Goal: Task Accomplishment & Management: Manage account settings

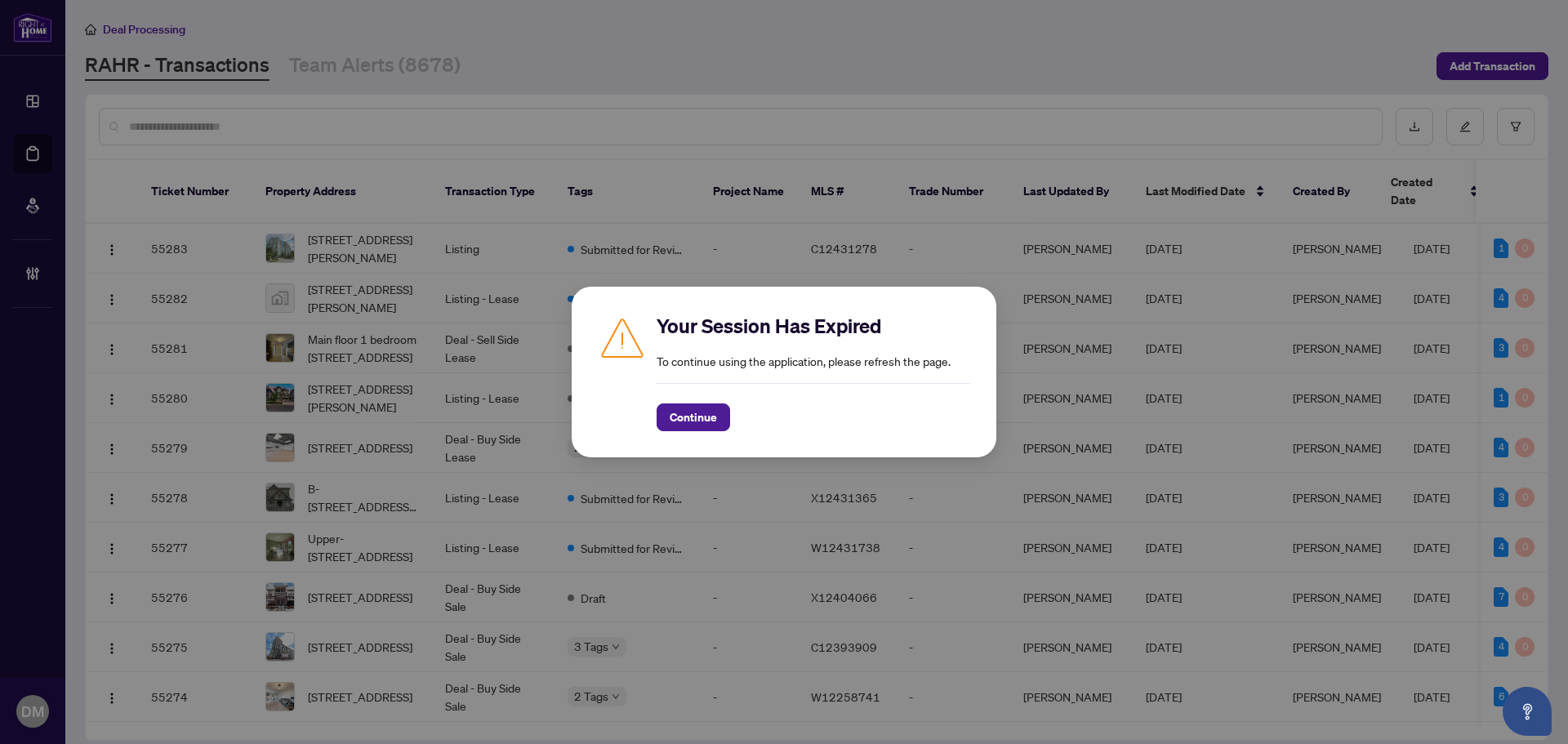
drag, startPoint x: 676, startPoint y: 417, endPoint x: 1458, endPoint y: 512, distance: 787.7
click at [679, 416] on span "Continue" at bounding box center [693, 417] width 48 height 26
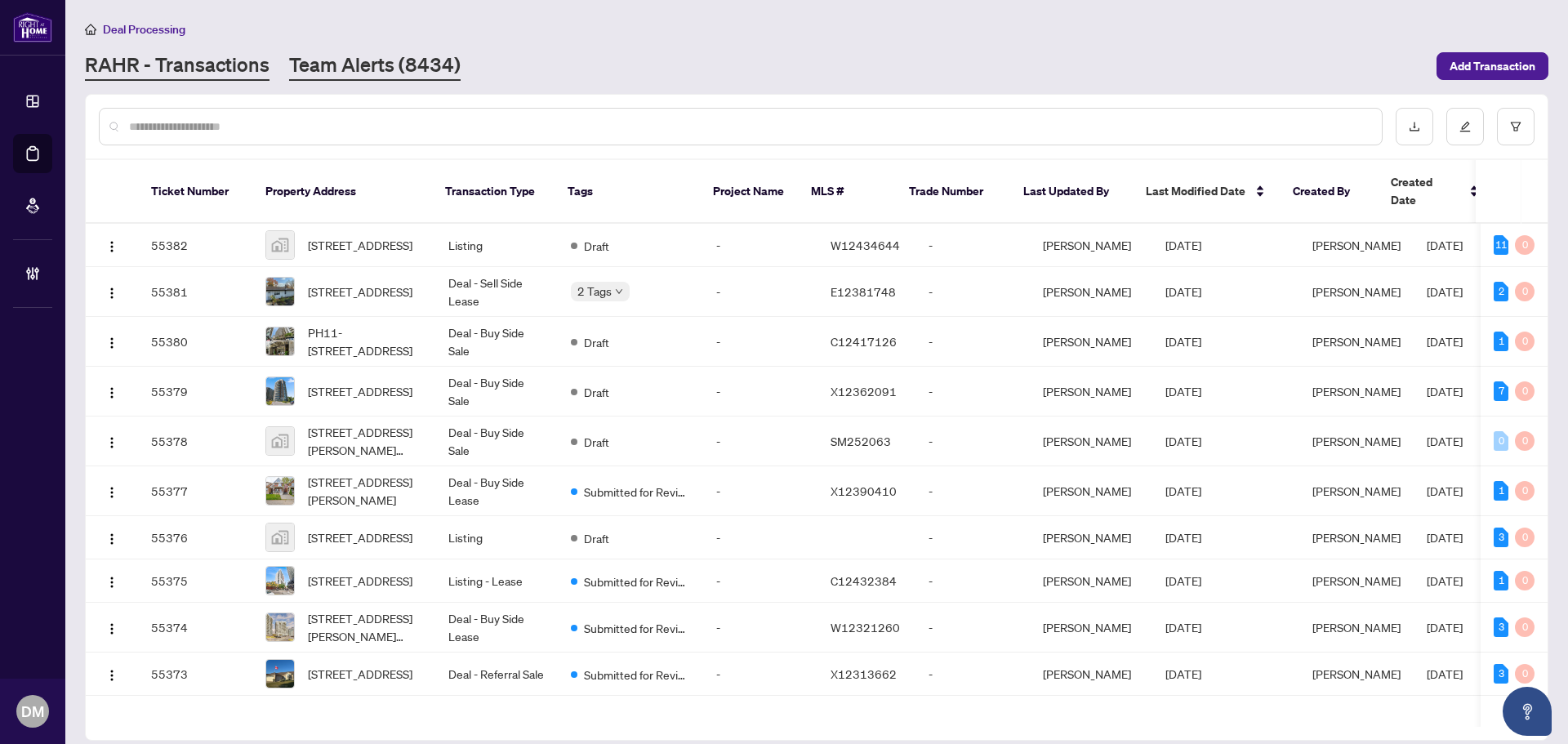
click link "Team Alerts (8434)"
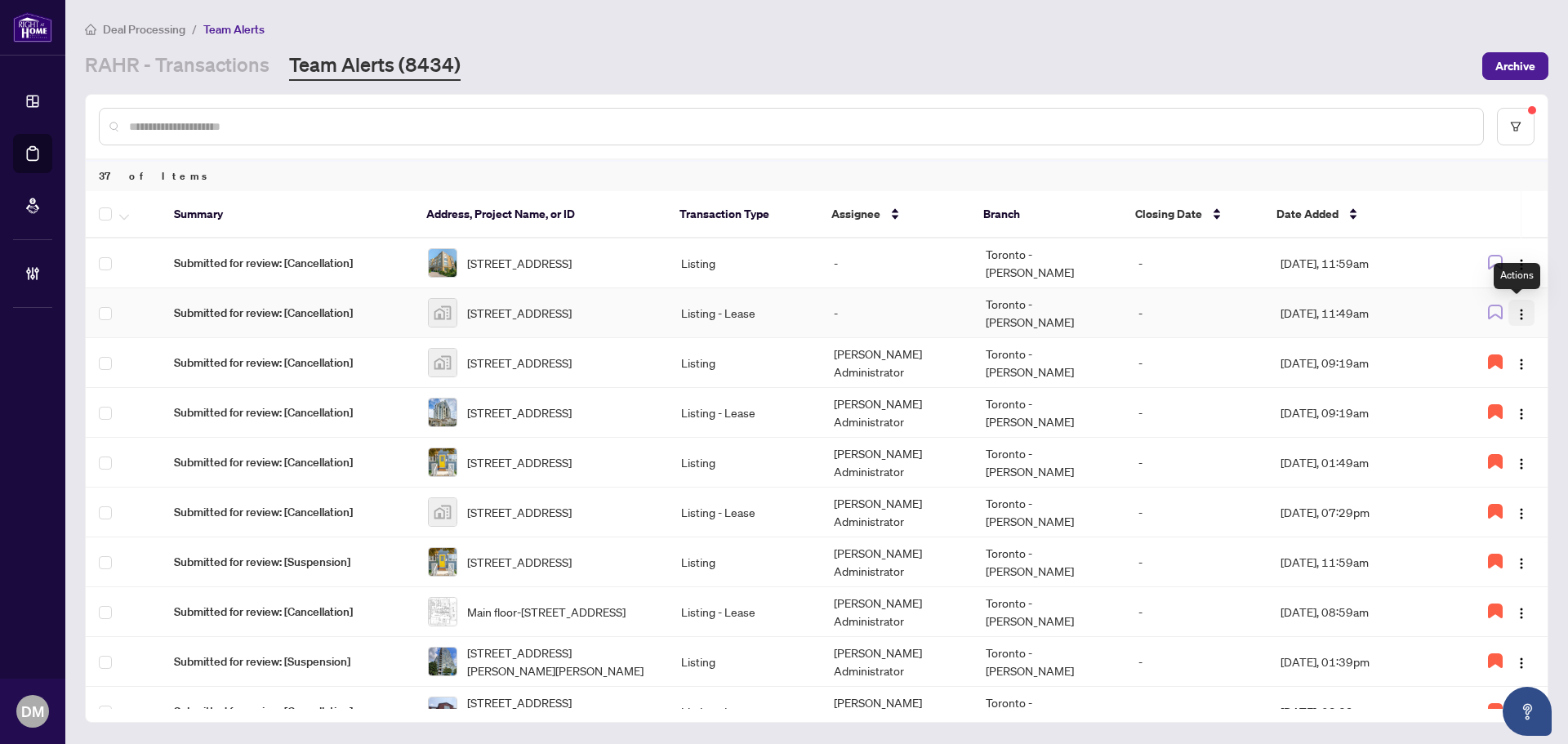
click button "button"
click span "Assign Myself"
click icon "button"
click img "button"
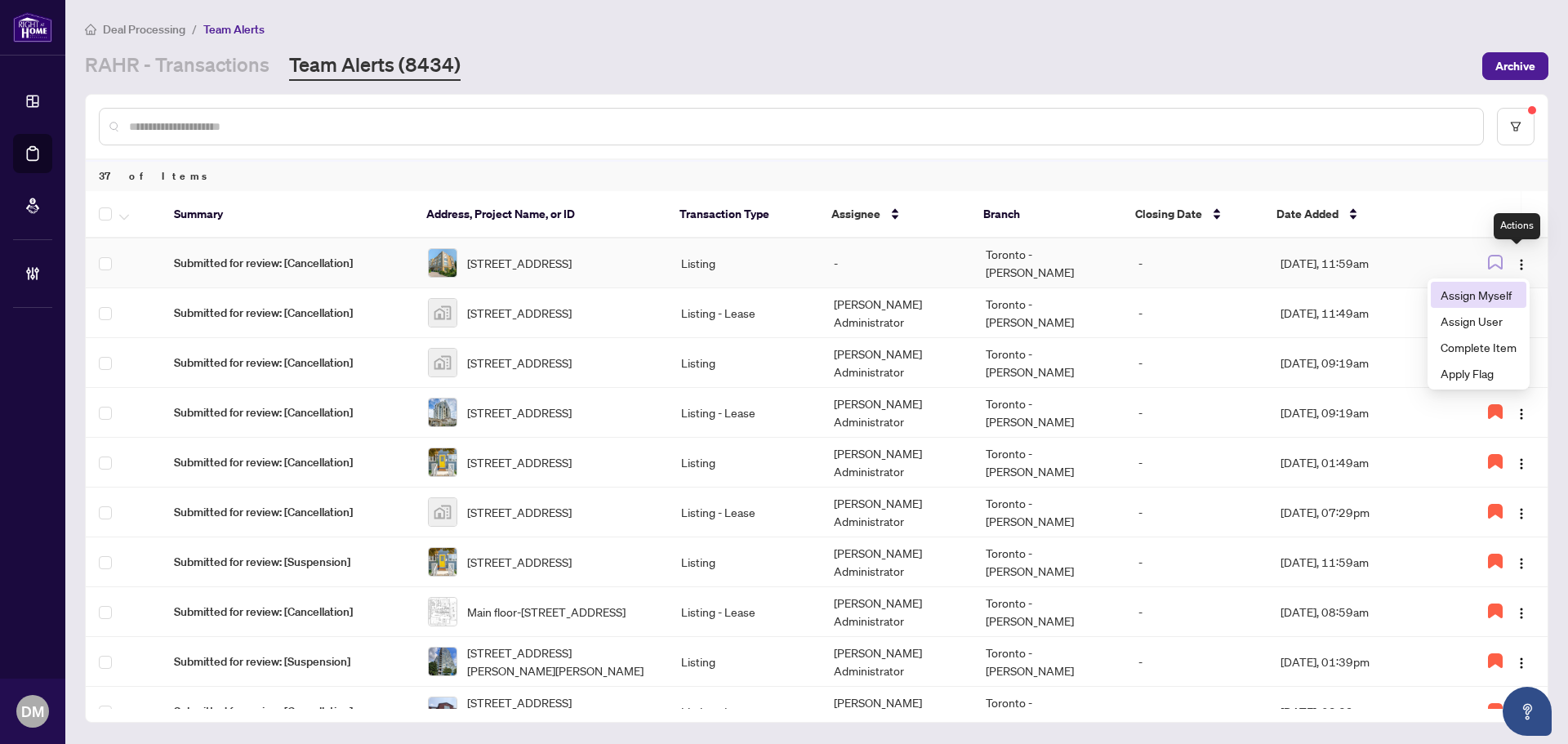
click span "Assign Myself"
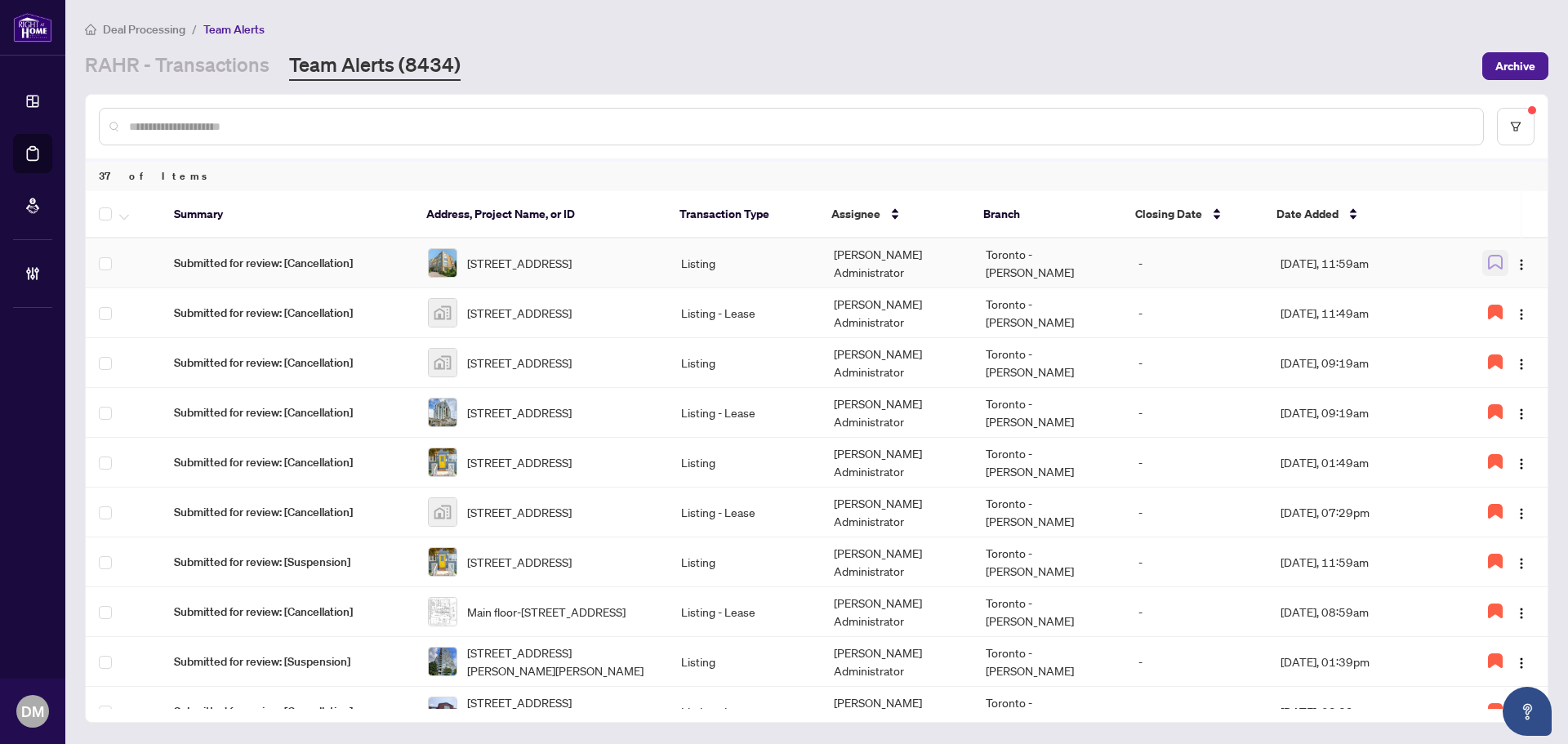
click span "button"
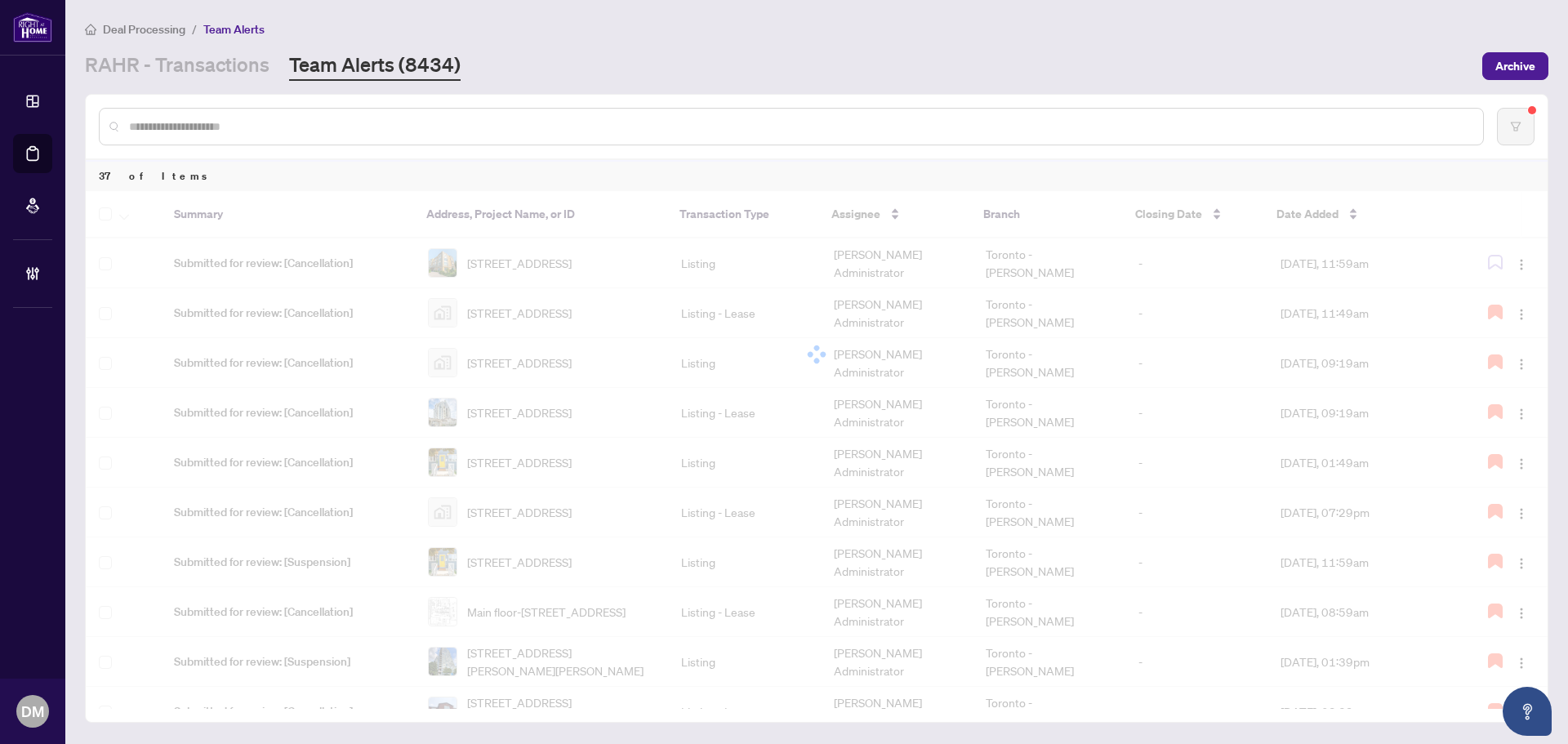
click td "Sep/30/2025, 11:49am"
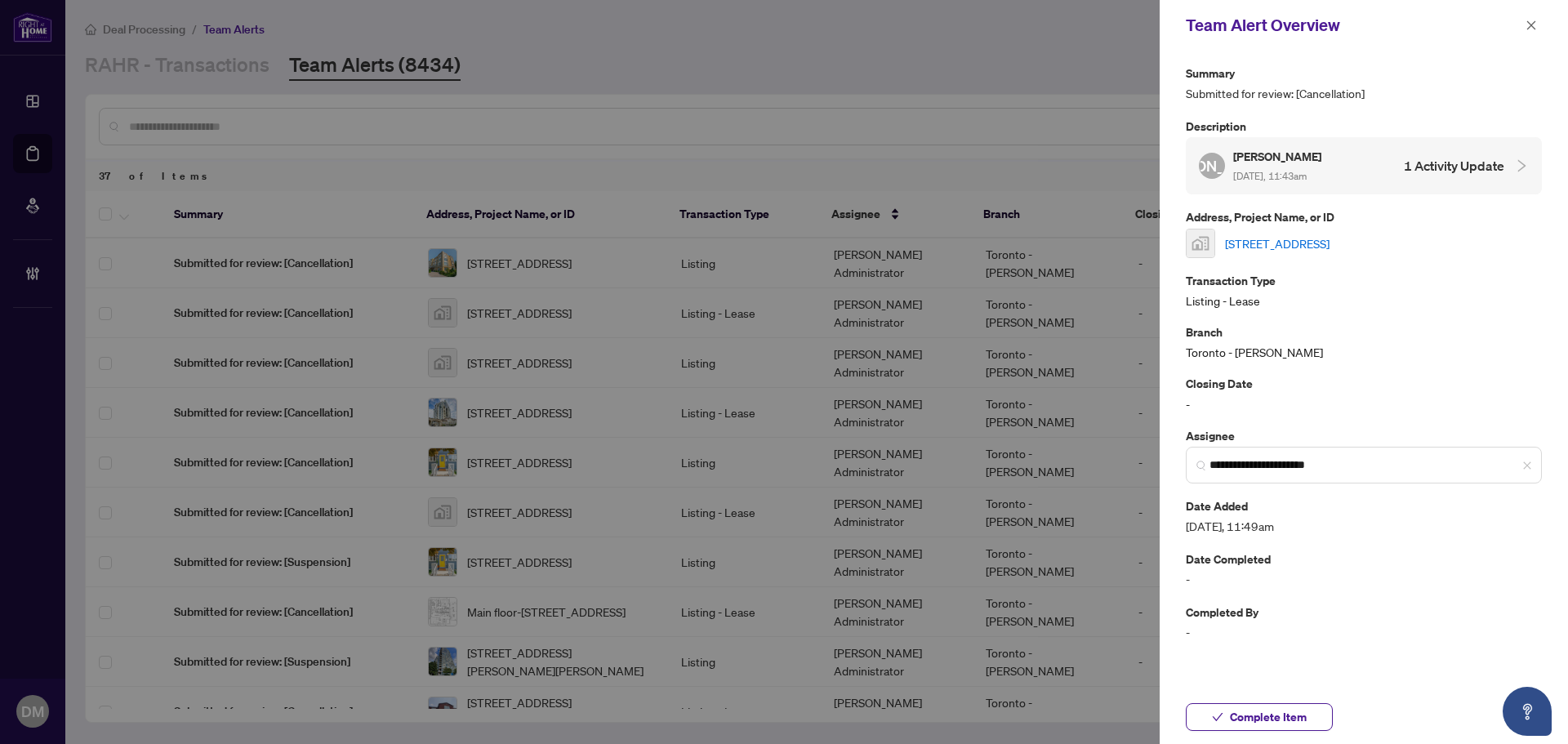
click link "406 Dovedale Drive, Whitby, ON, Canada"
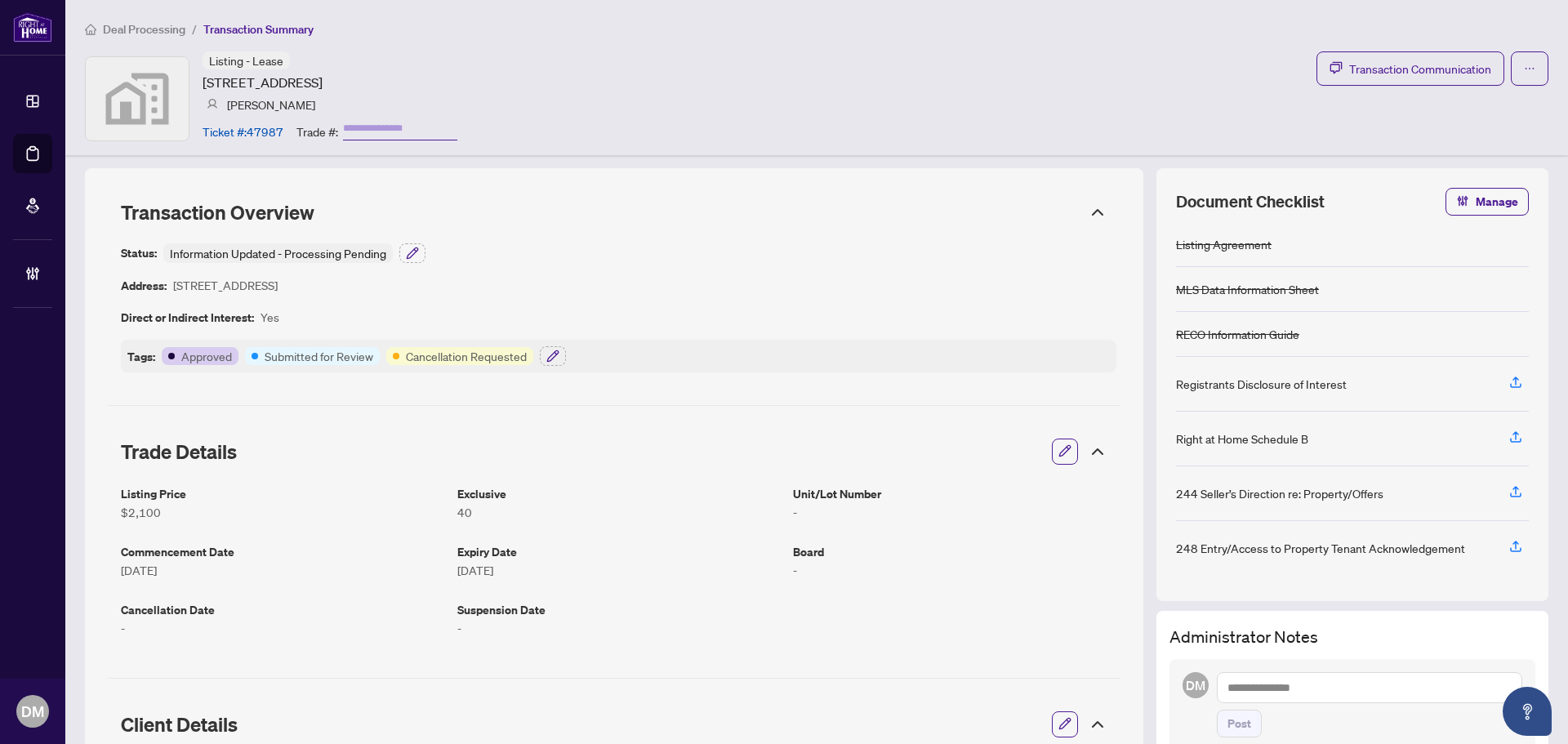
click at [1122, 100] on div "Listing - Lease 406 Dovedale Drive, Whitby, ON, Canada Jarrod Armstrong Ticket …" at bounding box center [817, 98] width 1463 height 94
click at [145, 38] on div "Deal Processing / Transaction Summary Listing - Lease 406 Dovedale Drive, Whitb…" at bounding box center [817, 77] width 1503 height 155
click at [155, 34] on span "Deal Processing" at bounding box center [144, 29] width 83 height 15
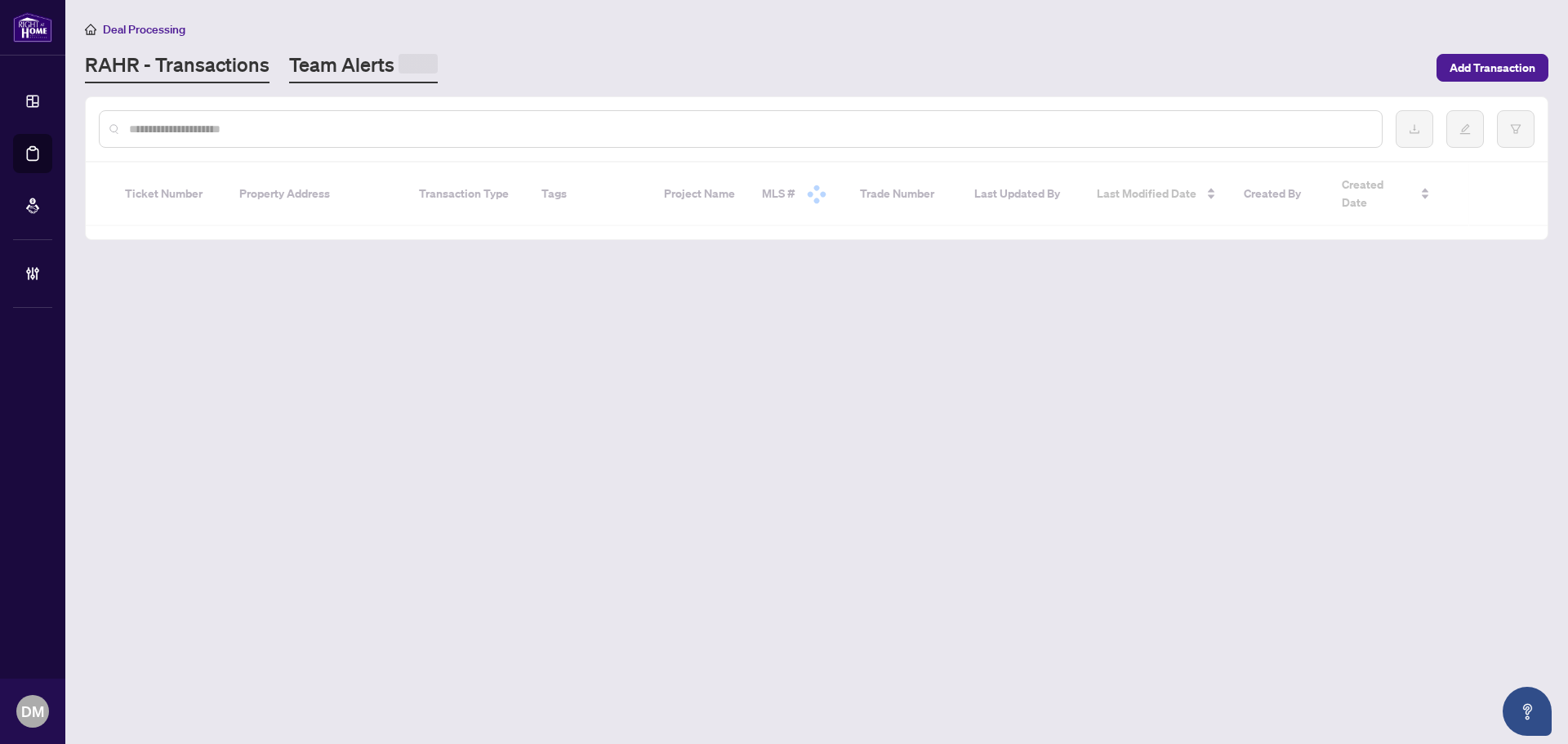
click at [394, 82] on main "Deal Processing RAHR - Transactions Team Alerts Add Transaction Ticket Number P…" at bounding box center [817, 372] width 1503 height 744
click at [391, 74] on link "Team Alerts" at bounding box center [364, 67] width 149 height 32
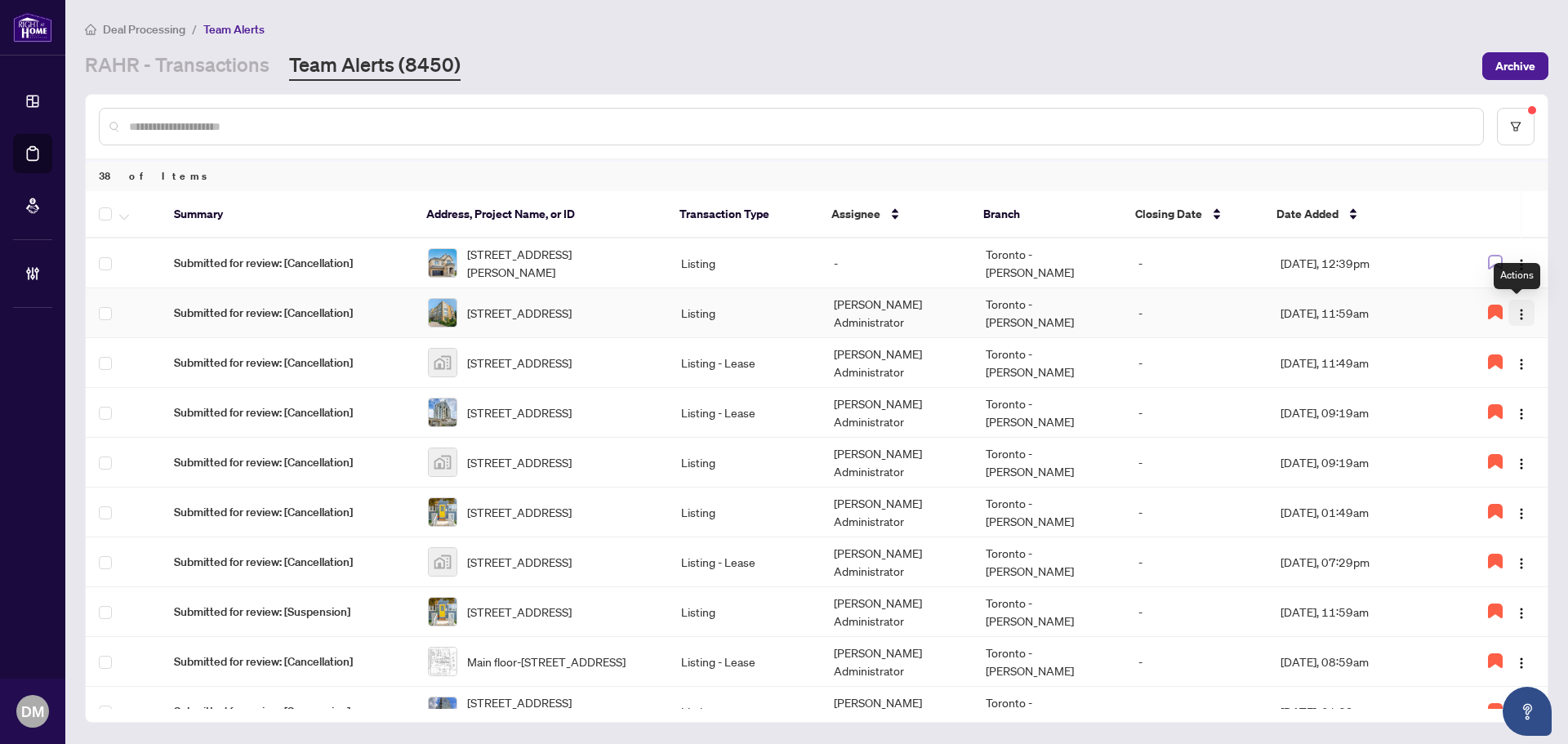
click at [1517, 309] on img "button" at bounding box center [1522, 315] width 13 height 13
click at [1493, 346] on span "Unassign Myself" at bounding box center [1475, 344] width 84 height 18
click at [1489, 317] on icon "button" at bounding box center [1495, 312] width 15 height 15
click at [1139, 376] on td "-" at bounding box center [1196, 363] width 142 height 50
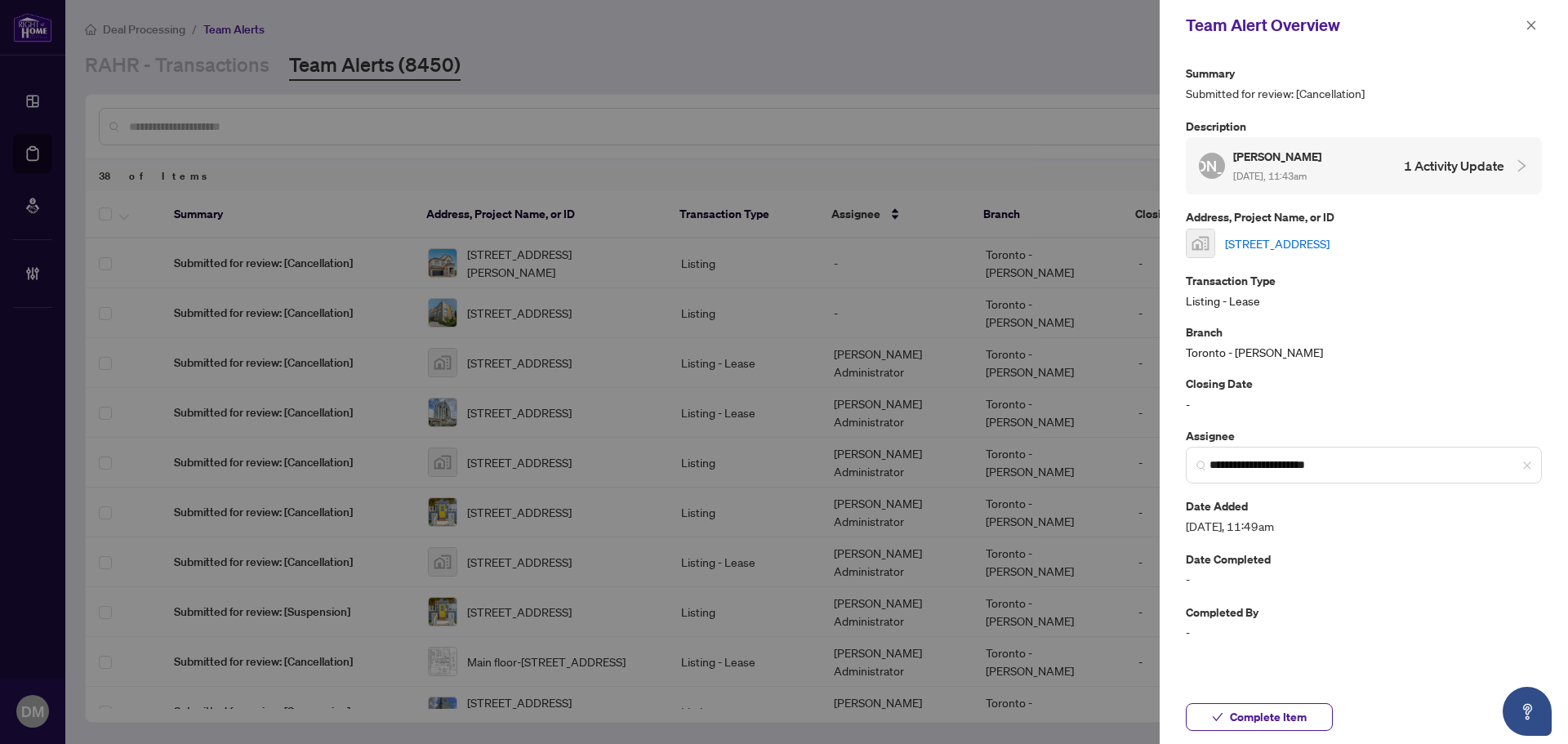
click at [1330, 242] on link "406 Dovedale Drive, Whitby, ON, Canada" at bounding box center [1277, 243] width 105 height 18
click at [1527, 23] on icon "close" at bounding box center [1531, 25] width 12 height 12
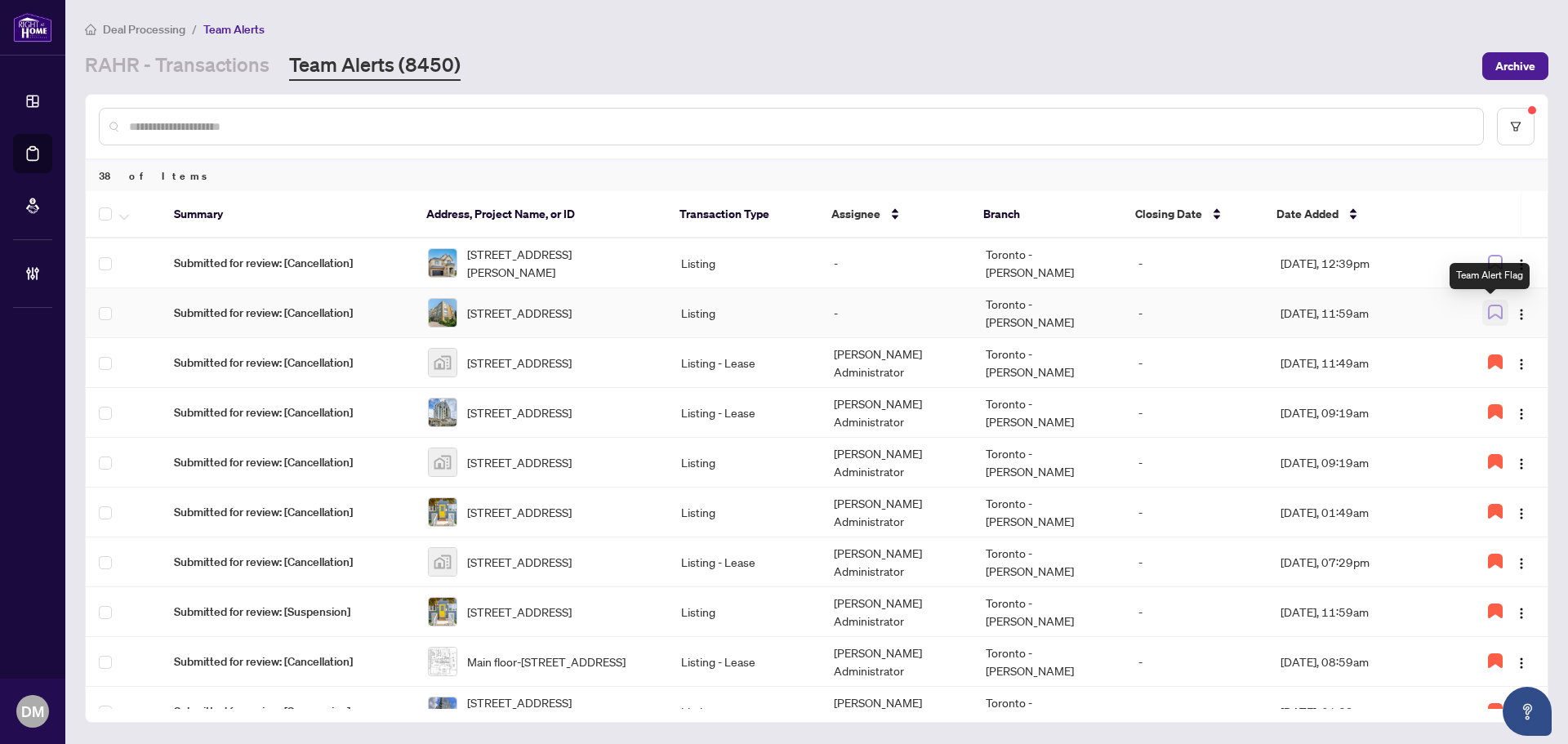
click at [1489, 316] on icon "button" at bounding box center [1495, 312] width 15 height 15
click at [1516, 312] on img "button" at bounding box center [1522, 315] width 13 height 13
click at [1483, 336] on span "Assign Myself" at bounding box center [1478, 344] width 76 height 18
click at [1390, 310] on td "Sep/30/2025, 11:59am" at bounding box center [1359, 314] width 183 height 50
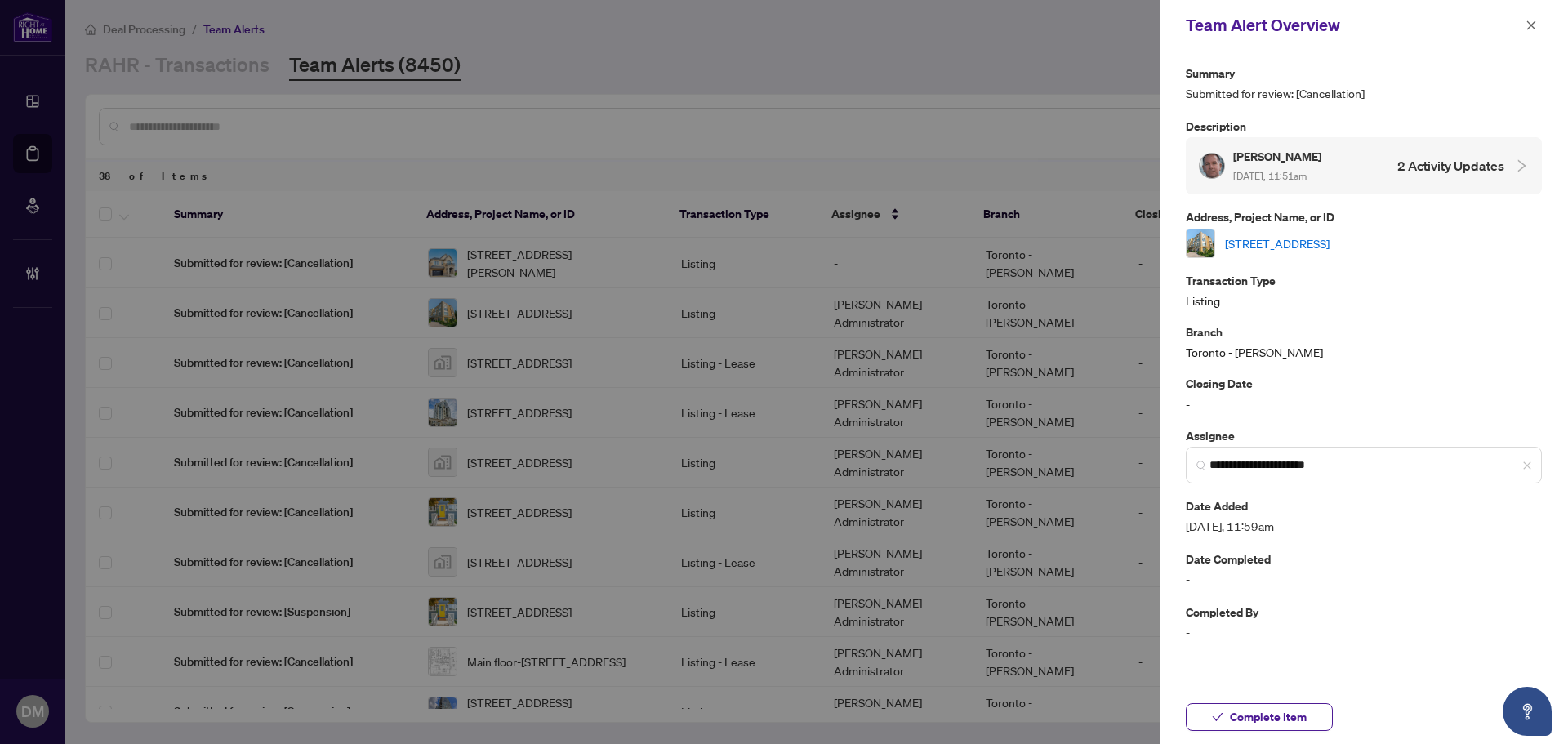
click at [1330, 251] on link "[STREET_ADDRESS]" at bounding box center [1277, 243] width 105 height 18
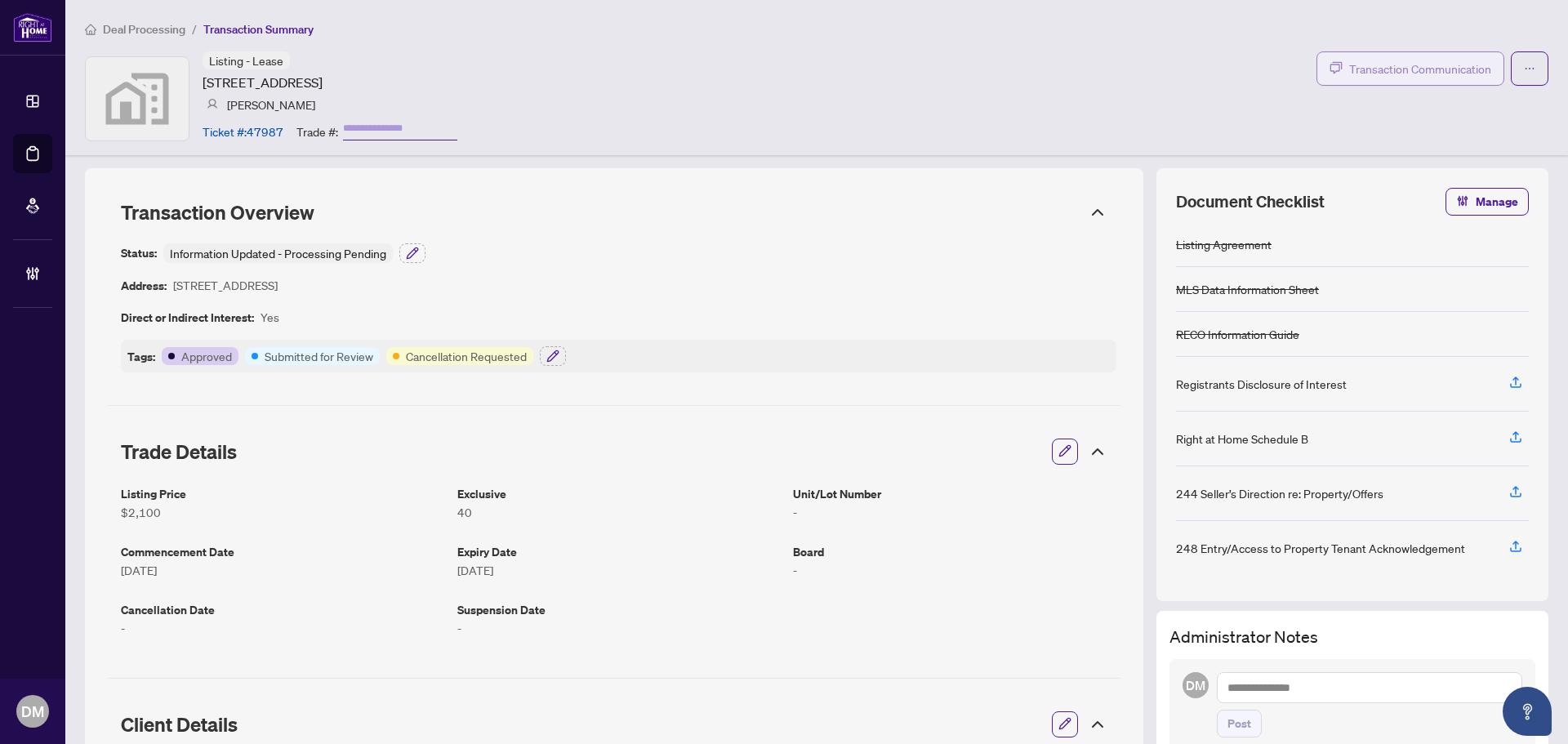
drag, startPoint x: 1424, startPoint y: 86, endPoint x: 1420, endPoint y: 80, distance: 7.2
click at [1420, 80] on div "Listing - Lease 406 Dovedale Drive, Whitby, ON, Canada Jarrod Armstrong Ticket …" at bounding box center [817, 98] width 1463 height 94
click at [1420, 68] on span "Transaction Communication" at bounding box center [1420, 69] width 142 height 18
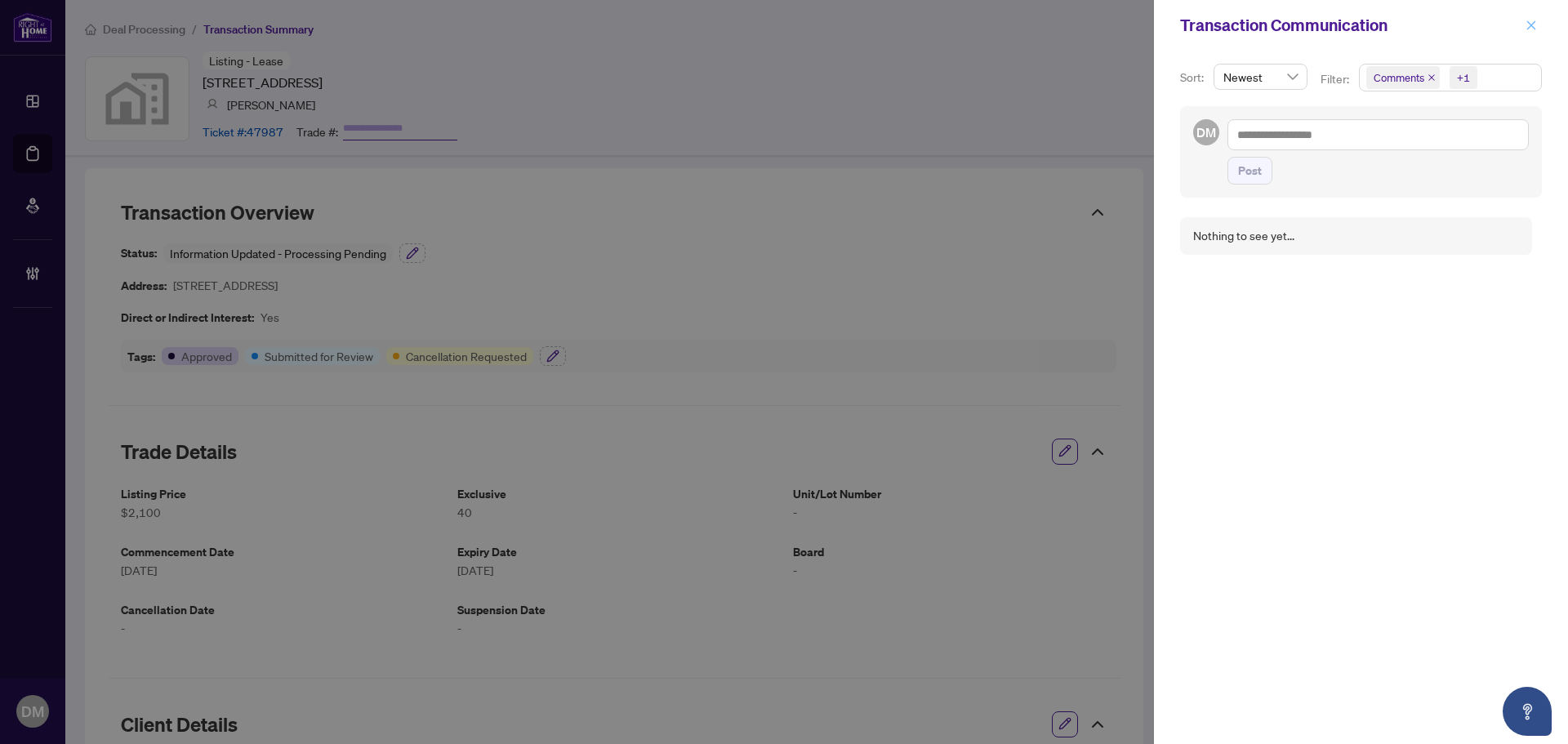
click at [1534, 32] on span "button" at bounding box center [1531, 25] width 12 height 26
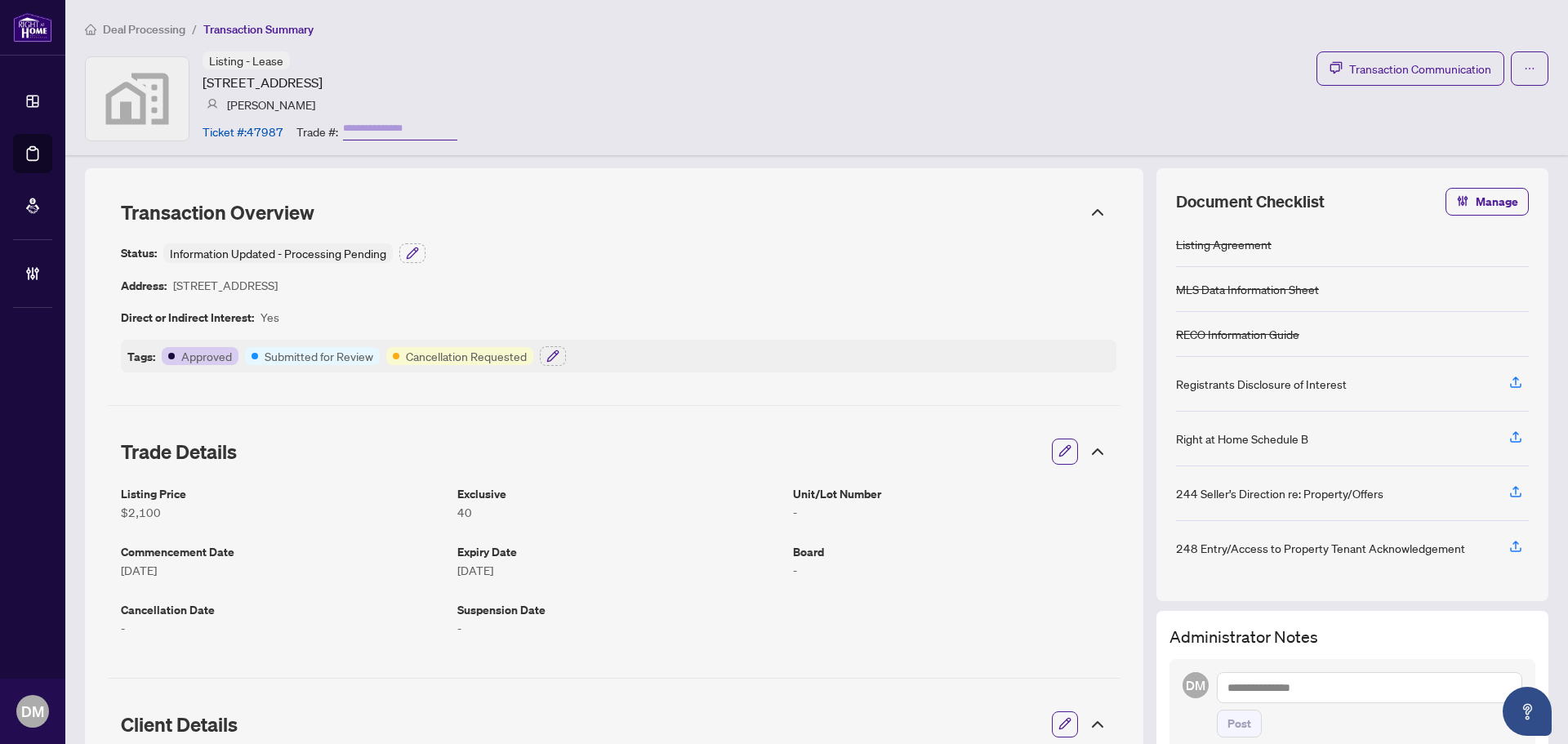
click at [1524, 80] on span "button" at bounding box center [1530, 68] width 12 height 26
click at [1524, 69] on icon "ellipsis" at bounding box center [1530, 69] width 12 height 12
click at [798, 273] on div "Status: Information Updated - Processing Pending Address: 406 Dovedale Drive, W…" at bounding box center [618, 308] width 996 height 129
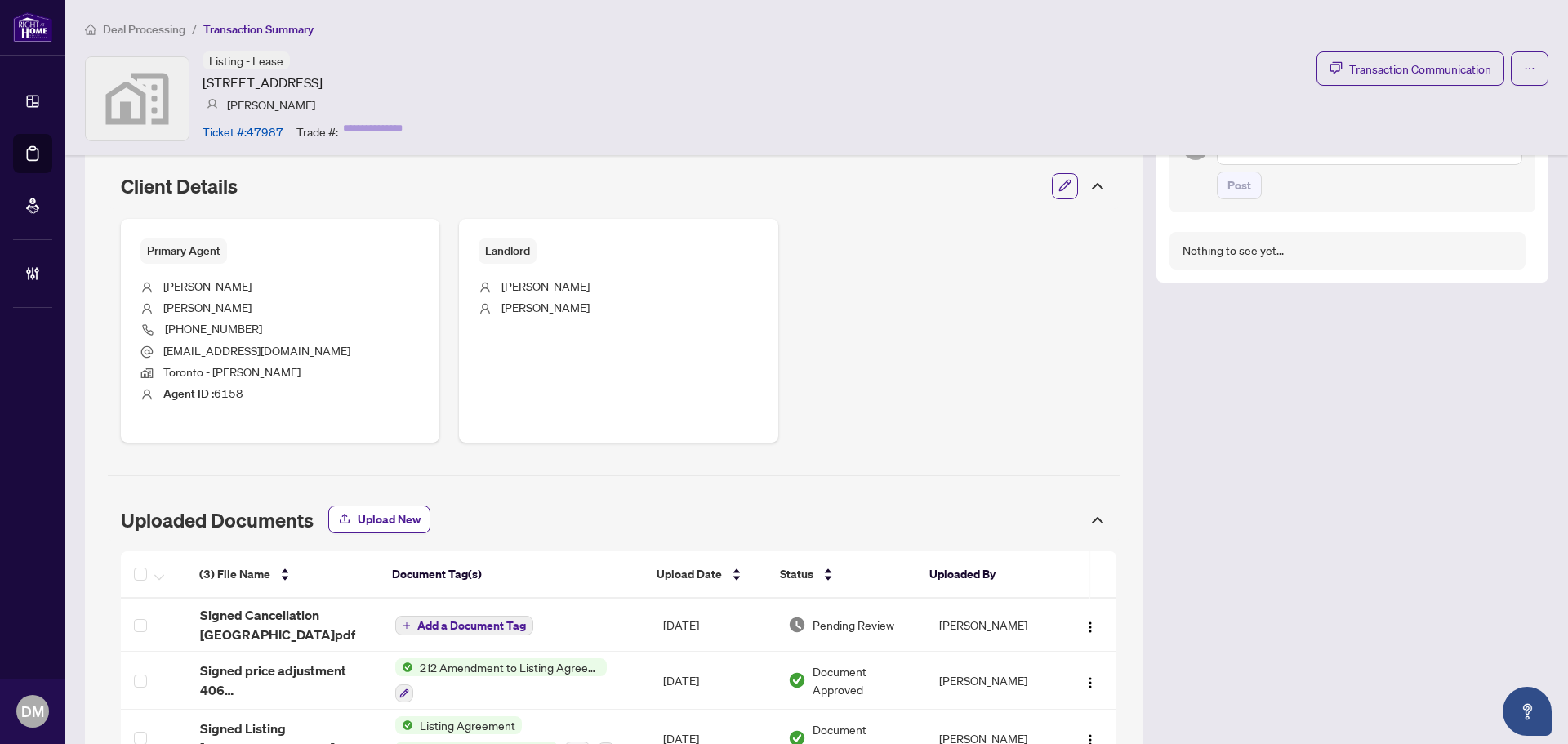
scroll to position [626, 0]
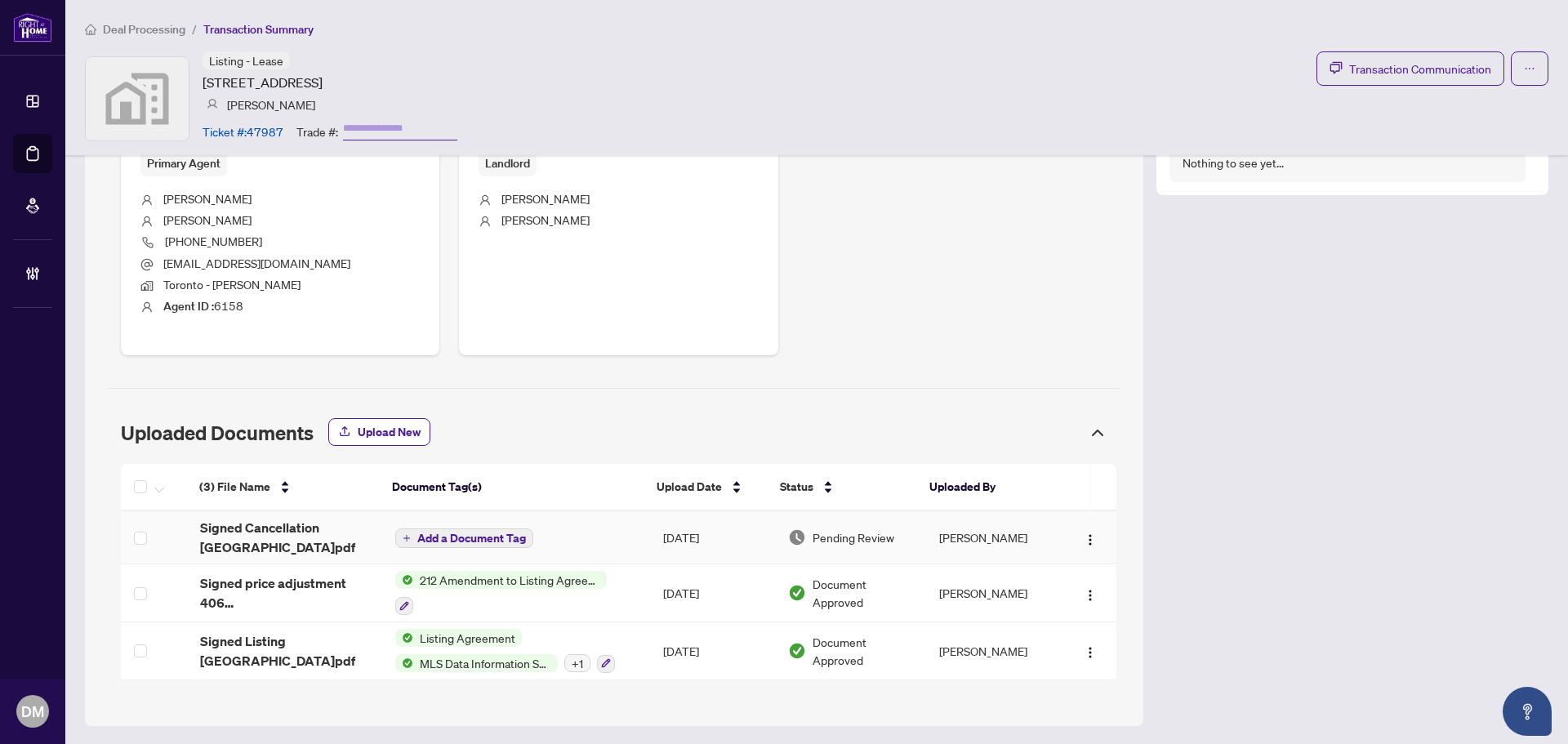
click at [630, 540] on td "Add a Document Tag" at bounding box center [516, 537] width 268 height 53
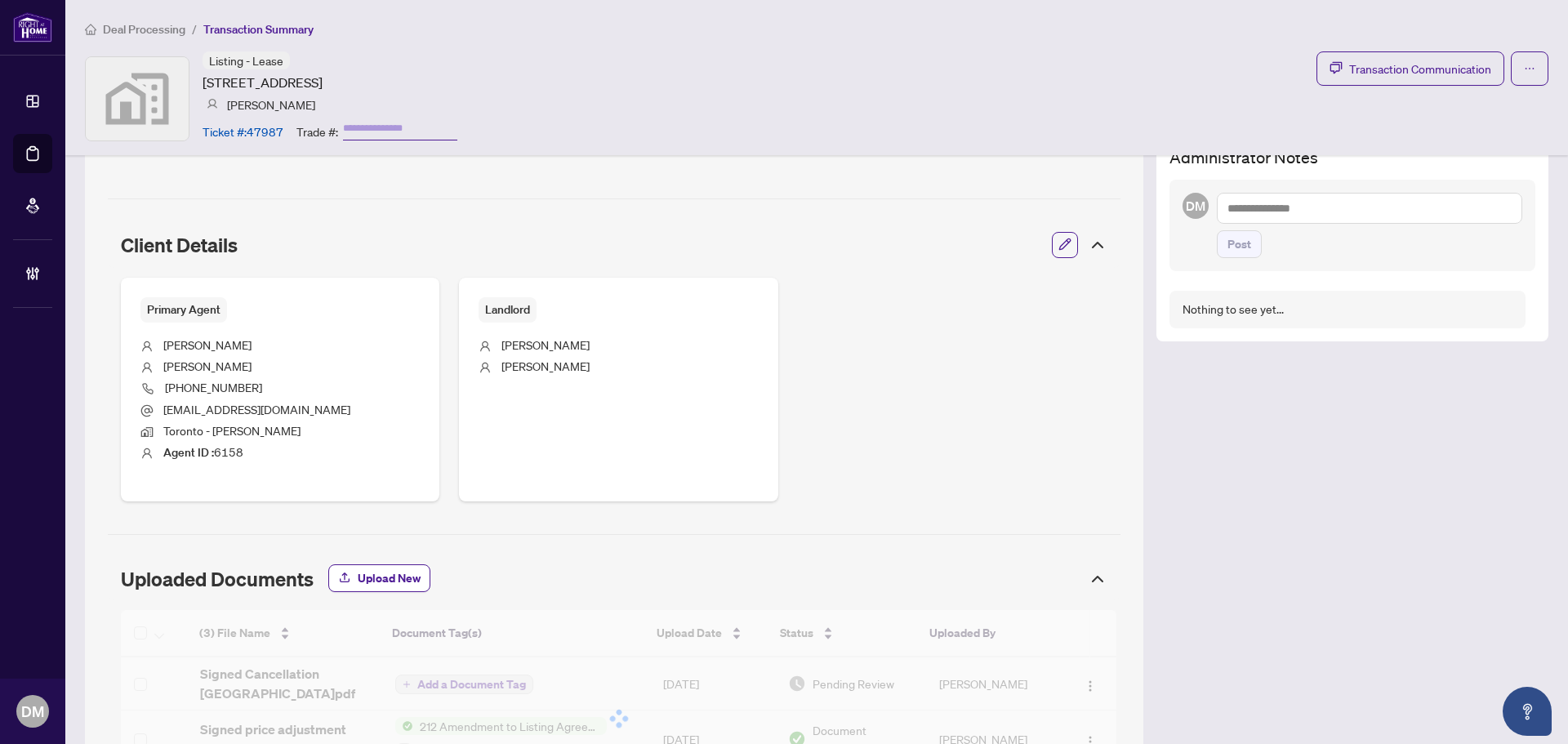
scroll to position [218, 0]
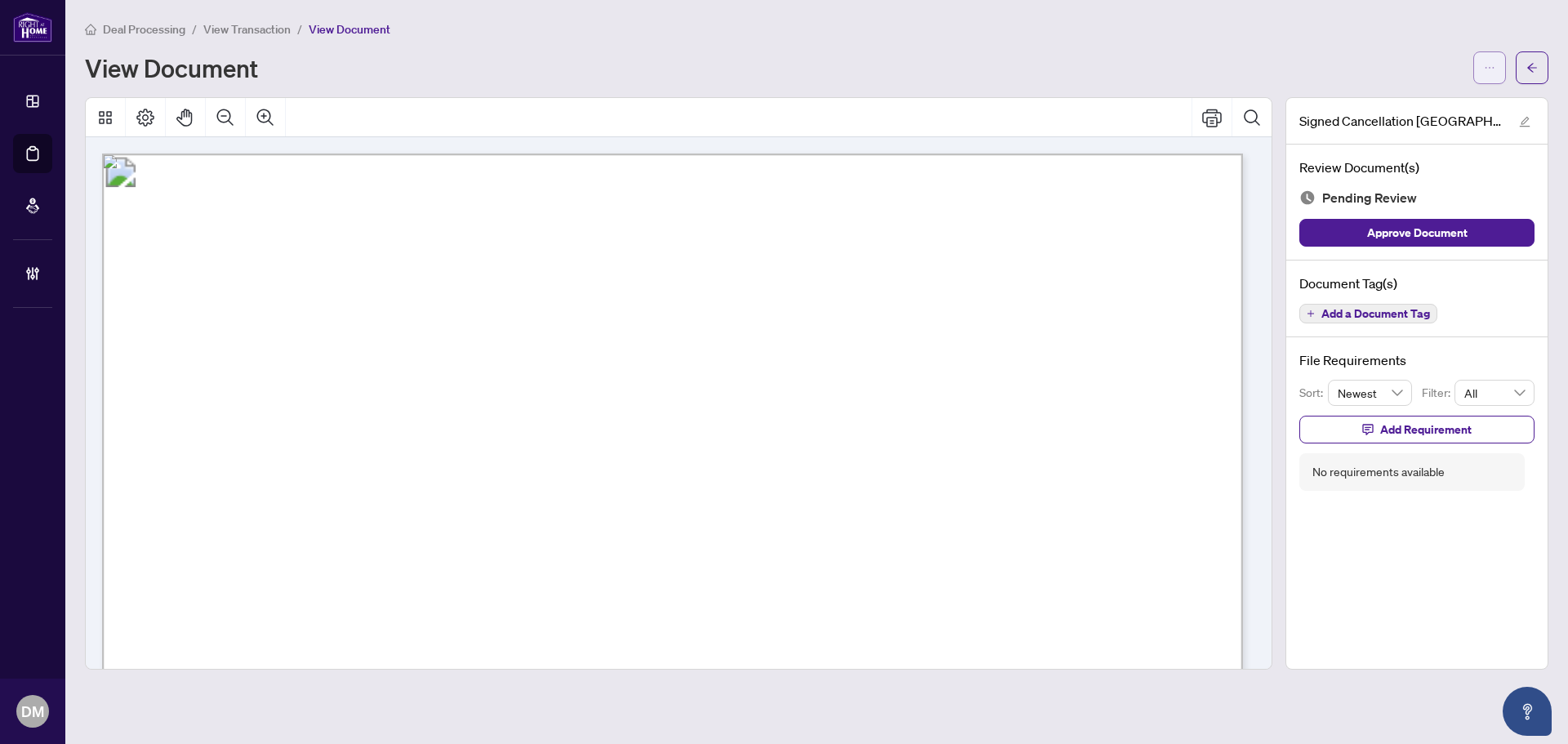
click at [1482, 66] on button "button" at bounding box center [1489, 67] width 33 height 33
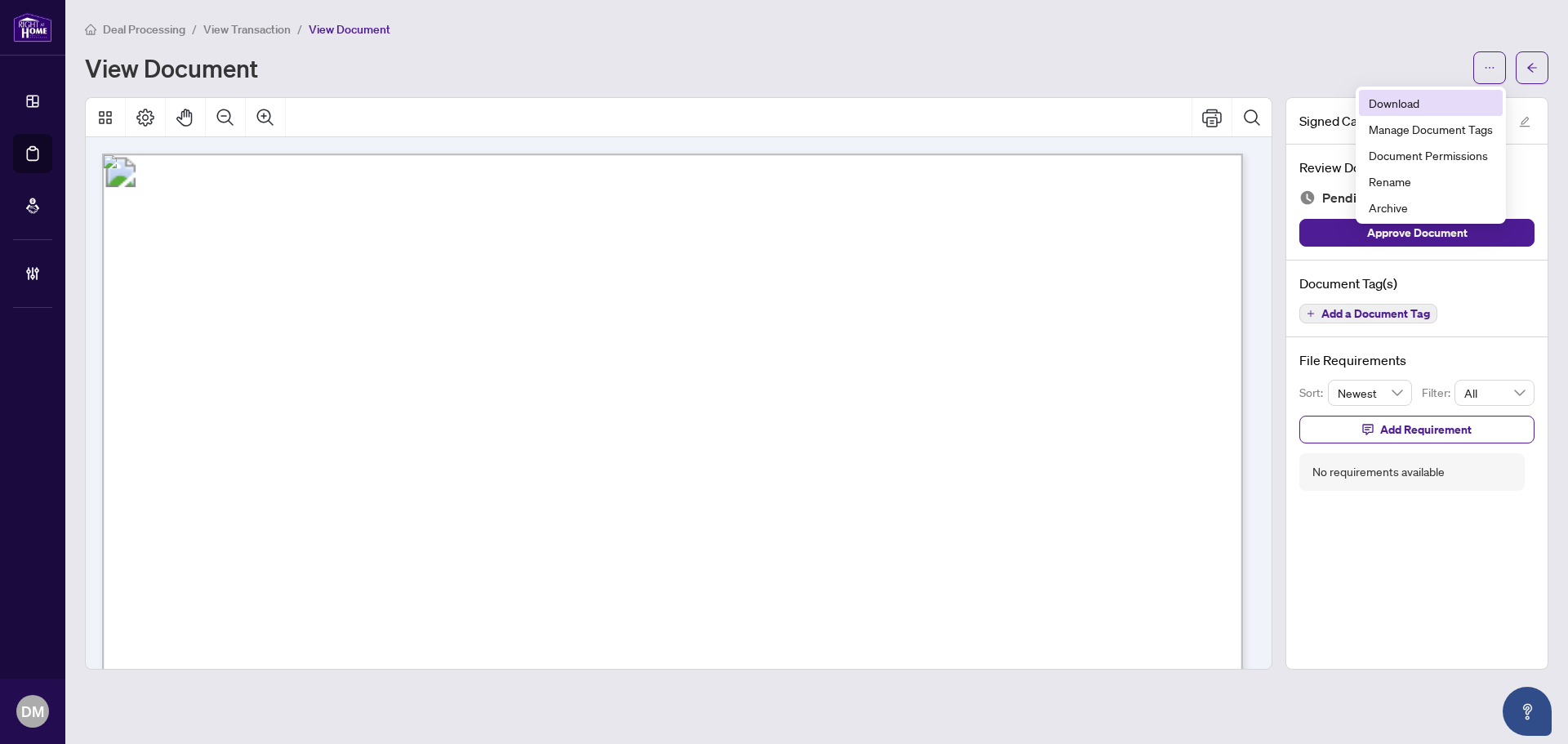
click at [1454, 106] on span "Download" at bounding box center [1431, 102] width 124 height 18
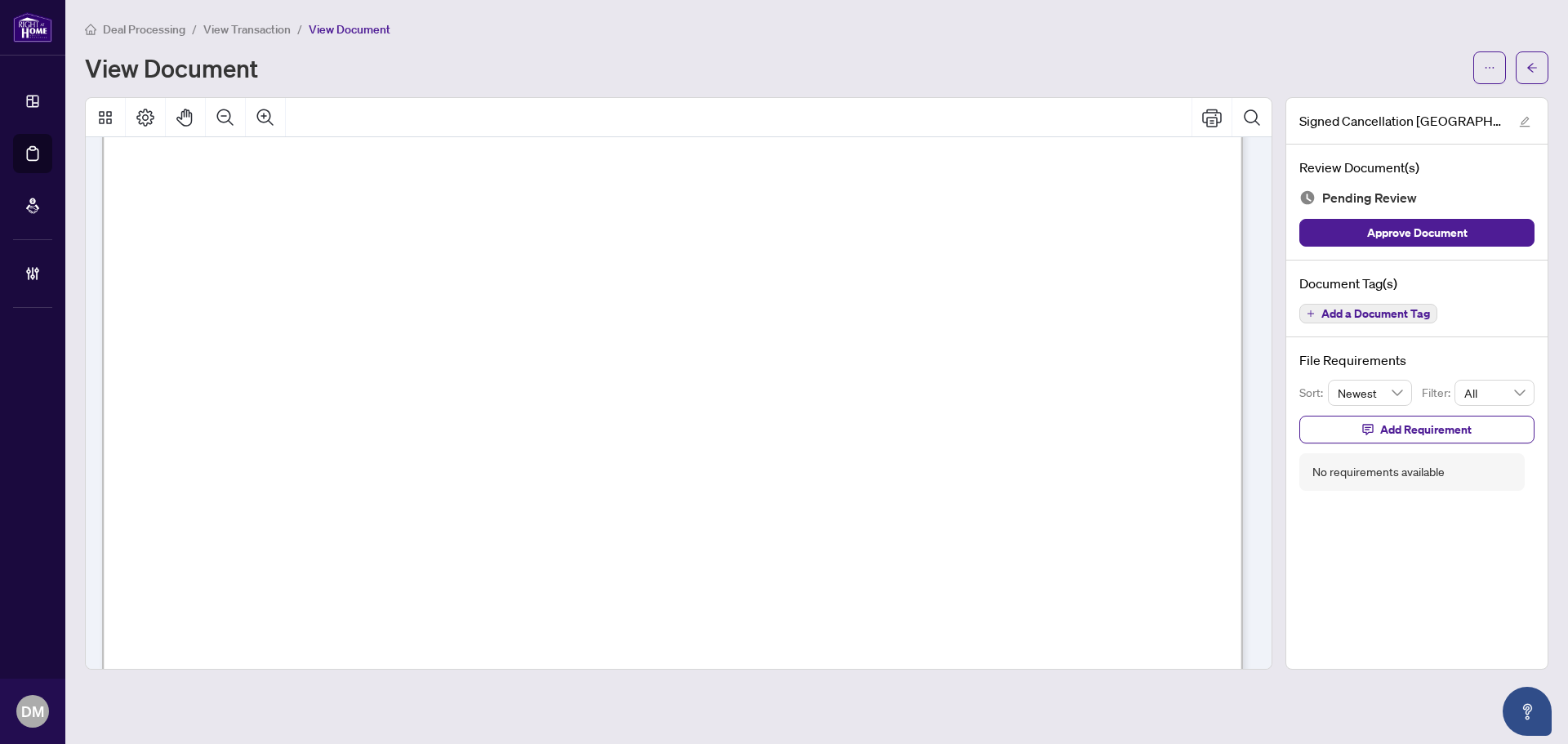
scroll to position [82, 0]
click at [1493, 60] on span "button" at bounding box center [1489, 67] width 12 height 26
click at [1481, 104] on span "Download" at bounding box center [1431, 102] width 124 height 18
click at [1530, 63] on icon "arrow-left" at bounding box center [1532, 68] width 12 height 12
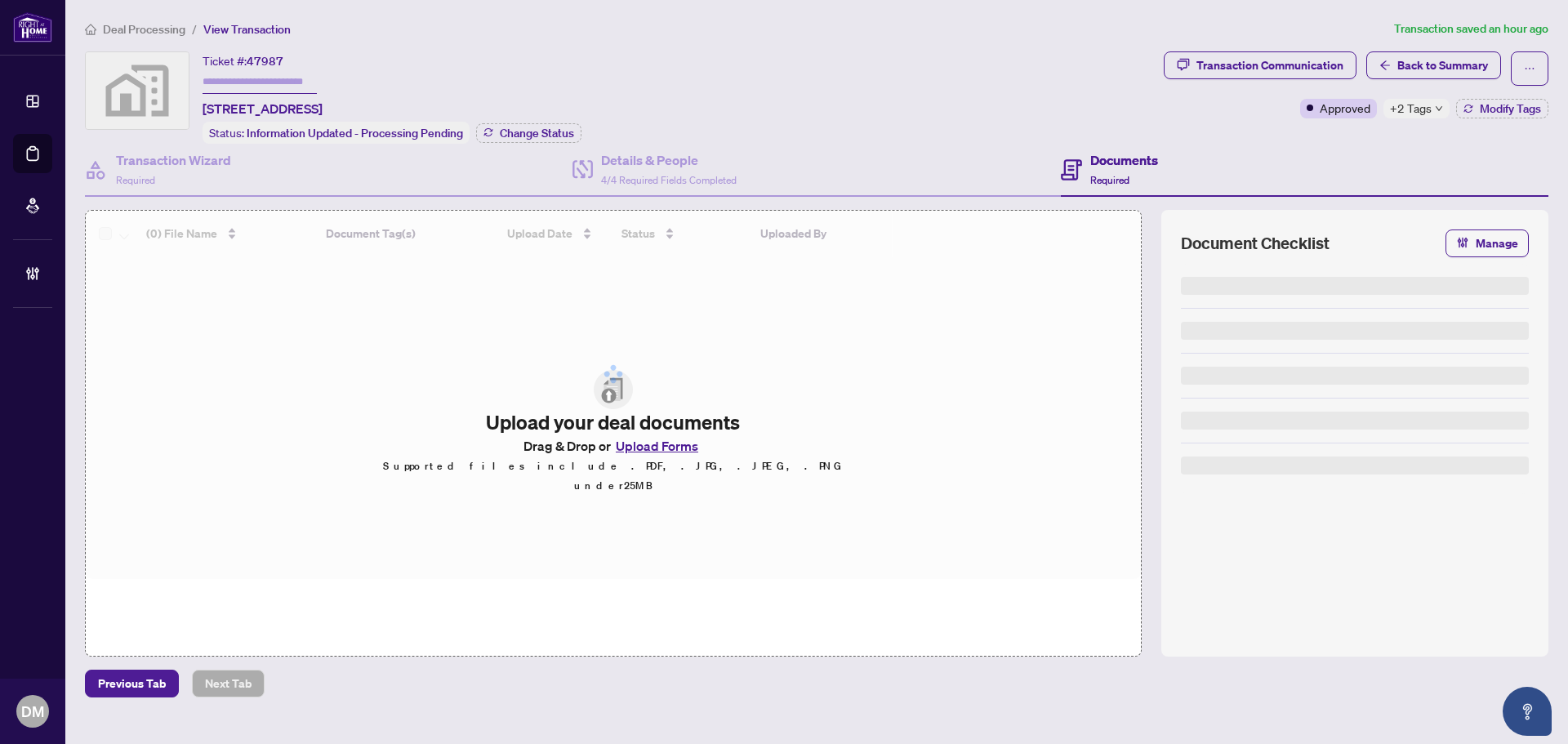
click at [1414, 101] on span "+2 Tags" at bounding box center [1411, 108] width 42 height 18
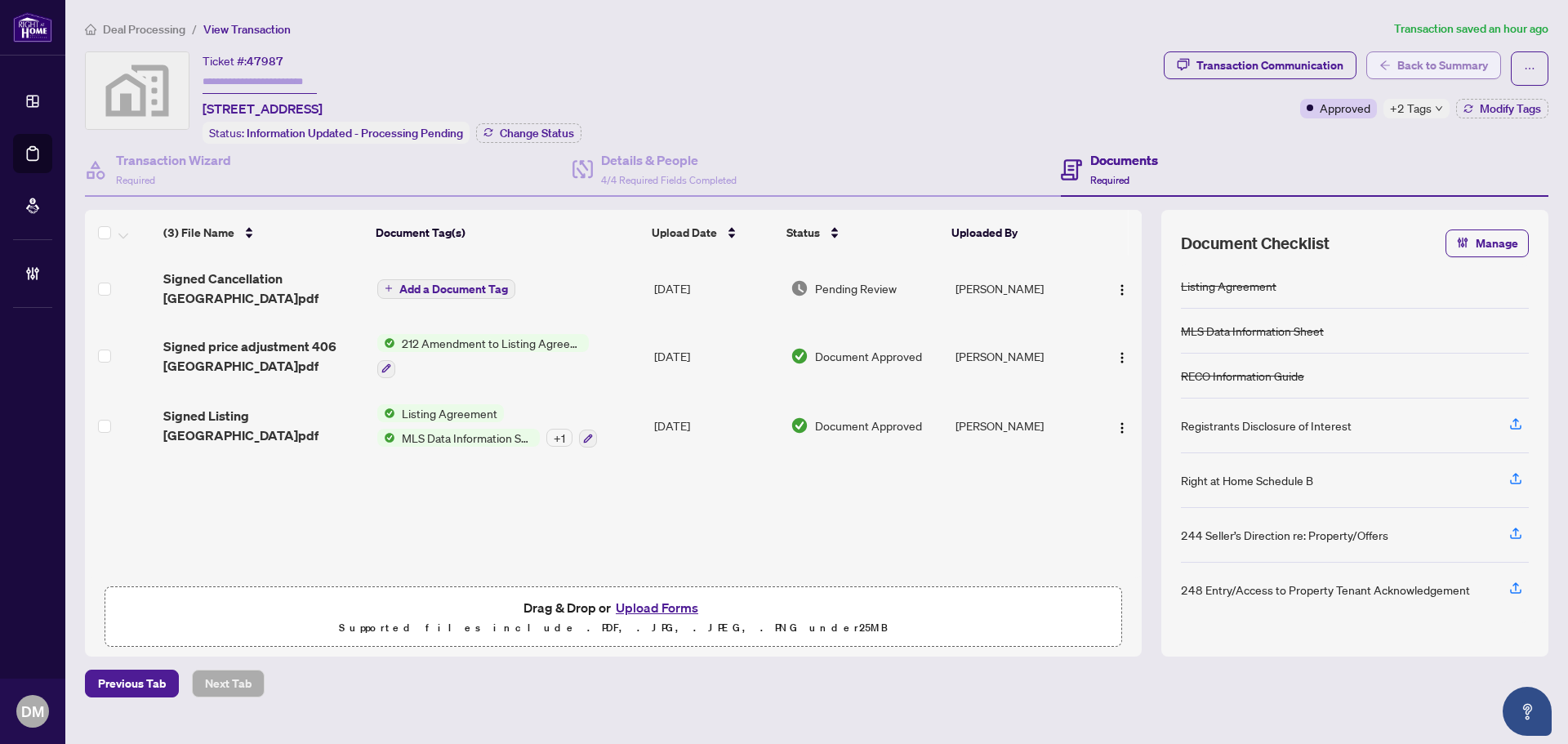
click at [1422, 60] on span "Back to Summary" at bounding box center [1442, 64] width 90 height 26
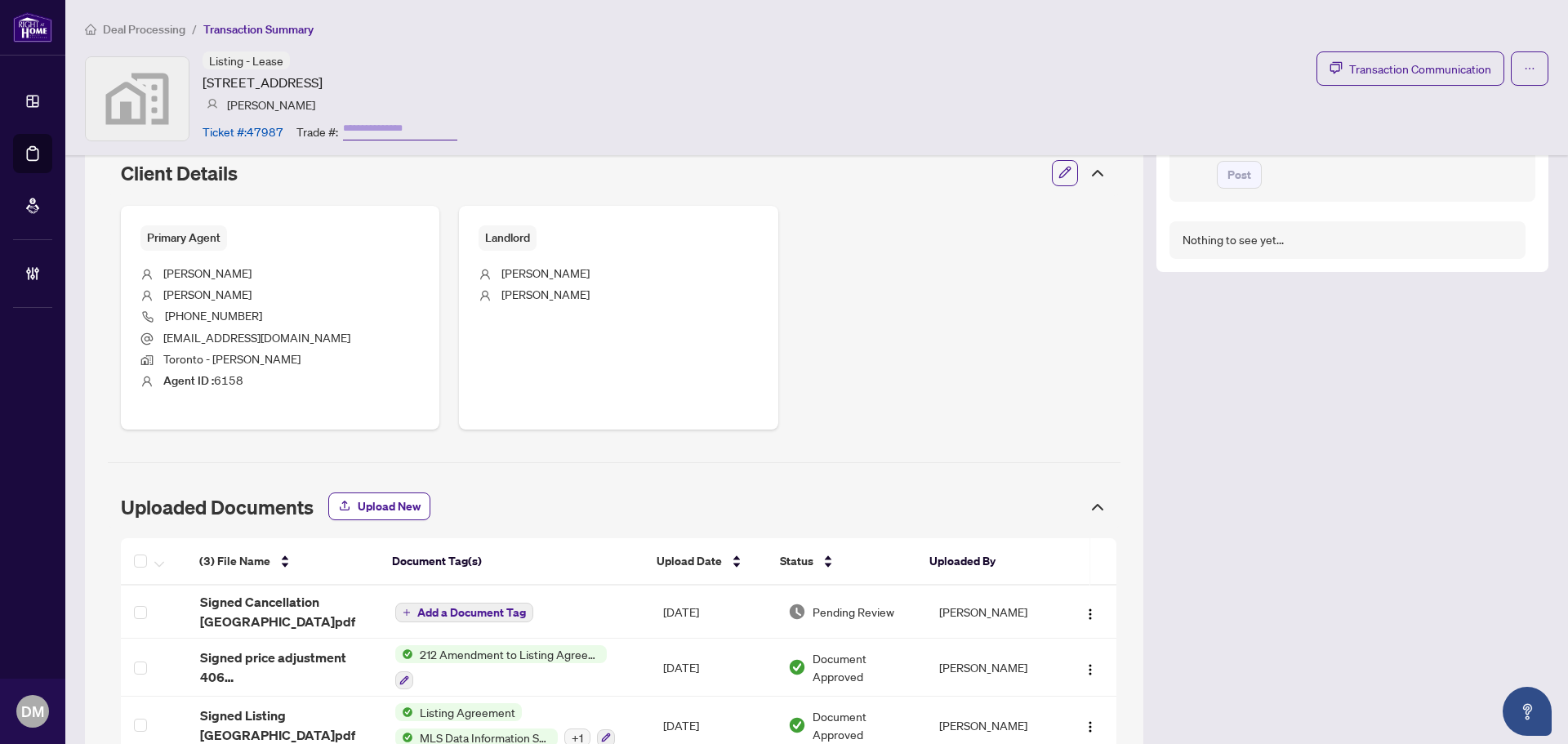
scroll to position [623, 0]
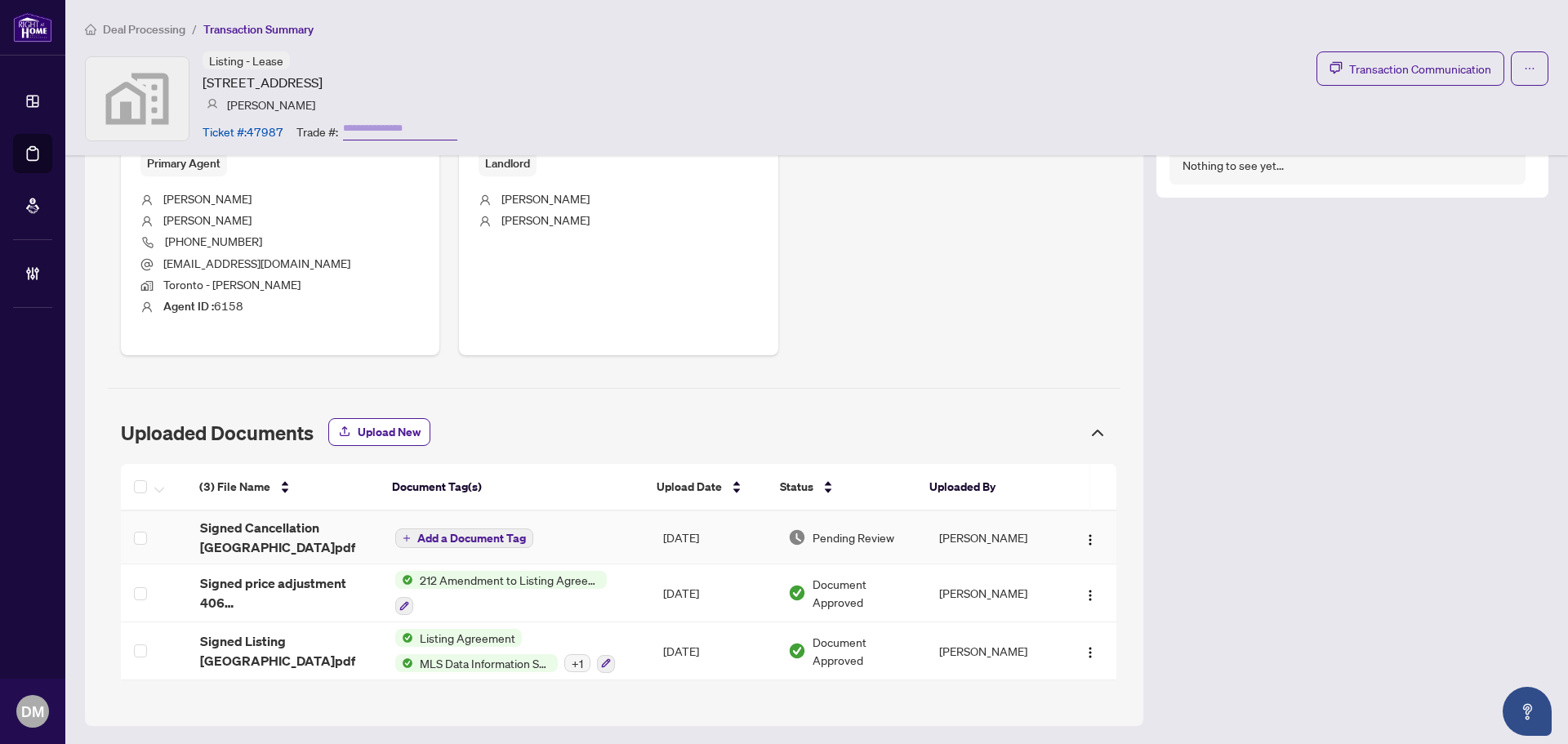
click at [635, 537] on td "Add a Document Tag" at bounding box center [516, 537] width 268 height 53
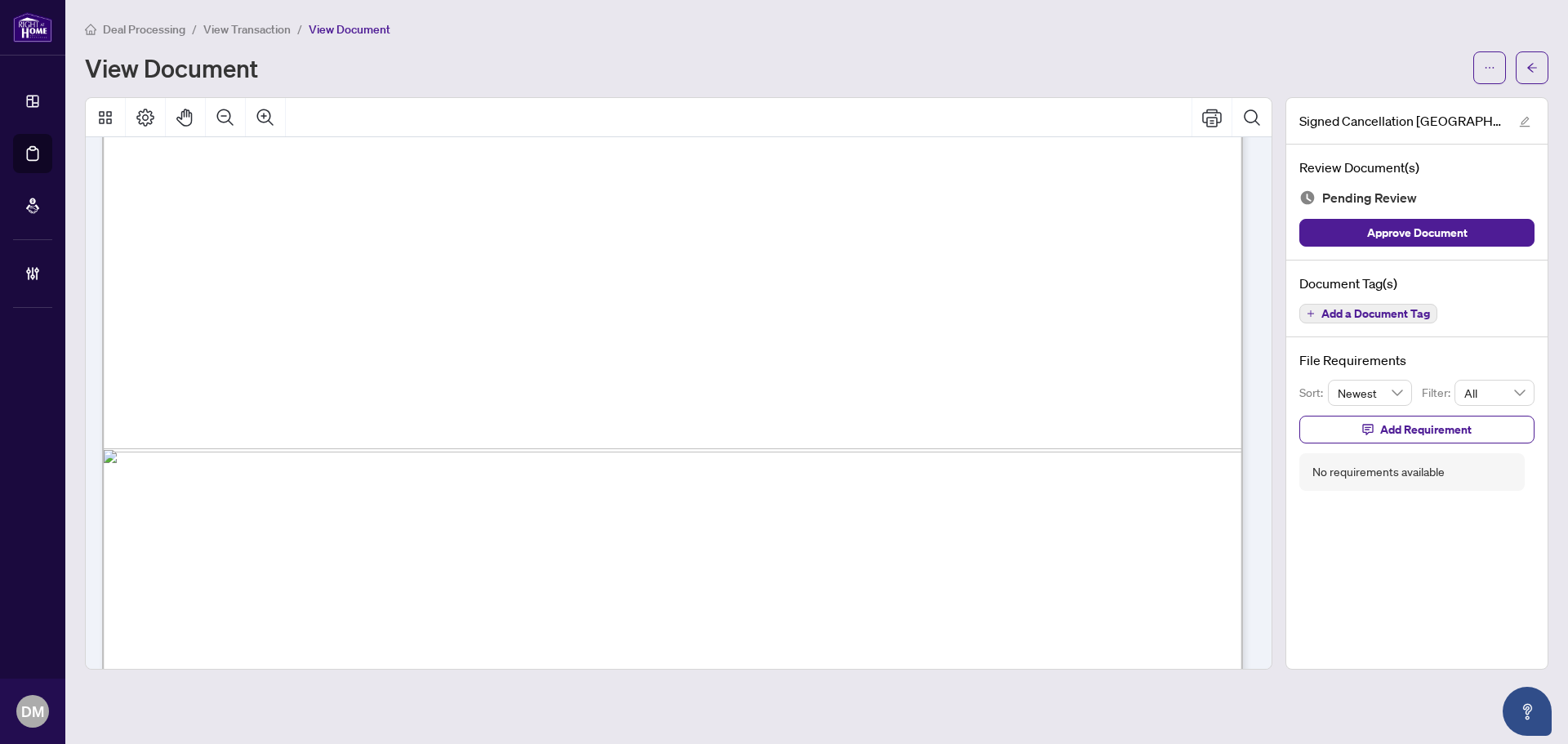
scroll to position [977, 0]
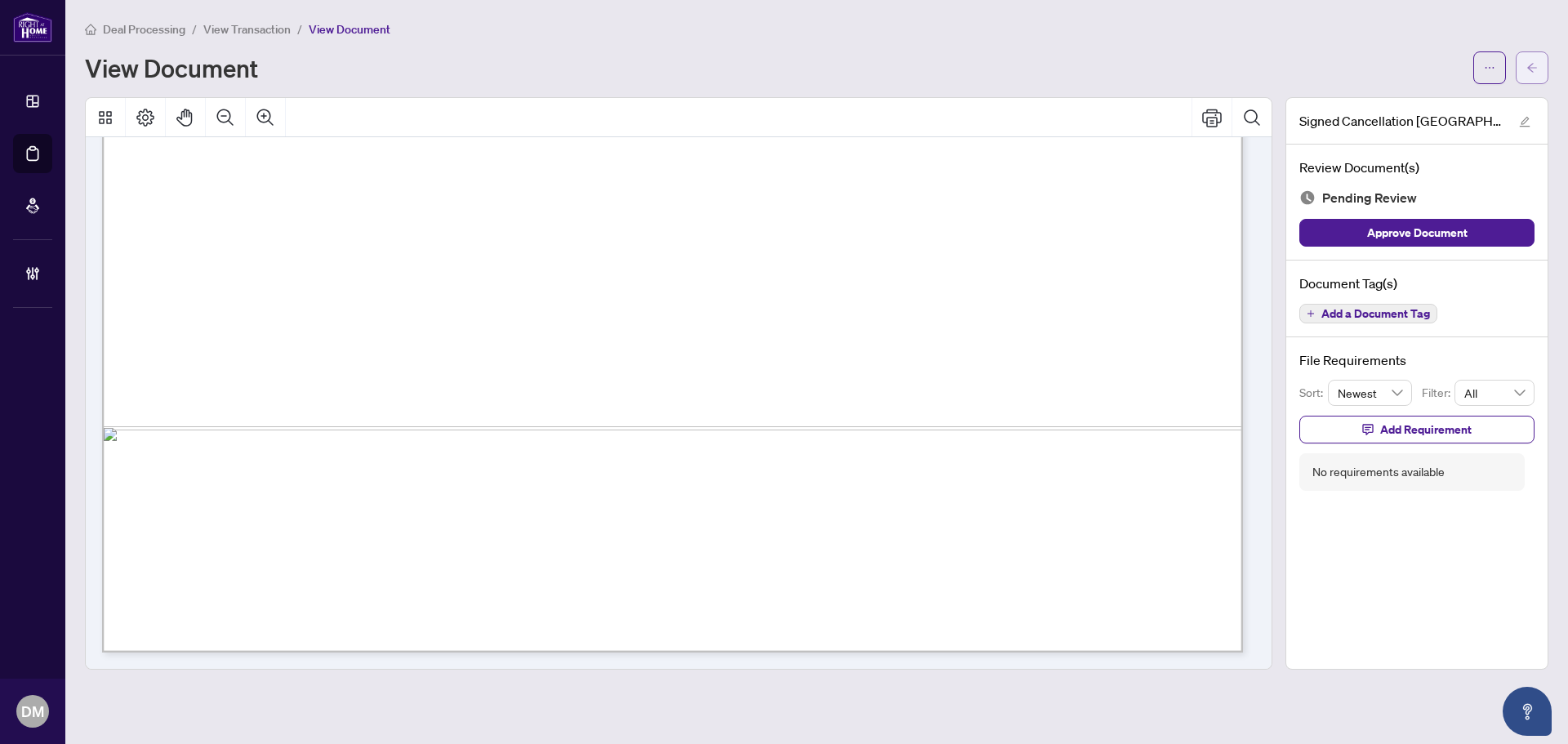
click at [1519, 59] on button "button" at bounding box center [1531, 67] width 33 height 33
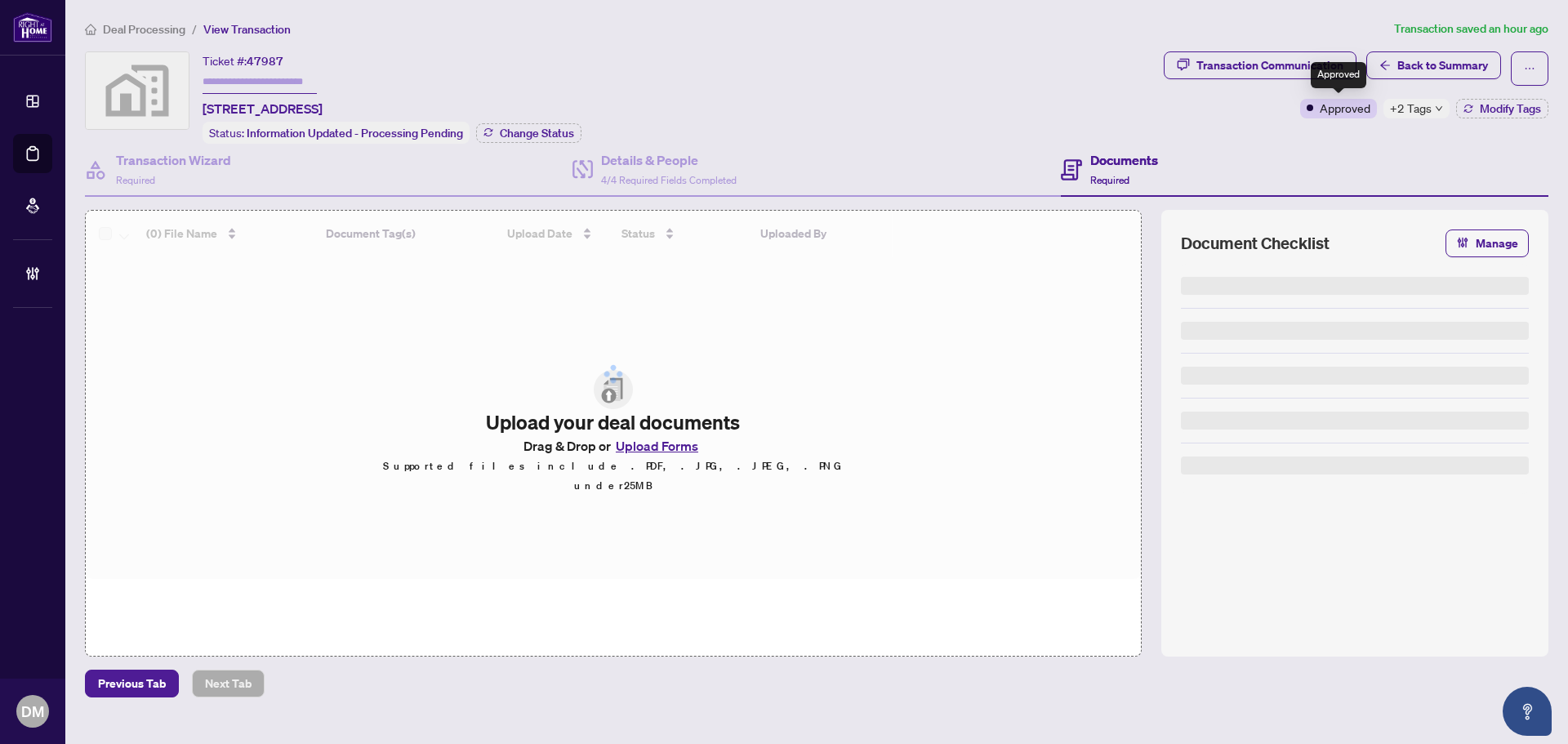
click at [1422, 110] on span "+2 Tags" at bounding box center [1411, 108] width 42 height 18
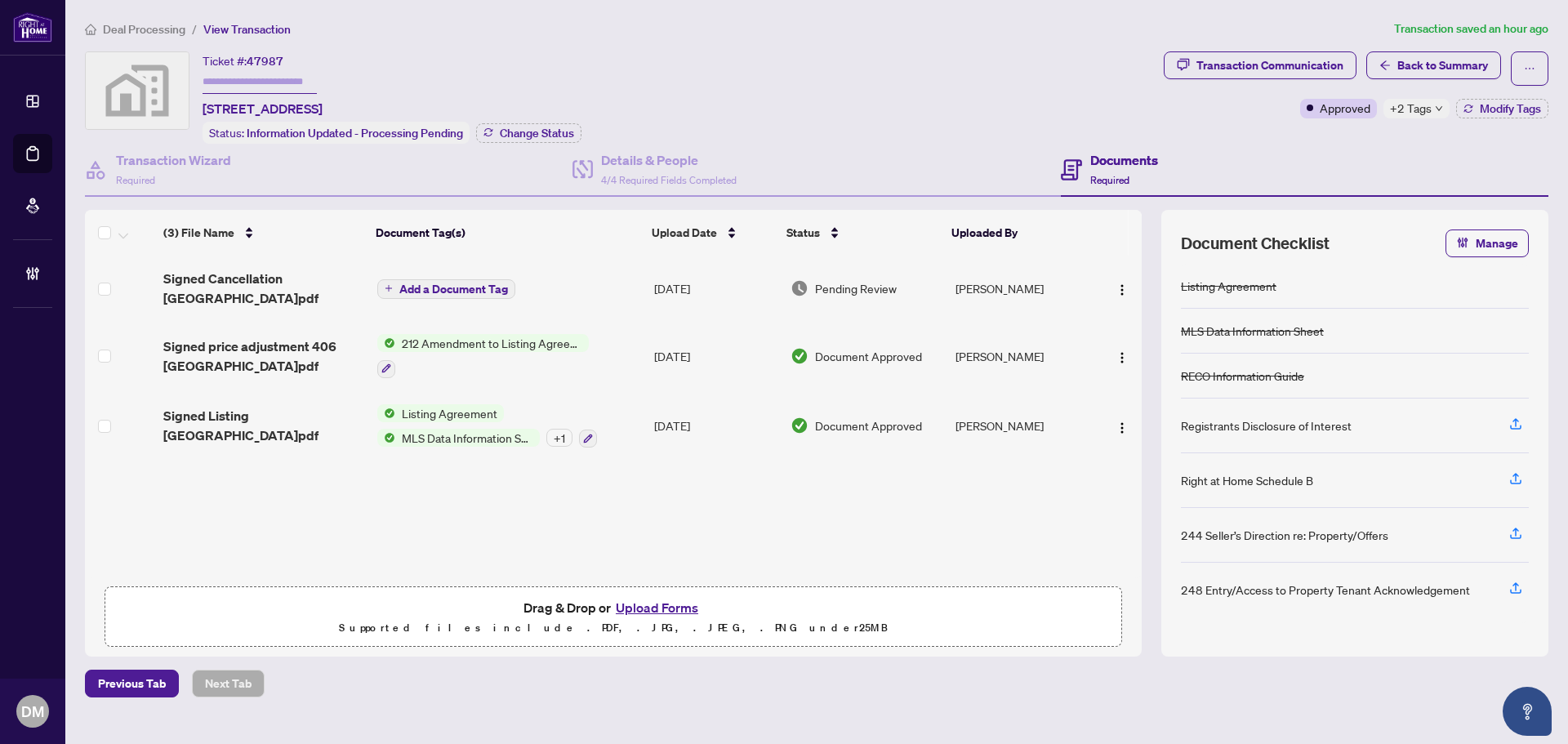
click at [561, 428] on div "+ 1" at bounding box center [559, 437] width 26 height 18
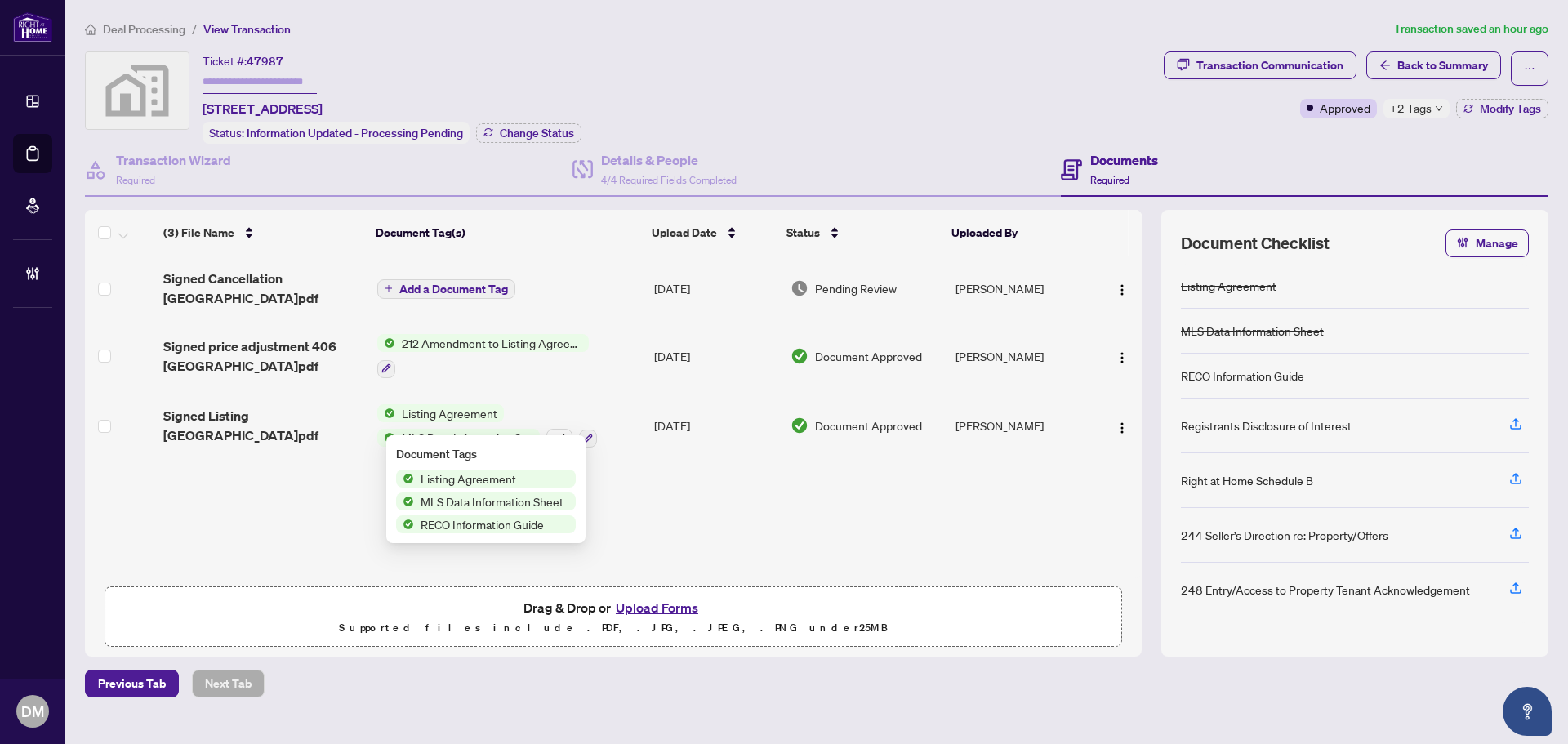
click at [561, 428] on div "+ 1" at bounding box center [559, 437] width 26 height 18
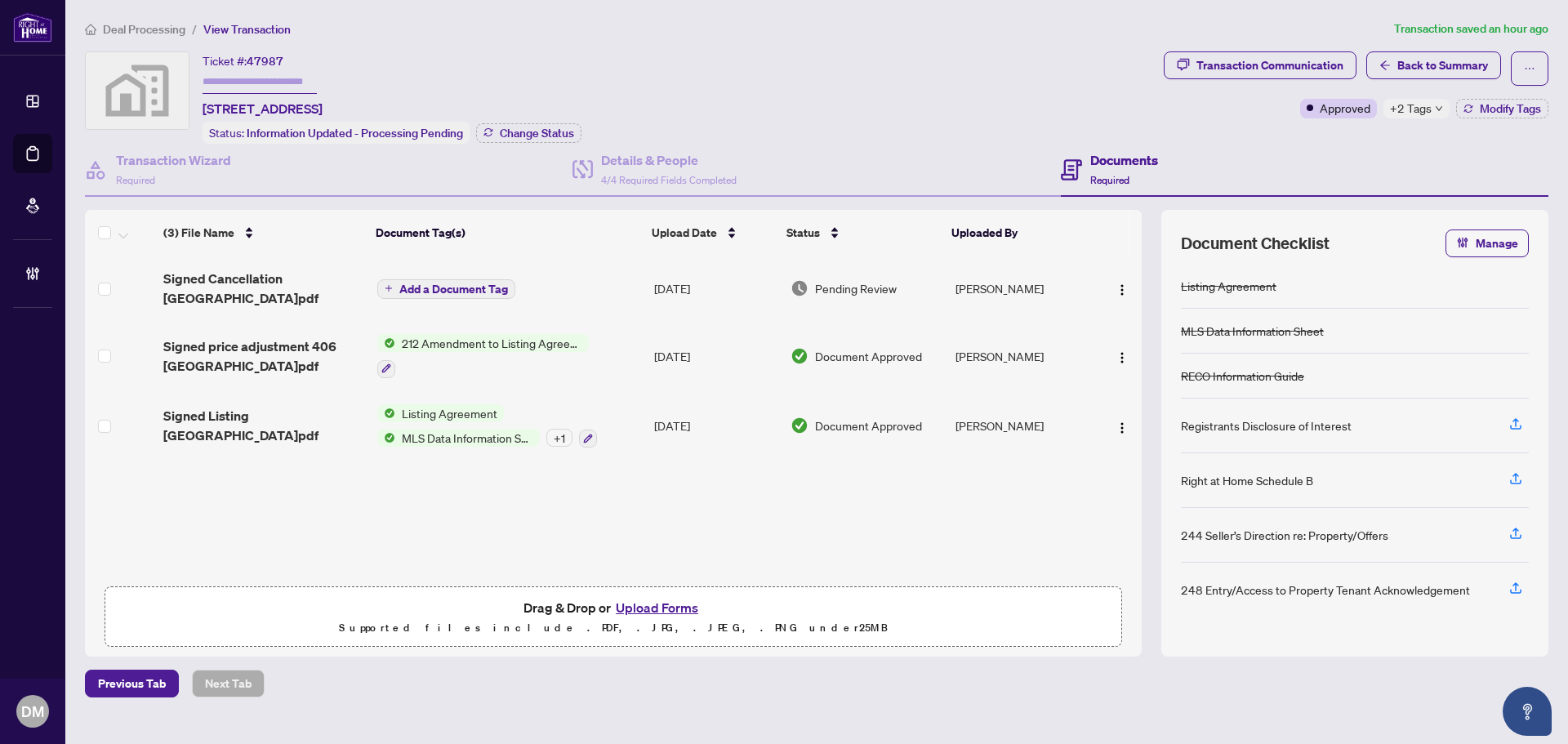
drag, startPoint x: 201, startPoint y: 109, endPoint x: 449, endPoint y: 98, distance: 248.2
click at [449, 98] on div "Ticket #: 47987 [STREET_ADDRESS] Status: Information Updated - Processing Pendi…" at bounding box center [622, 97] width 1073 height 92
copy span "[STREET_ADDRESS]"
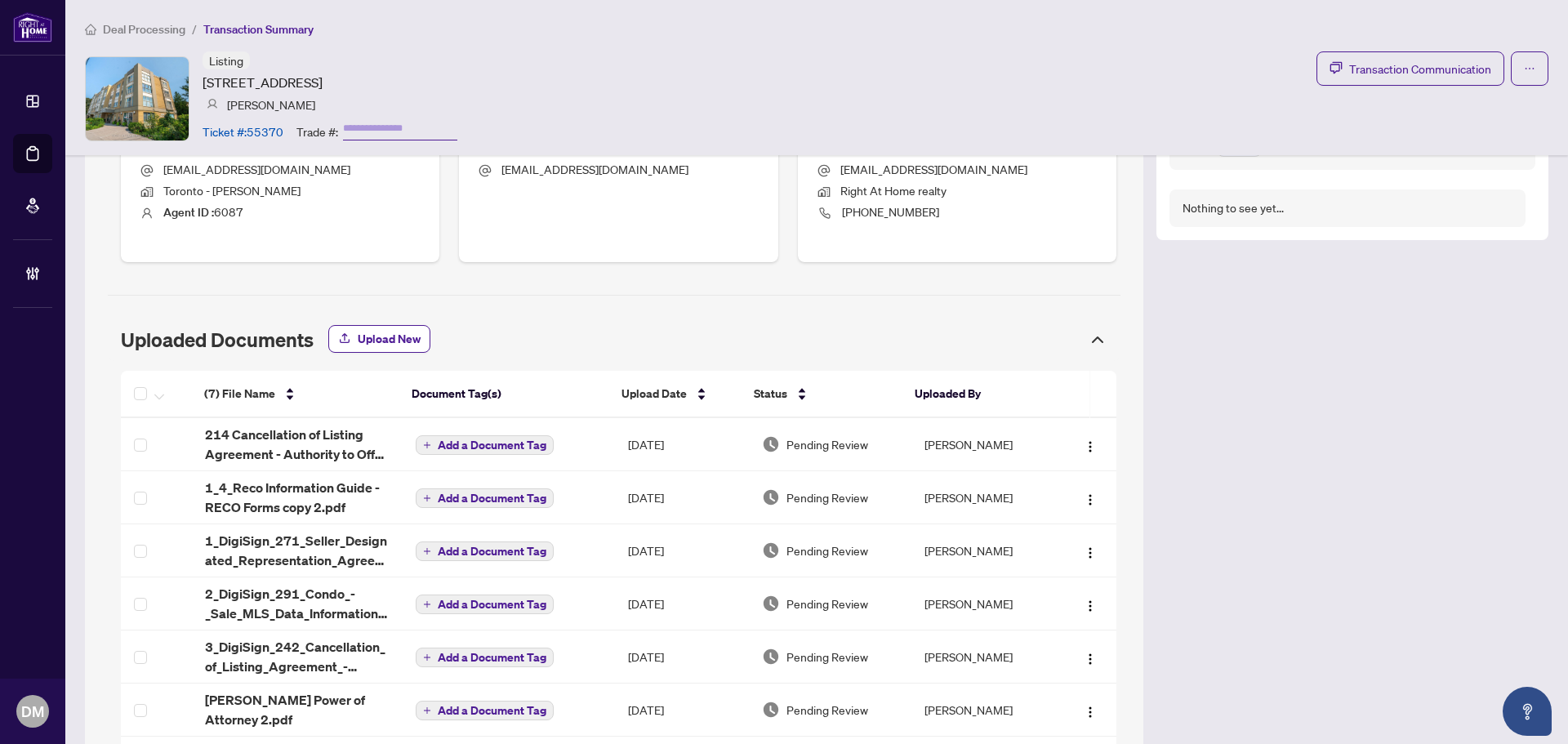
scroll to position [830, 0]
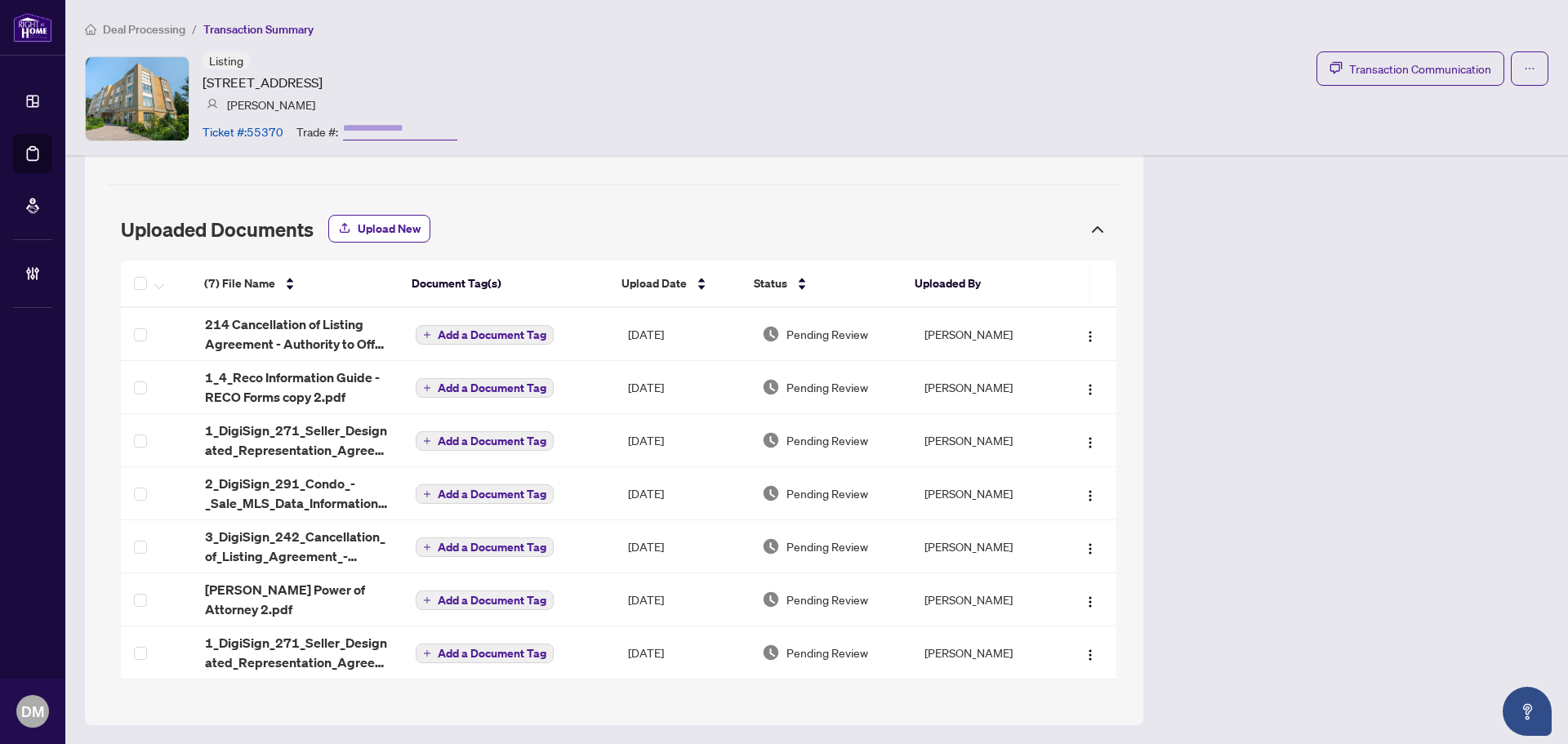
click at [1281, 347] on div "Transaction Overview Status: New Submission - Processing Pending Address: [STRE…" at bounding box center [817, 31] width 1463 height 1387
drag, startPoint x: 1282, startPoint y: 347, endPoint x: 1229, endPoint y: 280, distance: 85.4
click at [1229, 280] on div "Transaction Overview Status: New Submission - Processing Pending Address: [STRE…" at bounding box center [817, 31] width 1463 height 1387
click at [1247, 300] on div "Transaction Overview Status: New Submission - Processing Pending Address: [STRE…" at bounding box center [817, 31] width 1463 height 1387
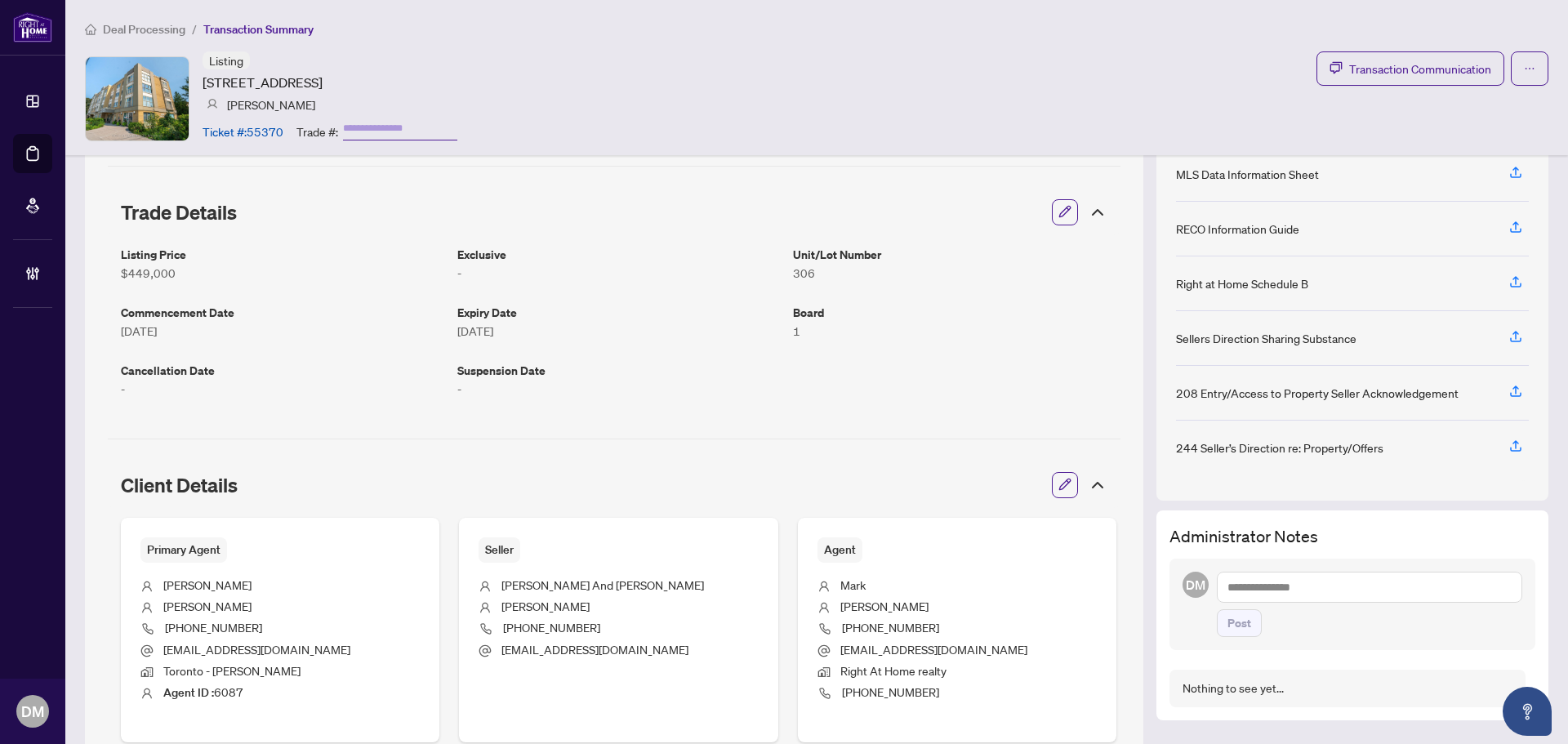
scroll to position [0, 0]
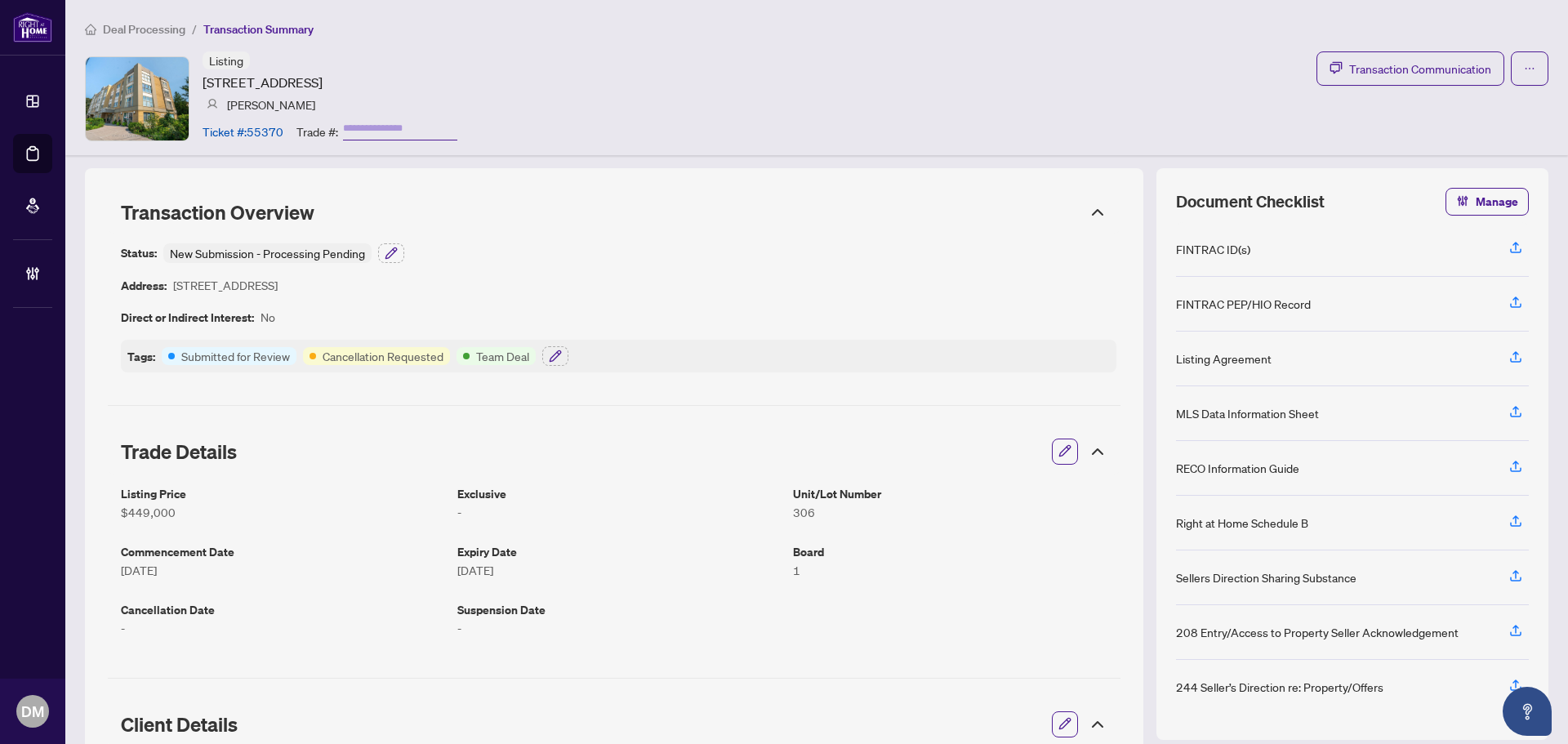
click at [435, 131] on input "text" at bounding box center [400, 129] width 115 height 23
click at [1531, 67] on button "button" at bounding box center [1530, 68] width 38 height 34
click at [1531, 64] on button "button" at bounding box center [1530, 68] width 38 height 34
click at [1493, 211] on span "Manage" at bounding box center [1497, 201] width 43 height 26
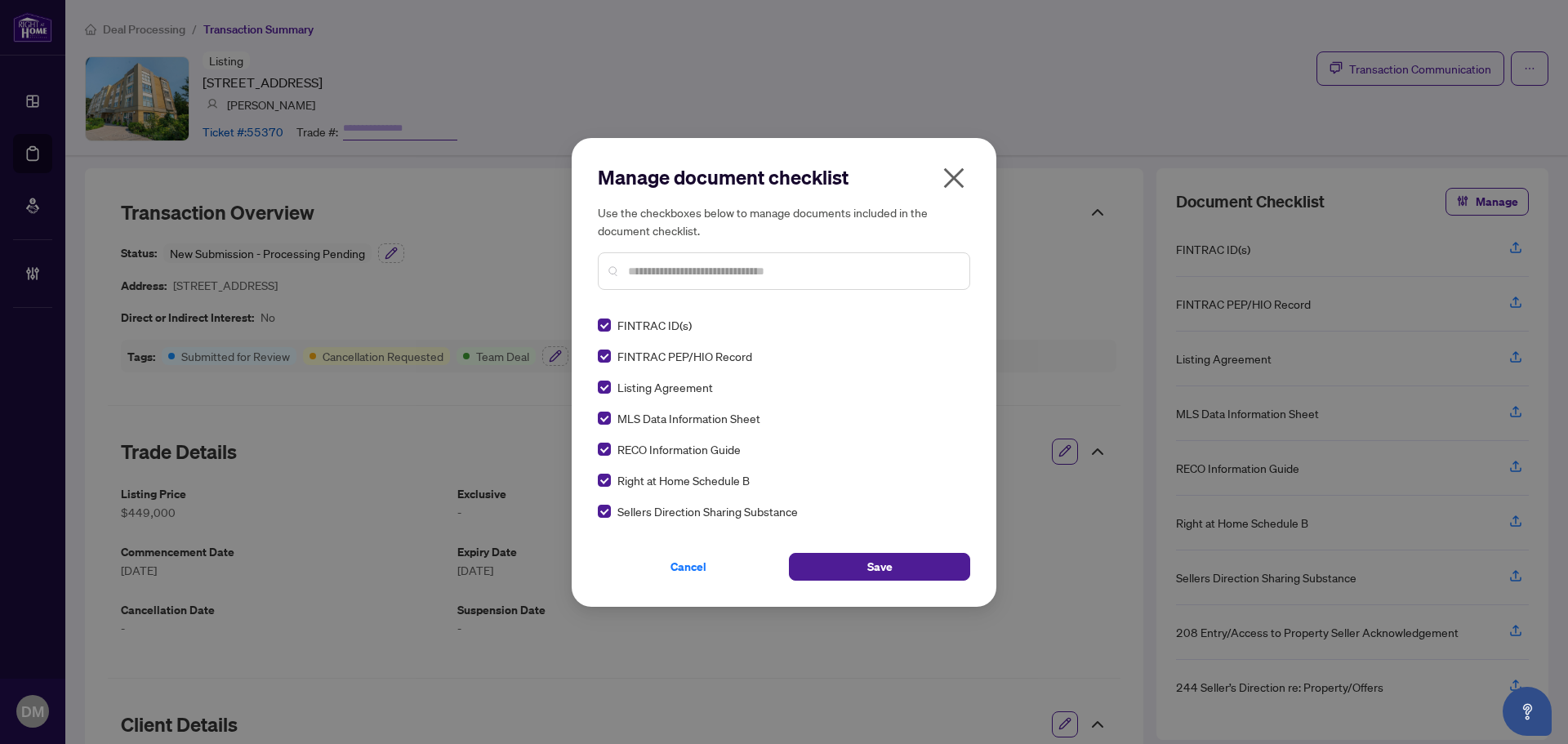
click at [958, 182] on icon "close" at bounding box center [953, 177] width 26 height 26
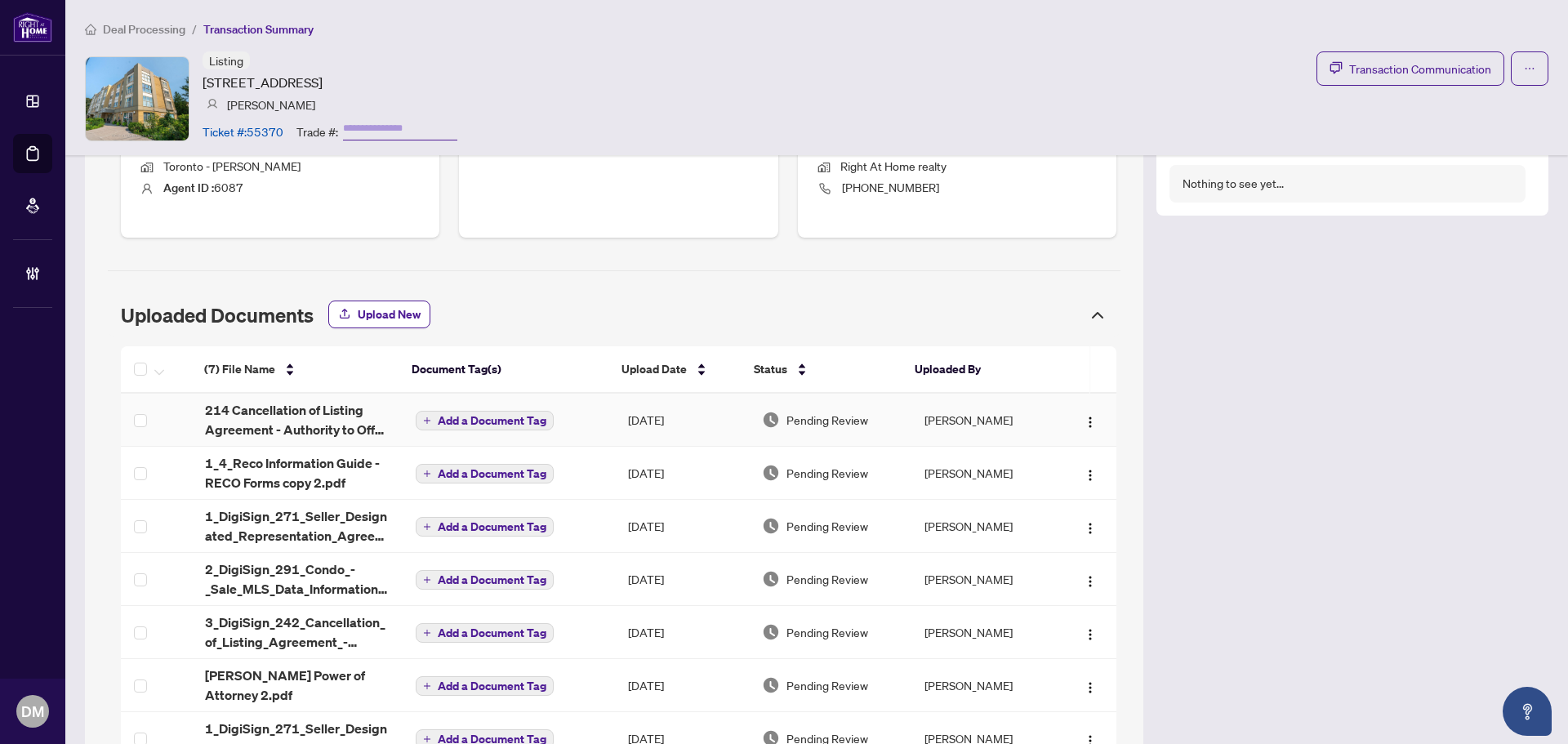
scroll to position [830, 0]
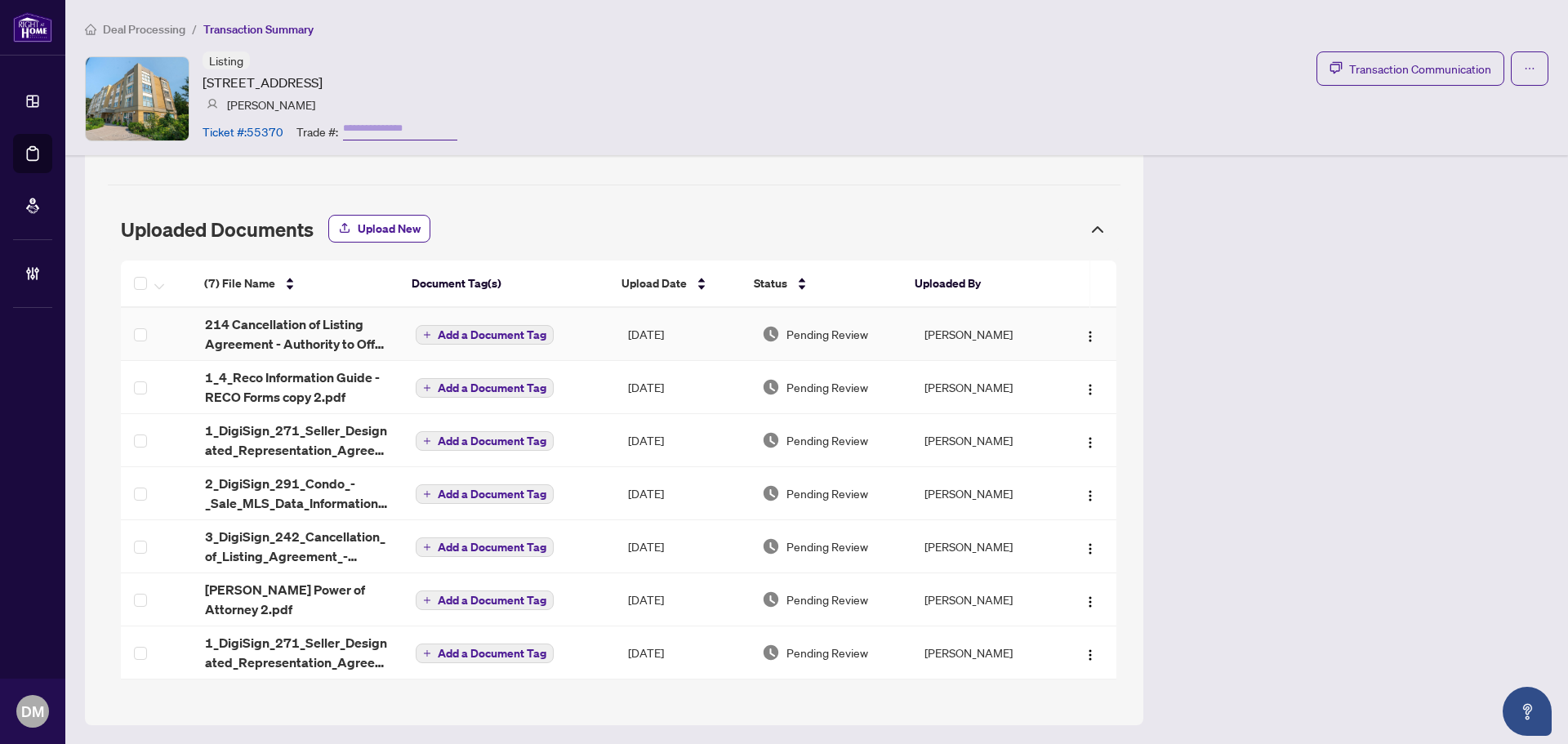
click at [825, 351] on td "Pending Review" at bounding box center [830, 334] width 162 height 53
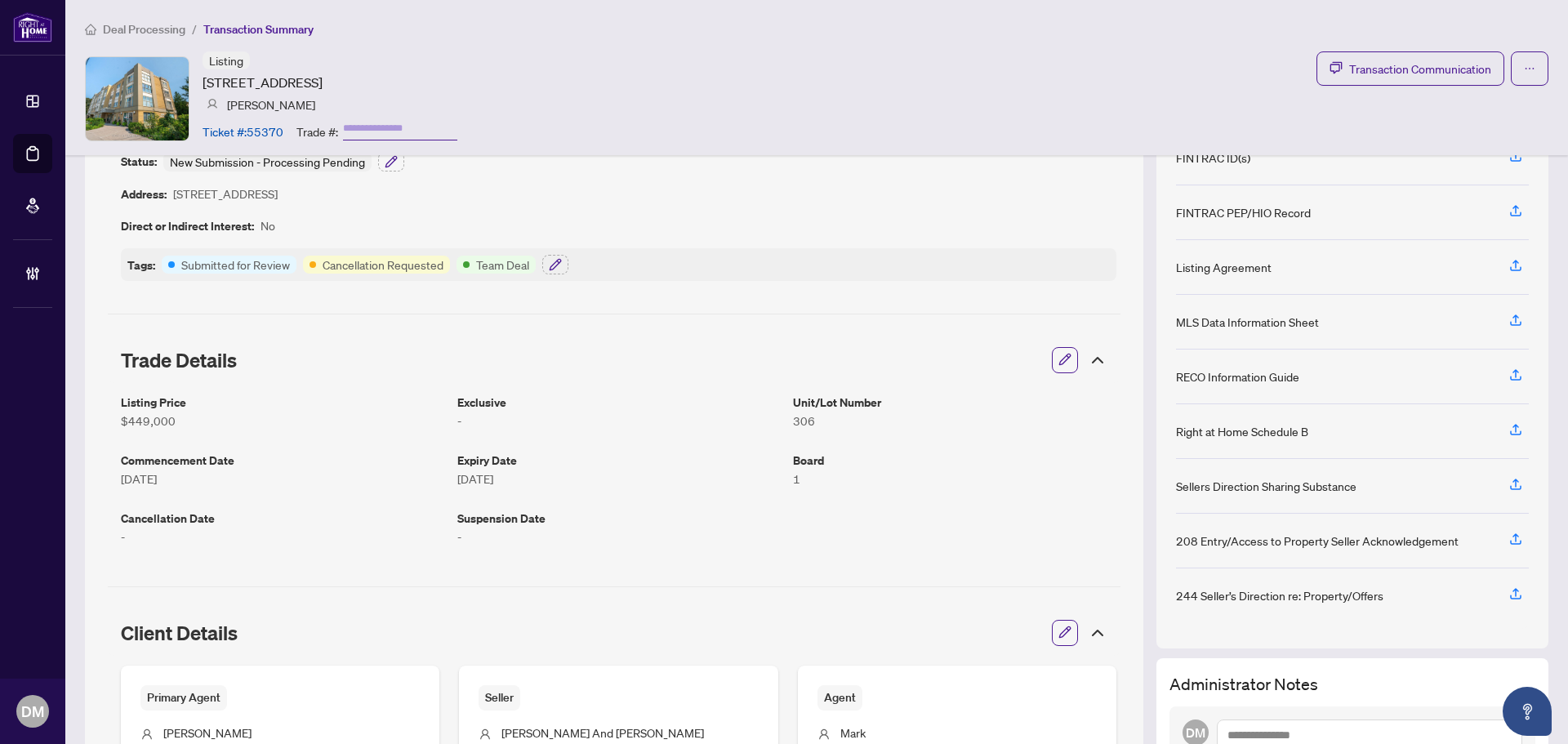
scroll to position [0, 0]
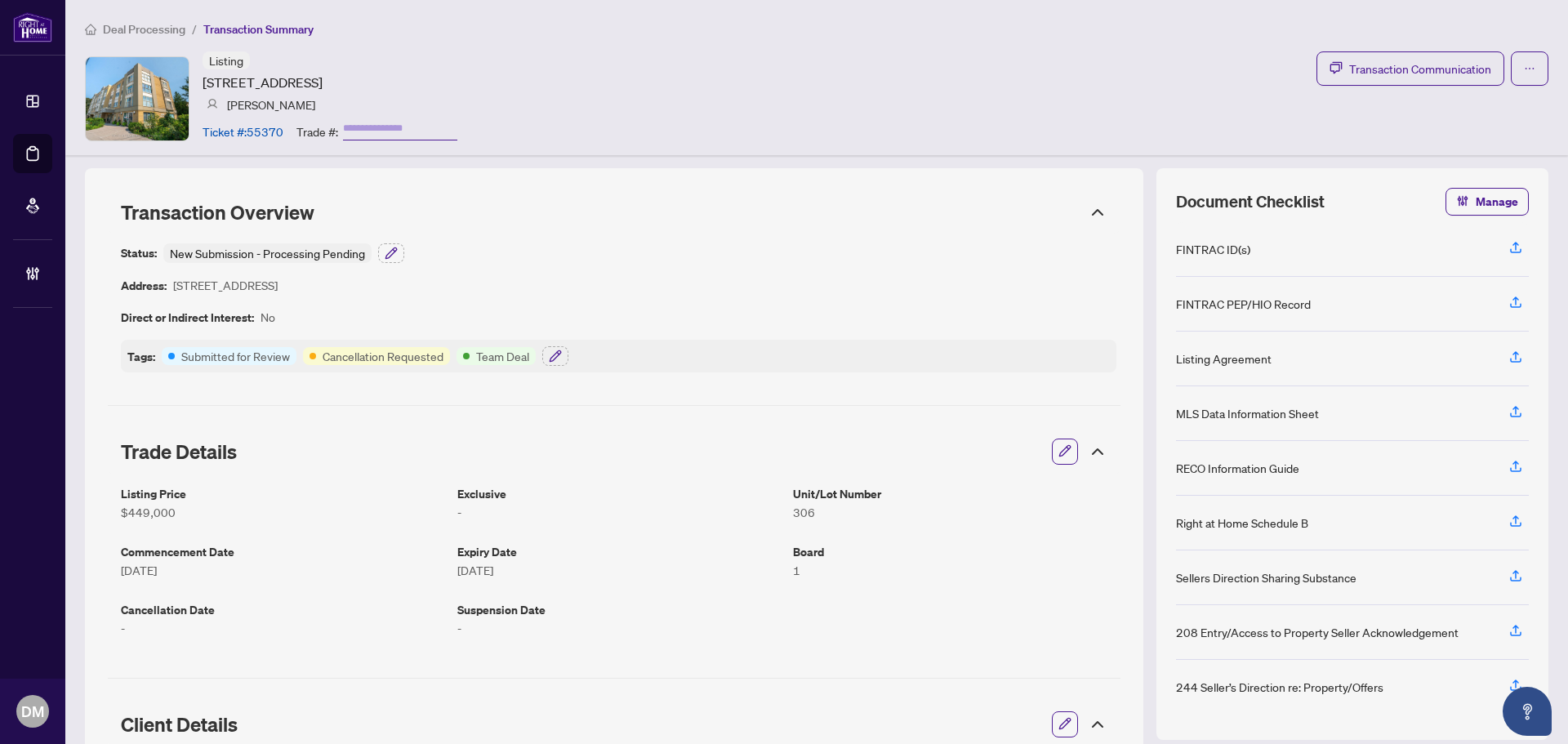
click at [1536, 55] on div "Deal Processing / Transaction Summary Listing [STREET_ADDRESS] [PERSON_NAME] Ti…" at bounding box center [817, 77] width 1503 height 155
click at [1525, 59] on button "button" at bounding box center [1530, 68] width 38 height 34
click at [811, 90] on div "Listing [STREET_ADDRESS] [PERSON_NAME] Ticket #: 55370 Trade #: Transaction Com…" at bounding box center [817, 98] width 1463 height 94
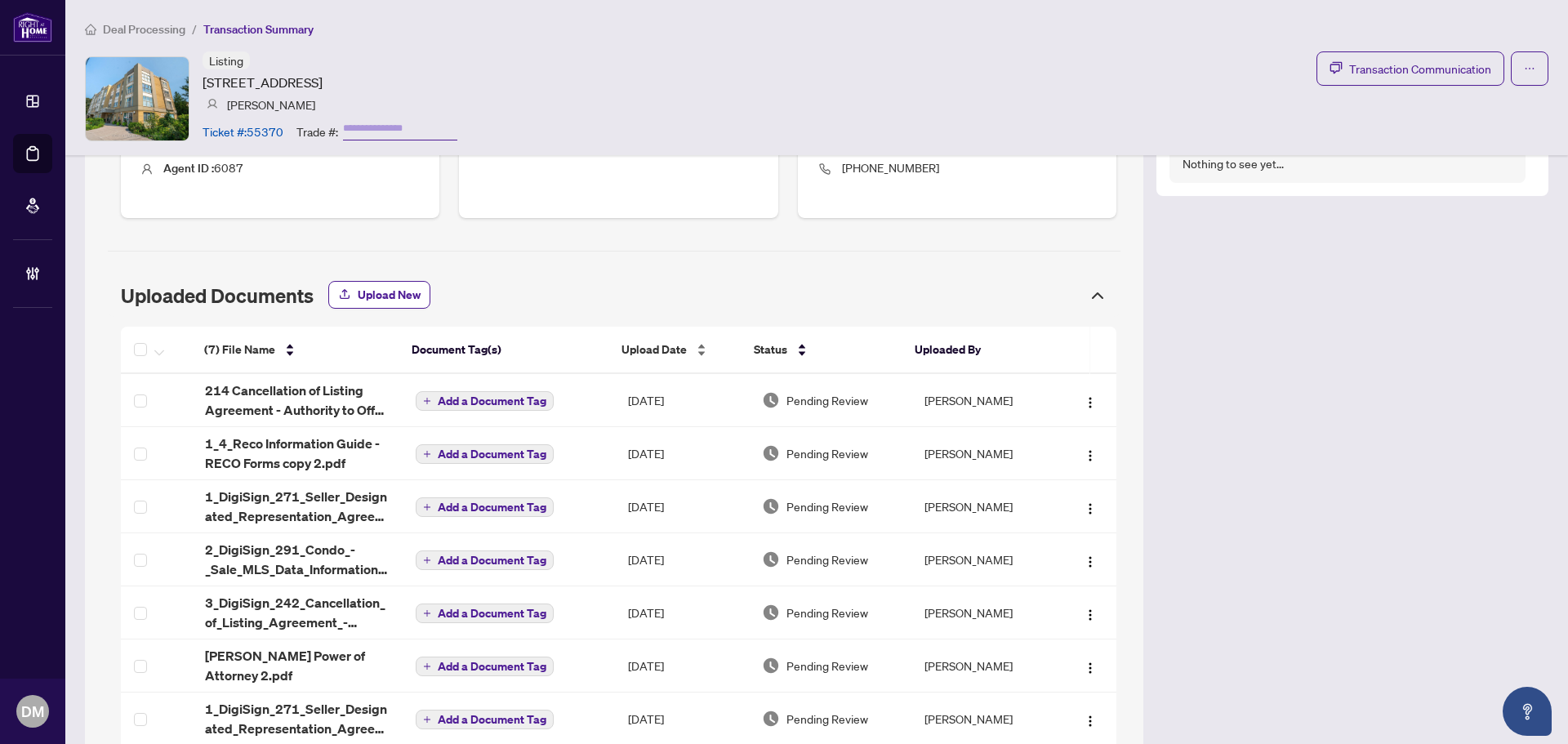
scroll to position [830, 0]
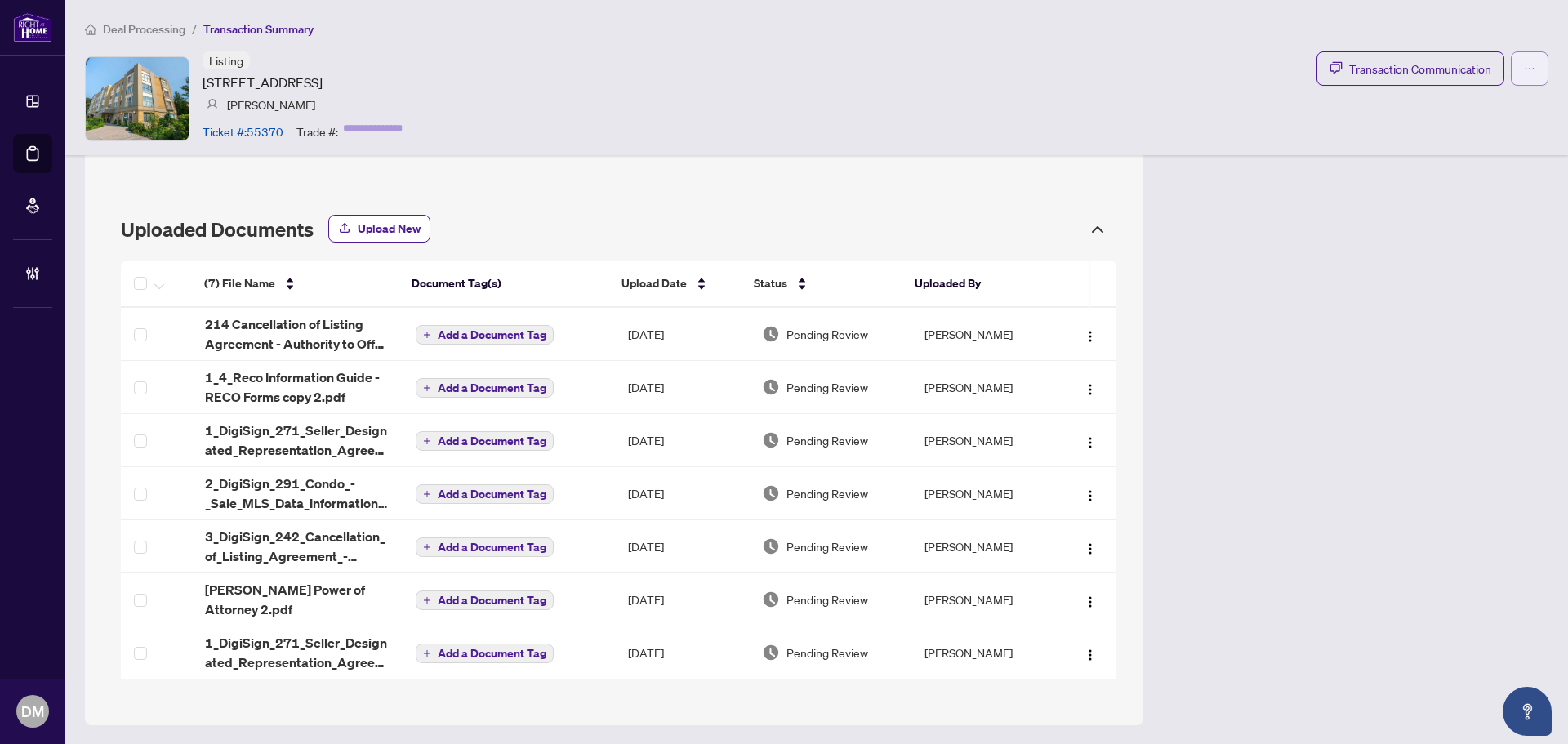
click at [1523, 62] on button "button" at bounding box center [1530, 68] width 38 height 34
click at [1527, 77] on button "button" at bounding box center [1530, 68] width 38 height 34
click at [1504, 110] on span "Transaction Permissions" at bounding box center [1460, 104] width 125 height 18
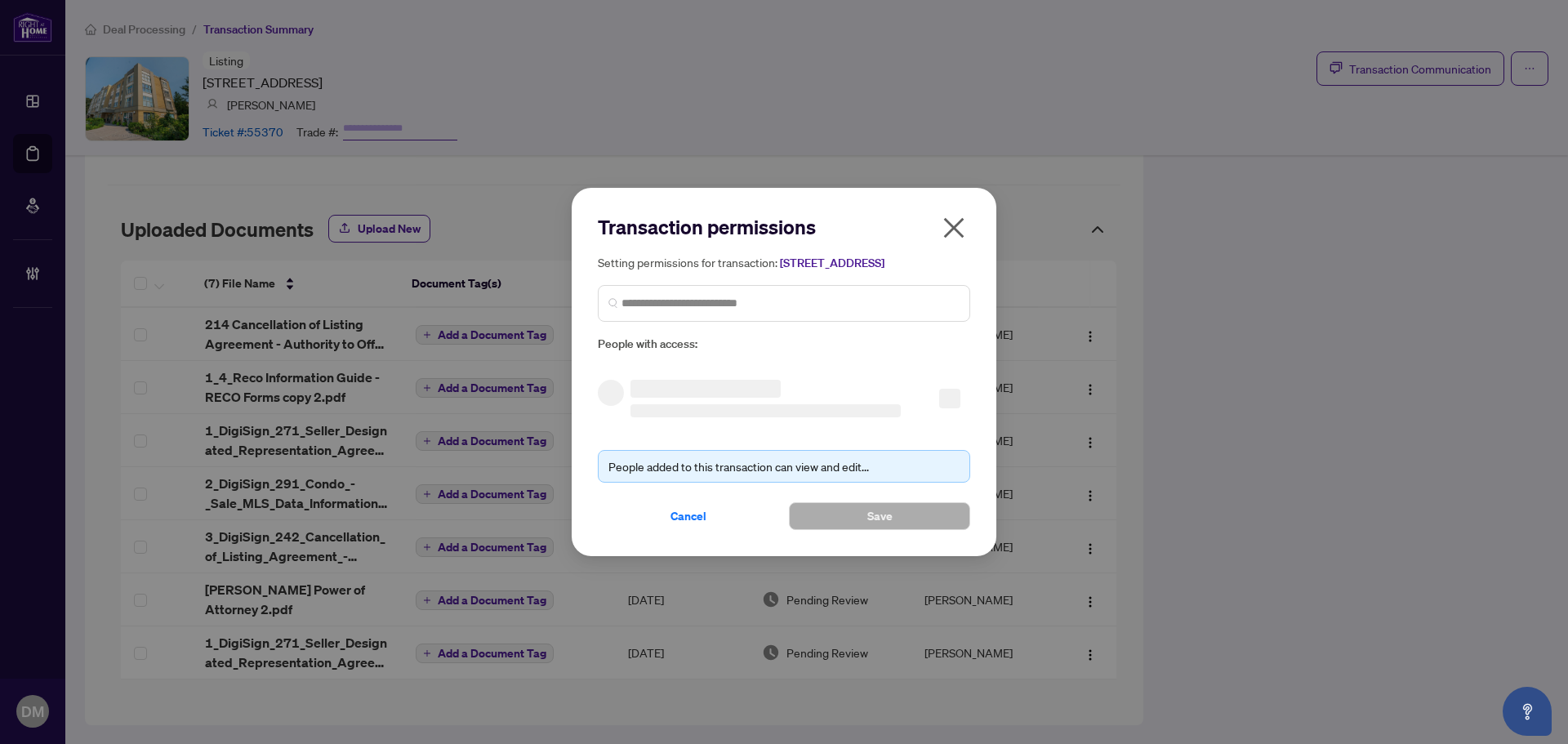
click at [952, 215] on icon "close" at bounding box center [953, 228] width 26 height 26
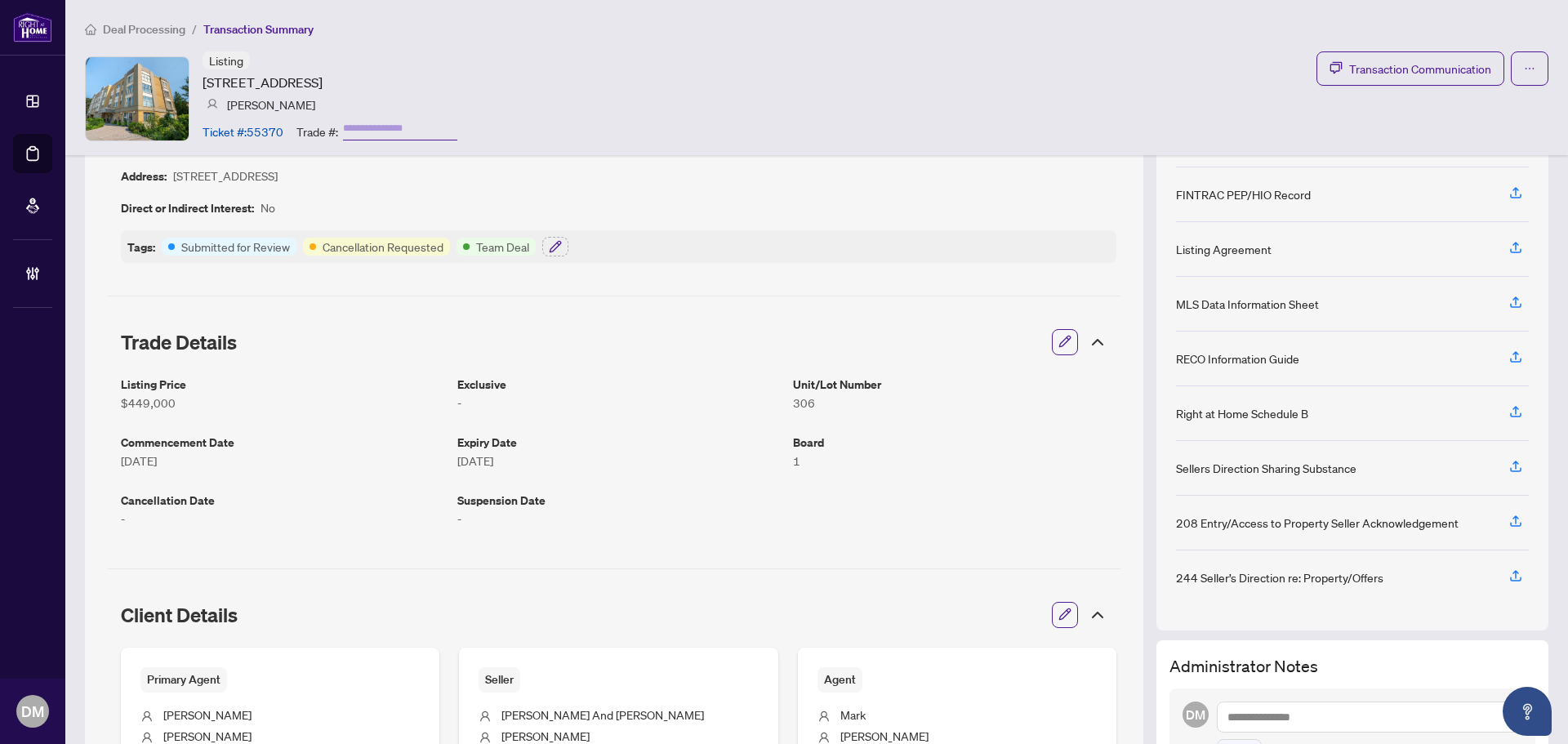
scroll to position [654, 0]
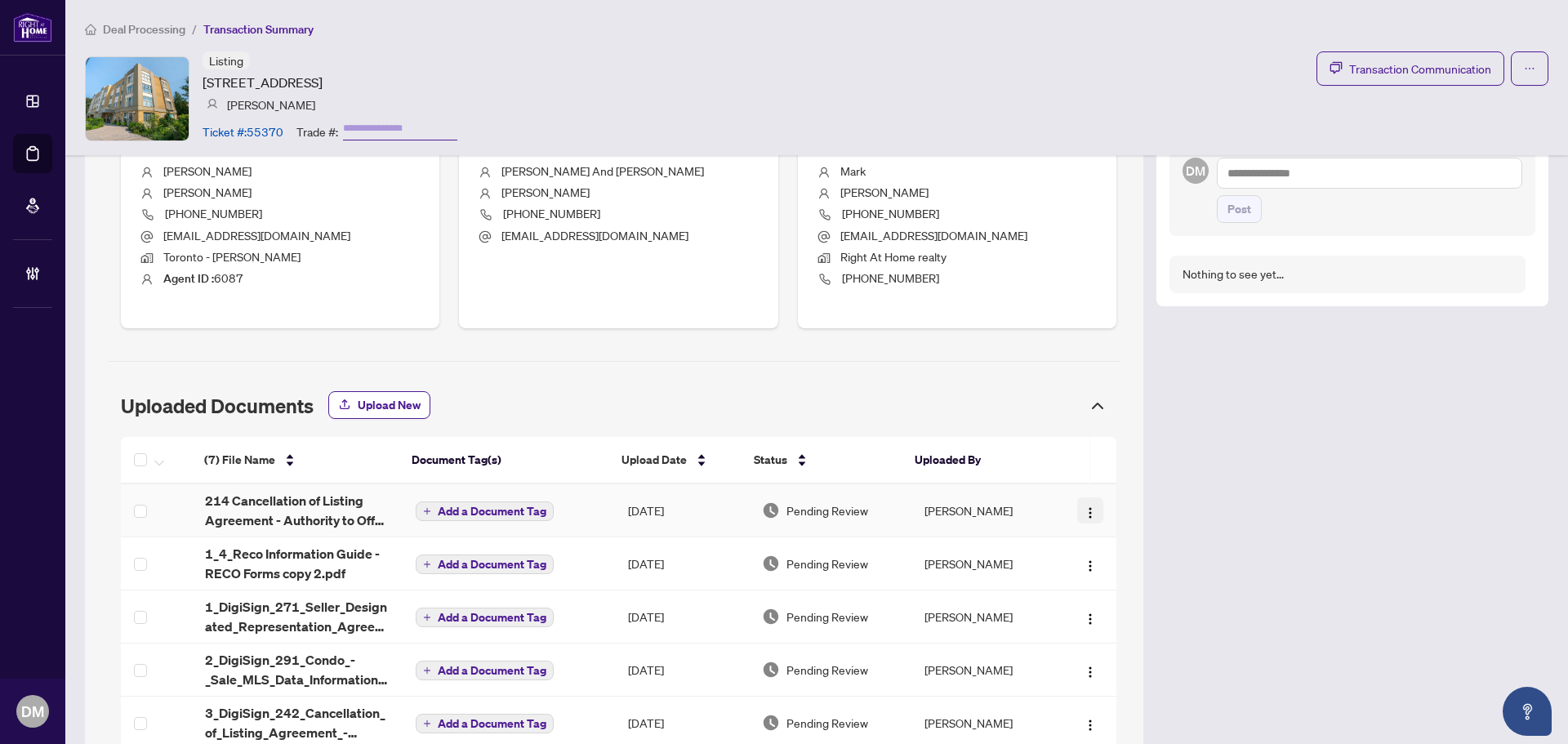
click at [1084, 511] on img "button" at bounding box center [1090, 513] width 13 height 13
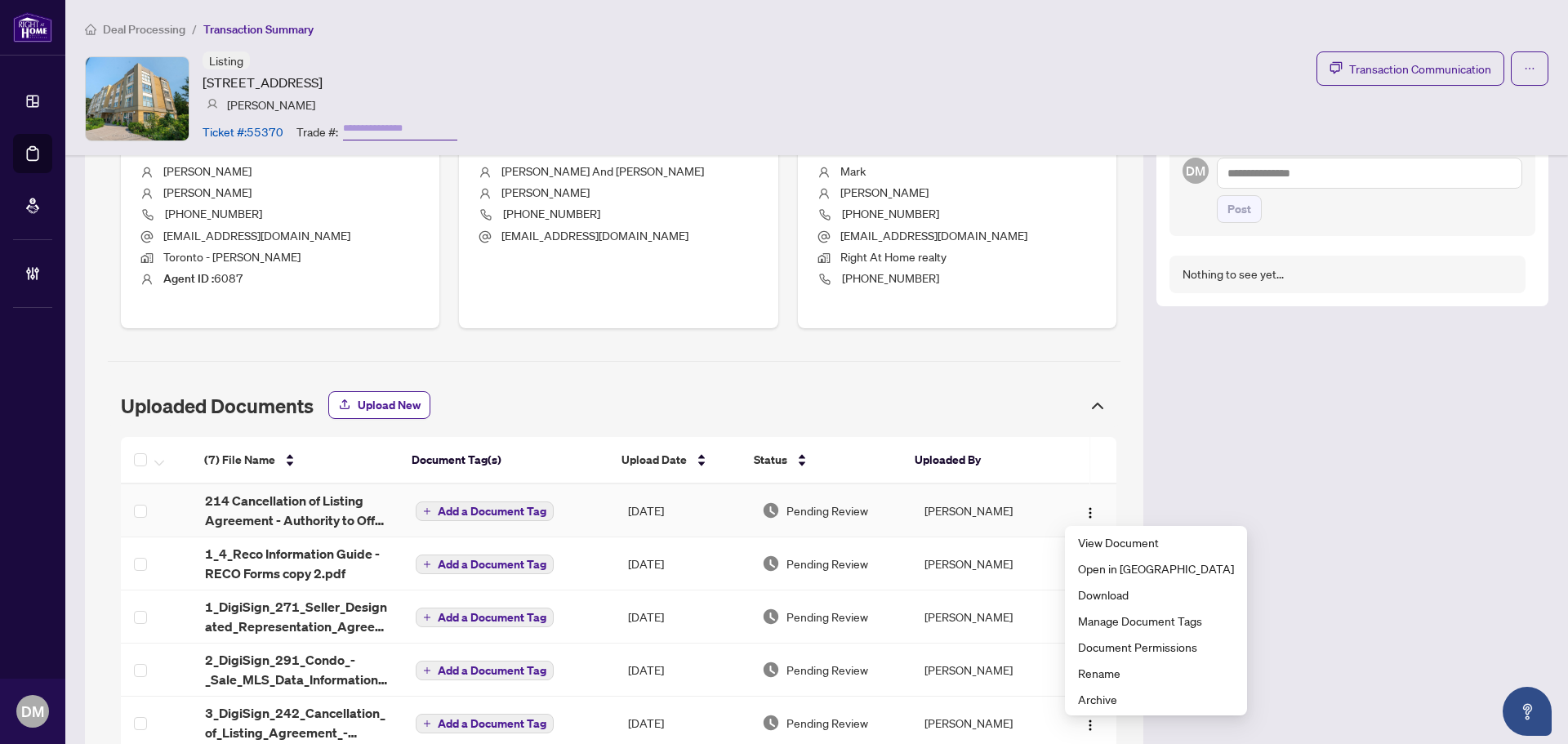
click at [831, 525] on td "Pending Review" at bounding box center [830, 511] width 162 height 53
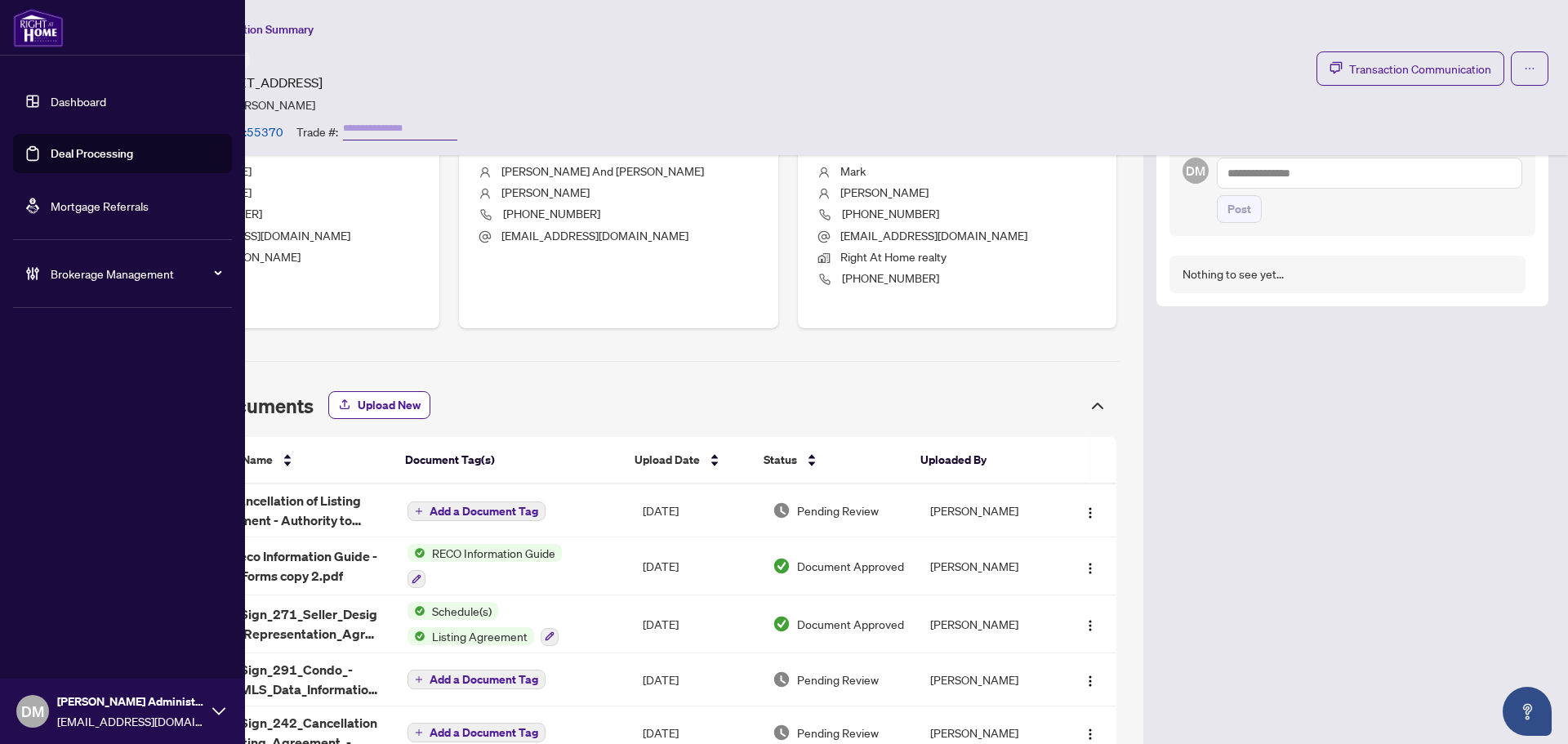
click at [51, 94] on link "Dashboard" at bounding box center [79, 101] width 55 height 15
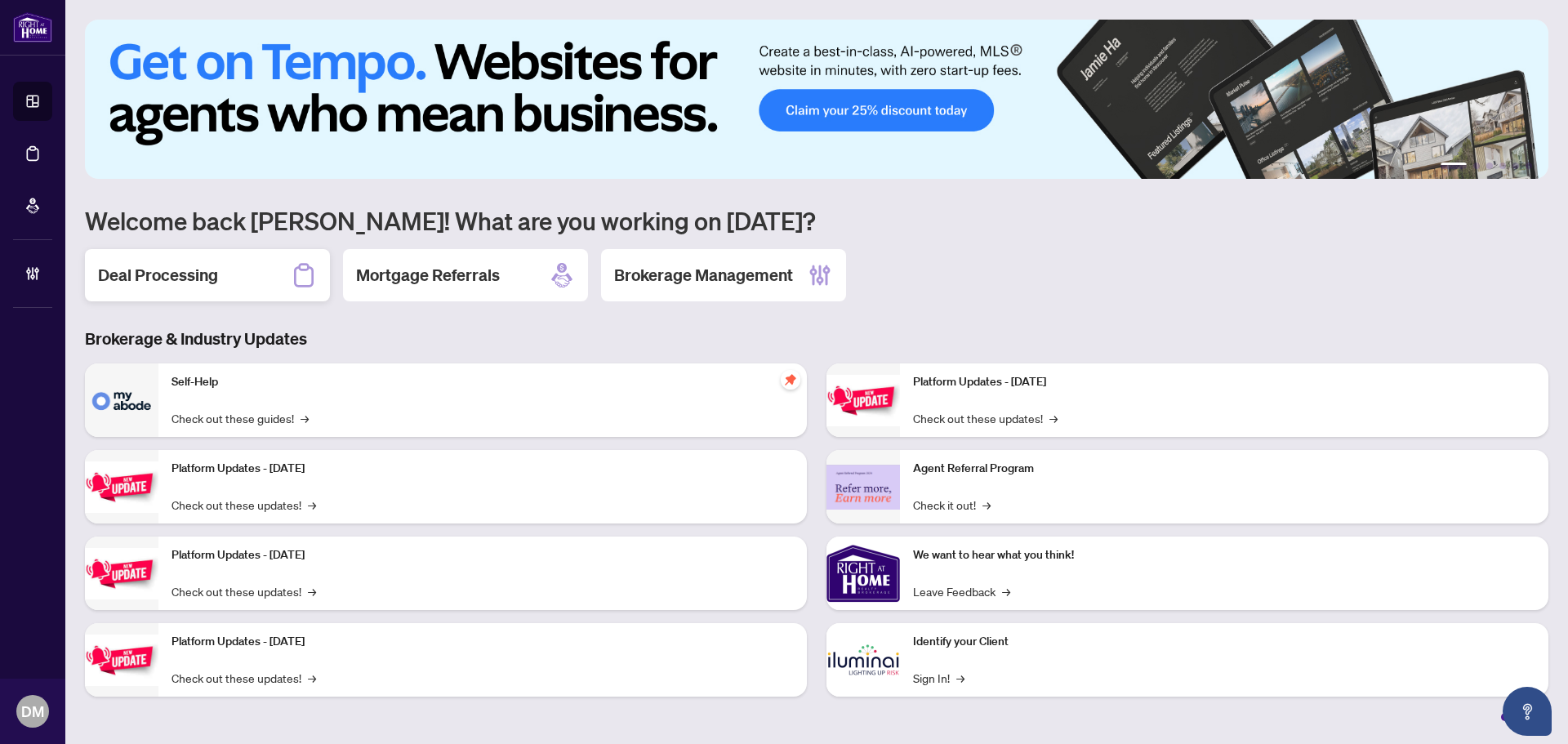
click at [249, 275] on div "Deal Processing" at bounding box center [208, 275] width 245 height 52
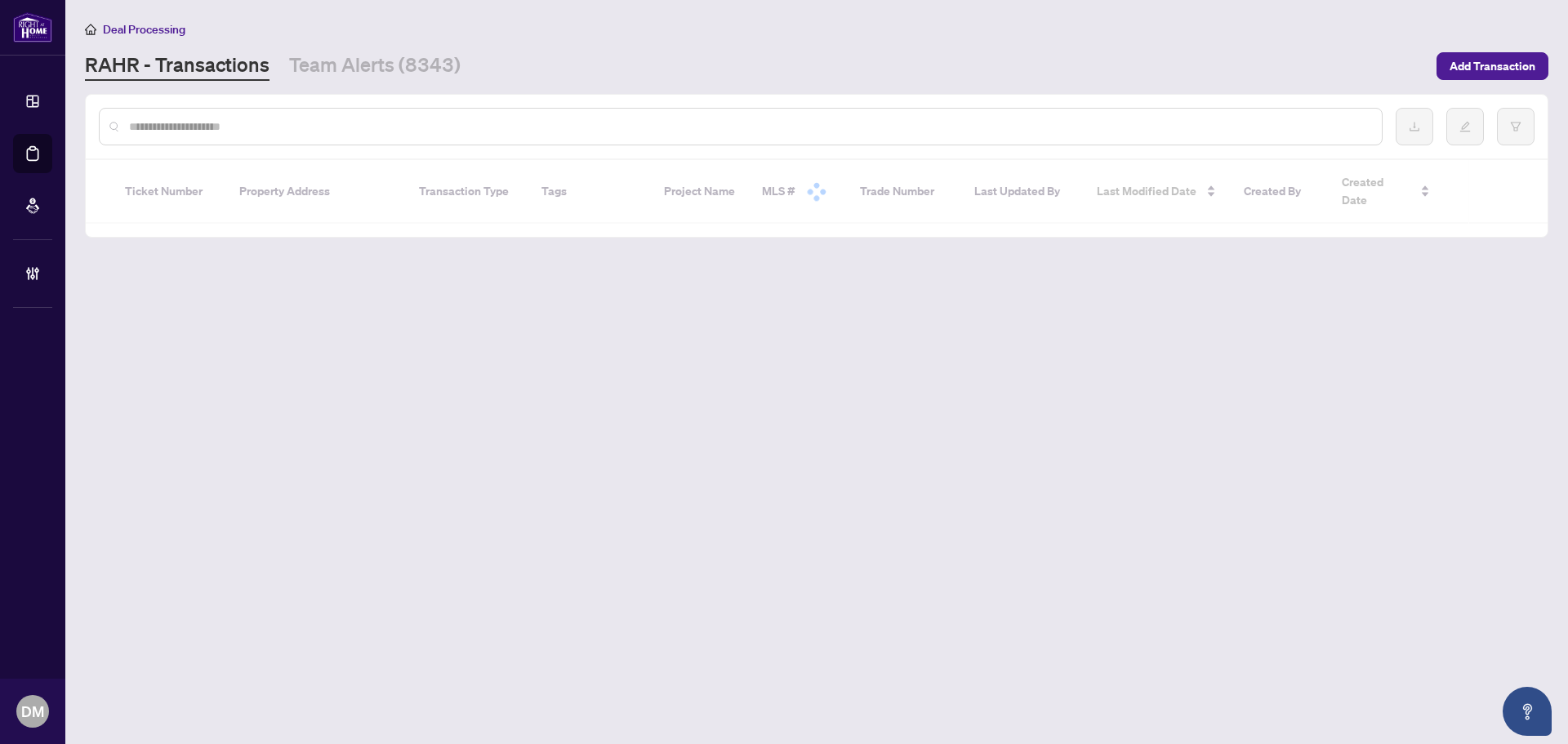
click at [232, 119] on input "text" at bounding box center [749, 126] width 1240 height 18
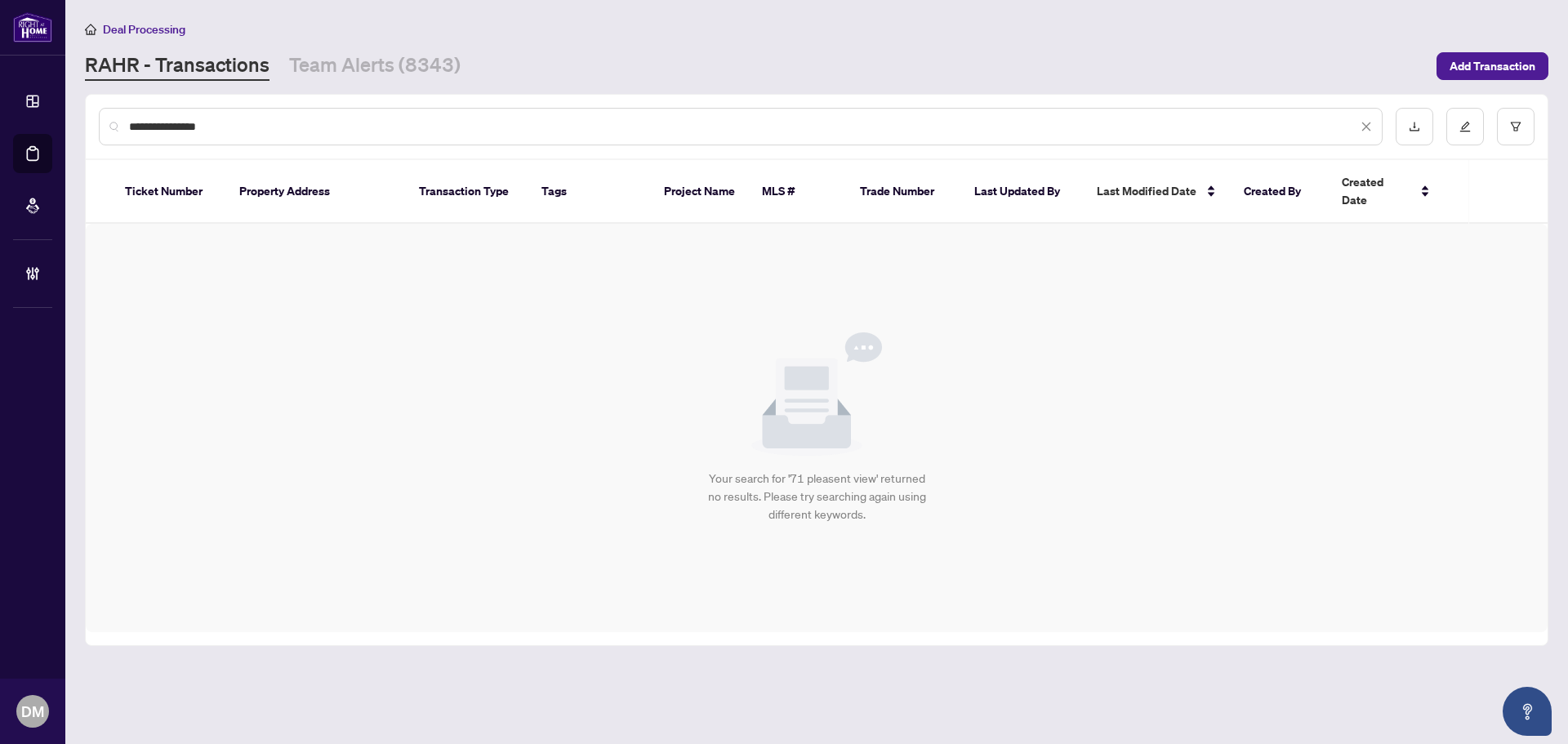
click at [242, 131] on input "**********" at bounding box center [743, 126] width 1228 height 18
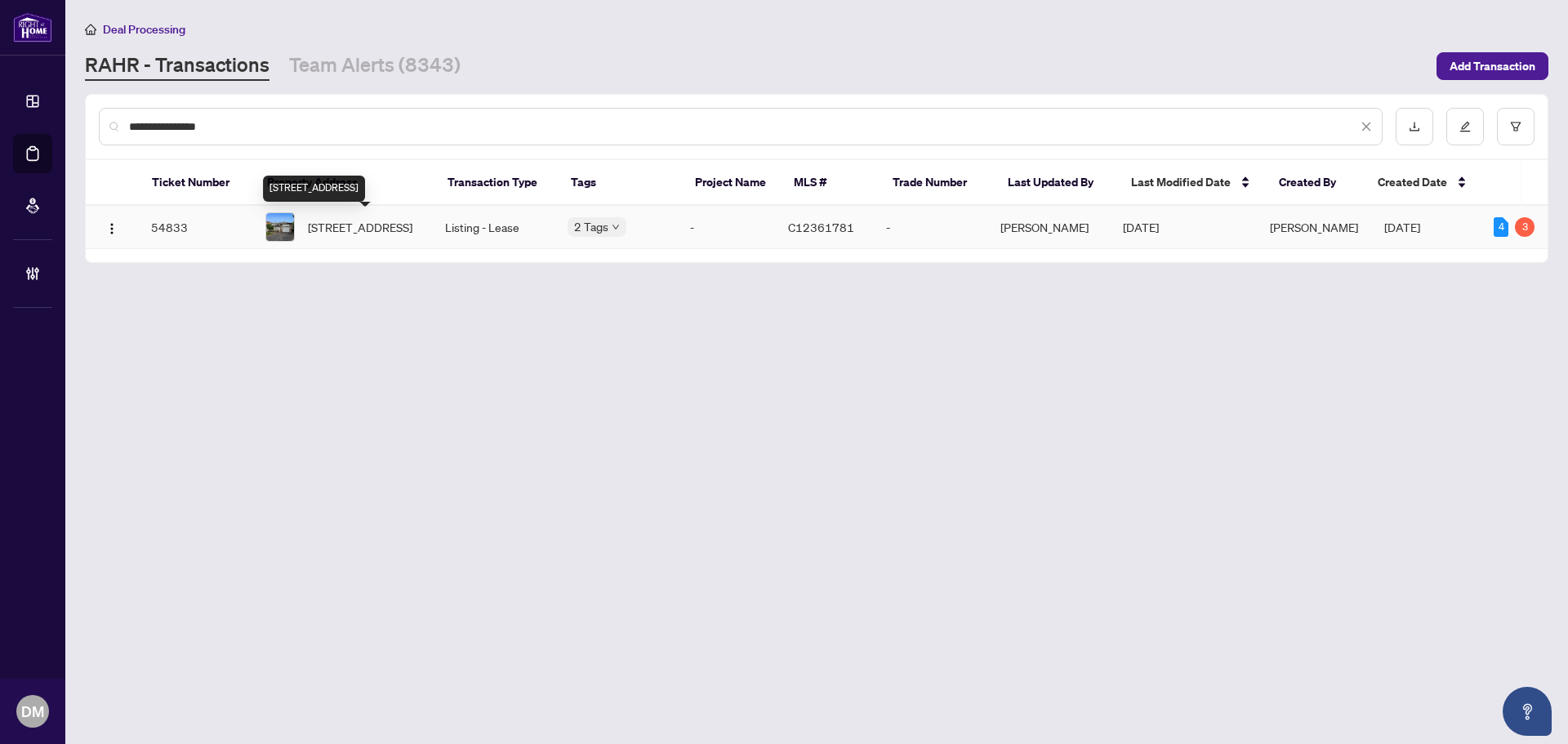
type input "**********"
click at [313, 236] on span "[STREET_ADDRESS]" at bounding box center [360, 227] width 105 height 18
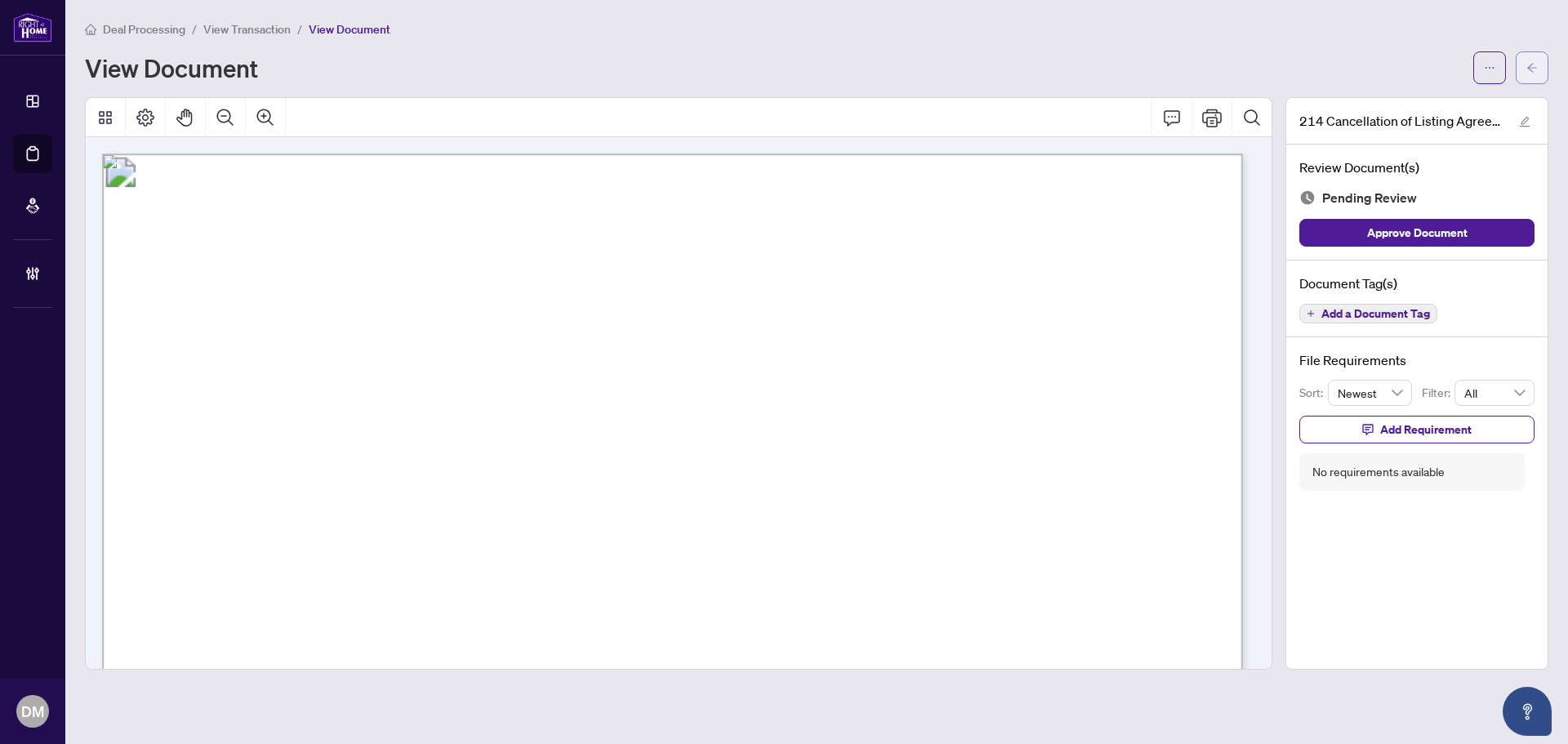
click at [1533, 71] on icon "arrow-left" at bounding box center [1532, 68] width 12 height 12
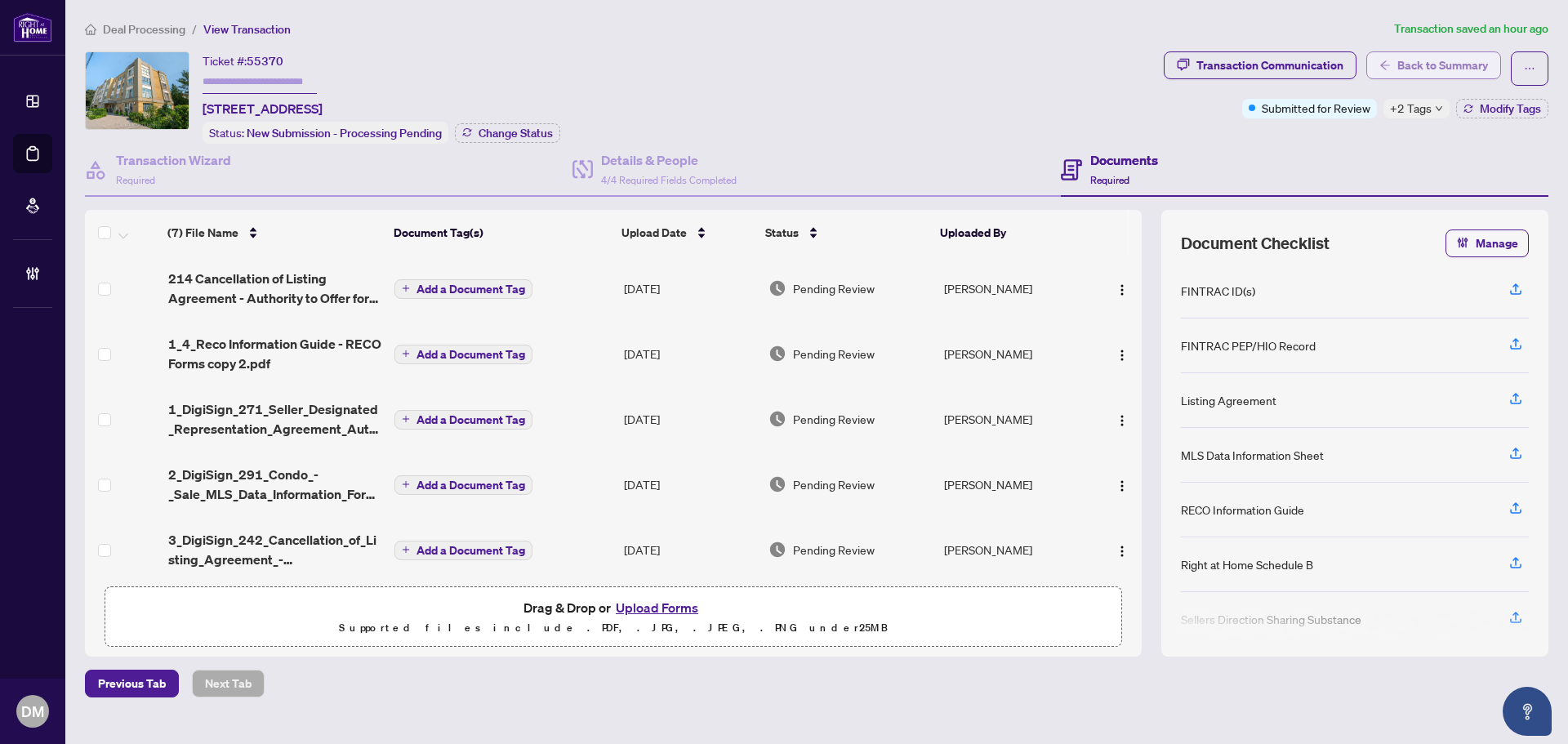
click at [1448, 65] on span "Back to Summary" at bounding box center [1442, 64] width 90 height 26
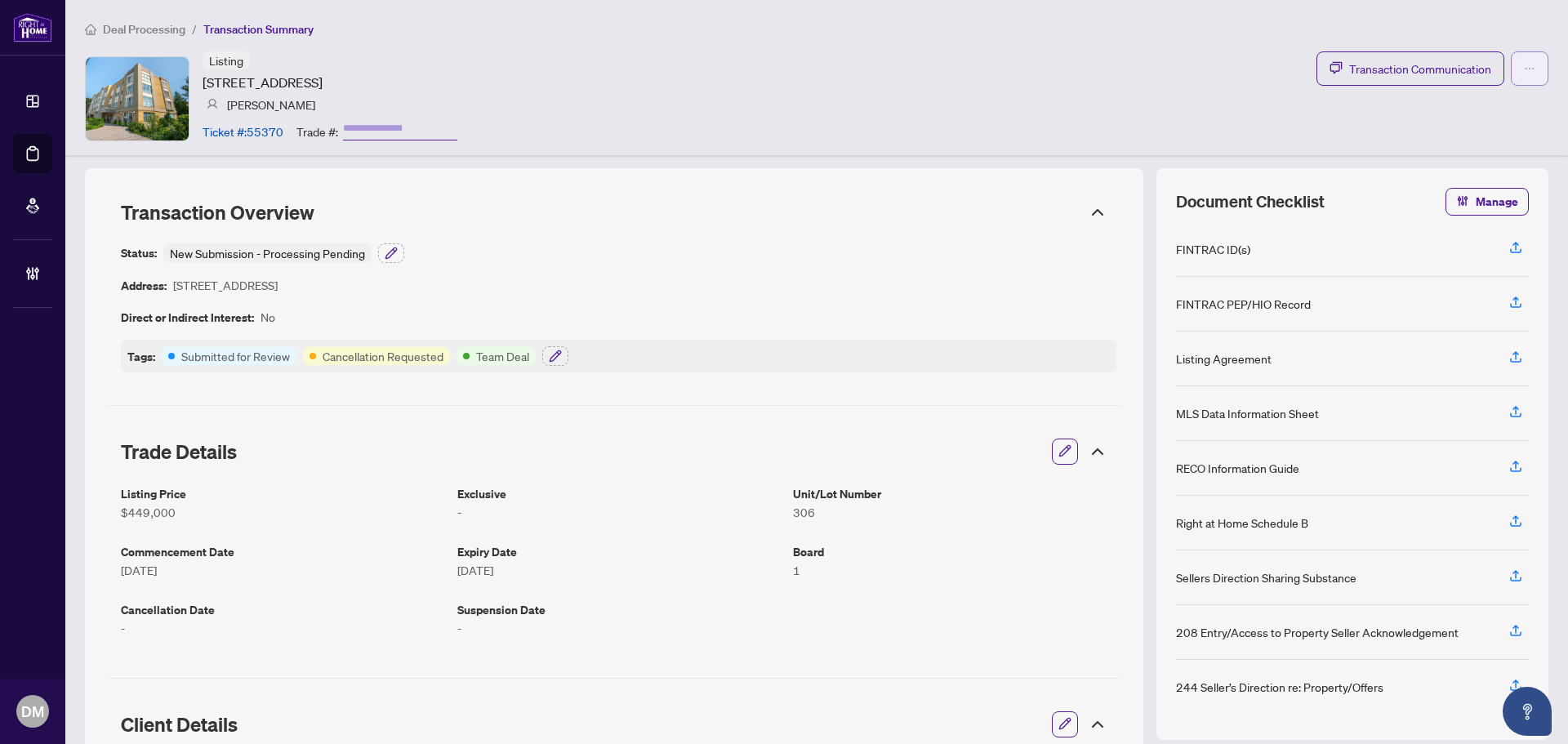
click at [1511, 57] on button "button" at bounding box center [1530, 68] width 38 height 34
drag, startPoint x: 1510, startPoint y: 57, endPoint x: 850, endPoint y: 430, distance: 758.1
click at [850, 430] on div "Trade Details" at bounding box center [614, 451] width 1012 height 46
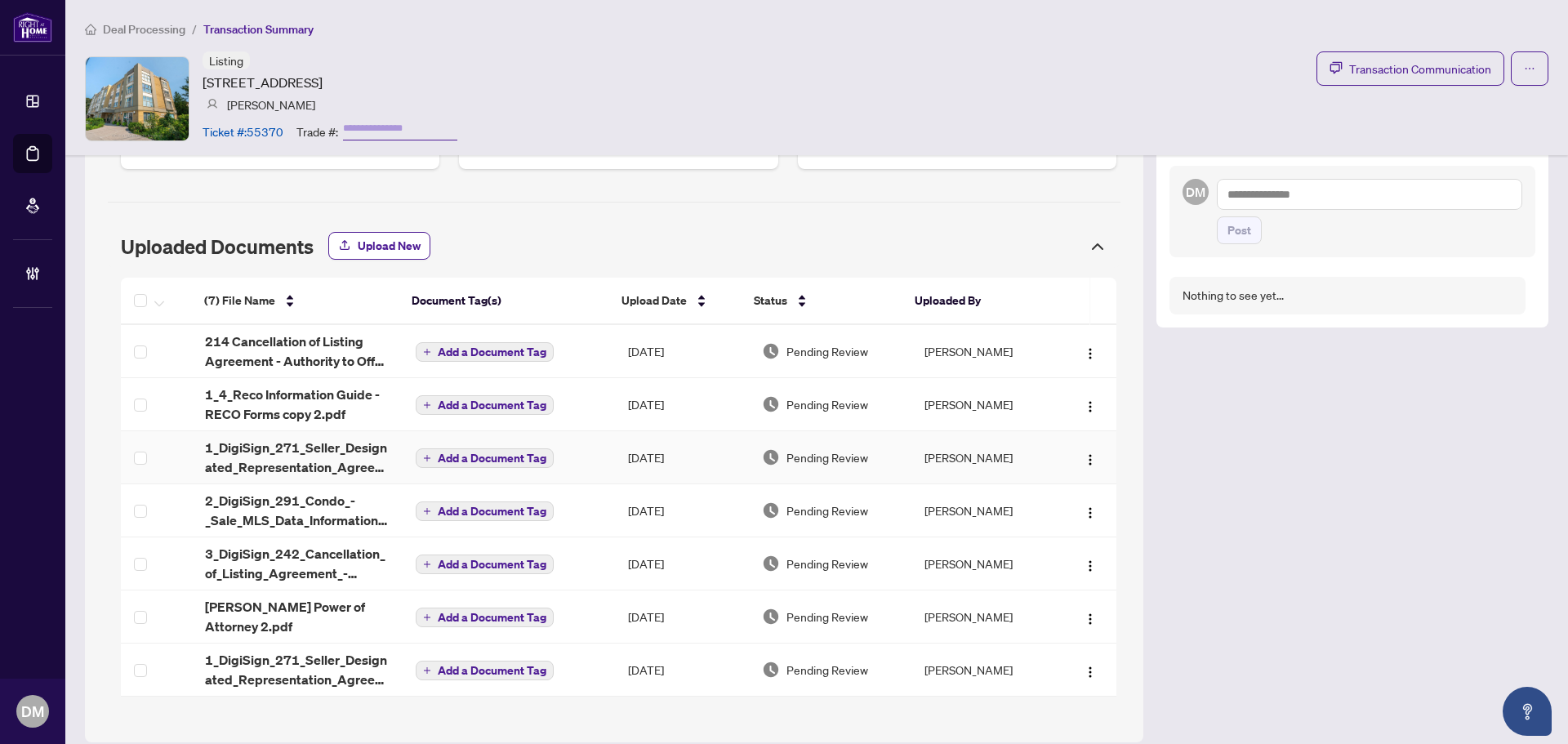
scroll to position [649, 0]
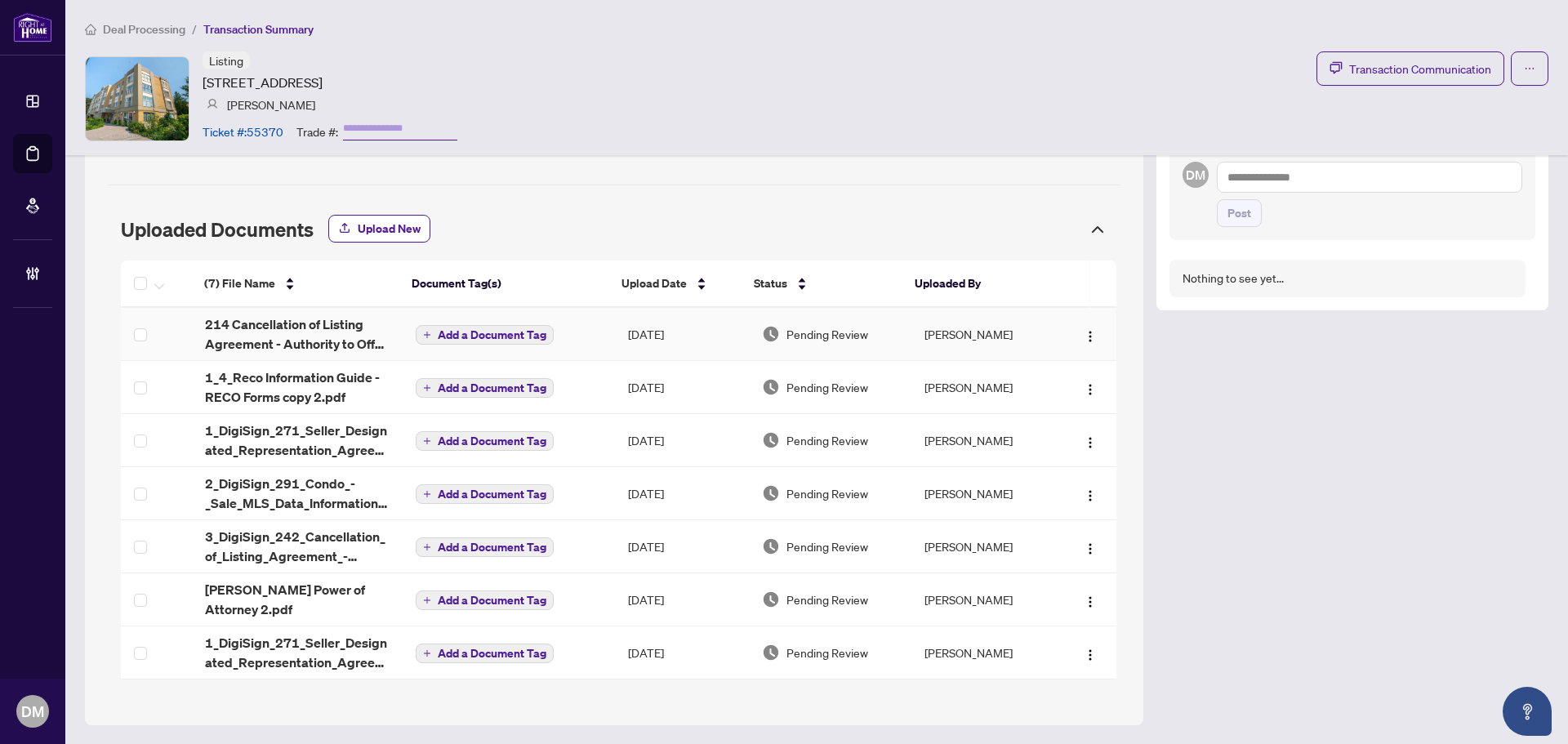
click at [693, 336] on td "[DATE]" at bounding box center [682, 334] width 134 height 53
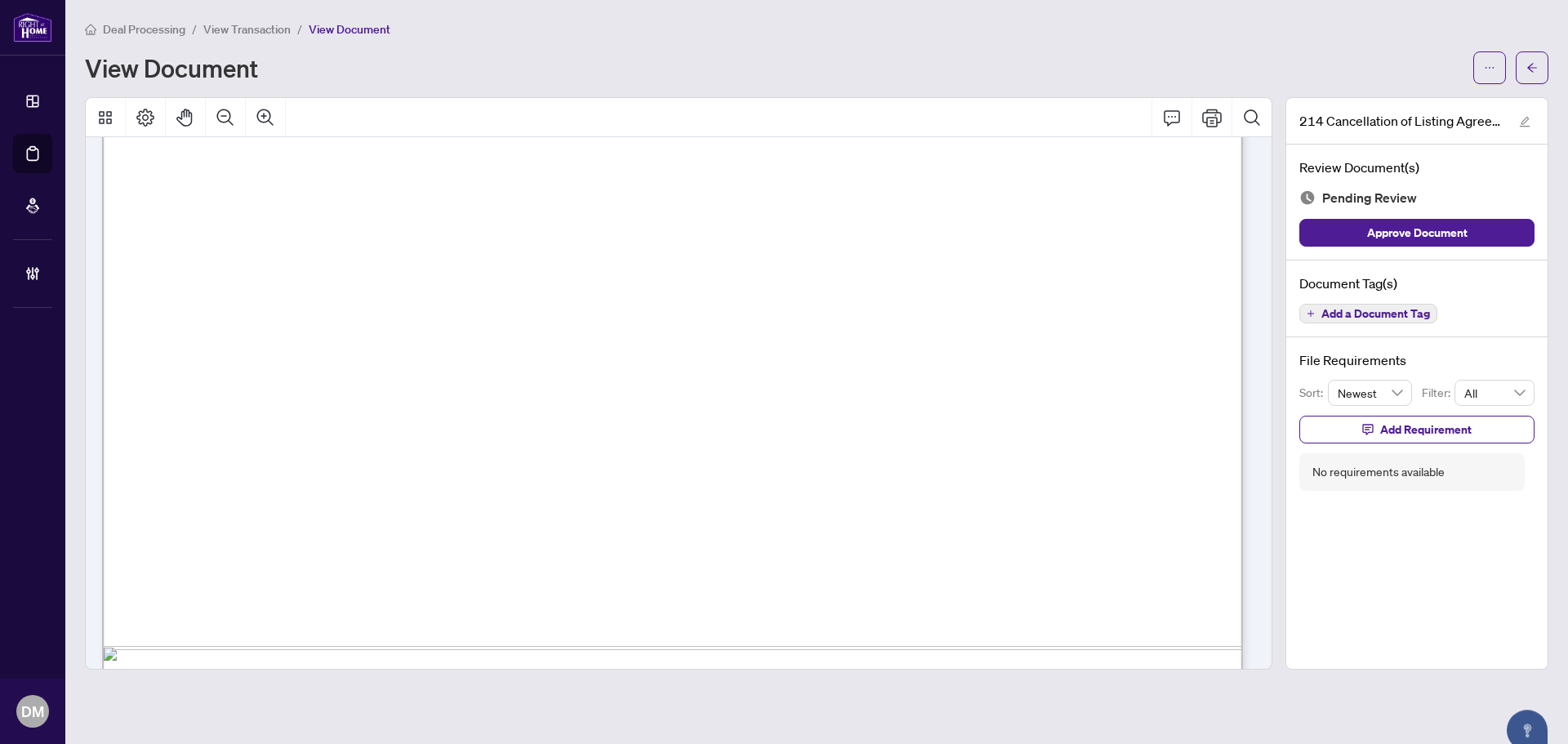
scroll to position [977, 0]
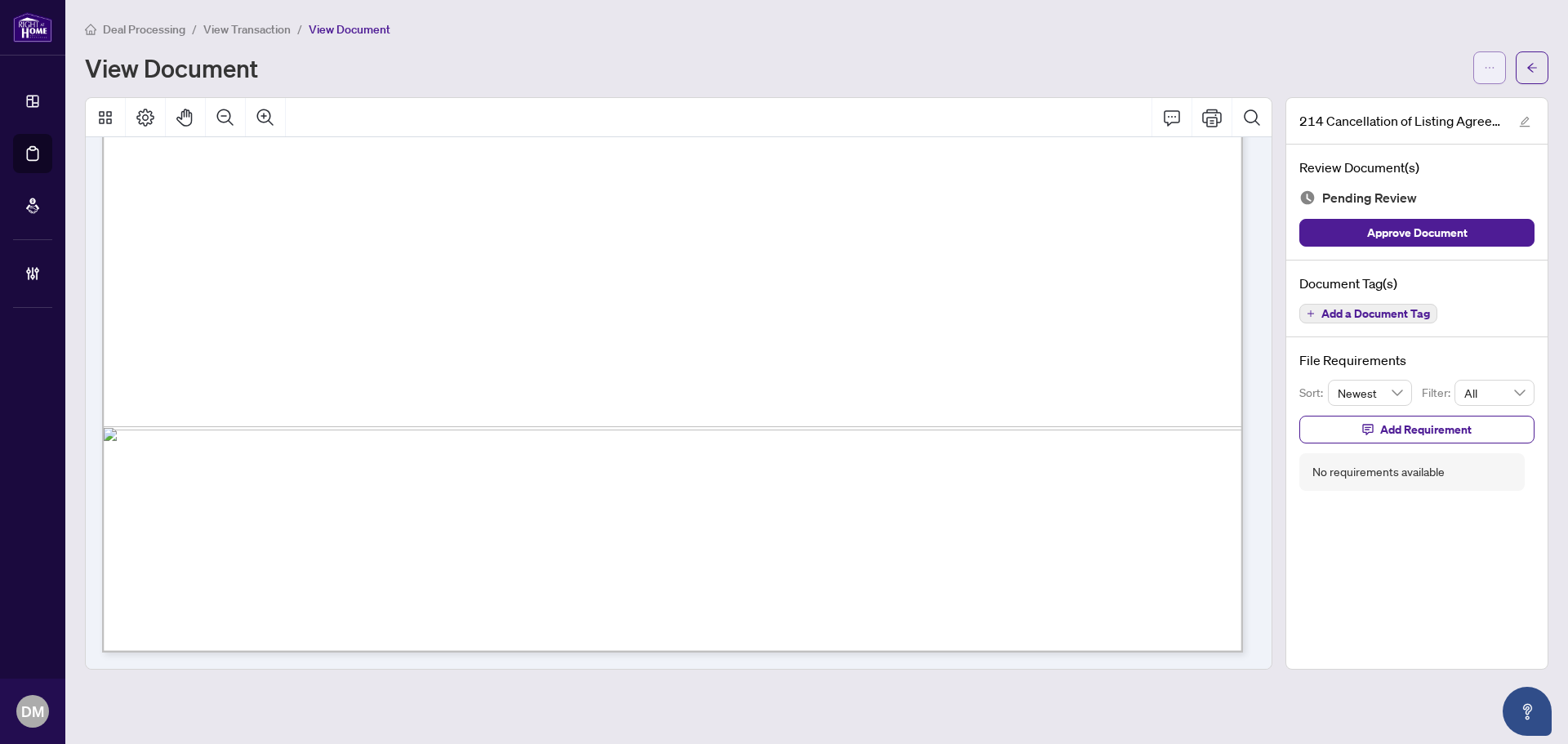
click at [1474, 64] on button "button" at bounding box center [1489, 67] width 33 height 33
click at [1423, 98] on span "Download" at bounding box center [1431, 102] width 124 height 18
click at [1534, 67] on icon "arrow-left" at bounding box center [1532, 68] width 12 height 12
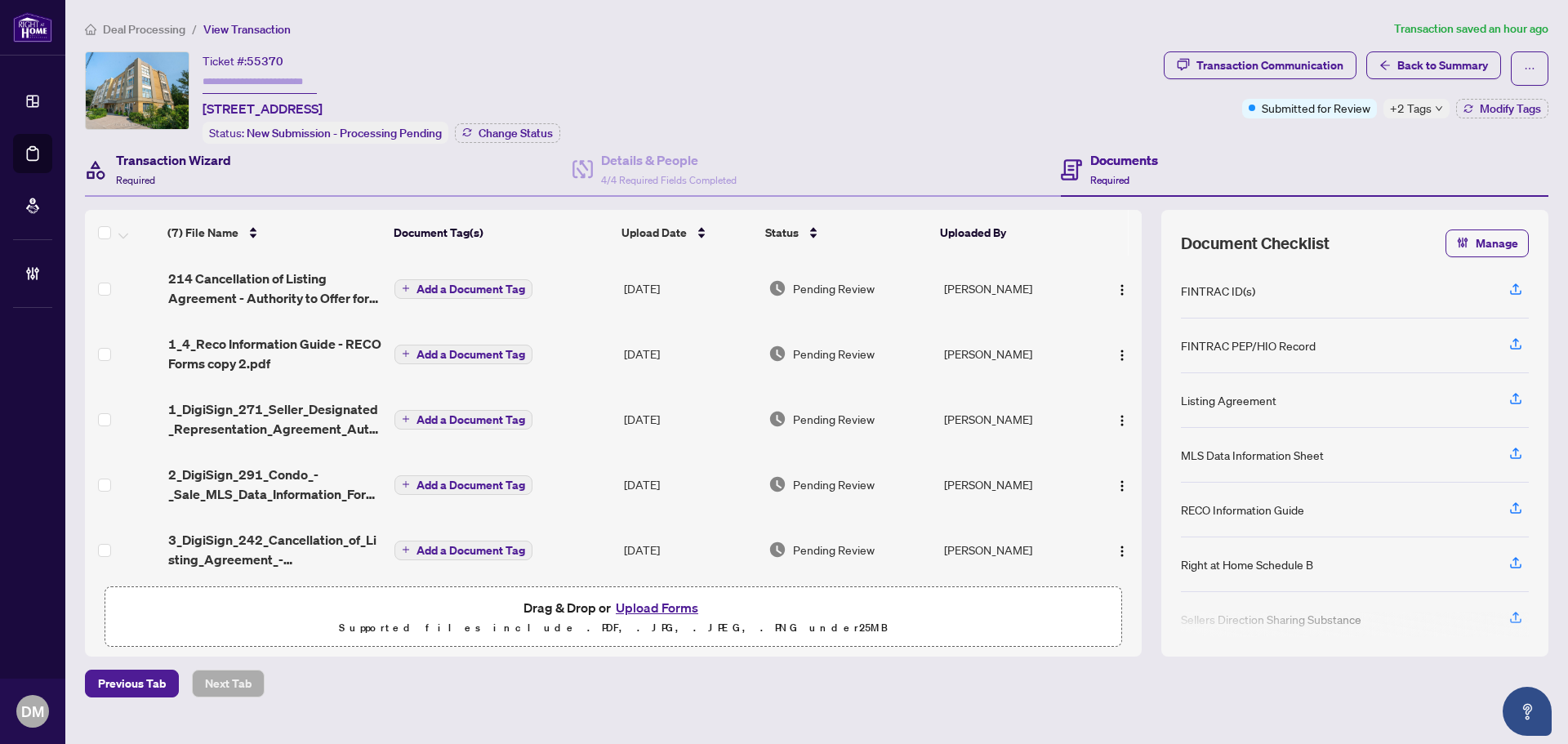
drag, startPoint x: 196, startPoint y: 155, endPoint x: 253, endPoint y: 167, distance: 58.2
click at [196, 155] on h4 "Transaction Wizard" at bounding box center [174, 160] width 115 height 19
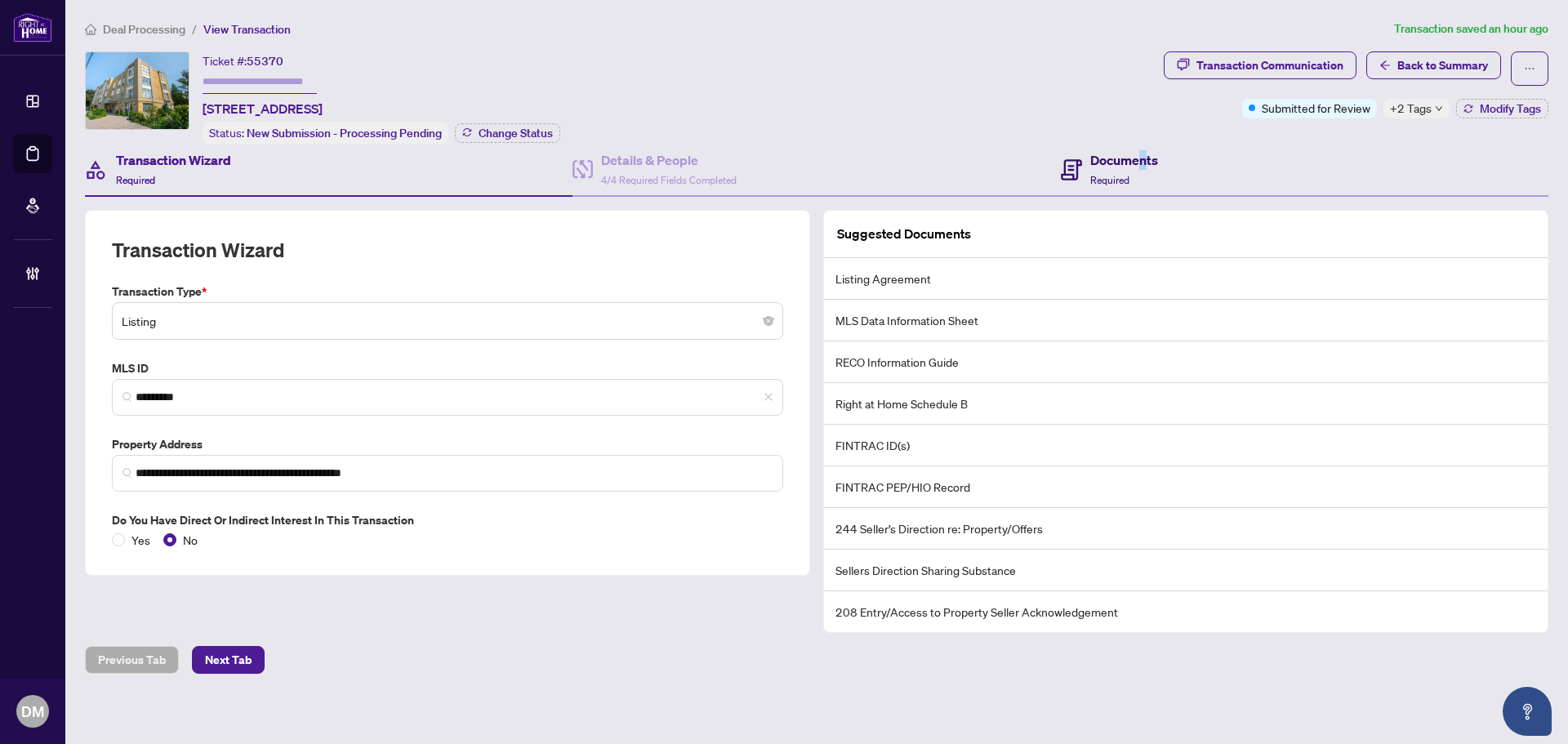
click at [1141, 162] on h4 "Documents" at bounding box center [1124, 160] width 68 height 19
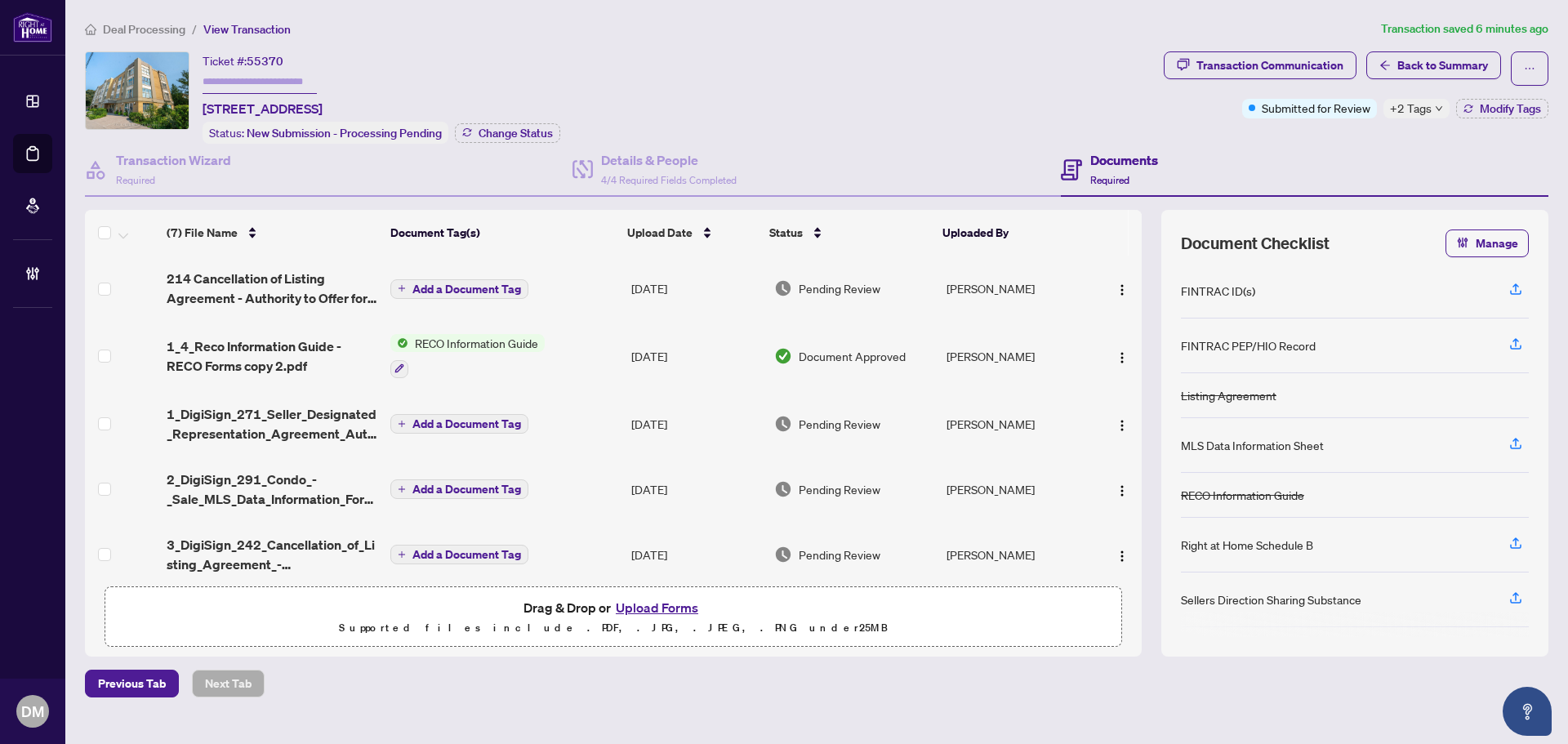
click at [613, 422] on td "Add a Document Tag" at bounding box center [505, 424] width 241 height 65
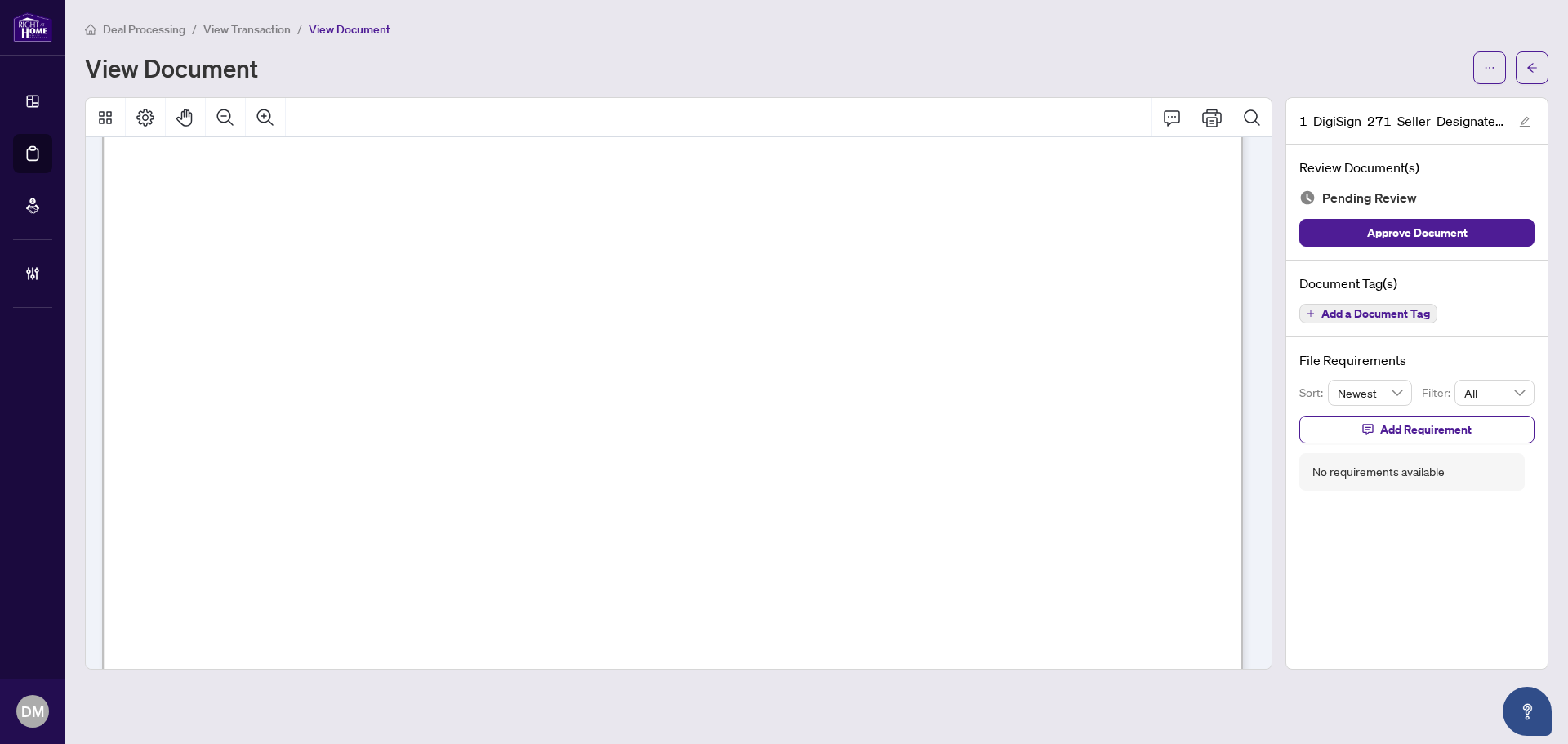
scroll to position [6208, 0]
click at [1370, 320] on span "Add a Document Tag" at bounding box center [1376, 314] width 109 height 12
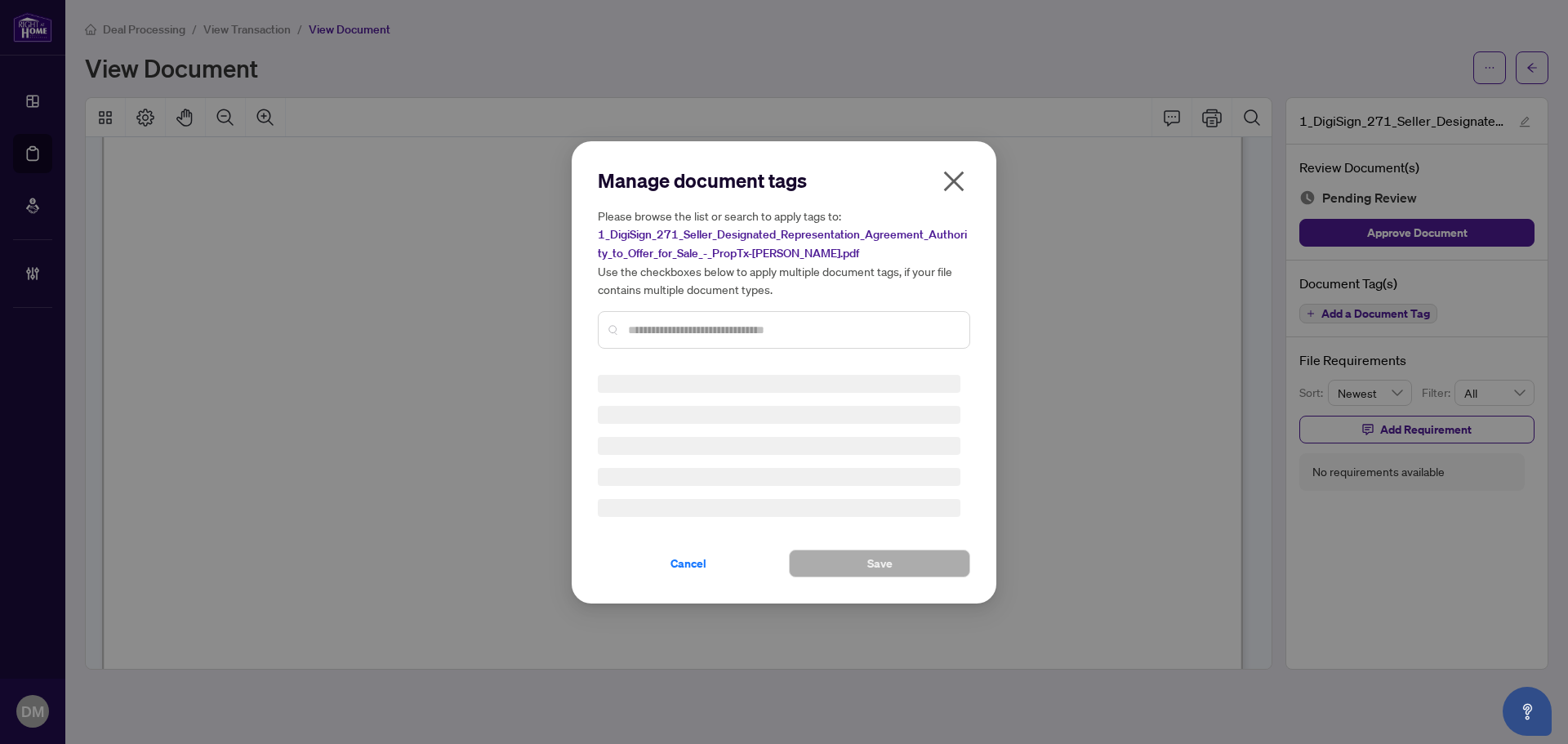
click at [740, 321] on input "text" at bounding box center [792, 330] width 328 height 18
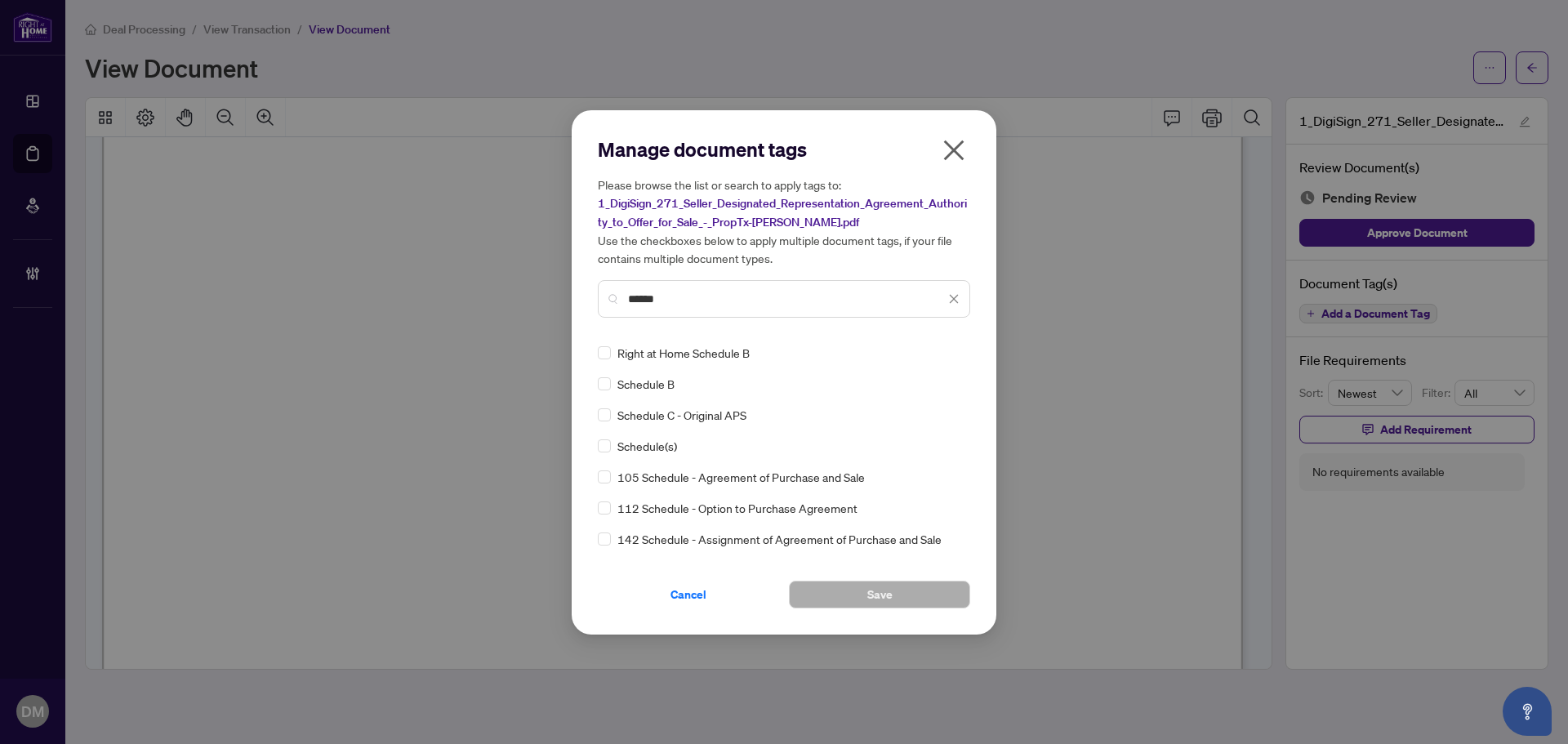
type input "******"
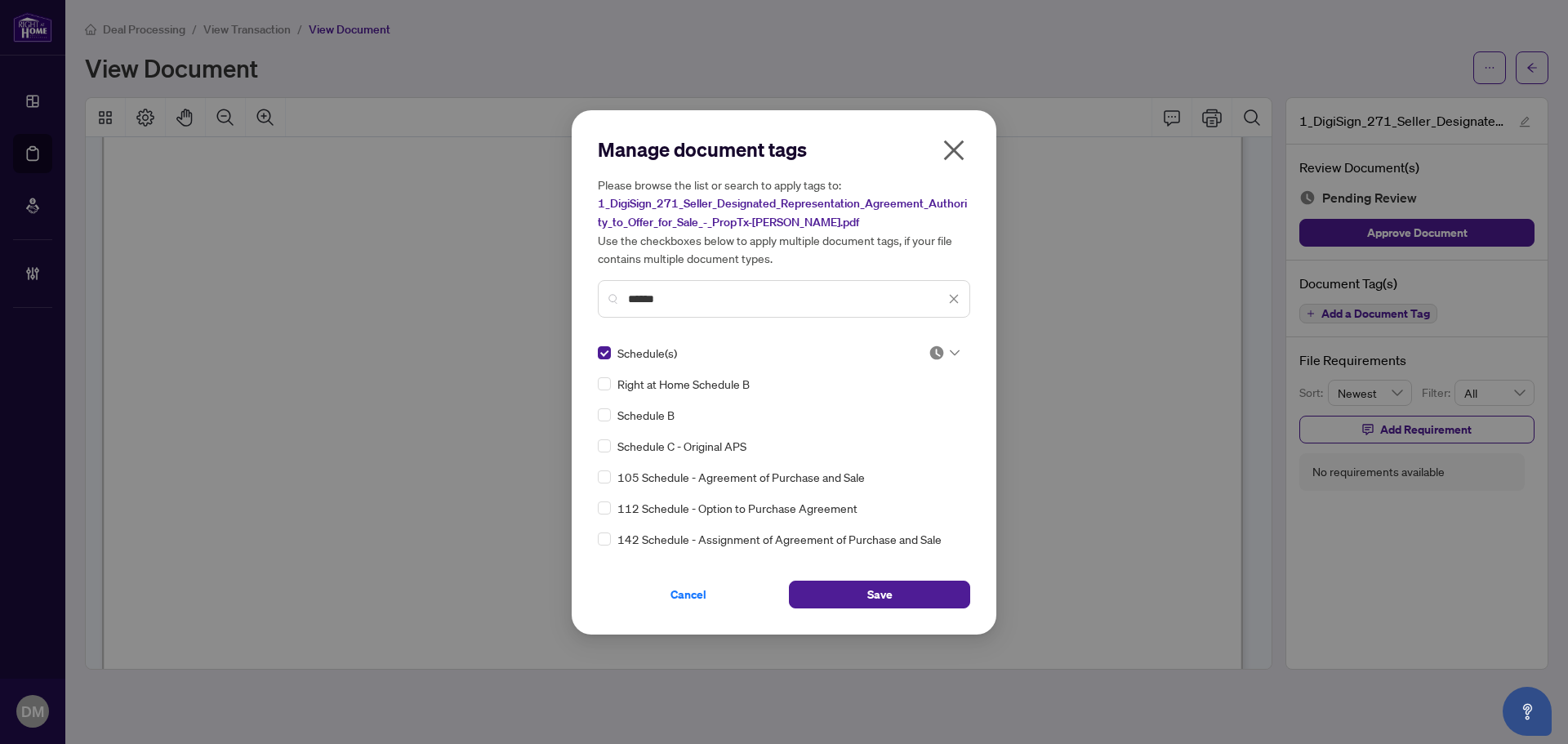
click at [929, 349] on img at bounding box center [937, 353] width 17 height 17
click at [898, 435] on div "Approved" at bounding box center [889, 432] width 105 height 18
click at [894, 588] on button "Save" at bounding box center [879, 594] width 182 height 28
click at [955, 300] on div "Manage document tags Please browse the list or search to apply tags to: 1_DigiS…" at bounding box center [784, 372] width 1568 height 744
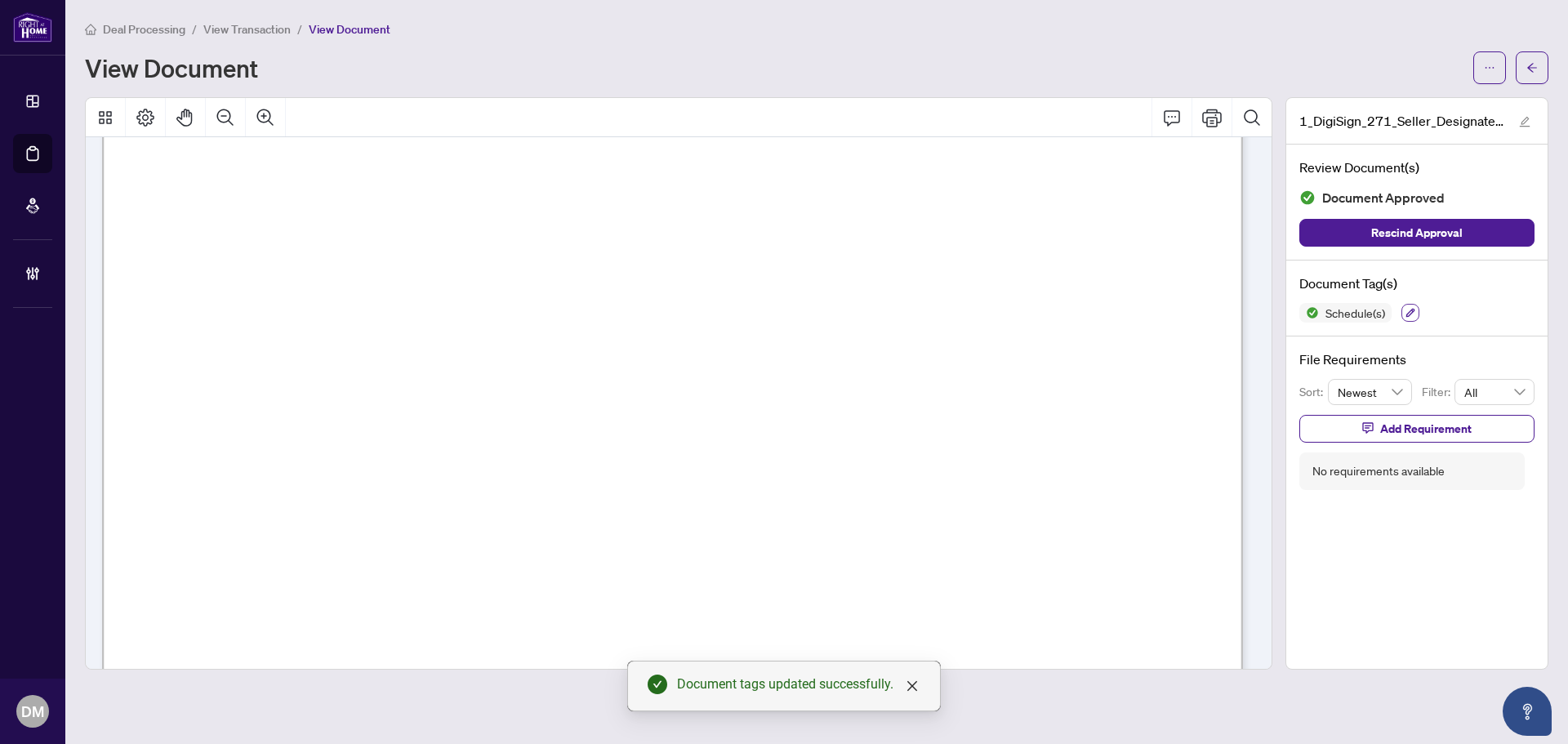
click at [1411, 314] on icon "button" at bounding box center [1411, 313] width 9 height 9
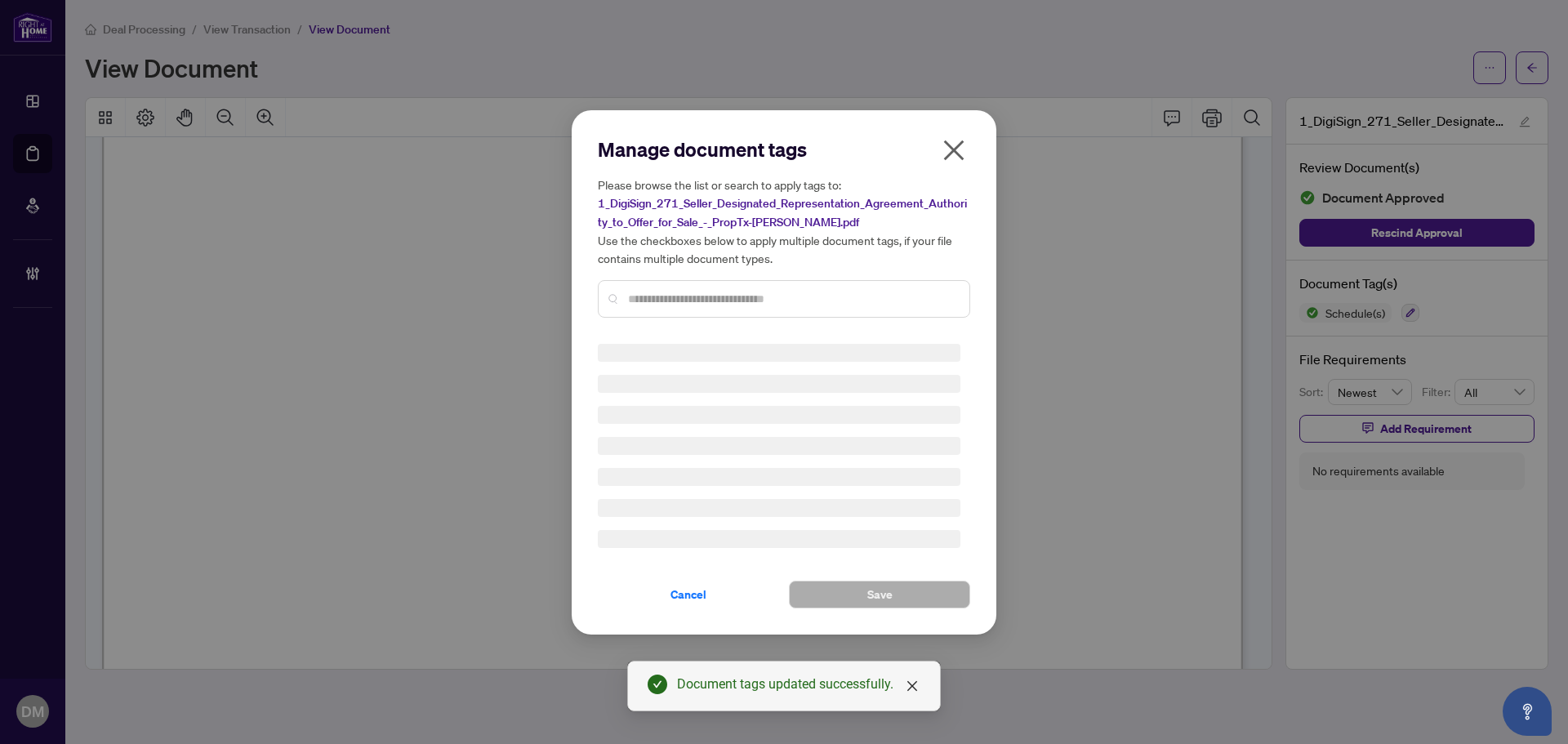
click at [705, 302] on input "text" at bounding box center [792, 298] width 328 height 18
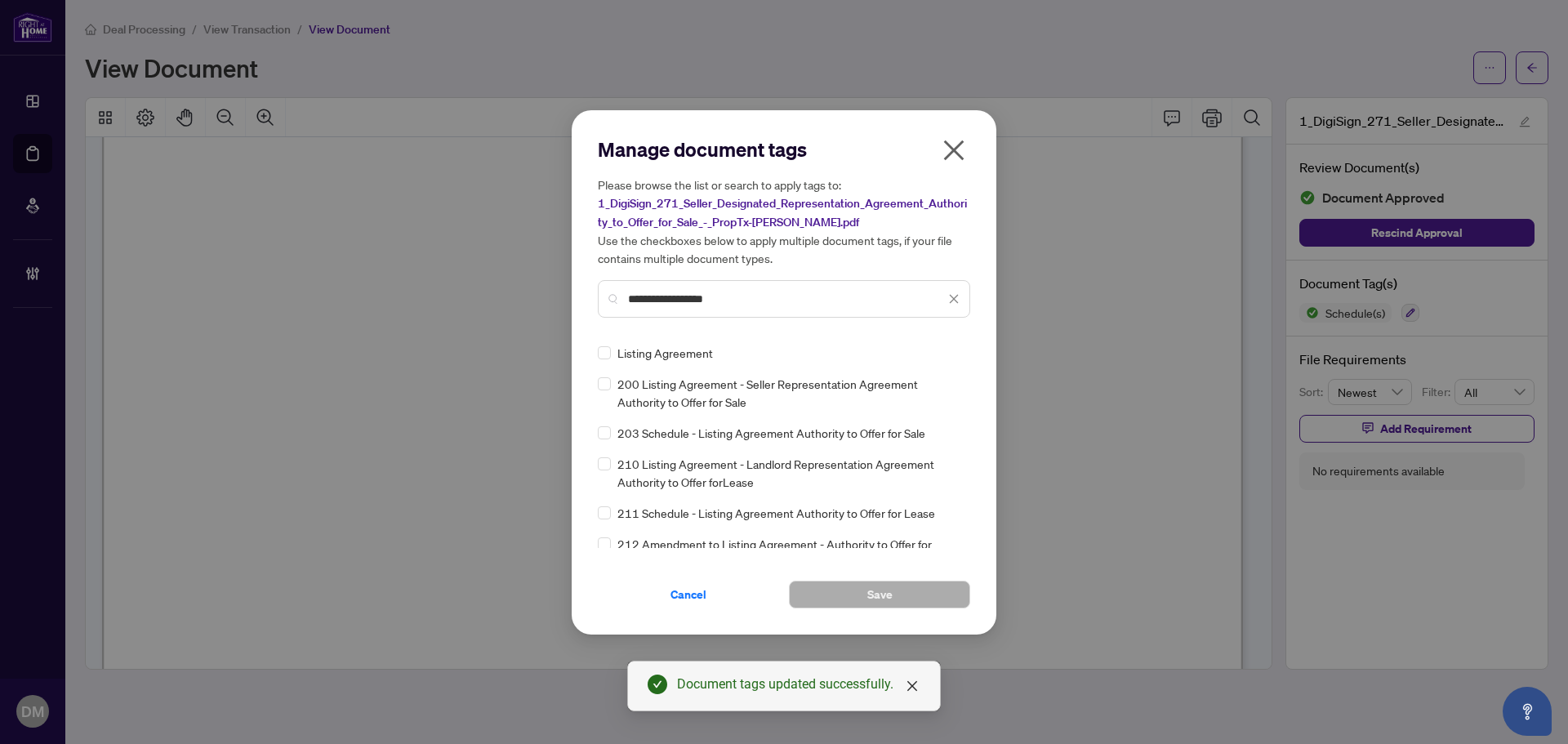
type input "**********"
click at [936, 351] on img at bounding box center [937, 353] width 17 height 17
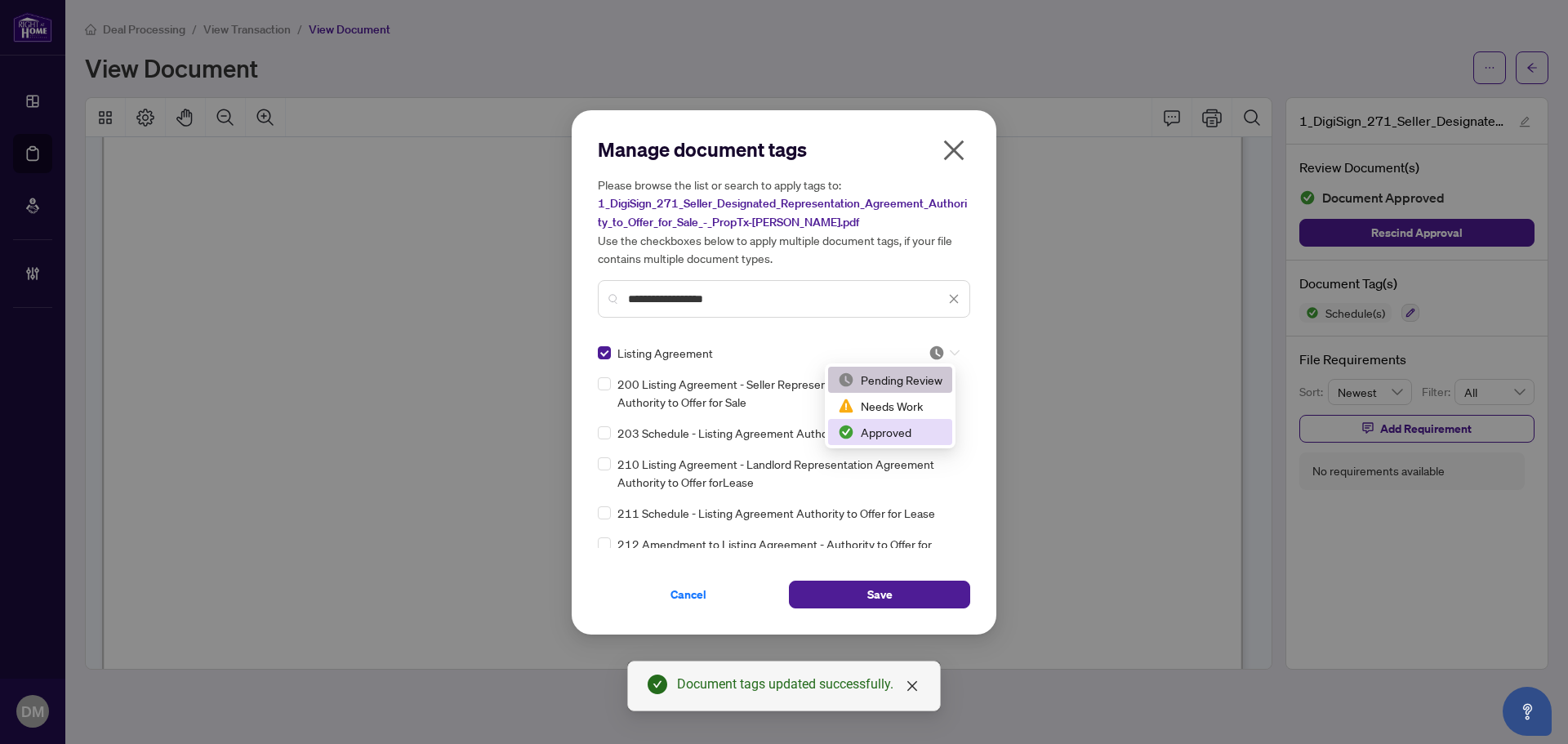
drag, startPoint x: 887, startPoint y: 431, endPoint x: 886, endPoint y: 524, distance: 93.0
click at [887, 430] on div "Approved" at bounding box center [889, 432] width 105 height 18
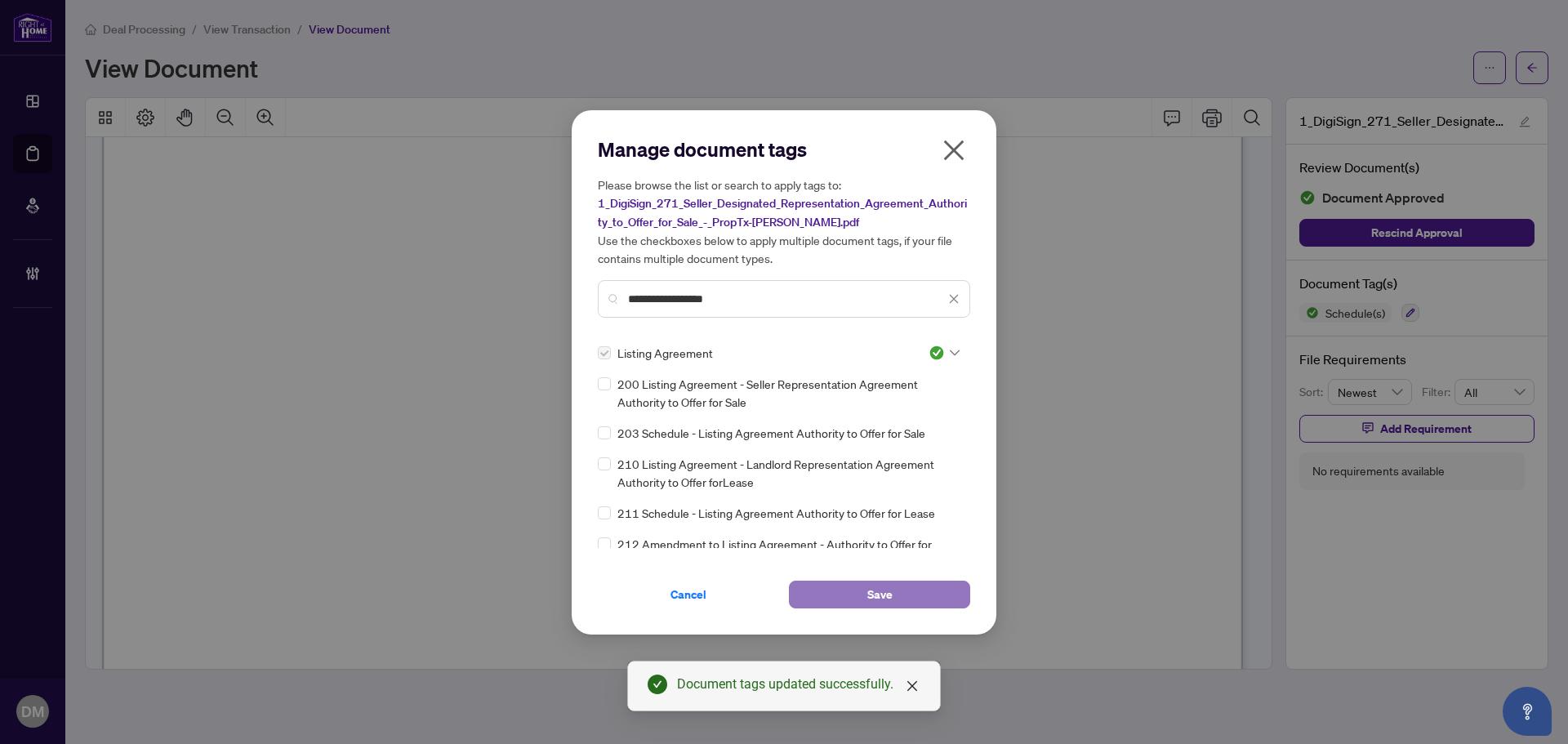
click at [881, 596] on span "Save" at bounding box center [880, 594] width 25 height 26
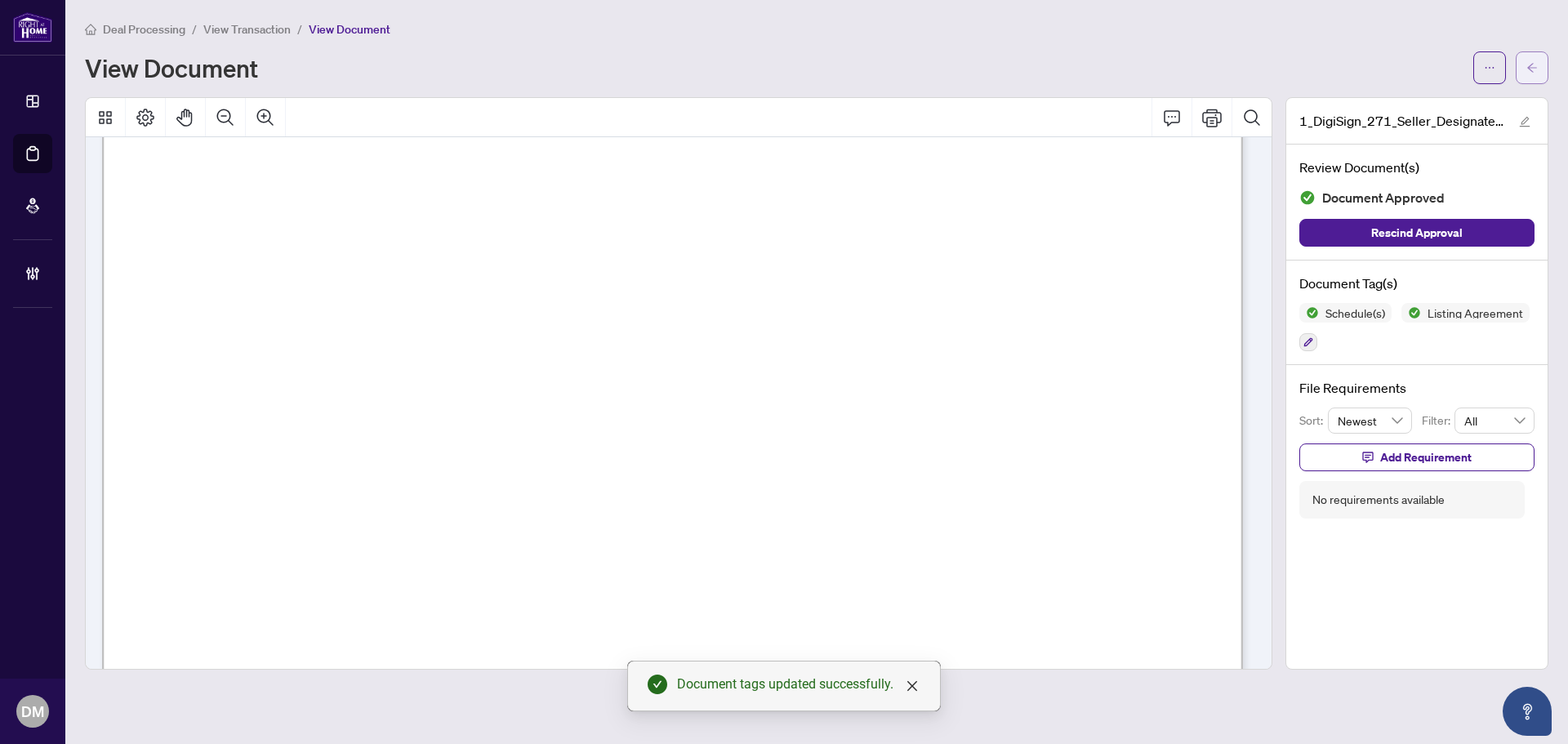
click at [1545, 53] on button "button" at bounding box center [1531, 67] width 33 height 33
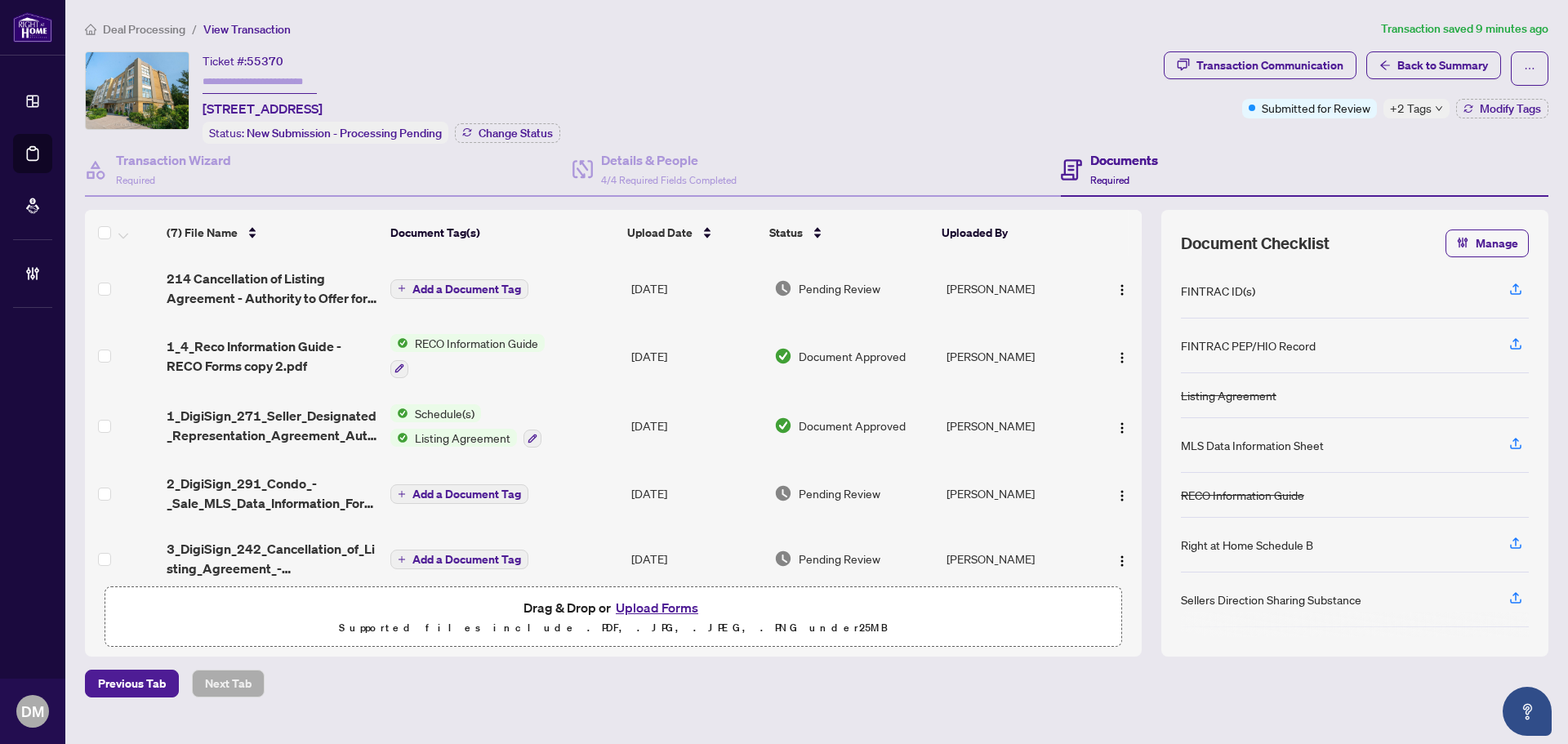
scroll to position [82, 0]
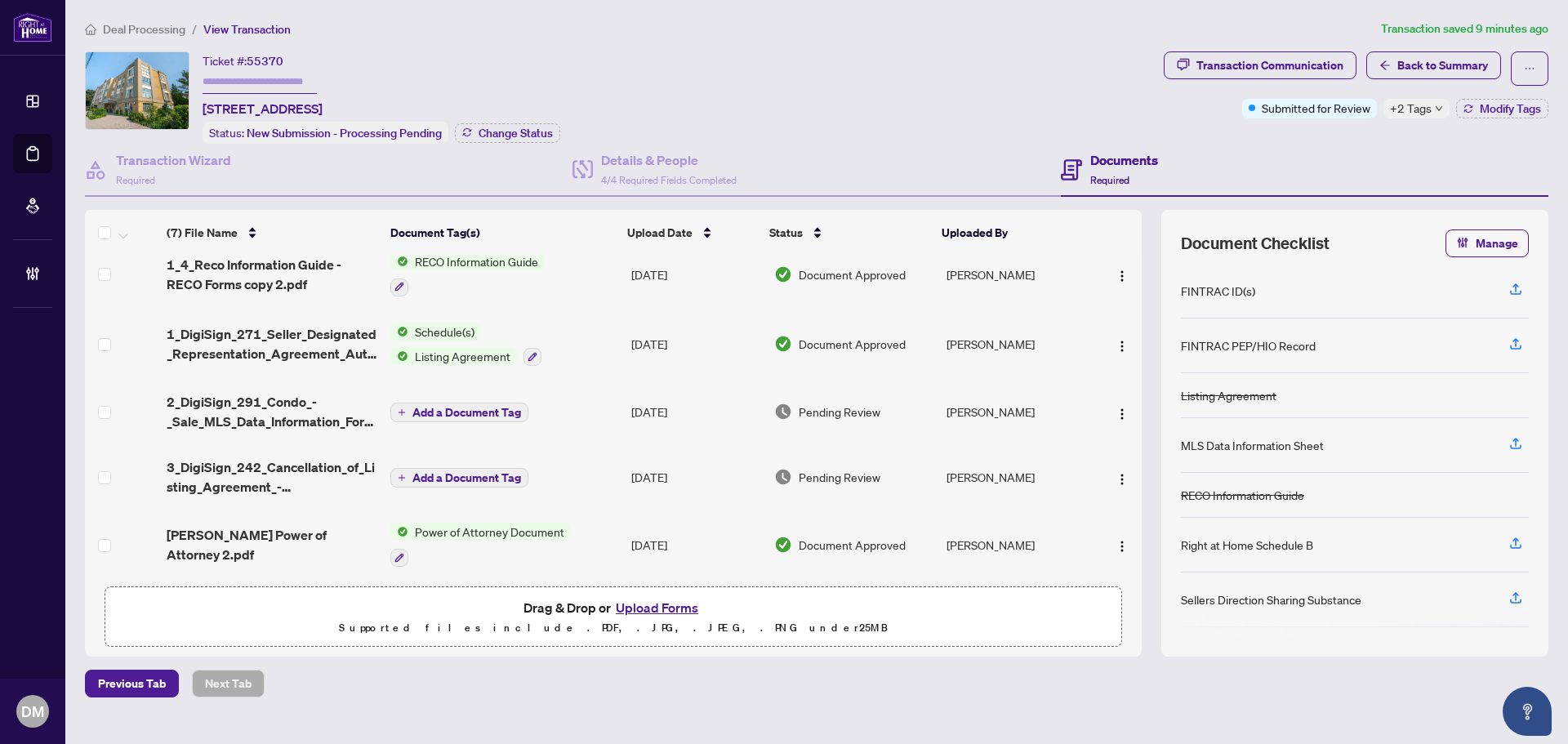
click at [630, 423] on td "[DATE]" at bounding box center [696, 412] width 142 height 65
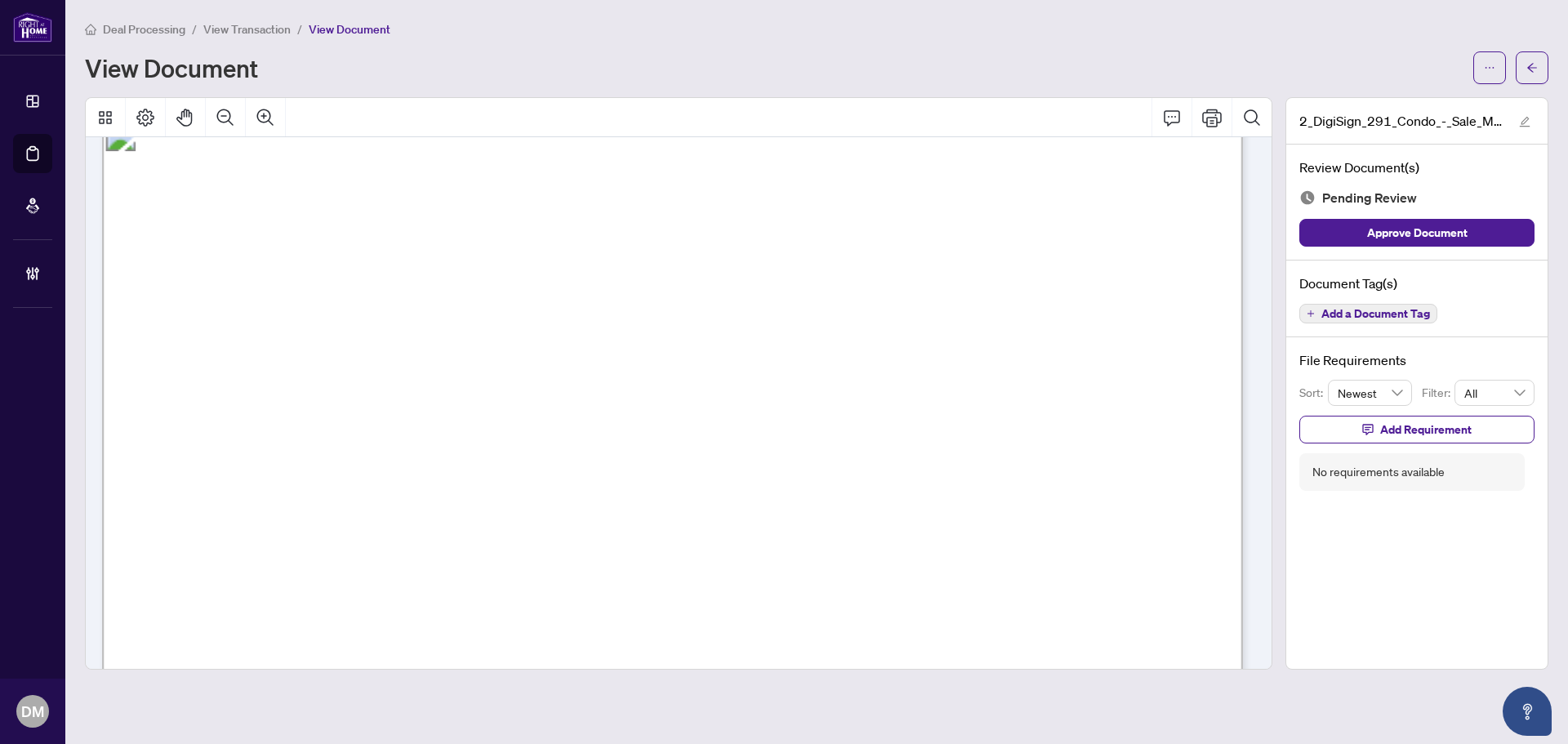
scroll to position [14980, 0]
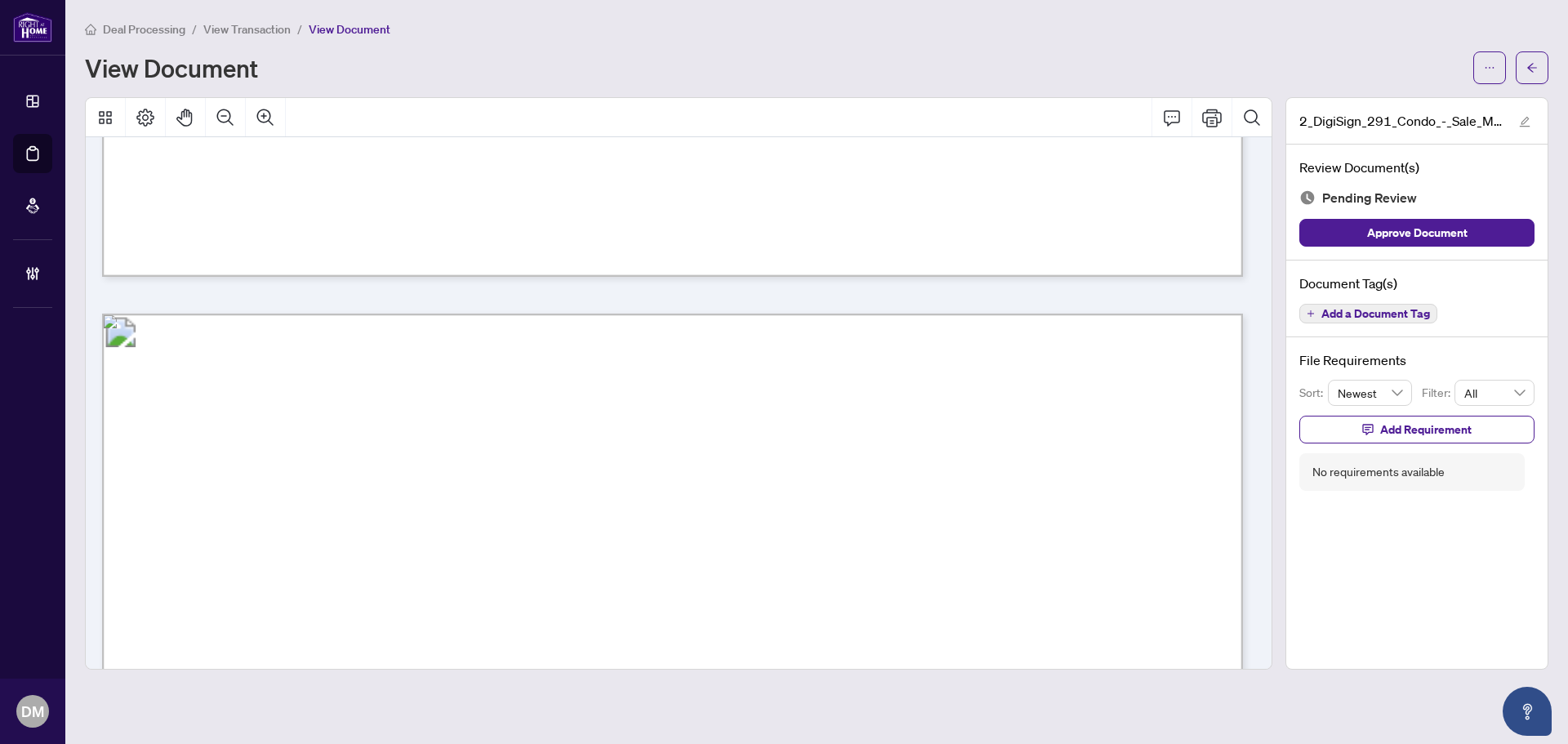
click at [1386, 323] on div "Document Tag(s) Add a Document Tag" at bounding box center [1417, 299] width 261 height 78
click at [1385, 315] on span "Add a Document Tag" at bounding box center [1376, 314] width 109 height 12
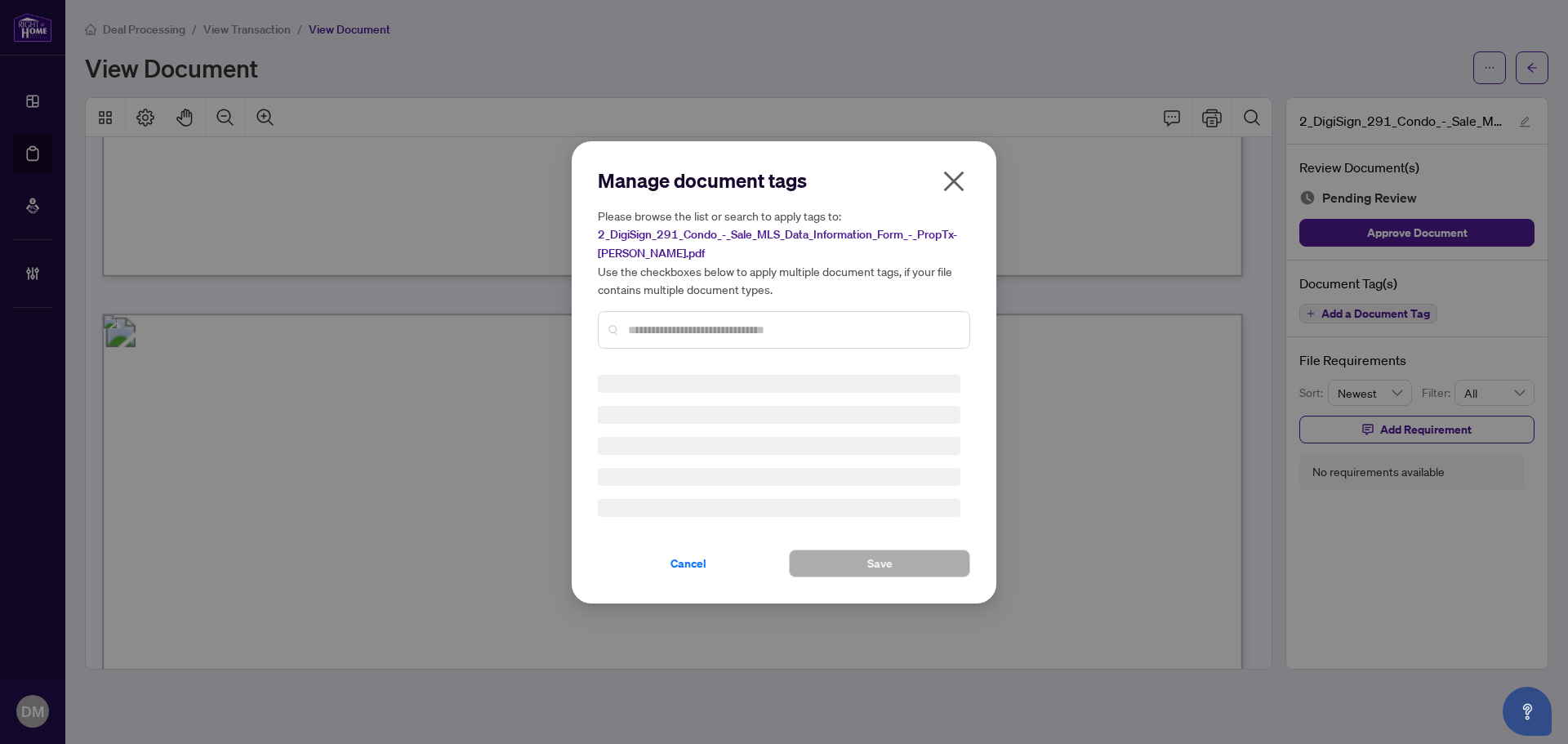
click at [798, 316] on div at bounding box center [783, 330] width 372 height 38
click at [790, 329] on input "text" at bounding box center [792, 330] width 328 height 18
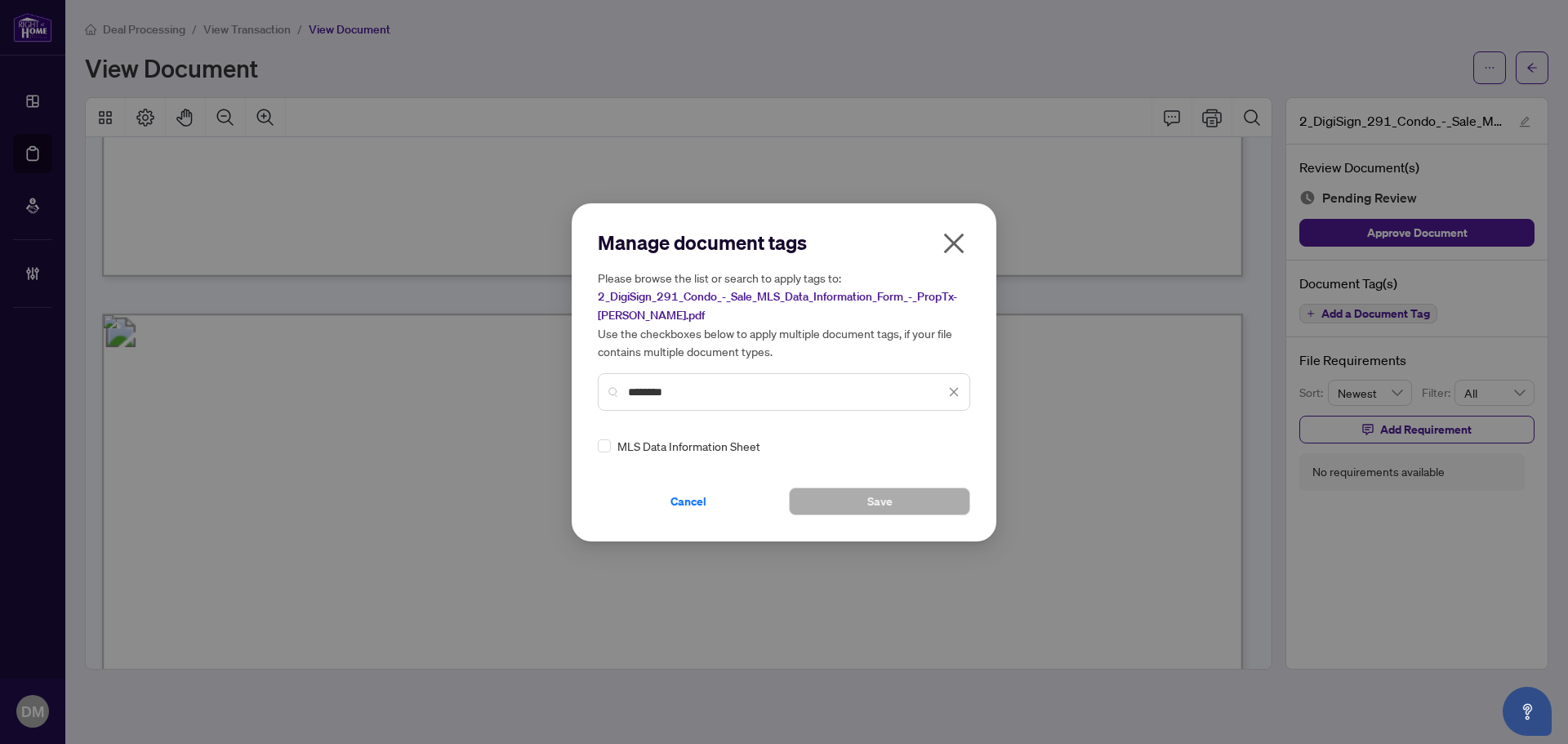
type input "********"
click at [950, 443] on icon at bounding box center [955, 446] width 10 height 7
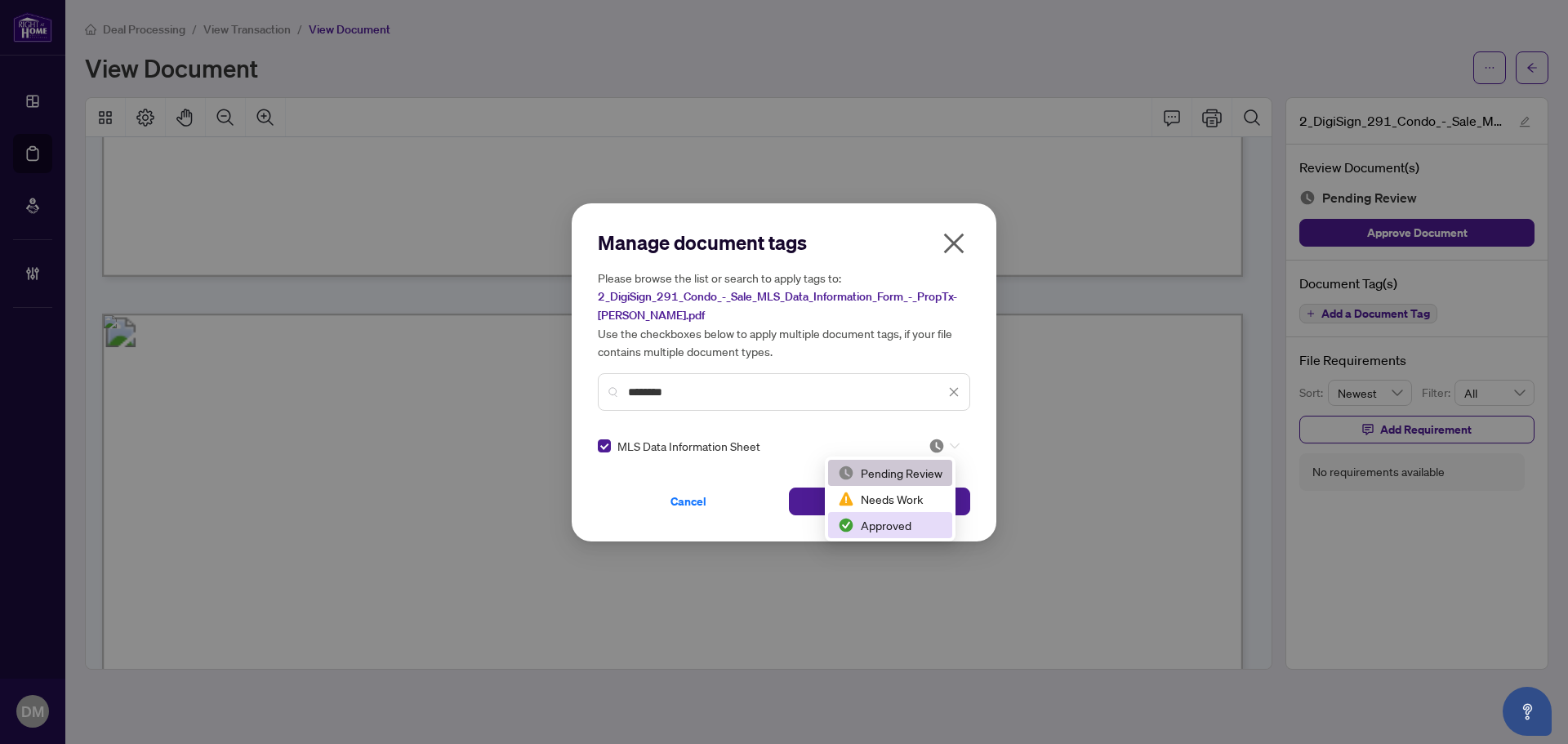
click at [882, 523] on div "Approved" at bounding box center [889, 525] width 105 height 18
click at [903, 501] on button "Save" at bounding box center [879, 501] width 182 height 28
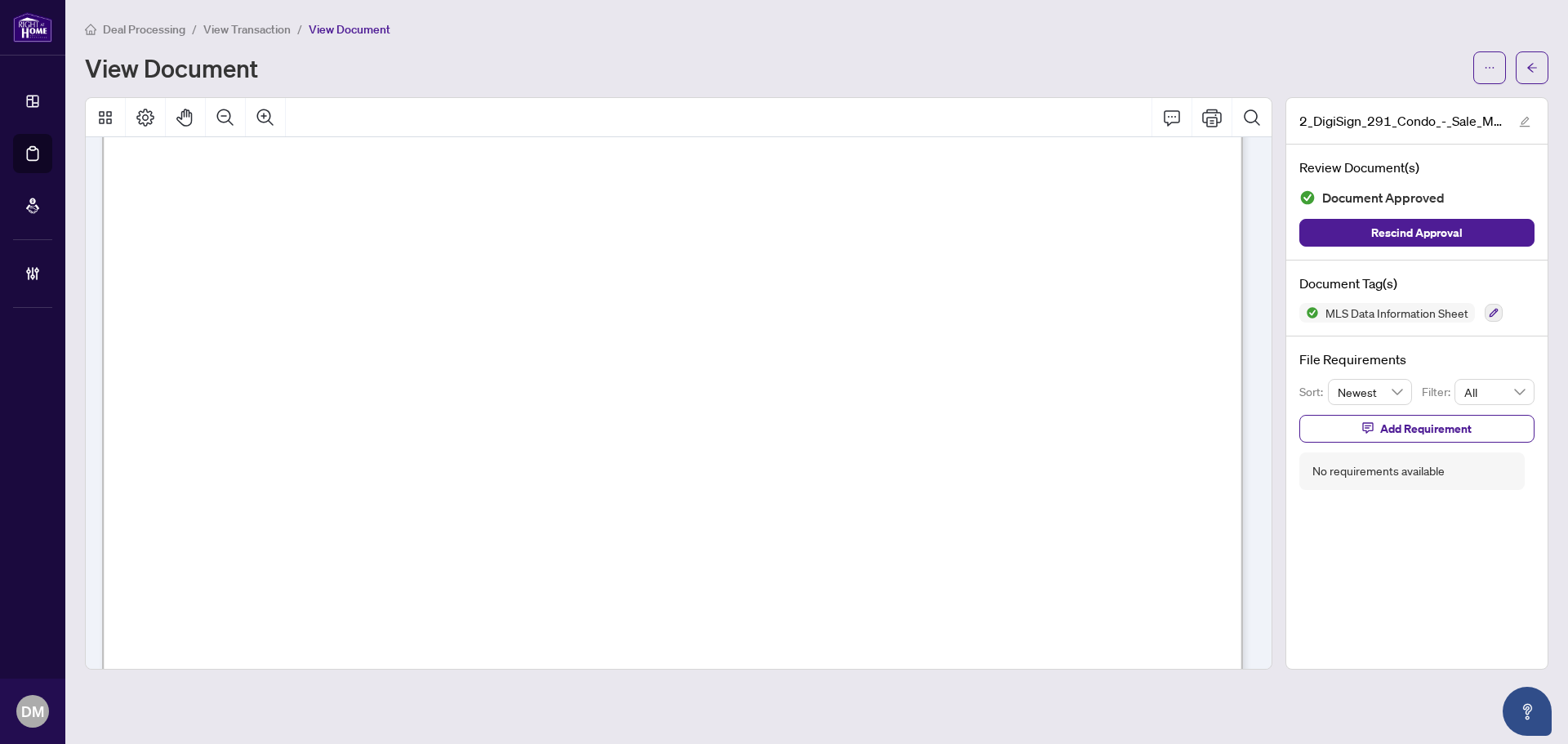
scroll to position [19146, 0]
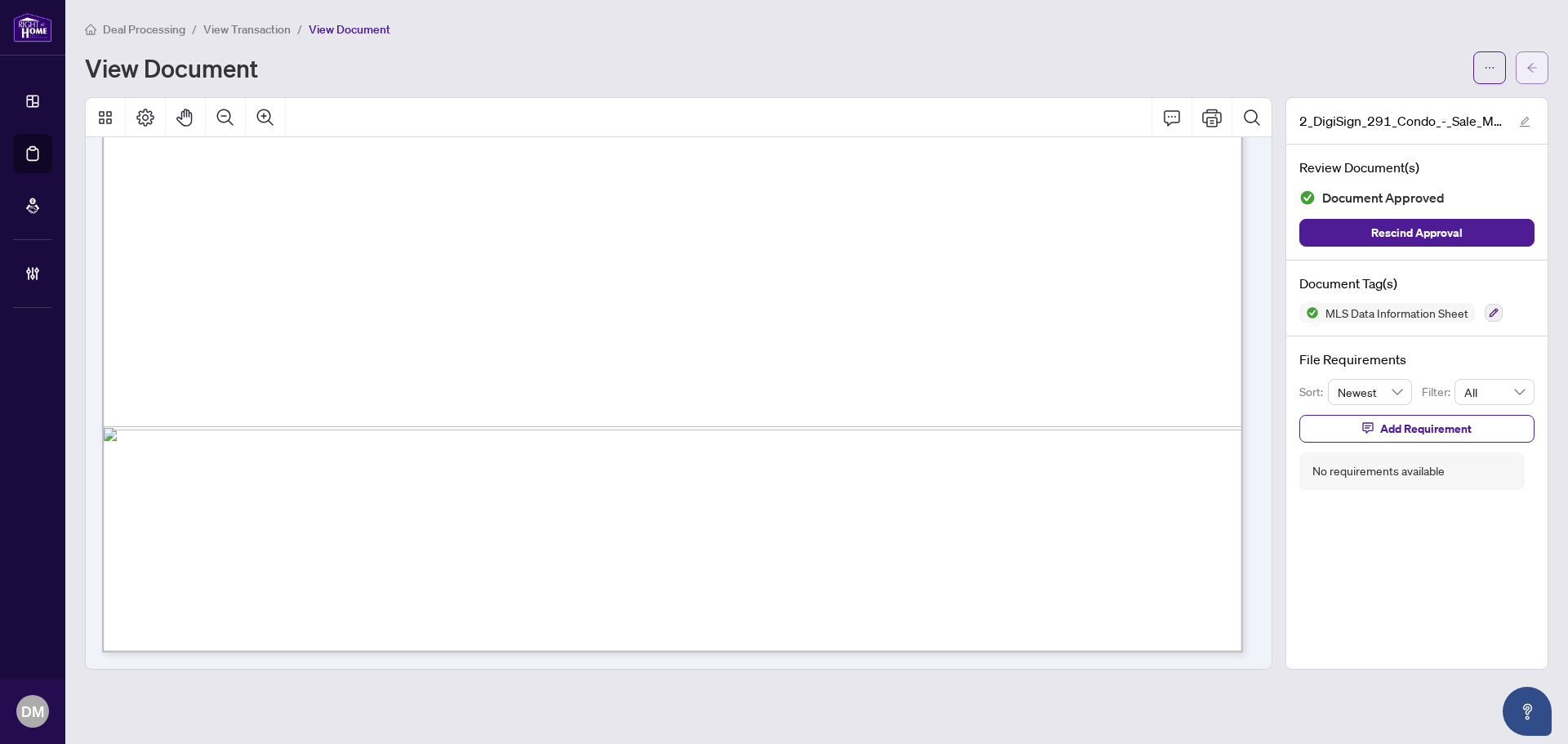
click at [1531, 64] on icon "arrow-left" at bounding box center [1532, 68] width 12 height 12
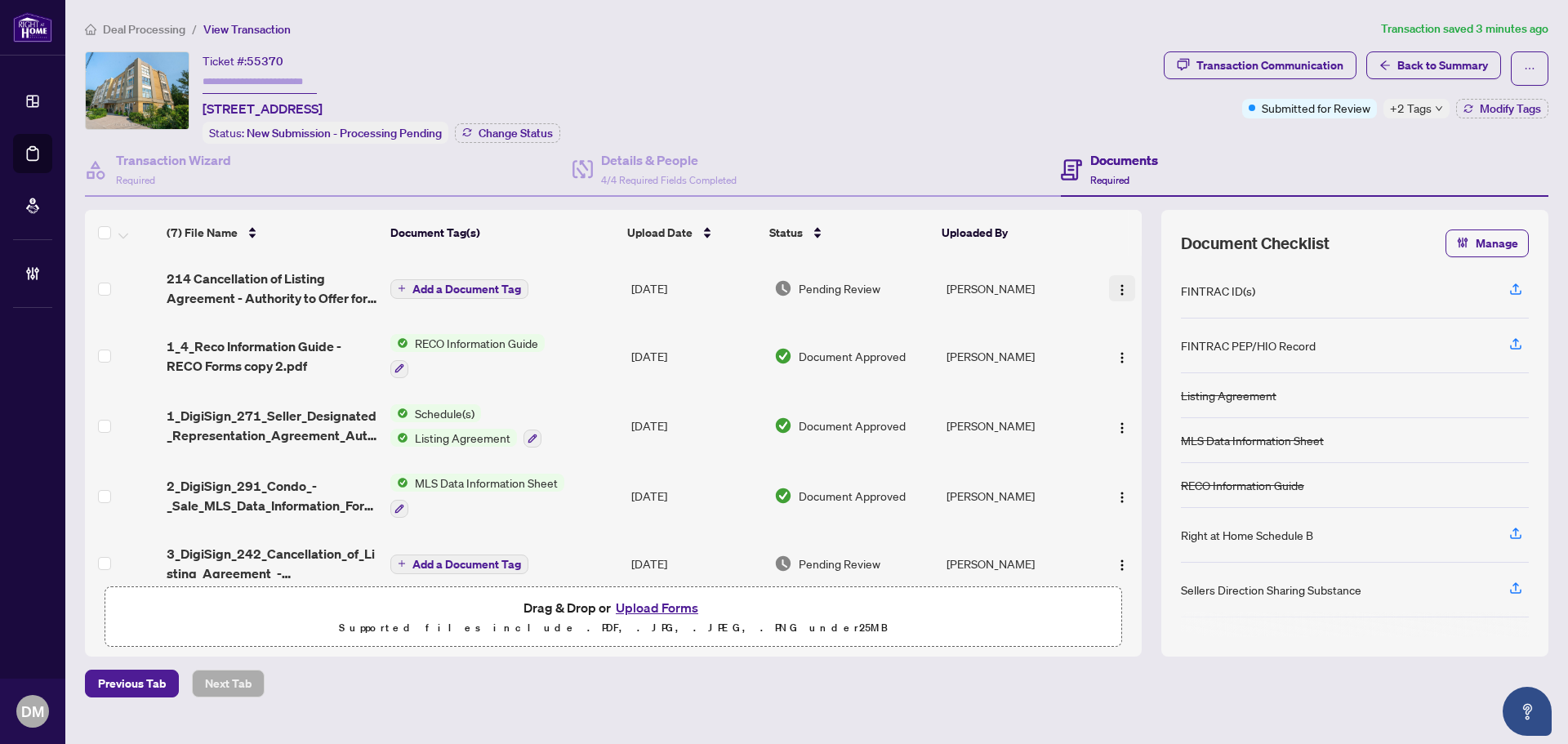
click at [1121, 290] on img "button" at bounding box center [1122, 290] width 13 height 13
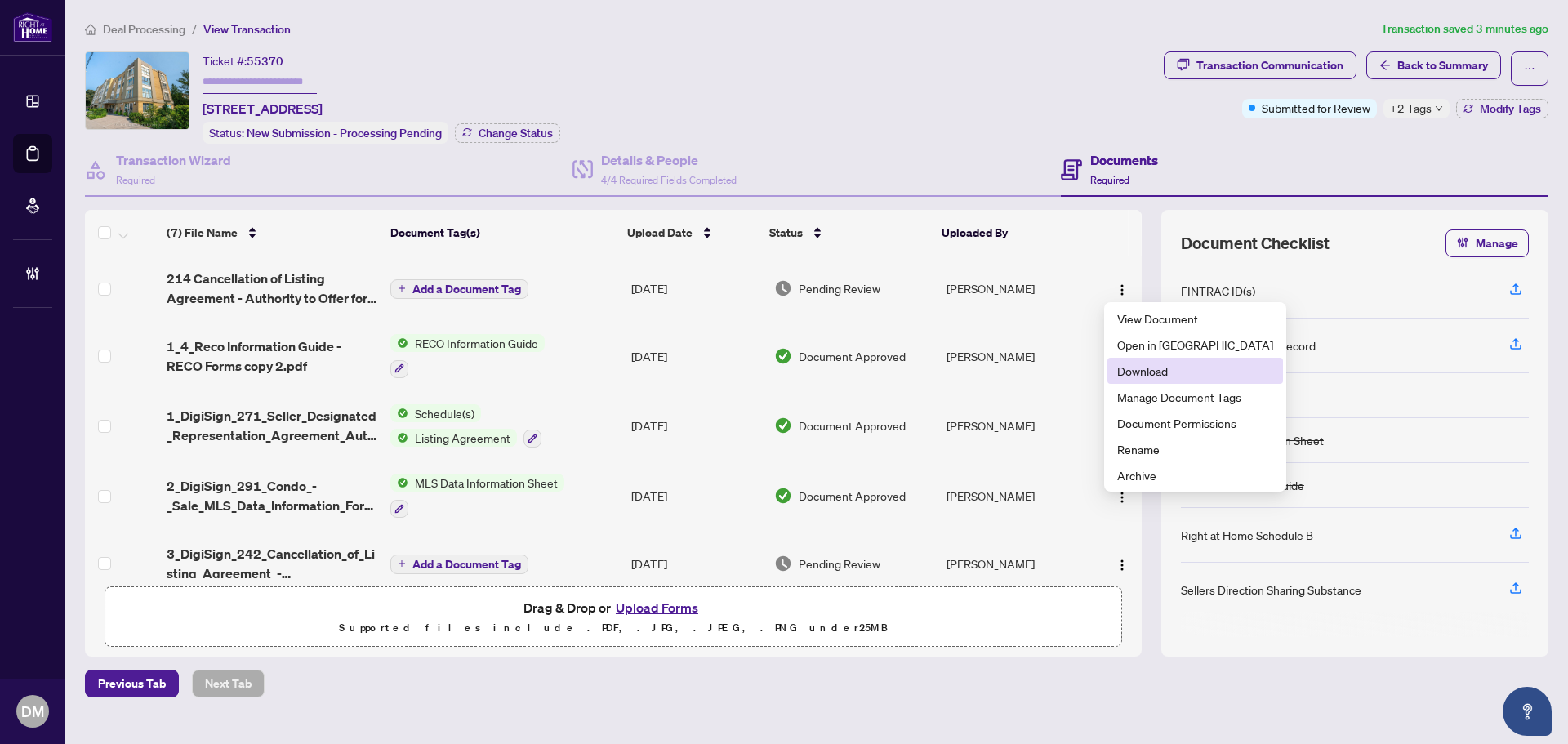
click at [1127, 372] on span "Download" at bounding box center [1195, 370] width 156 height 18
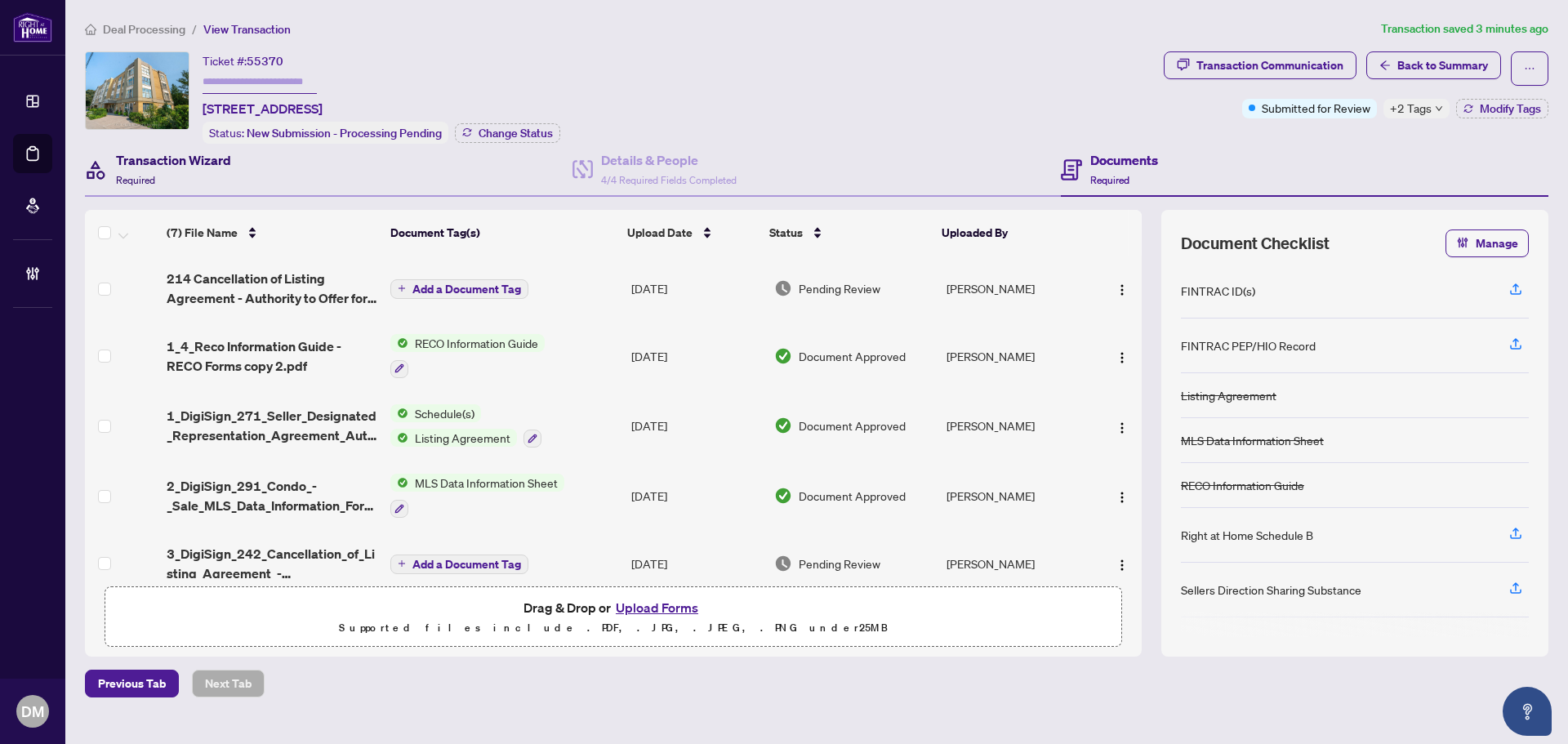
click at [210, 177] on div "Transaction Wizard Required" at bounding box center [174, 170] width 115 height 38
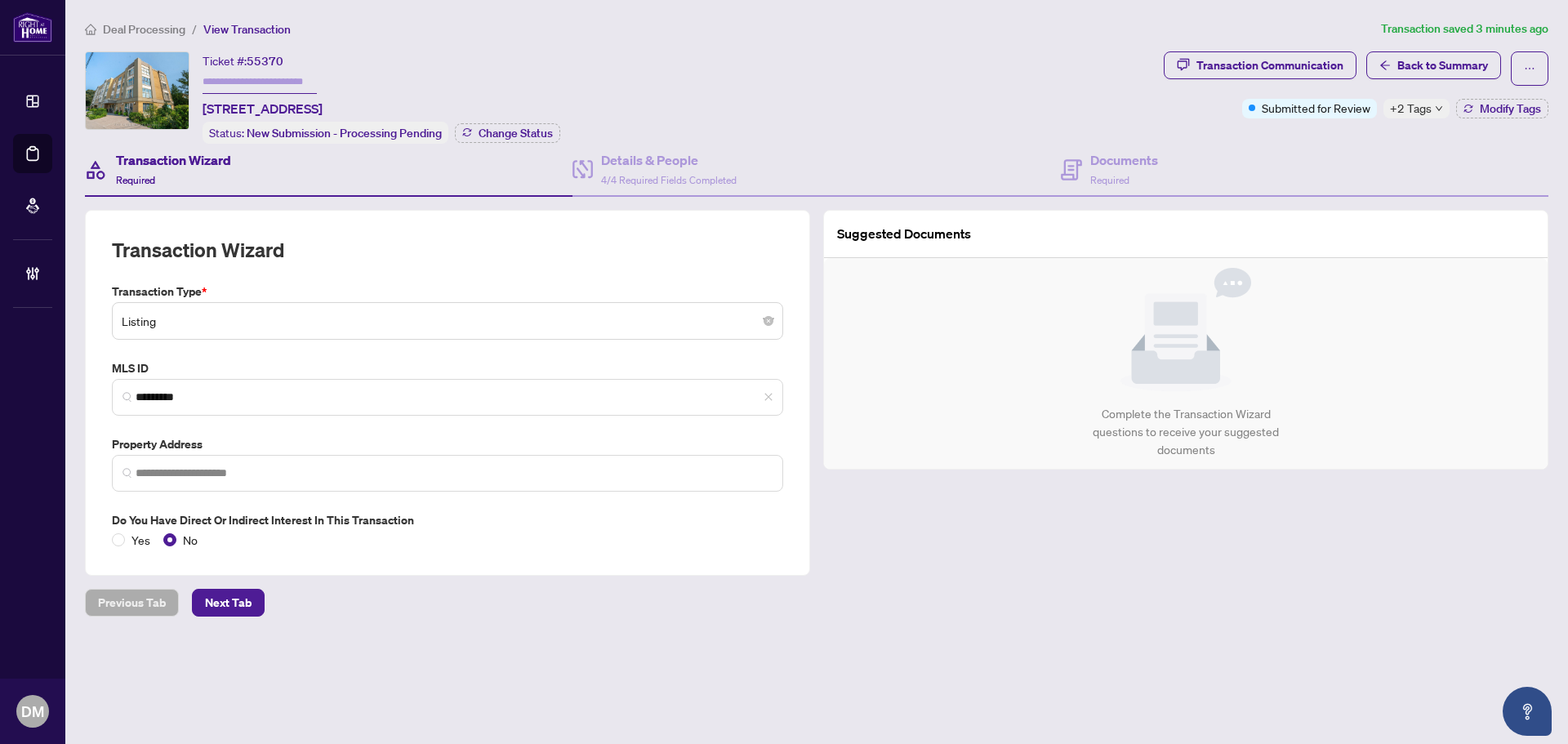
type input "**********"
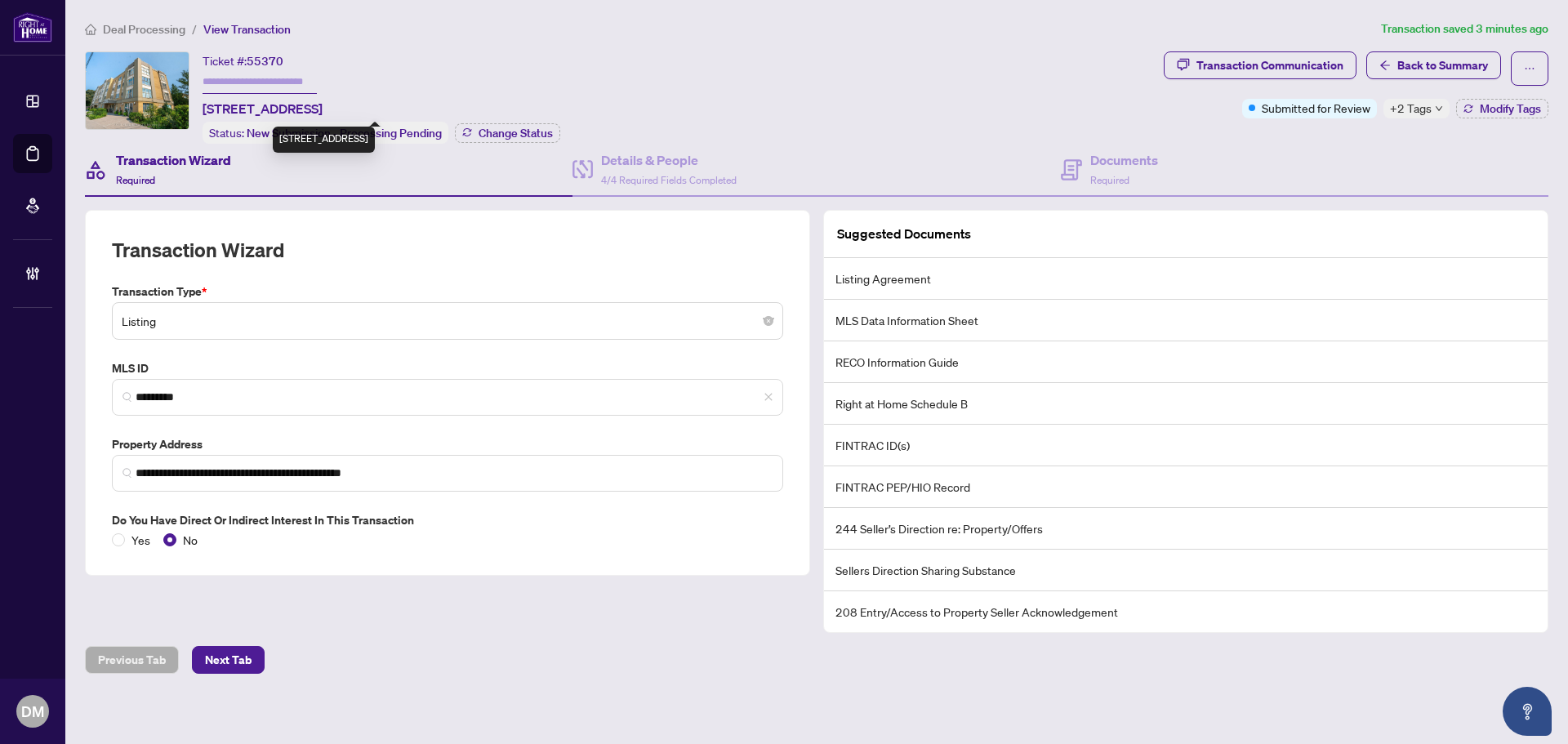
drag, startPoint x: 201, startPoint y: 107, endPoint x: 556, endPoint y: 99, distance: 355.1
click at [556, 99] on div "Ticket #: 55370 306-1387 Bayview Ave, Toronto, Ontario M4G 3A5, Canada Status: …" at bounding box center [622, 97] width 1073 height 92
copy span "306-1387 Bayview Ave, Toronto, Ontario M4G 3A5, Canada"
click at [1150, 174] on div "Documents Required" at bounding box center [1124, 170] width 68 height 38
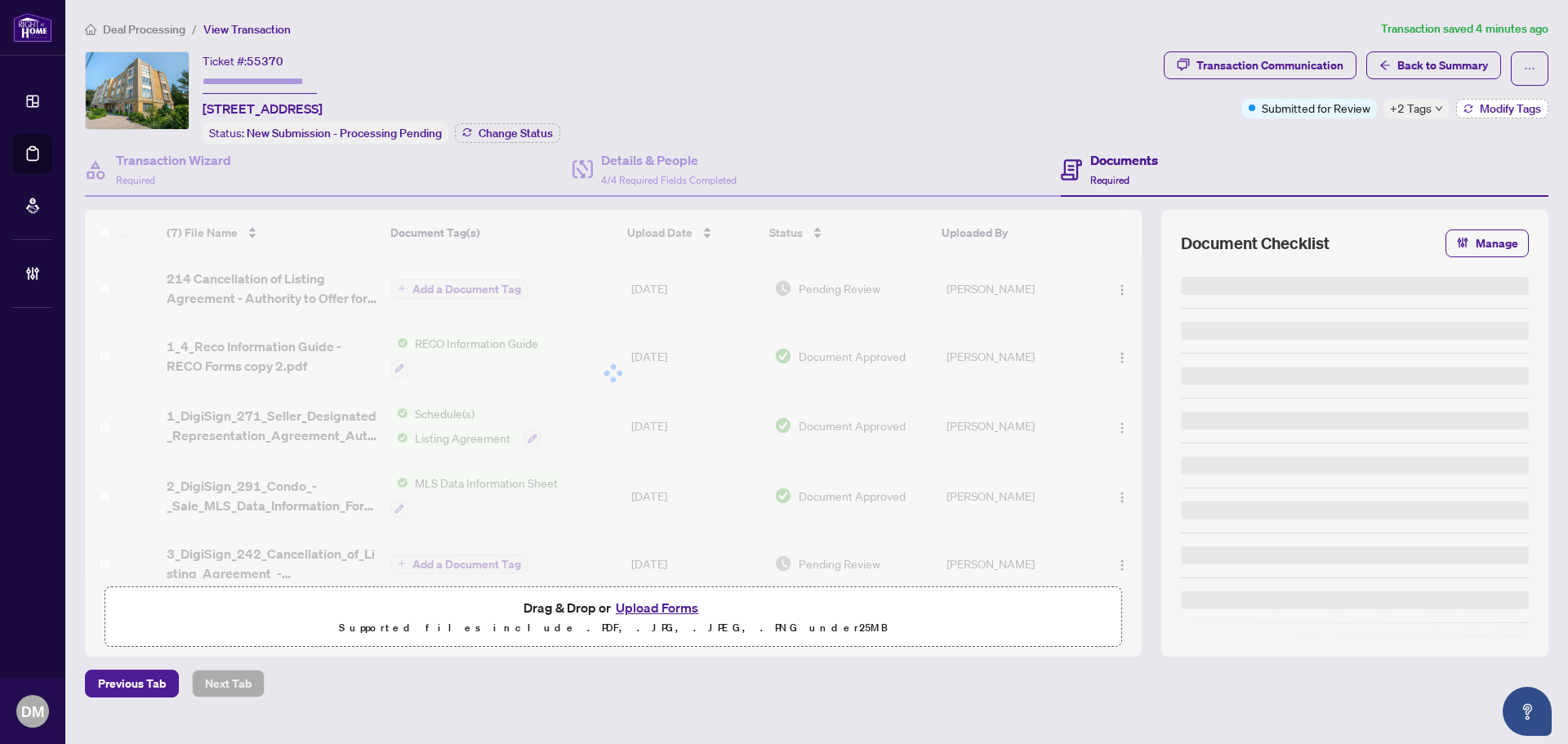
click at [1476, 111] on button "Modify Tags" at bounding box center [1502, 108] width 92 height 19
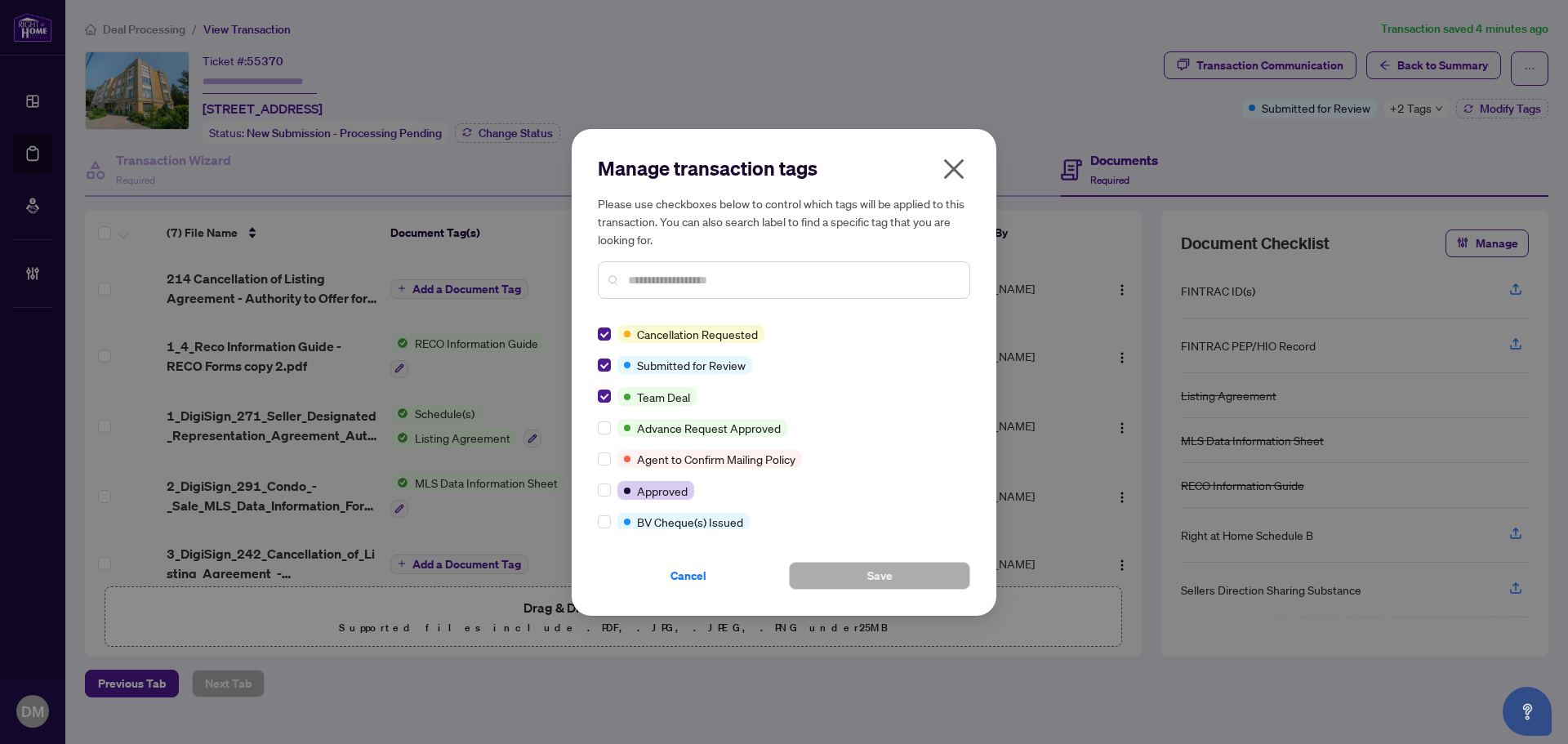
click at [595, 364] on div "Manage transaction tags Please use checkboxes below to control which tags will …" at bounding box center [784, 372] width 425 height 487
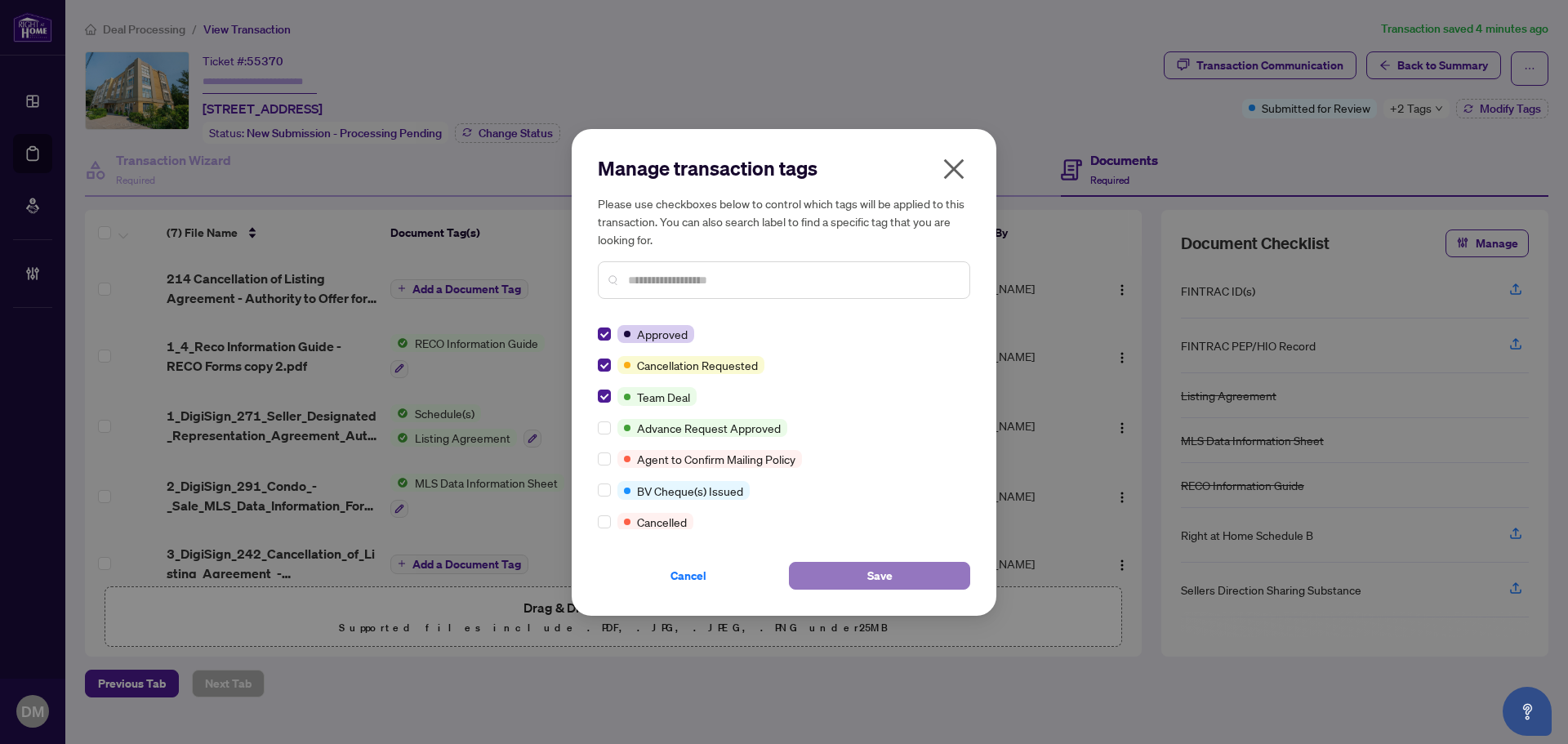
click at [832, 571] on button "Save" at bounding box center [879, 576] width 182 height 28
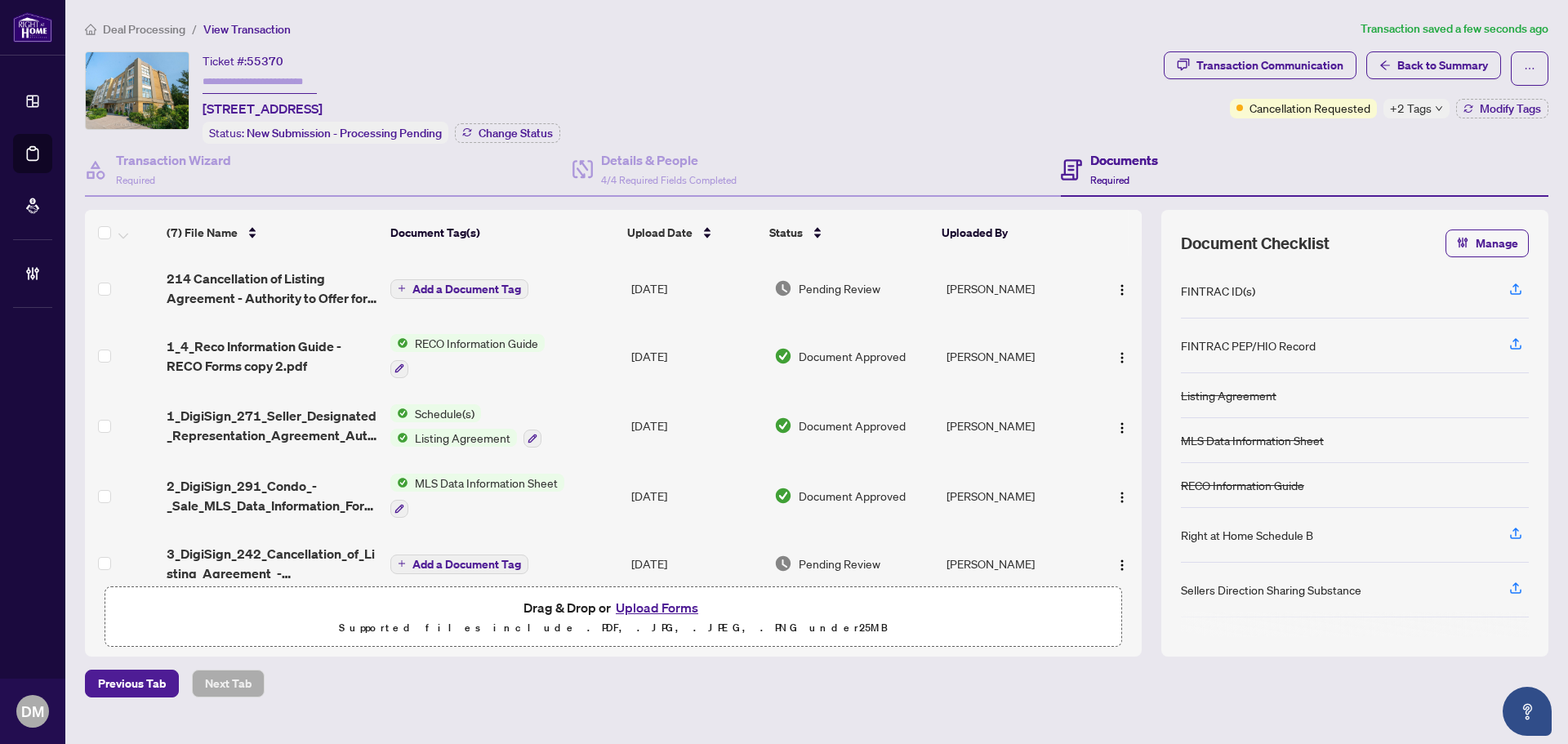
click at [616, 59] on div "Ticket #: 55370 306-1387 Bayview Ave, Toronto, Ontario M4G 3A5, Canada Status: …" at bounding box center [622, 97] width 1073 height 92
click at [710, 66] on div "Ticket #: 55370 306-1387 Bayview Ave, Toronto, Ontario M4G 3A5, Canada Status: …" at bounding box center [622, 97] width 1073 height 92
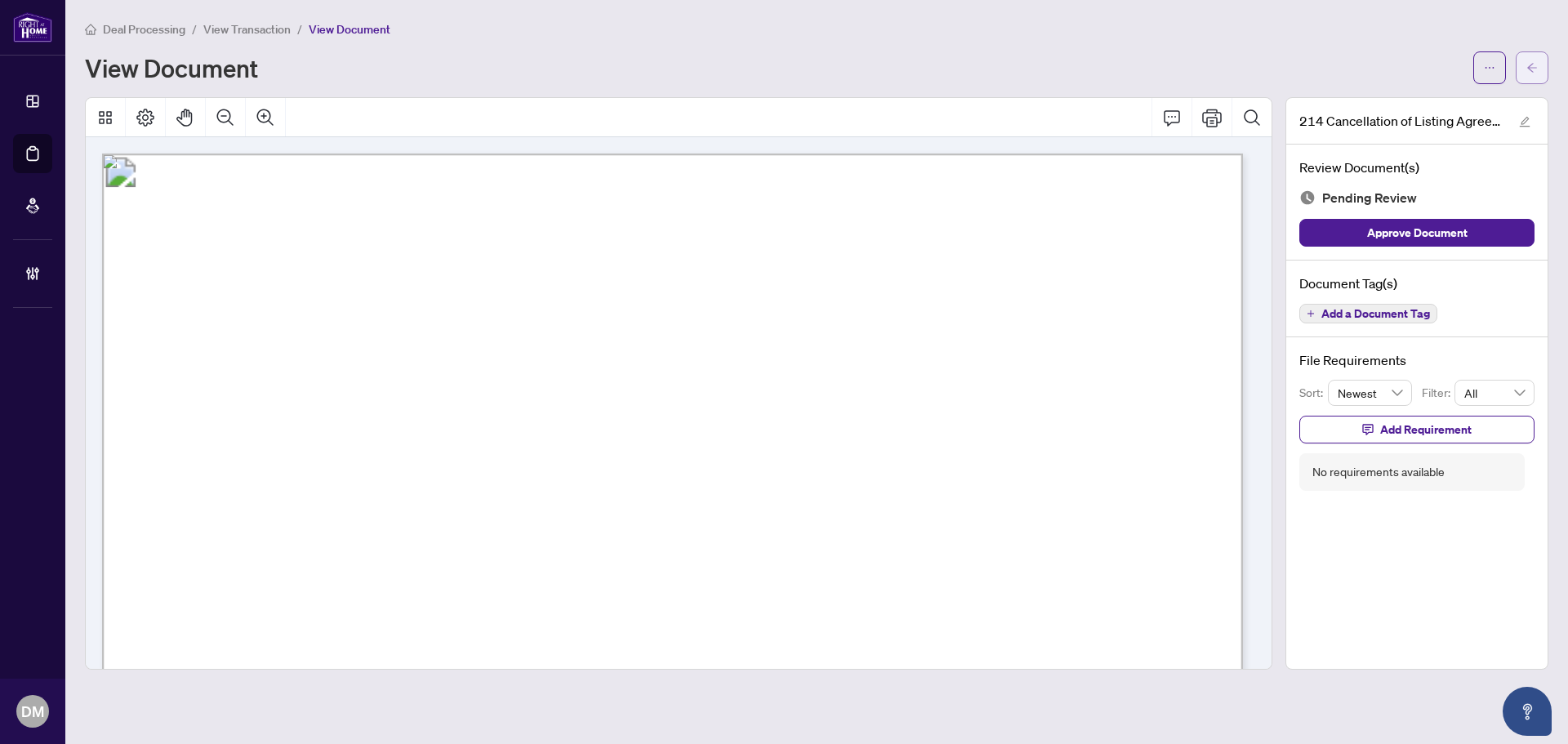
click at [1520, 59] on button "button" at bounding box center [1531, 67] width 33 height 33
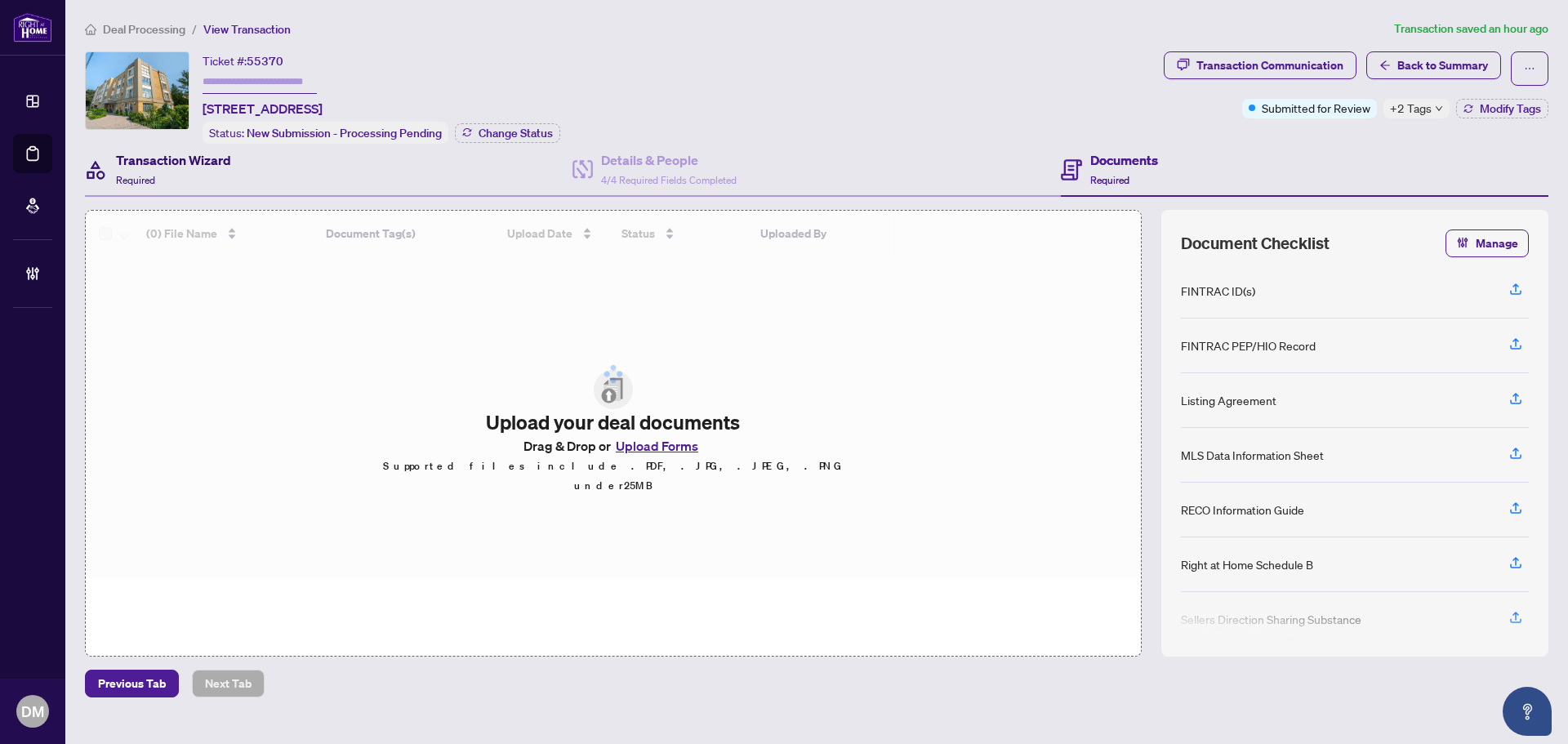
click at [204, 178] on div "Transaction Wizard Required" at bounding box center [174, 170] width 115 height 38
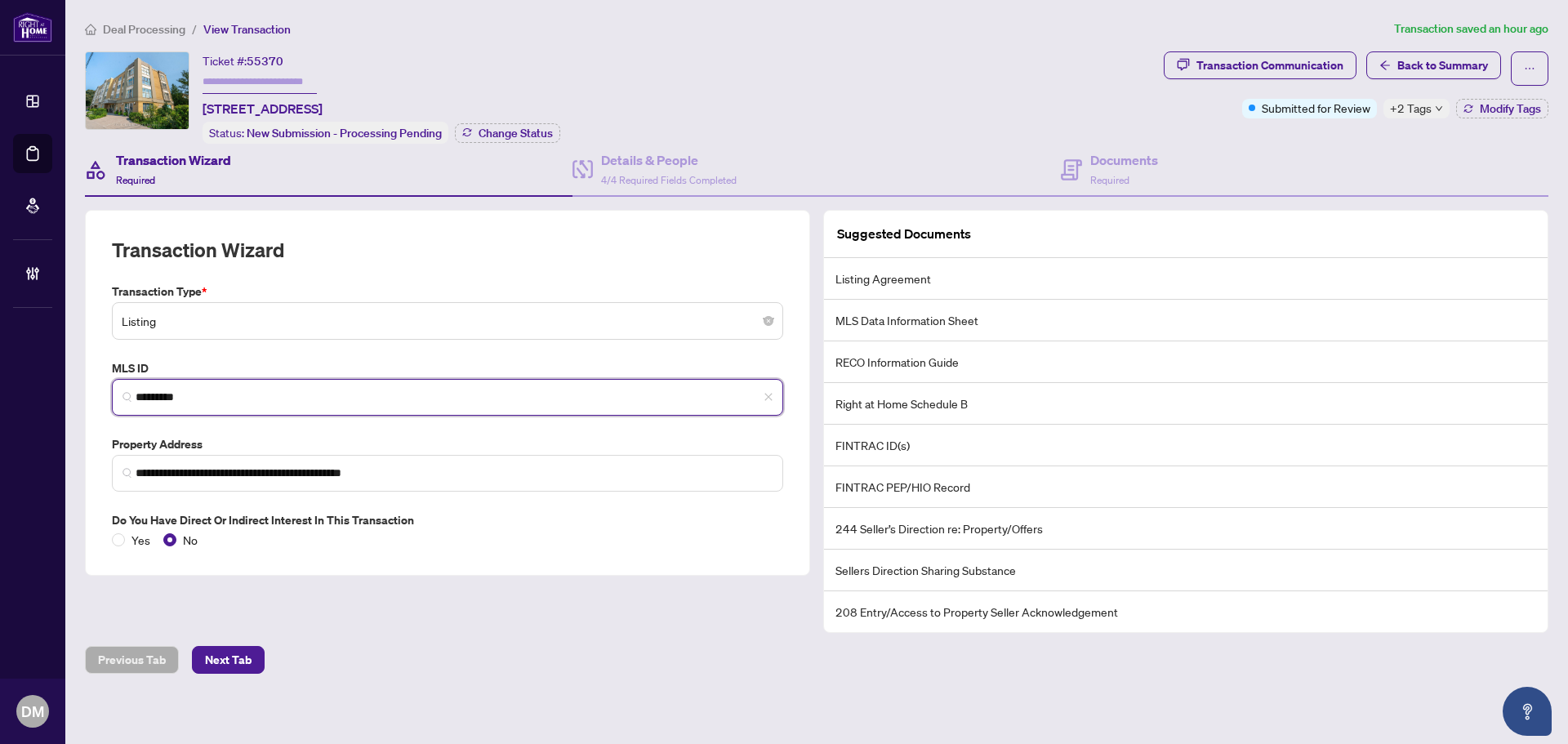
drag, startPoint x: 269, startPoint y: 399, endPoint x: 0, endPoint y: 354, distance: 272.7
click at [0, 354] on div "**********" at bounding box center [784, 372] width 1568 height 744
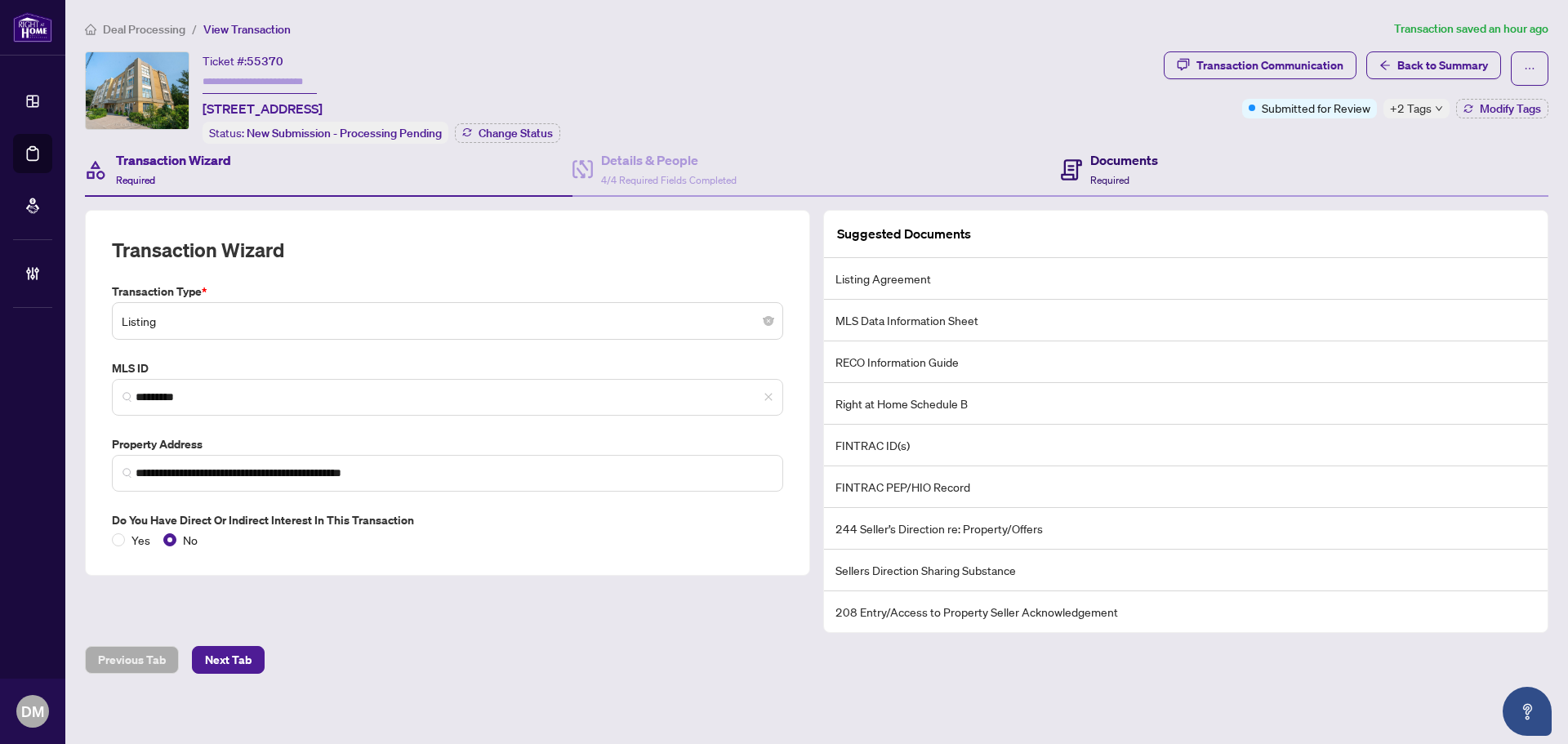
click at [1138, 178] on div "Documents Required" at bounding box center [1124, 170] width 68 height 38
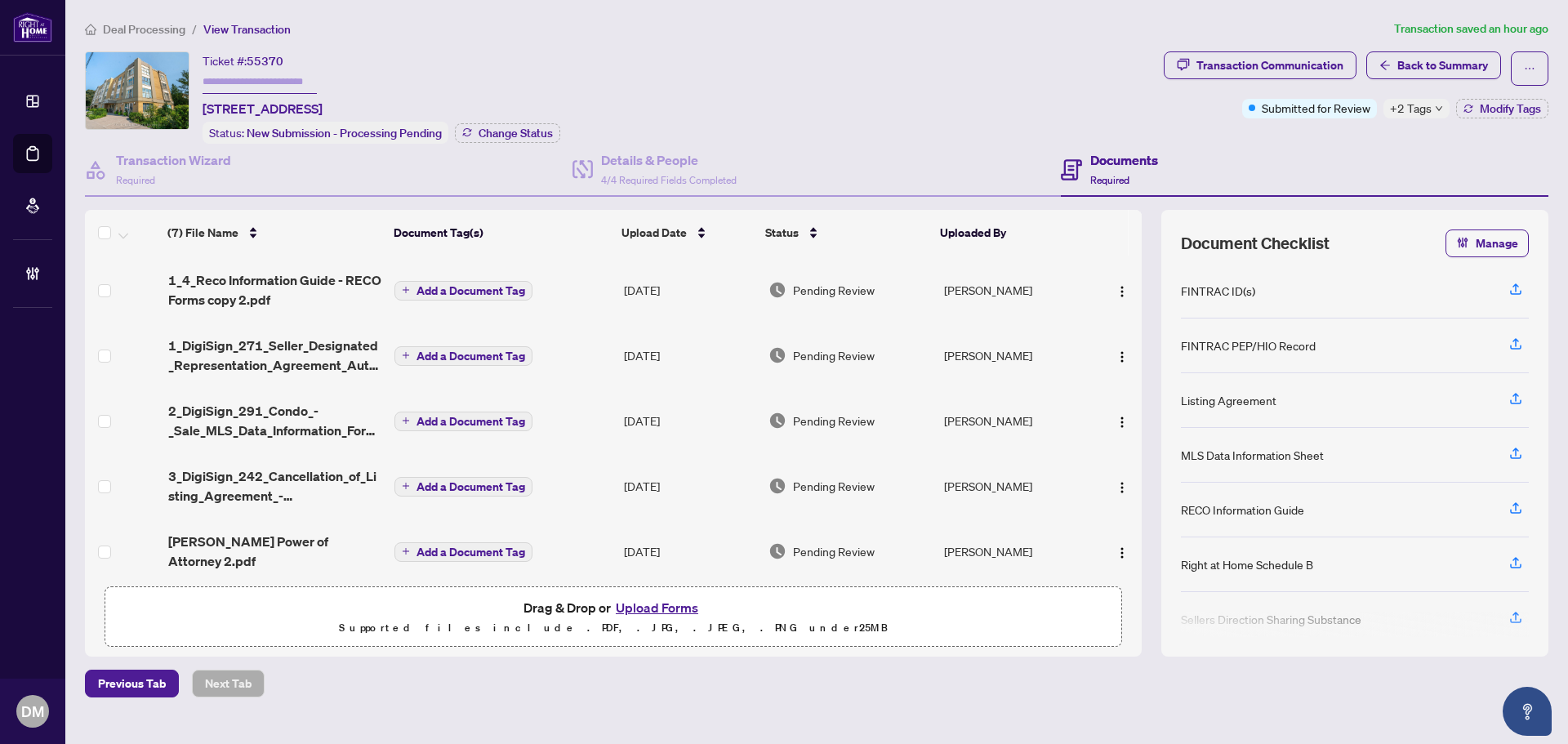
scroll to position [141, 0]
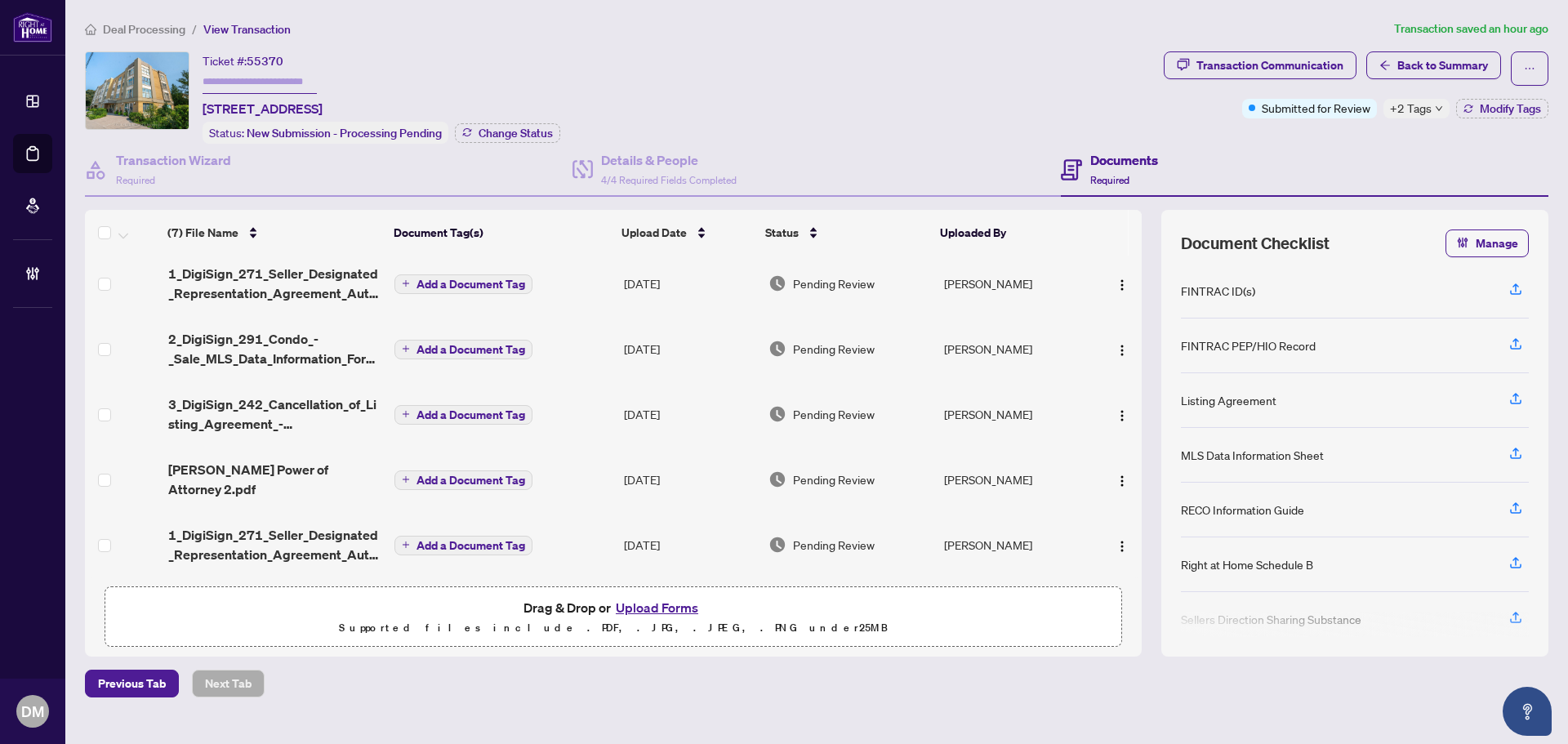
click at [664, 534] on td "[DATE]" at bounding box center [689, 545] width 145 height 65
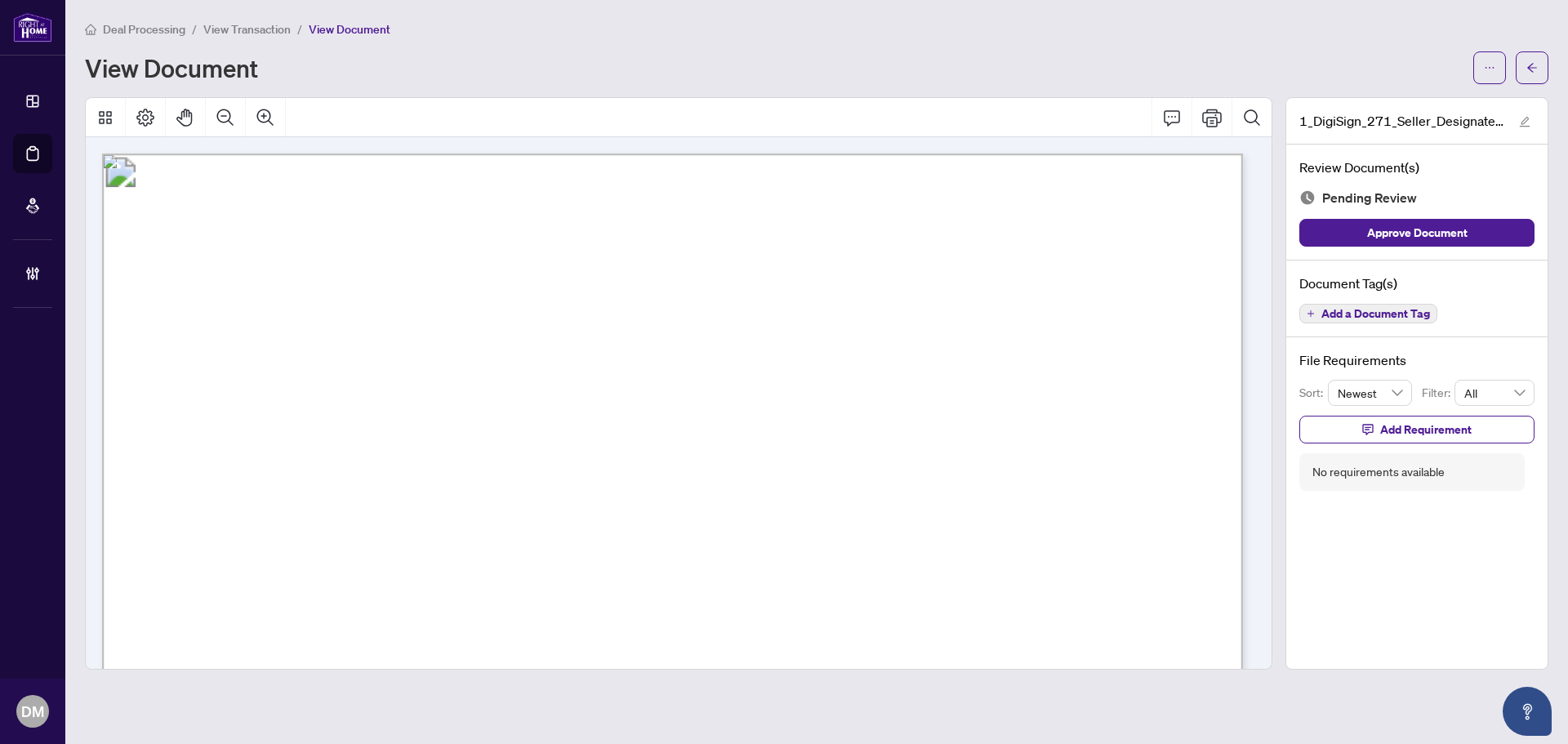
click at [753, 502] on span "[PERSON_NAME], Stay At Home In [GEOGRAPHIC_DATA], Stay At Home In [GEOGRAPHIC_D…" at bounding box center [669, 502] width 841 height 18
drag, startPoint x: 635, startPoint y: 456, endPoint x: 603, endPoint y: 269, distance: 189.7
click at [265, 268] on span "Form 271" at bounding box center [222, 282] width 86 height 29
click at [436, 296] on span "for use in the Province of [GEOGRAPHIC_DATA]" at bounding box center [307, 300] width 258 height 16
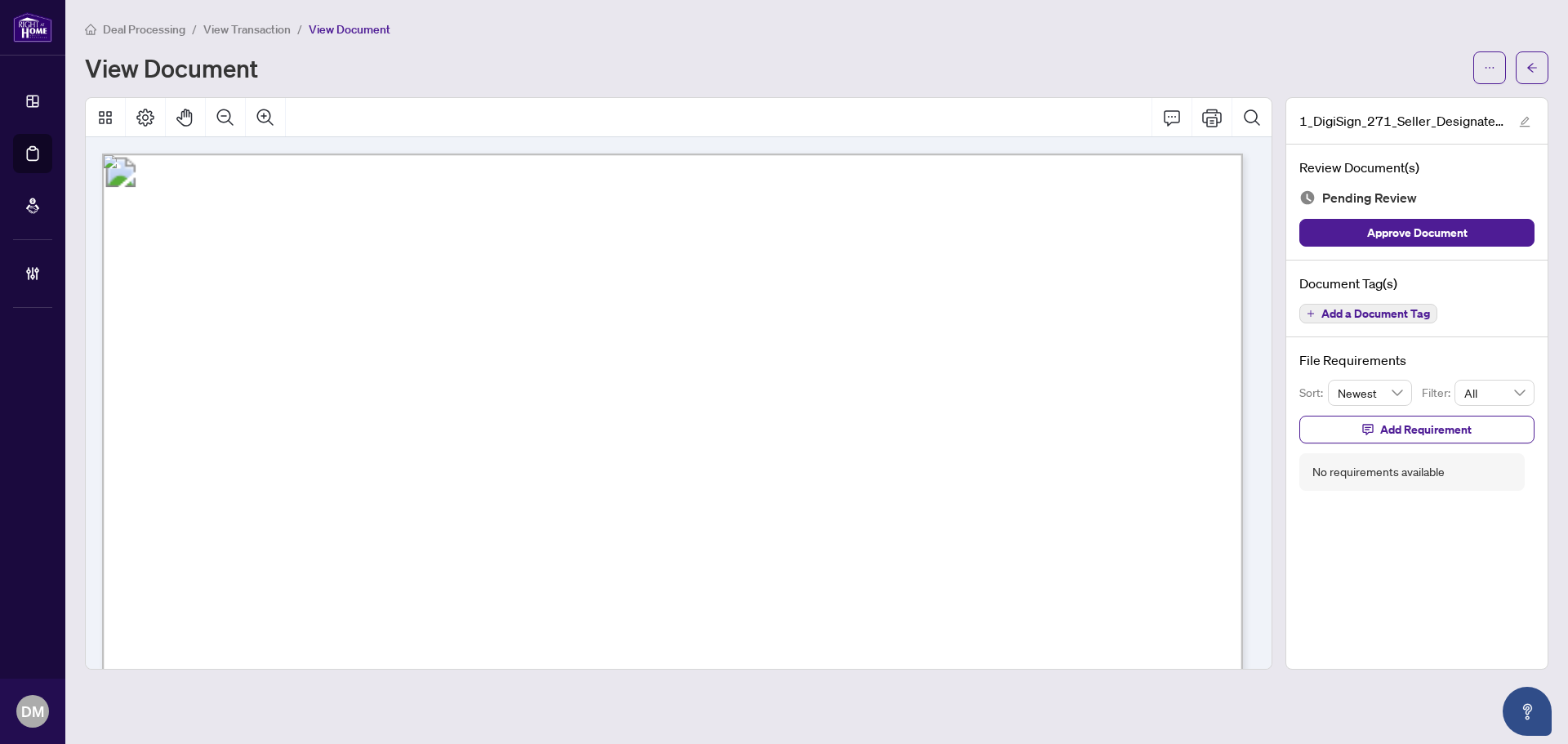
drag, startPoint x: 926, startPoint y: 300, endPoint x: 845, endPoint y: 304, distance: 81.1
click at [436, 305] on span "for use in the Province of [GEOGRAPHIC_DATA]" at bounding box center [307, 300] width 258 height 16
drag, startPoint x: 765, startPoint y: 291, endPoint x: 469, endPoint y: 218, distance: 304.9
click at [458, 153] on p "Form 271 Revised 2025 Page 1 of 4 The trademarks REALTOR®, REALTORS®, MLS®, Mul…" at bounding box center [1404, 153] width 2605 height 0
click at [265, 283] on span "Form 271" at bounding box center [222, 282] width 86 height 29
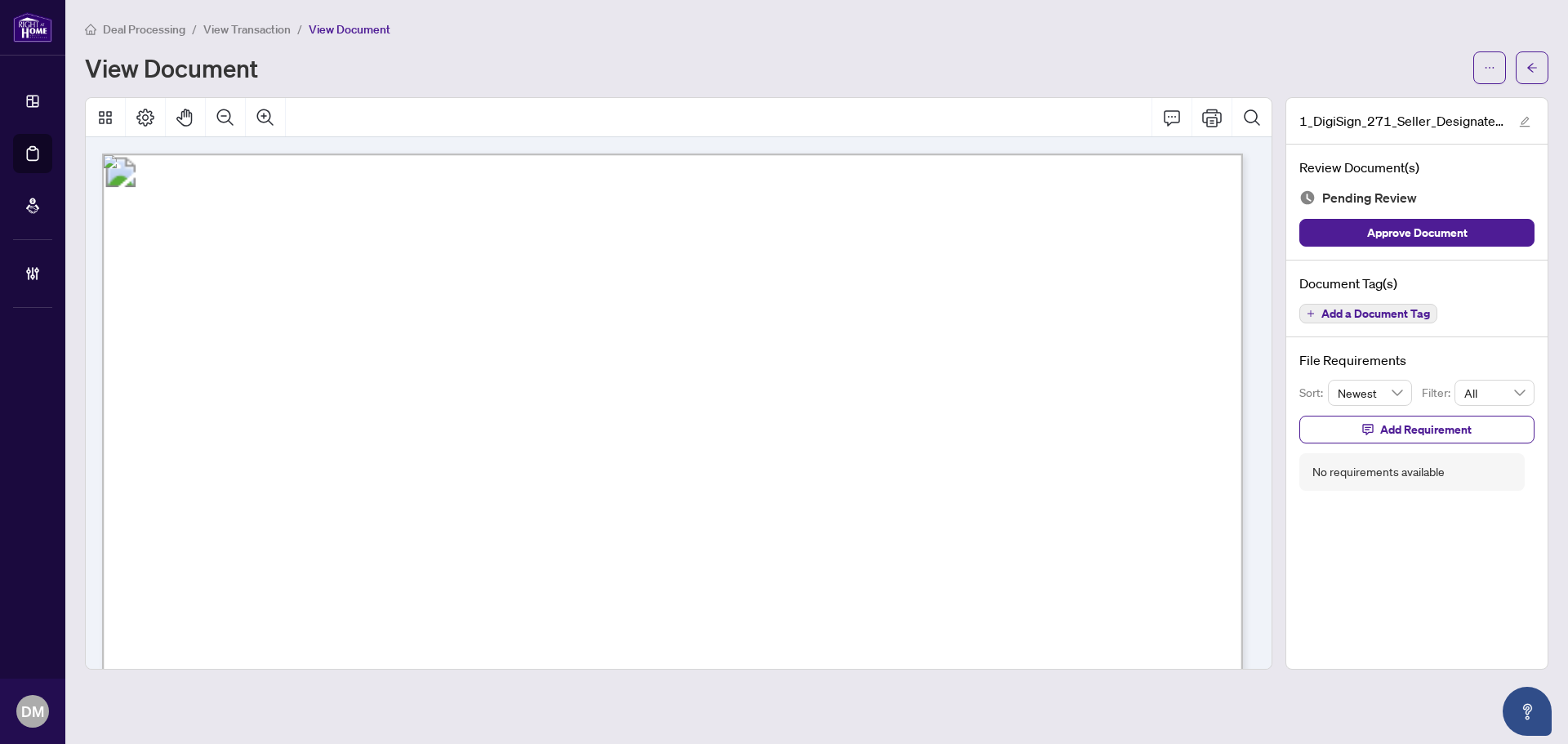
click at [436, 293] on span "for use in the Province of Ontario" at bounding box center [307, 300] width 258 height 16
drag, startPoint x: 757, startPoint y: 299, endPoint x: 479, endPoint y: 232, distance: 286.0
click at [265, 278] on span "Form 271" at bounding box center [222, 282] width 86 height 29
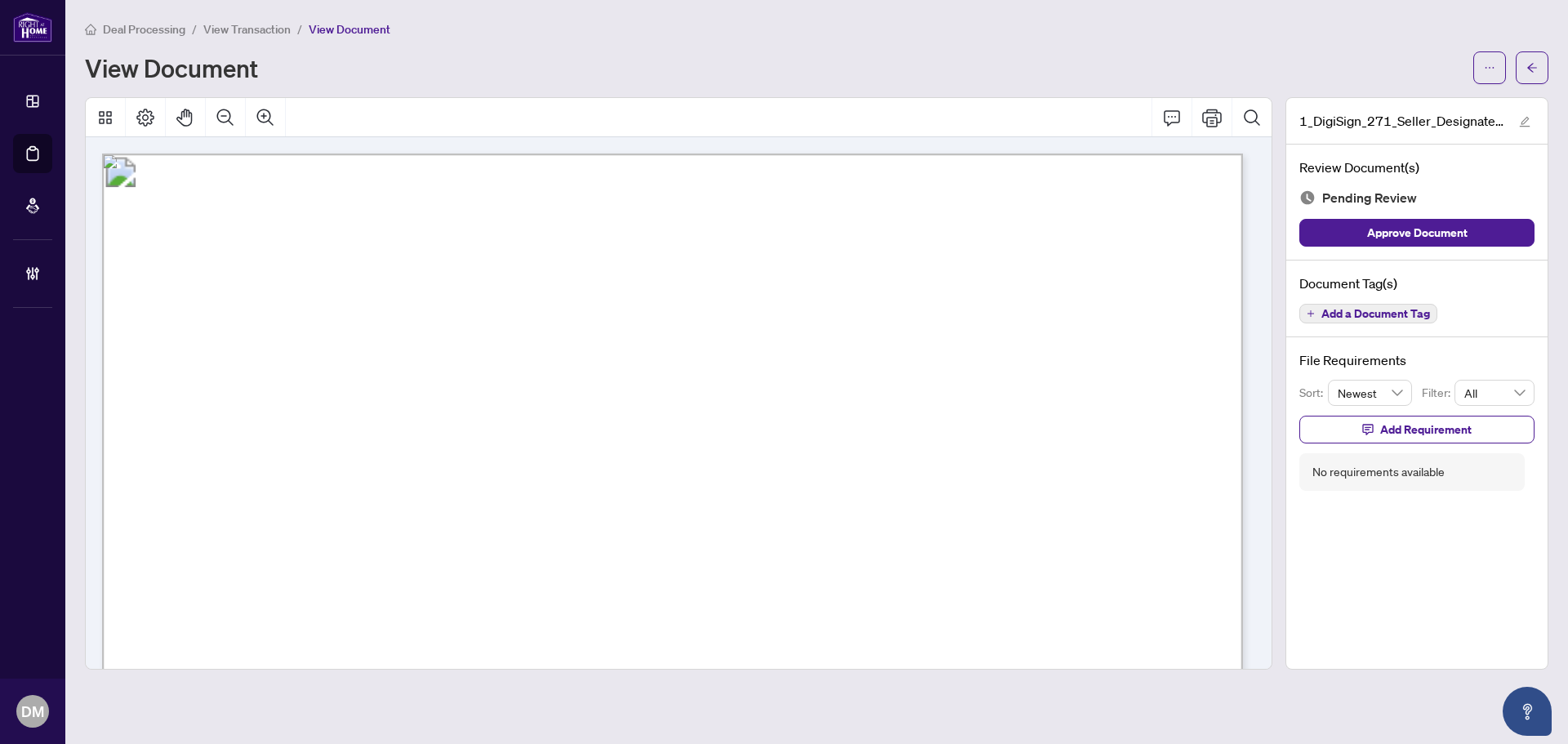
click at [265, 289] on span "Form 271" at bounding box center [222, 282] width 86 height 29
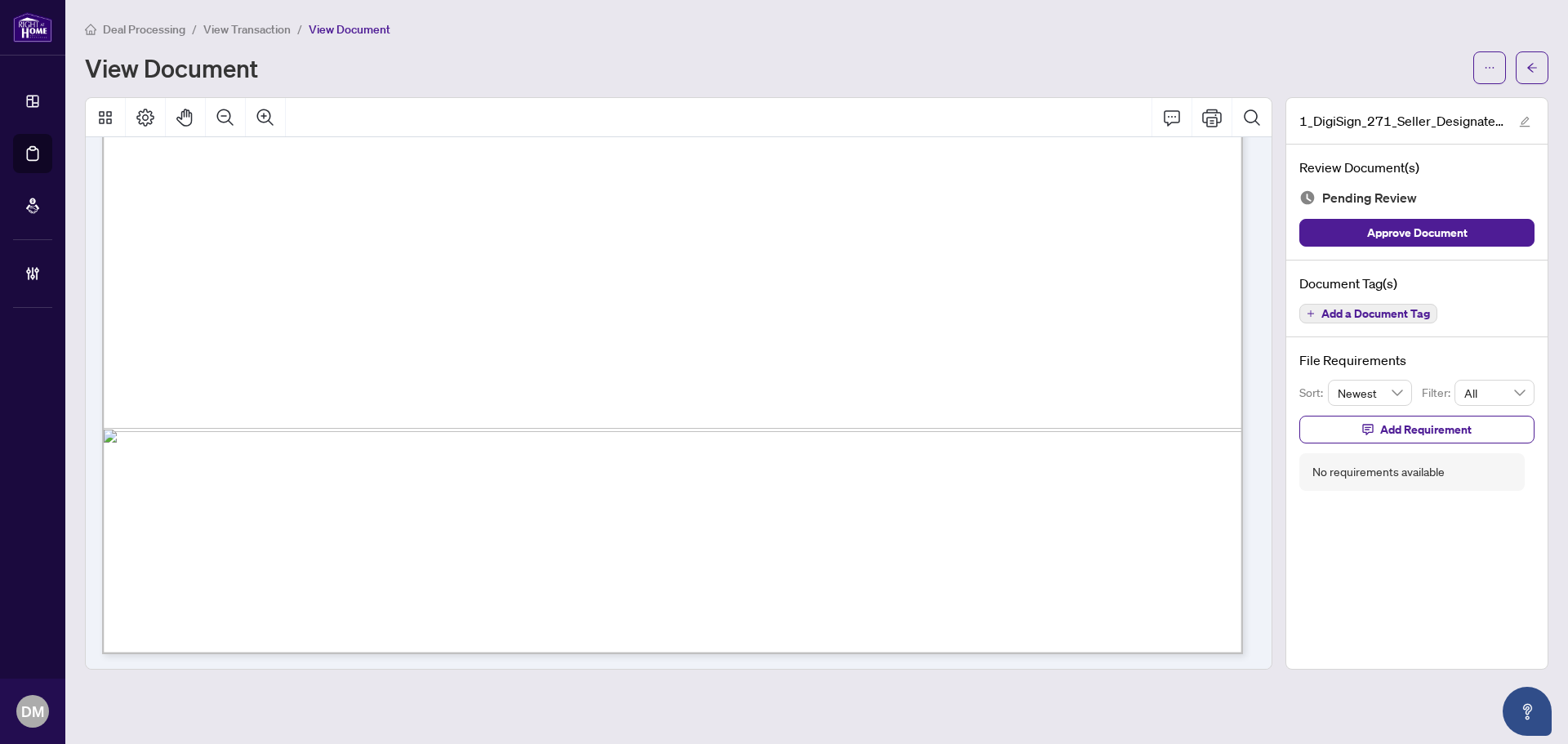
scroll to position [7033, 0]
click at [1334, 318] on span "Add a Document Tag" at bounding box center [1376, 314] width 109 height 12
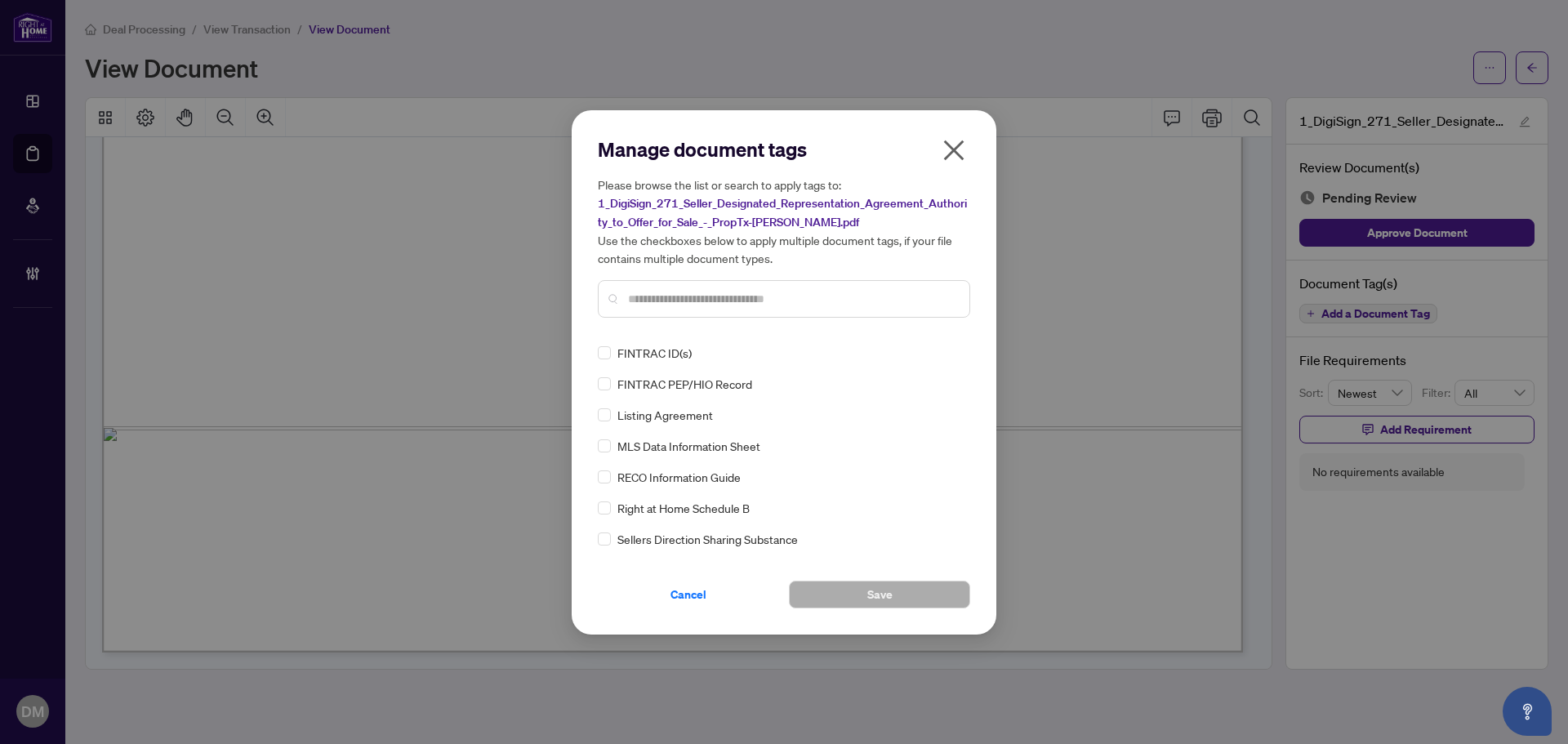
click at [735, 295] on input "text" at bounding box center [792, 298] width 328 height 18
type input "******"
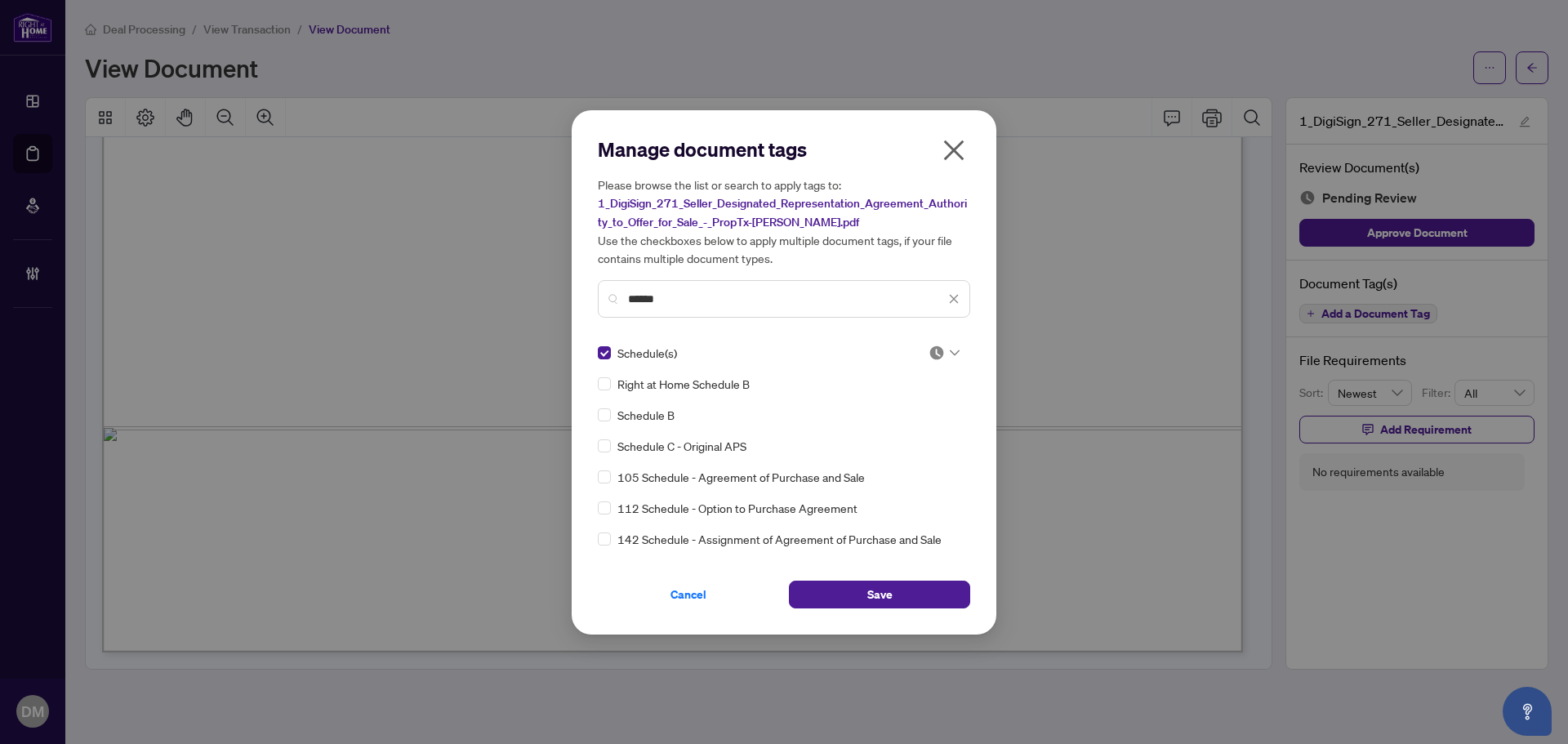
click at [941, 356] on div at bounding box center [944, 353] width 31 height 17
click at [889, 423] on div "Approved" at bounding box center [889, 432] width 105 height 18
click at [958, 294] on icon "close" at bounding box center [954, 298] width 9 height 9
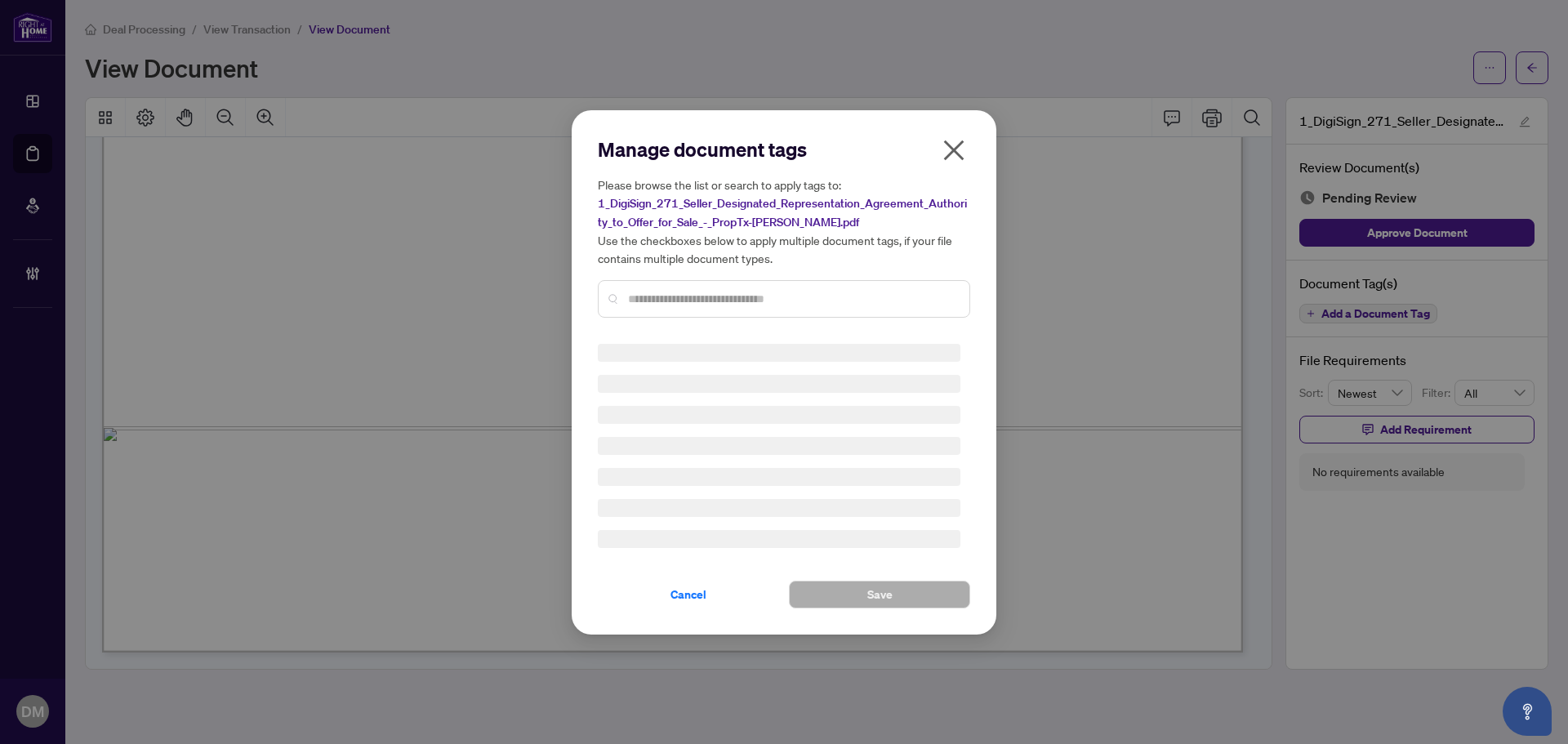
click at [948, 298] on input "text" at bounding box center [792, 298] width 328 height 18
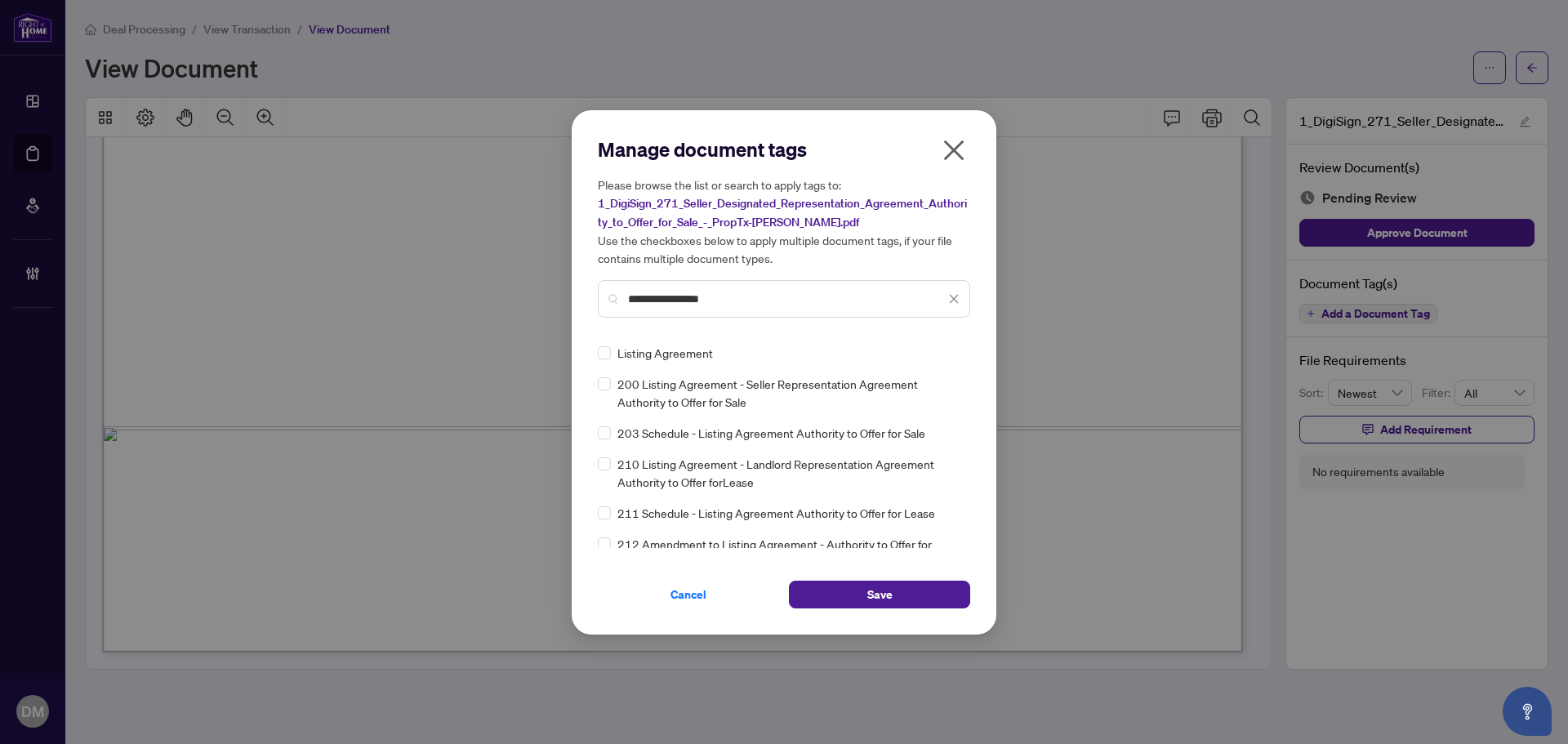
type input "**********"
click at [932, 355] on img at bounding box center [937, 353] width 17 height 17
click at [912, 429] on div "Approved" at bounding box center [889, 432] width 105 height 18
drag, startPoint x: 910, startPoint y: 589, endPoint x: 1113, endPoint y: 552, distance: 206.3
click at [909, 589] on button "Save" at bounding box center [879, 594] width 182 height 28
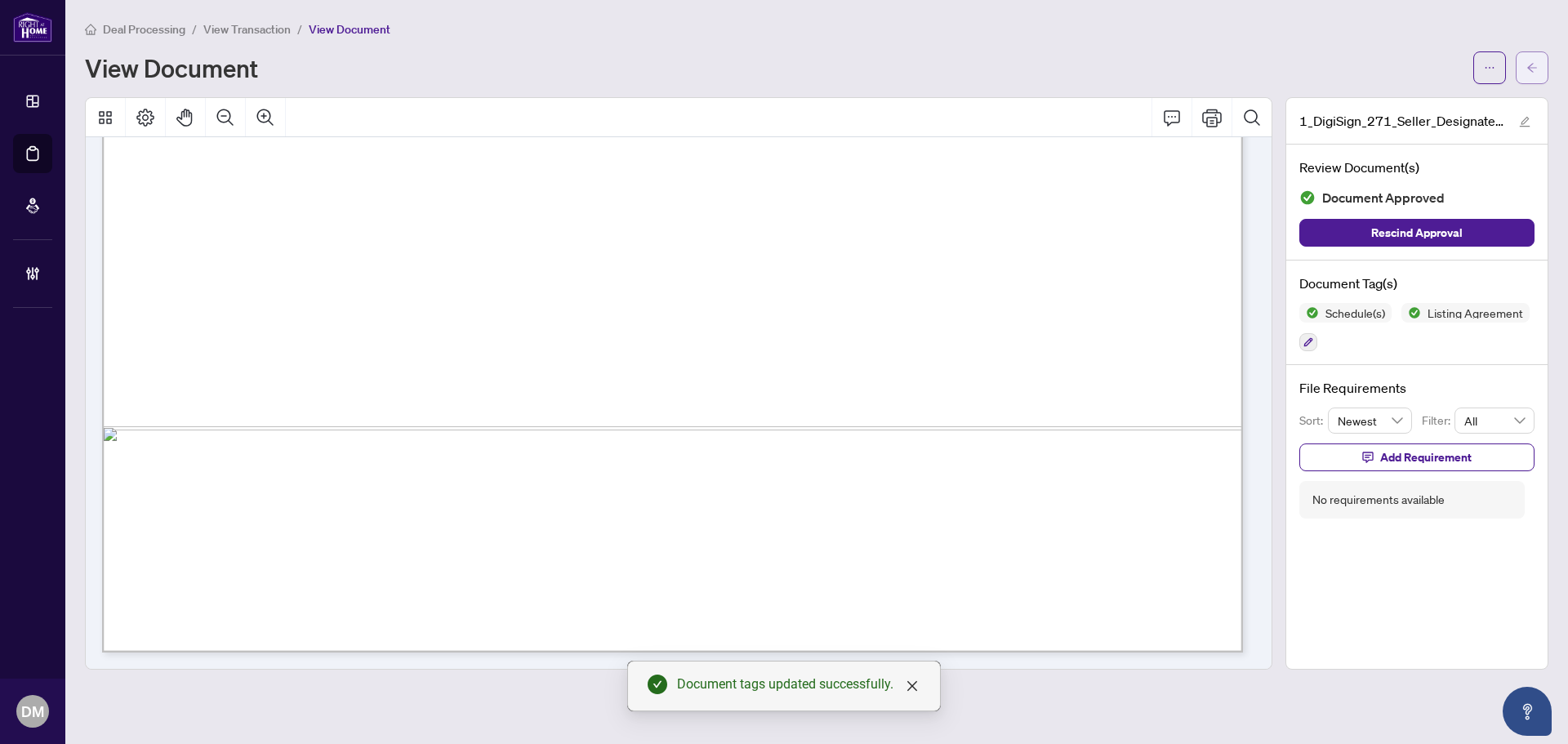
click at [1530, 69] on icon "arrow-left" at bounding box center [1532, 68] width 12 height 12
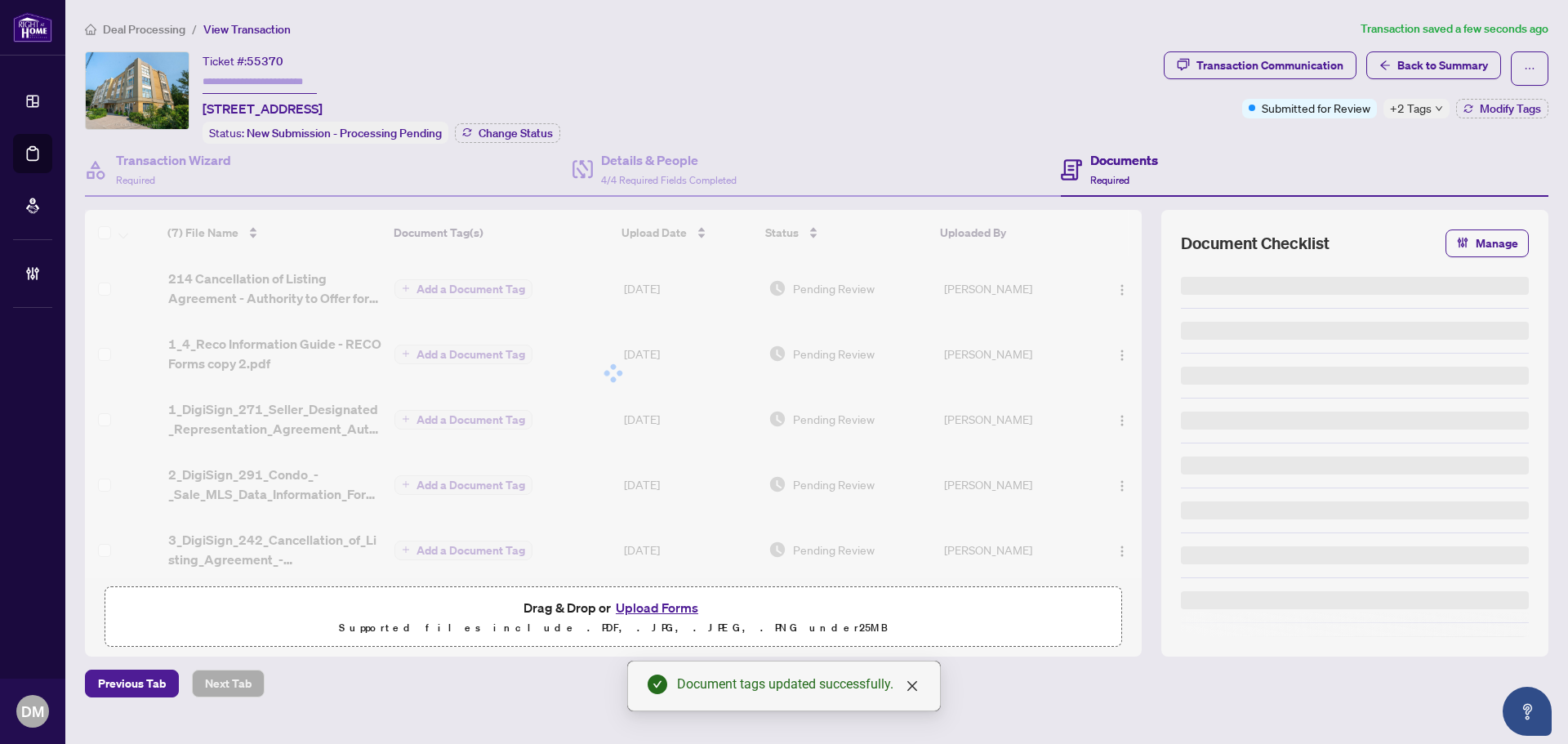
click at [701, 57] on div "Ticket #: 55370 306-1387 Bayview Ave, Toronto, Ontario M4G 3A5, Canada Status: …" at bounding box center [622, 97] width 1073 height 92
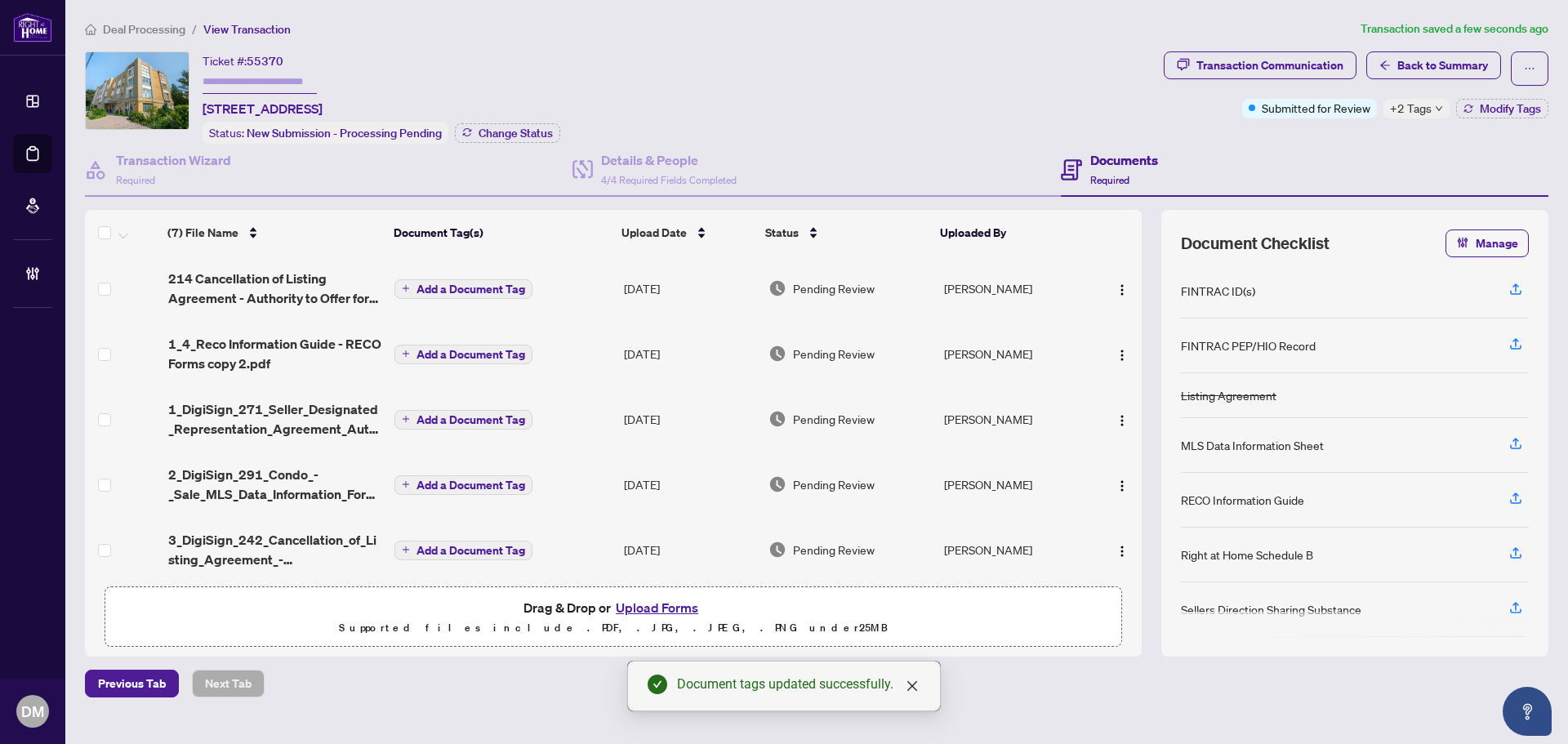
drag, startPoint x: 520, startPoint y: 57, endPoint x: 628, endPoint y: 98, distance: 115.5
click at [628, 98] on div "Ticket #: 55370 306-1387 Bayview Ave, Toronto, Ontario M4G 3A5, Canada Status: …" at bounding box center [622, 97] width 1073 height 92
click at [581, 106] on div "Ticket #: 55370 306-1387 Bayview Ave, Toronto, Ontario M4G 3A5, Canada Status: …" at bounding box center [622, 97] width 1073 height 92
drag, startPoint x: 551, startPoint y: 113, endPoint x: 314, endPoint y: 111, distance: 237.0
click at [314, 111] on div "Ticket #: 55370 306-1387 Bayview Ave, Toronto, Ontario M4G 3A5, Canada Status: …" at bounding box center [381, 97] width 357 height 92
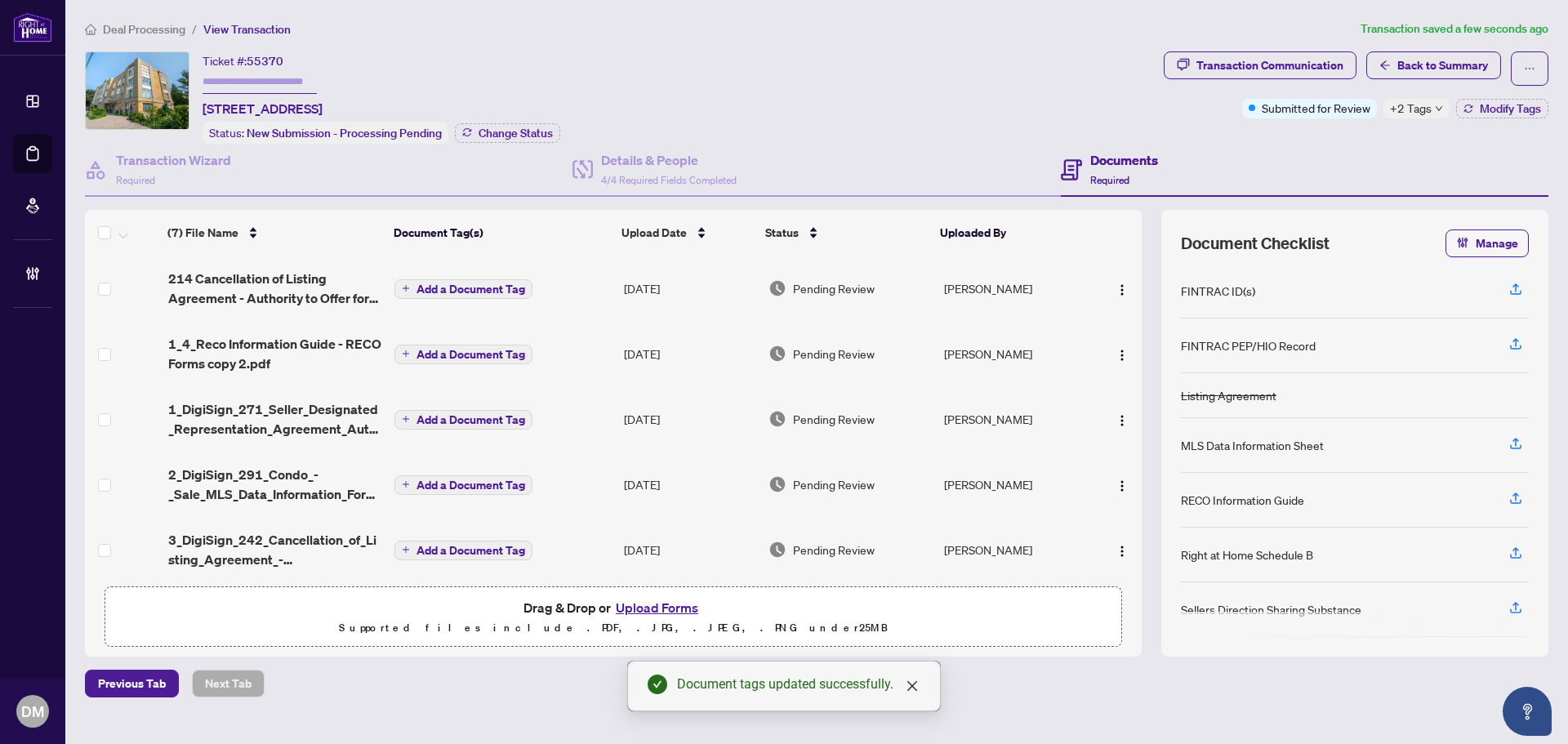
drag, startPoint x: 598, startPoint y: 76, endPoint x: 613, endPoint y: 76, distance: 15.0
click at [599, 76] on div "Ticket #: 55370 306-1387 Bayview Ave, Toronto, Ontario M4G 3A5, Canada Status: …" at bounding box center [622, 97] width 1073 height 92
click at [949, 85] on div "Ticket #: 55370 306-1387 Bayview Ave, Toronto, Ontario M4G 3A5, Canada Status: …" at bounding box center [622, 97] width 1073 height 92
click at [934, 85] on div "Ticket #: 55370 306-1387 Bayview Ave, Toronto, Ontario M4G 3A5, Canada Status: …" at bounding box center [622, 97] width 1073 height 92
click at [831, 60] on div "Ticket #: 55370 306-1387 Bayview Ave, Toronto, Ontario M4G 3A5, Canada Status: …" at bounding box center [622, 97] width 1073 height 92
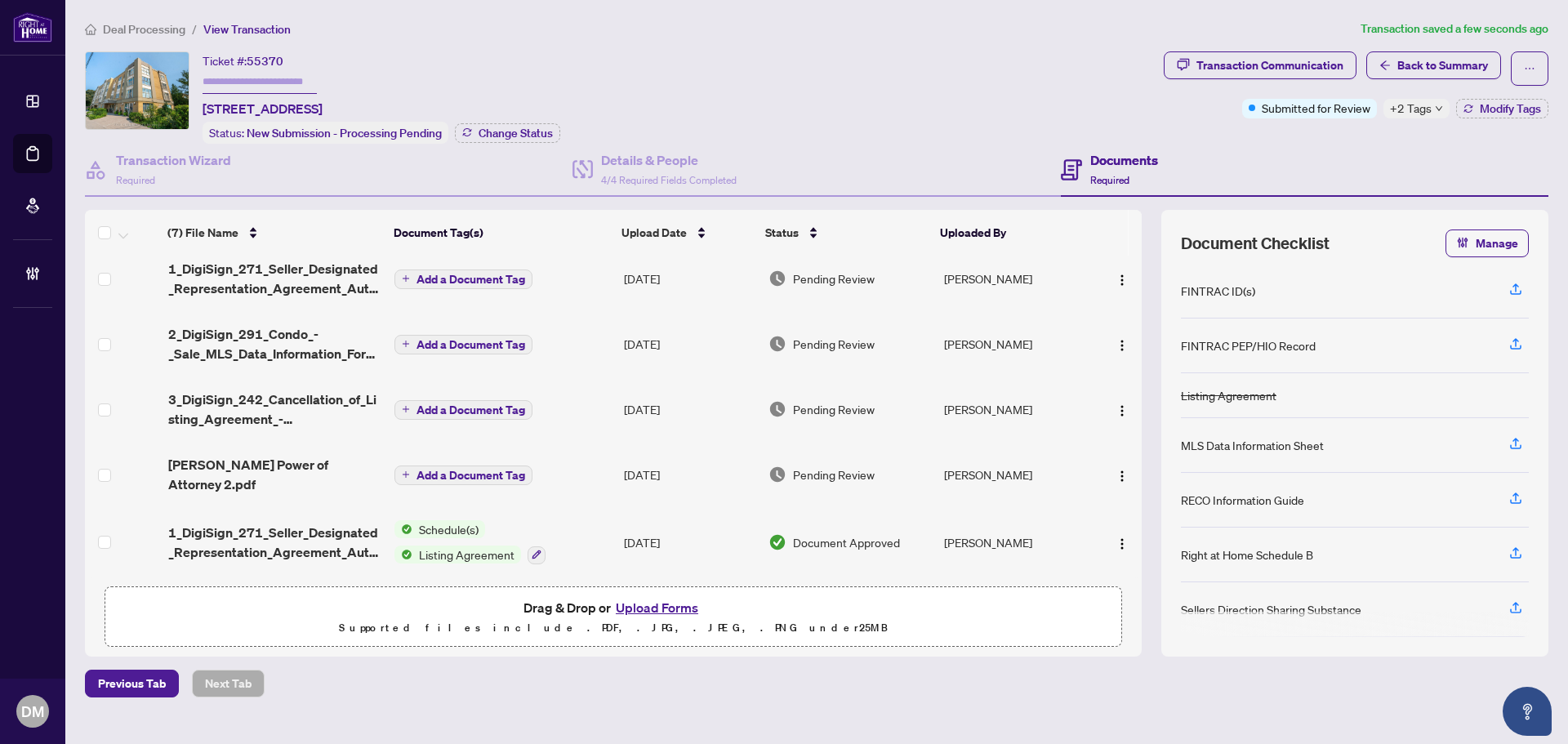
scroll to position [145, 0]
click at [649, 469] on td "[DATE]" at bounding box center [689, 475] width 145 height 65
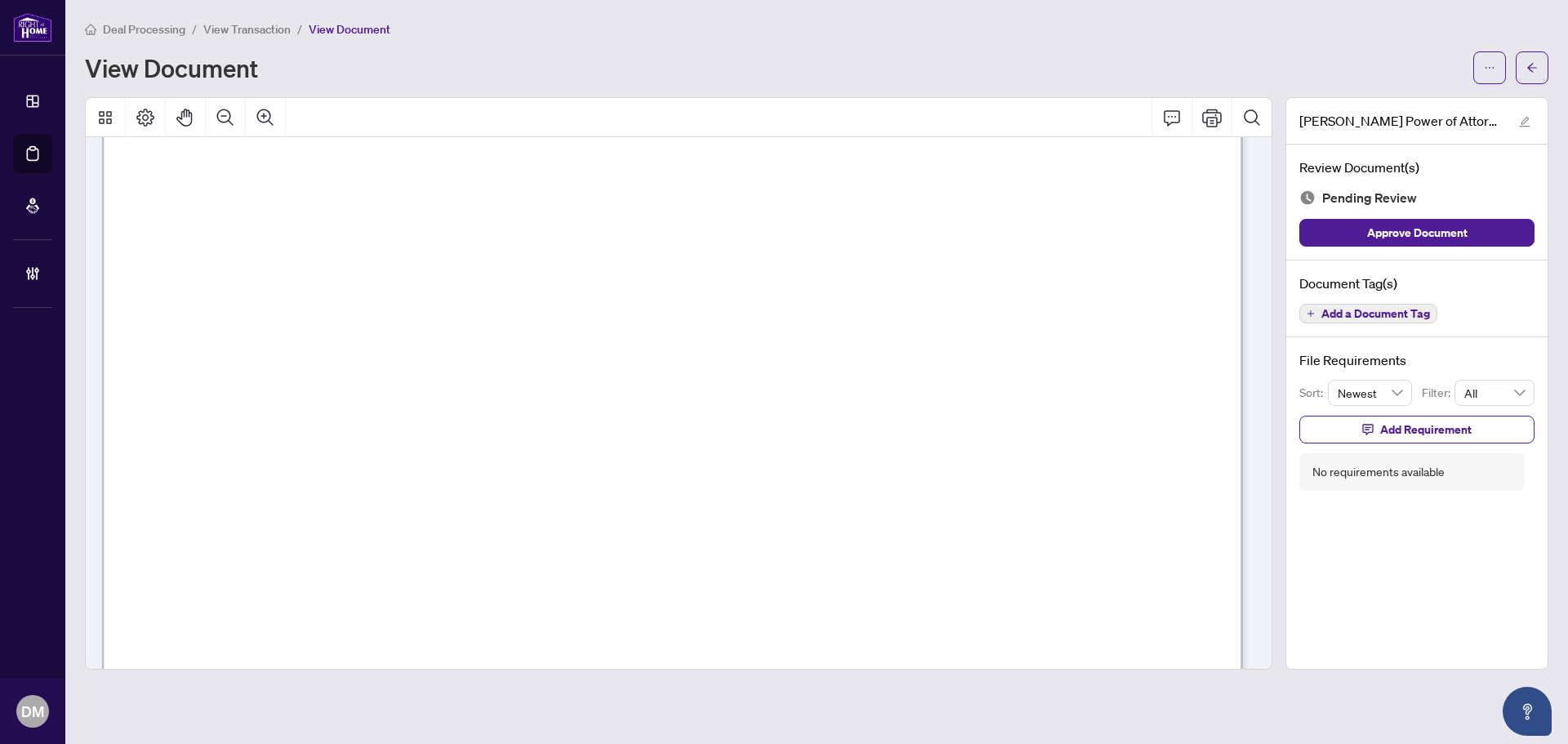
scroll to position [2124, 0]
click at [1351, 317] on span "Add a Document Tag" at bounding box center [1376, 314] width 109 height 12
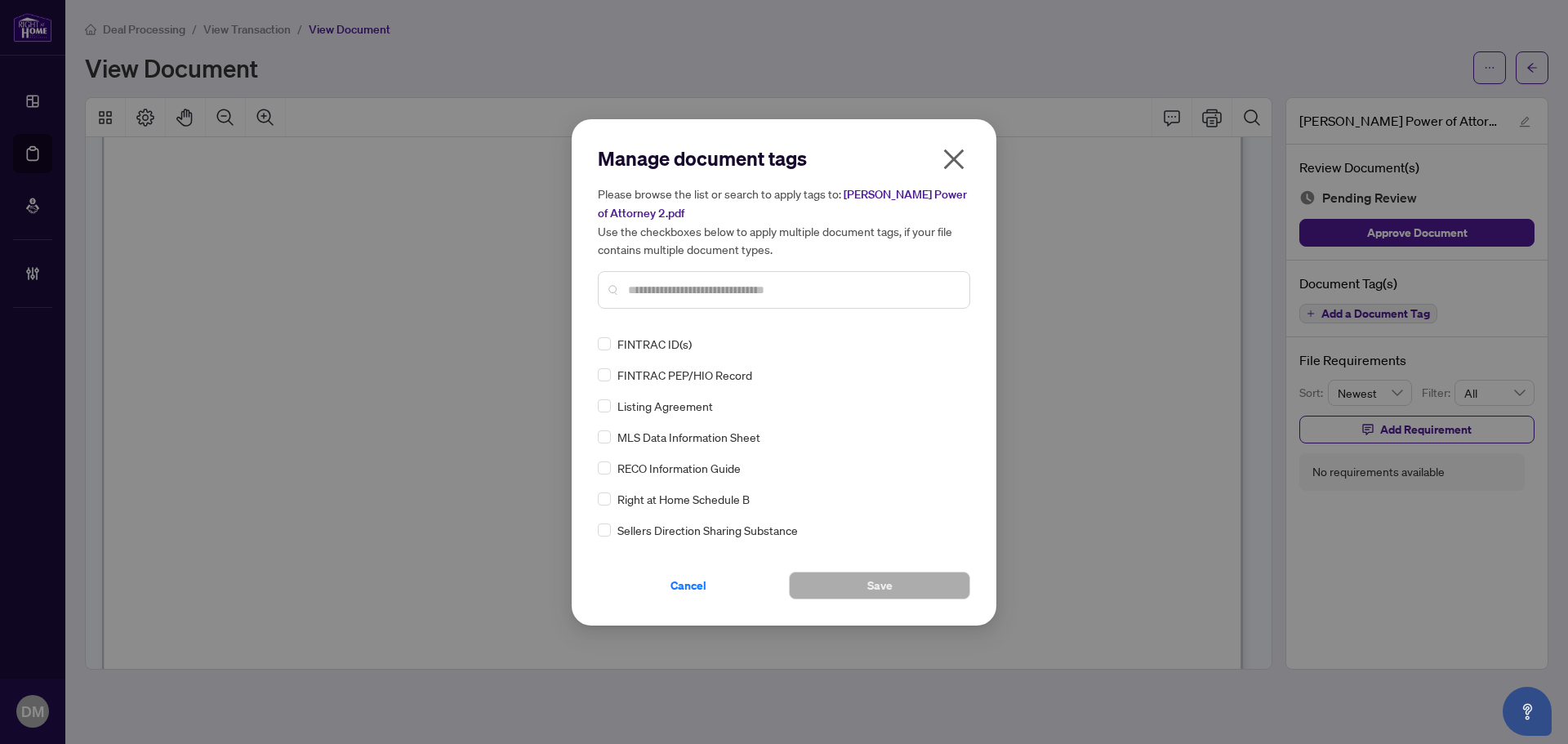
click at [954, 177] on span "button" at bounding box center [953, 163] width 26 height 33
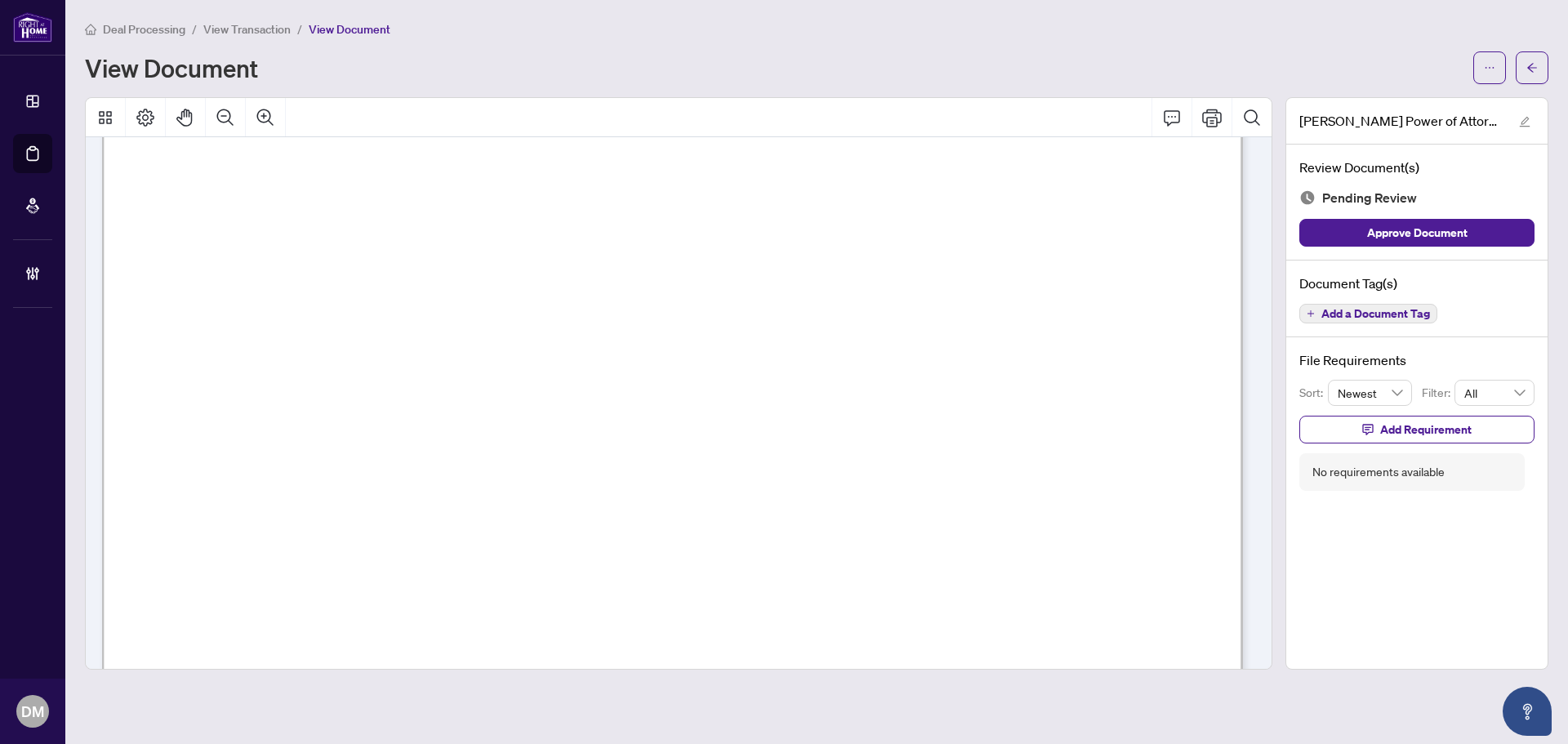
scroll to position [0, 0]
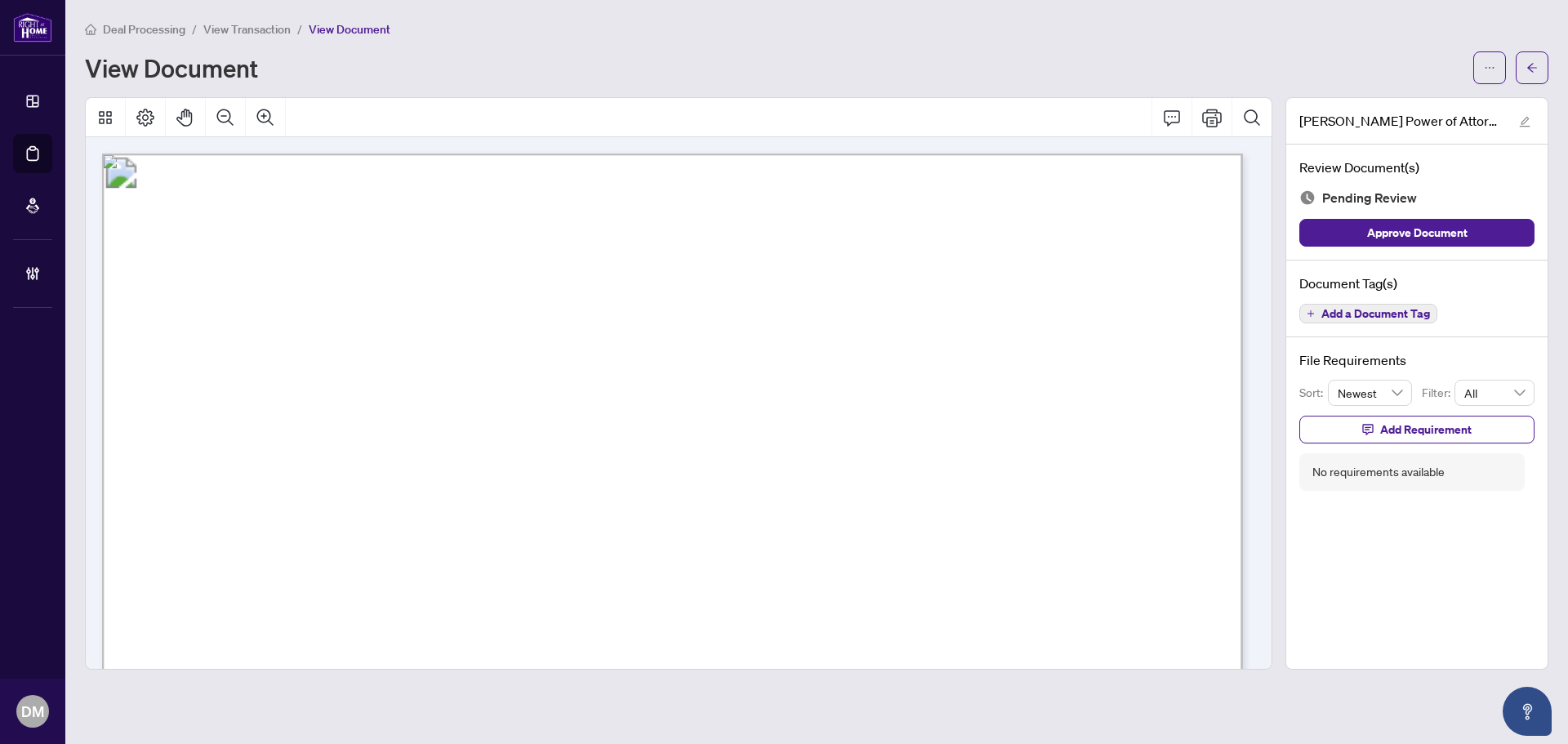
click at [1383, 310] on span "Add a Document Tag" at bounding box center [1376, 314] width 109 height 12
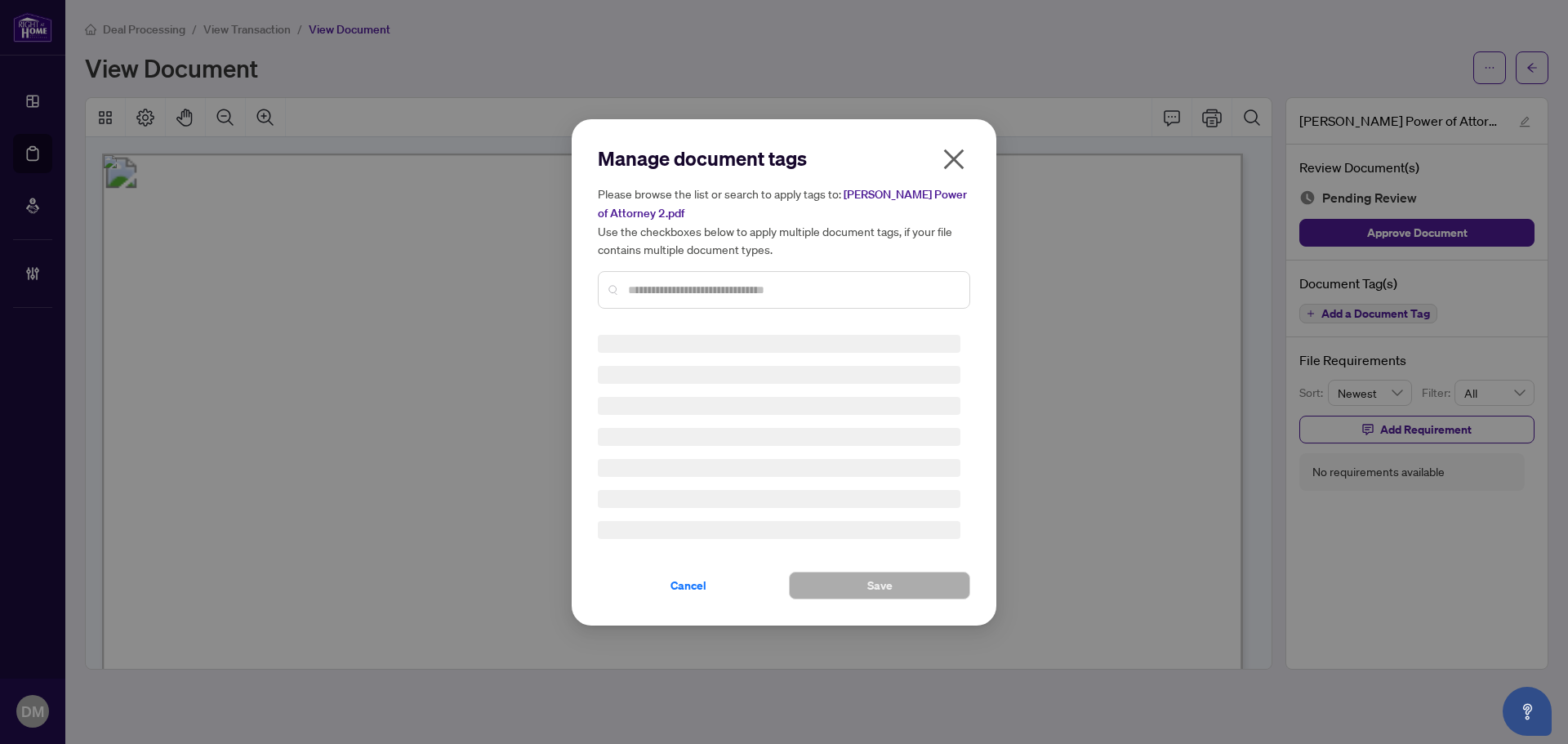
click at [750, 279] on div at bounding box center [783, 290] width 372 height 38
drag, startPoint x: 740, startPoint y: 292, endPoint x: 749, endPoint y: 288, distance: 9.8
click at [742, 291] on input "text" at bounding box center [792, 290] width 328 height 18
click at [751, 286] on input "text" at bounding box center [792, 290] width 328 height 18
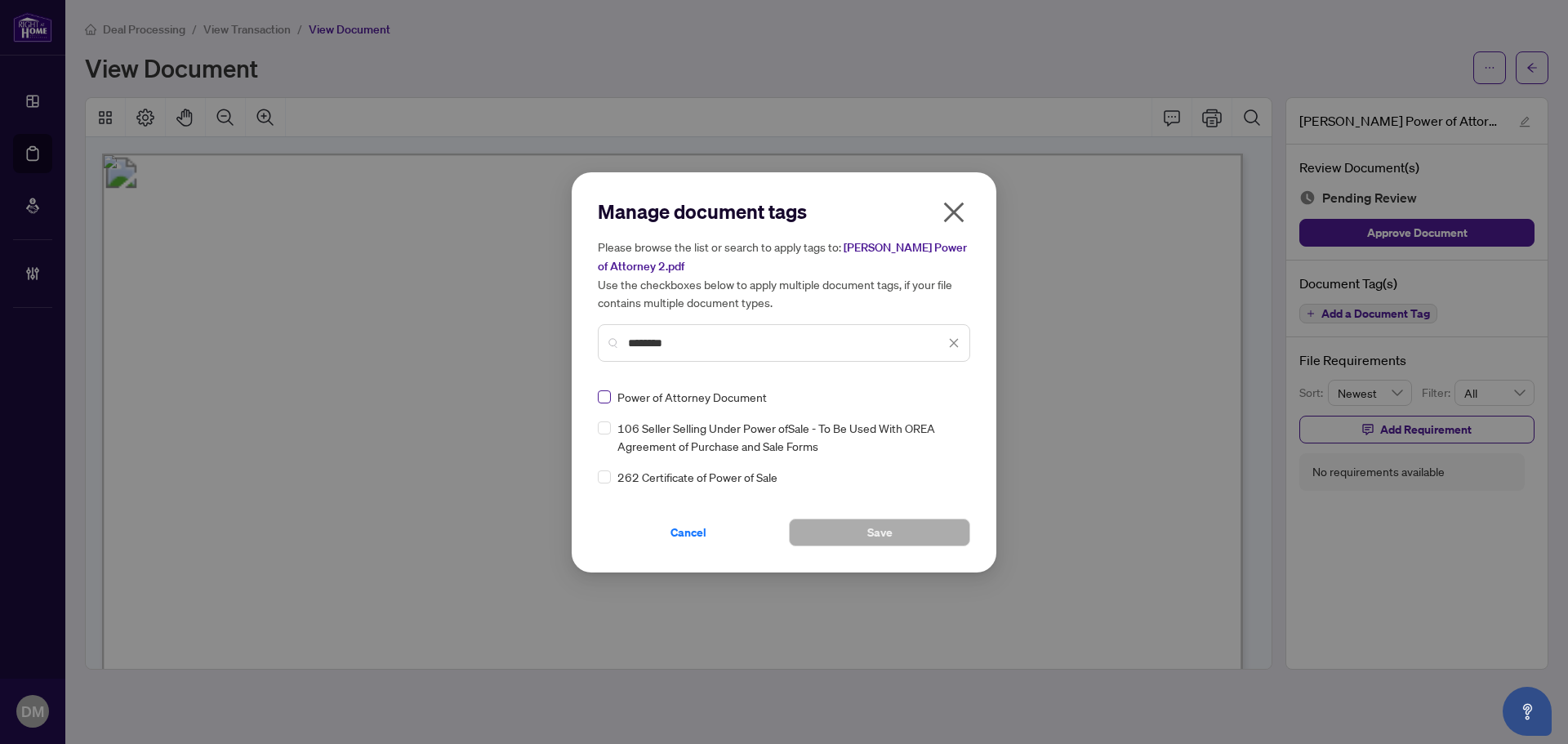
type input "********"
click at [940, 392] on img at bounding box center [937, 398] width 17 height 17
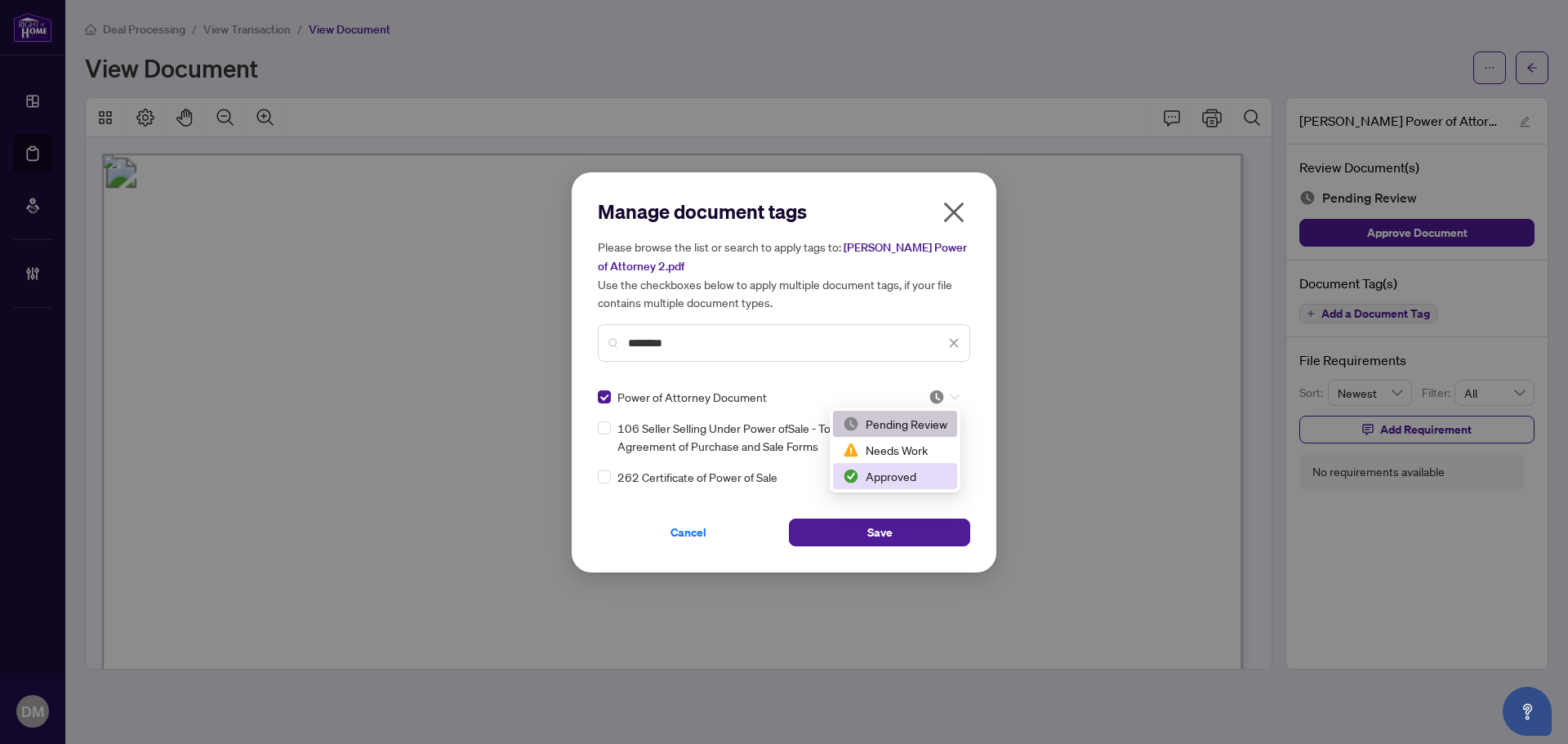
click at [896, 472] on div "Approved" at bounding box center [894, 475] width 105 height 18
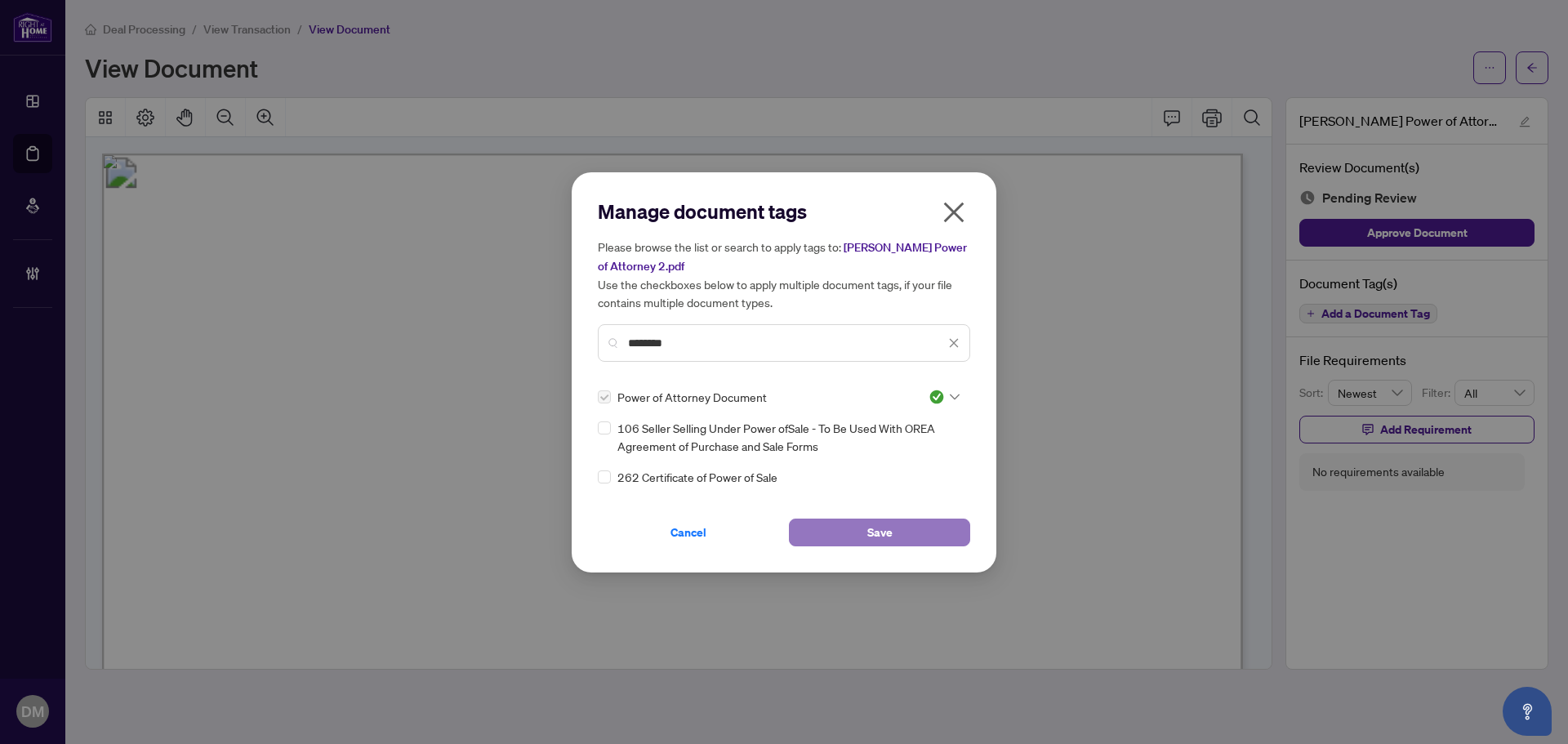
click at [874, 544] on span "Save" at bounding box center [880, 532] width 25 height 26
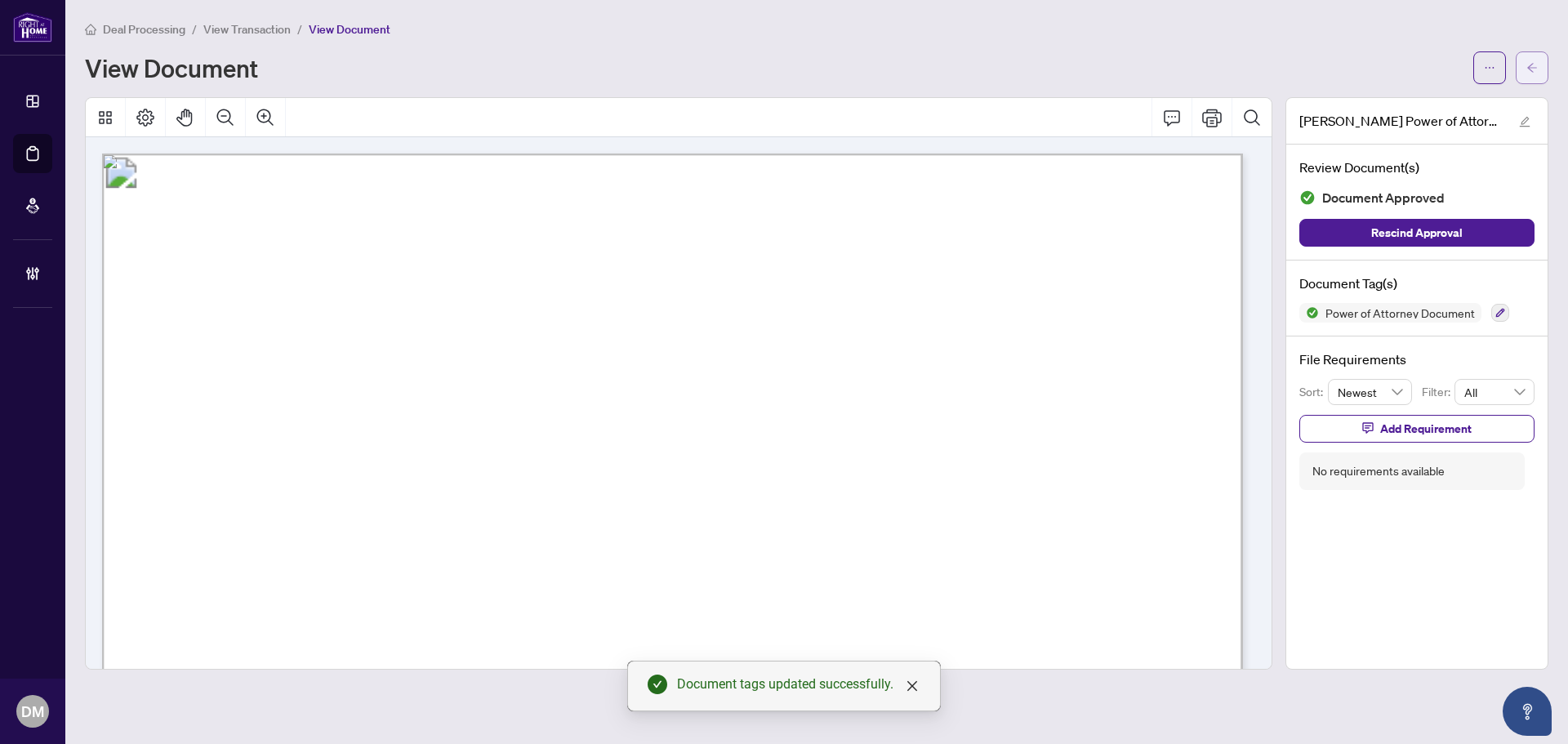
click at [1534, 82] on button "button" at bounding box center [1531, 67] width 33 height 33
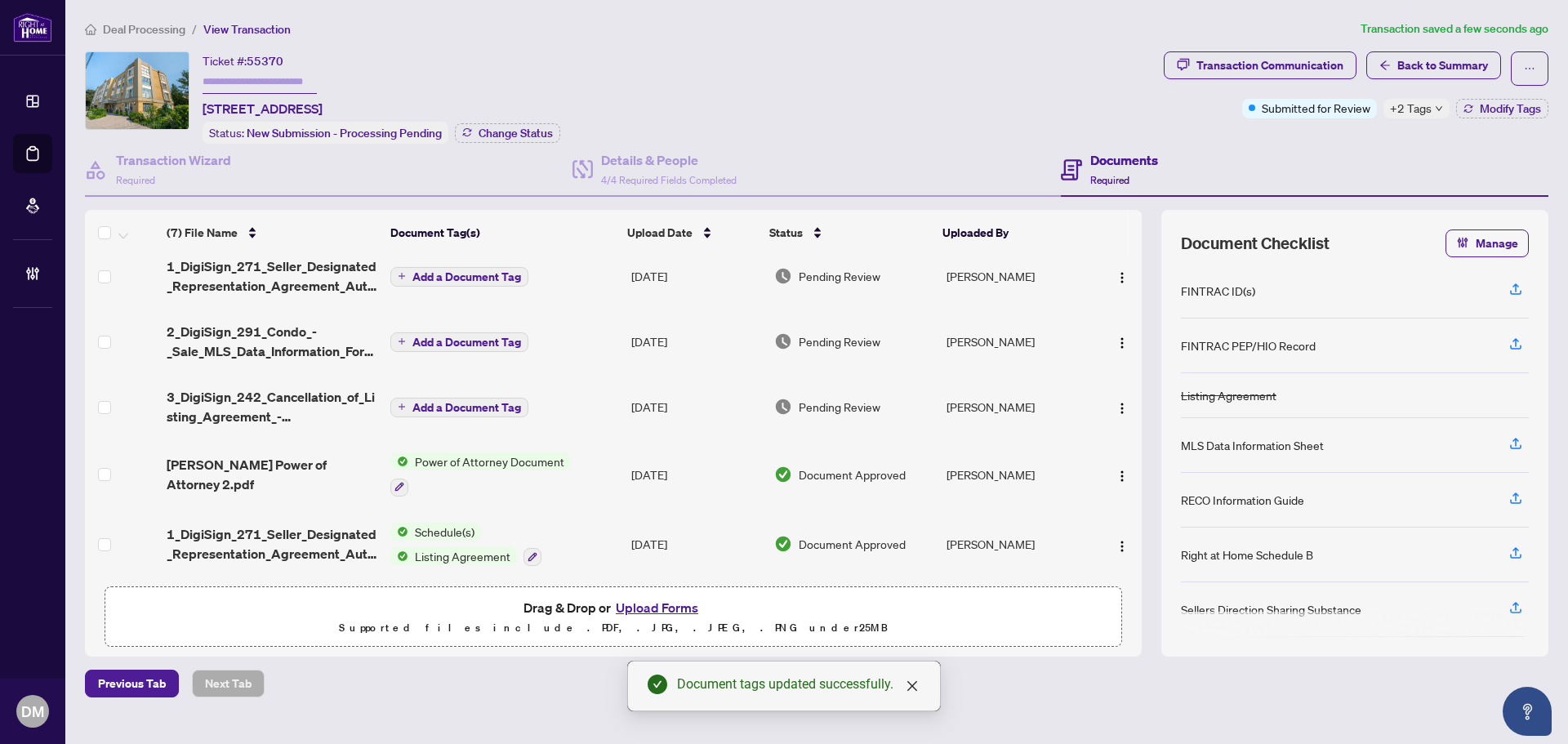
scroll to position [150, 0]
click at [615, 392] on td "Add a Document Tag" at bounding box center [505, 405] width 241 height 65
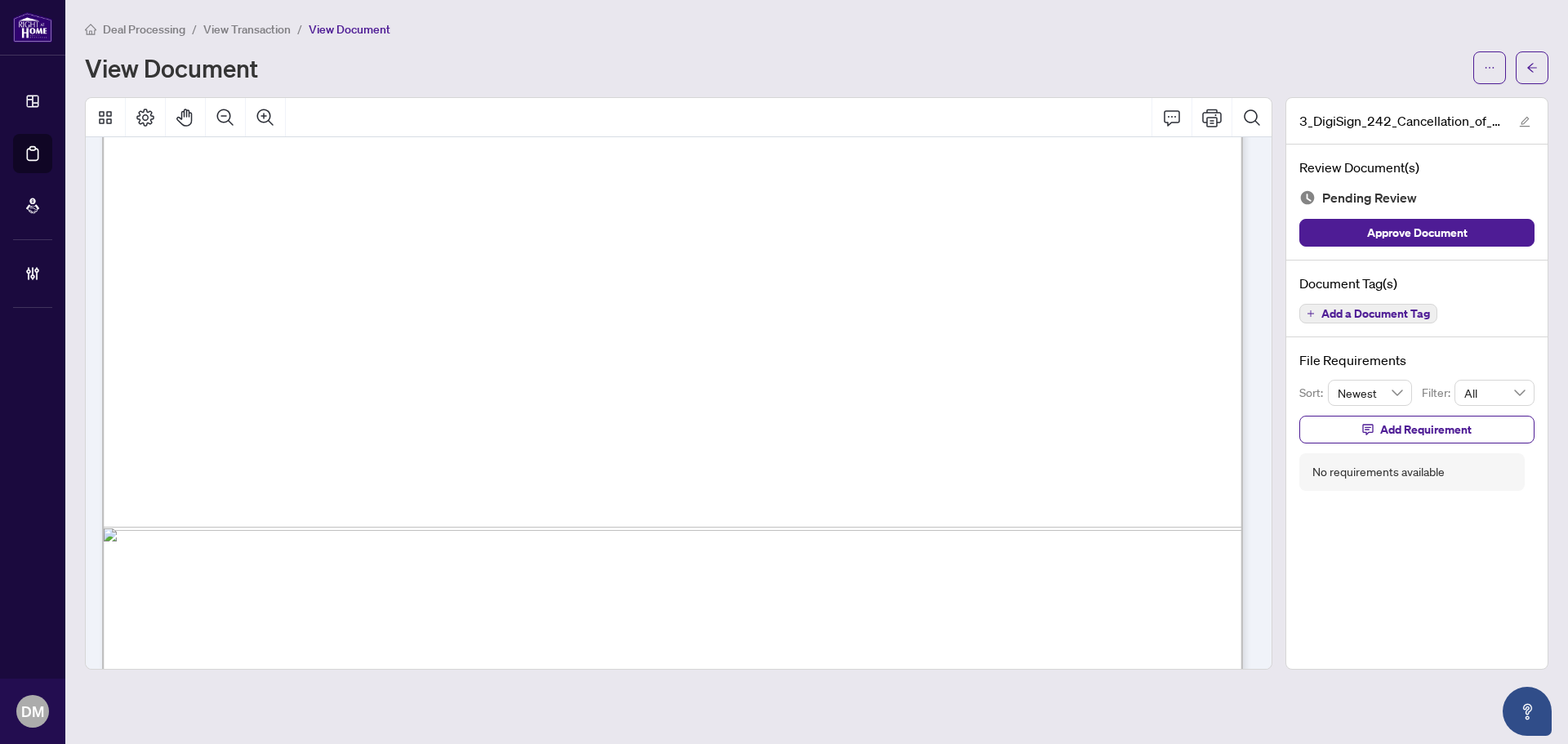
scroll to position [977, 0]
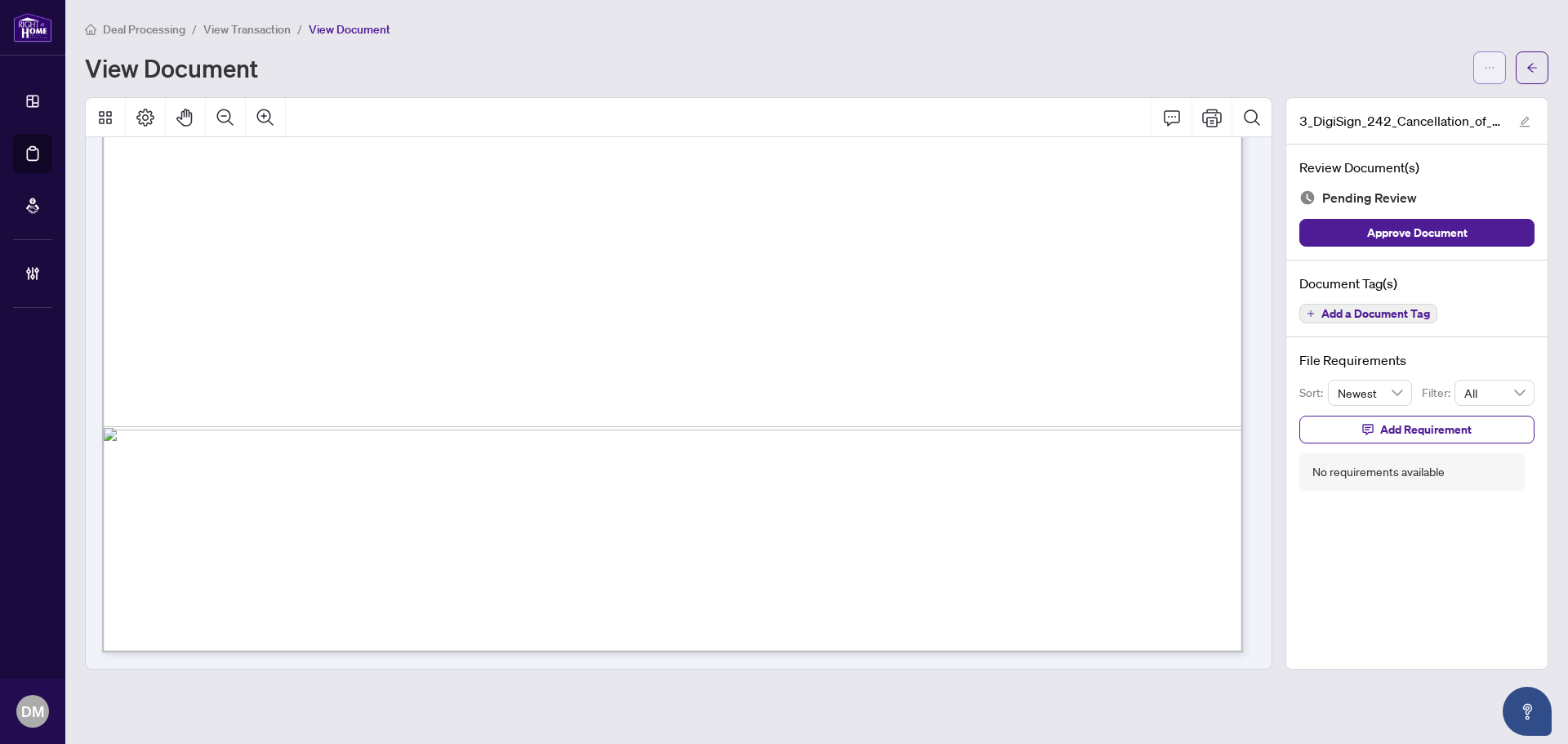
click at [1483, 69] on icon "ellipsis" at bounding box center [1489, 68] width 12 height 12
click at [1441, 95] on span "Download" at bounding box center [1431, 102] width 124 height 18
drag, startPoint x: 1537, startPoint y: 70, endPoint x: 1566, endPoint y: 28, distance: 51.0
click at [1537, 70] on icon "arrow-left" at bounding box center [1532, 68] width 12 height 12
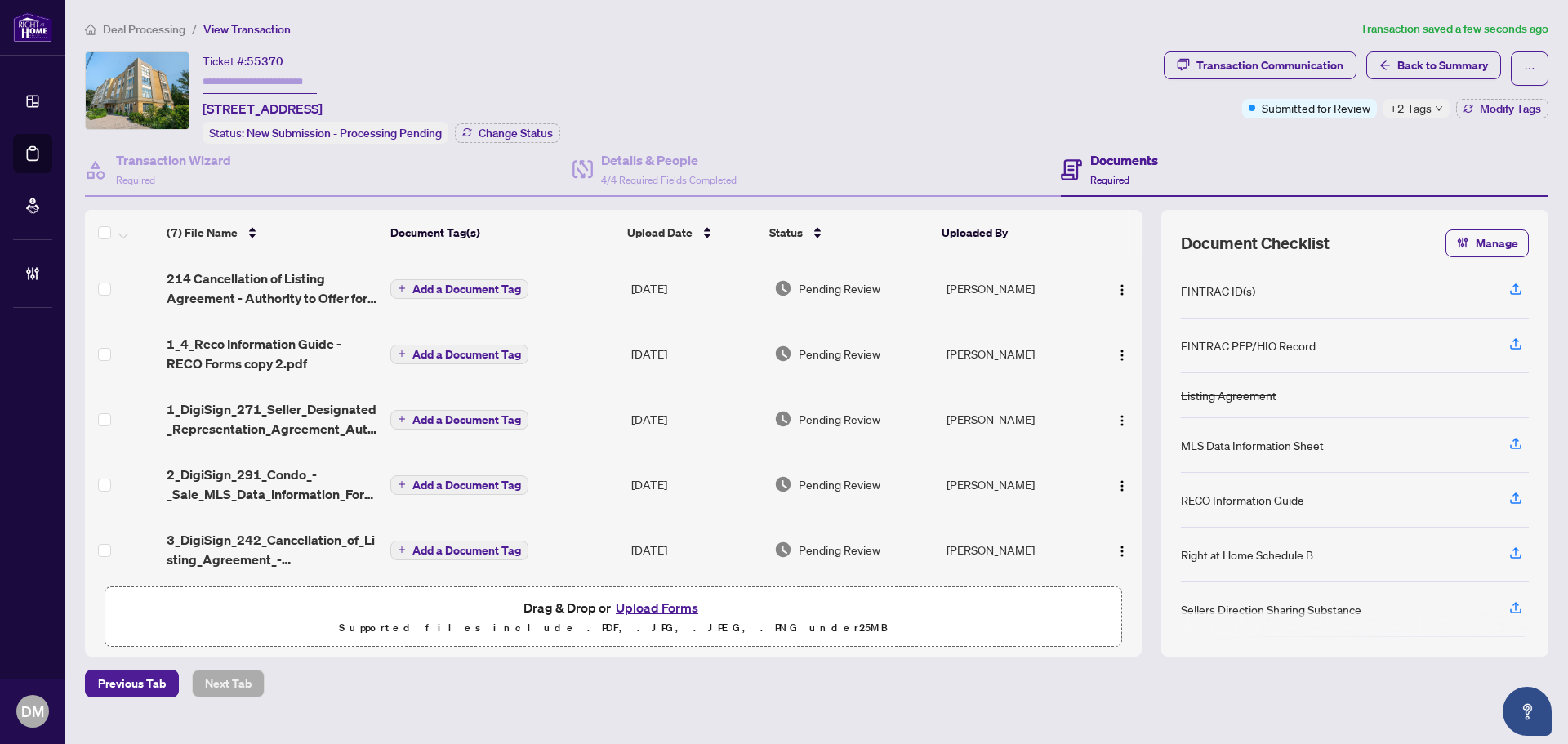
drag, startPoint x: 198, startPoint y: 107, endPoint x: 561, endPoint y: 98, distance: 363.1
click at [561, 98] on div "Ticket #: 55370 306-1387 Bayview Ave, Toronto, Ontario M4G 3A5, Canada Status: …" at bounding box center [622, 97] width 1073 height 92
copy span "306-1387 Bayview Ave, Toronto, Ontario M4G 3A5, Canada"
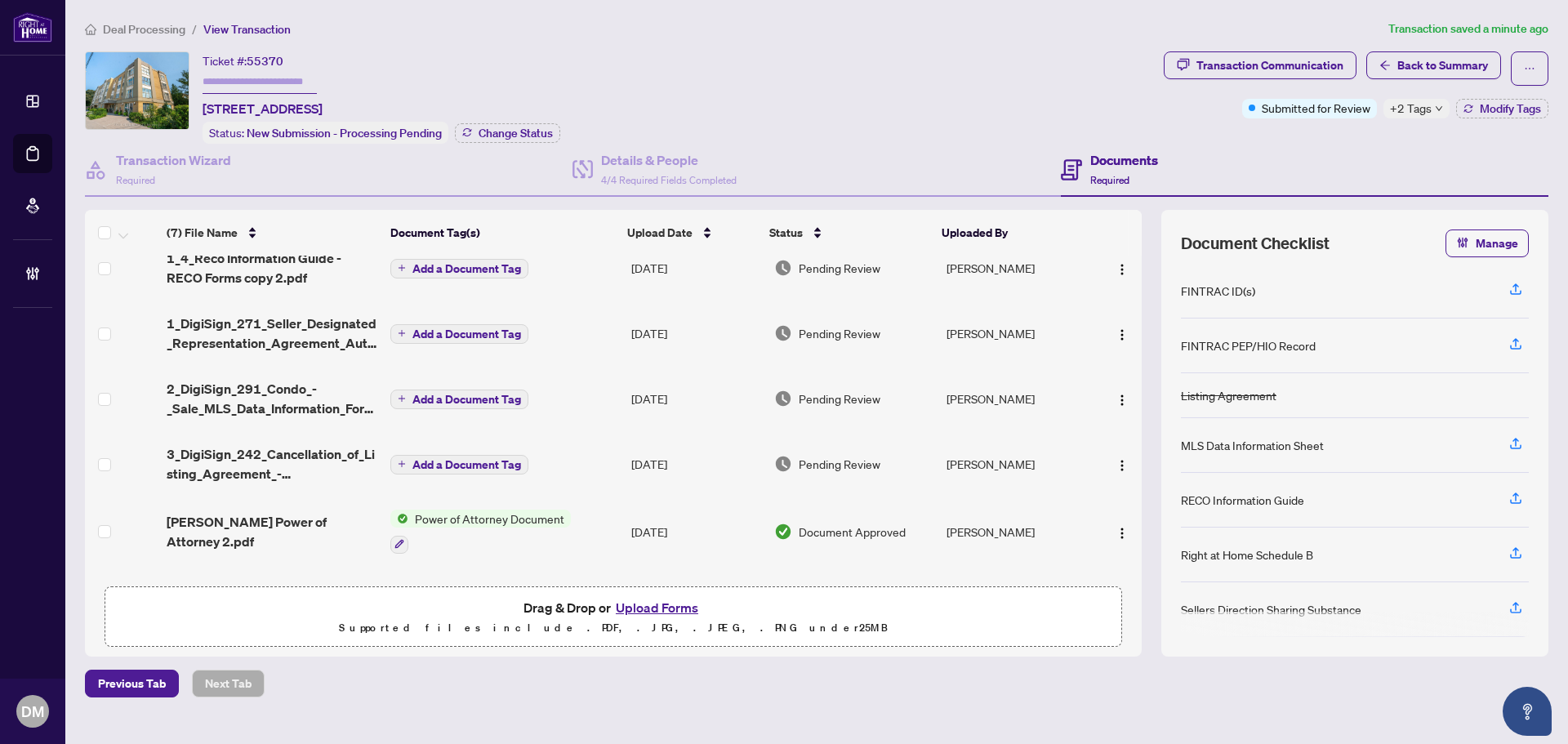
scroll to position [150, 0]
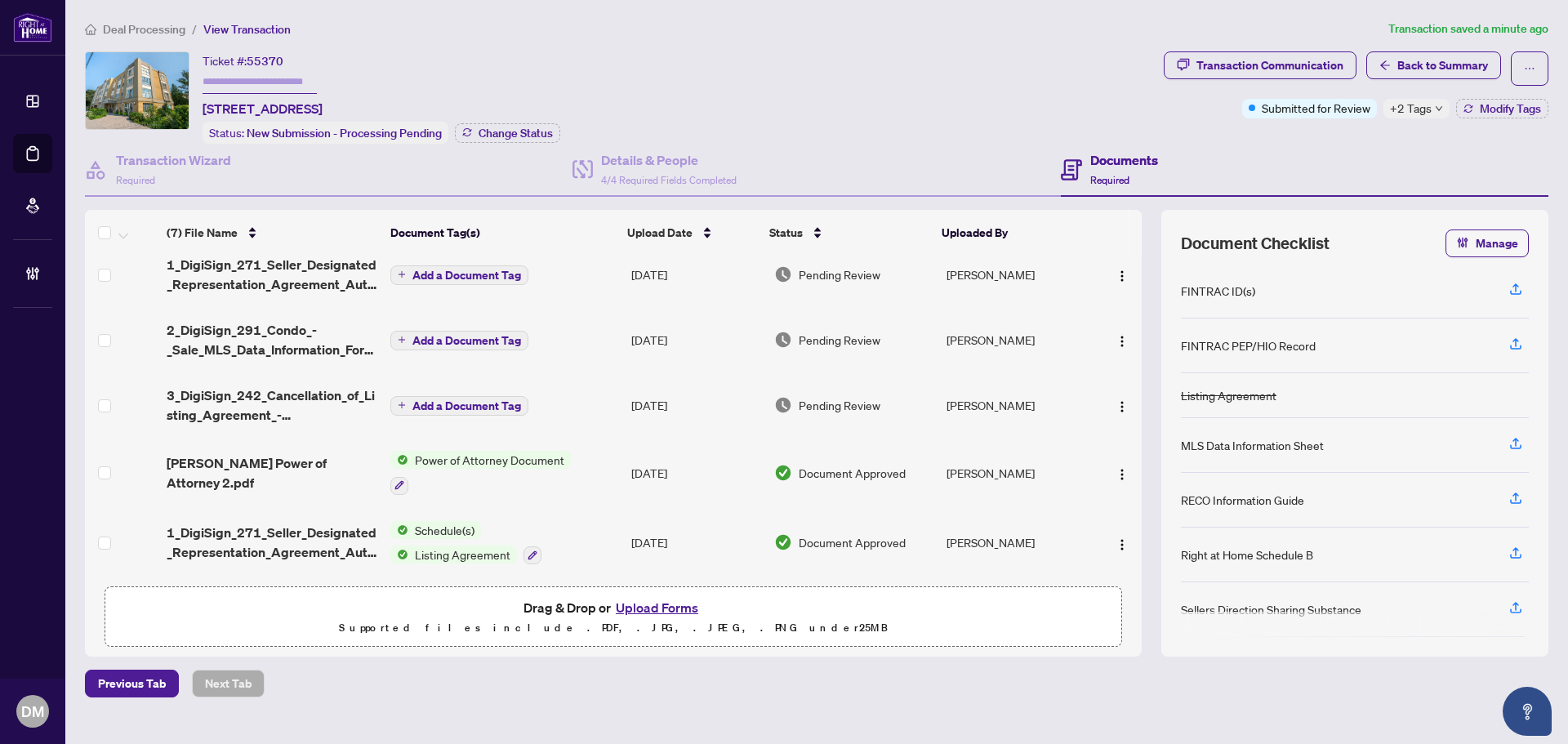
click at [628, 398] on td "[DATE]" at bounding box center [696, 405] width 142 height 65
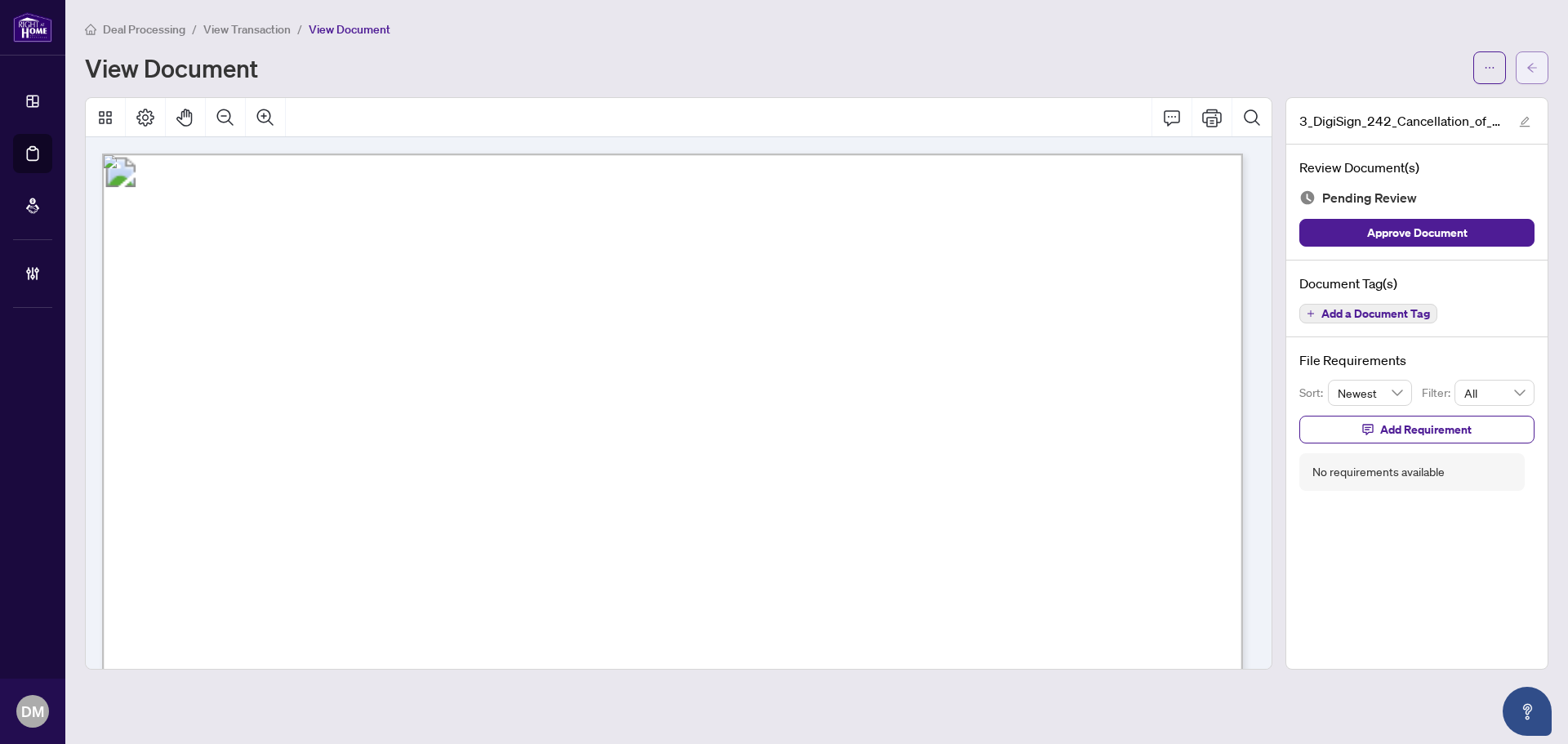
click at [1531, 70] on icon "arrow-left" at bounding box center [1532, 68] width 12 height 12
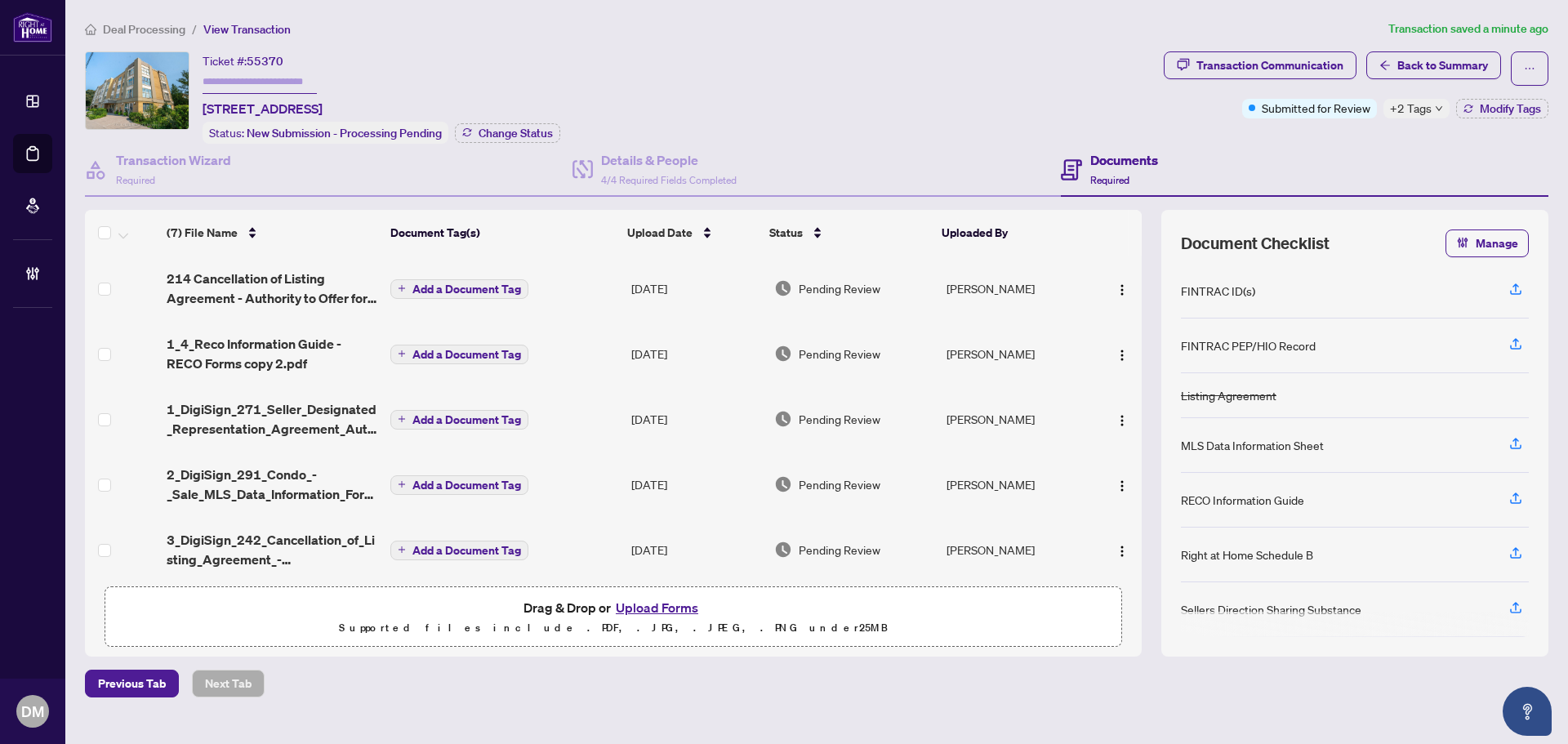
click at [616, 336] on td "Add a Document Tag" at bounding box center [505, 354] width 241 height 65
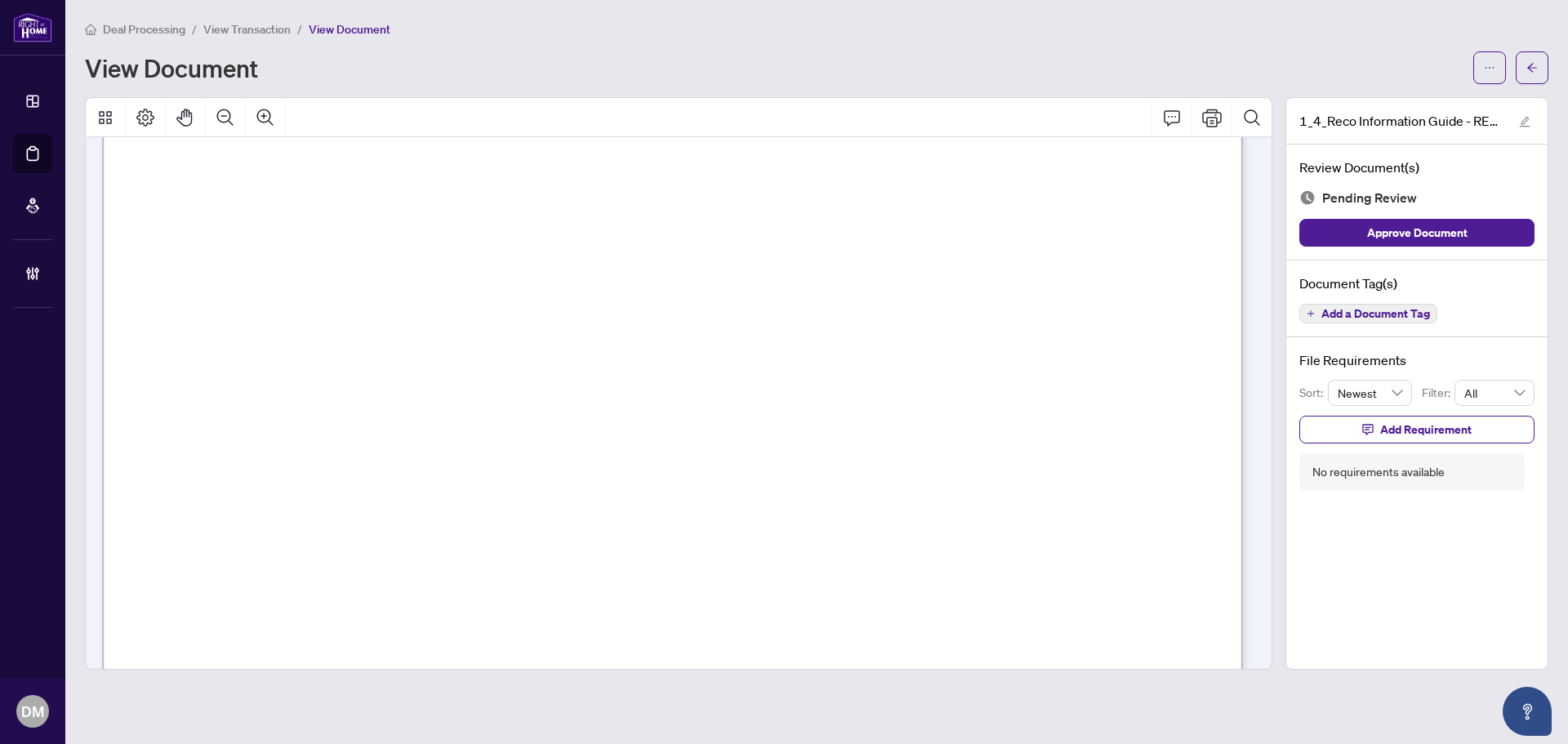
scroll to position [18737, 0]
click at [1385, 311] on span "Add a Document Tag" at bounding box center [1376, 314] width 109 height 12
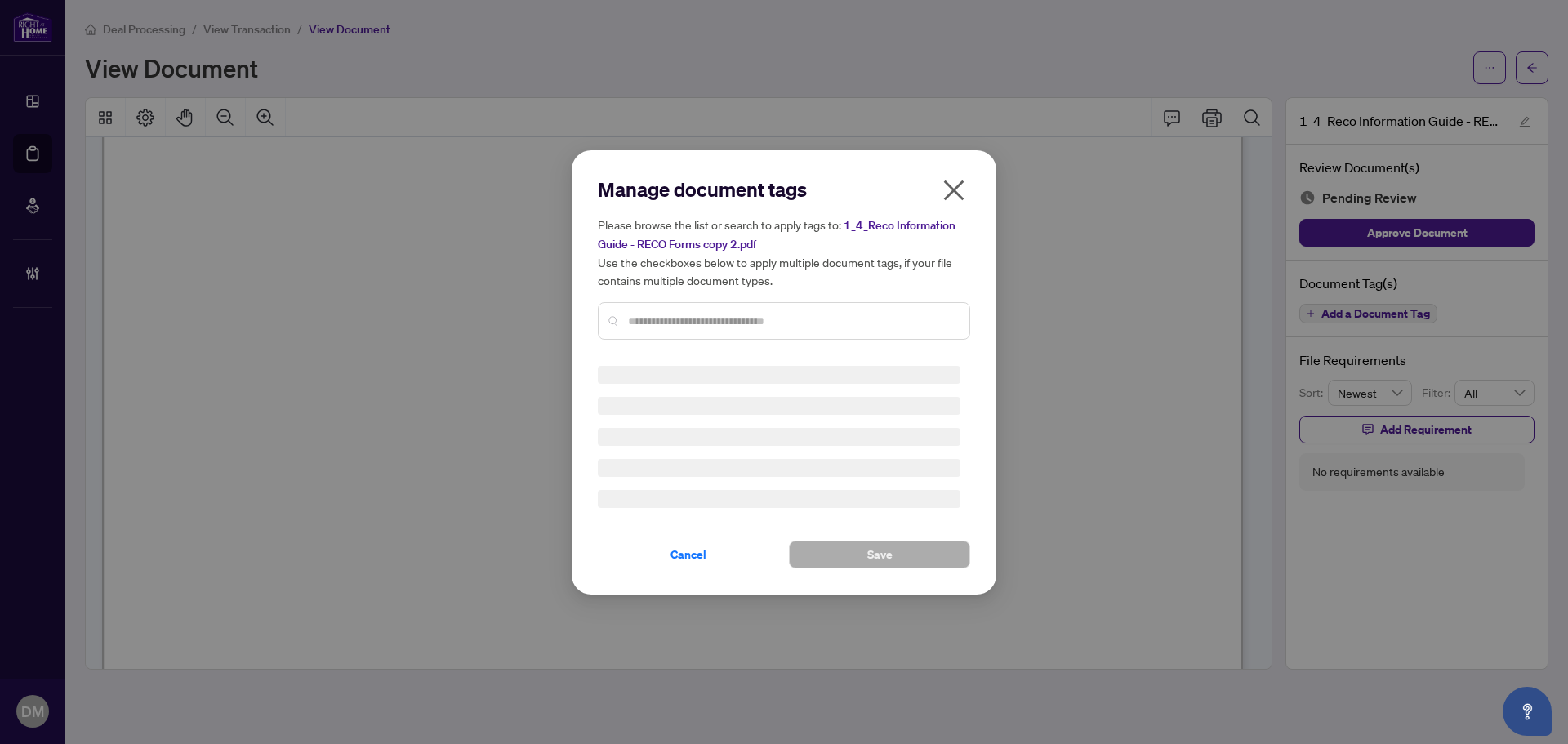
click at [807, 326] on input "text" at bounding box center [792, 321] width 328 height 18
click at [818, 320] on div "Manage document tags Please browse the list or search to apply tags to: 1_4_Rec…" at bounding box center [783, 264] width 372 height 177
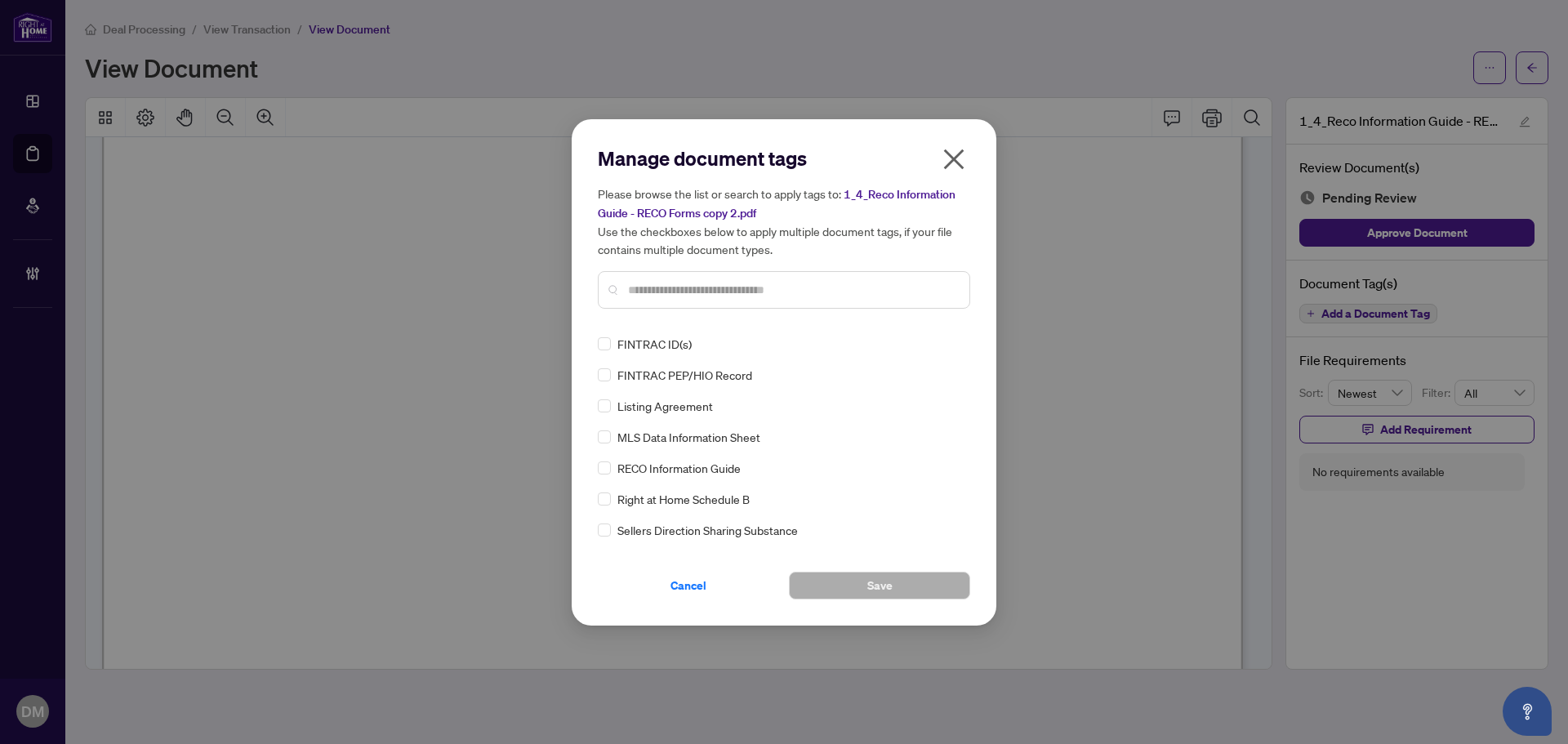
click at [771, 272] on div at bounding box center [783, 290] width 372 height 38
click at [767, 282] on input "text" at bounding box center [792, 290] width 328 height 18
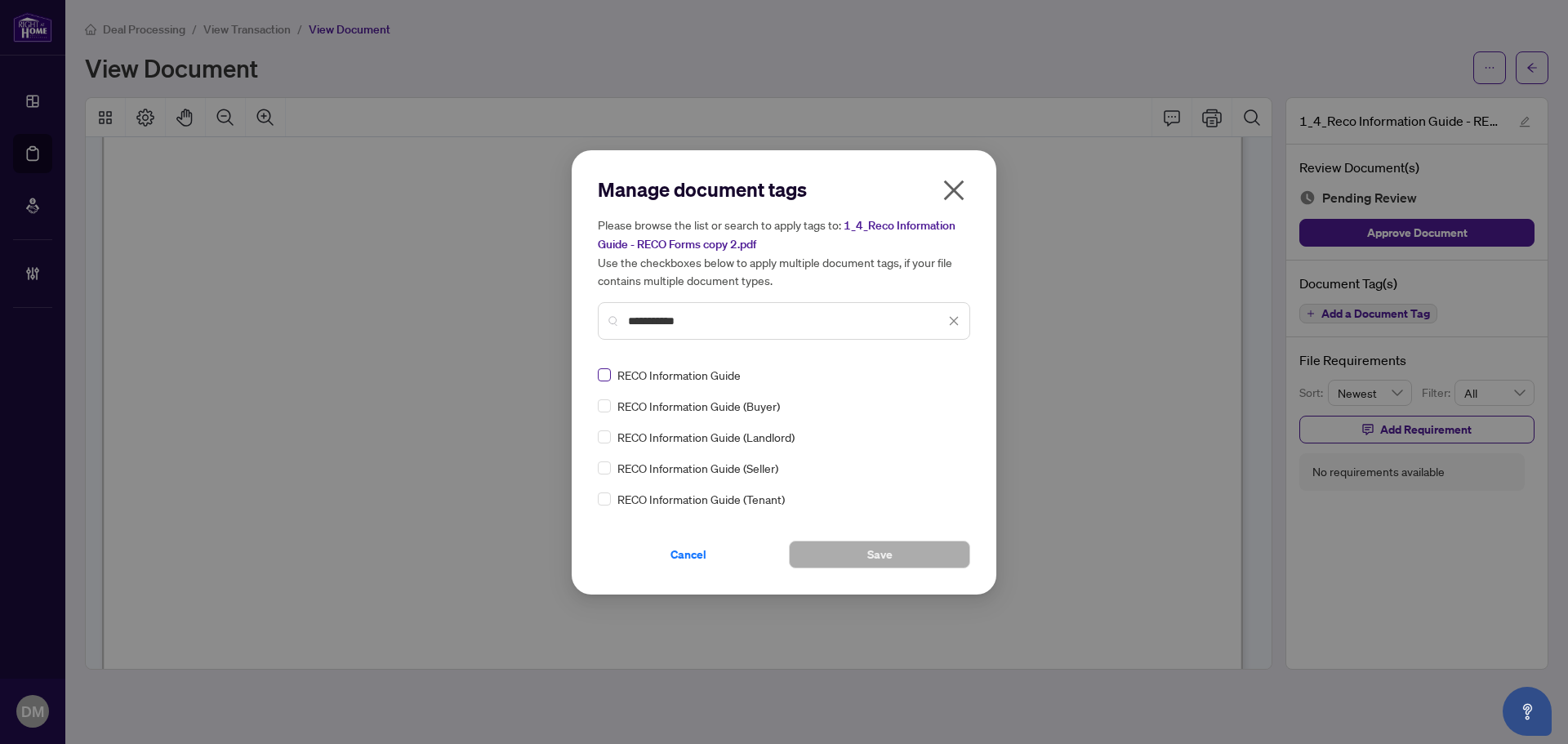
type input "**********"
click at [610, 366] on label at bounding box center [604, 374] width 13 height 18
click at [946, 371] on div at bounding box center [944, 375] width 31 height 17
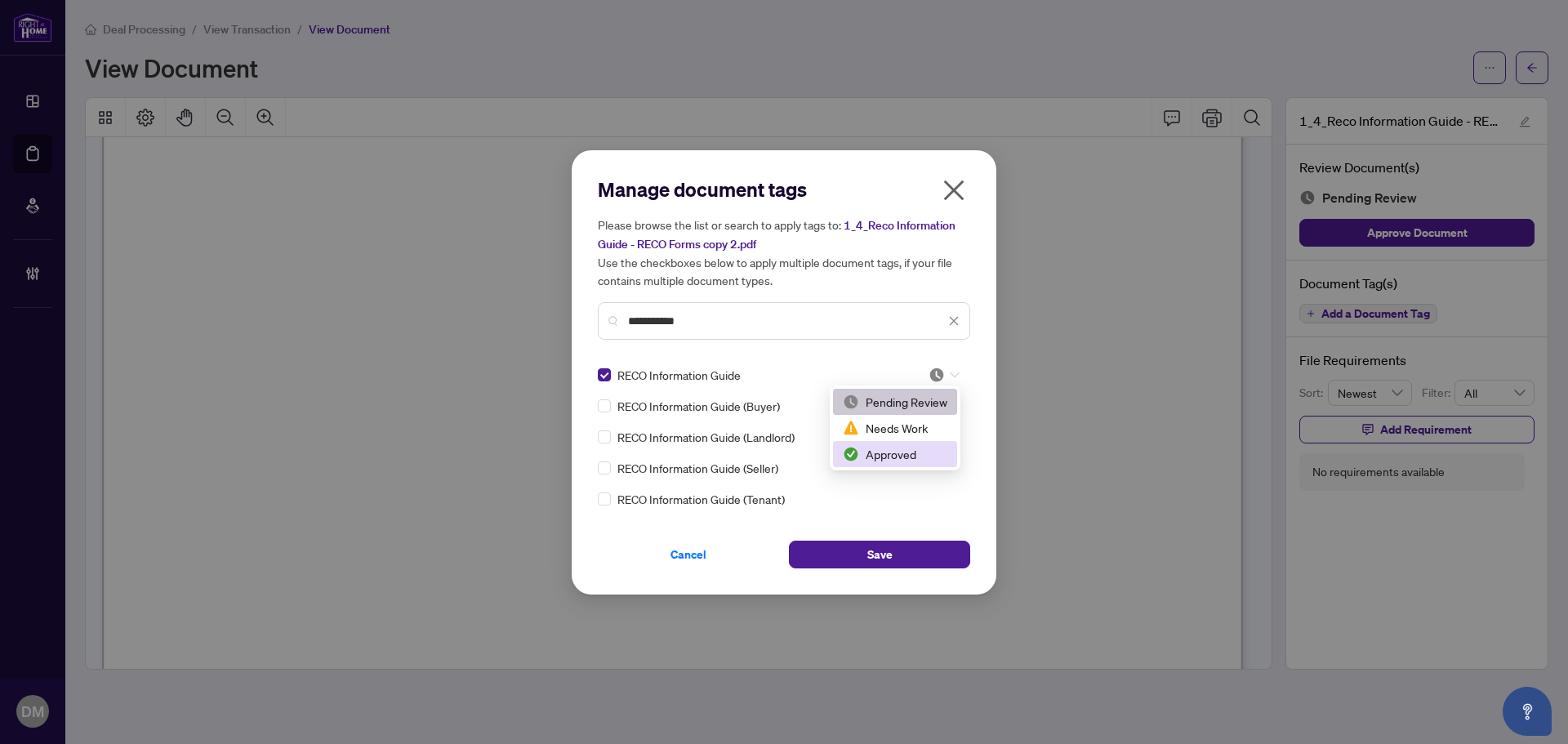
click at [921, 448] on div "Approved" at bounding box center [894, 454] width 105 height 18
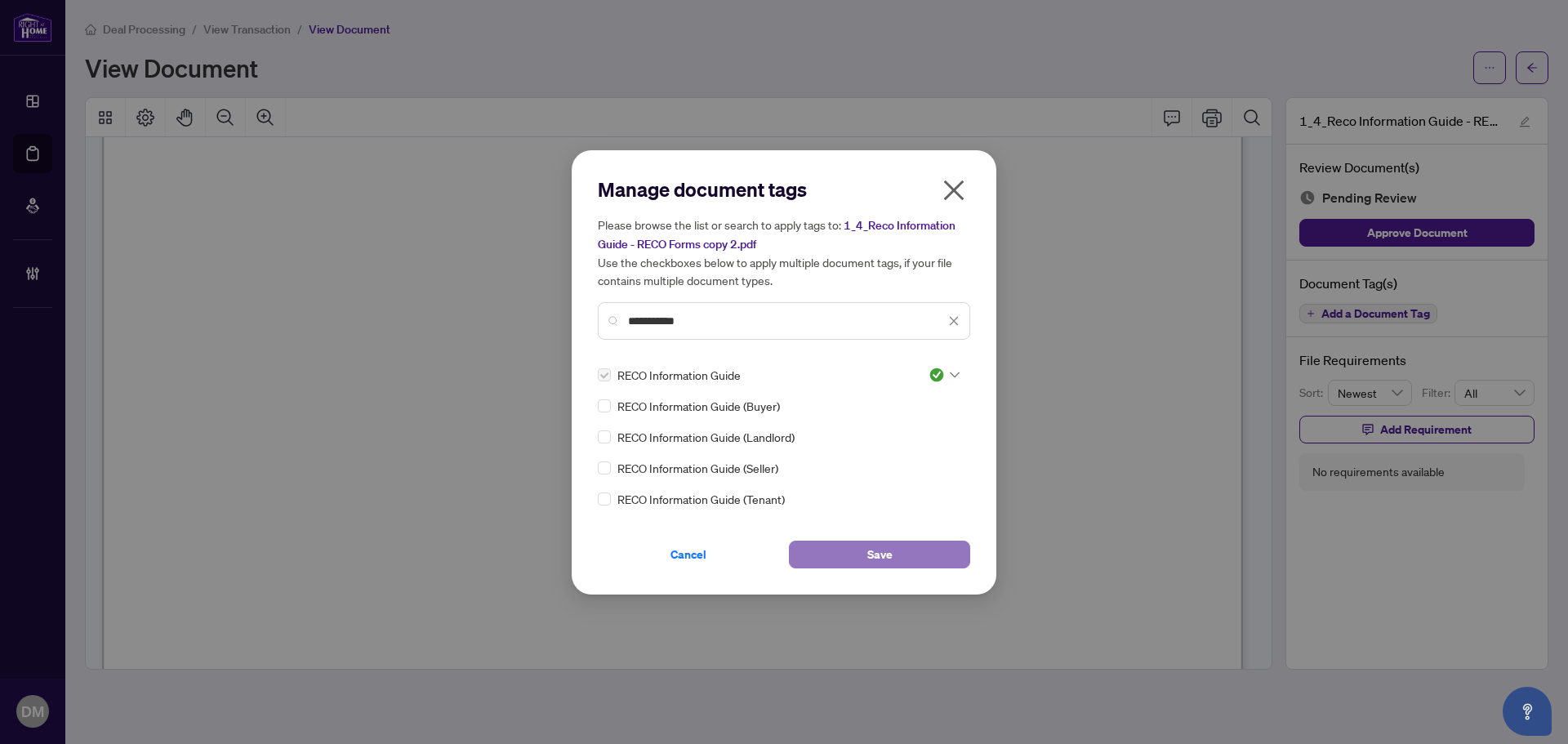
click at [896, 550] on button "Save" at bounding box center [879, 554] width 182 height 28
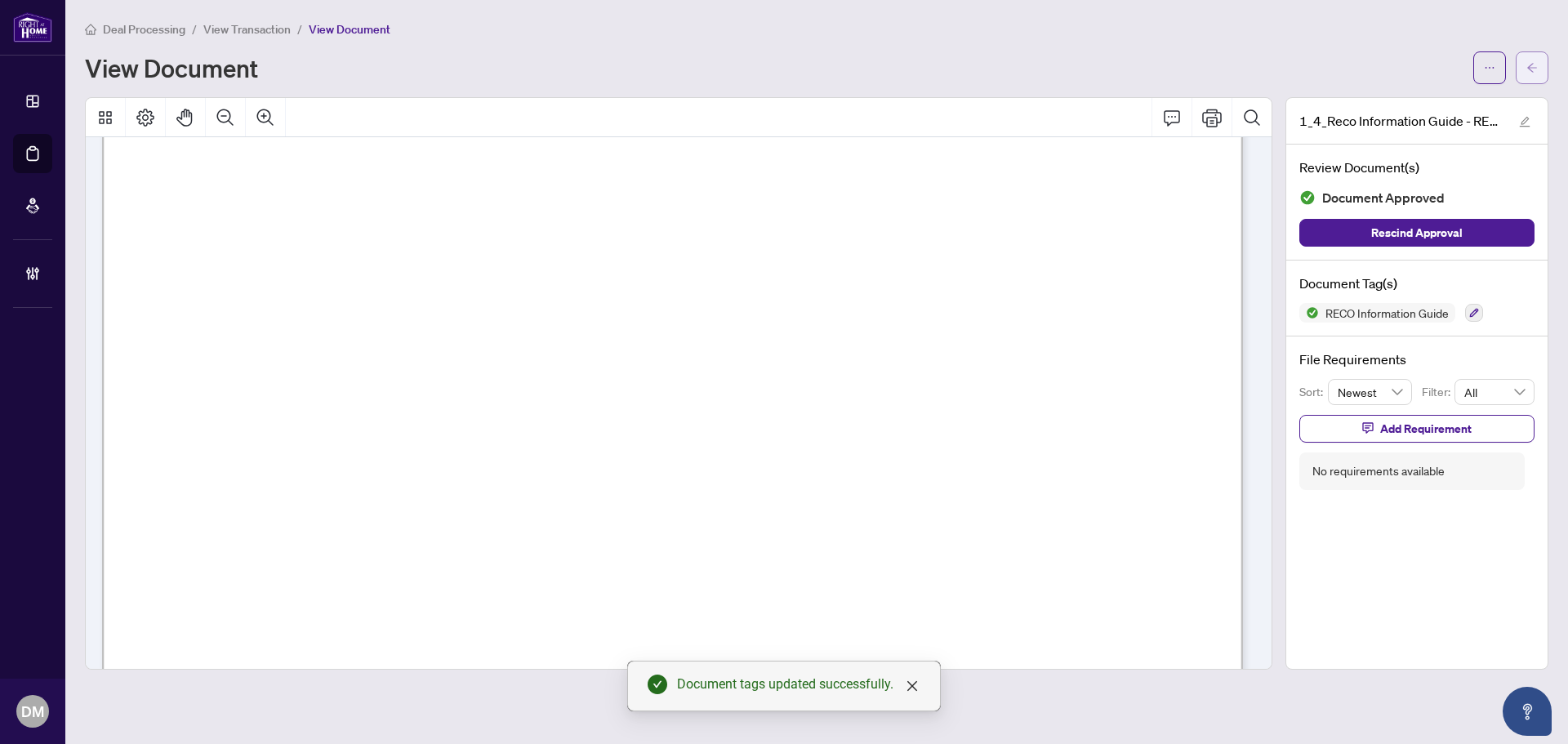
click at [1533, 56] on span "button" at bounding box center [1532, 67] width 12 height 26
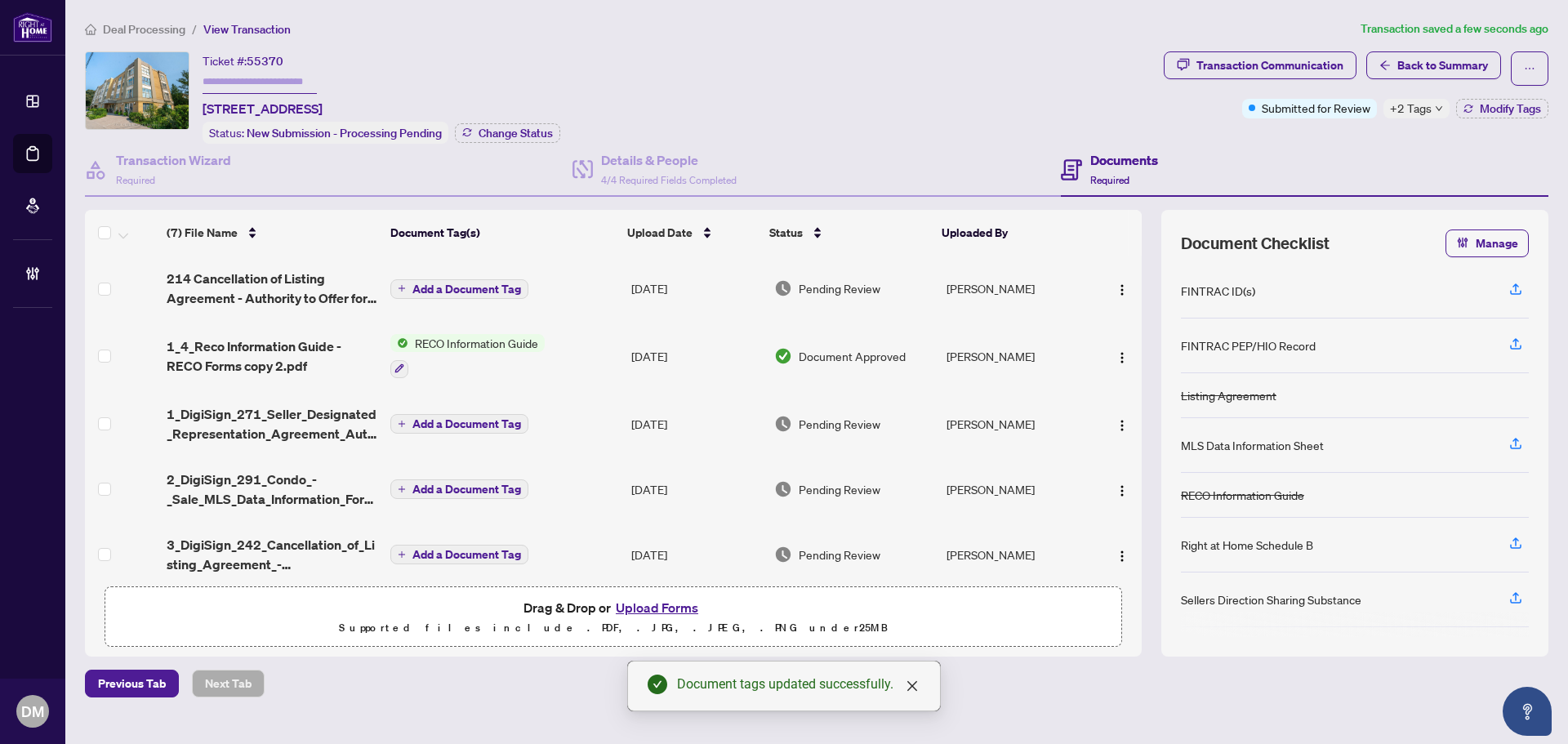
drag, startPoint x: 642, startPoint y: 352, endPoint x: 719, endPoint y: 136, distance: 229.3
click at [750, 88] on div "Ticket #: 55370 306-1387 Bayview Ave, Toronto, Ontario M4G 3A5, Canada Status: …" at bounding box center [622, 97] width 1073 height 92
click at [693, 435] on td "[DATE]" at bounding box center [696, 424] width 142 height 65
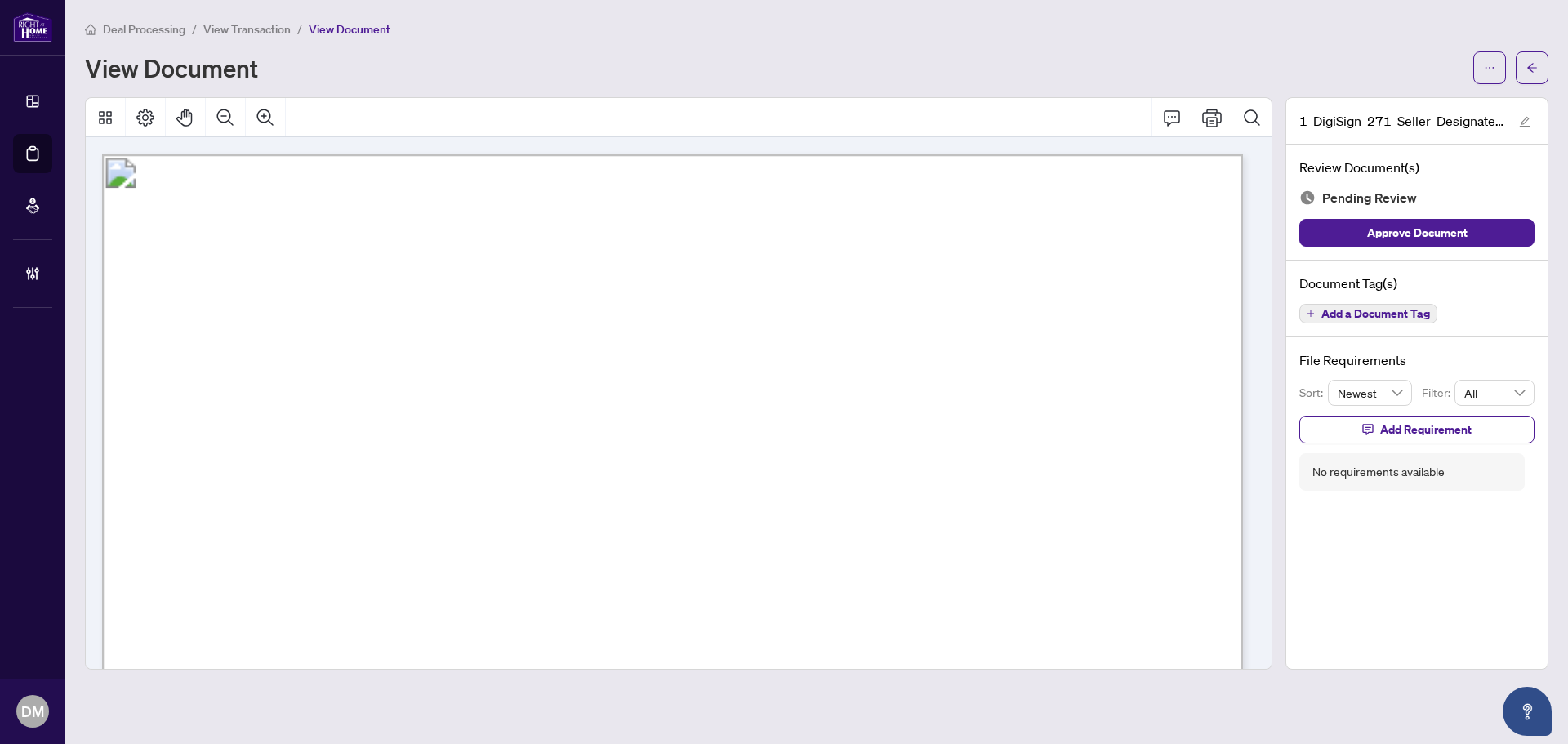
scroll to position [6208, 0]
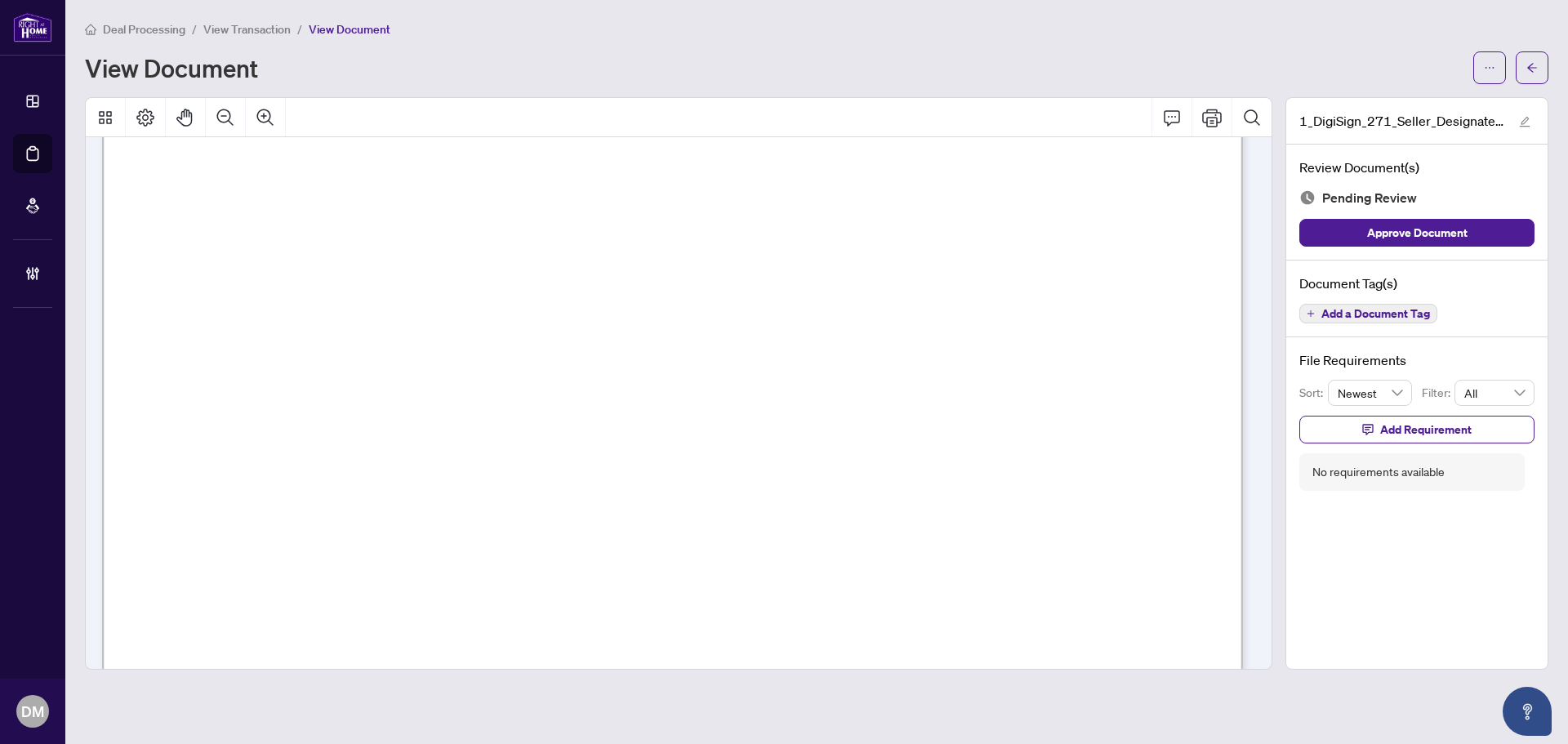
click at [1373, 313] on span "Add a Document Tag" at bounding box center [1376, 314] width 109 height 12
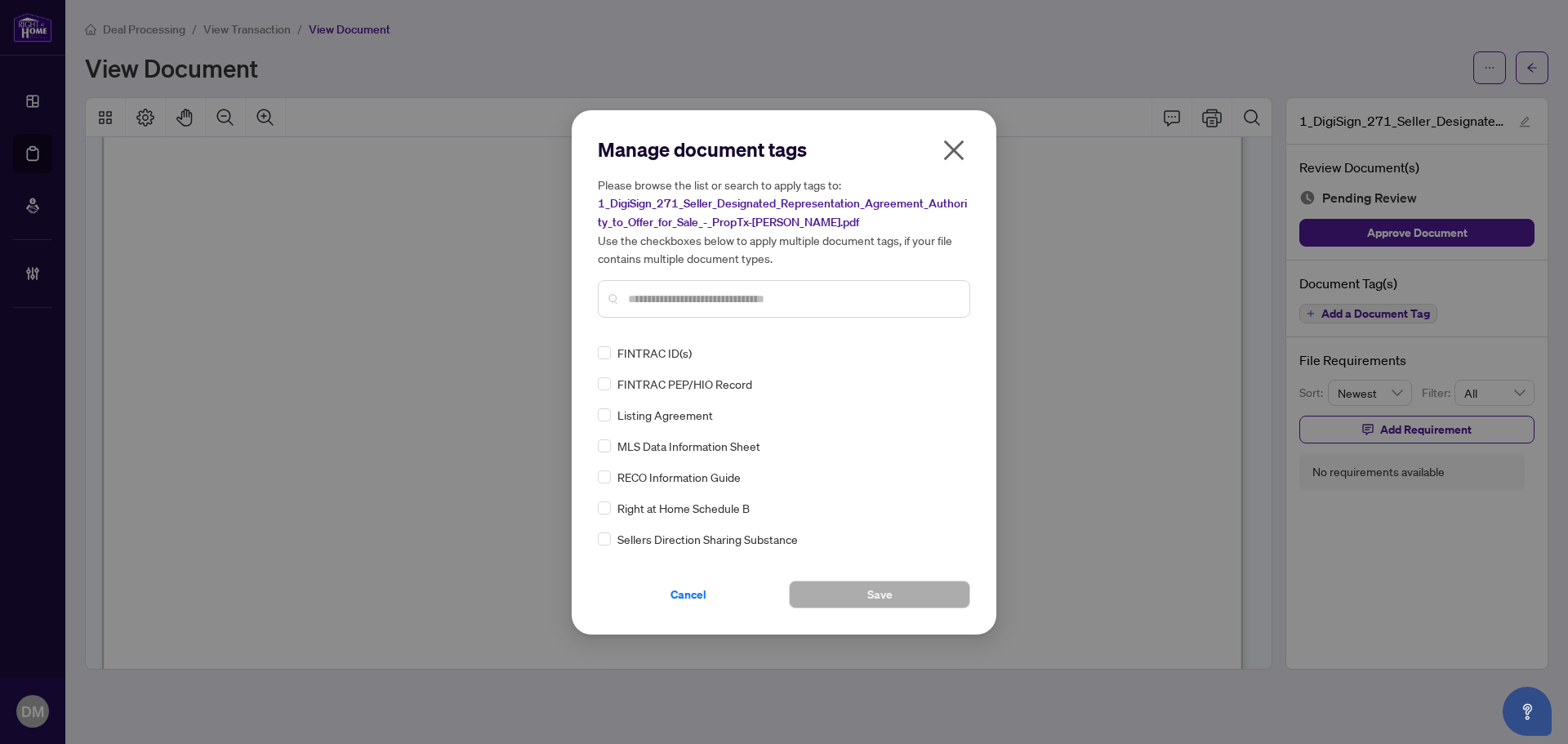
click at [959, 156] on icon "close" at bounding box center [954, 150] width 20 height 20
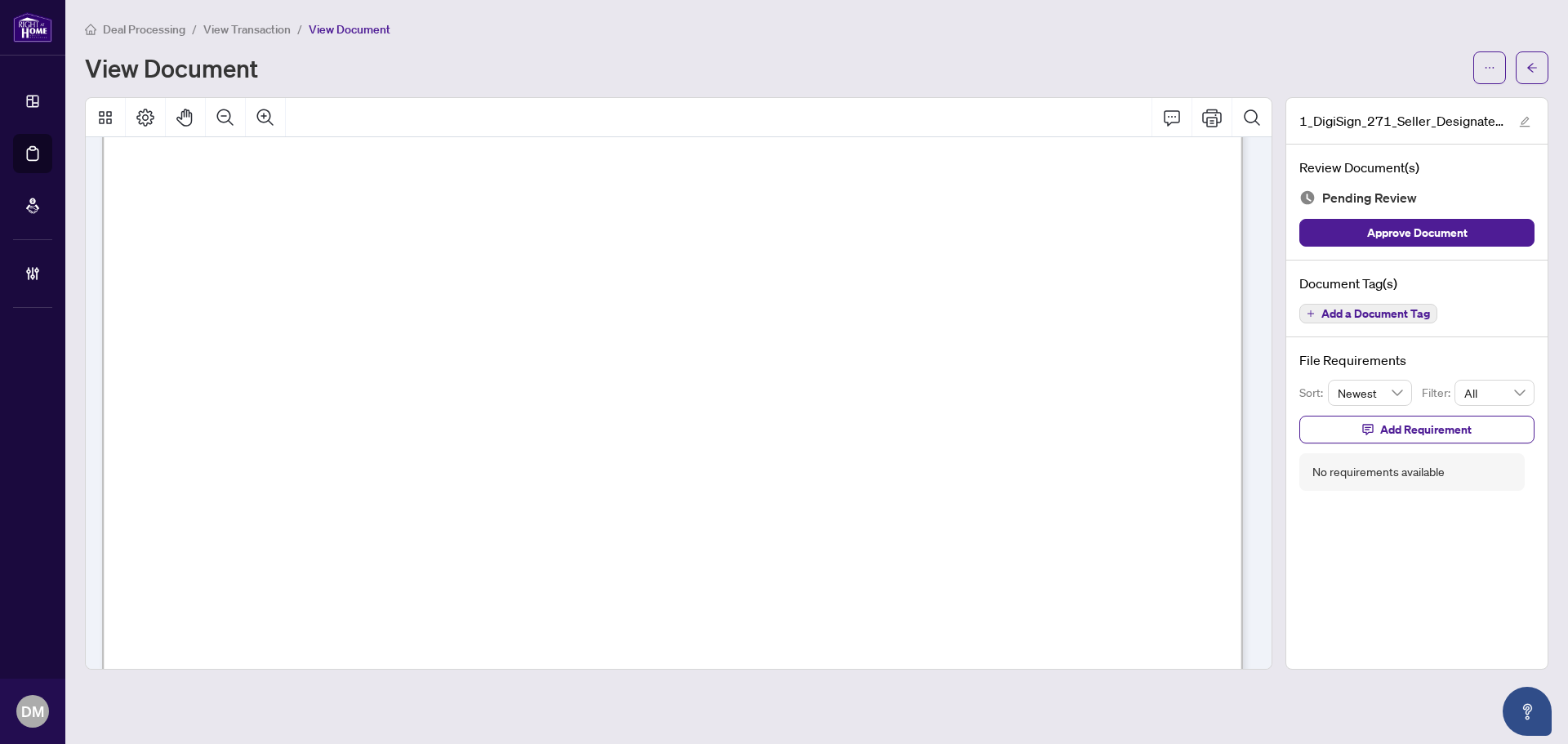
scroll to position [0, 0]
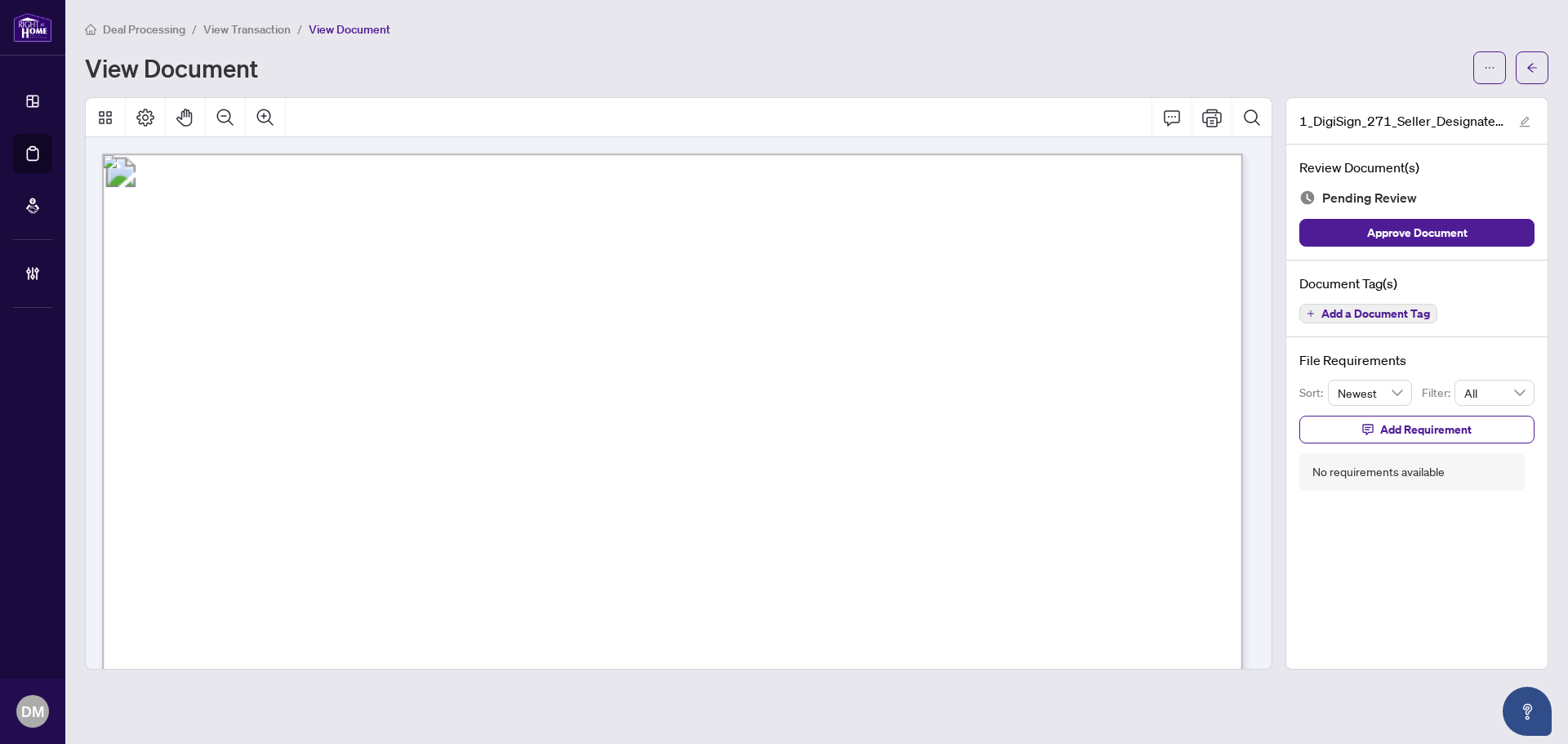
click at [1549, 51] on main "Deal Processing / View Transaction / View Document View Document 1_DigiSign_271…" at bounding box center [817, 372] width 1503 height 744
click at [1546, 55] on button "button" at bounding box center [1531, 67] width 33 height 33
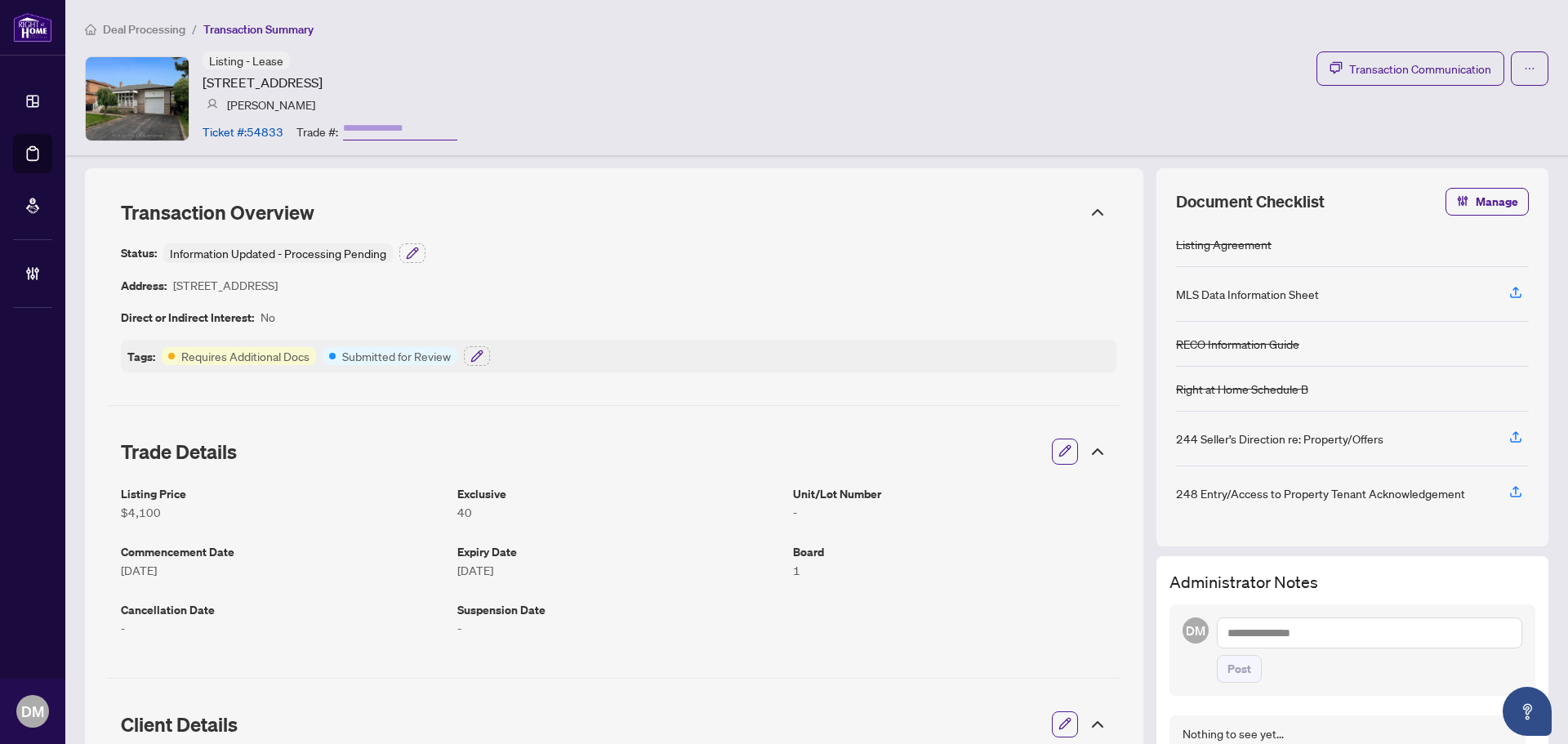
click at [1101, 223] on div "Transaction Overview" at bounding box center [614, 212] width 1012 height 43
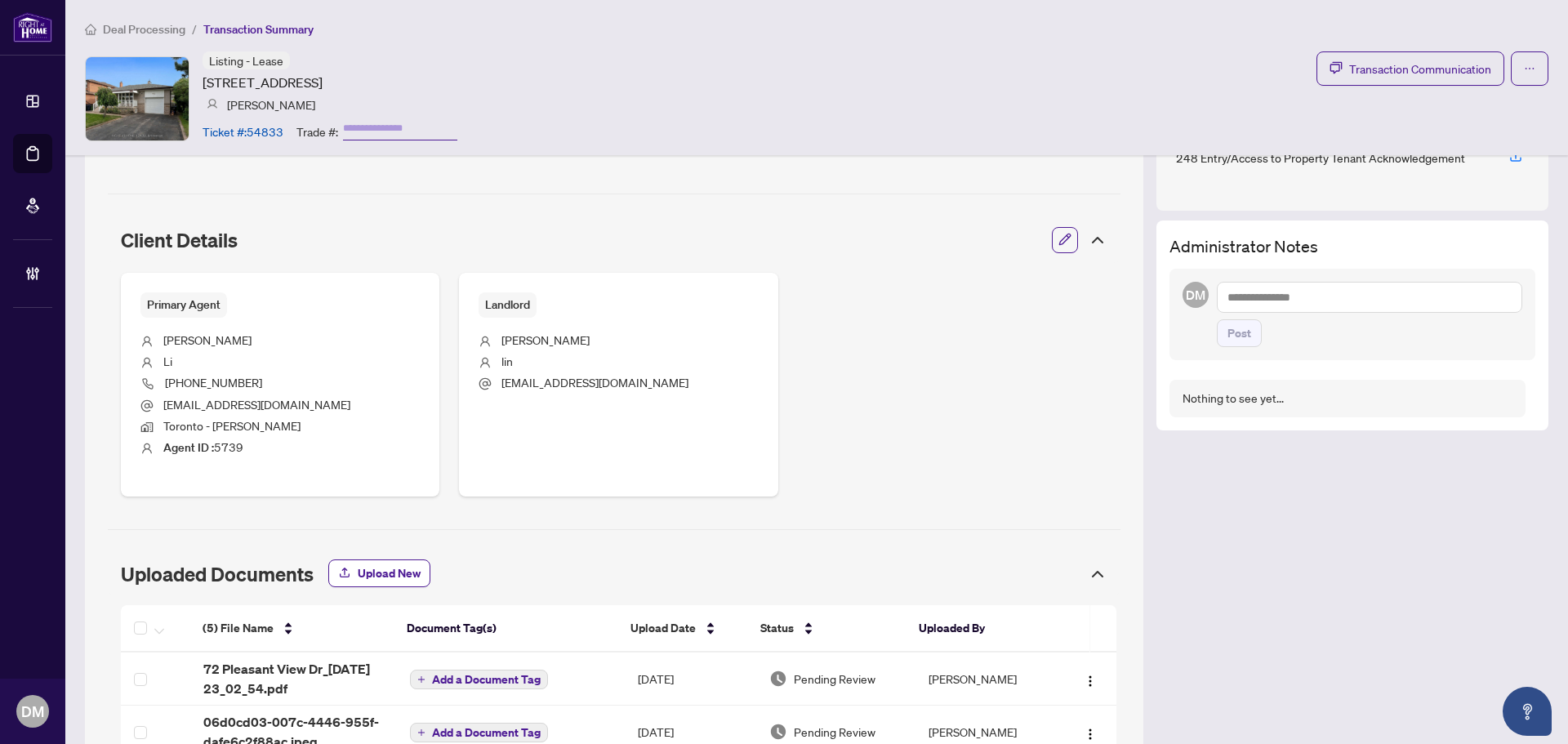
scroll to position [408, 0]
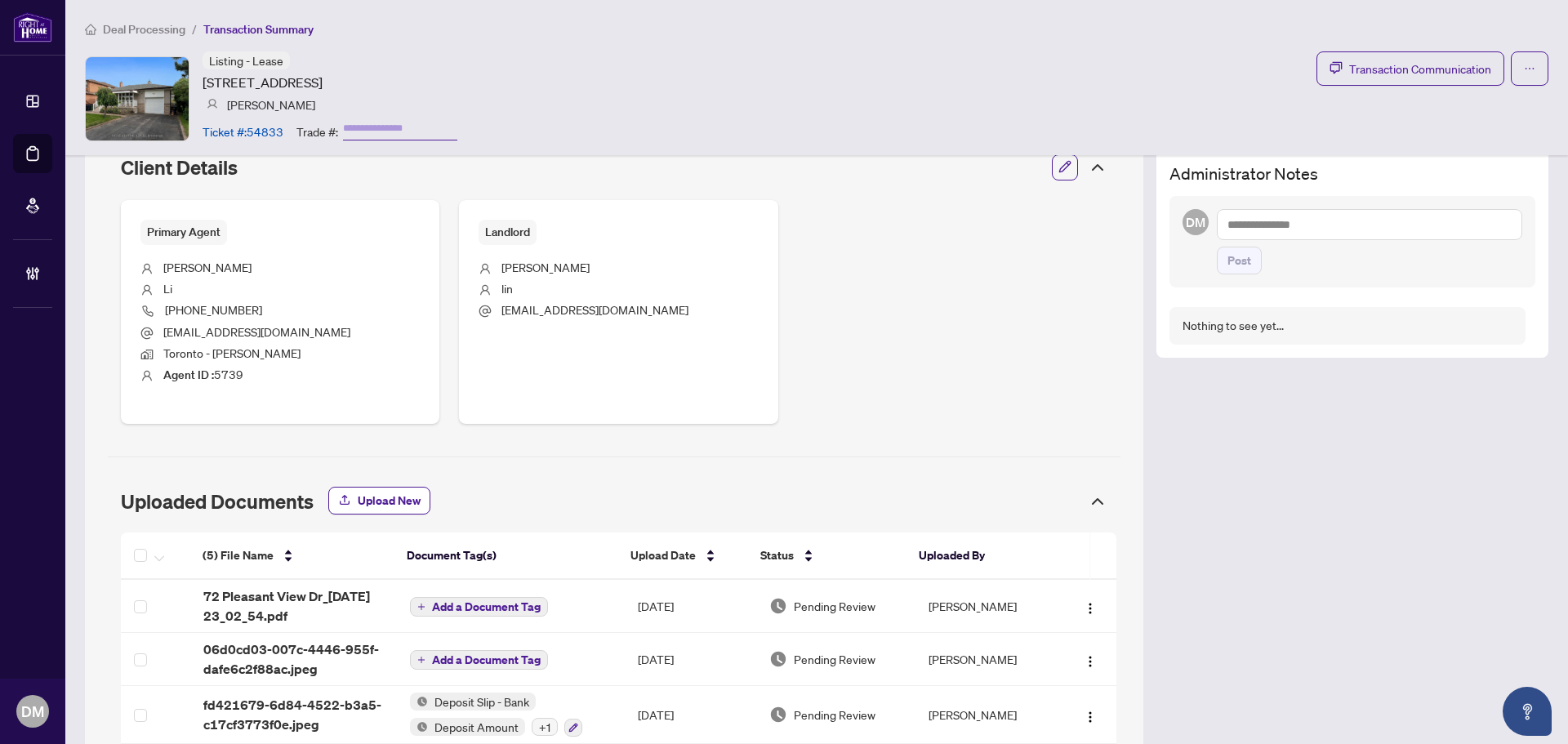
click at [1335, 226] on textarea at bounding box center [1369, 224] width 305 height 31
click at [1333, 224] on textarea at bounding box center [1369, 224] width 305 height 31
type textarea "**********"
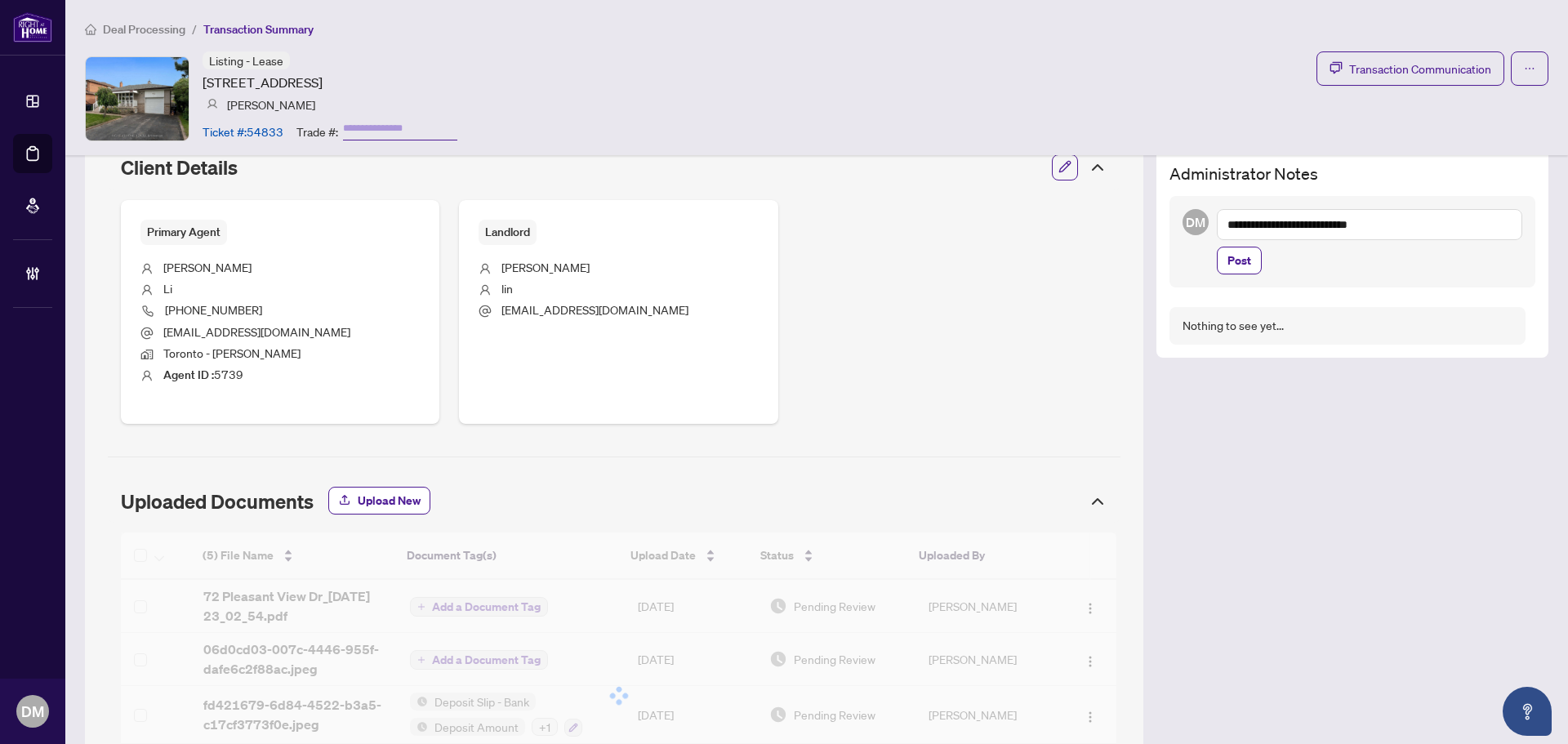
drag, startPoint x: 1367, startPoint y: 228, endPoint x: 1187, endPoint y: 219, distance: 180.2
click at [1190, 223] on div "**********" at bounding box center [1352, 241] width 366 height 91
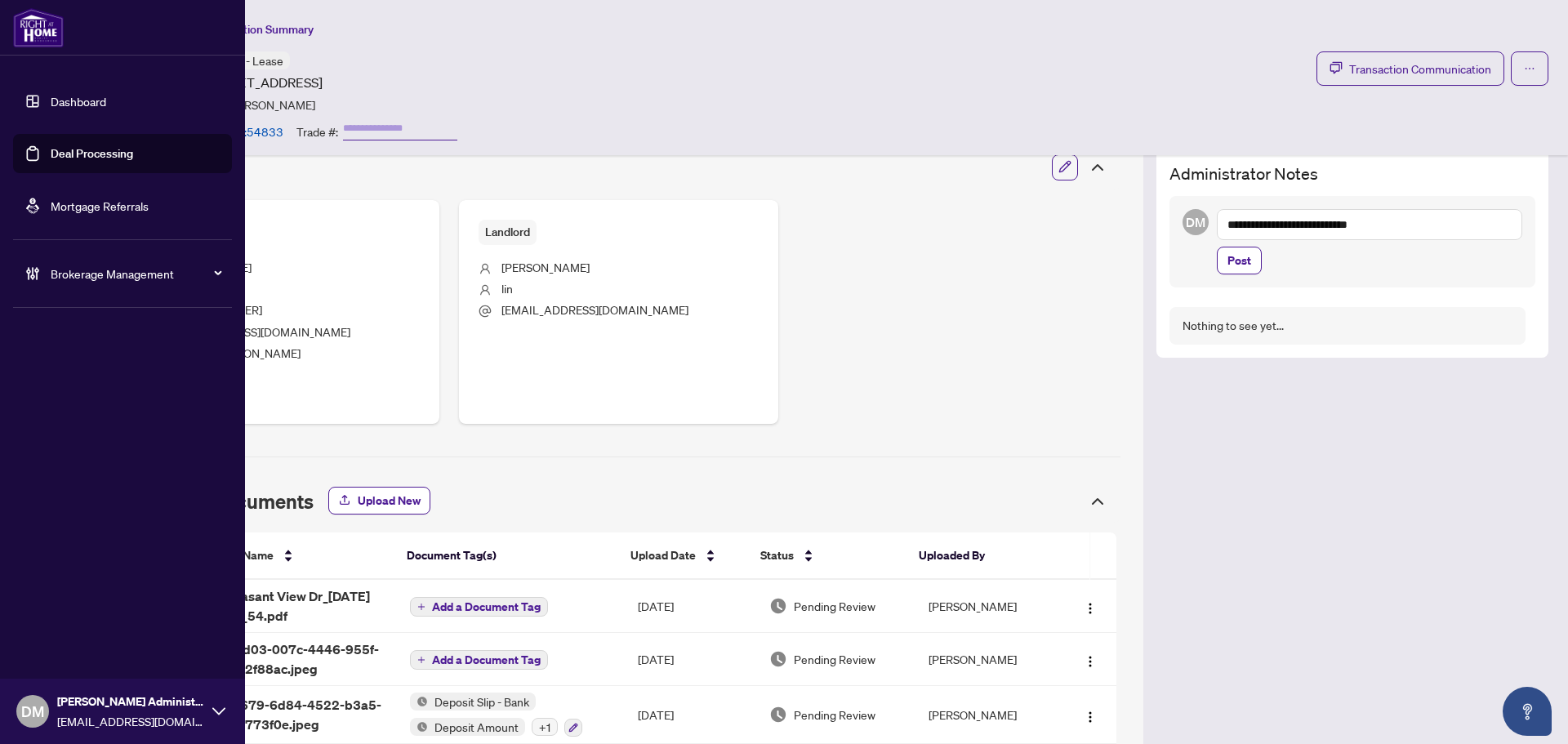
drag, startPoint x: 28, startPoint y: 100, endPoint x: 340, endPoint y: 191, distance: 325.0
click at [51, 100] on link "Dashboard" at bounding box center [79, 101] width 55 height 15
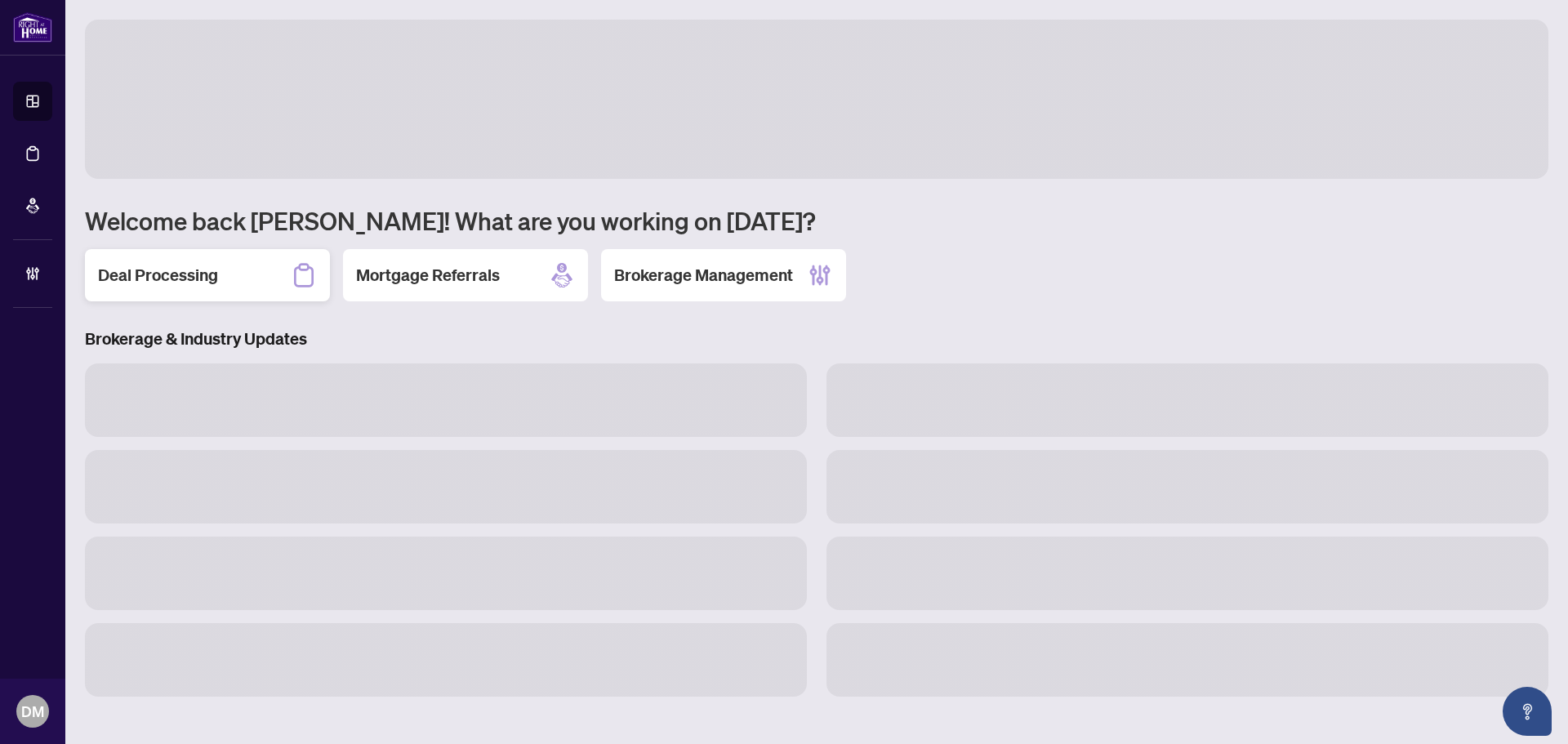
click at [160, 270] on h2 "Deal Processing" at bounding box center [157, 275] width 120 height 23
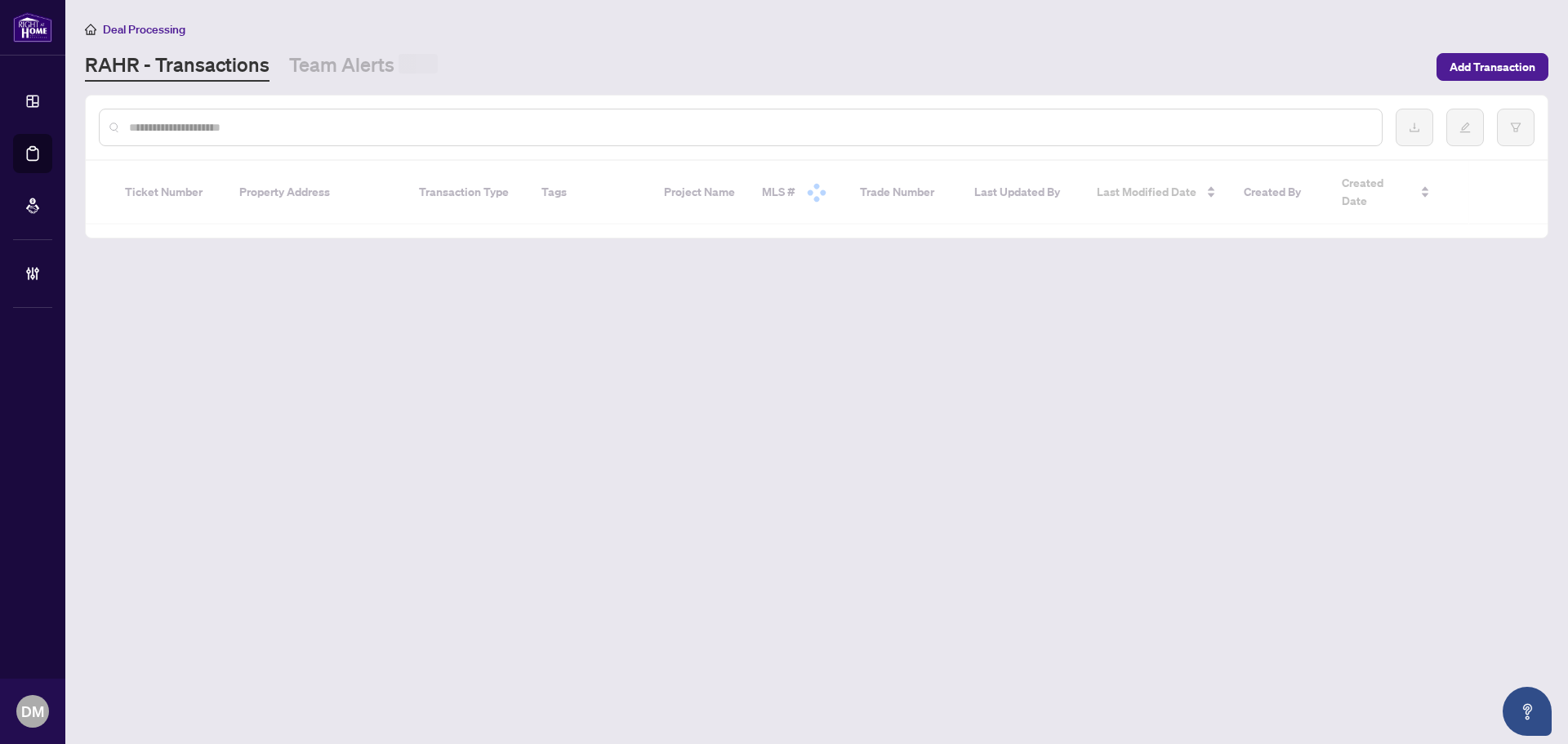
click at [280, 131] on input "text" at bounding box center [749, 127] width 1240 height 18
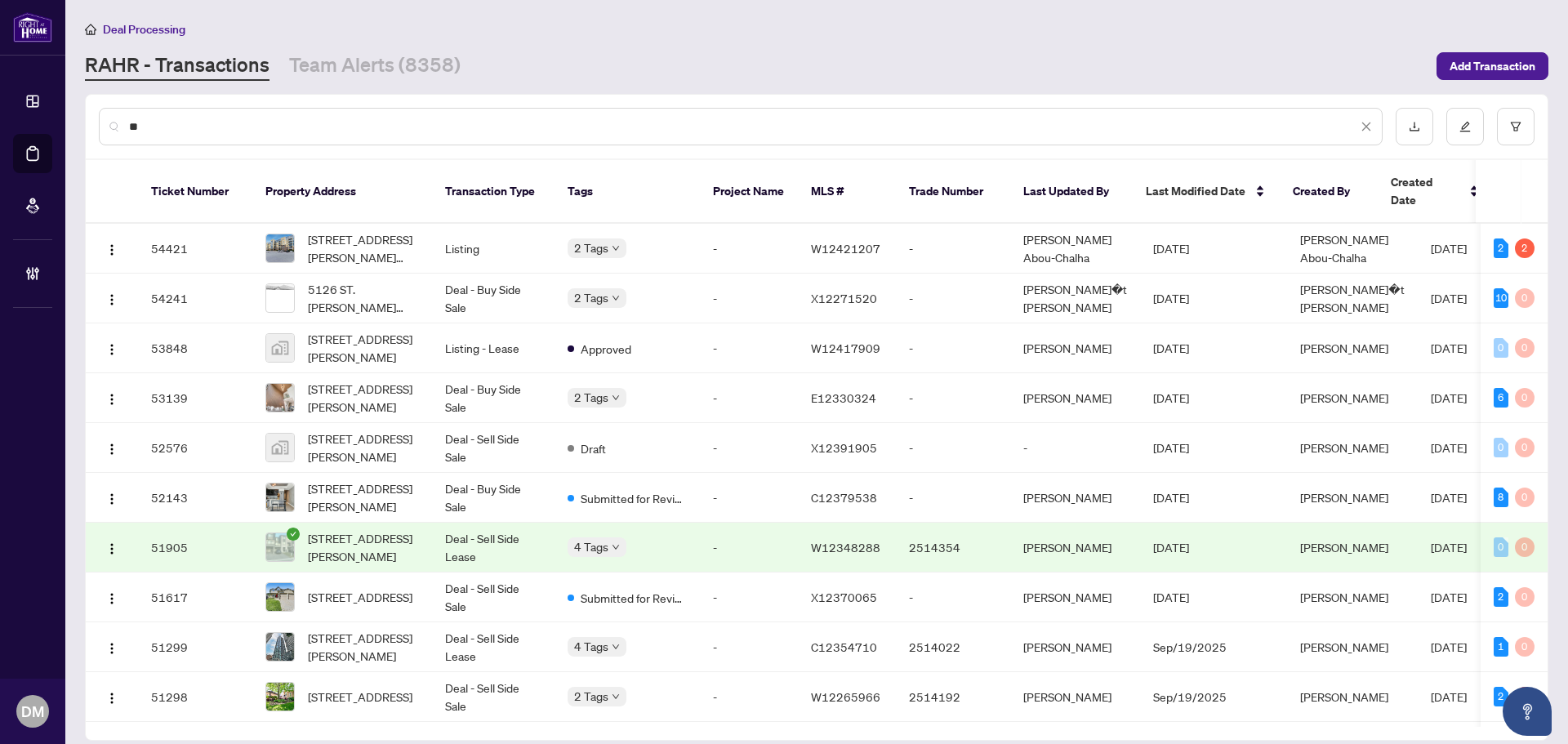
type input "*"
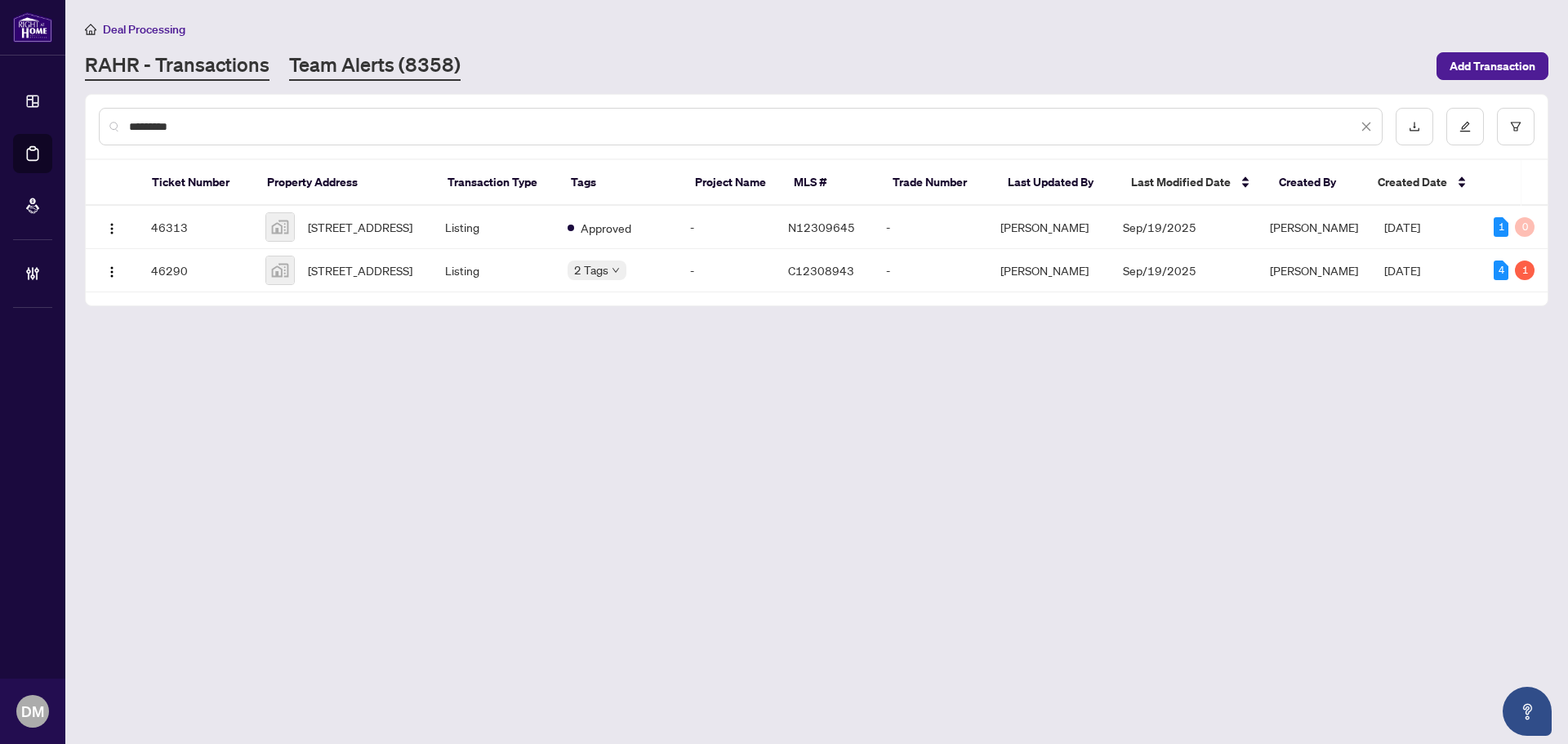
type input "*********"
click at [382, 72] on link "Team Alerts (8358)" at bounding box center [375, 65] width 172 height 29
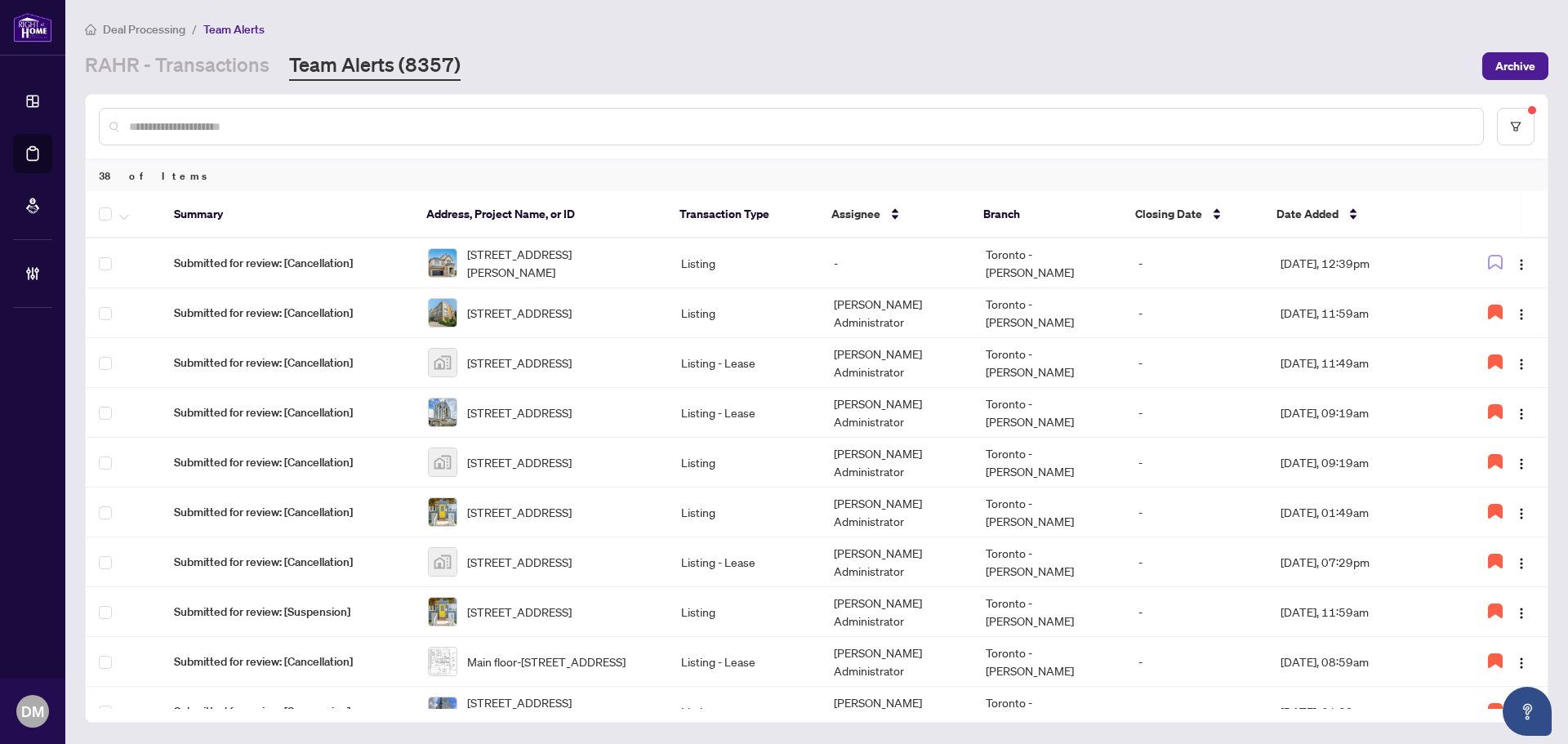
drag, startPoint x: 194, startPoint y: 64, endPoint x: 200, endPoint y: 85, distance: 21.8
click at [194, 64] on link "RAHR - Transactions" at bounding box center [177, 65] width 185 height 29
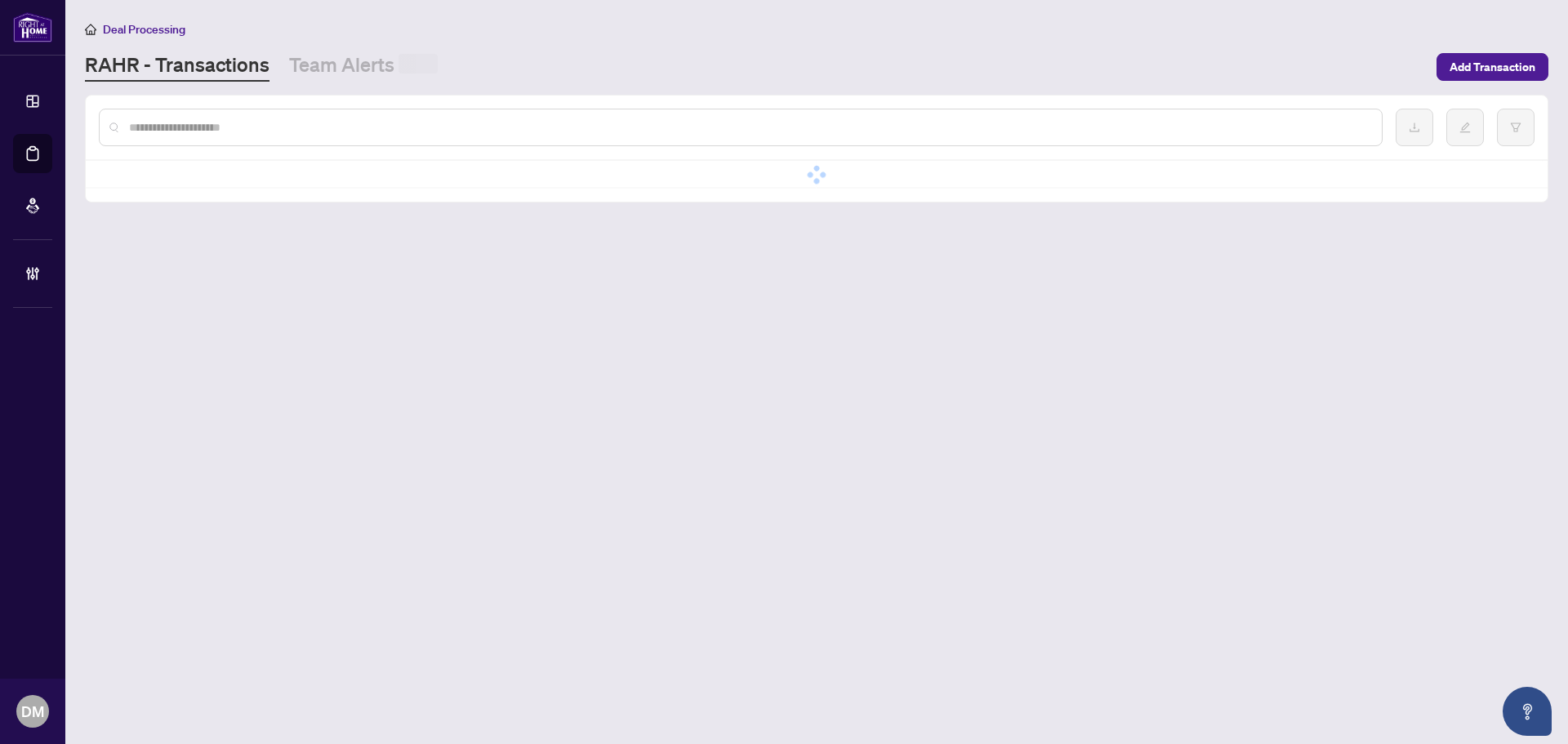
click at [198, 121] on input "text" at bounding box center [749, 127] width 1240 height 18
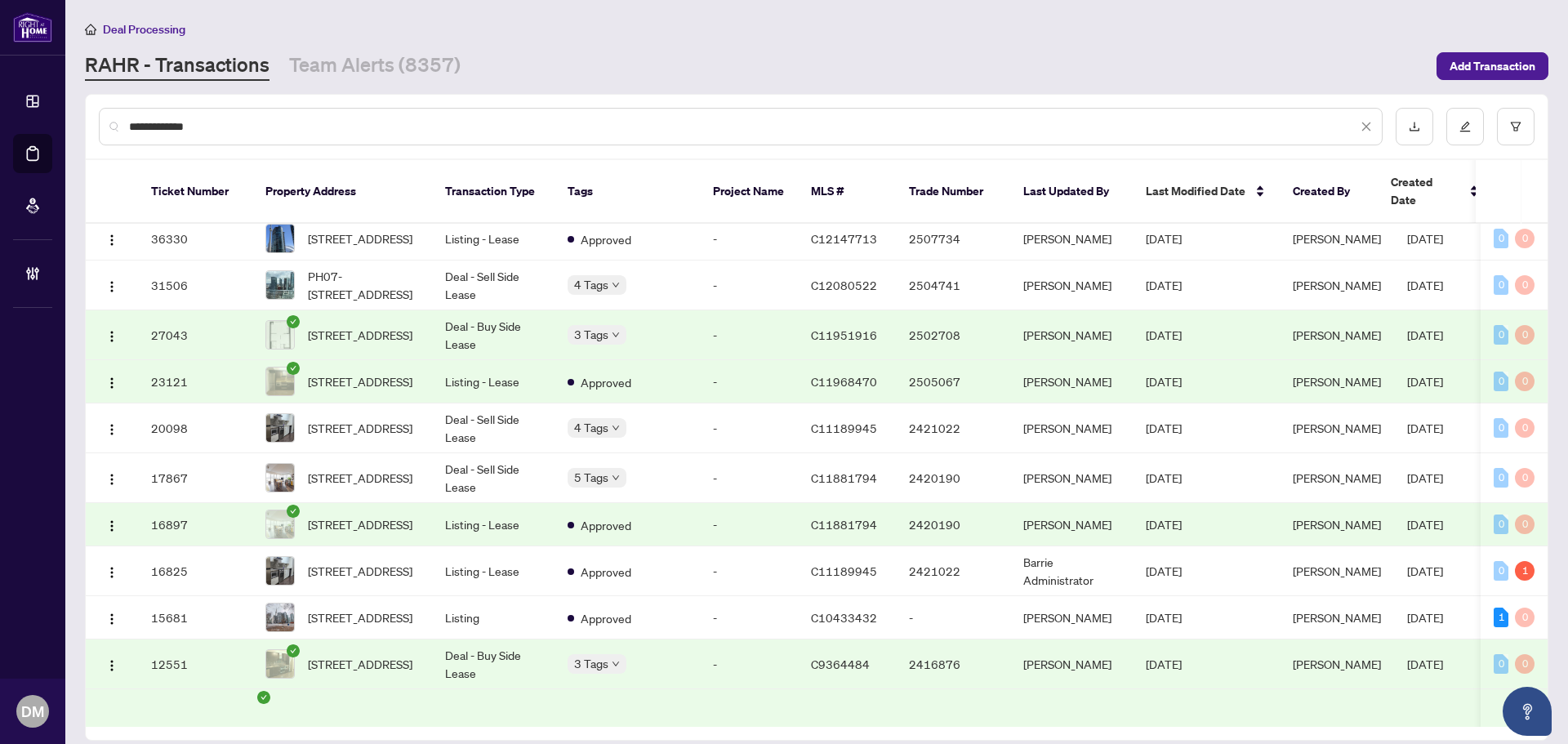
scroll to position [505, 0]
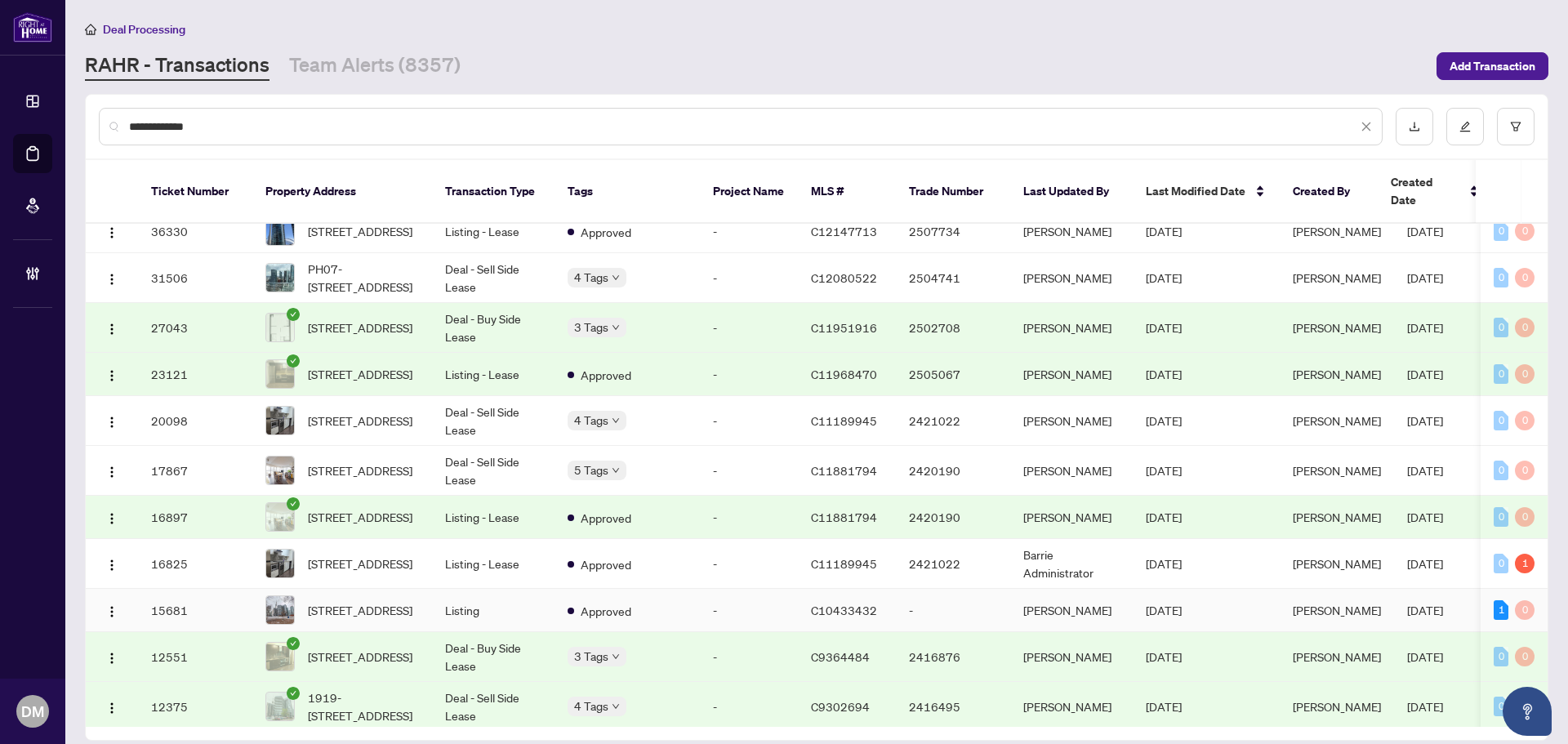
type input "**********"
click at [430, 614] on td "[STREET_ADDRESS]" at bounding box center [342, 611] width 180 height 44
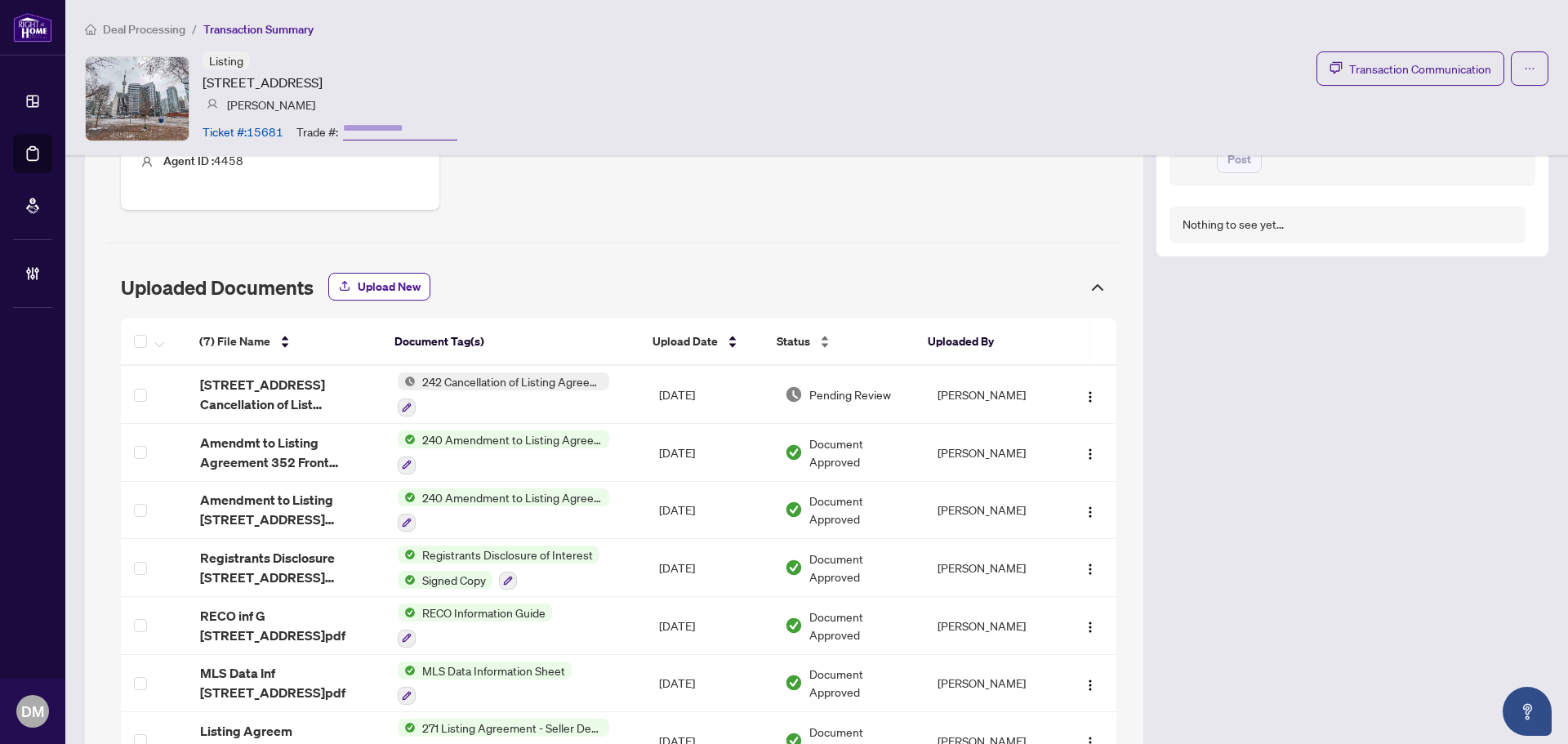
scroll to position [735, 0]
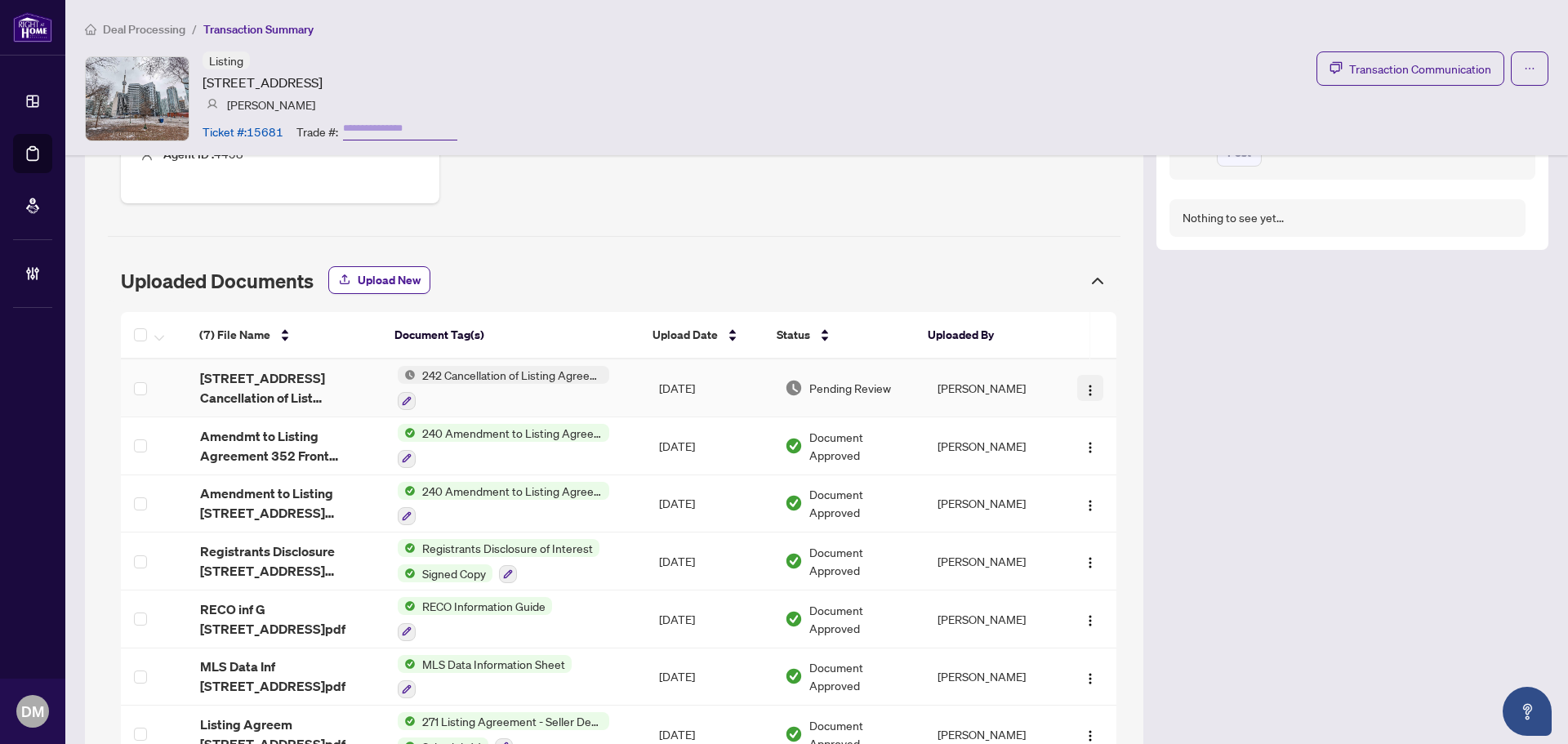
click at [1084, 387] on button "button" at bounding box center [1089, 387] width 26 height 26
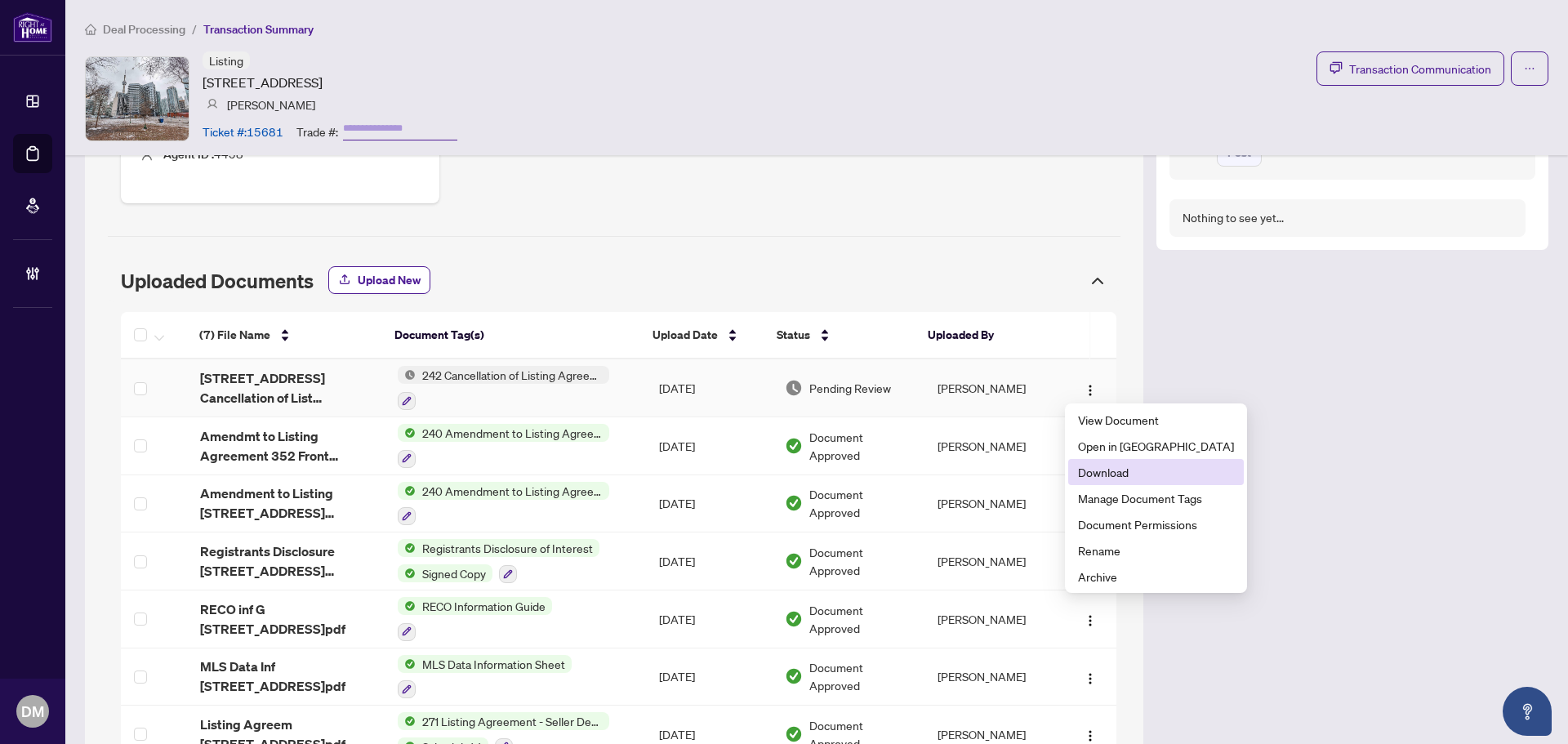
click at [1140, 476] on span "Download" at bounding box center [1156, 471] width 156 height 18
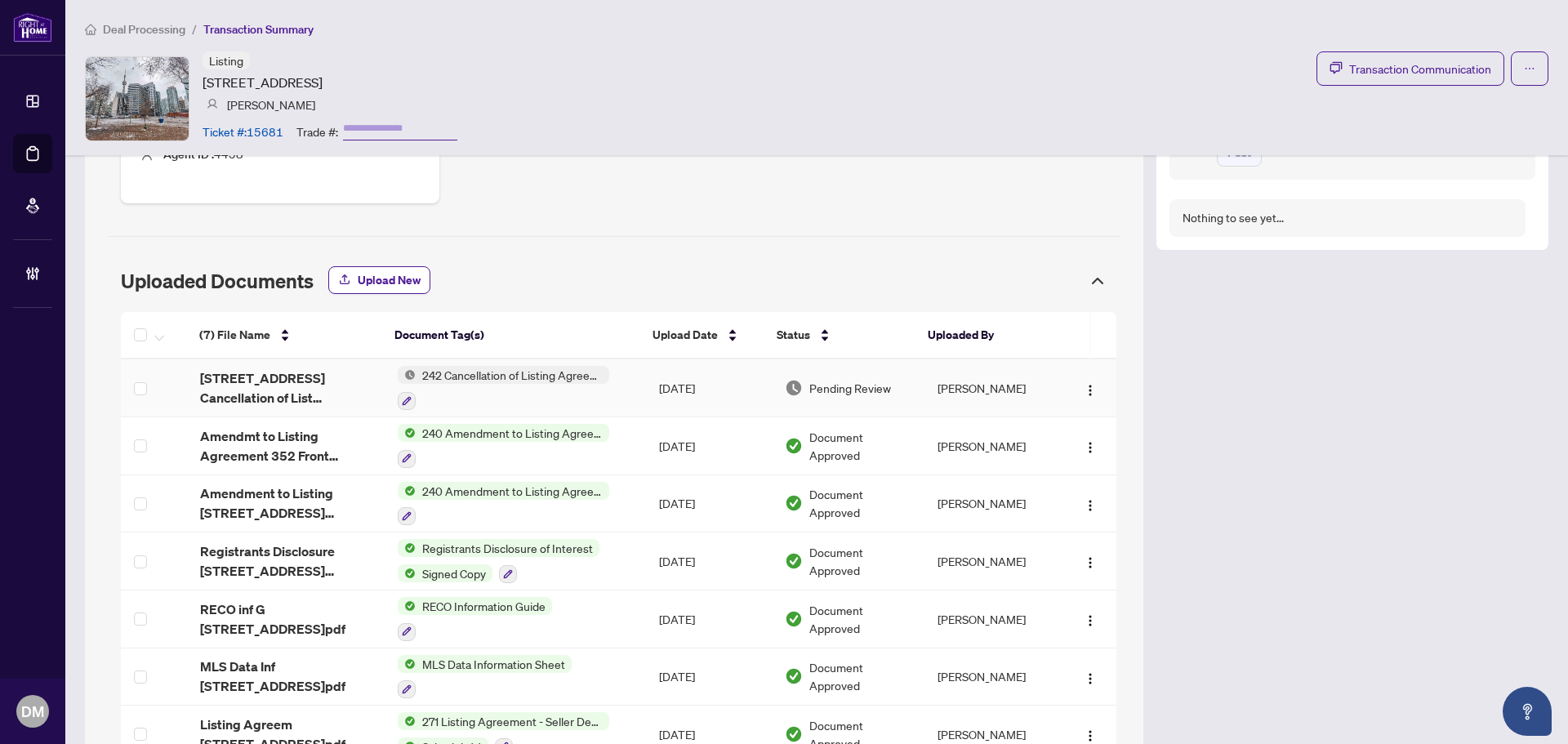
click at [1084, 392] on img "button" at bounding box center [1090, 391] width 13 height 13
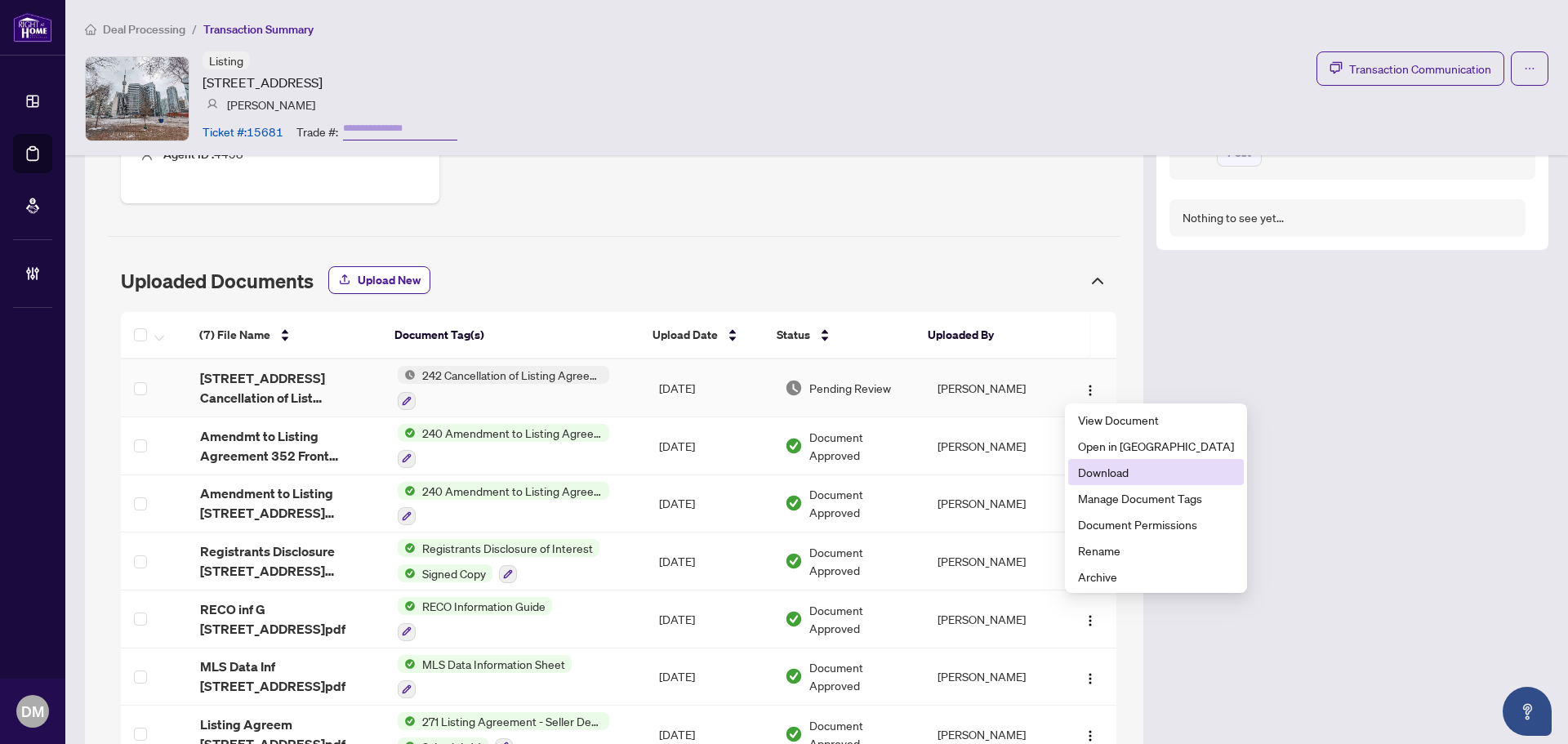
click at [1130, 477] on span "Download" at bounding box center [1156, 471] width 156 height 18
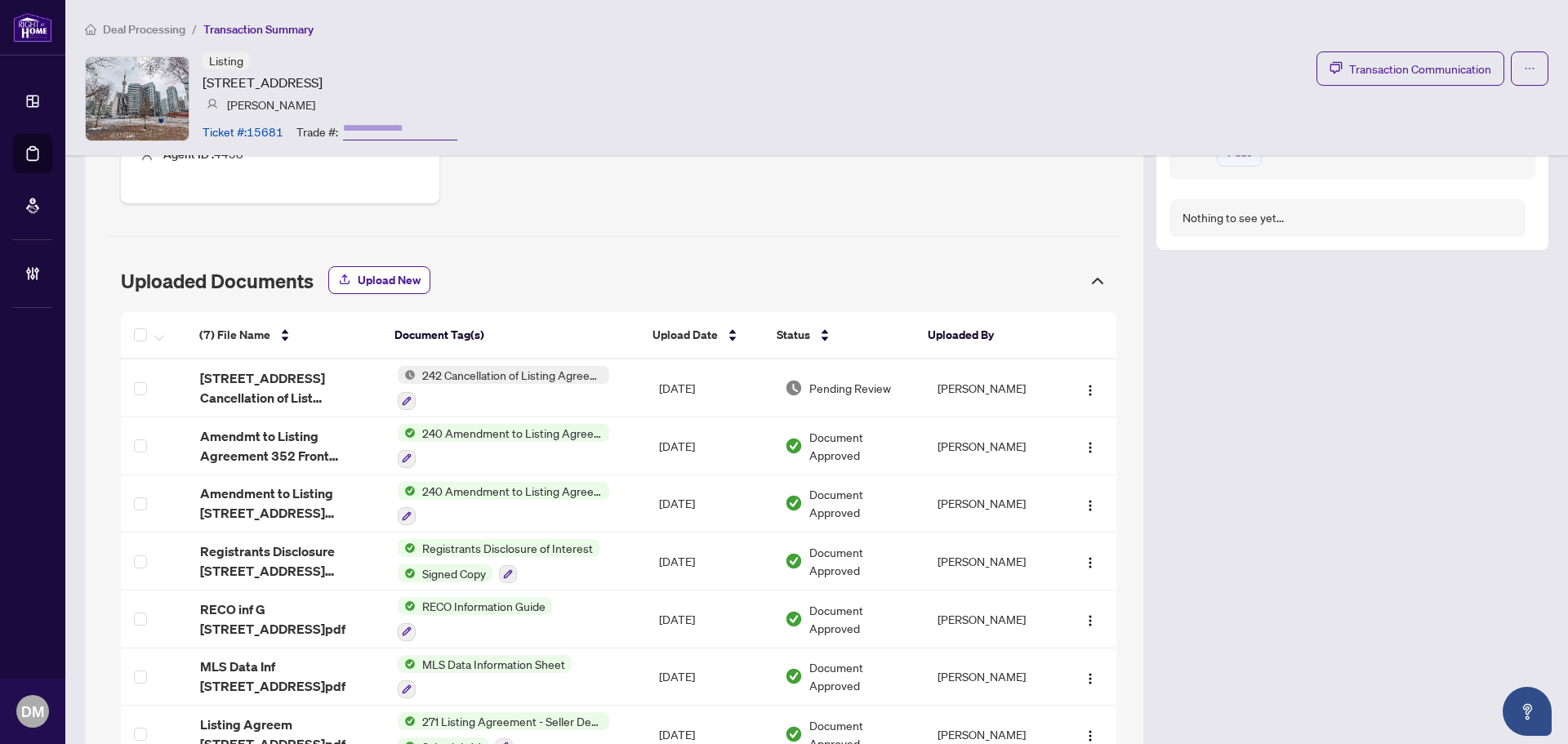
drag, startPoint x: 201, startPoint y: 83, endPoint x: 744, endPoint y: 85, distance: 543.0
click at [744, 85] on div "Listing 352 Front St Toronto Ontario M5V 1B5 Canada, Toronto, Ontario M5V 1B5, …" at bounding box center [817, 98] width 1463 height 94
copy article "352 Front St Toronto Ontario M5V 1B5 Canada, Toronto, Ontario M5V 1B5, Canada"
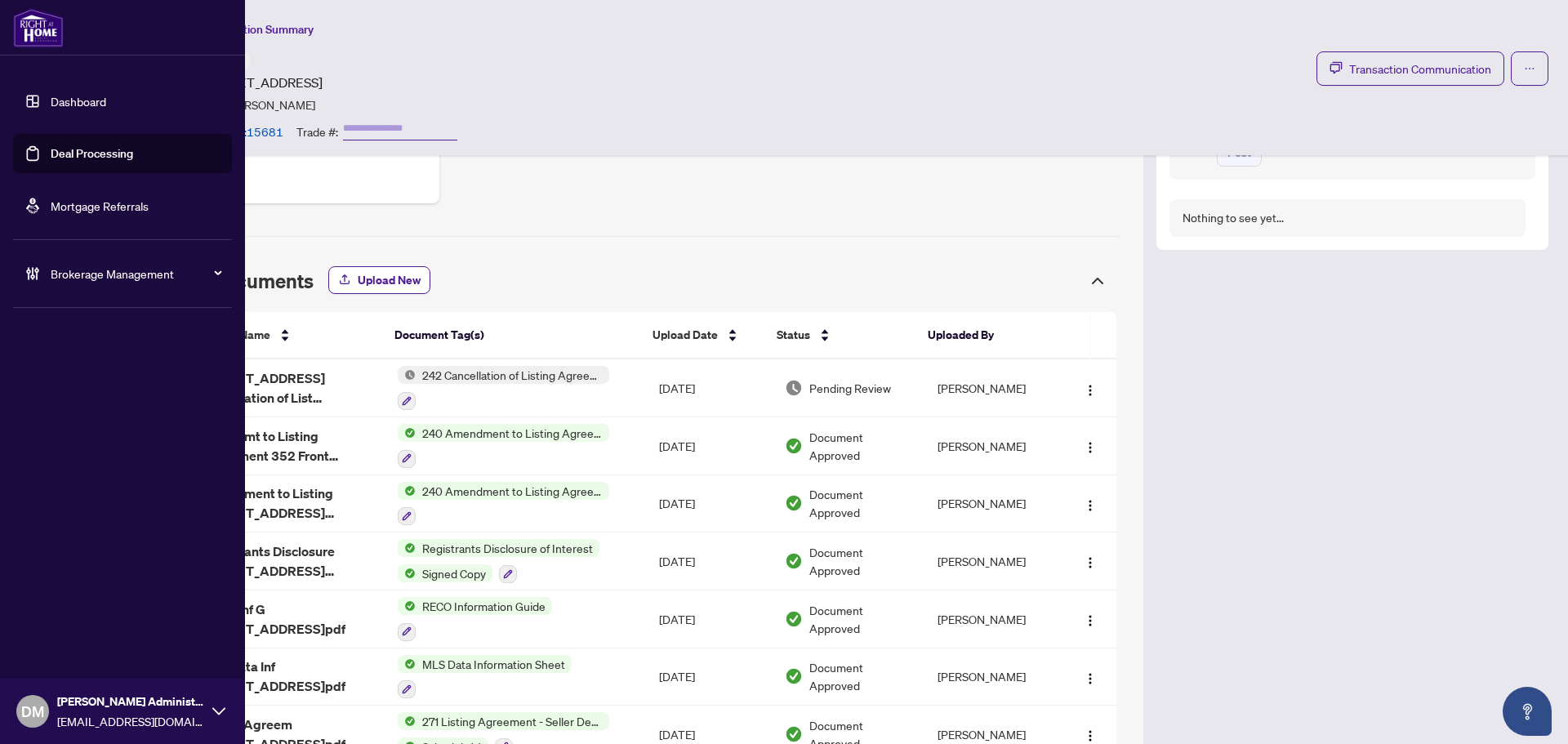
click at [67, 104] on link "Dashboard" at bounding box center [79, 101] width 55 height 15
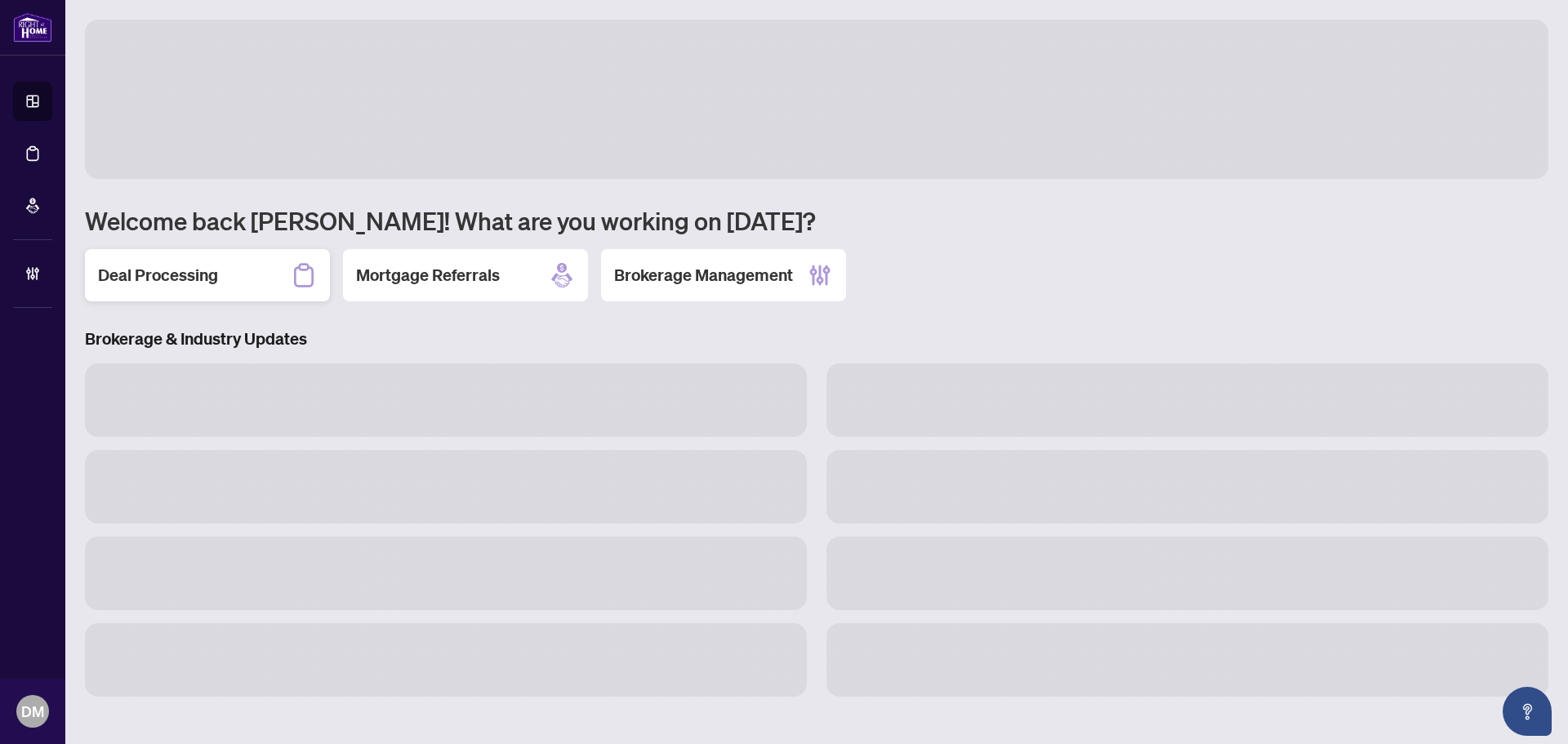
click at [232, 268] on div "Deal Processing" at bounding box center [208, 275] width 245 height 52
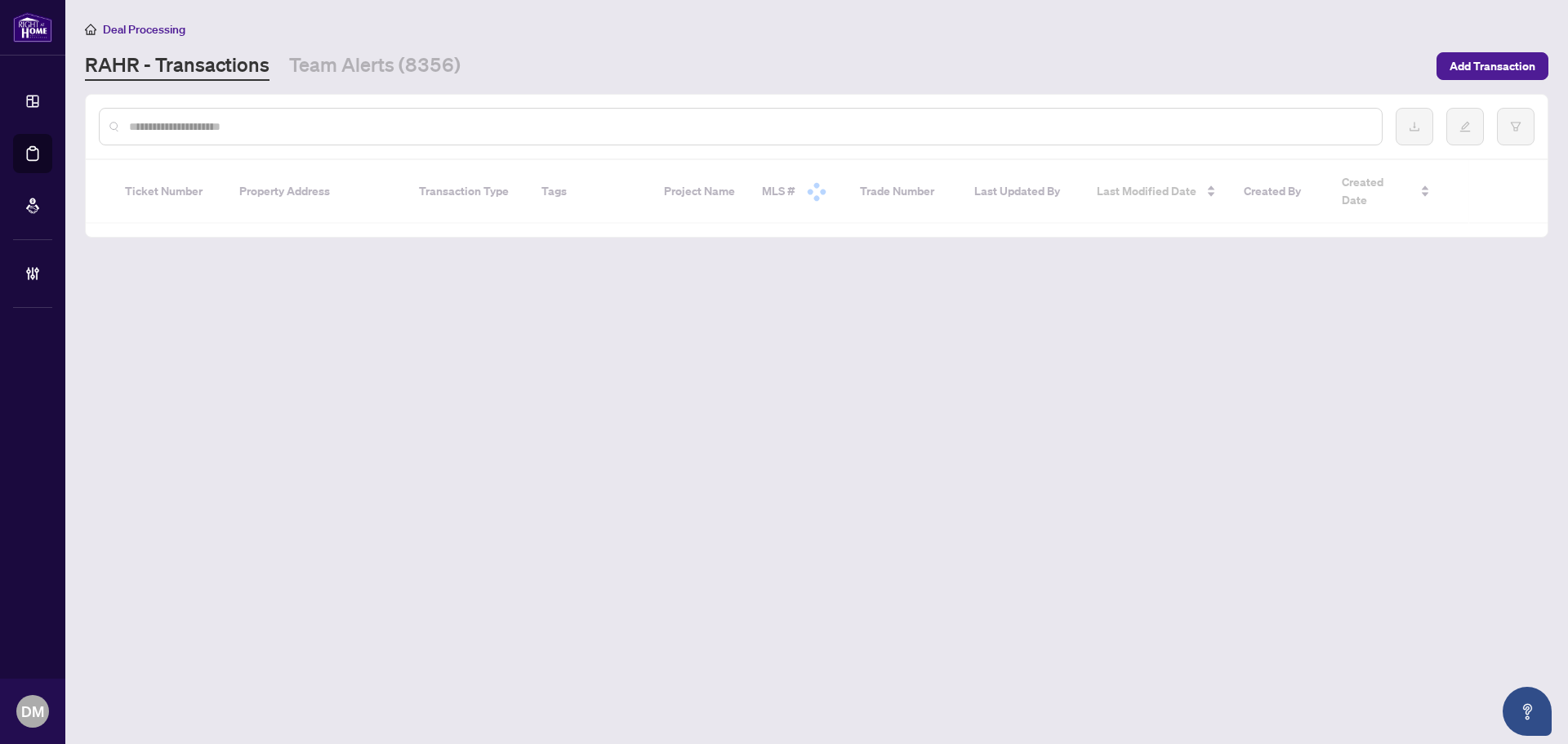
click at [345, 133] on input "text" at bounding box center [749, 126] width 1240 height 18
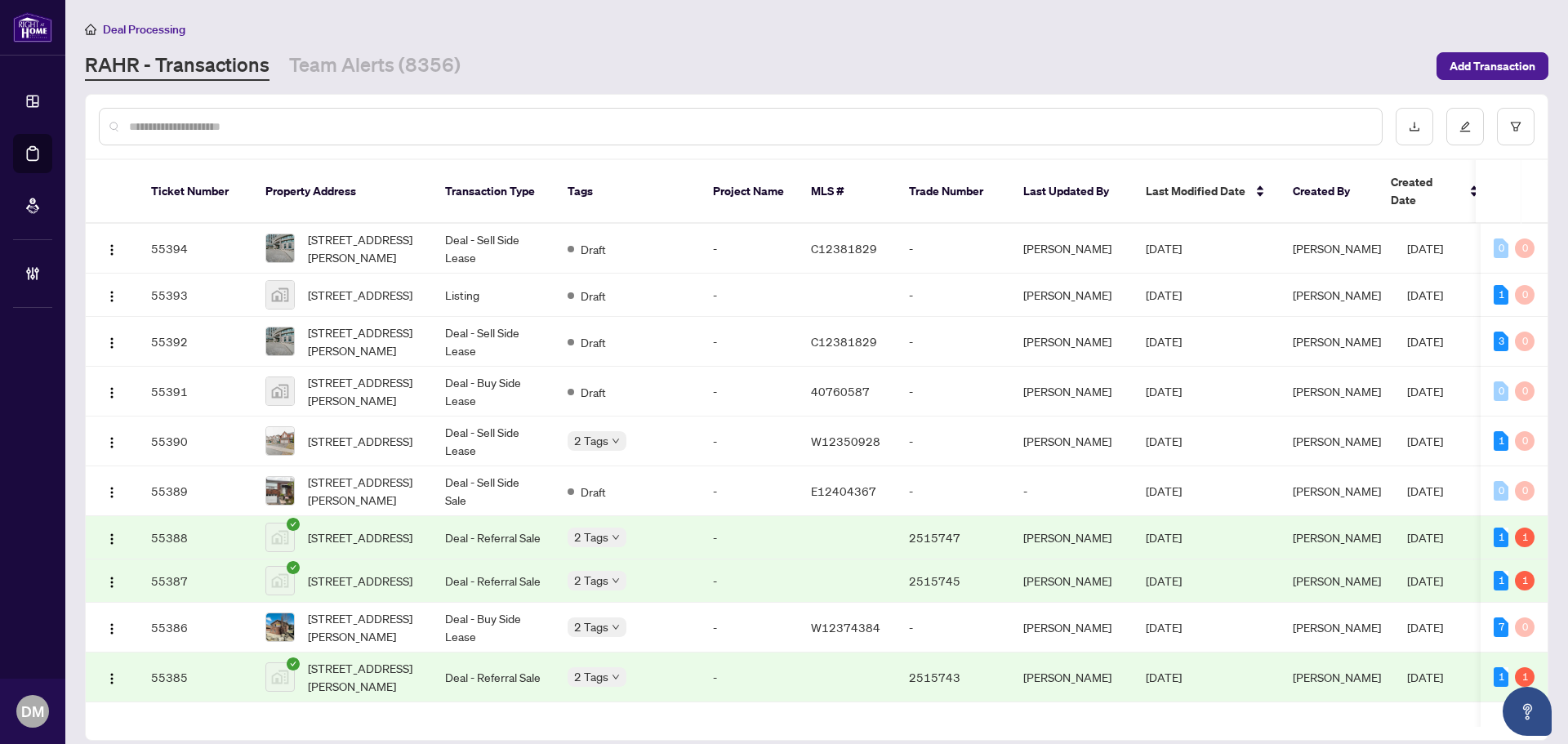
type input "*"
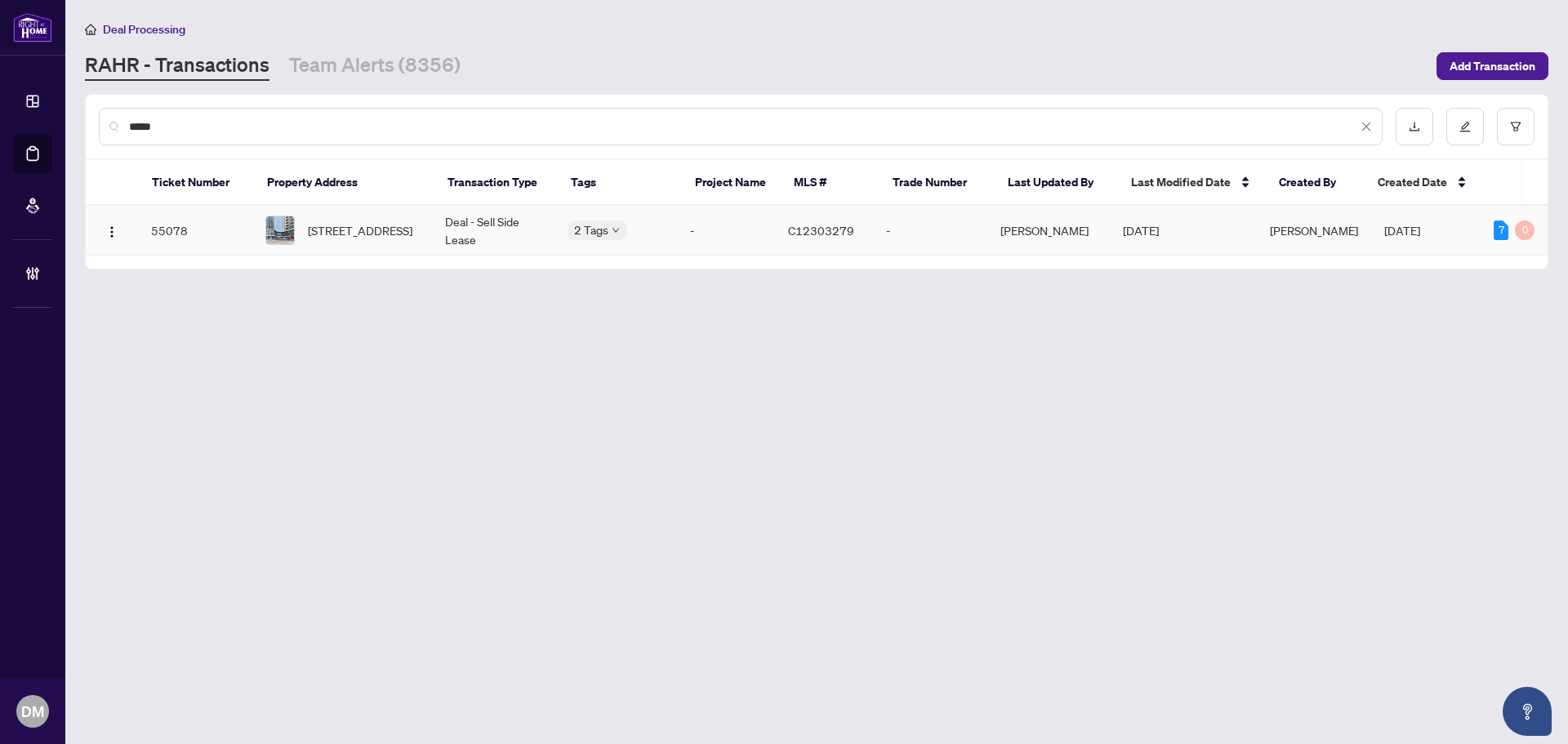
type input "*****"
click at [501, 236] on td "Deal - Sell Side Lease" at bounding box center [493, 231] width 122 height 50
drag, startPoint x: 288, startPoint y: 126, endPoint x: 0, endPoint y: 150, distance: 289.0
click at [0, 150] on div "Dashboard Deal Processing Mortgage Referrals Brokerage Management DM Don Mills …" at bounding box center [784, 372] width 1568 height 744
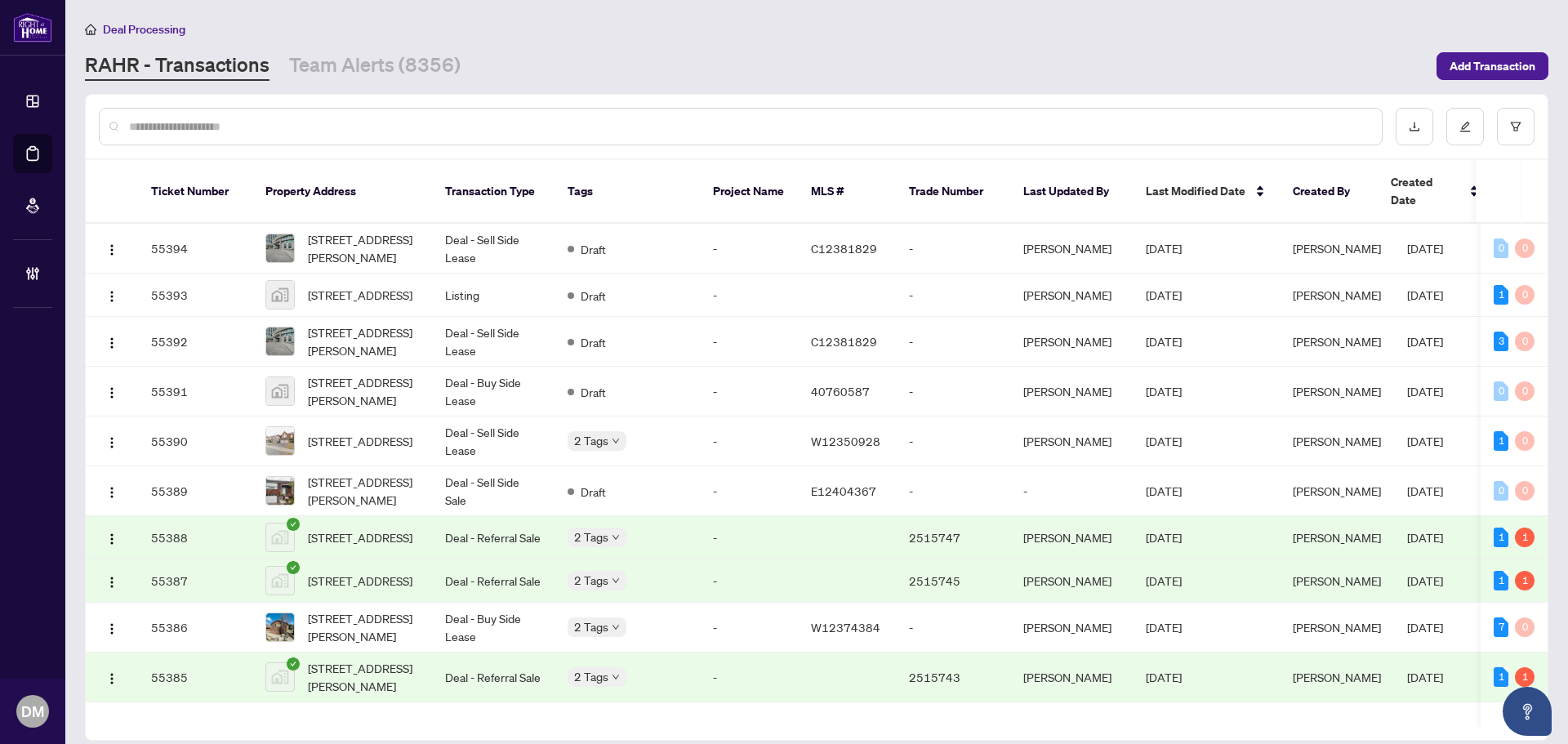
drag, startPoint x: 324, startPoint y: 33, endPoint x: 340, endPoint y: 43, distance: 18.9
click at [327, 33] on div "Deal Processing" at bounding box center [817, 28] width 1463 height 18
click at [415, 73] on link "Team Alerts (8356)" at bounding box center [375, 65] width 172 height 29
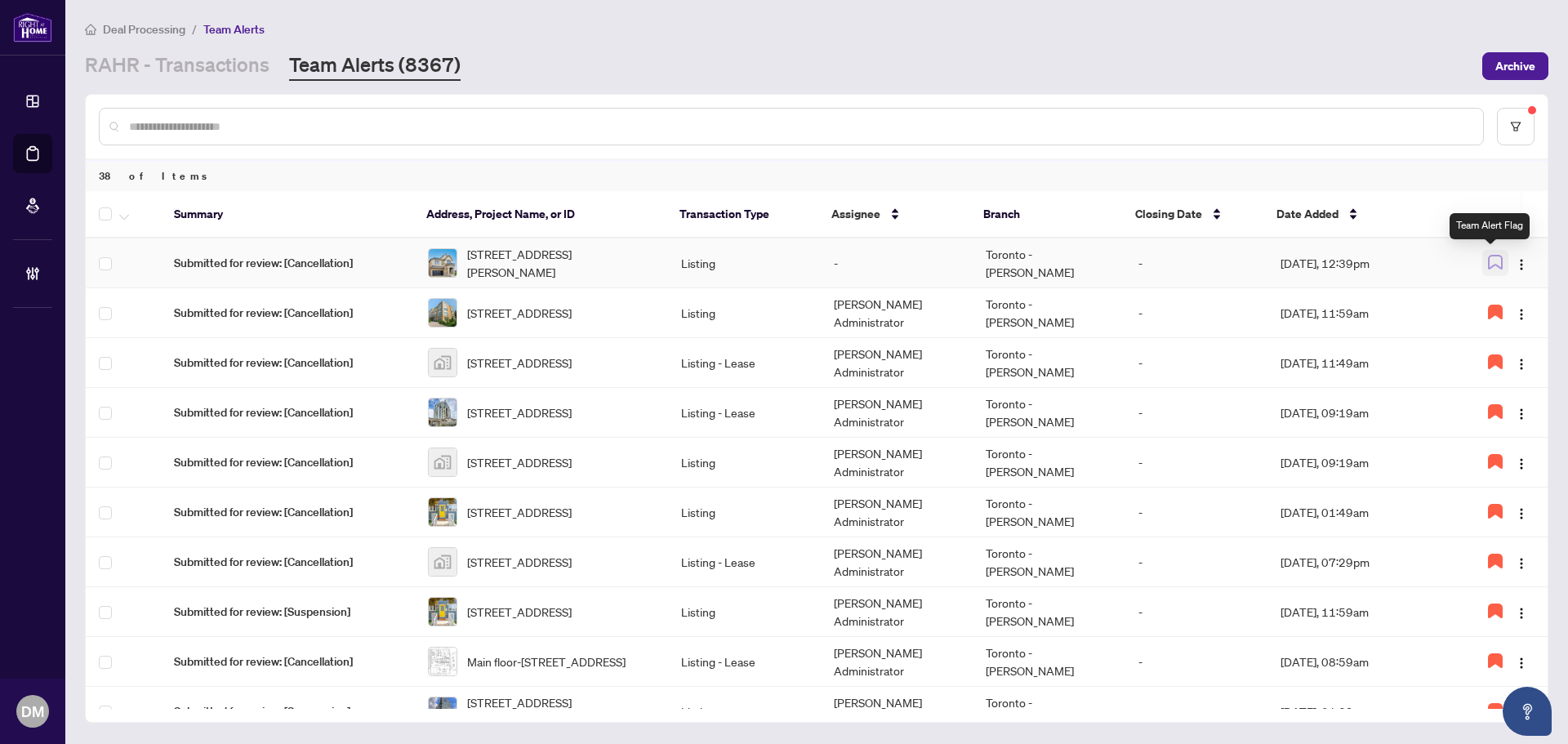
click at [1488, 266] on icon "button" at bounding box center [1495, 263] width 15 height 15
click at [1515, 263] on img "button" at bounding box center [1522, 264] width 13 height 13
click at [1478, 291] on span "Assign Myself" at bounding box center [1478, 295] width 76 height 18
click at [1336, 249] on td "Sep/30/2025, 12:39pm" at bounding box center [1359, 264] width 183 height 50
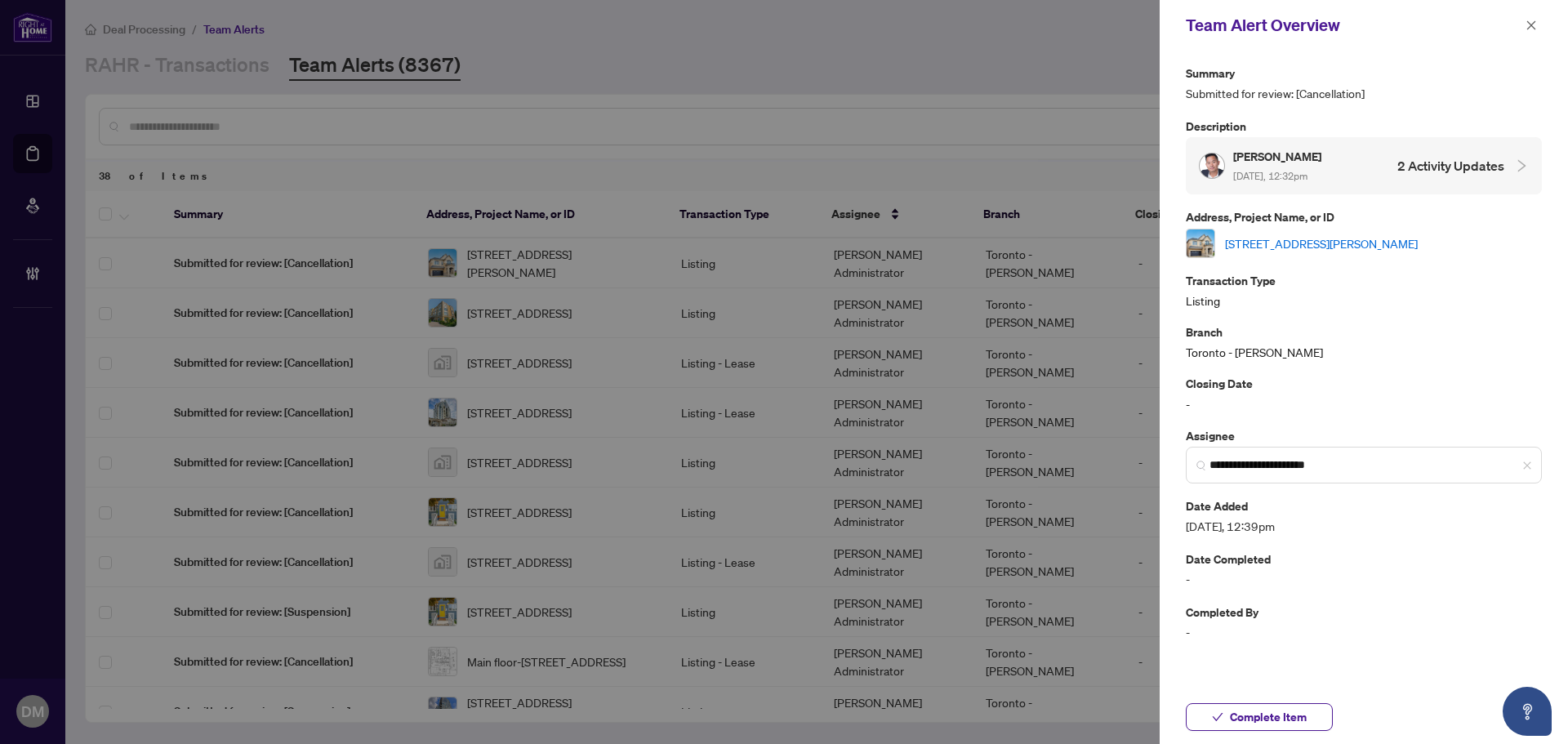
click at [1406, 236] on link "328 Bergamot Ave, Milton, Ontario L9E 1Y8, Canada" at bounding box center [1321, 243] width 192 height 18
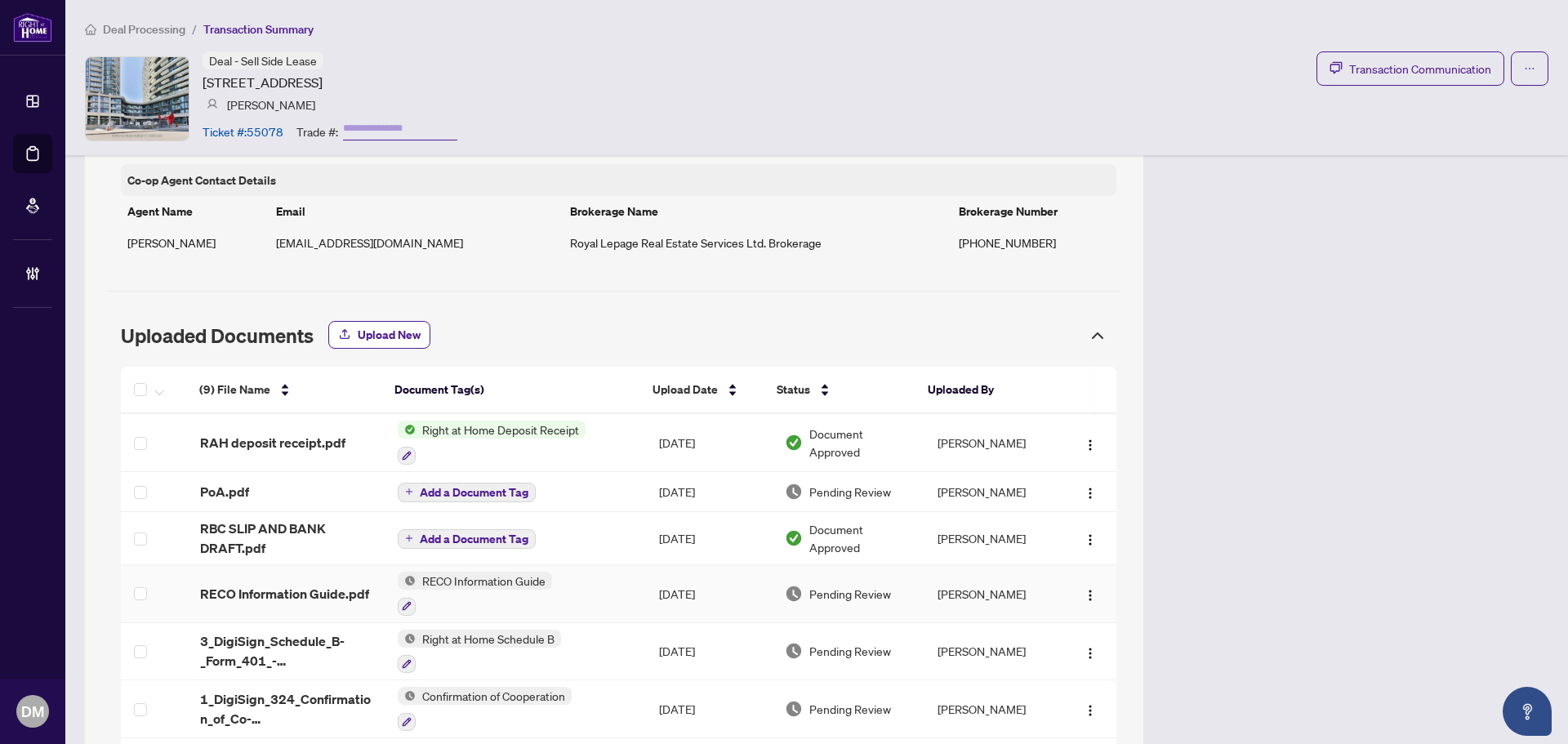
scroll to position [1307, 0]
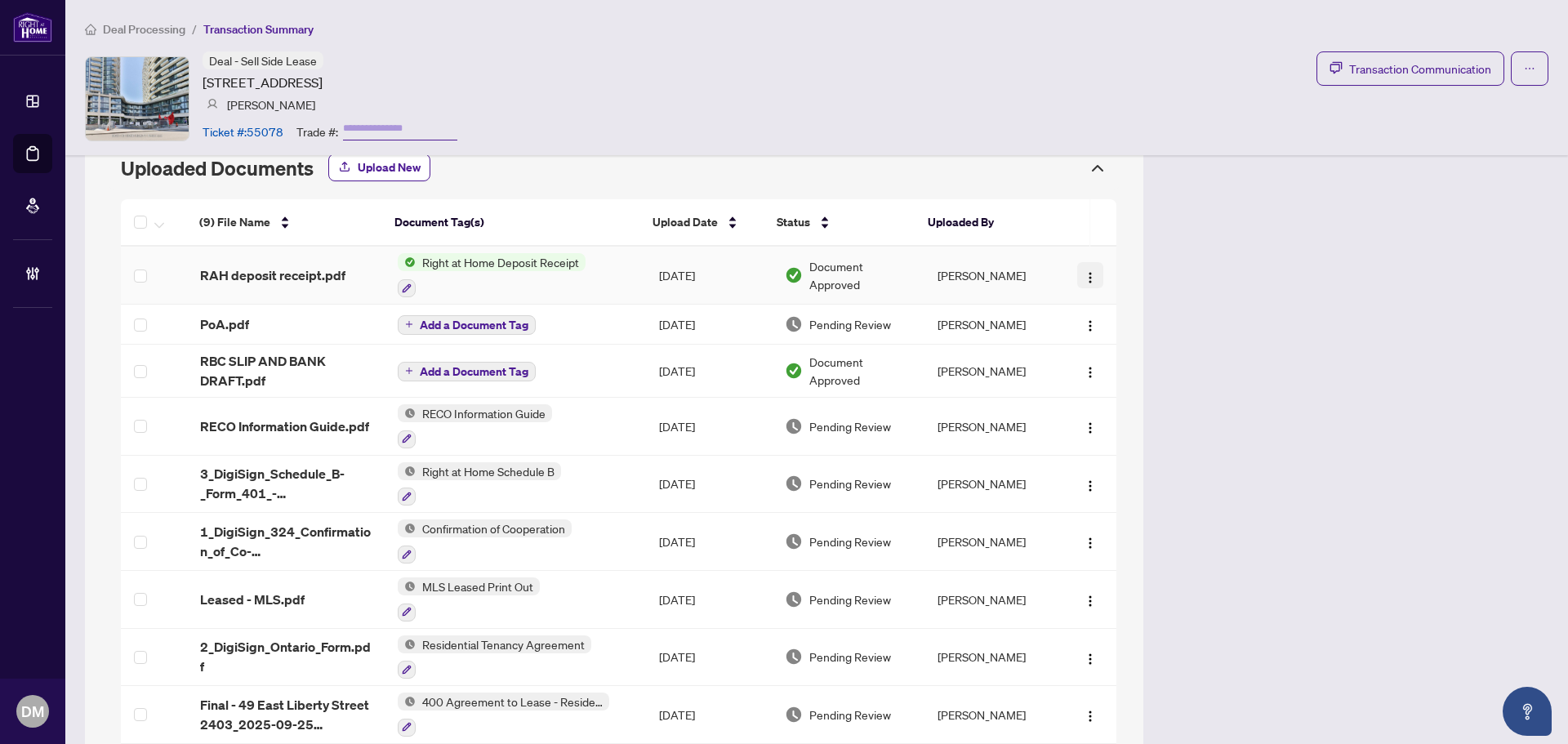
click at [1084, 283] on img "button" at bounding box center [1090, 278] width 13 height 13
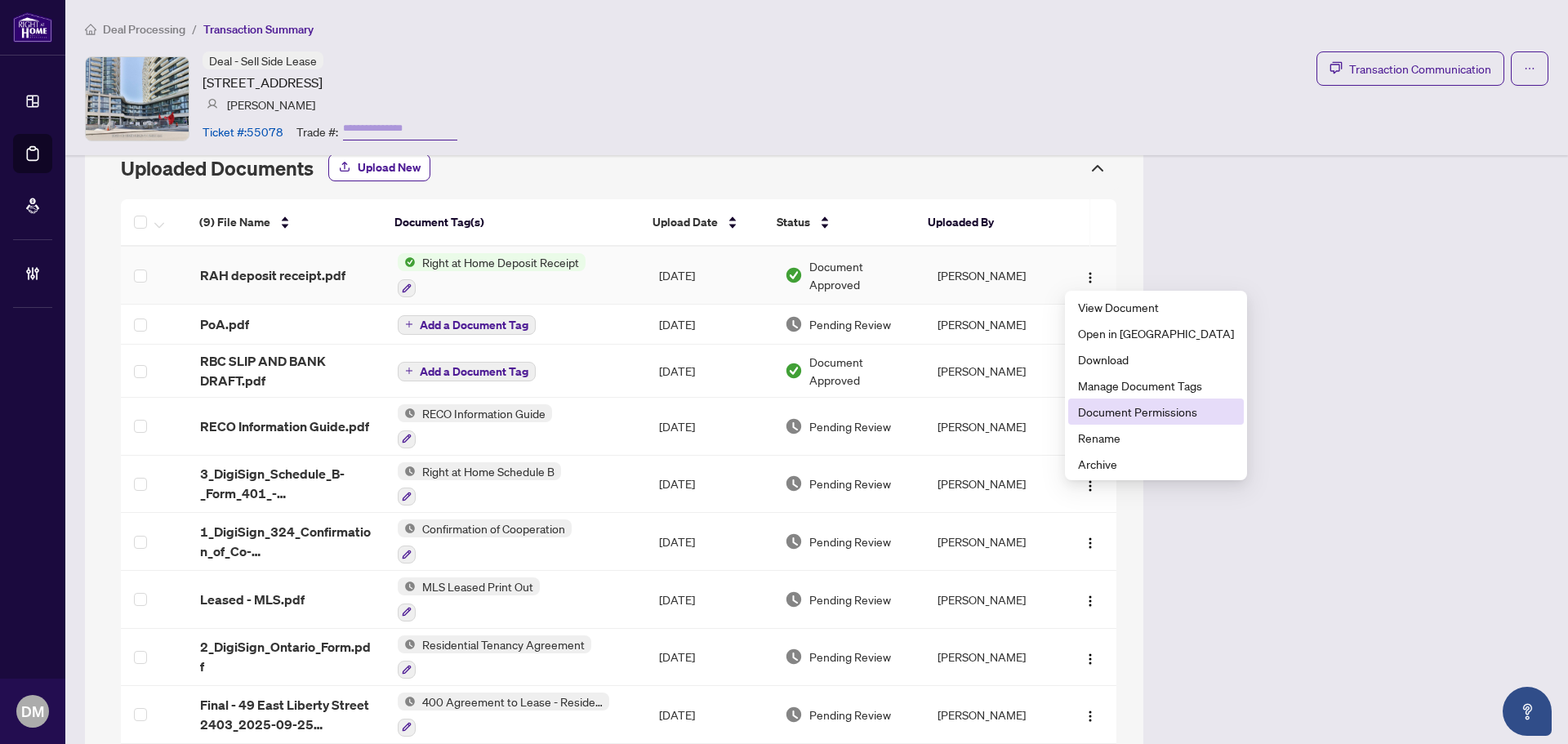
click at [1139, 408] on span "Document Permissions" at bounding box center [1156, 411] width 156 height 18
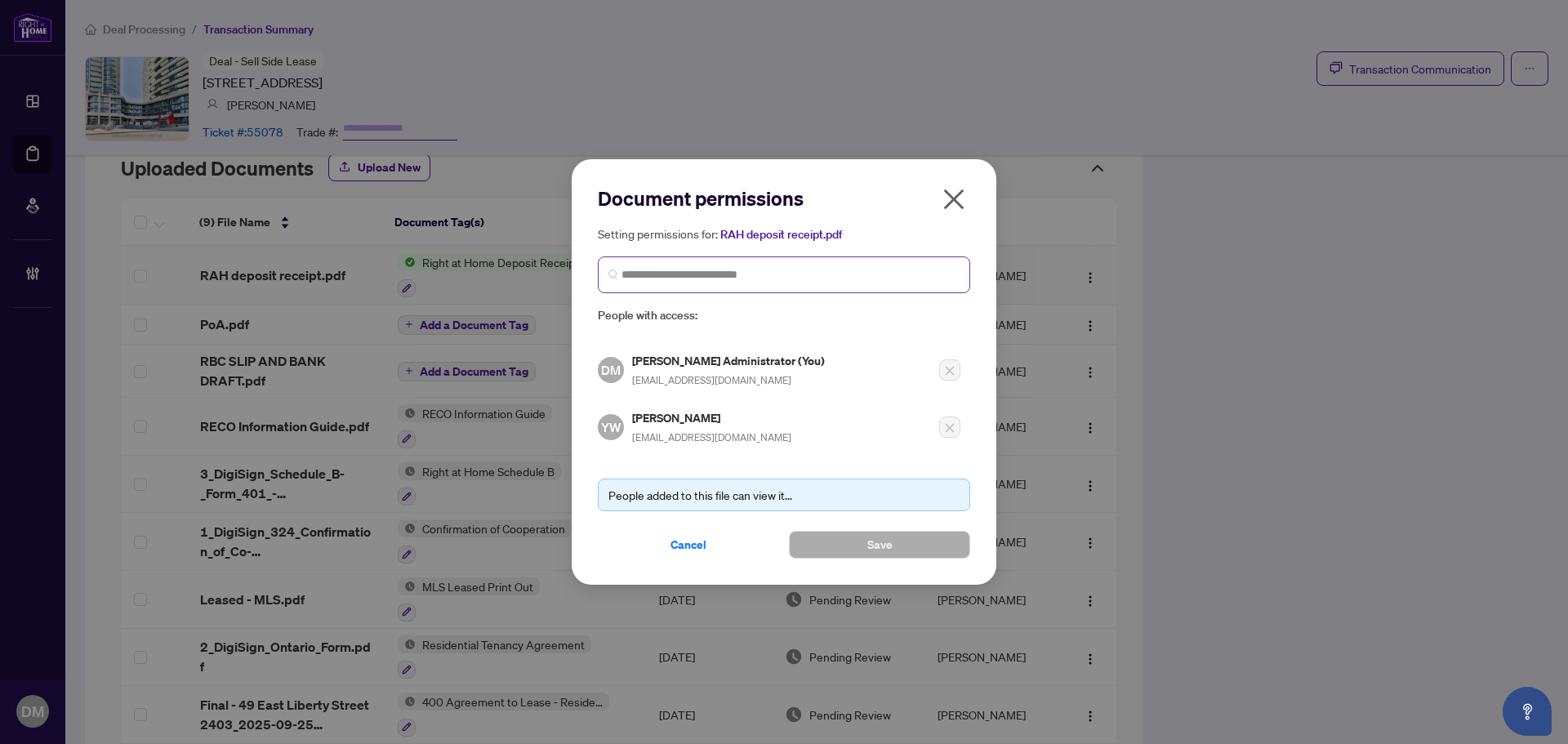
click at [838, 290] on span at bounding box center [783, 275] width 372 height 37
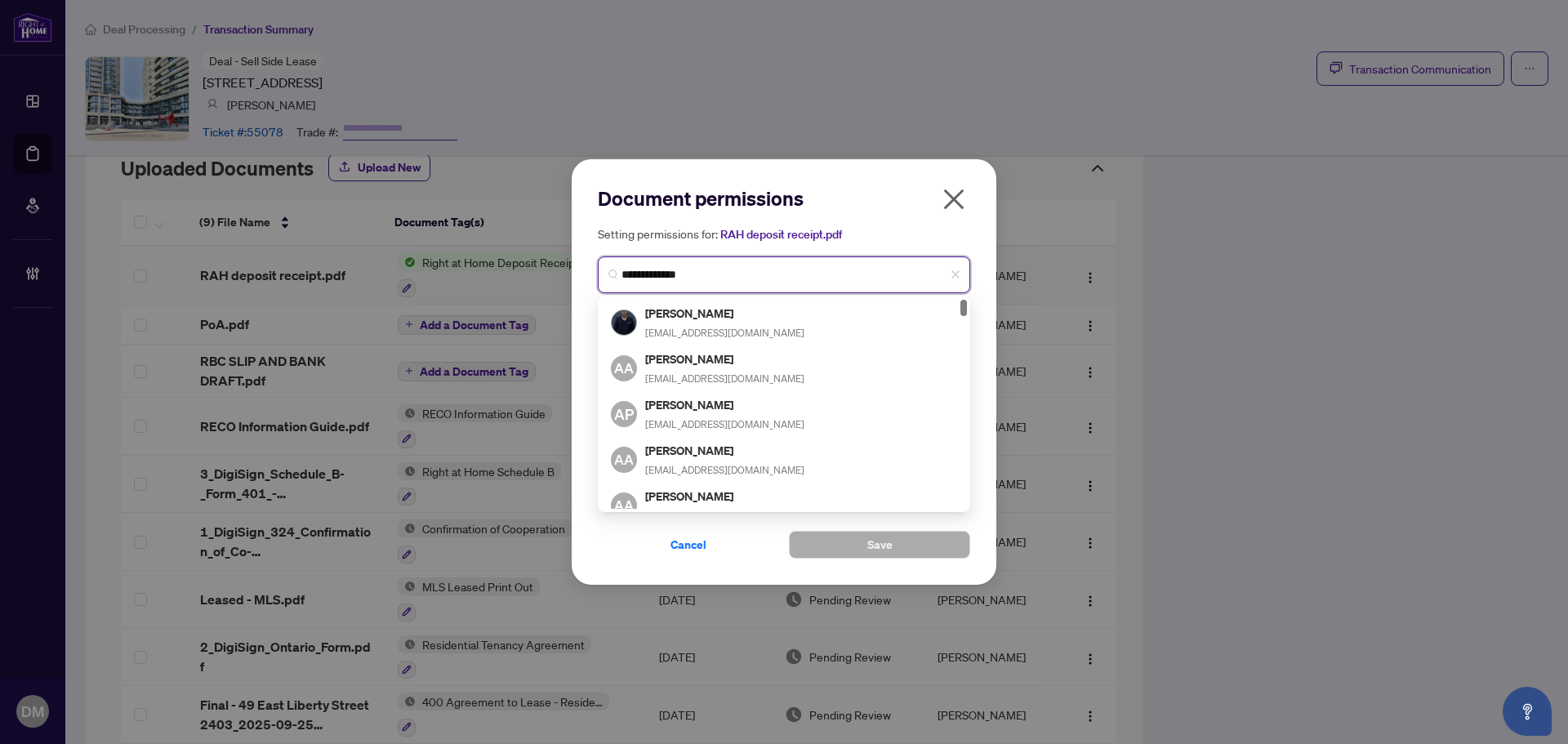
type input "**********"
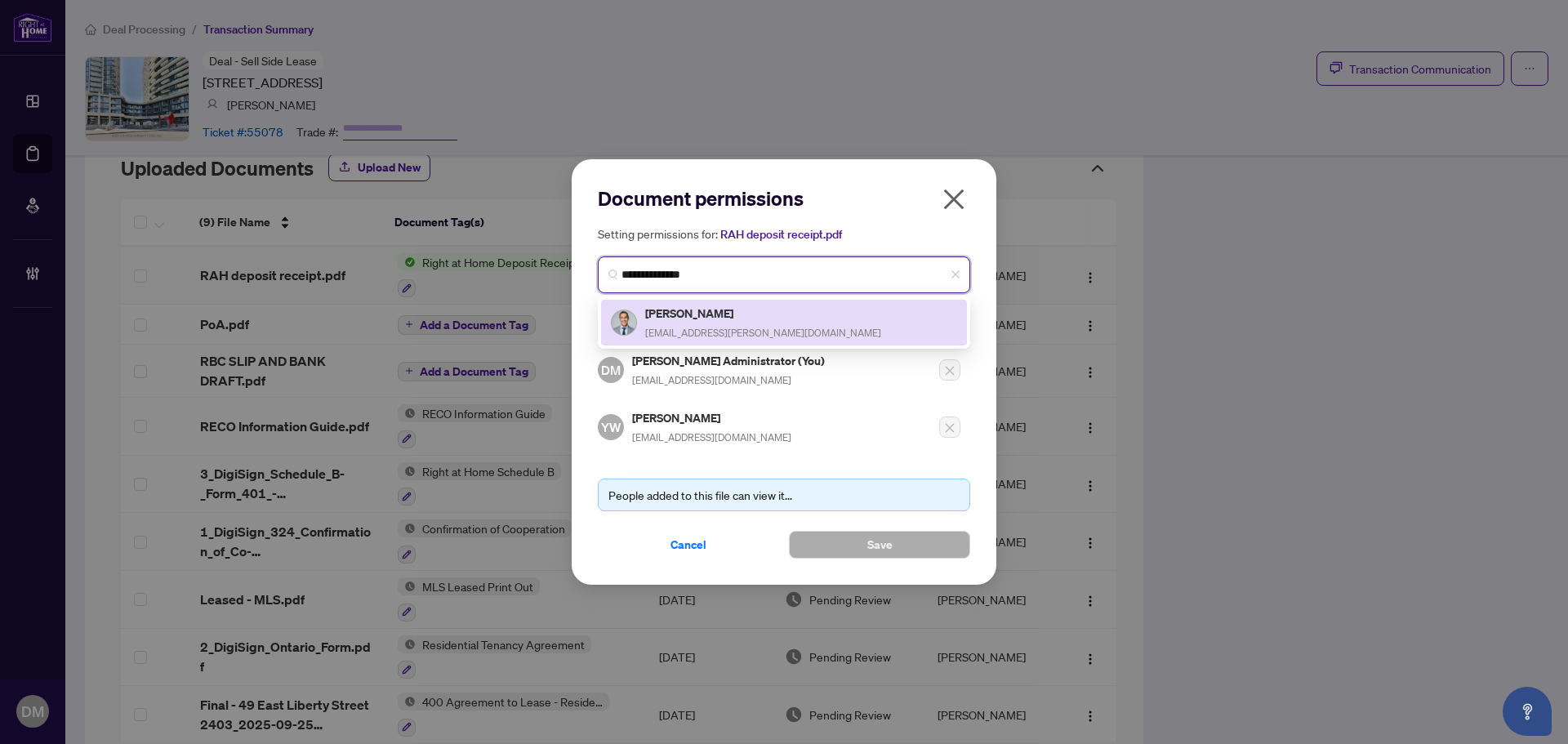
click at [787, 327] on div "[PERSON_NAME] [EMAIL_ADDRESS][PERSON_NAME][DOMAIN_NAME]" at bounding box center [784, 322] width 346 height 38
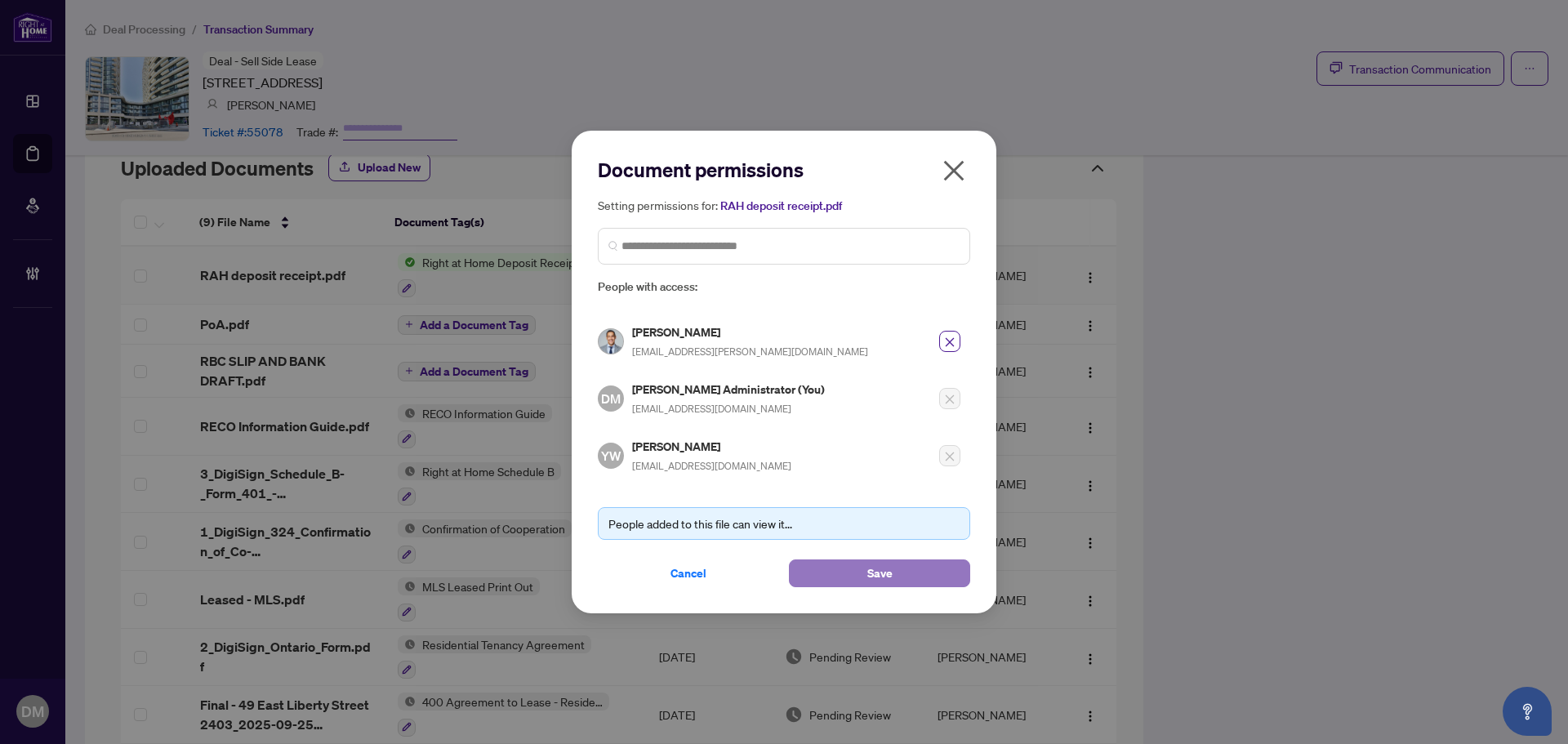
click at [836, 572] on button "Save" at bounding box center [879, 573] width 182 height 28
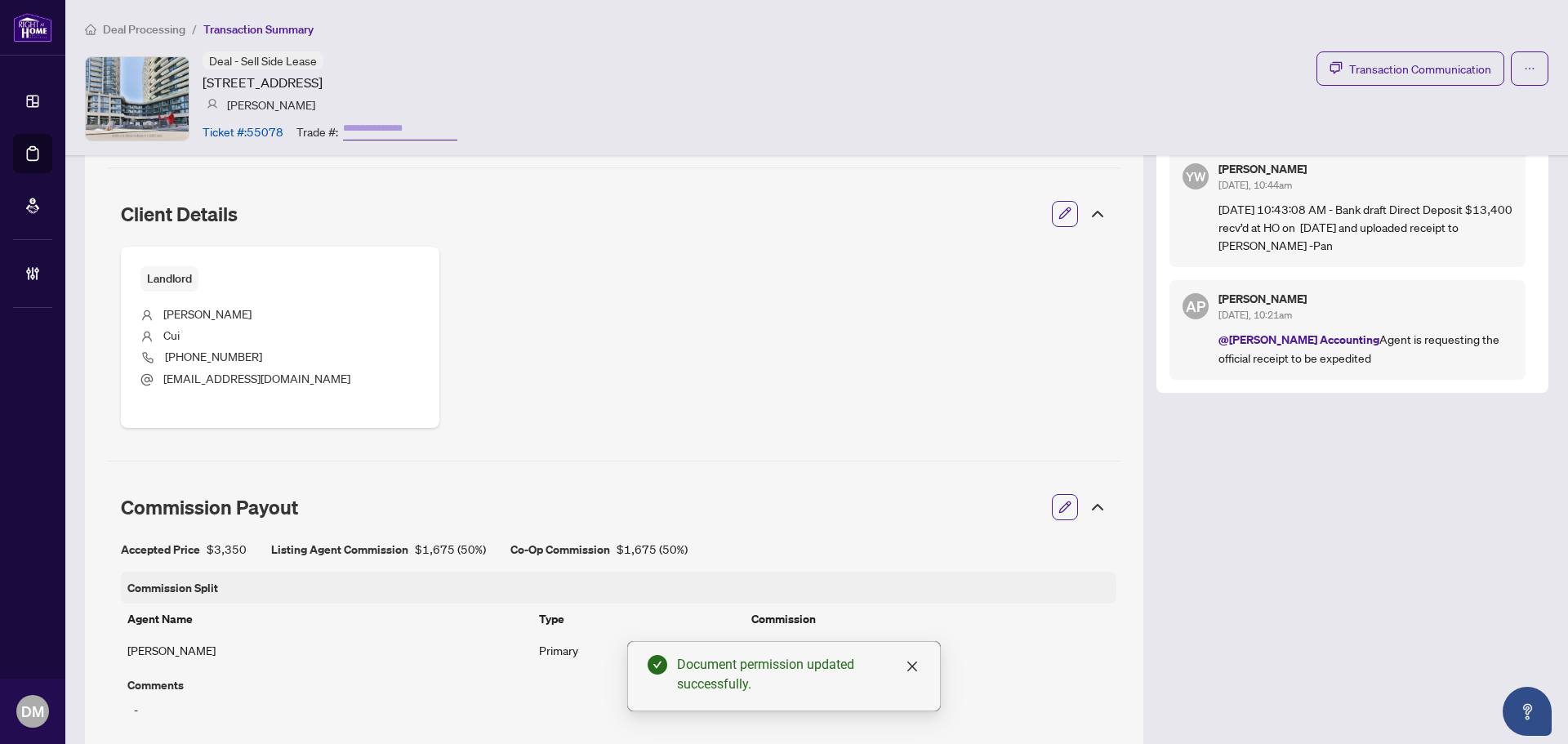
scroll to position [490, 0]
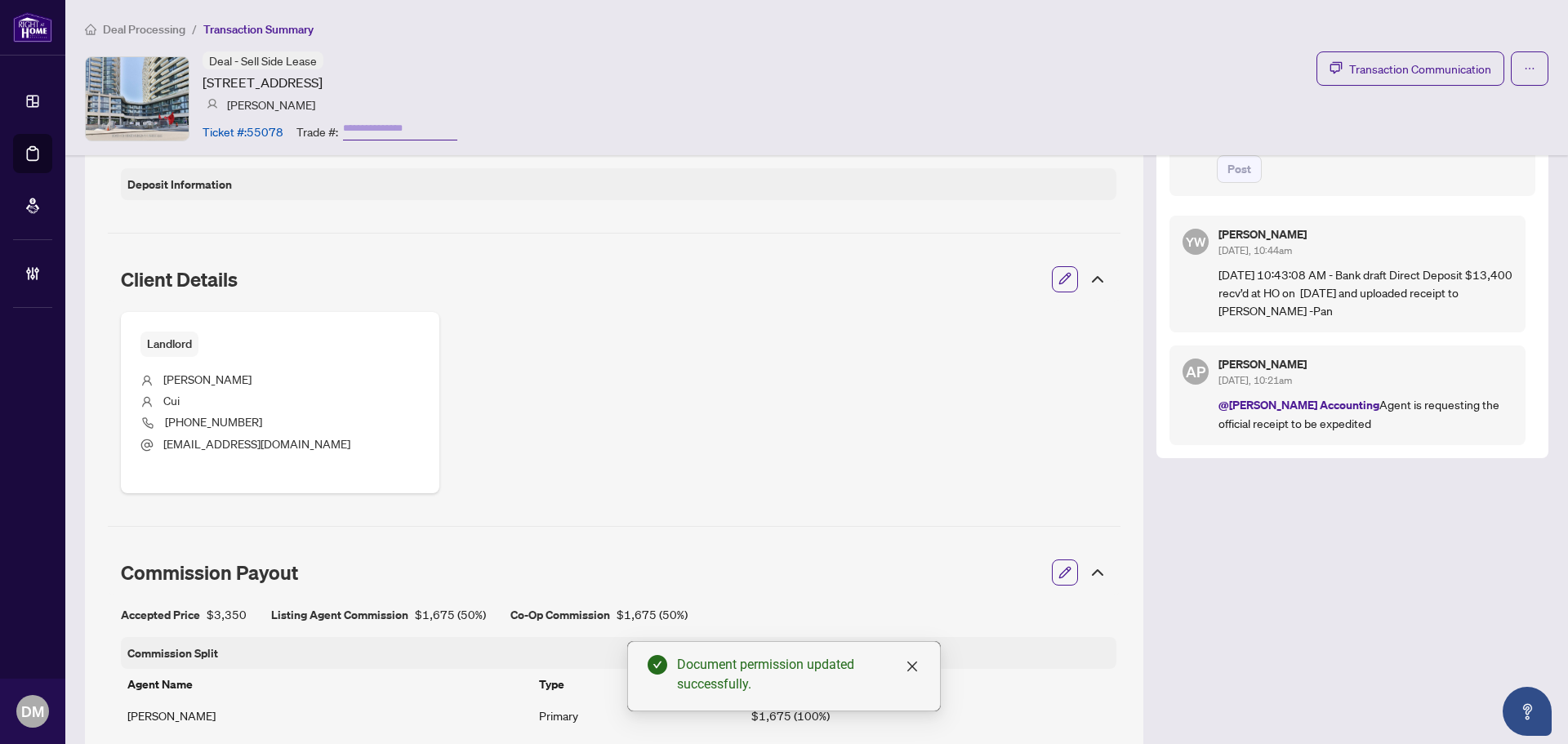
click at [825, 327] on div "Landlord [PERSON_NAME] [PHONE_NUMBER] [EMAIL_ADDRESS][DOMAIN_NAME]" at bounding box center [618, 403] width 996 height 182
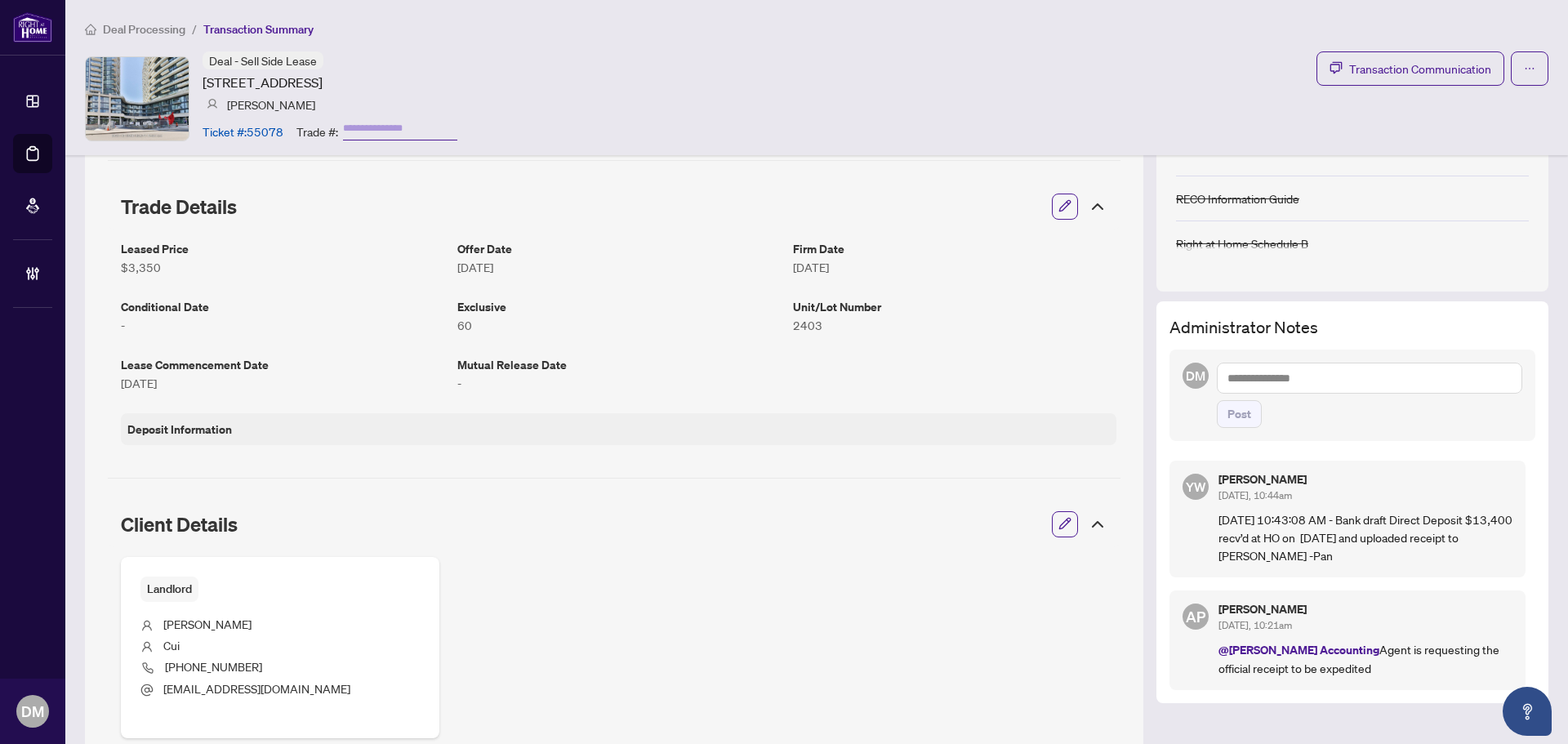
scroll to position [0, 0]
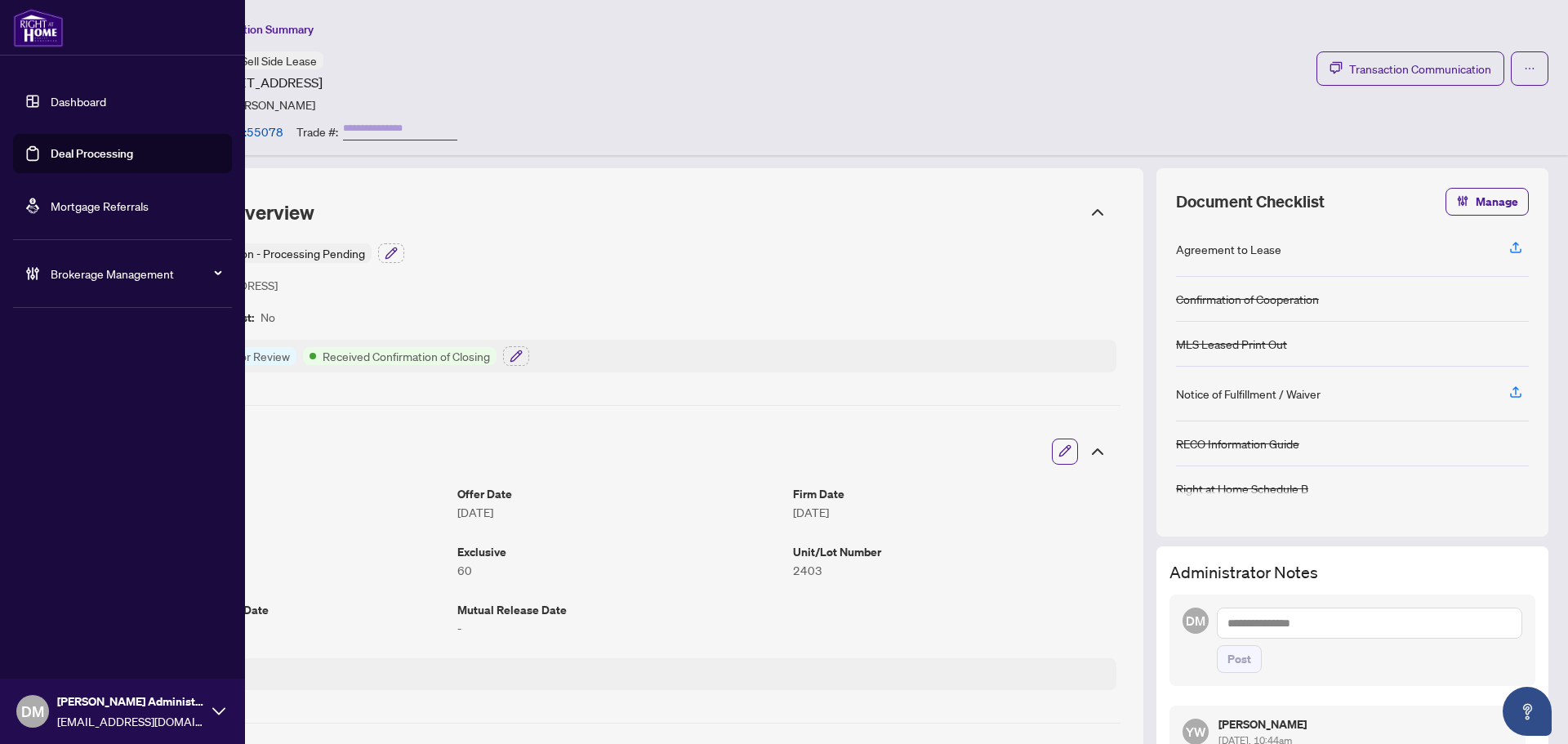
click at [51, 94] on link "Dashboard" at bounding box center [79, 101] width 55 height 15
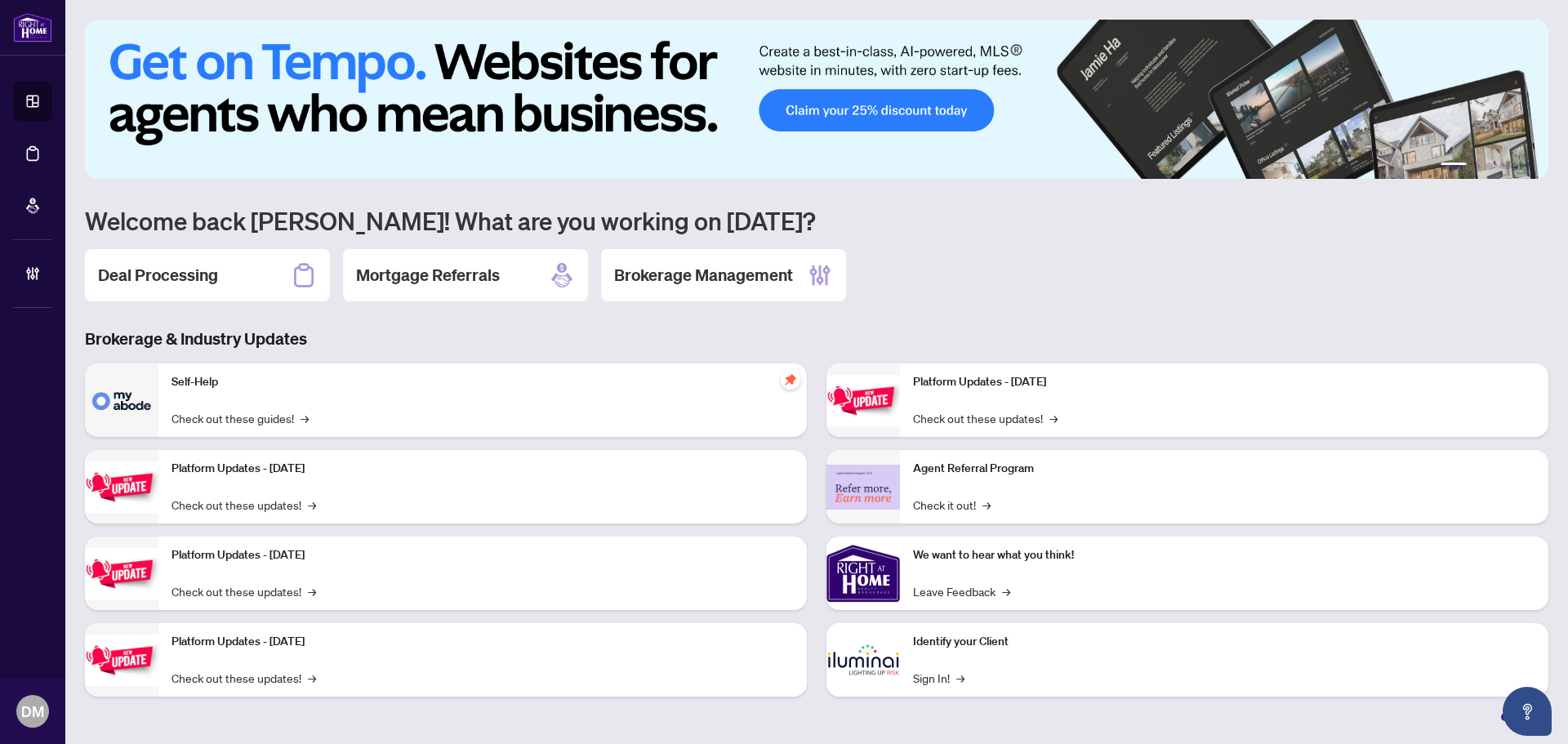
drag, startPoint x: 193, startPoint y: 287, endPoint x: 459, endPoint y: 209, distance: 277.2
click at [194, 286] on h2 "Deal Processing" at bounding box center [157, 275] width 120 height 23
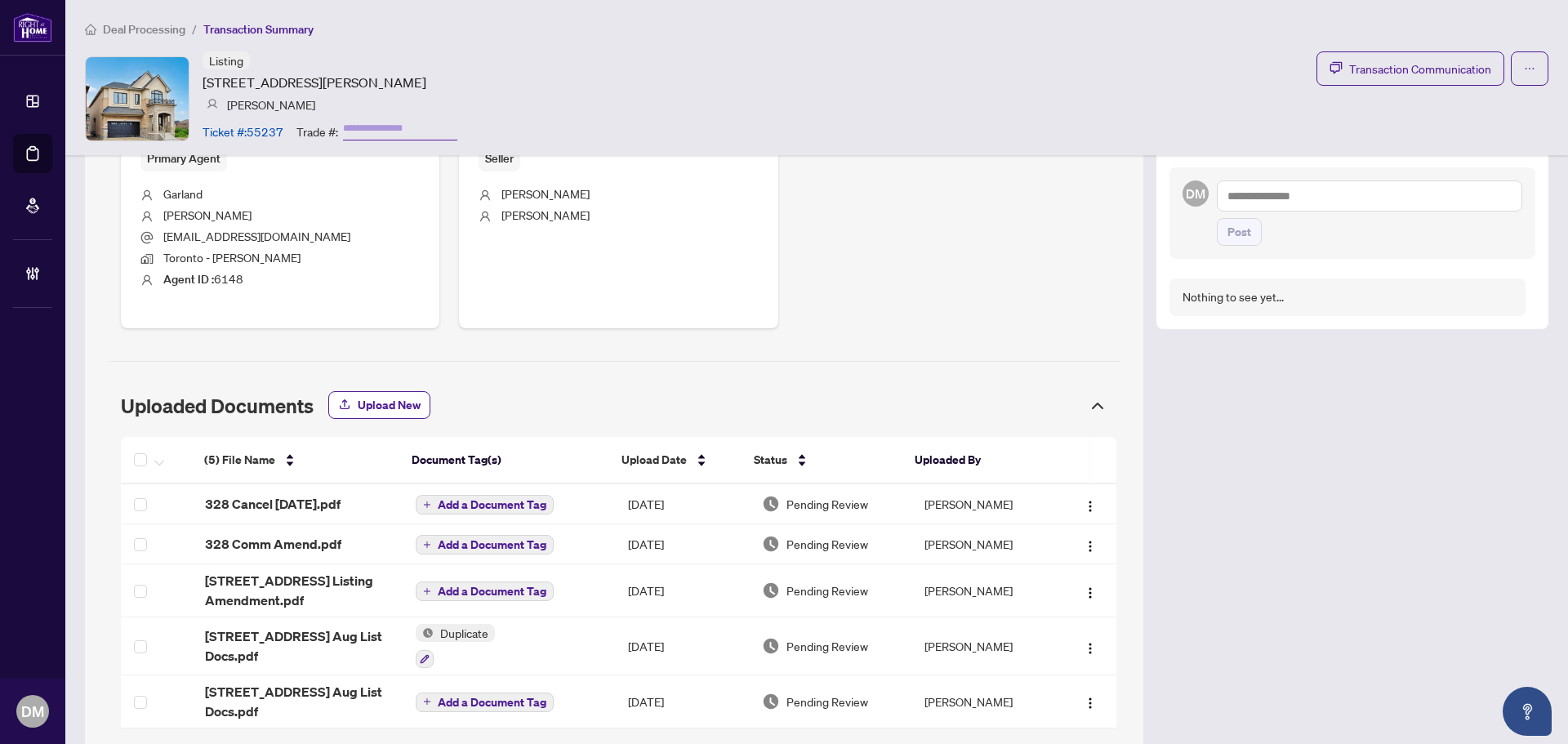
scroll to position [680, 0]
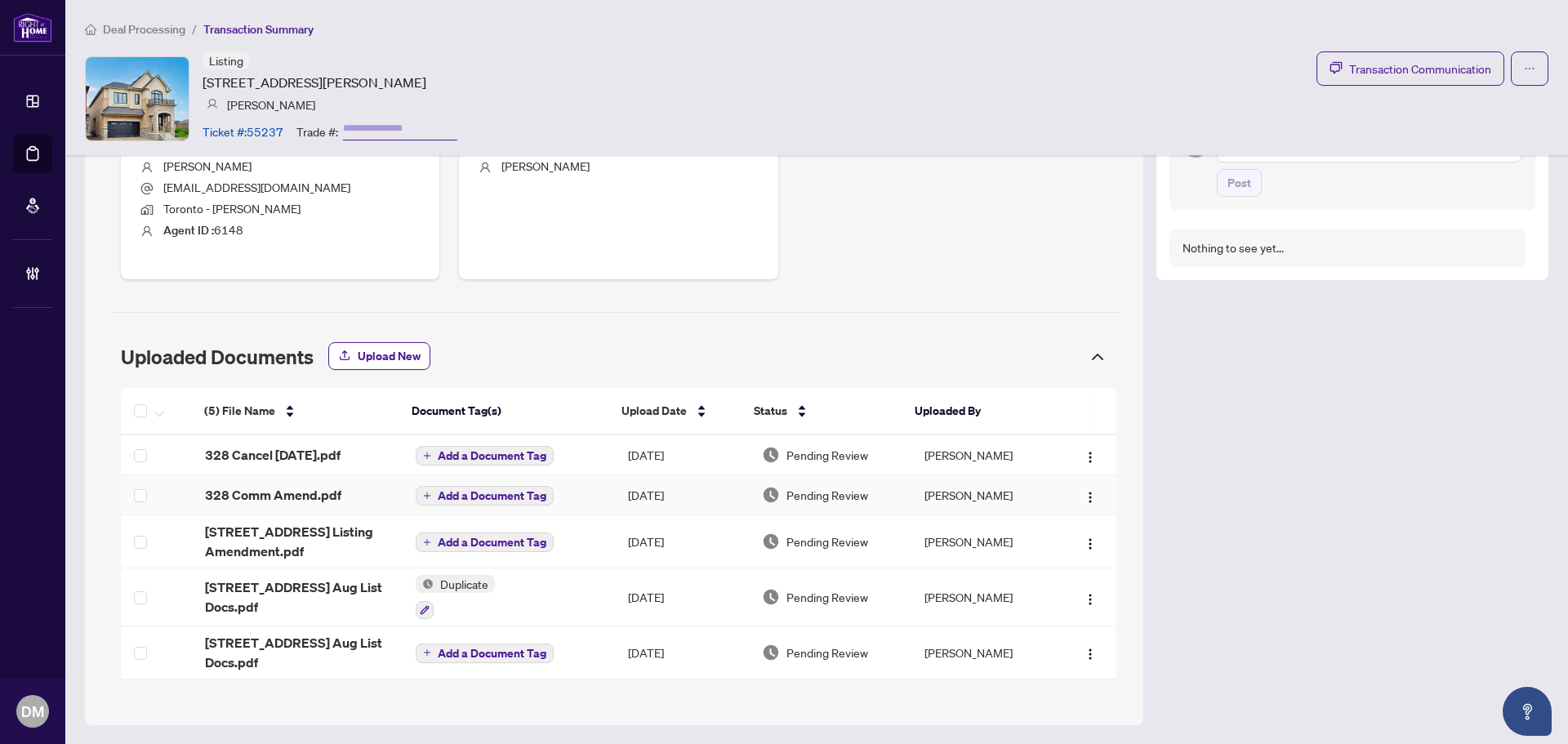
click at [958, 476] on td "[PERSON_NAME]" at bounding box center [983, 495] width 144 height 40
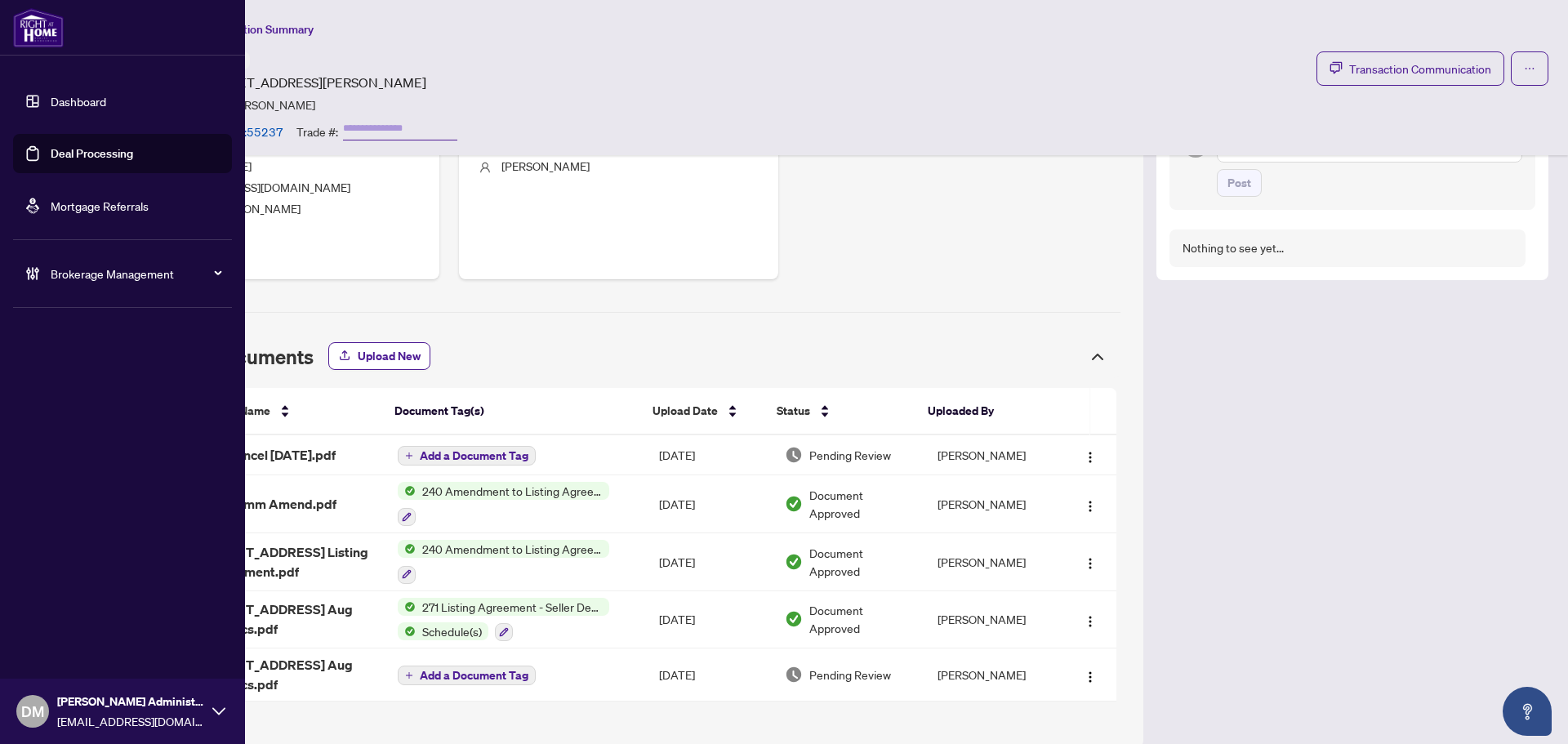
click at [119, 274] on span "Brokerage Management" at bounding box center [136, 273] width 170 height 18
click at [42, 272] on div "Brokerage Management" at bounding box center [123, 274] width 219 height 39
click at [77, 338] on link "Settings Overview" at bounding box center [80, 339] width 92 height 15
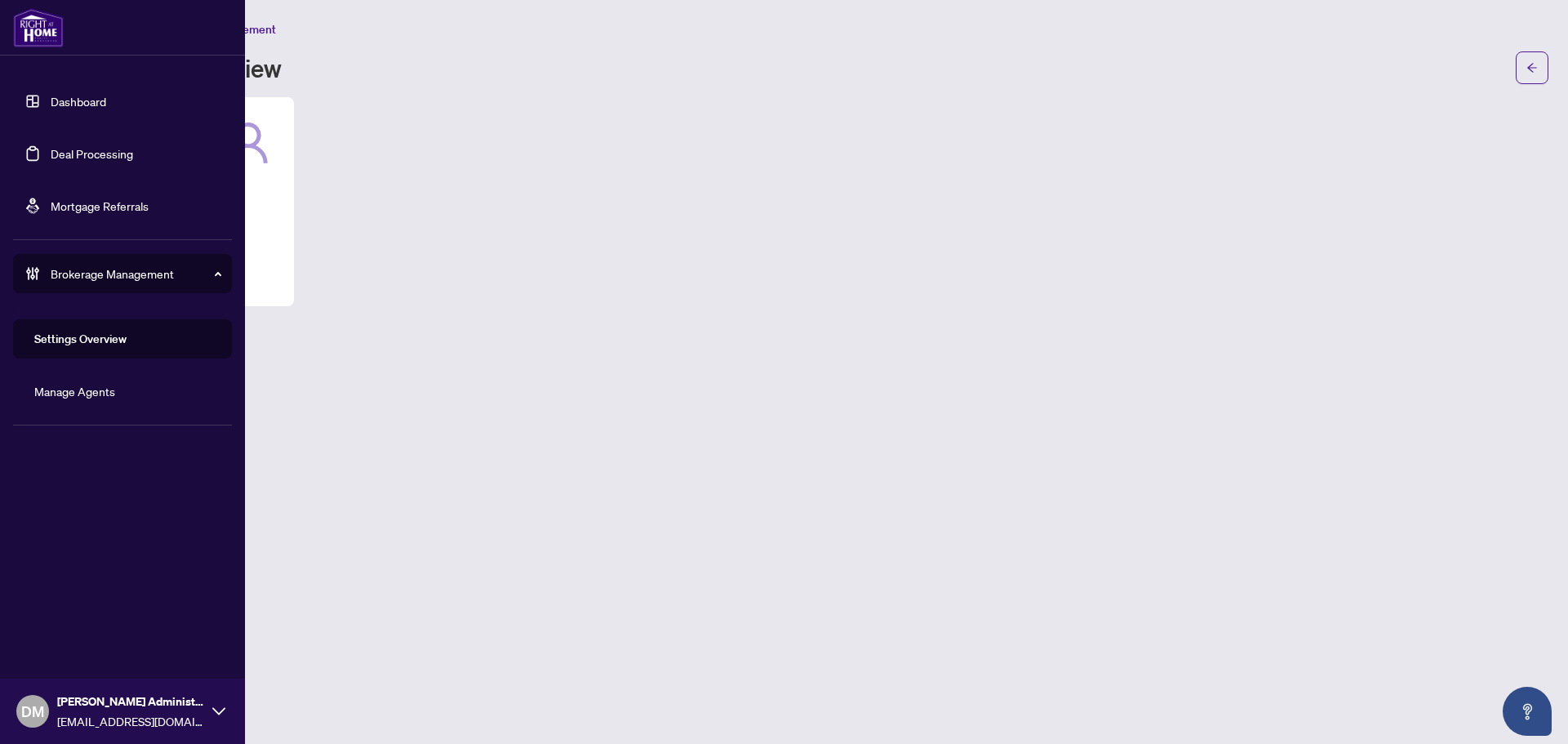
click at [82, 384] on link "Manage Agents" at bounding box center [74, 392] width 81 height 15
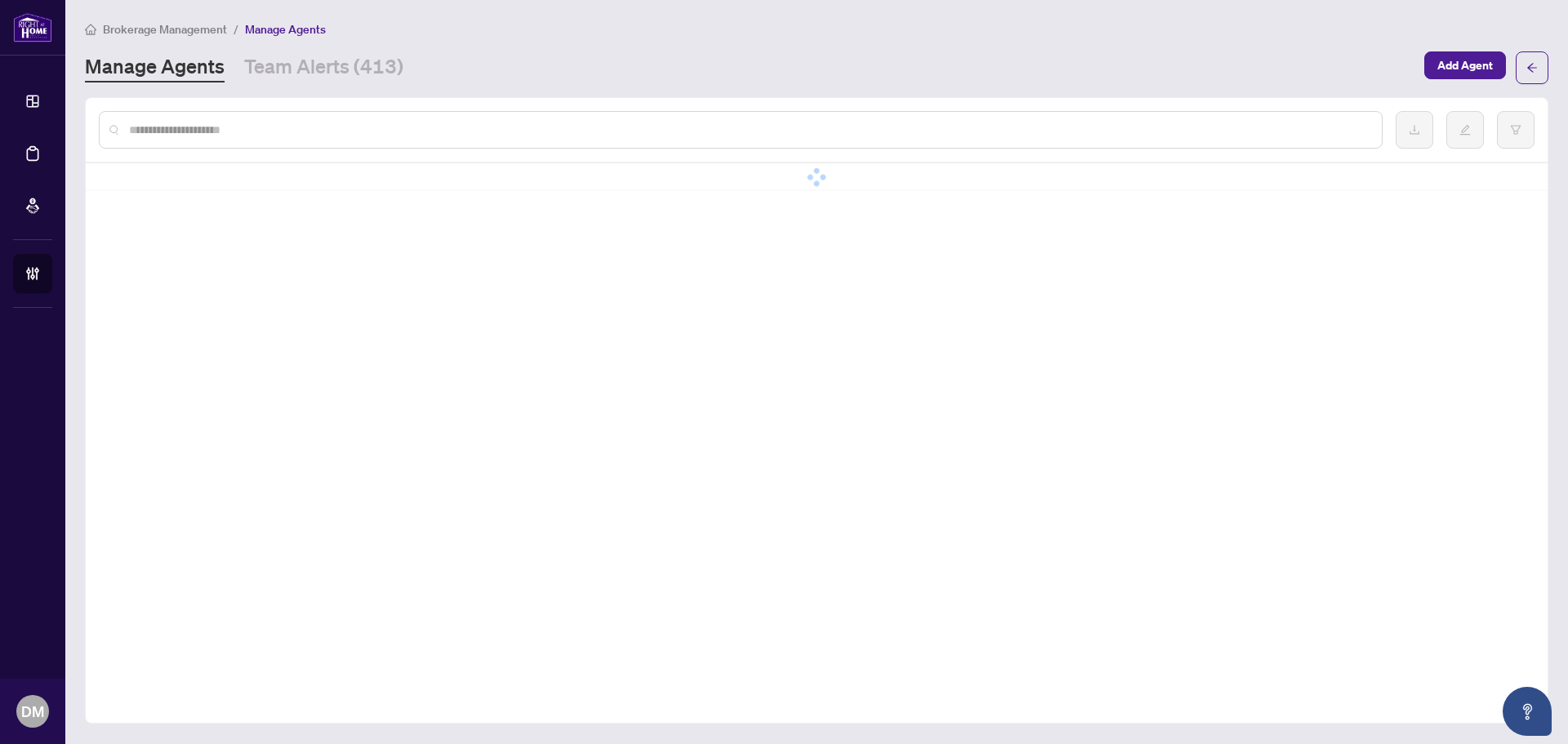
drag, startPoint x: 425, startPoint y: 121, endPoint x: 392, endPoint y: 143, distance: 39.7
click at [421, 124] on input "text" at bounding box center [749, 129] width 1240 height 18
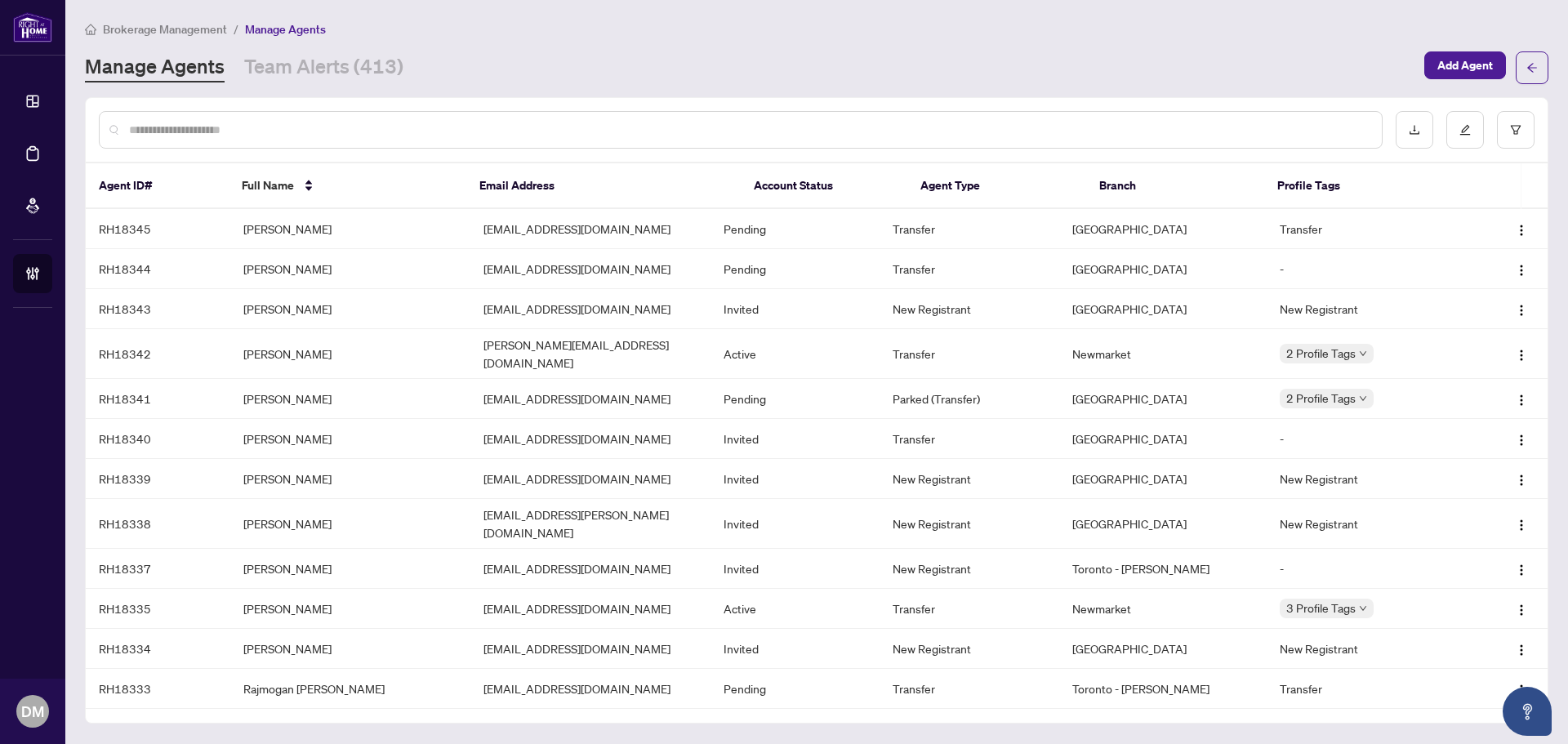
paste input "**********"
type input "**********"
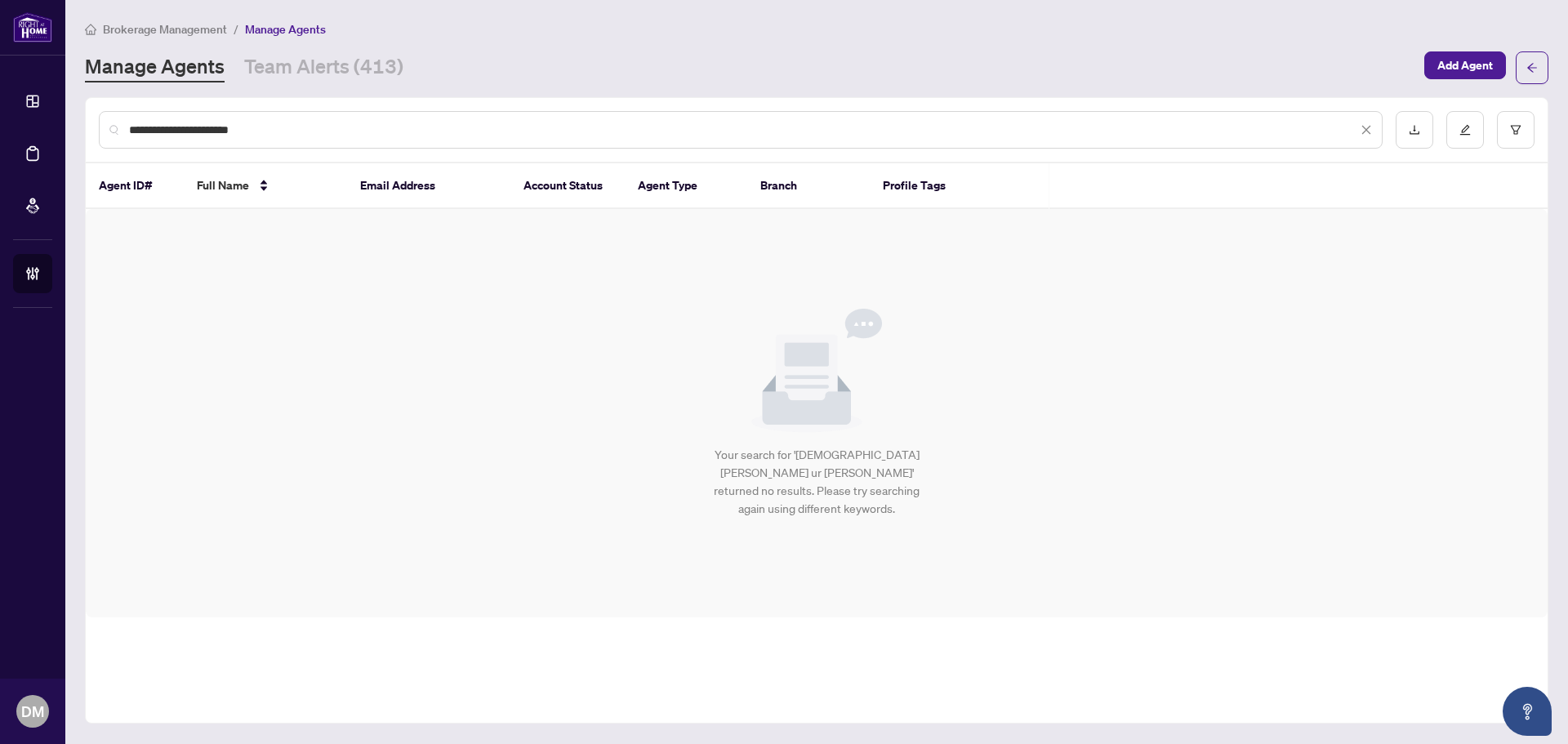
drag, startPoint x: 377, startPoint y: 123, endPoint x: 4, endPoint y: 80, distance: 375.5
click at [0, 82] on div "**********" at bounding box center [784, 372] width 1568 height 744
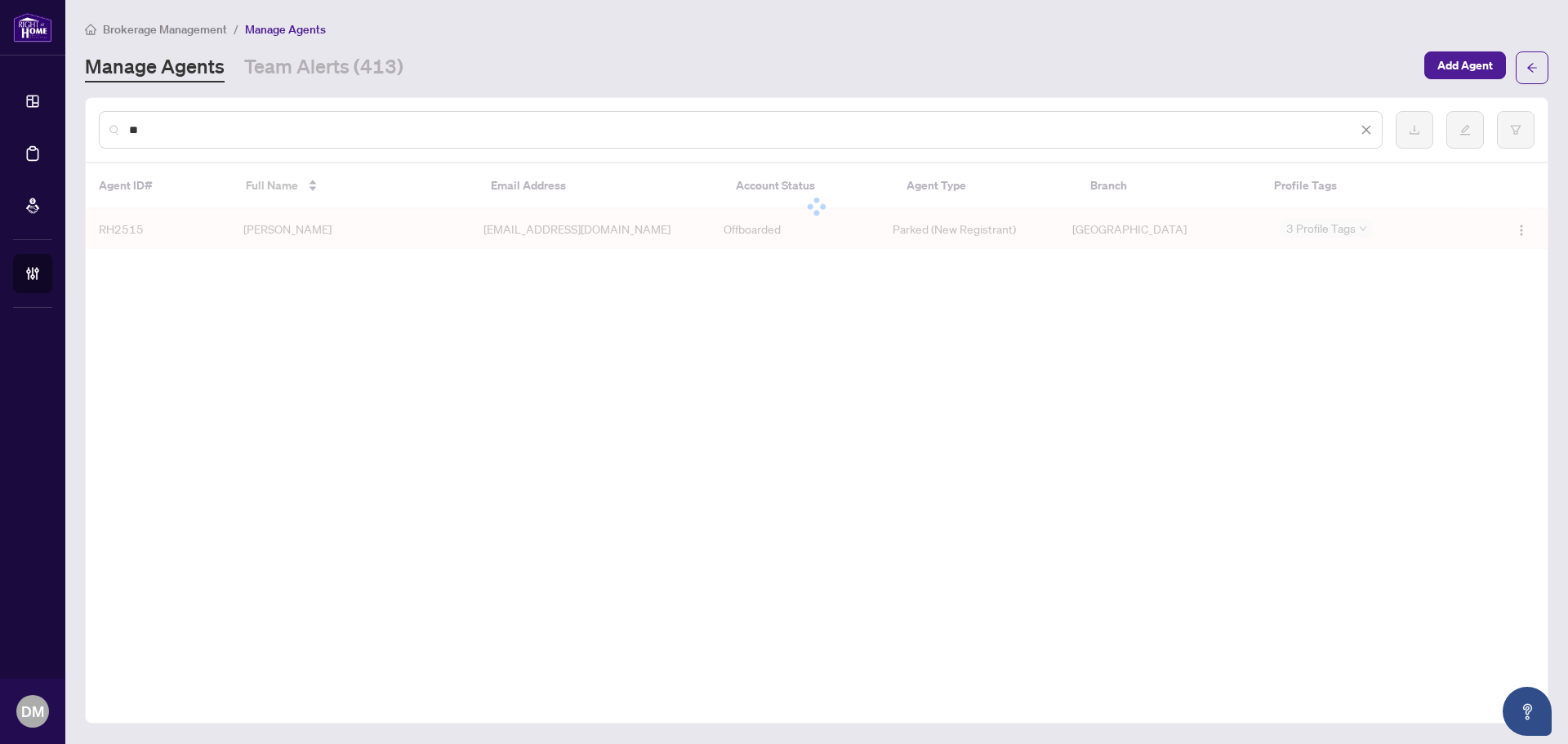
type input "*"
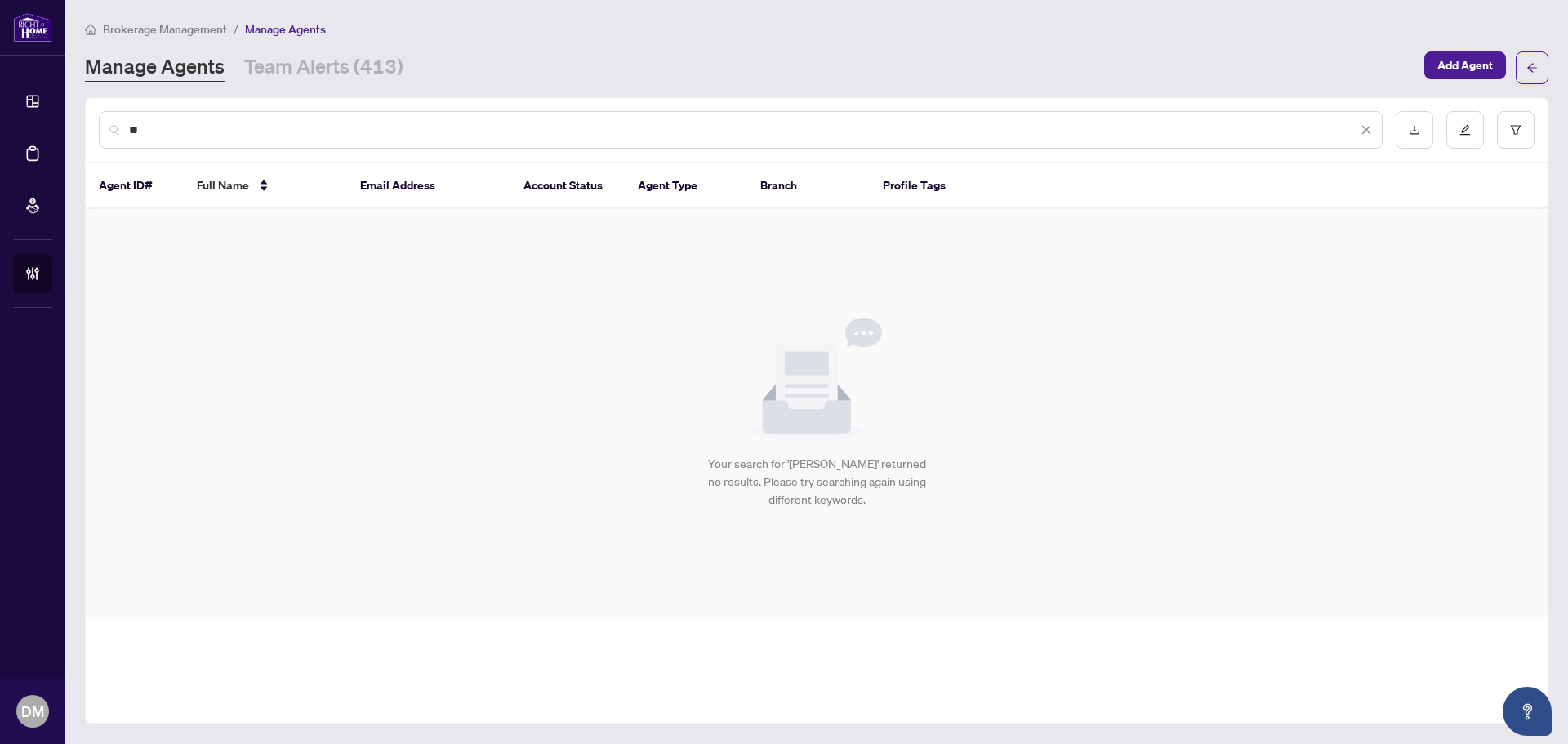
type input "*"
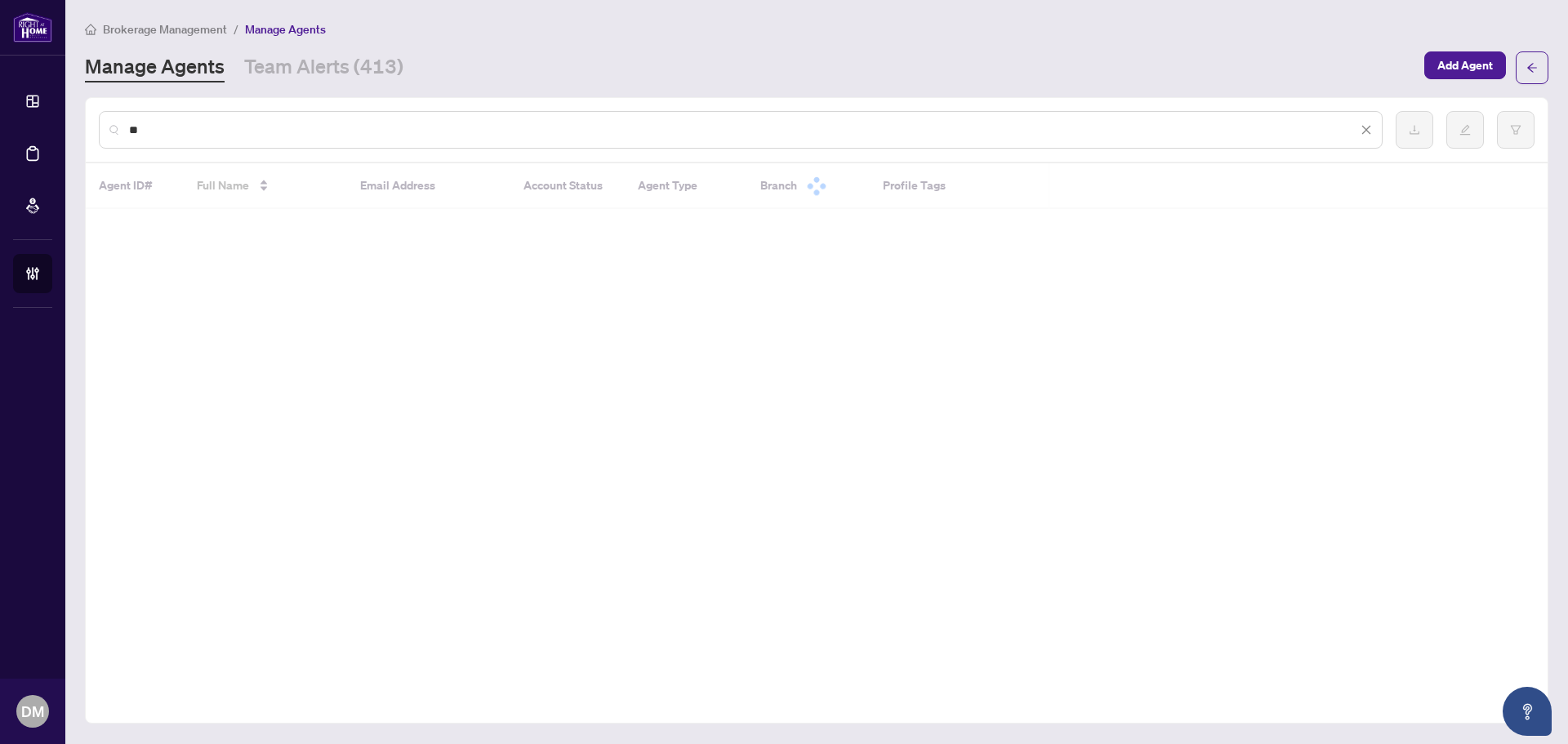
type input "*"
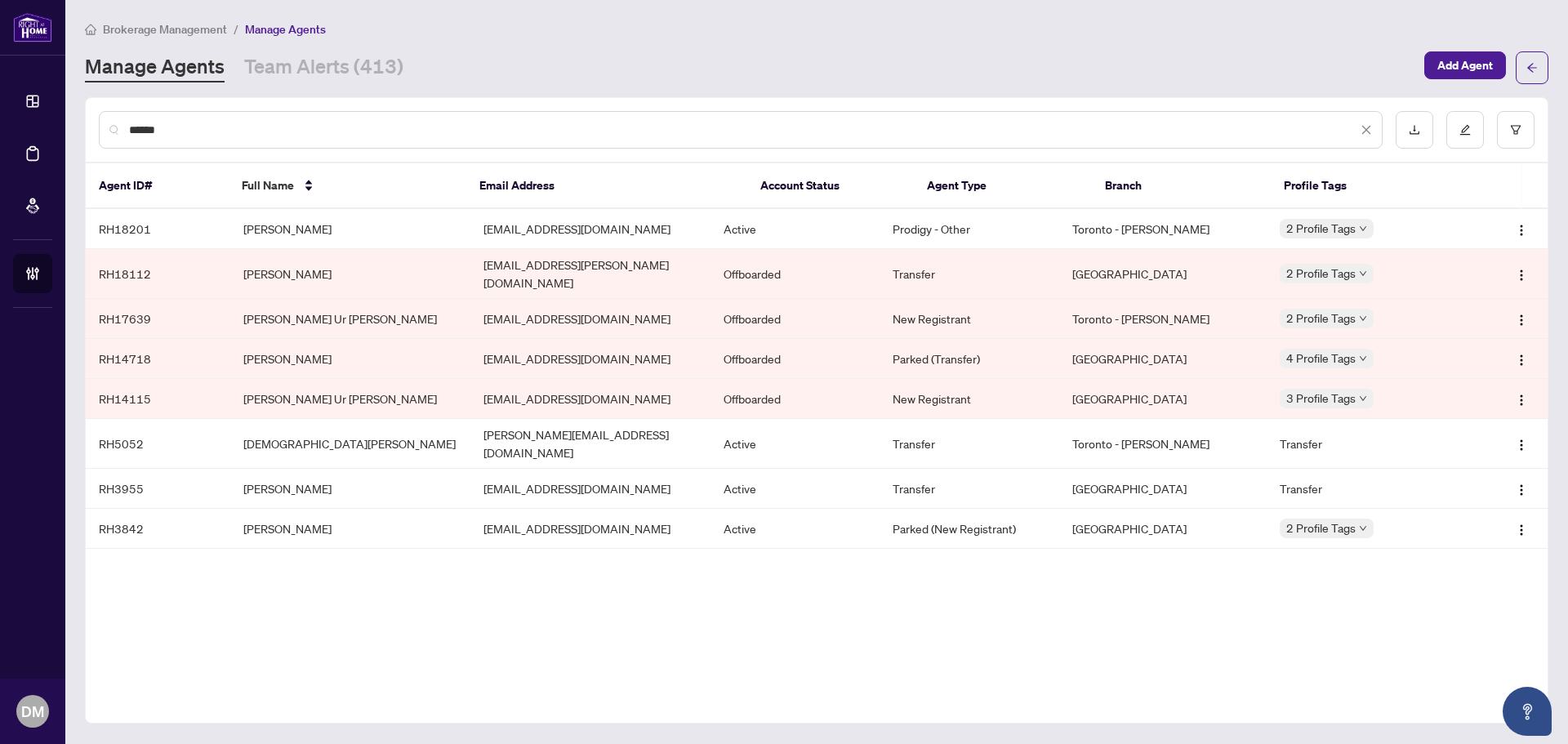
click at [254, 130] on input "******" at bounding box center [743, 129] width 1228 height 18
type input "*"
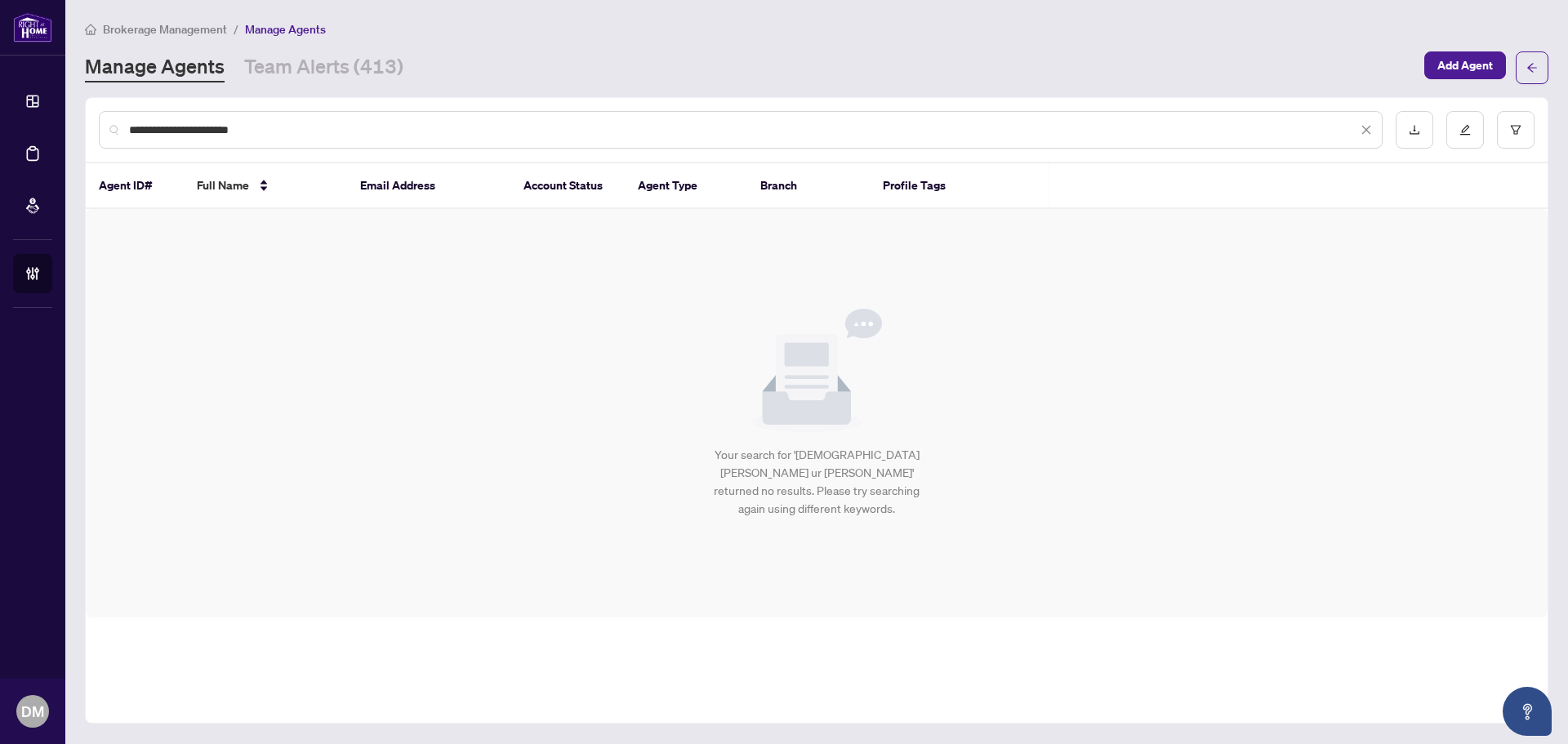
drag, startPoint x: 291, startPoint y: 131, endPoint x: 202, endPoint y: 135, distance: 89.1
click at [202, 135] on input "**********" at bounding box center [743, 129] width 1228 height 18
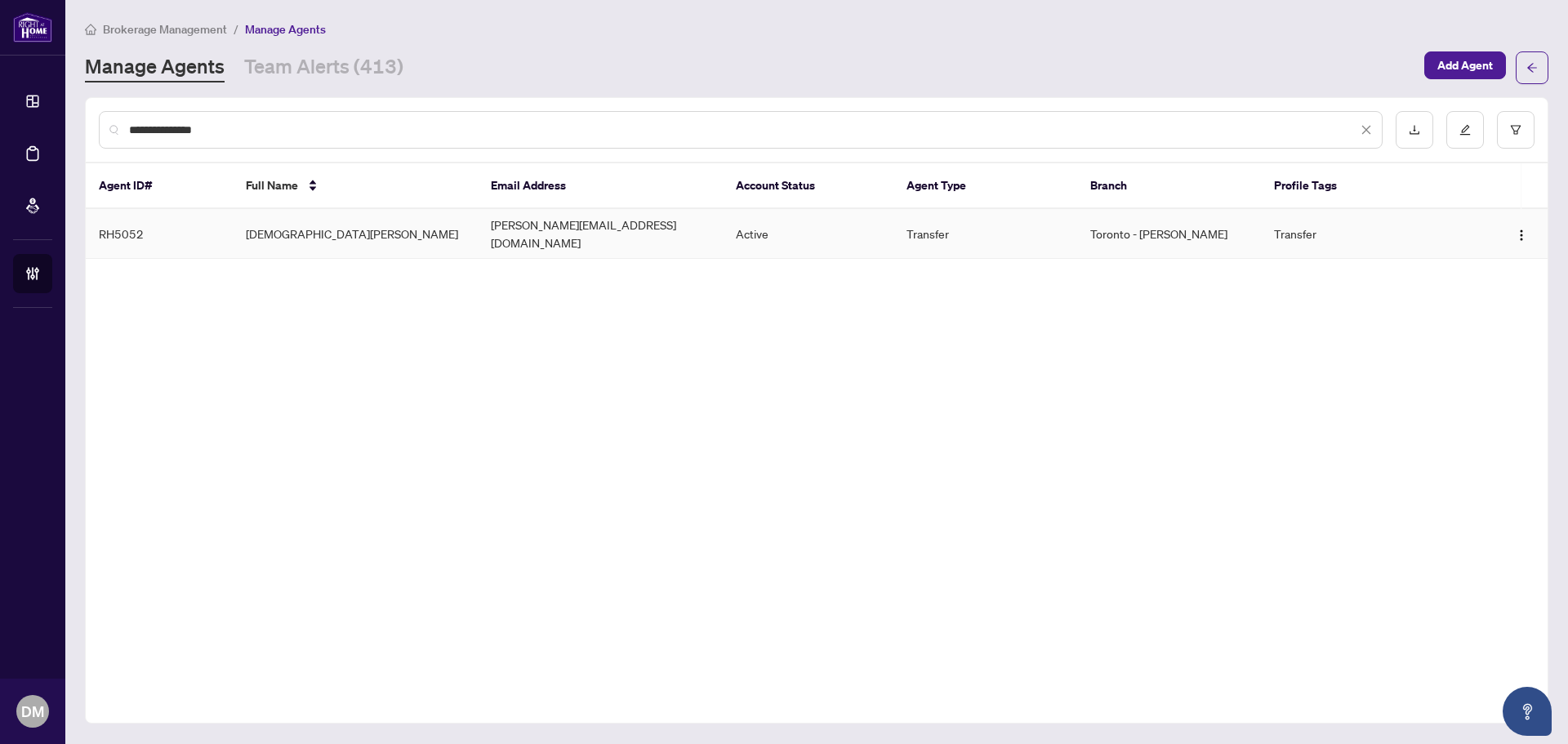
type input "**********"
click at [314, 228] on td "[DEMOGRAPHIC_DATA][PERSON_NAME]" at bounding box center [355, 234] width 245 height 50
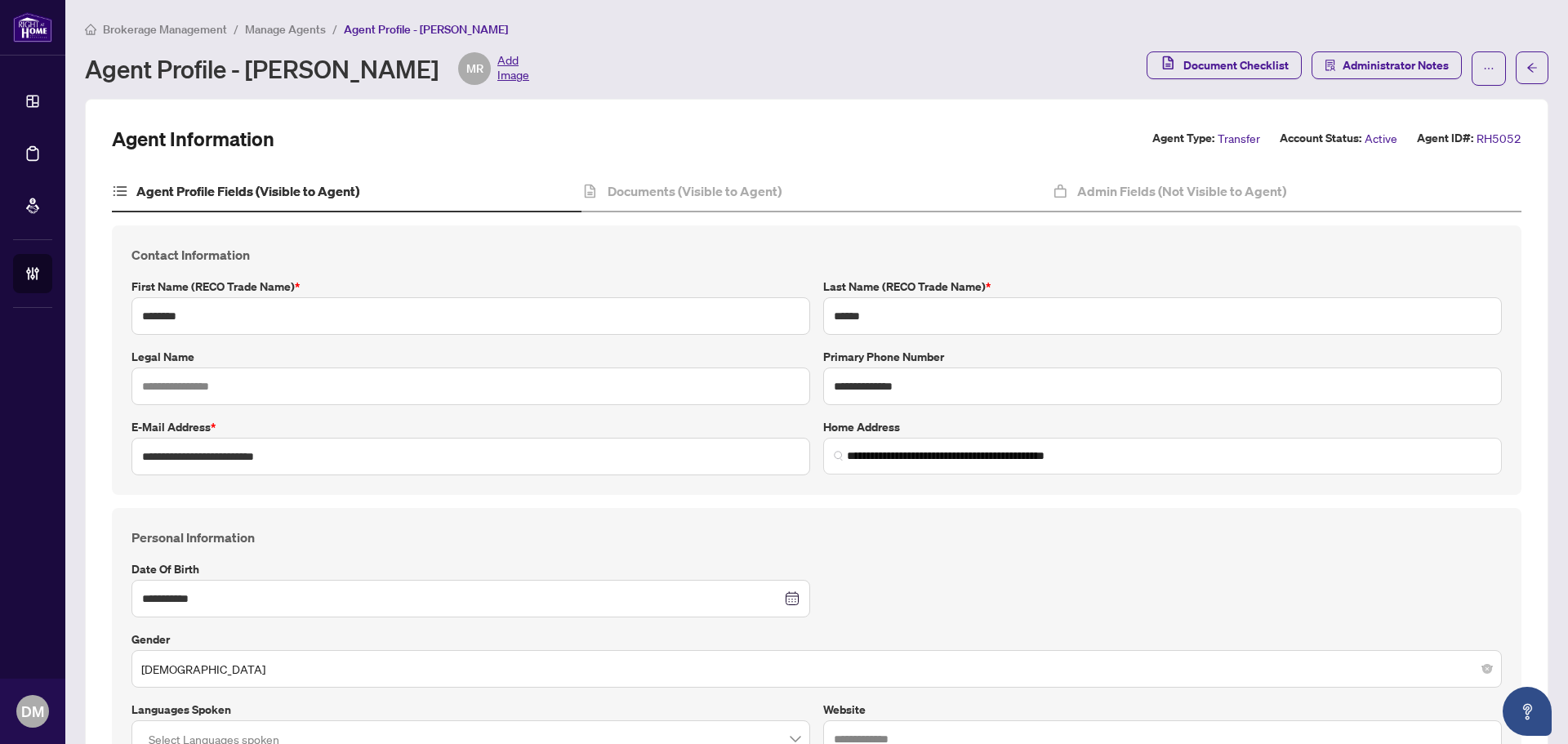
drag, startPoint x: 250, startPoint y: 70, endPoint x: 479, endPoint y: 68, distance: 229.0
click at [479, 68] on div "Agent Profile - [PERSON_NAME] MR Add Image" at bounding box center [307, 68] width 444 height 33
copy div "[DEMOGRAPHIC_DATA][PERSON_NAME]"
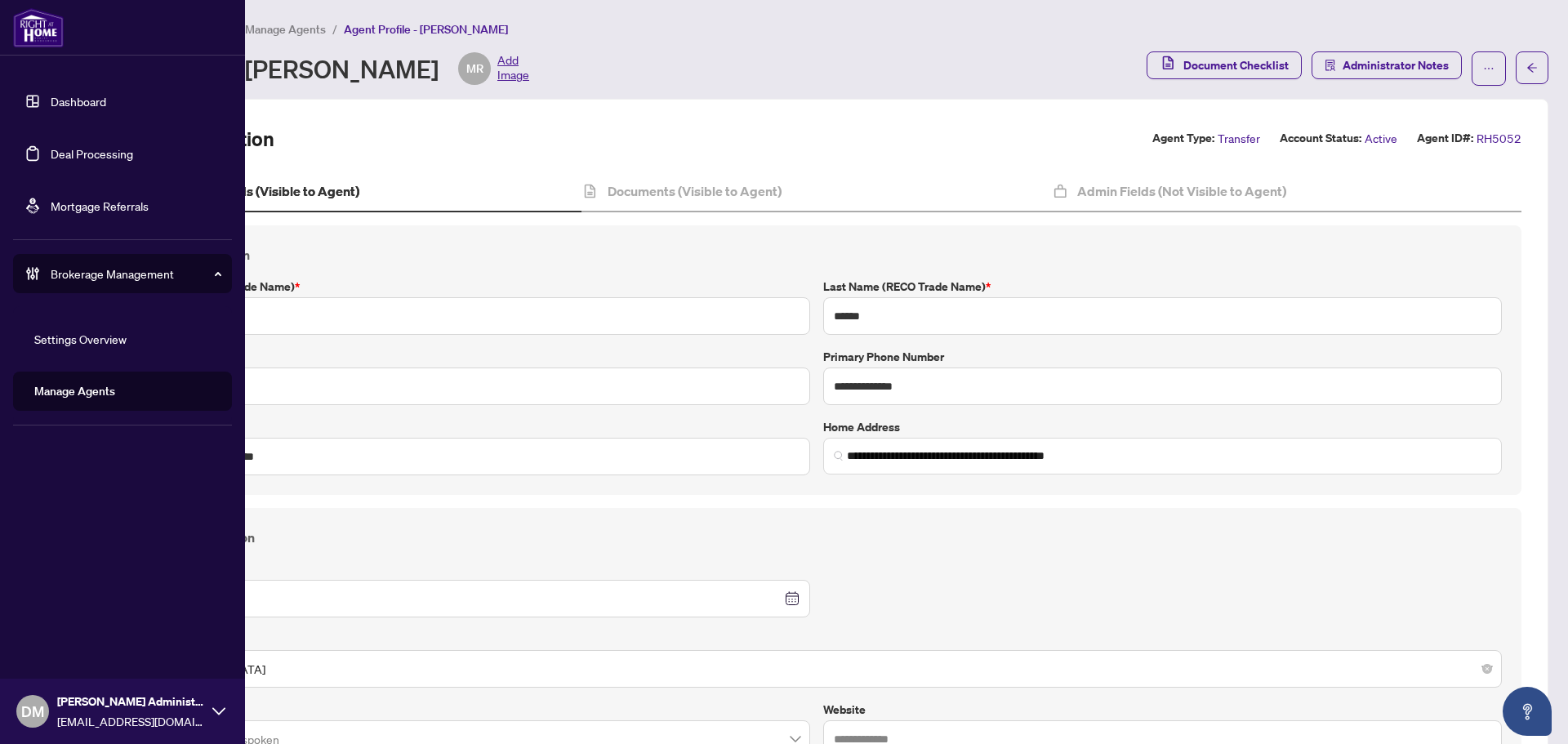
click at [68, 100] on link "Dashboard" at bounding box center [79, 101] width 55 height 15
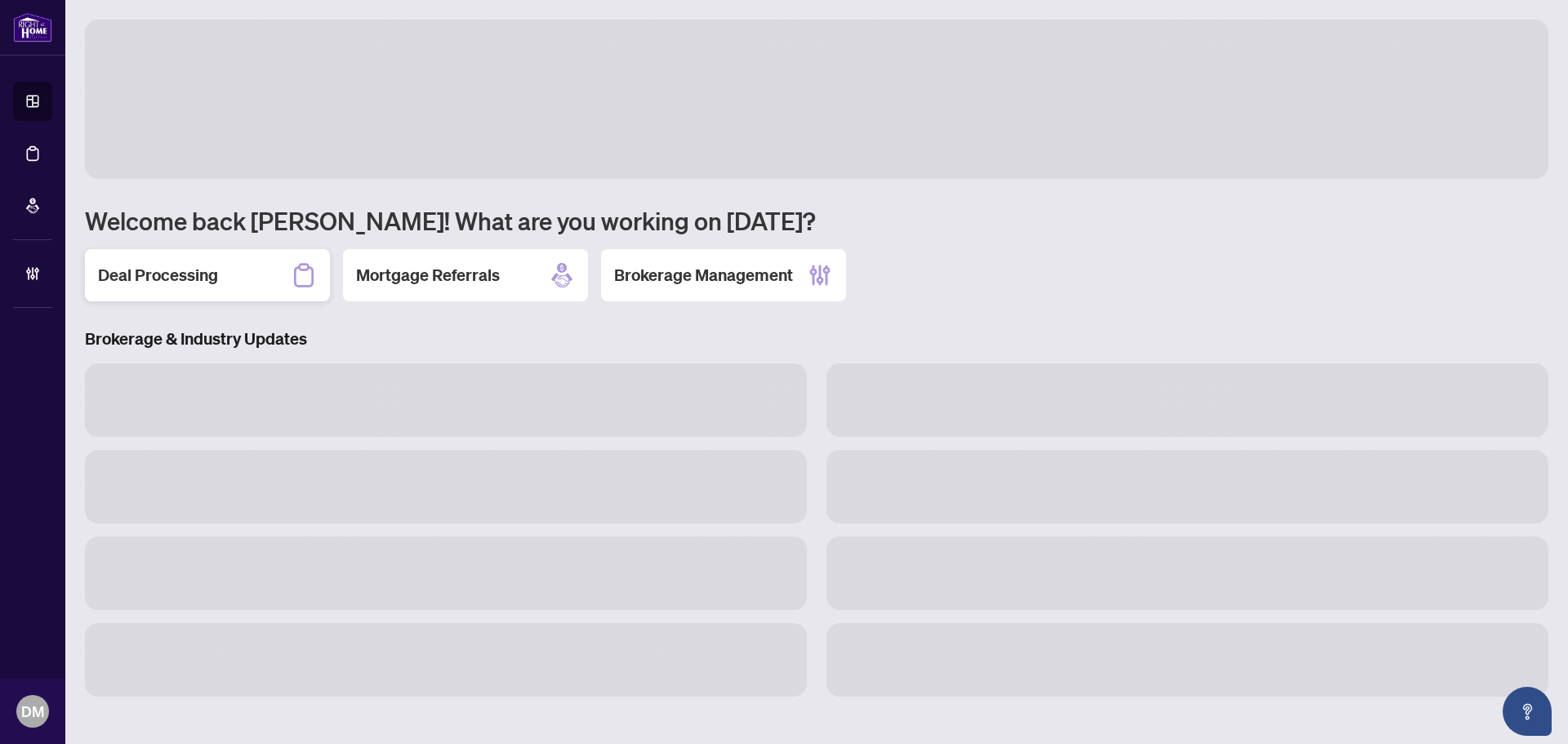
click at [237, 282] on div "Deal Processing" at bounding box center [208, 275] width 245 height 52
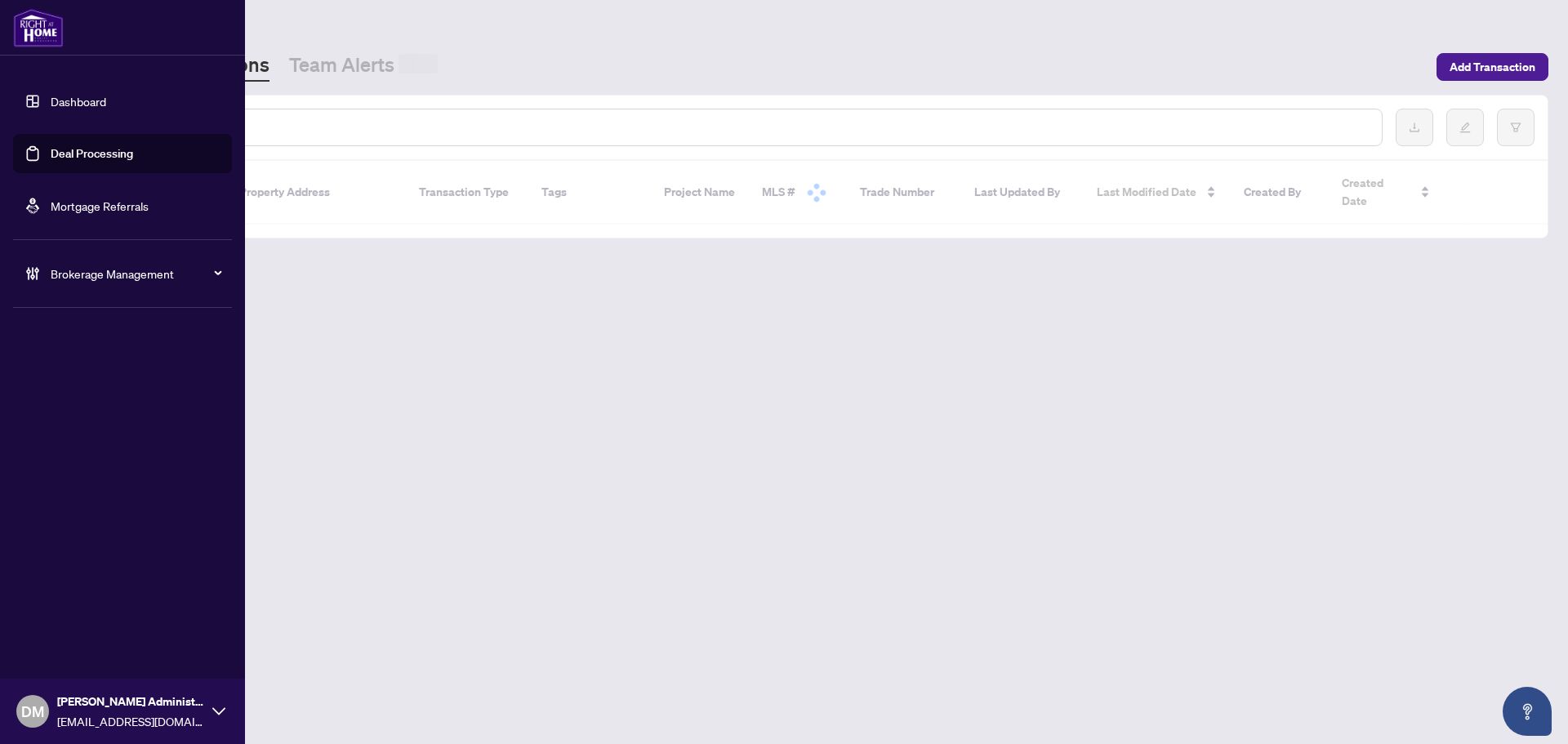
click at [41, 283] on div "Brokerage Management" at bounding box center [123, 274] width 219 height 39
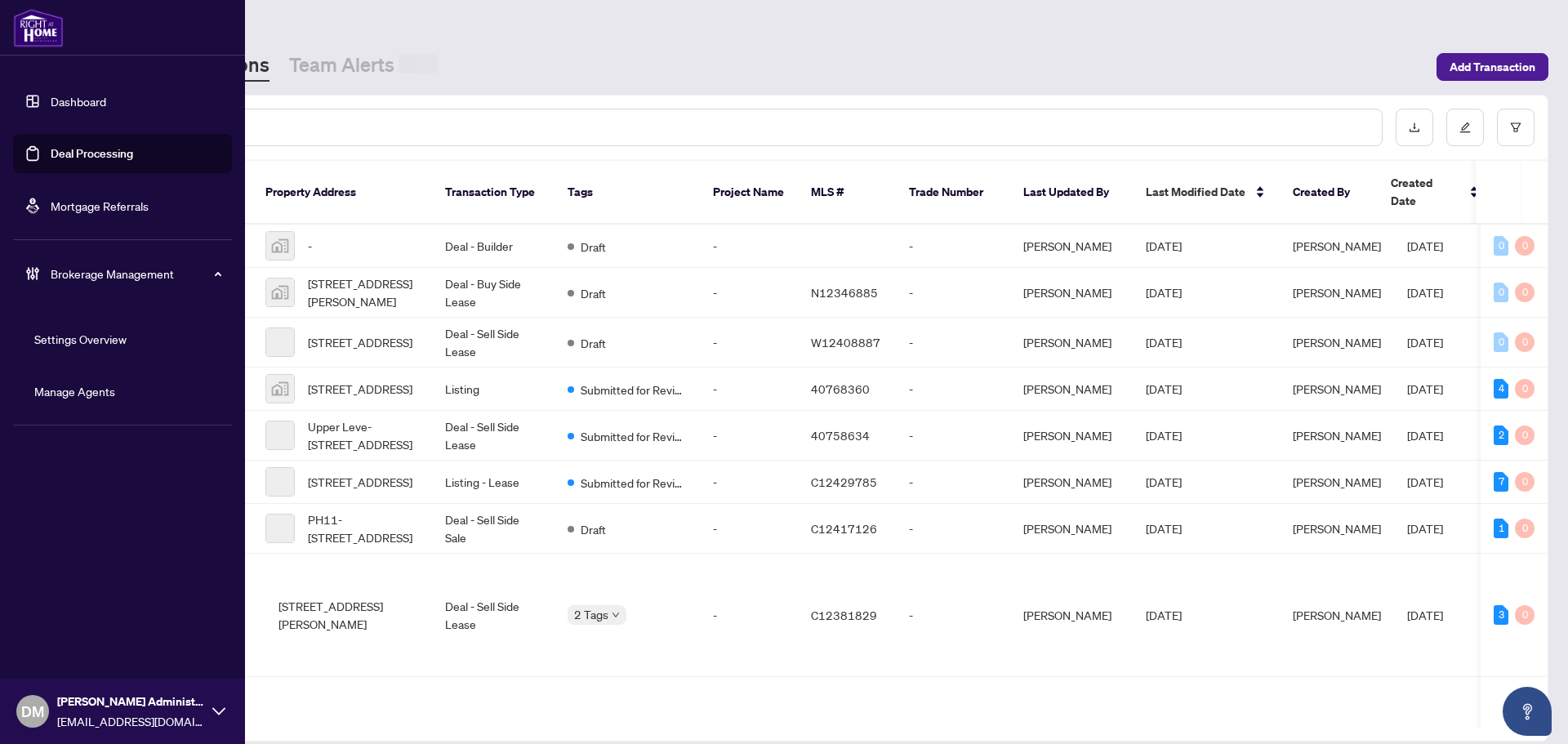
click at [103, 387] on link "Manage Agents" at bounding box center [74, 392] width 81 height 15
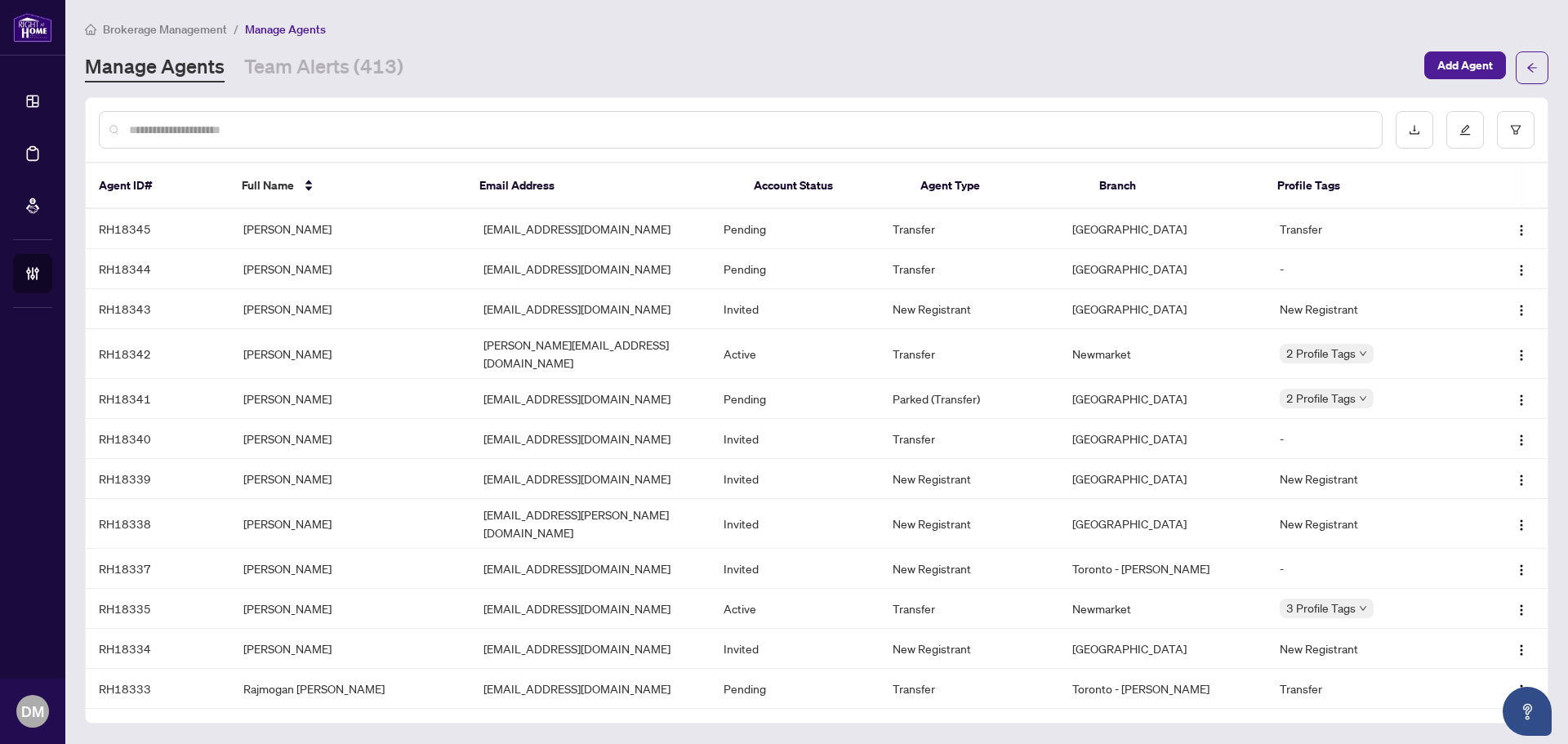
click at [309, 125] on input "text" at bounding box center [749, 129] width 1240 height 18
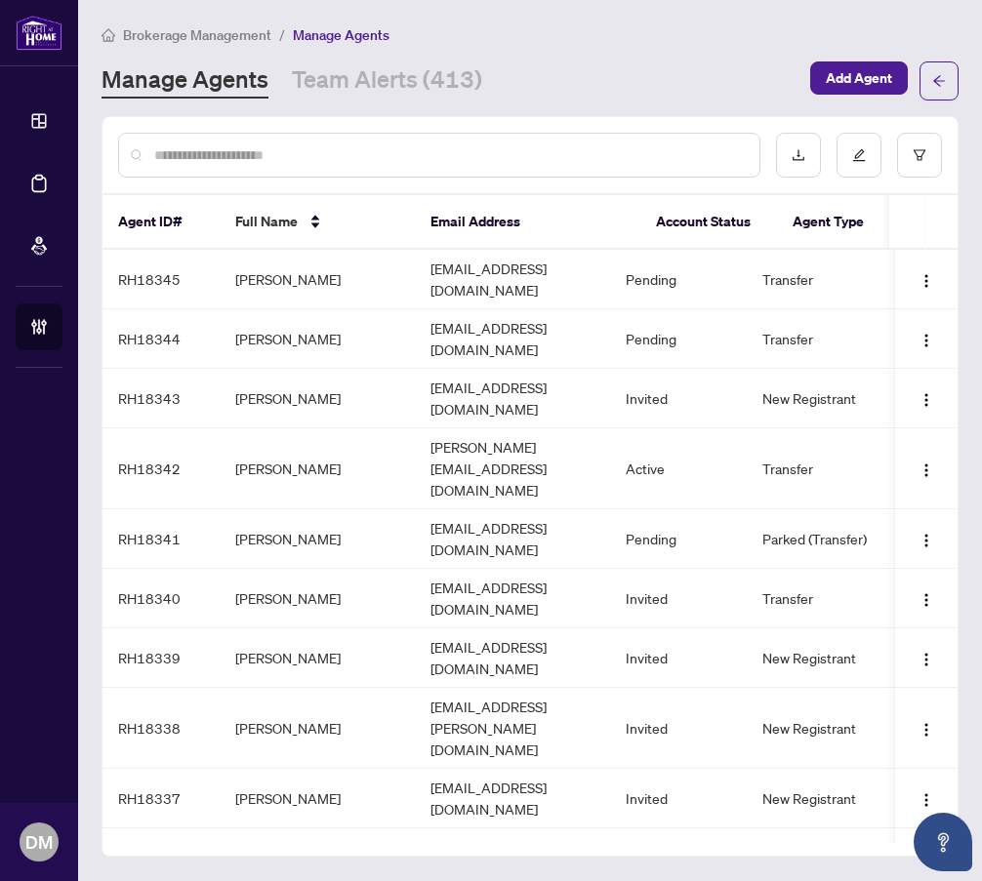
click at [212, 167] on div at bounding box center [439, 155] width 642 height 45
click at [222, 162] on input "text" at bounding box center [449, 154] width 590 height 21
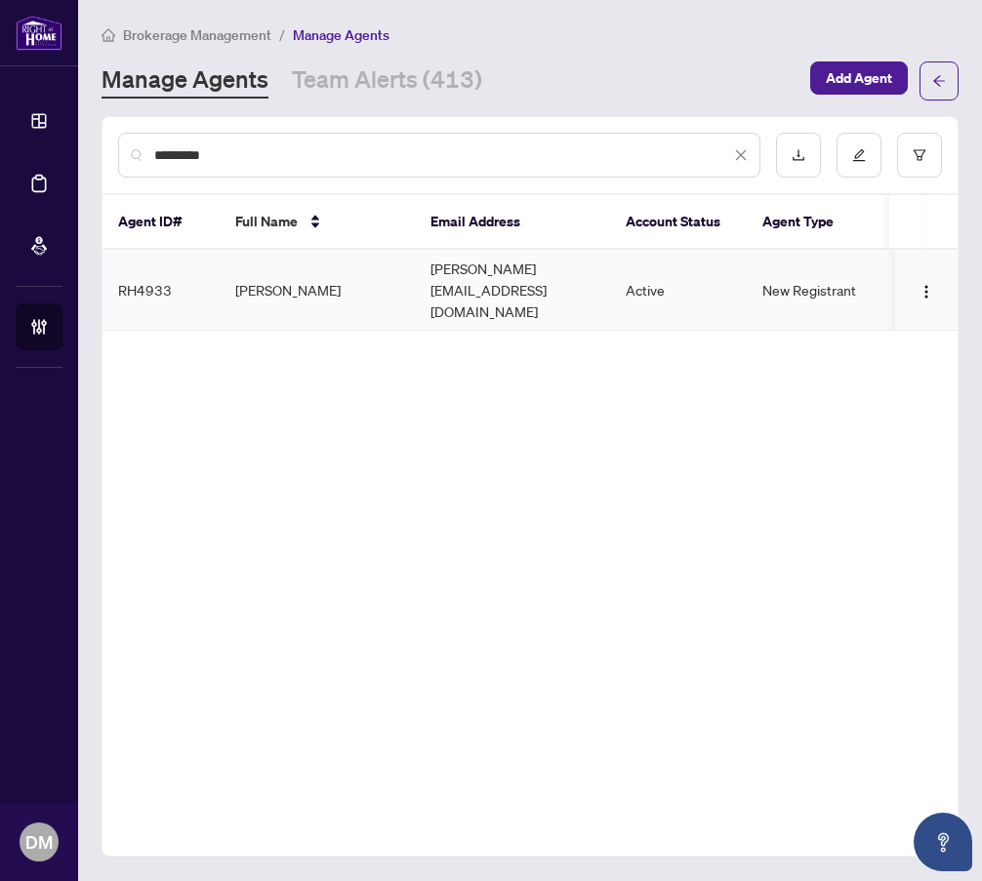
type input "*********"
drag, startPoint x: 420, startPoint y: 280, endPoint x: 414, endPoint y: 252, distance: 28.9
click at [419, 280] on td "[PERSON_NAME][EMAIL_ADDRESS][DOMAIN_NAME]" at bounding box center [512, 290] width 195 height 81
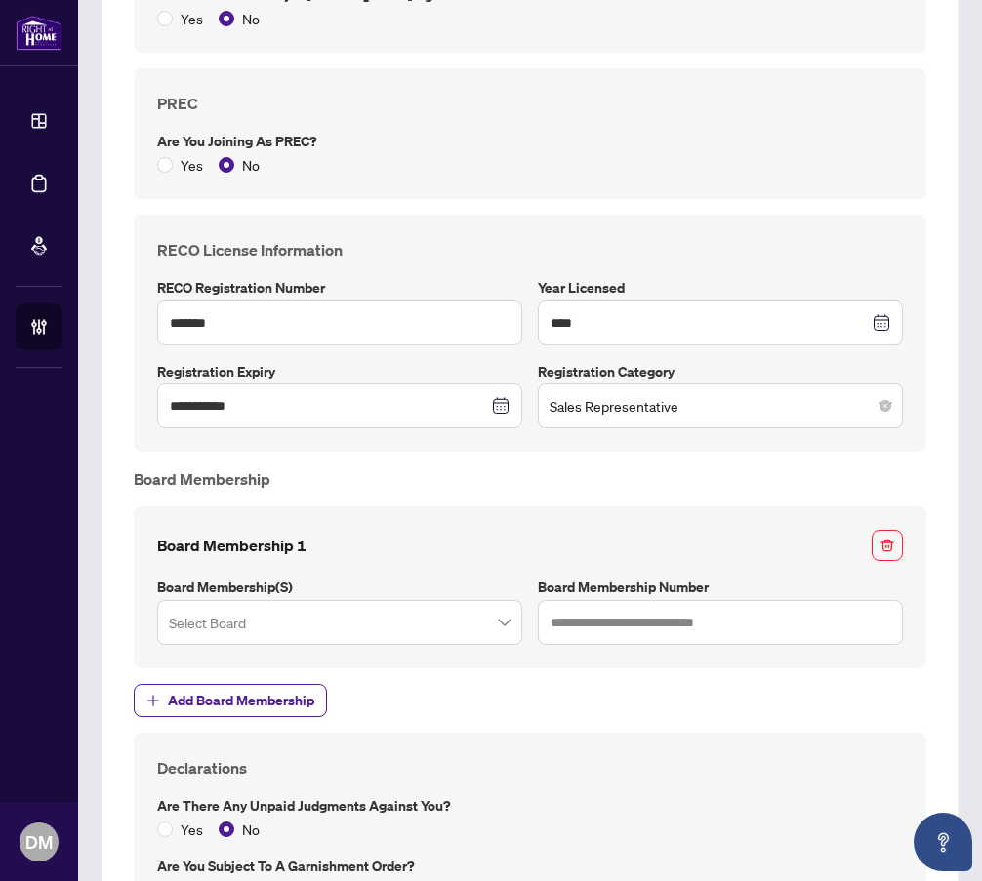
scroll to position [1952, 0]
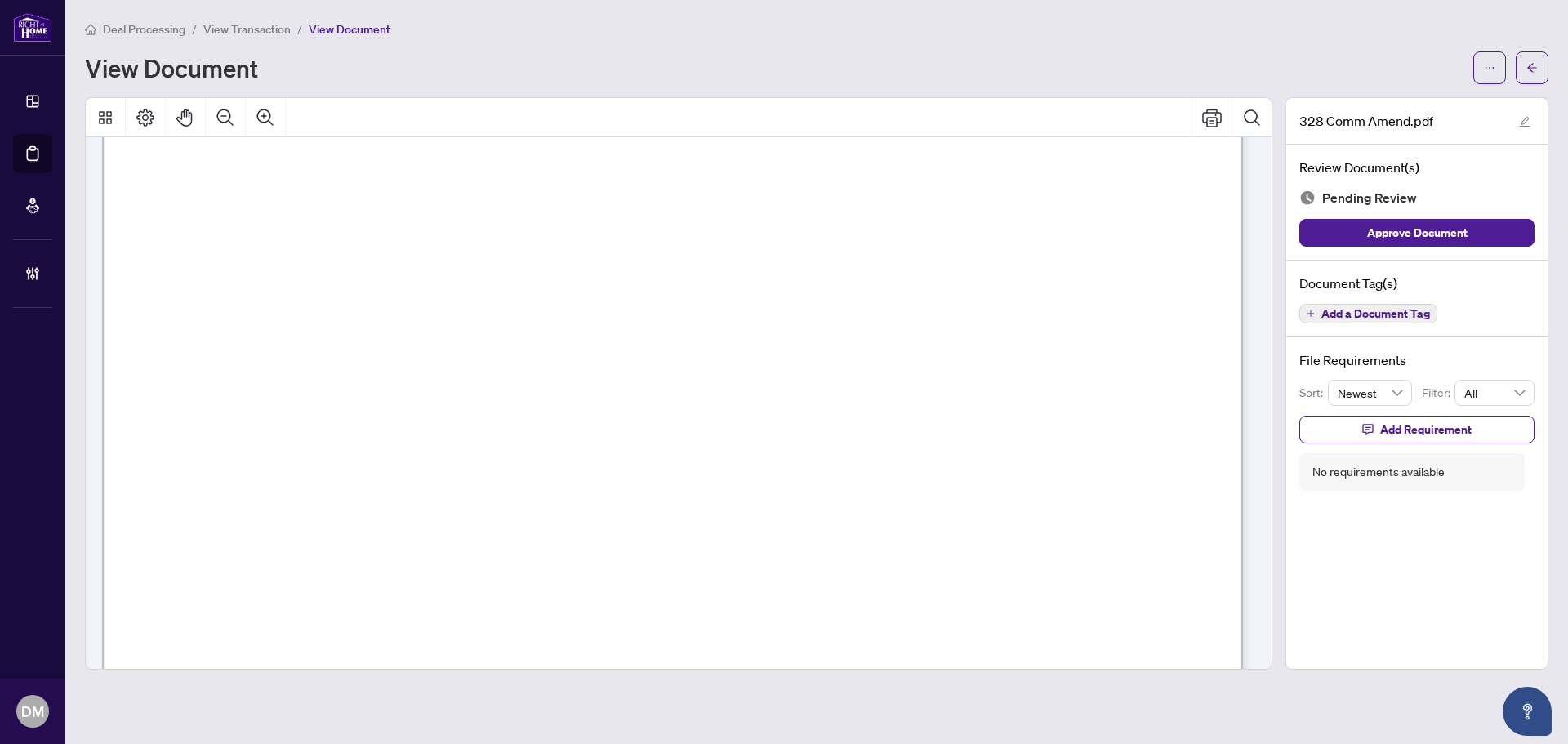
scroll to position [326, 0]
click at [1393, 313] on span "Add a Document Tag" at bounding box center [1376, 314] width 109 height 12
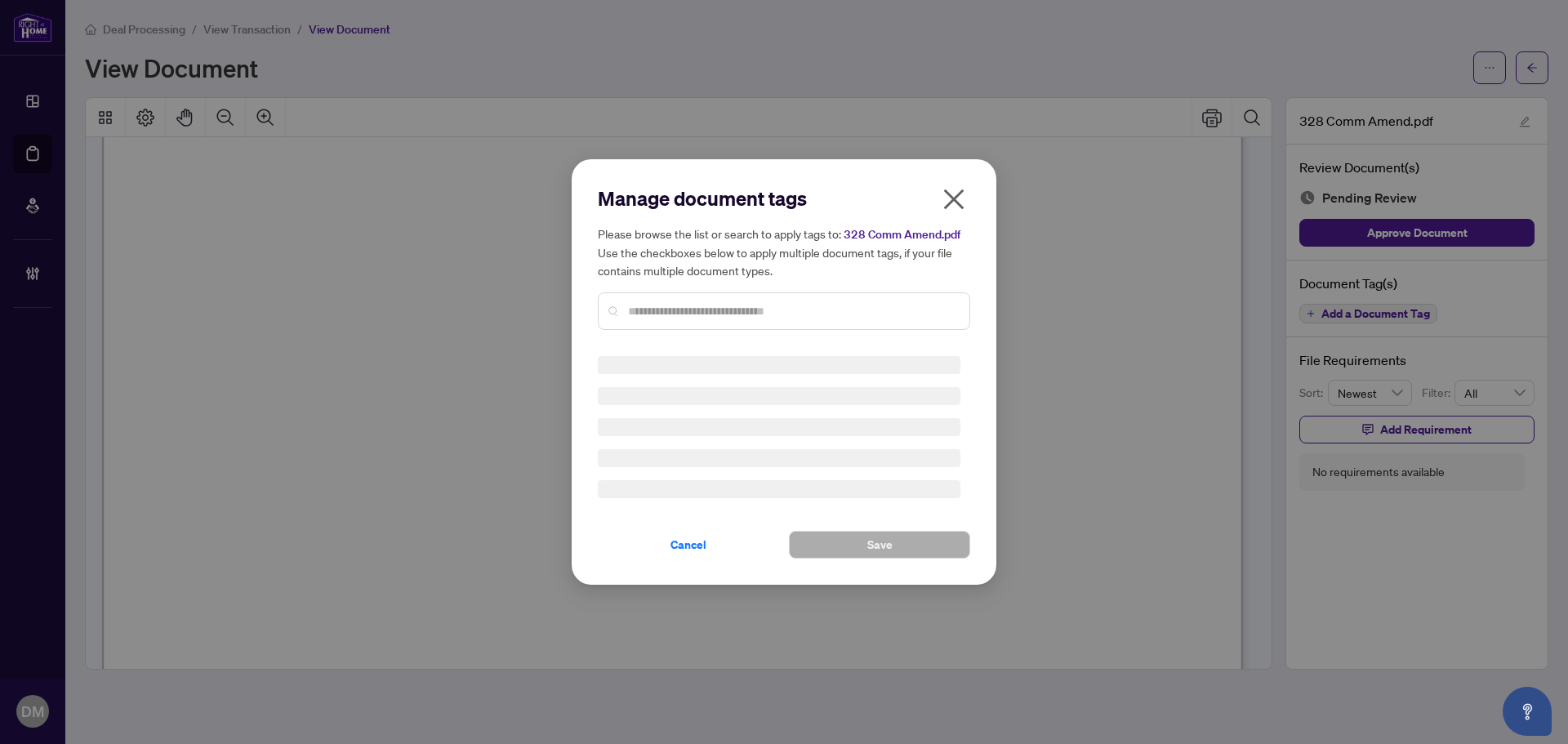
click at [720, 306] on input "text" at bounding box center [792, 310] width 328 height 18
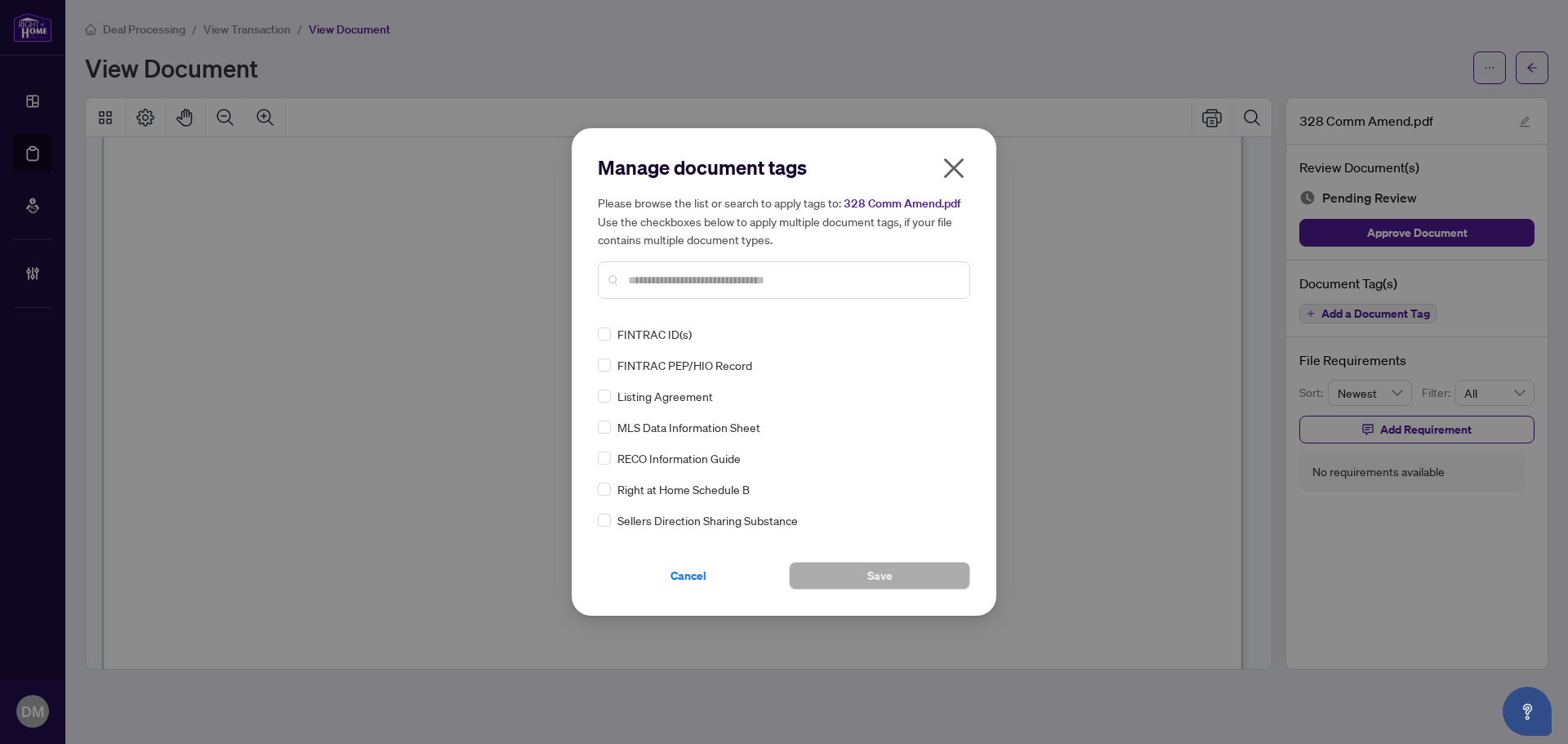
drag, startPoint x: 953, startPoint y: 177, endPoint x: 965, endPoint y: 183, distance: 13.4
click at [955, 177] on icon "close" at bounding box center [953, 167] width 26 height 26
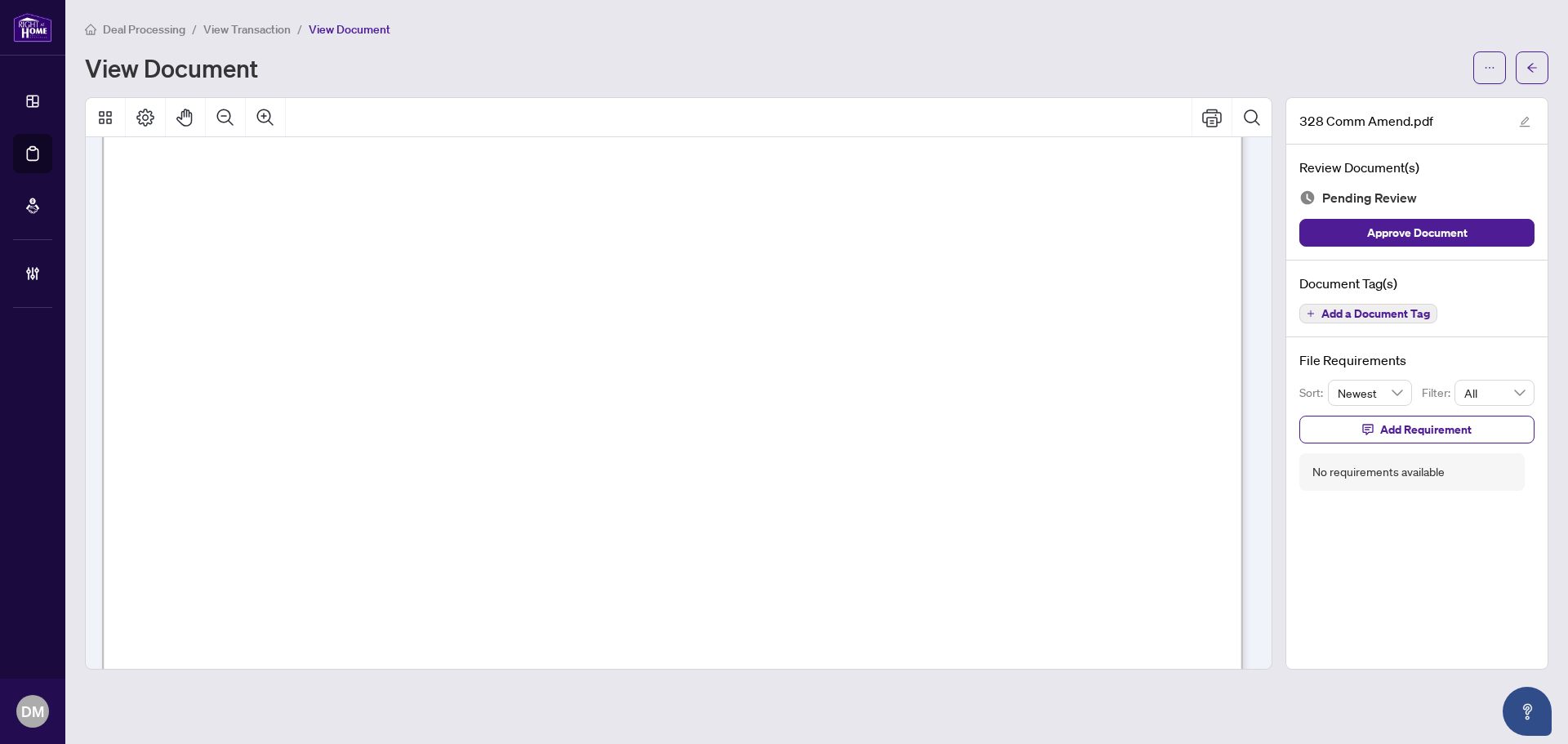
scroll to position [0, 0]
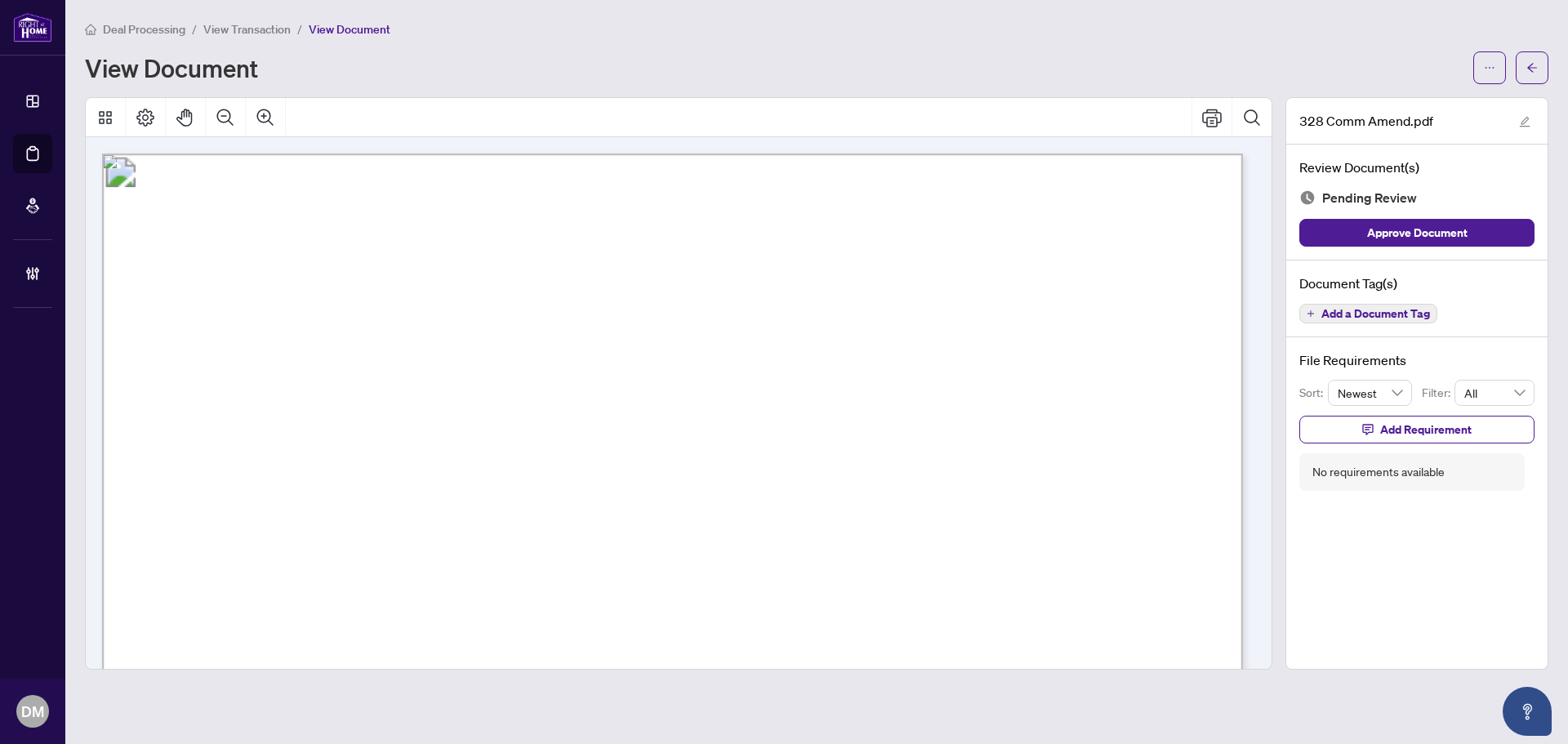
click at [1391, 310] on span "Add a Document Tag" at bounding box center [1376, 314] width 109 height 12
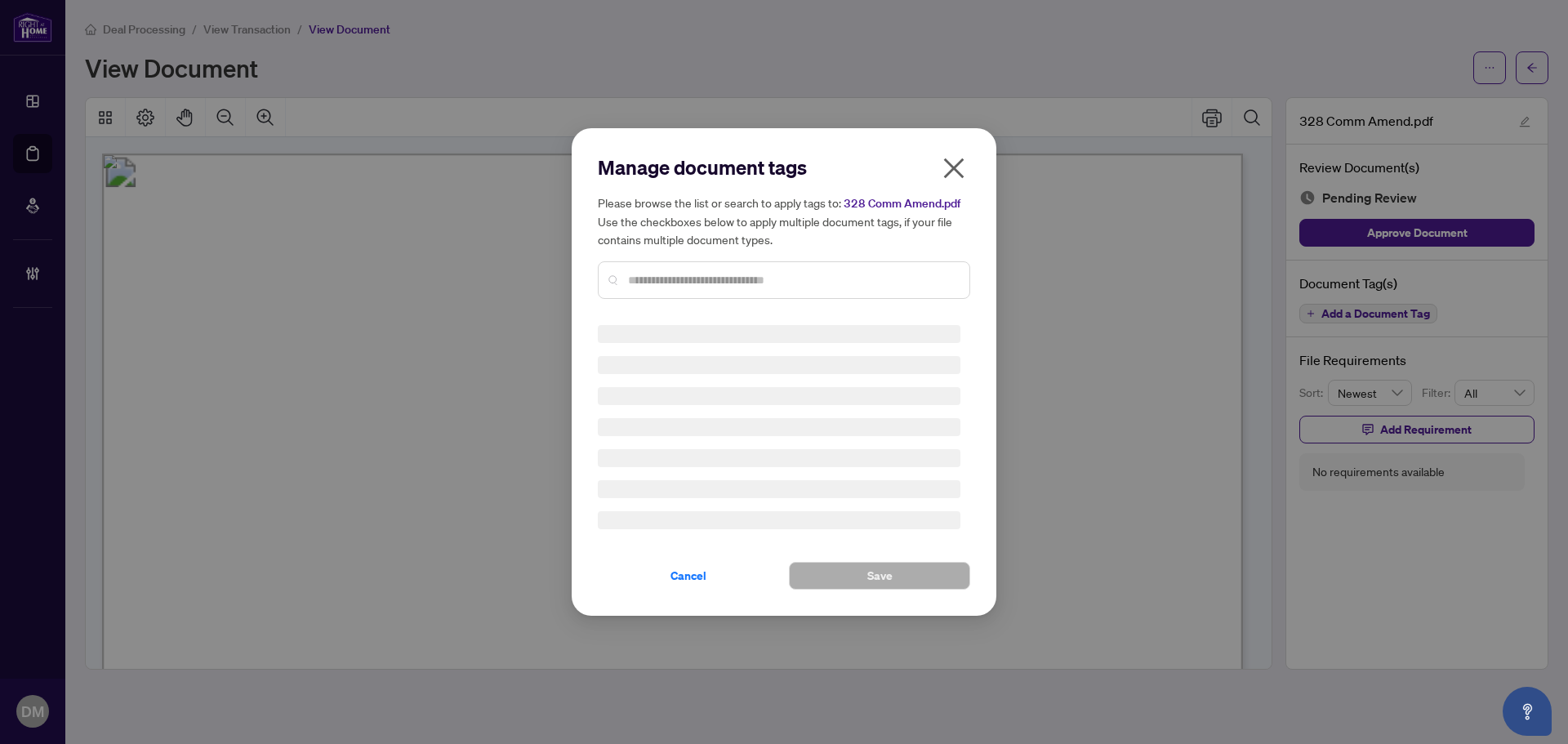
click at [772, 285] on input "text" at bounding box center [792, 280] width 328 height 18
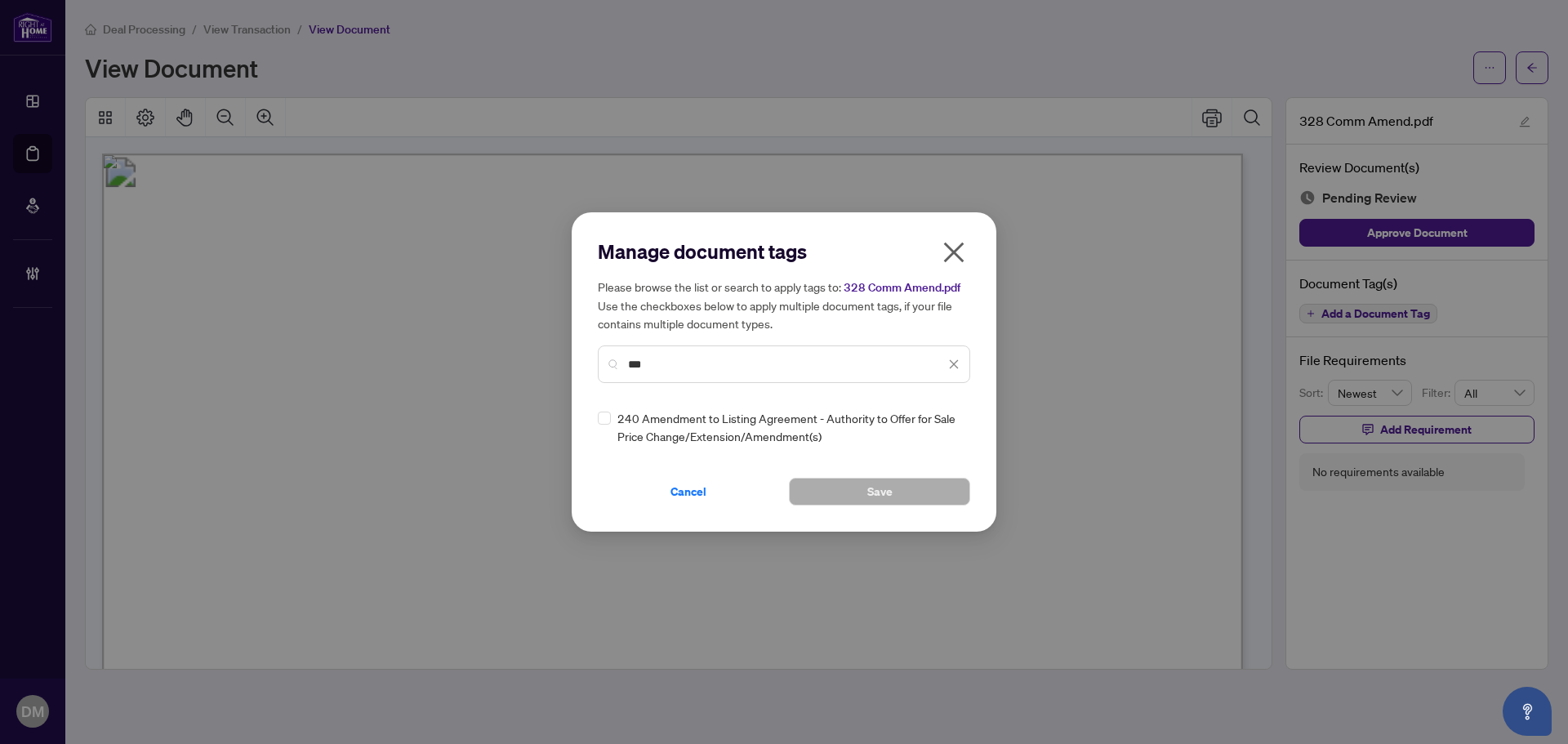
type input "***"
click at [930, 429] on img at bounding box center [937, 428] width 17 height 17
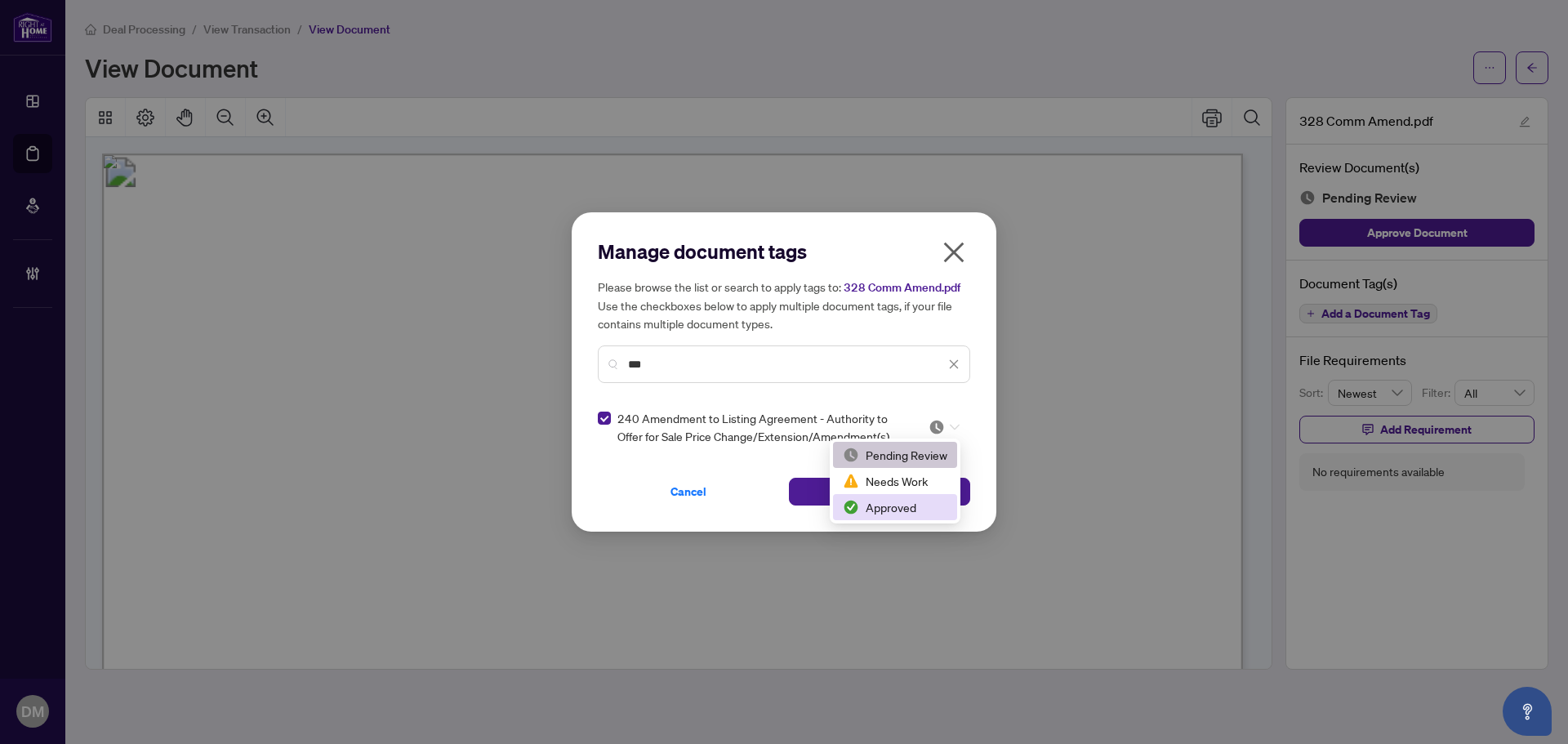
click at [880, 507] on div "Approved" at bounding box center [894, 506] width 105 height 18
click at [901, 497] on button "Save" at bounding box center [879, 491] width 182 height 28
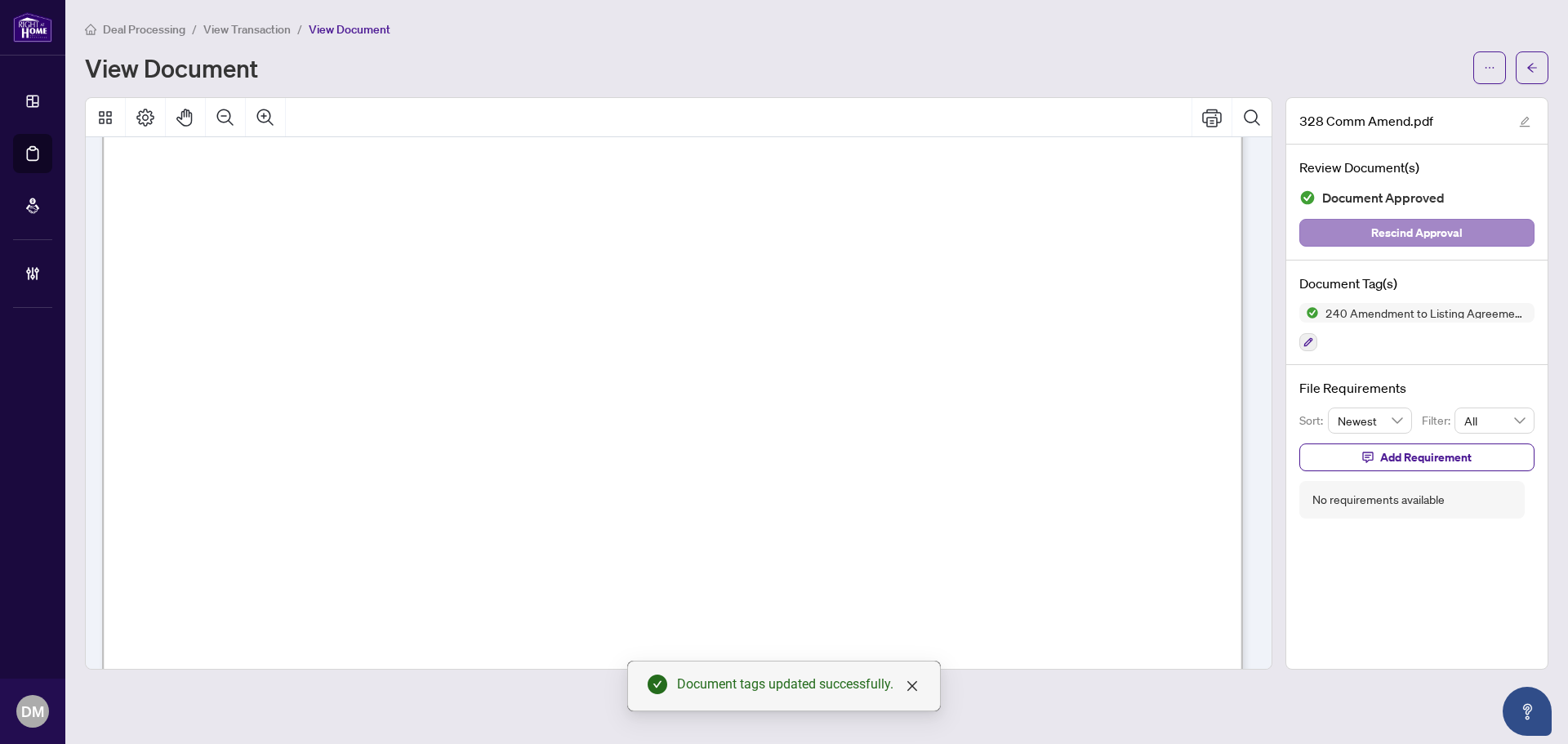
scroll to position [408, 0]
click at [1536, 85] on div "Deal Processing / View Transaction / View Document View Document 328 Comm Amend…" at bounding box center [817, 344] width 1463 height 650
click at [1545, 71] on button "button" at bounding box center [1531, 67] width 33 height 33
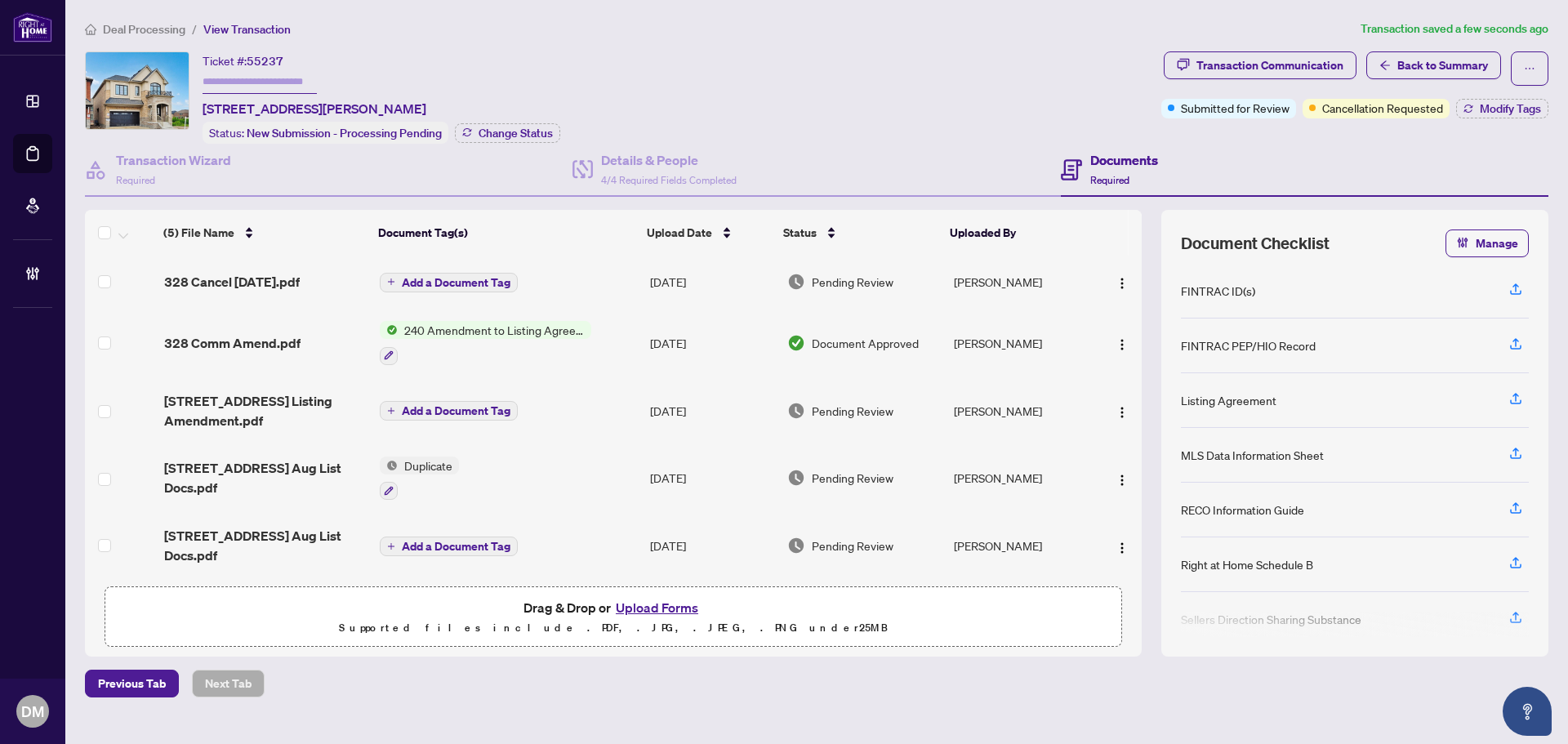
scroll to position [6, 0]
click at [673, 394] on td "[DATE]" at bounding box center [712, 410] width 137 height 65
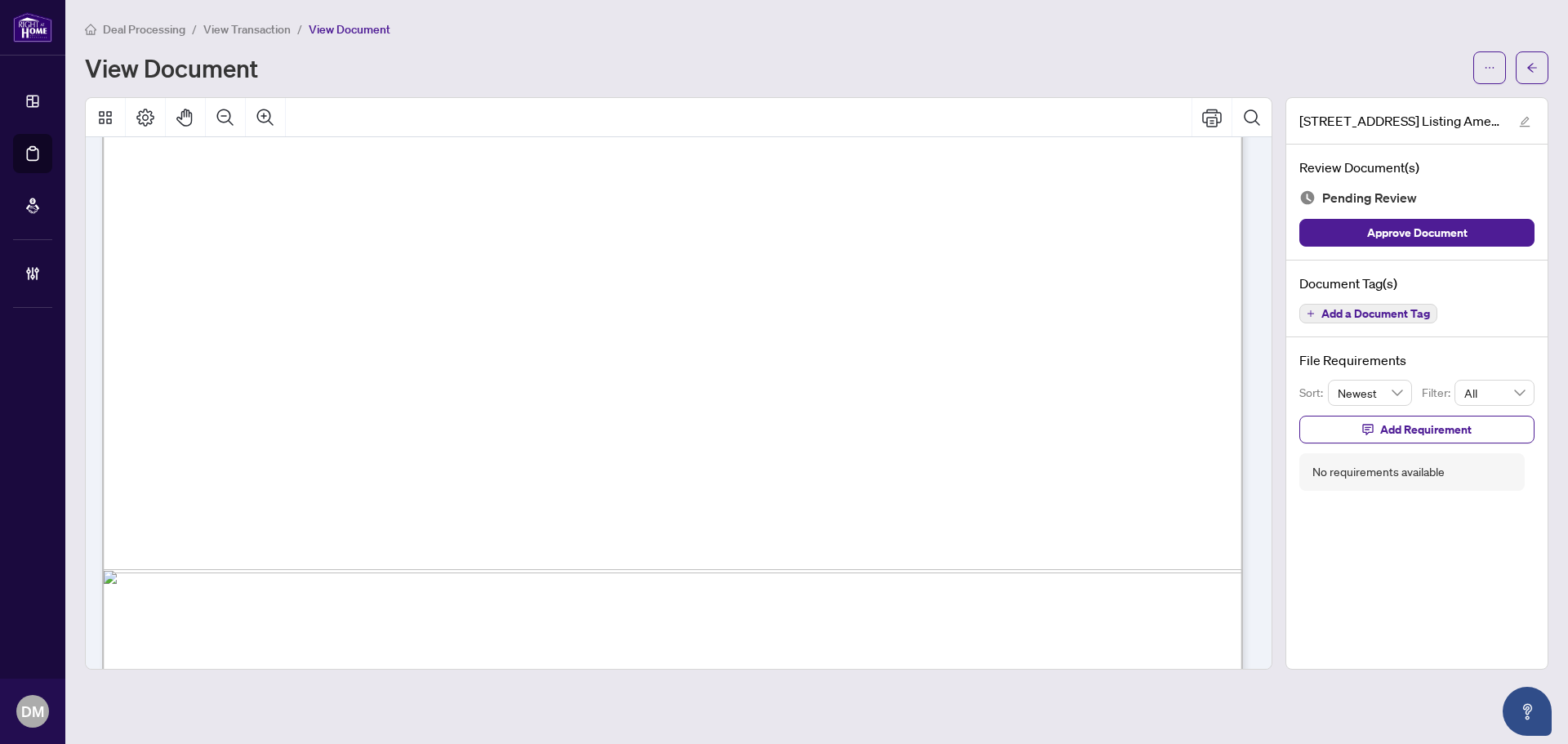
scroll to position [977, 0]
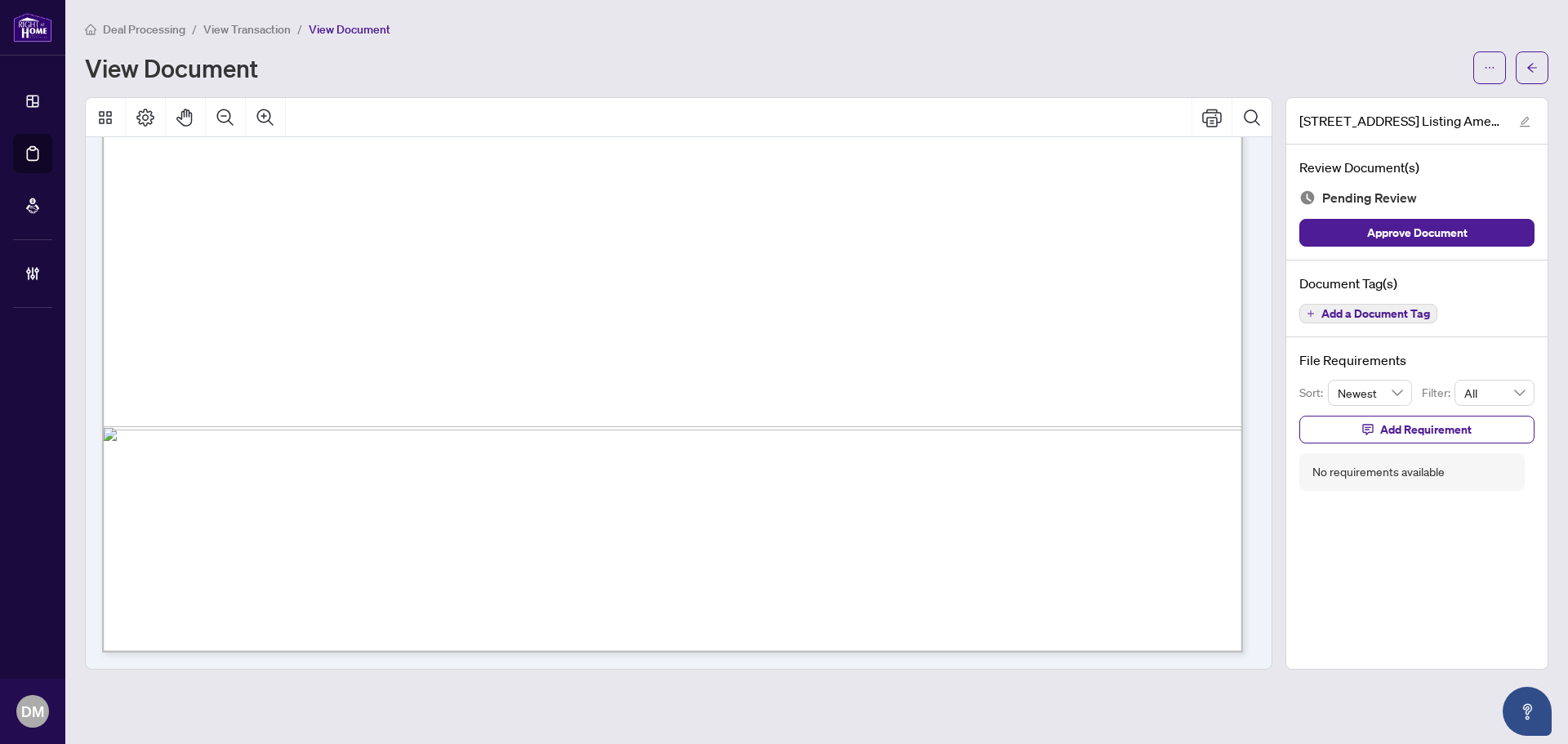
click at [1318, 322] on button "Add a Document Tag" at bounding box center [1368, 313] width 138 height 19
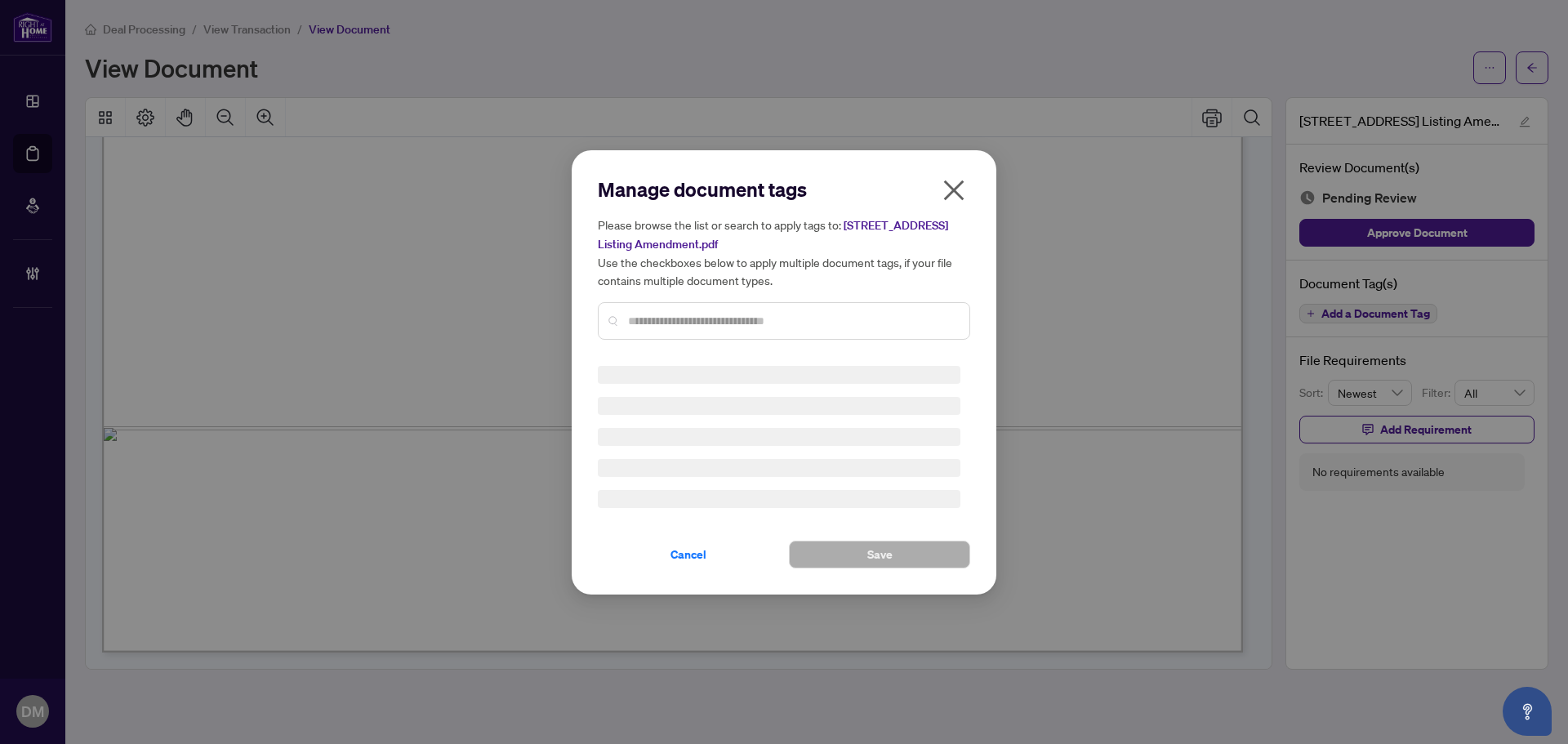
click at [870, 321] on input "text" at bounding box center [792, 321] width 328 height 18
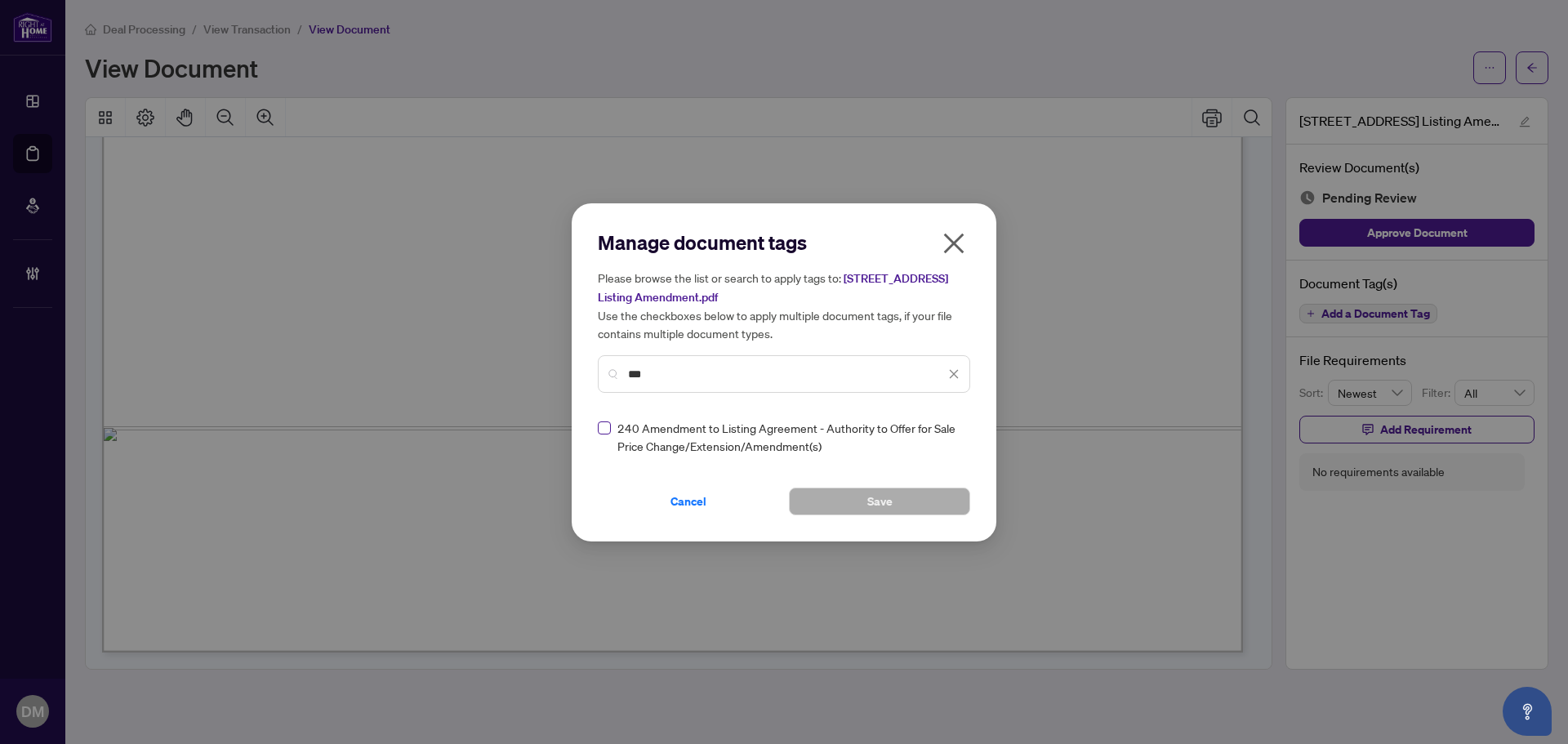
type input "***"
click at [936, 432] on img at bounding box center [937, 437] width 17 height 17
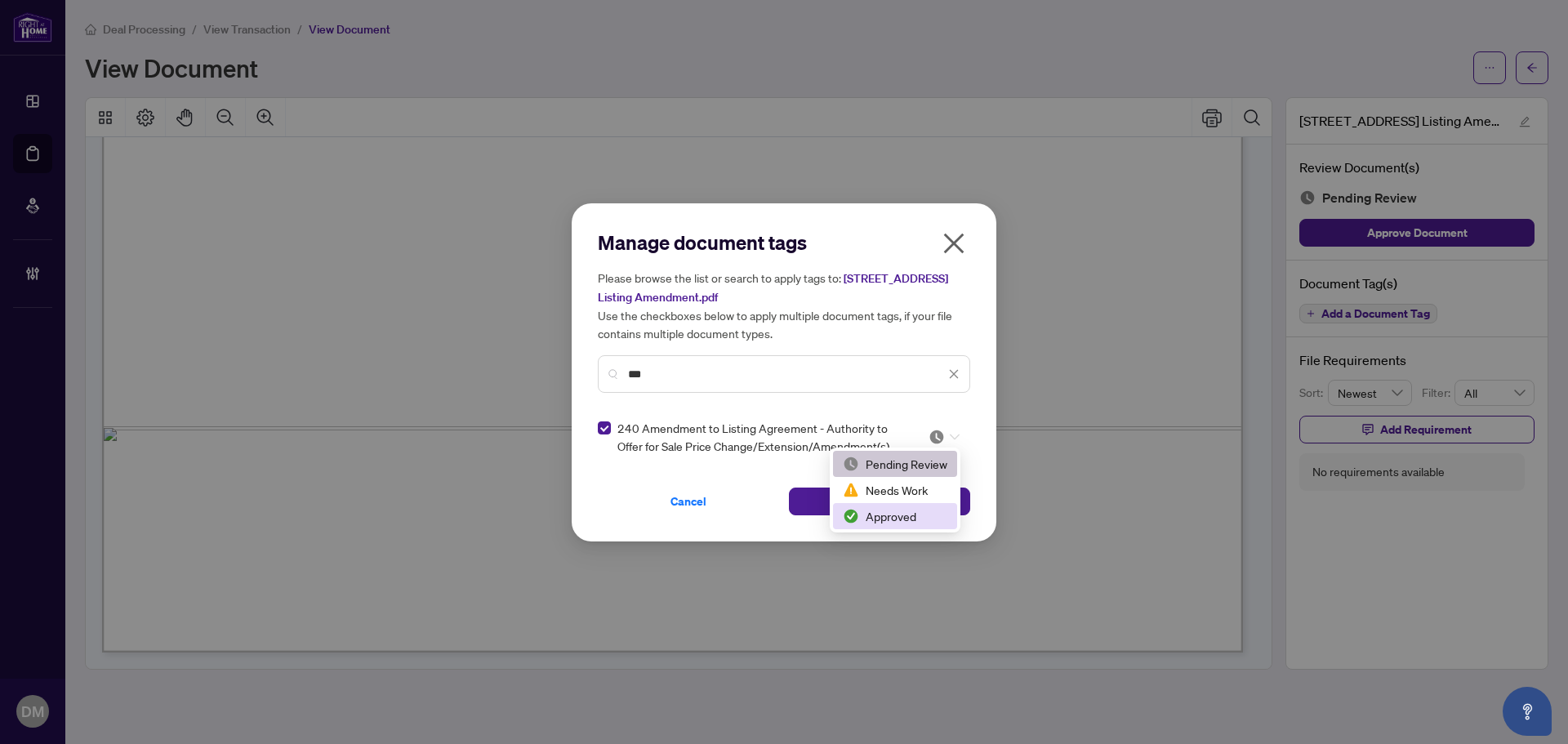
drag, startPoint x: 860, startPoint y: 518, endPoint x: 899, endPoint y: 506, distance: 40.8
click at [863, 518] on div "Approved" at bounding box center [894, 516] width 105 height 18
click at [903, 505] on button "Save" at bounding box center [879, 501] width 182 height 28
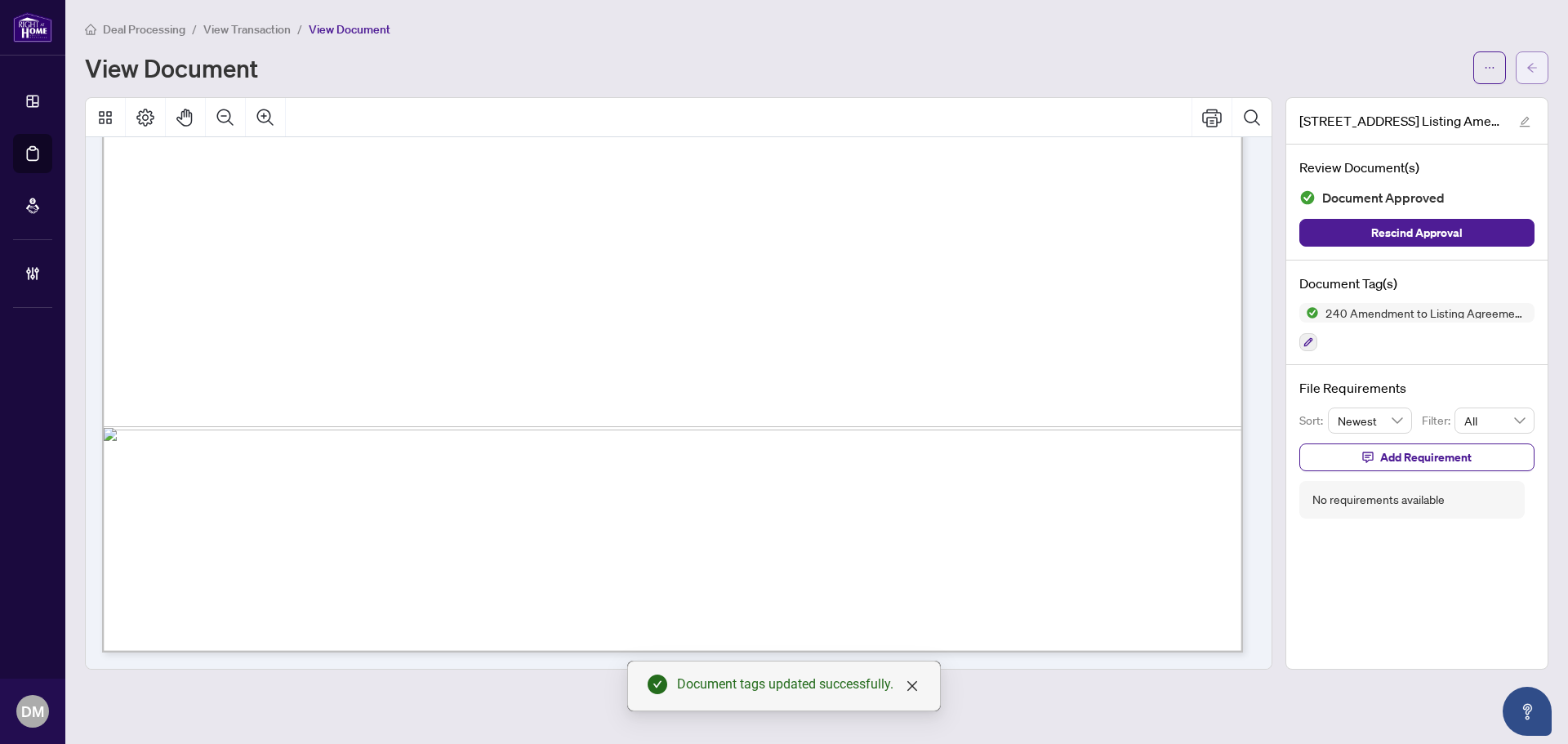
click at [1536, 70] on icon "arrow-left" at bounding box center [1532, 68] width 12 height 12
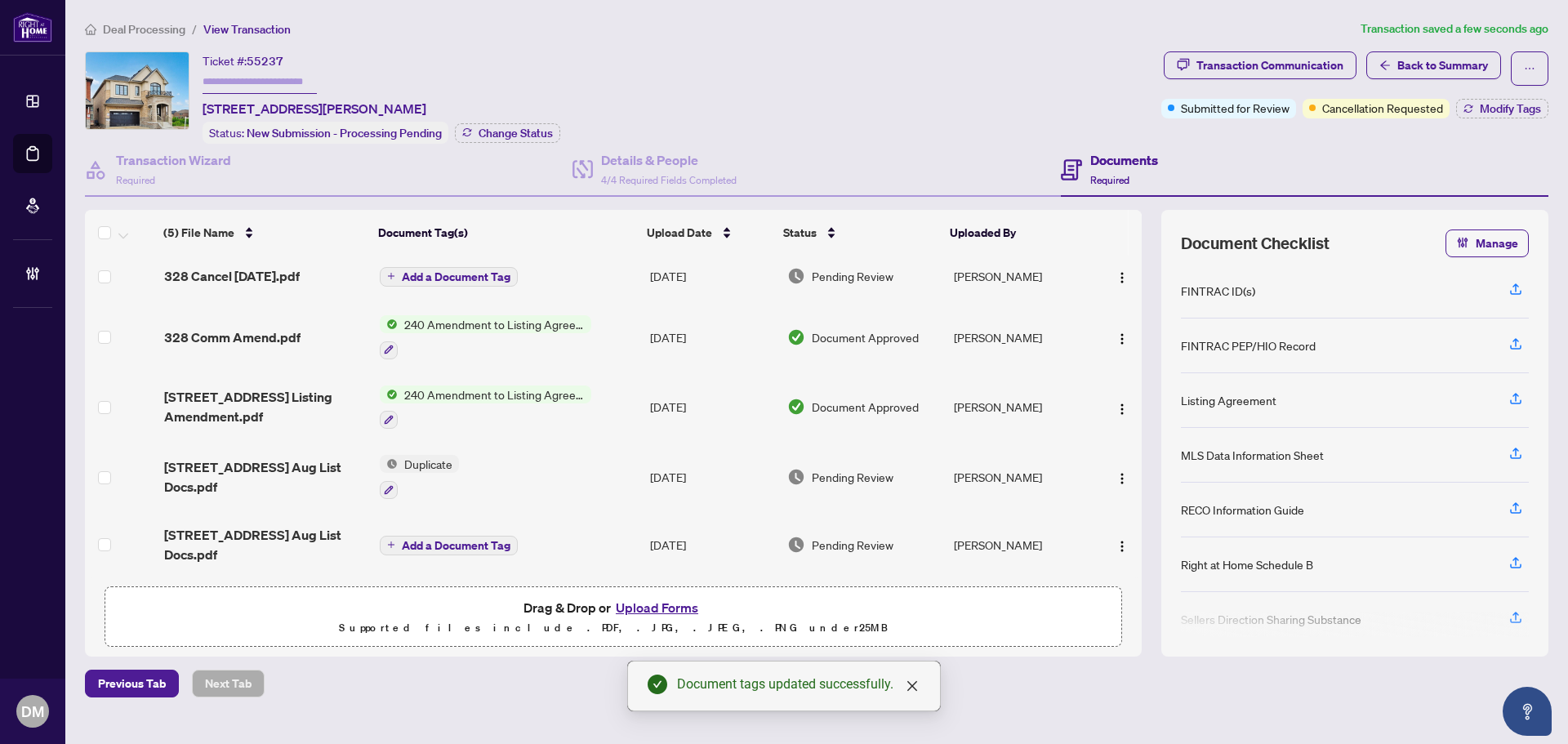
scroll to position [10, 0]
click at [532, 463] on td "Duplicate" at bounding box center [508, 477] width 269 height 70
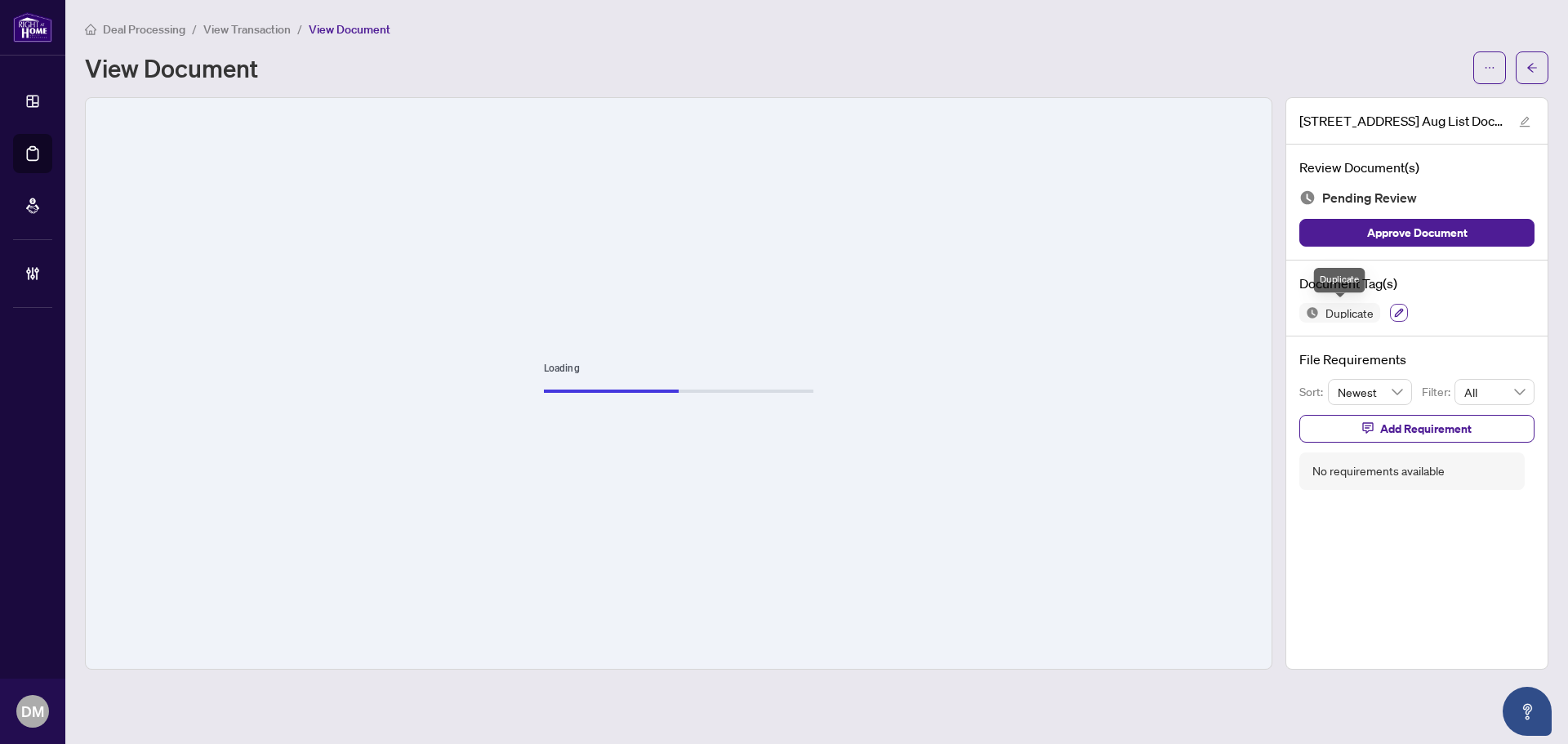
click at [1398, 315] on icon "button" at bounding box center [1399, 313] width 9 height 9
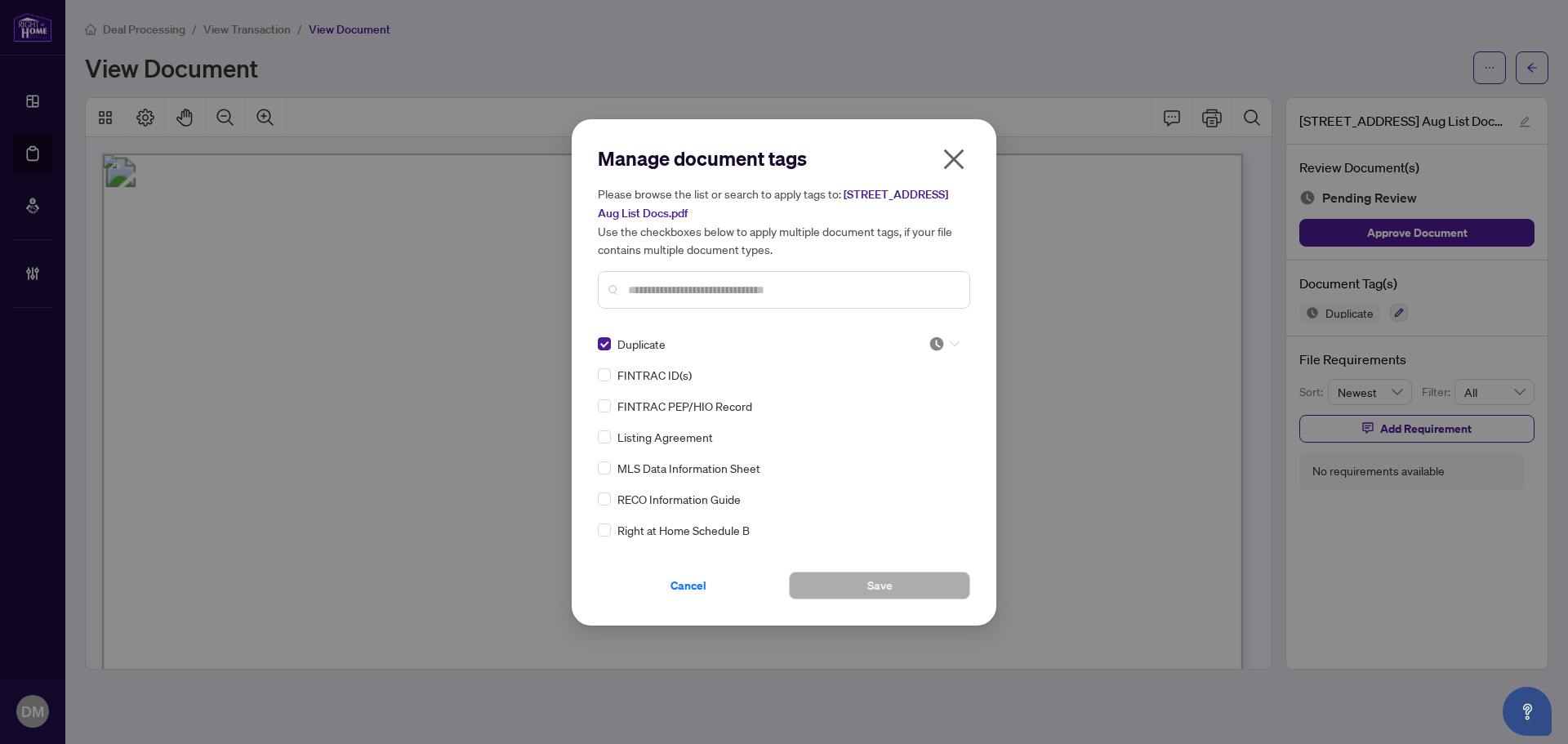
click at [939, 347] on img at bounding box center [937, 344] width 17 height 17
click at [718, 281] on input "text" at bounding box center [792, 290] width 328 height 18
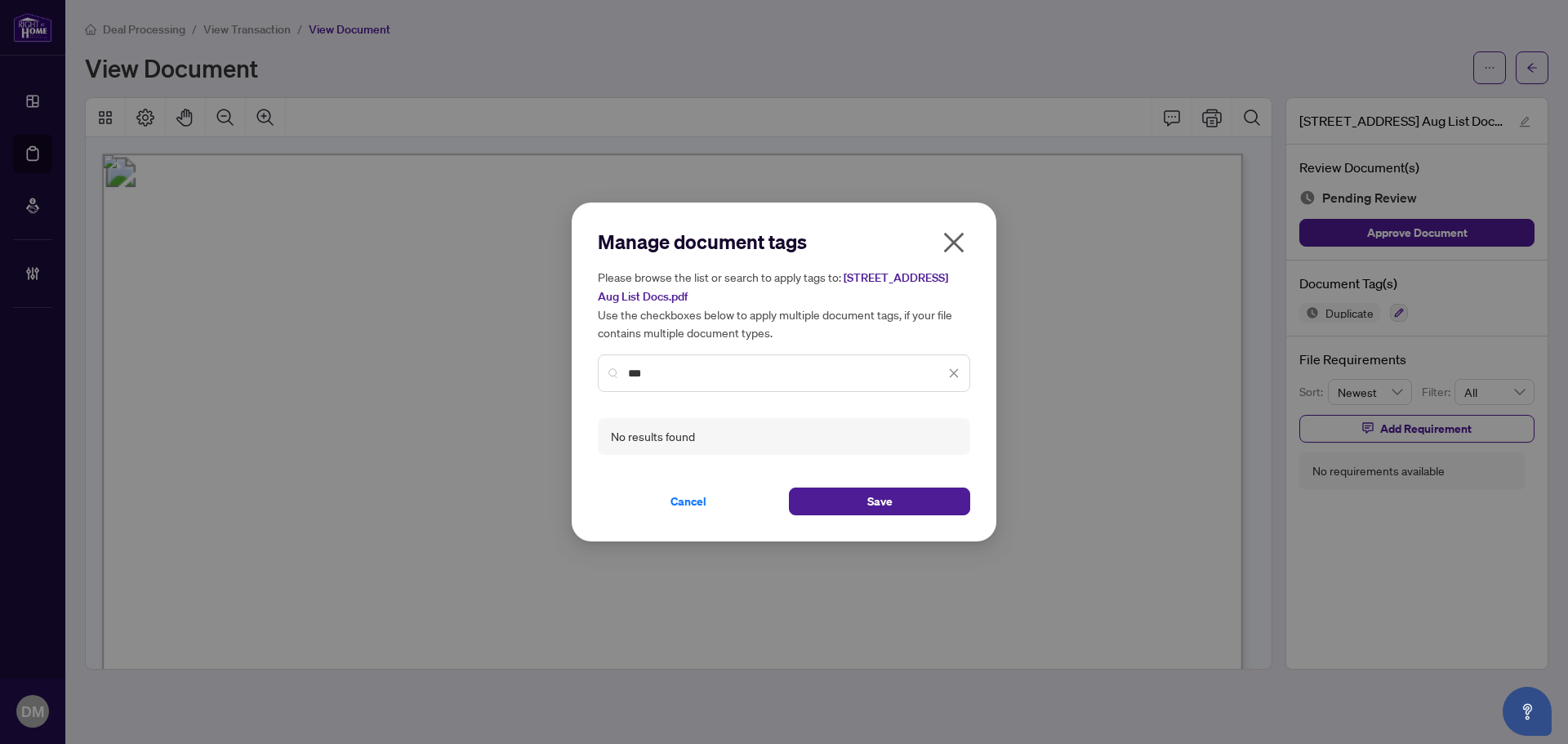
drag, startPoint x: 665, startPoint y: 367, endPoint x: 558, endPoint y: 367, distance: 107.0
click at [558, 367] on div "Manage document tags Please browse the list or search to apply tags to: 328 Ber…" at bounding box center [784, 372] width 1568 height 744
type input "***"
click at [936, 436] on img at bounding box center [937, 437] width 17 height 17
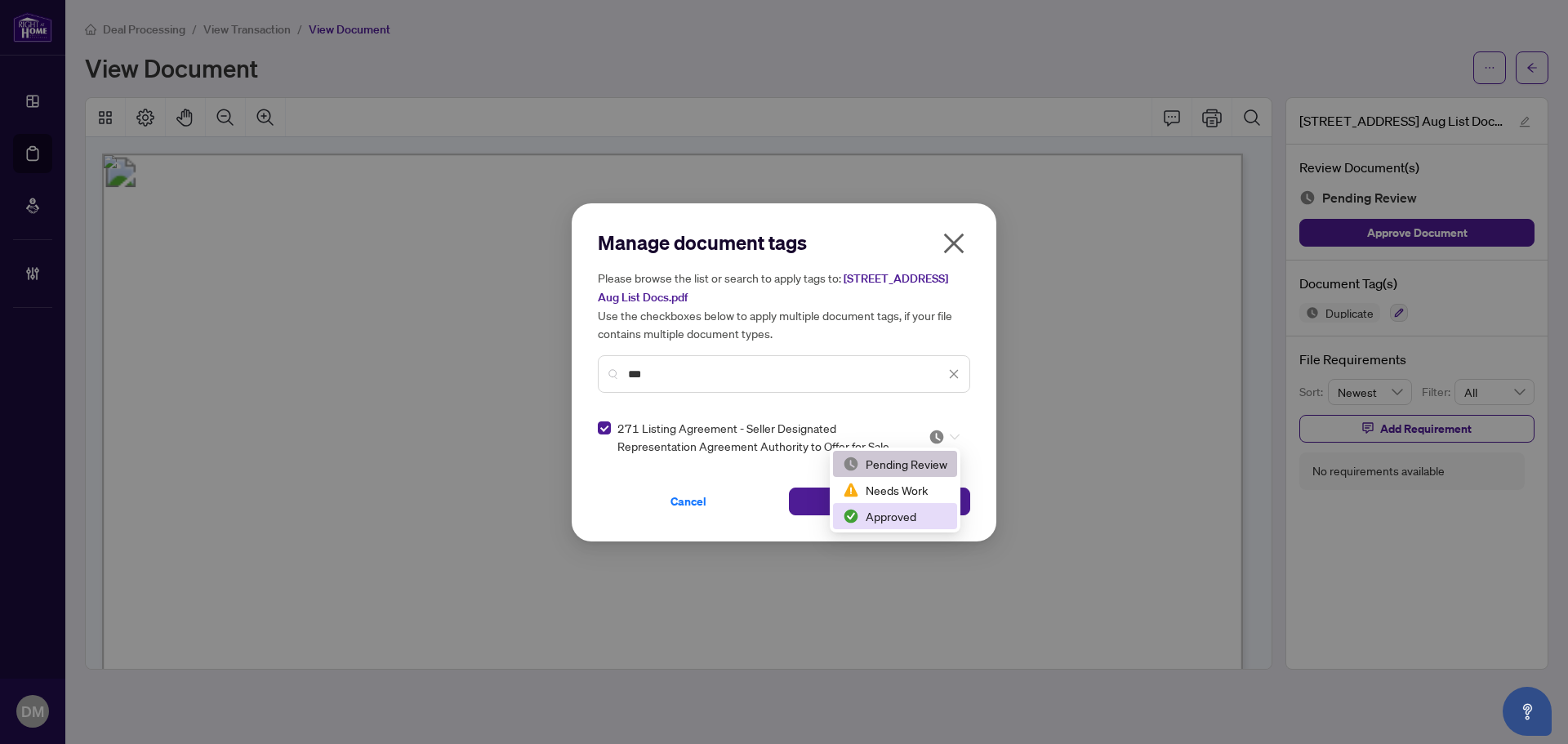
click at [897, 526] on div "Approved" at bounding box center [895, 516] width 124 height 26
click at [956, 374] on icon "close" at bounding box center [954, 373] width 9 height 9
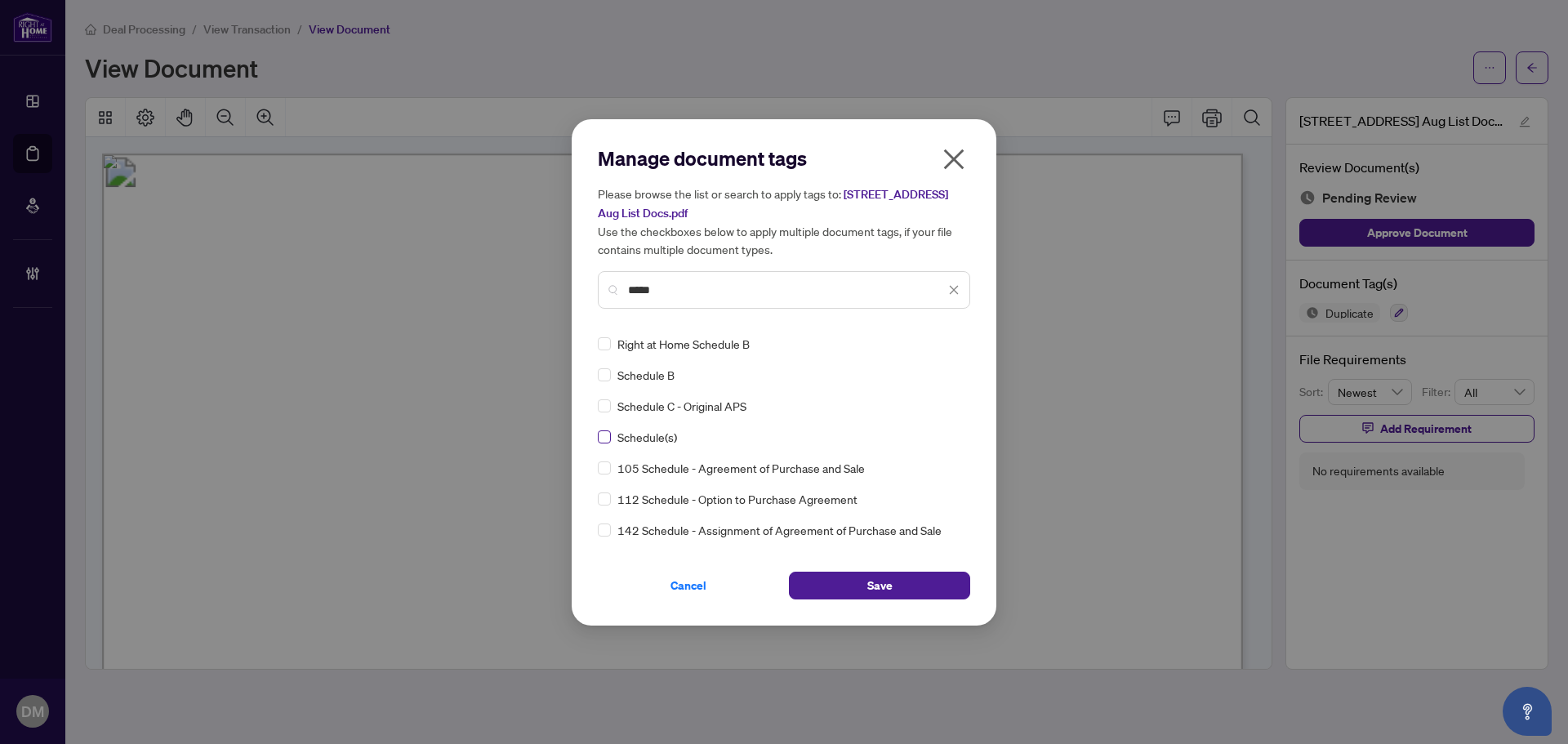
type input "*****"
click at [934, 347] on img at bounding box center [937, 344] width 17 height 17
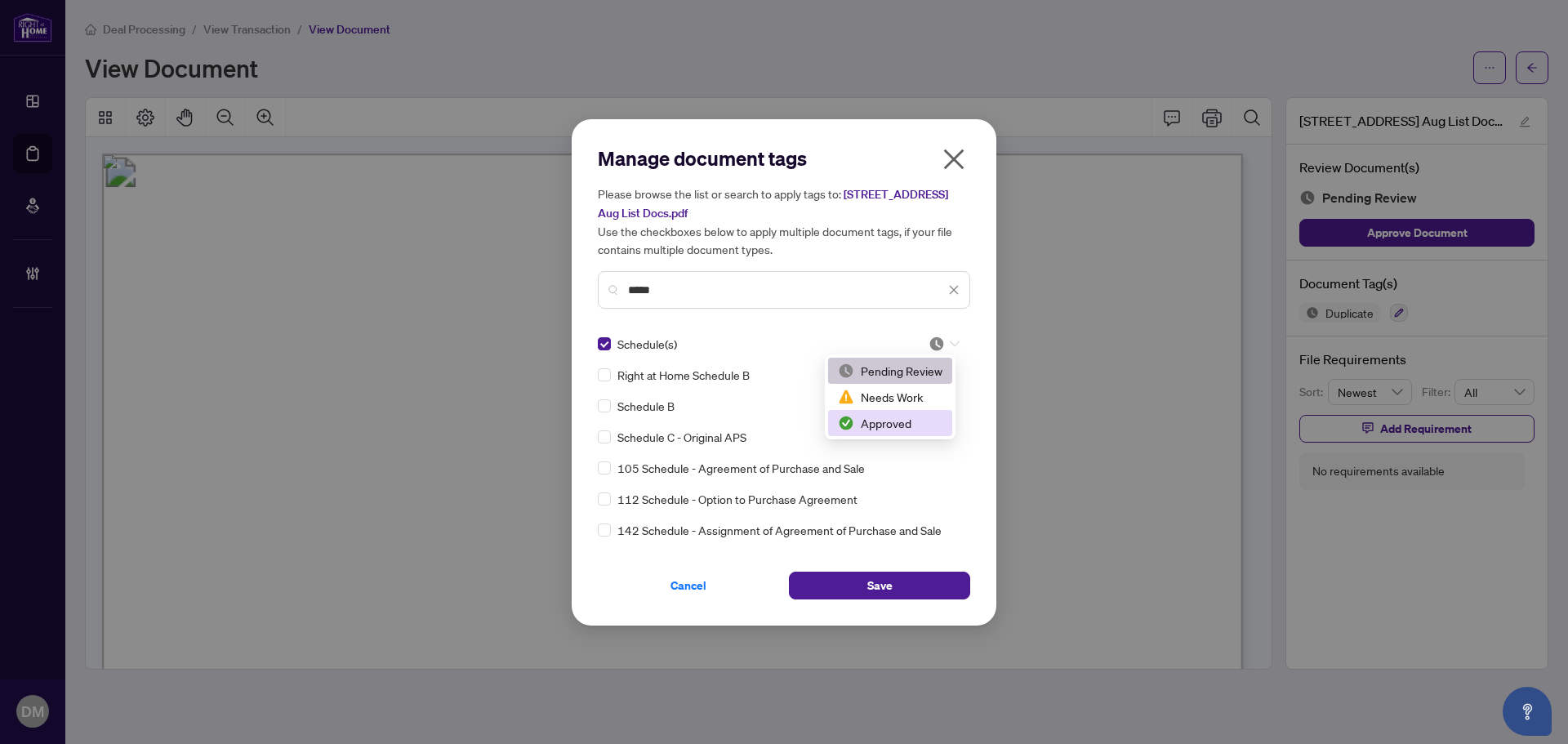
click at [900, 426] on div "Approved" at bounding box center [889, 423] width 105 height 18
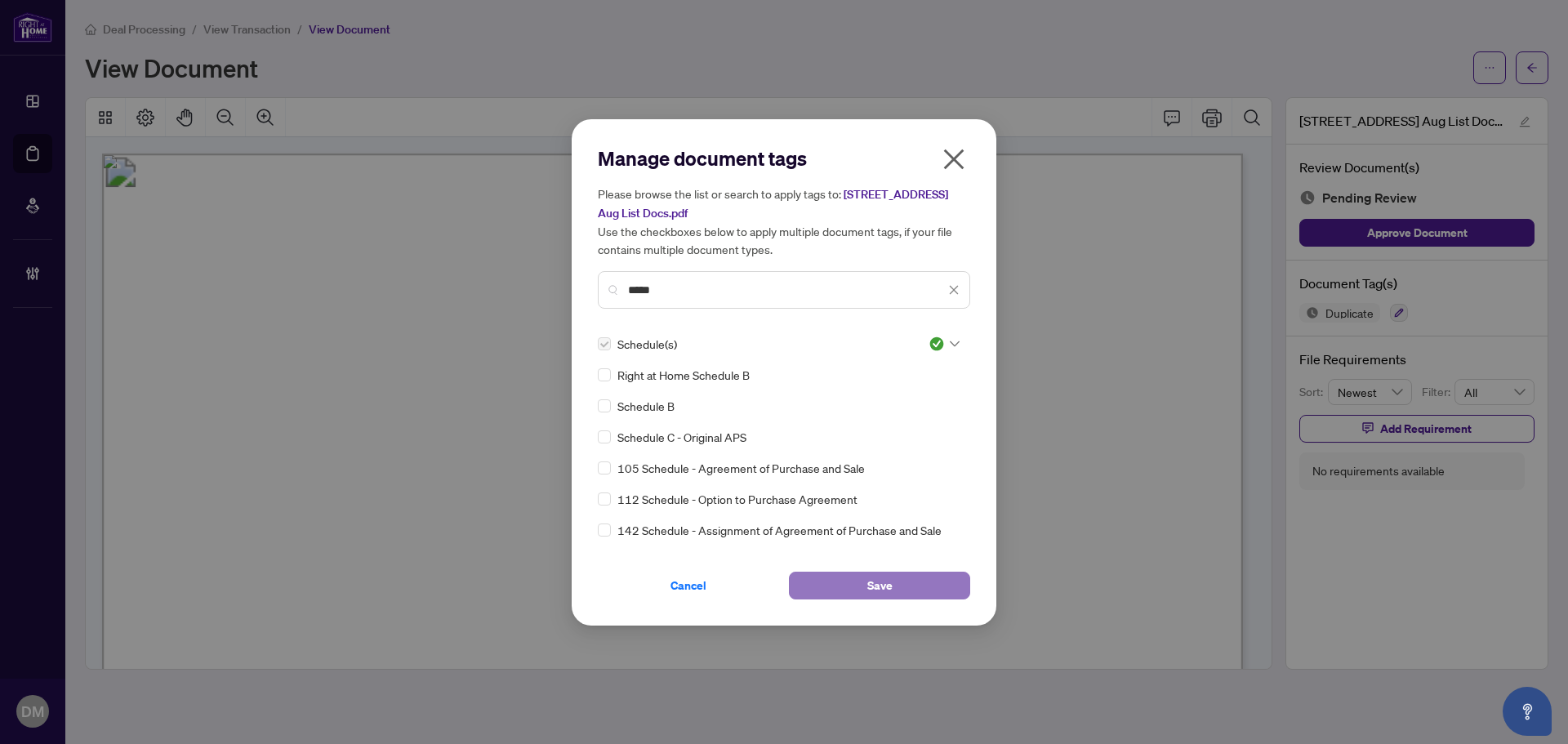
drag, startPoint x: 863, startPoint y: 588, endPoint x: 879, endPoint y: 582, distance: 17.1
click at [863, 588] on button "Save" at bounding box center [879, 585] width 182 height 28
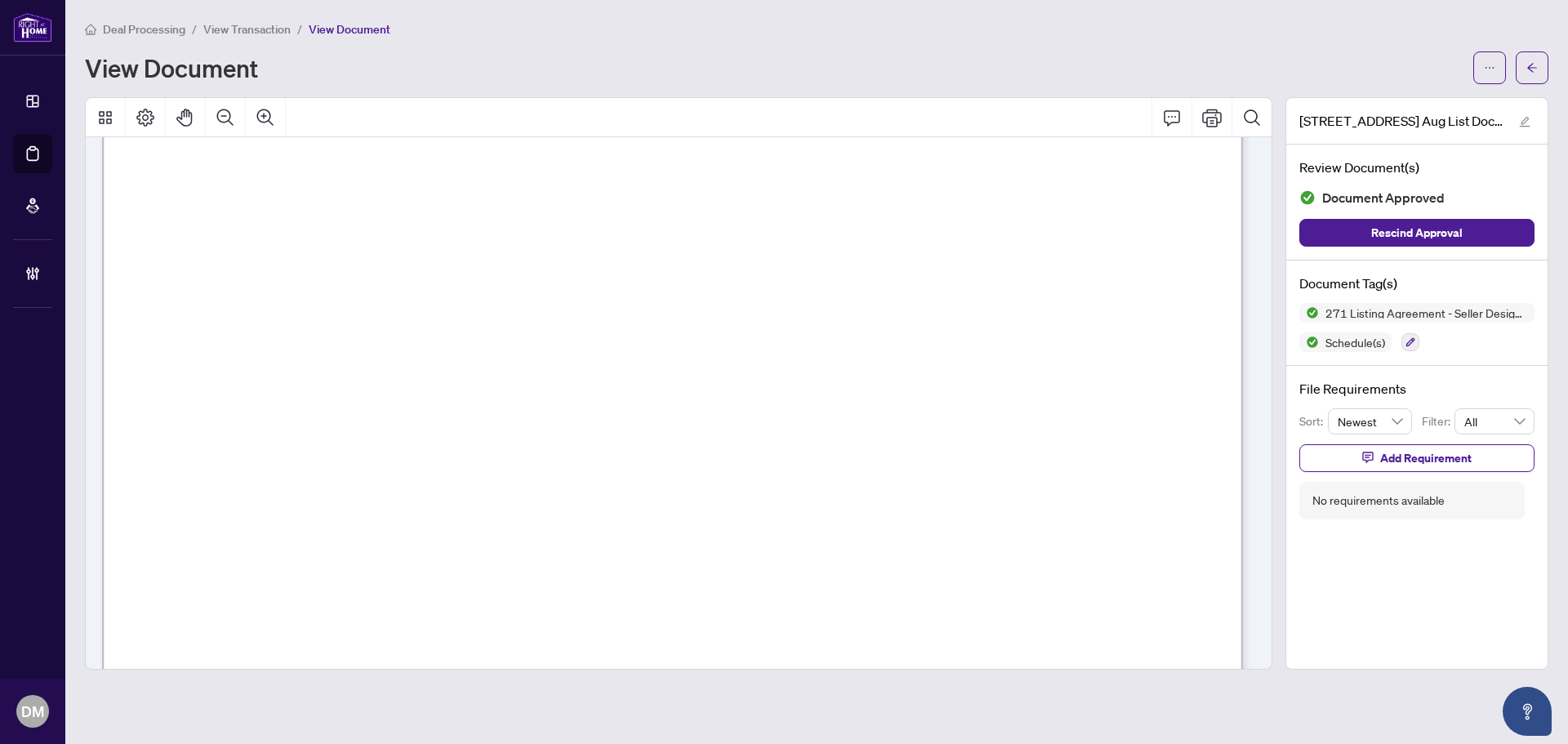
scroll to position [4820, 0]
click at [1526, 72] on icon "arrow-left" at bounding box center [1532, 68] width 12 height 12
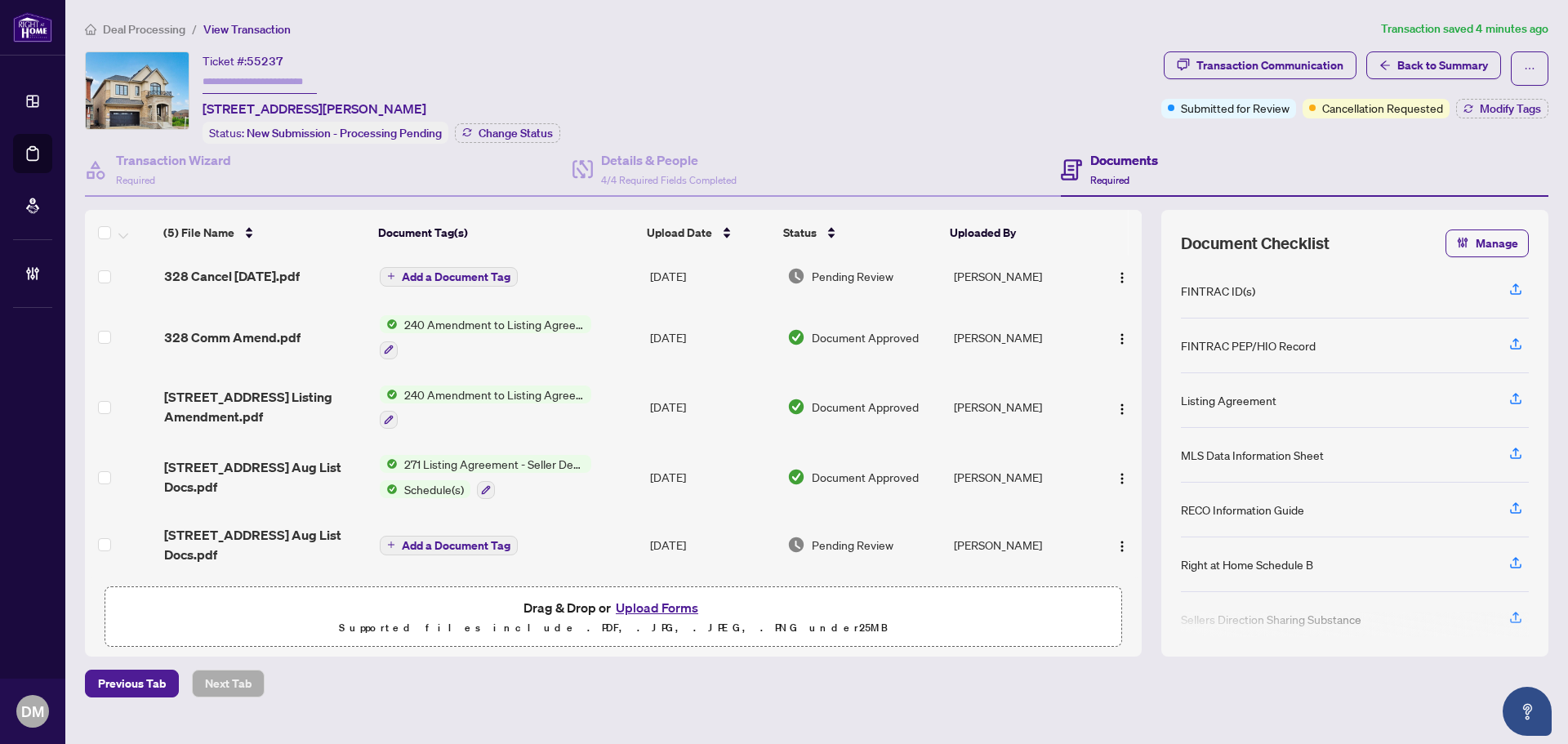
scroll to position [10, 0]
click at [275, 186] on div "Transaction Wizard Required" at bounding box center [329, 170] width 488 height 53
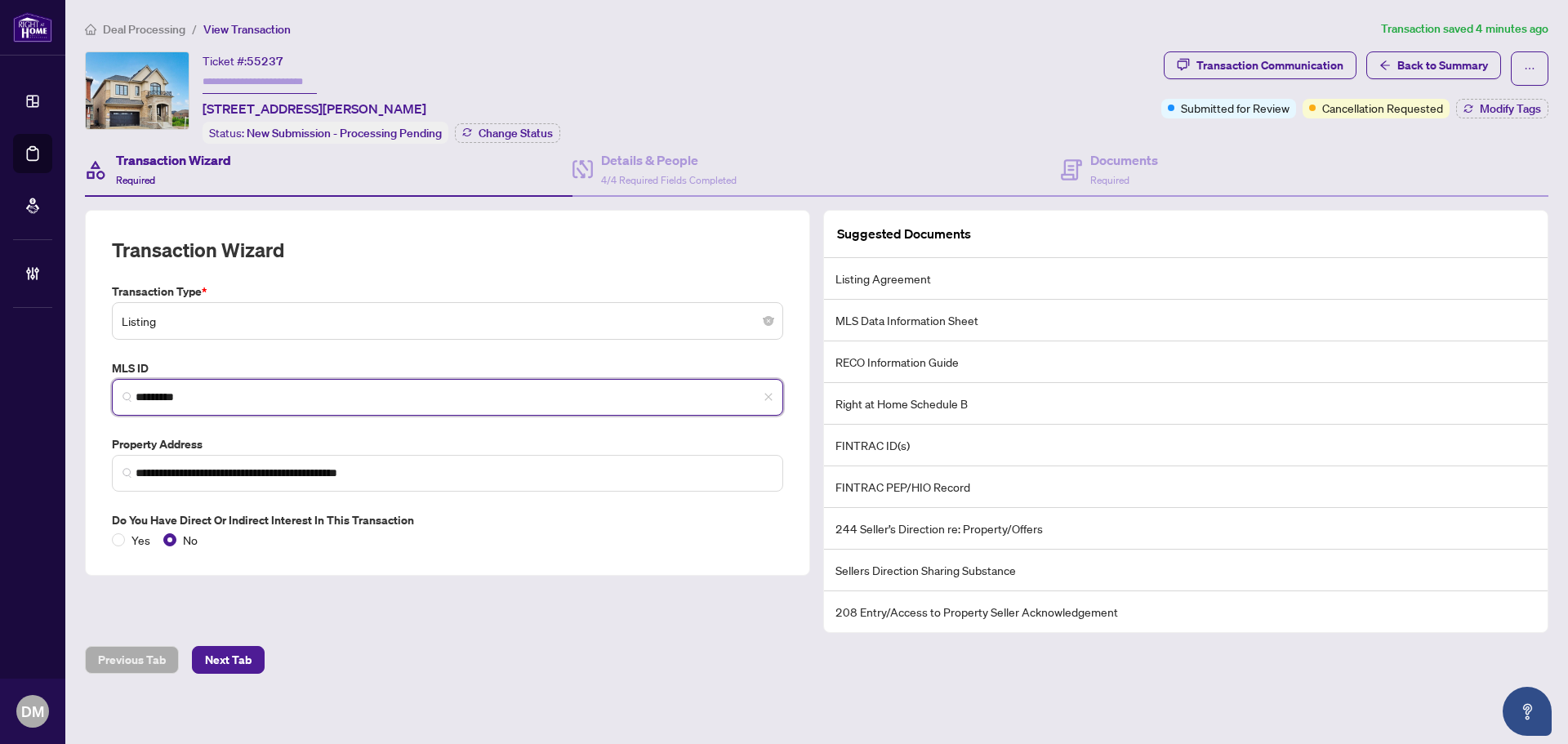
drag, startPoint x: 327, startPoint y: 397, endPoint x: 0, endPoint y: 343, distance: 331.4
click at [0, 344] on div "**********" at bounding box center [784, 372] width 1568 height 744
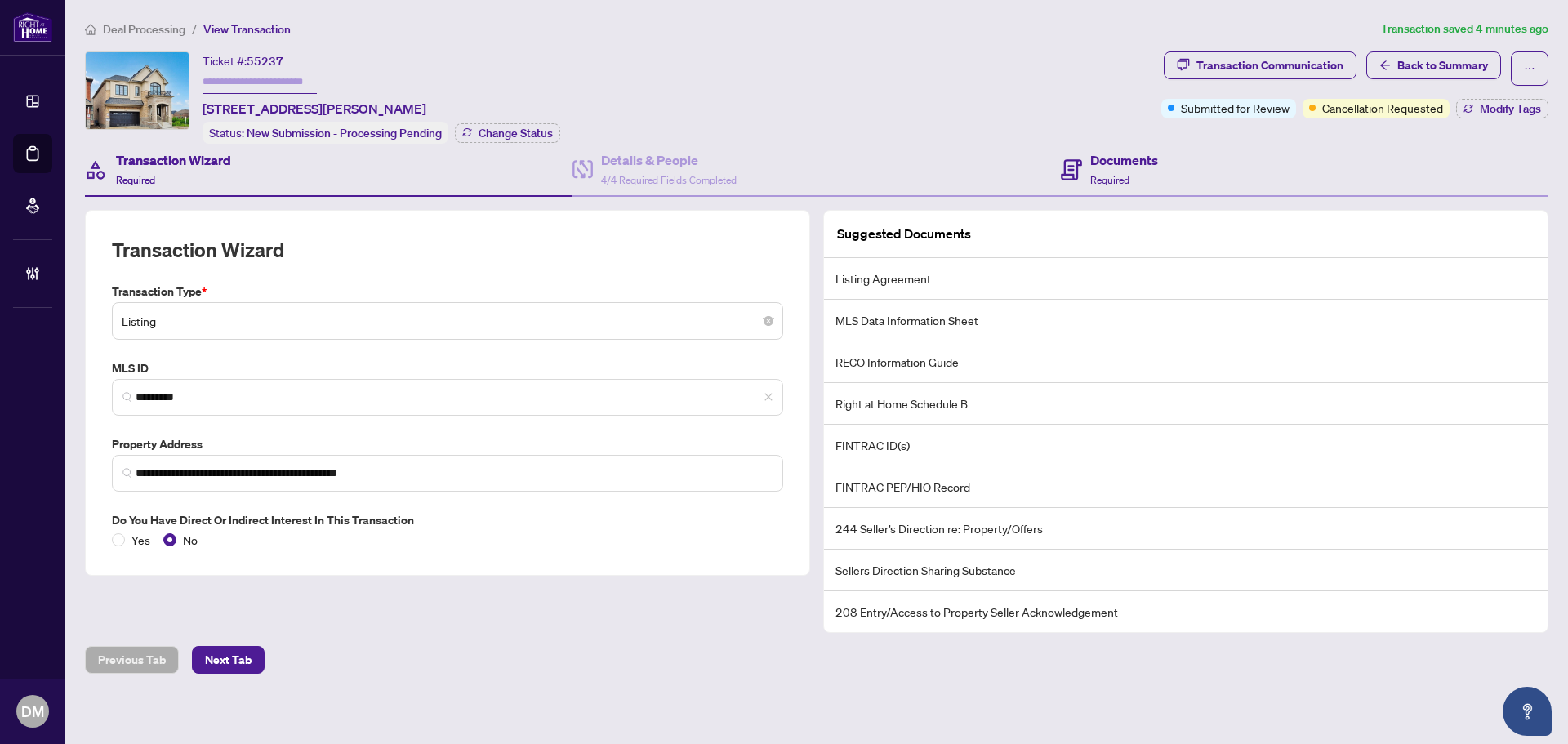
click at [1199, 179] on div "Documents Required" at bounding box center [1304, 170] width 488 height 53
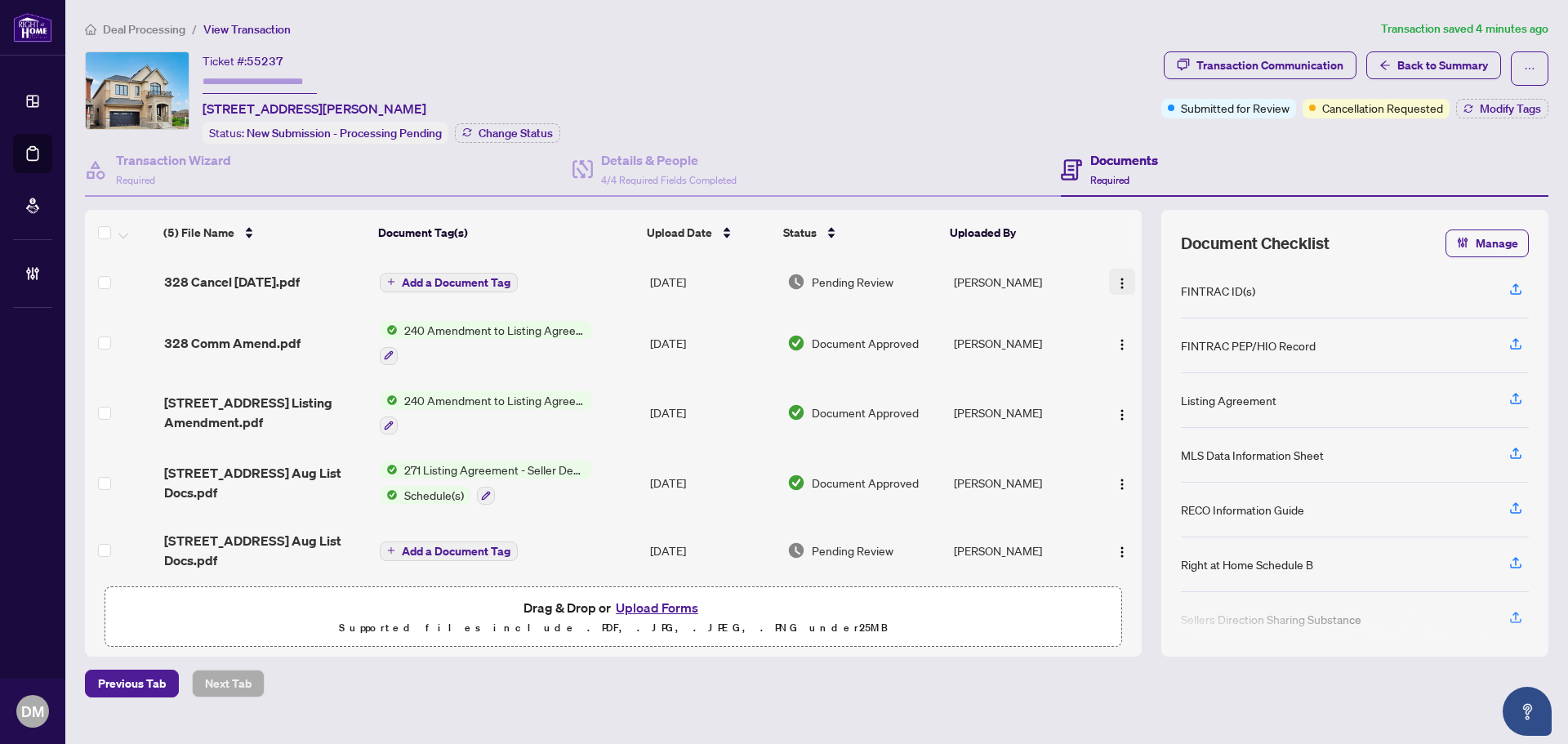
click at [1109, 275] on button "button" at bounding box center [1121, 281] width 26 height 26
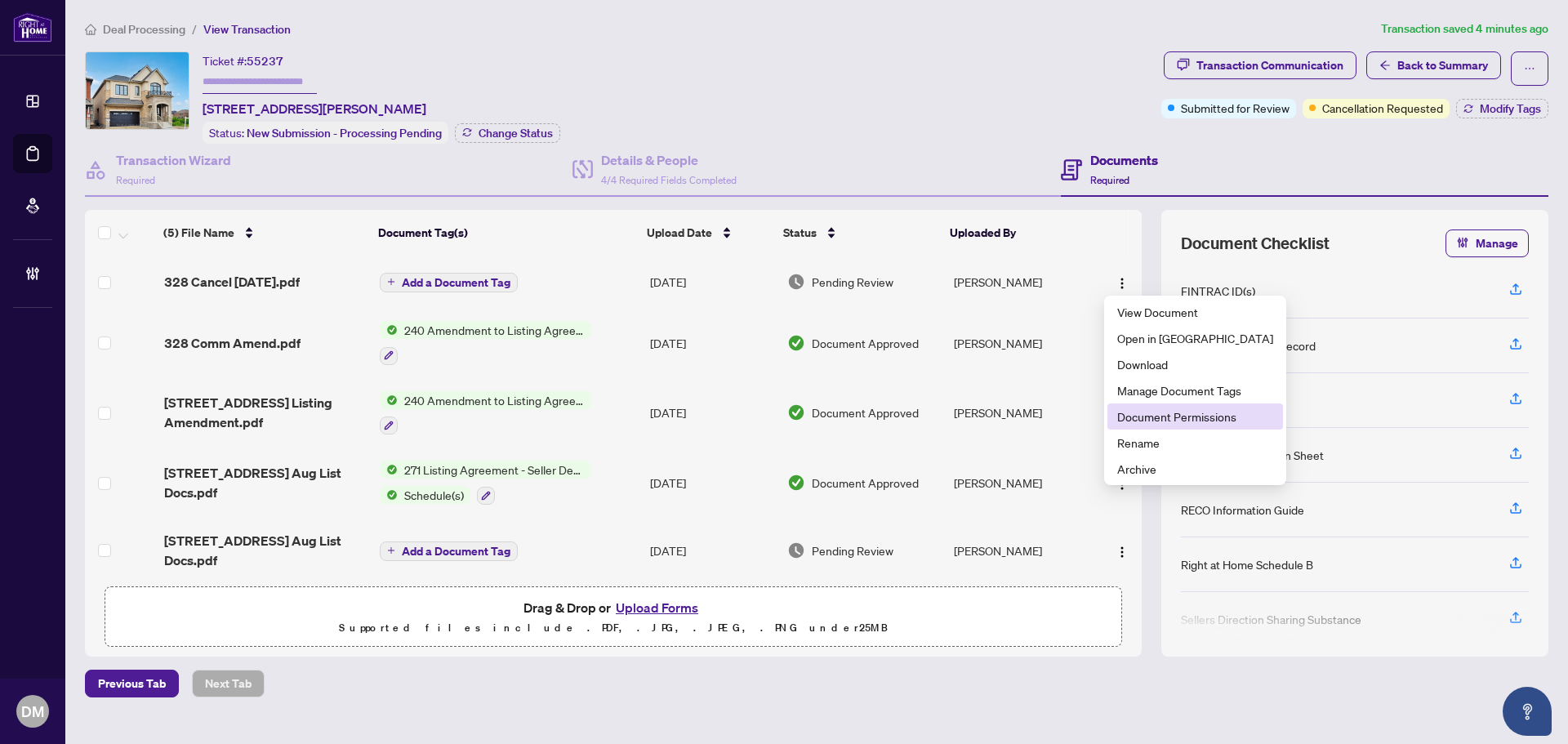
click at [1177, 420] on span "Document Permissions" at bounding box center [1195, 416] width 156 height 18
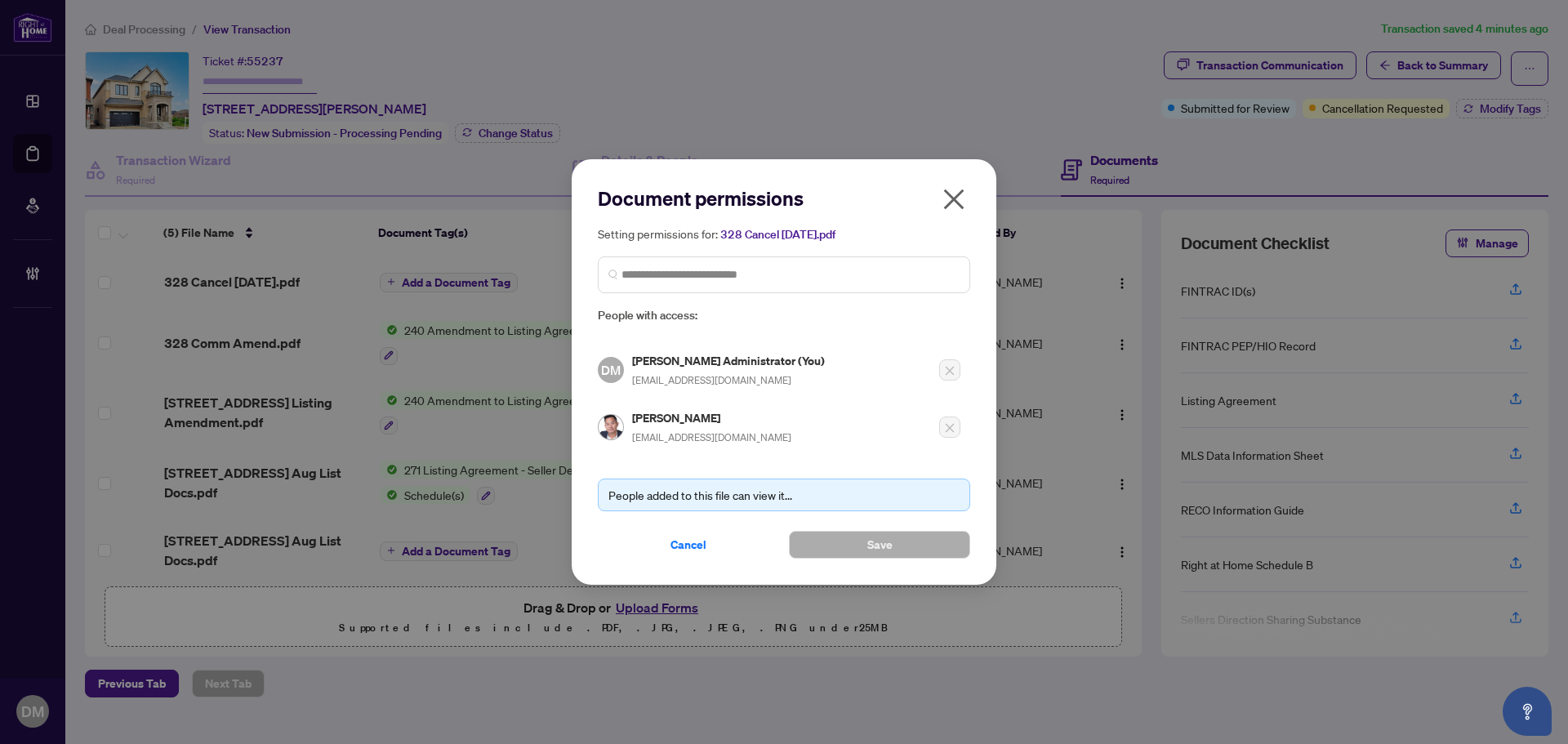
click at [960, 194] on icon "close" at bounding box center [954, 198] width 20 height 20
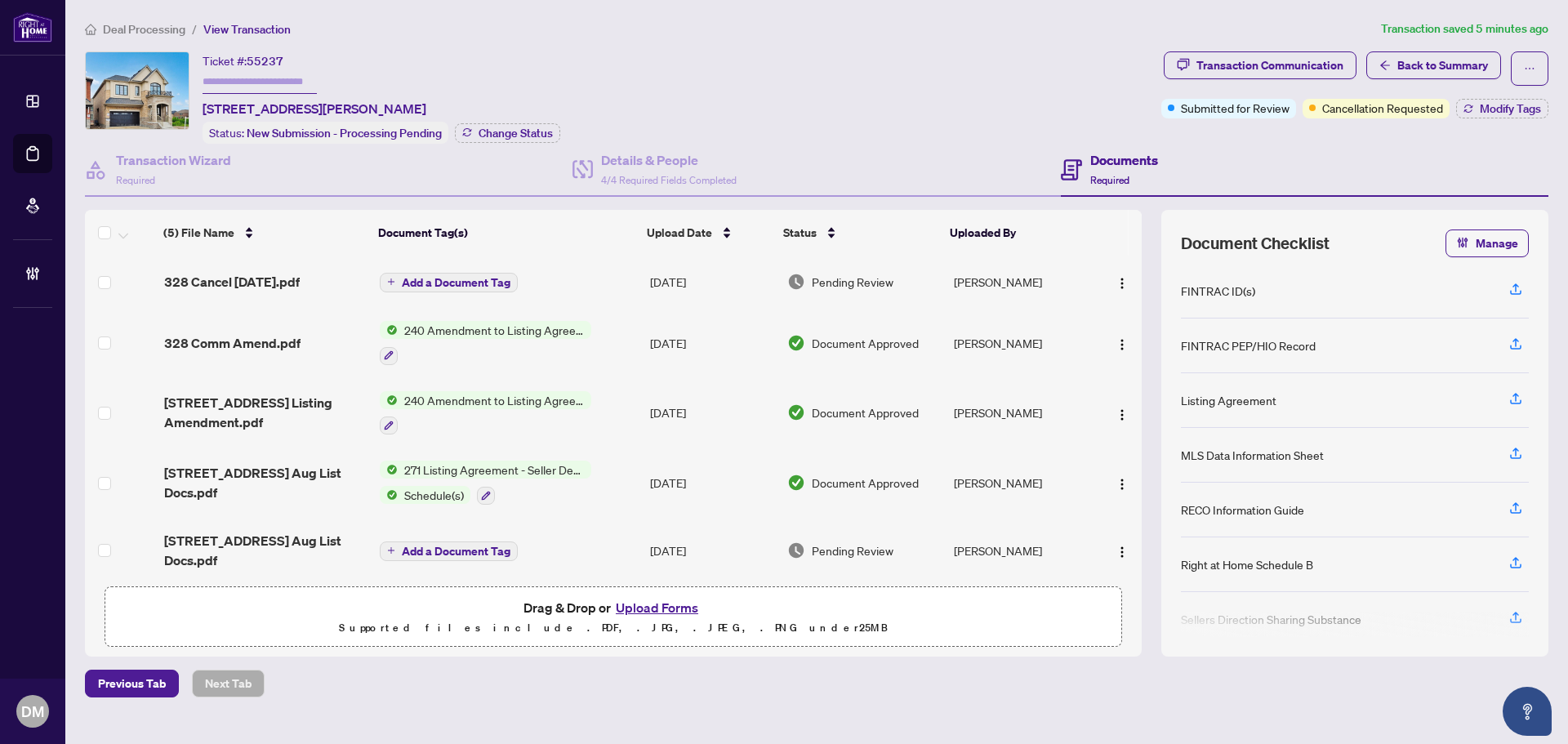
click at [676, 482] on td "Sep/29/2025" at bounding box center [712, 483] width 137 height 70
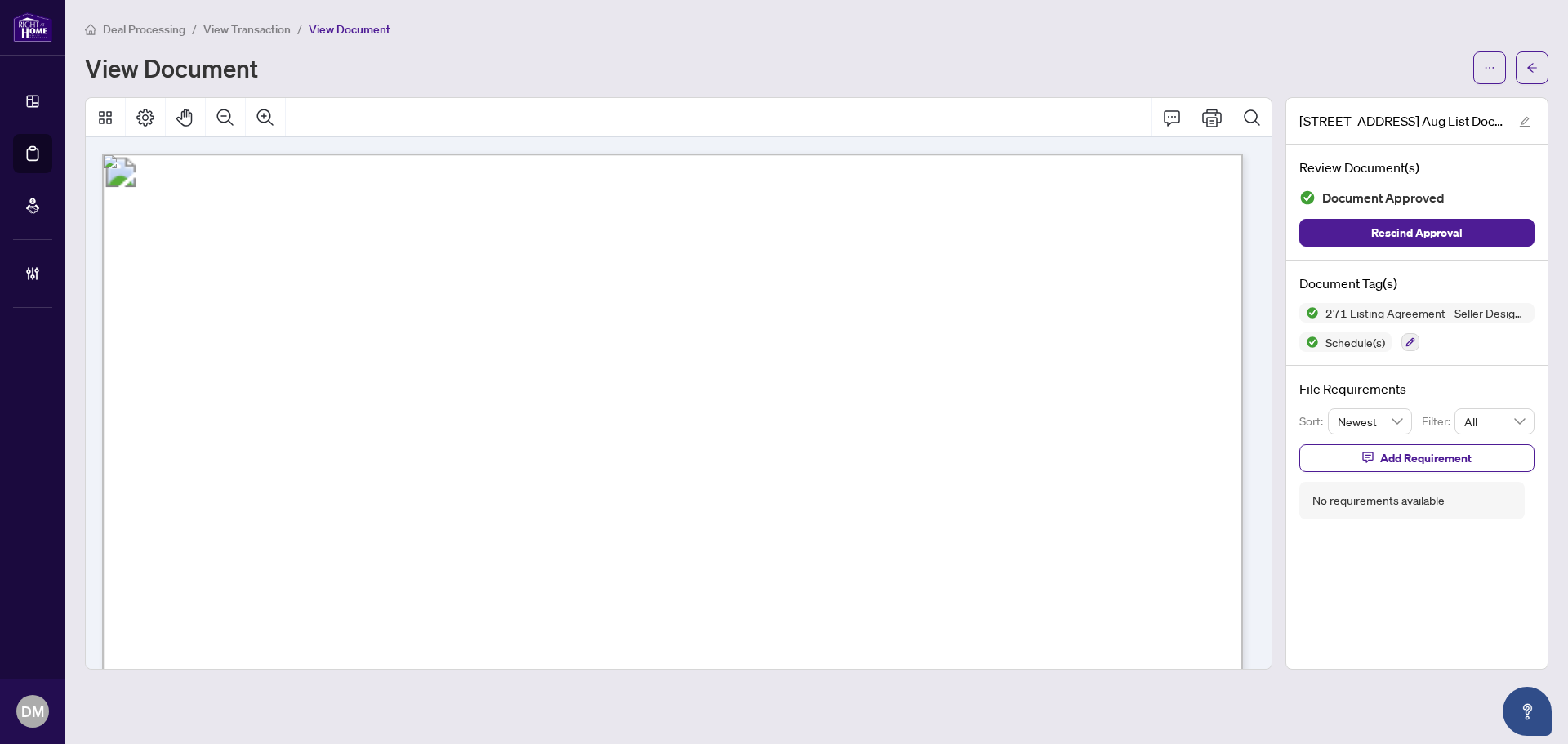
scroll to position [326, 0]
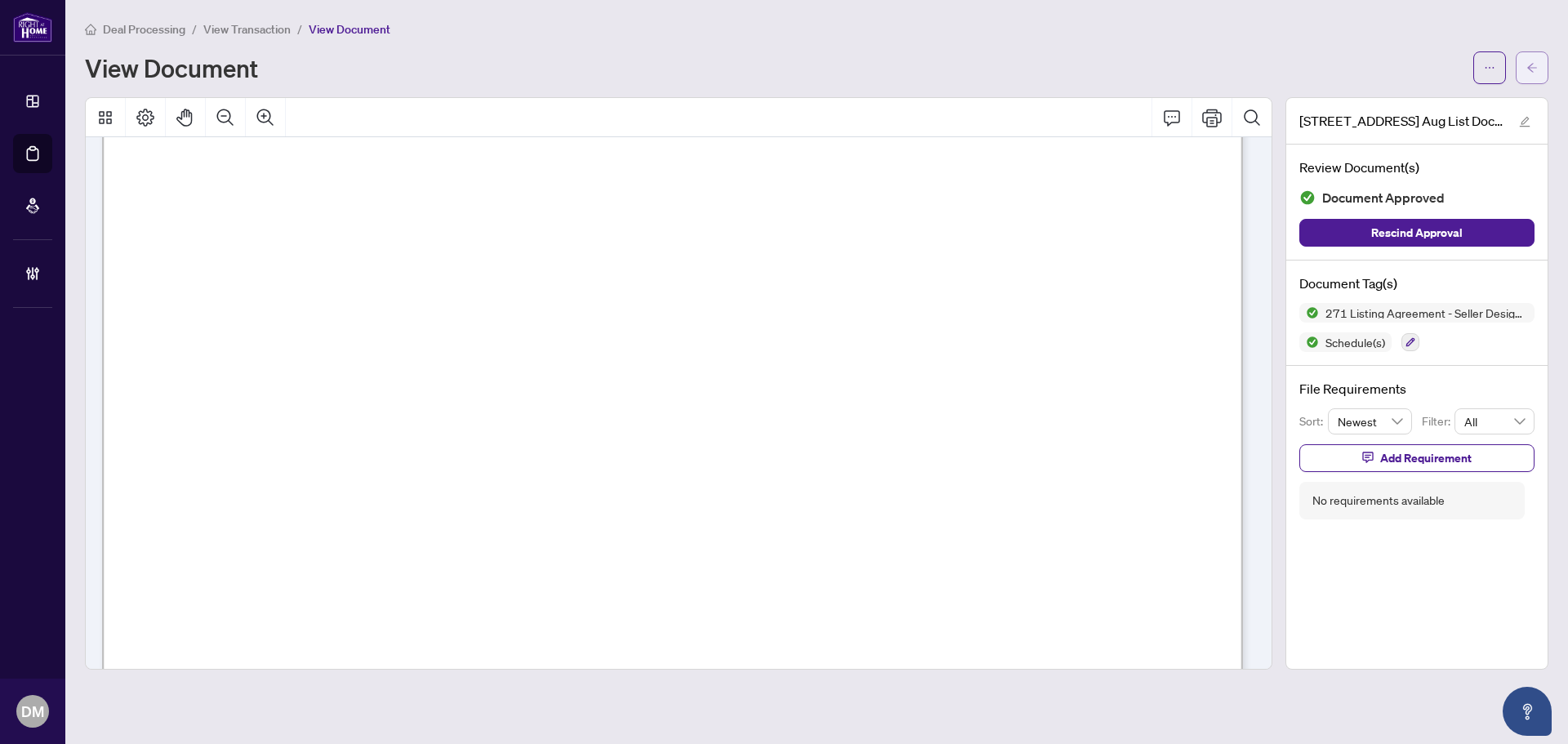
click at [1537, 73] on icon "arrow-left" at bounding box center [1532, 68] width 12 height 12
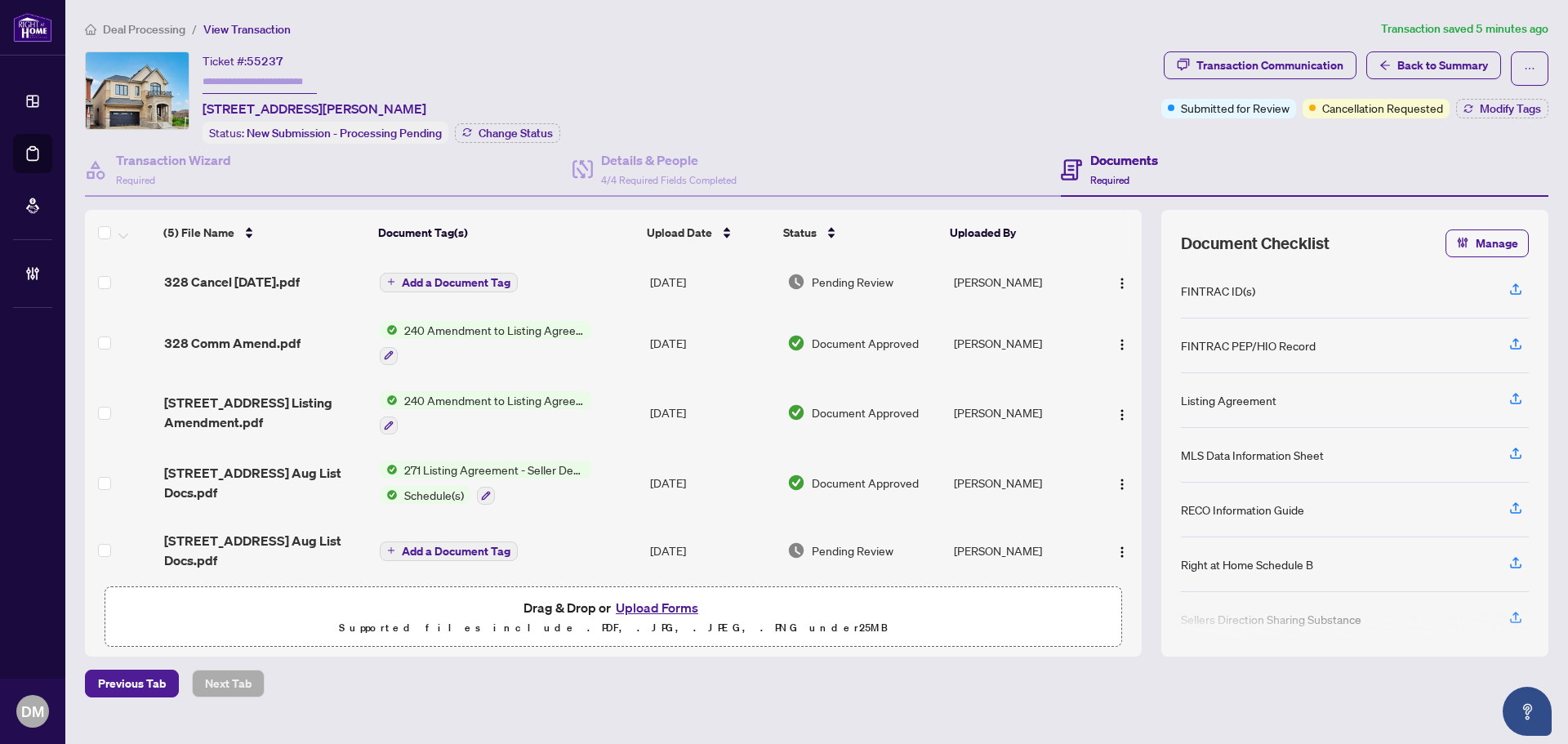
click at [718, 469] on td "Sep/29/2025" at bounding box center [712, 483] width 137 height 70
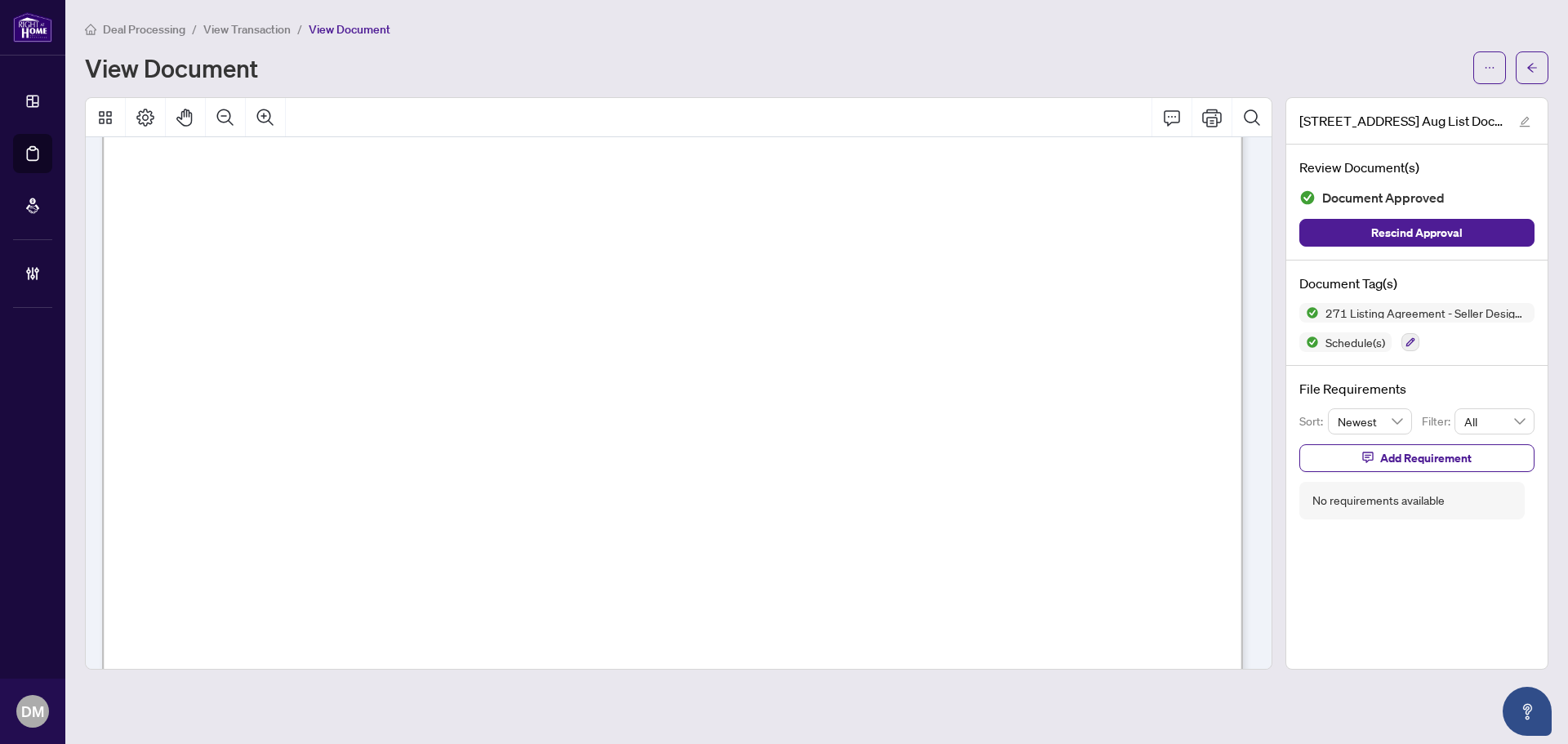
scroll to position [3594, 0]
click at [1412, 347] on button "button" at bounding box center [1410, 341] width 18 height 18
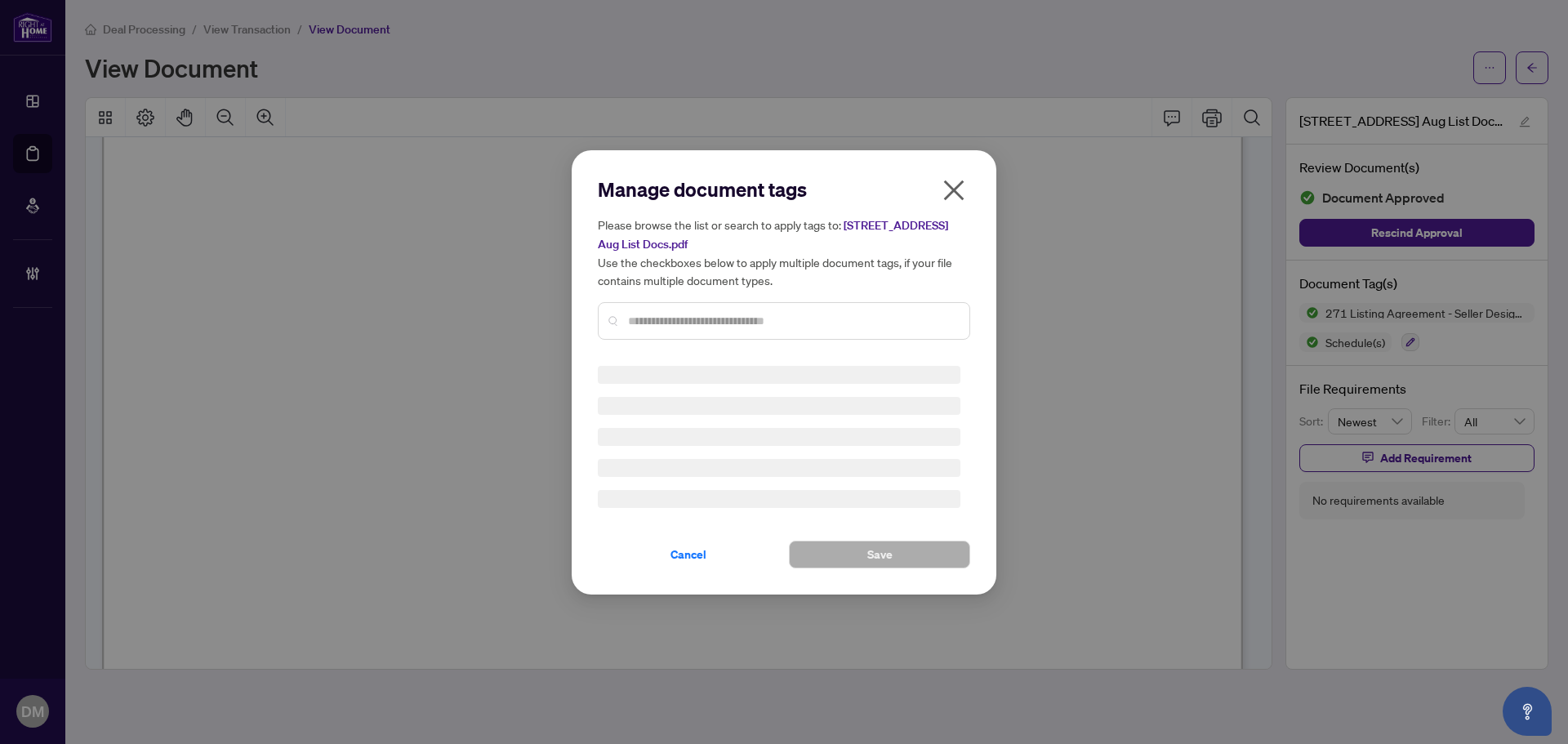
click at [804, 320] on div "Manage document tags Please browse the list or search to apply tags to: 328 Ber…" at bounding box center [783, 264] width 372 height 177
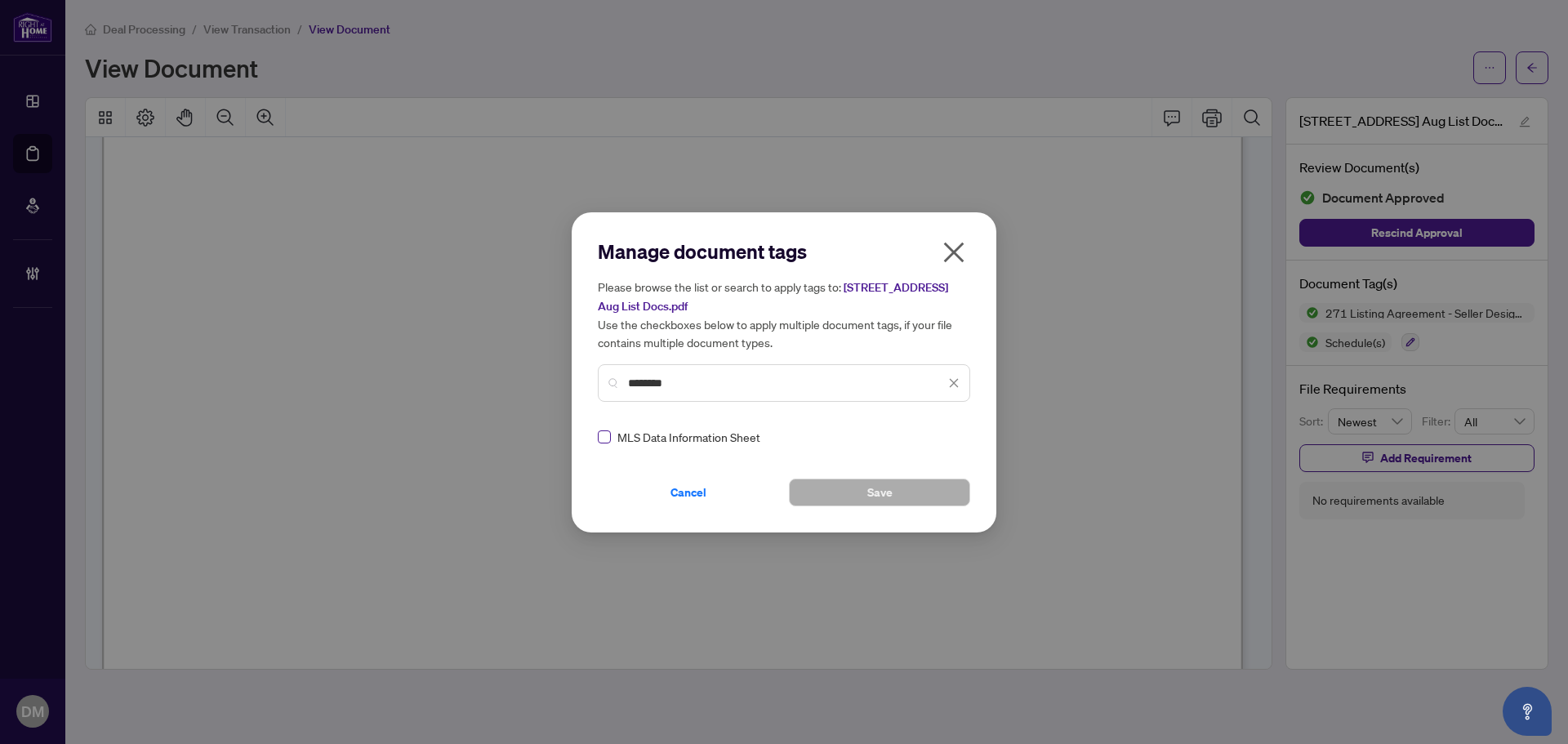
type input "********"
click at [950, 437] on icon at bounding box center [955, 436] width 10 height 6
click at [908, 513] on div "Approved" at bounding box center [889, 516] width 105 height 18
click at [938, 495] on button "Save" at bounding box center [879, 492] width 182 height 28
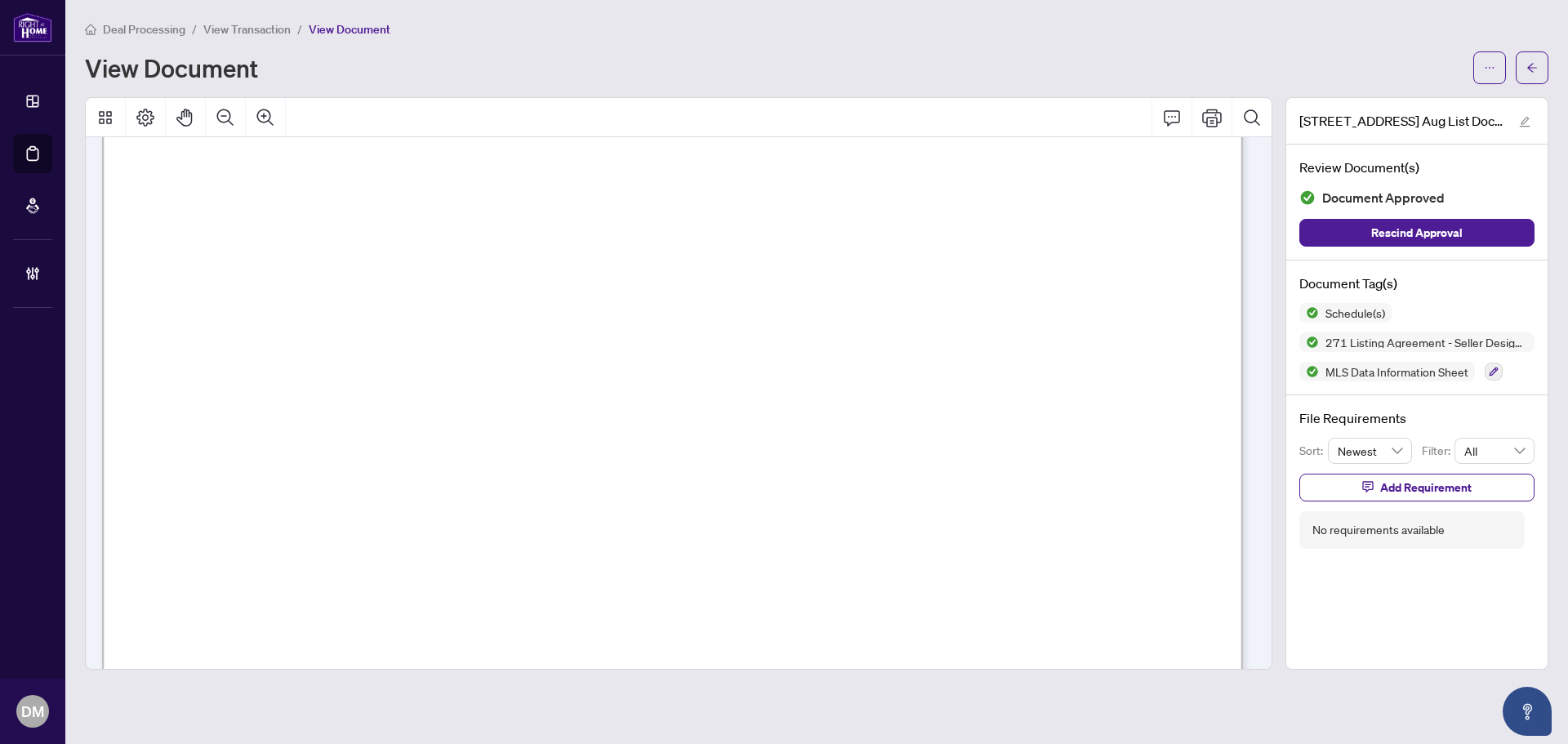
scroll to position [27228, 0]
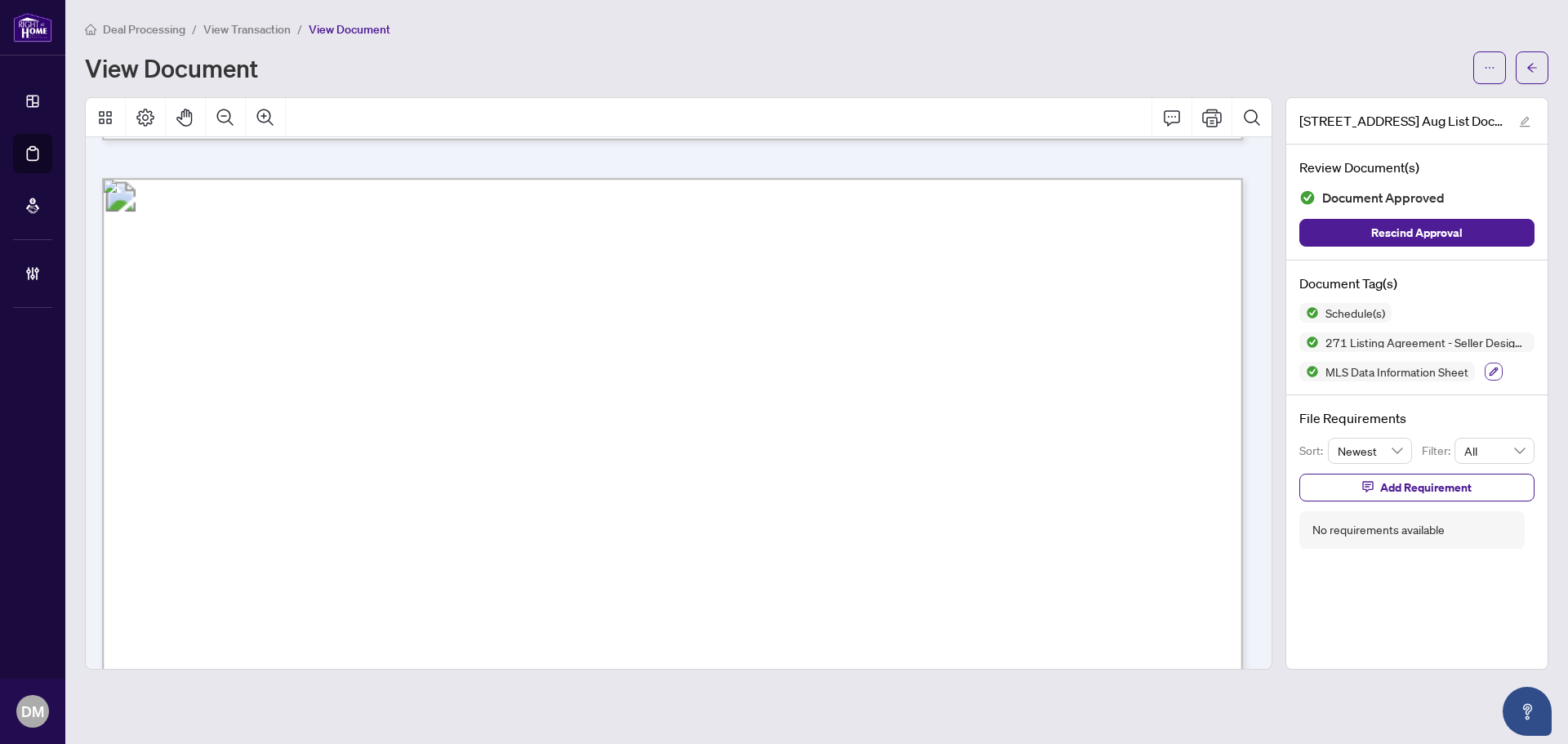
click at [1489, 369] on icon "button" at bounding box center [1494, 372] width 10 height 10
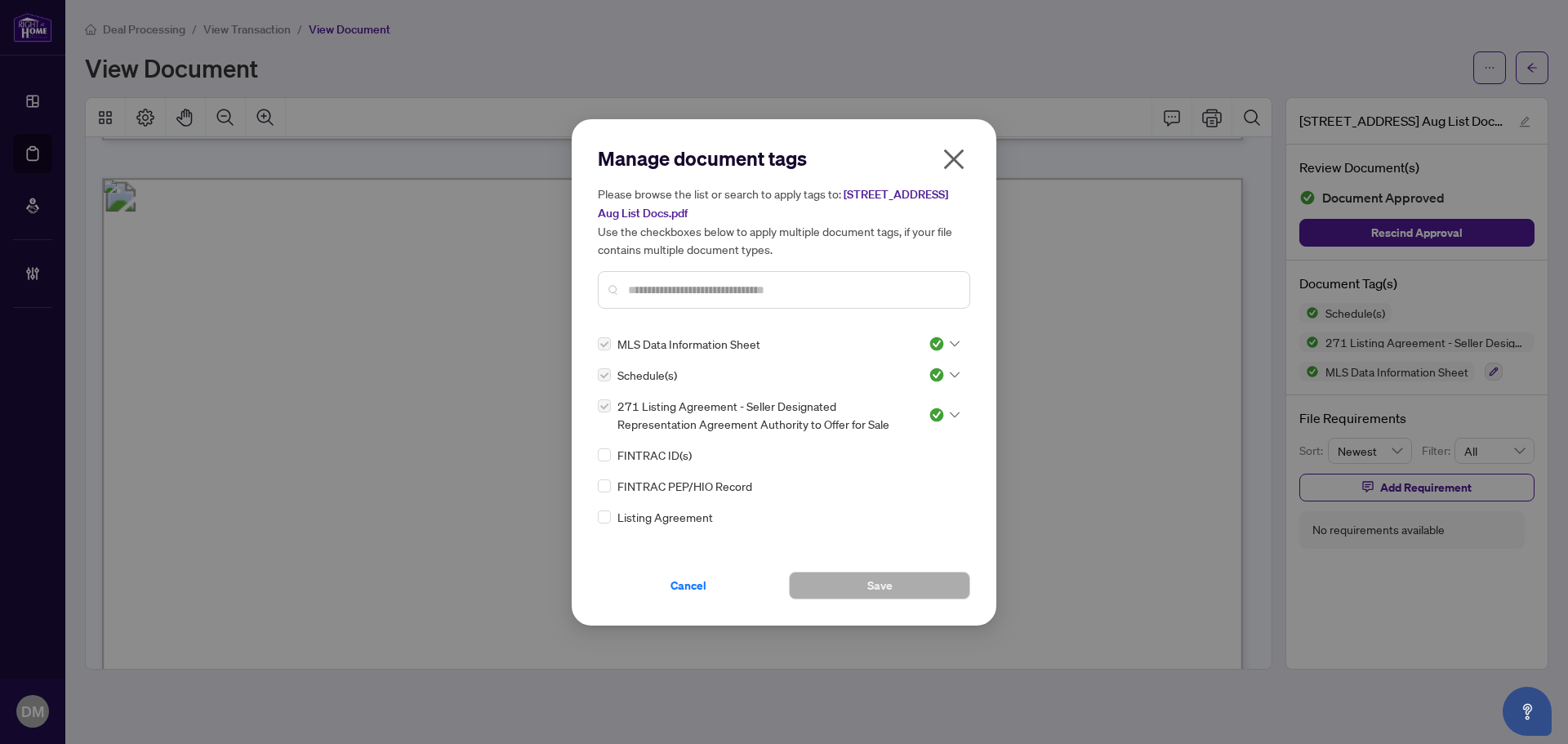
click at [755, 370] on div "Schedule(s)" at bounding box center [753, 374] width 311 height 18
click at [814, 275] on div at bounding box center [783, 290] width 372 height 38
click at [806, 281] on input "text" at bounding box center [792, 290] width 328 height 18
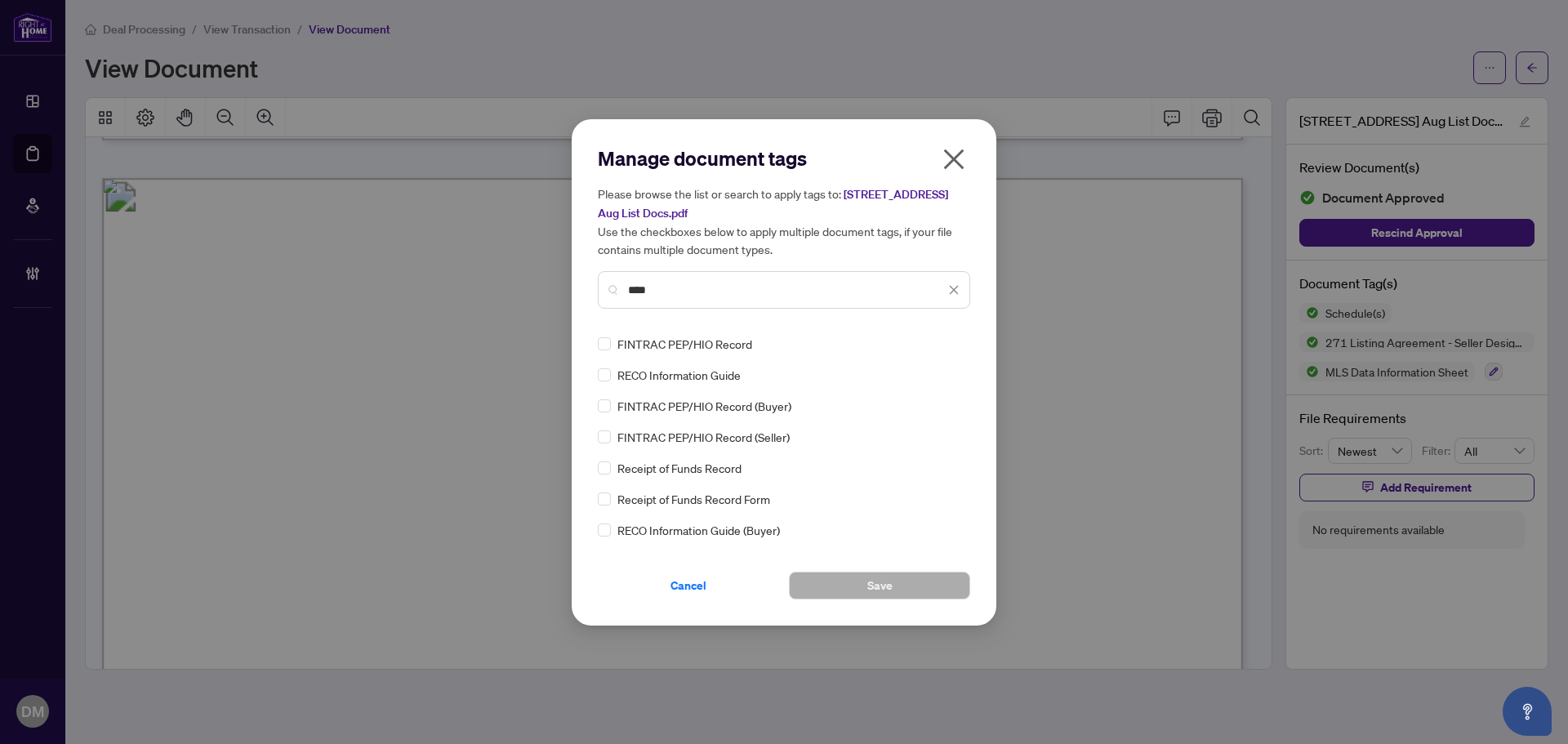
type input "****"
click at [613, 369] on div "RECO Information Guide" at bounding box center [778, 374] width 362 height 18
click at [936, 341] on img at bounding box center [937, 344] width 17 height 17
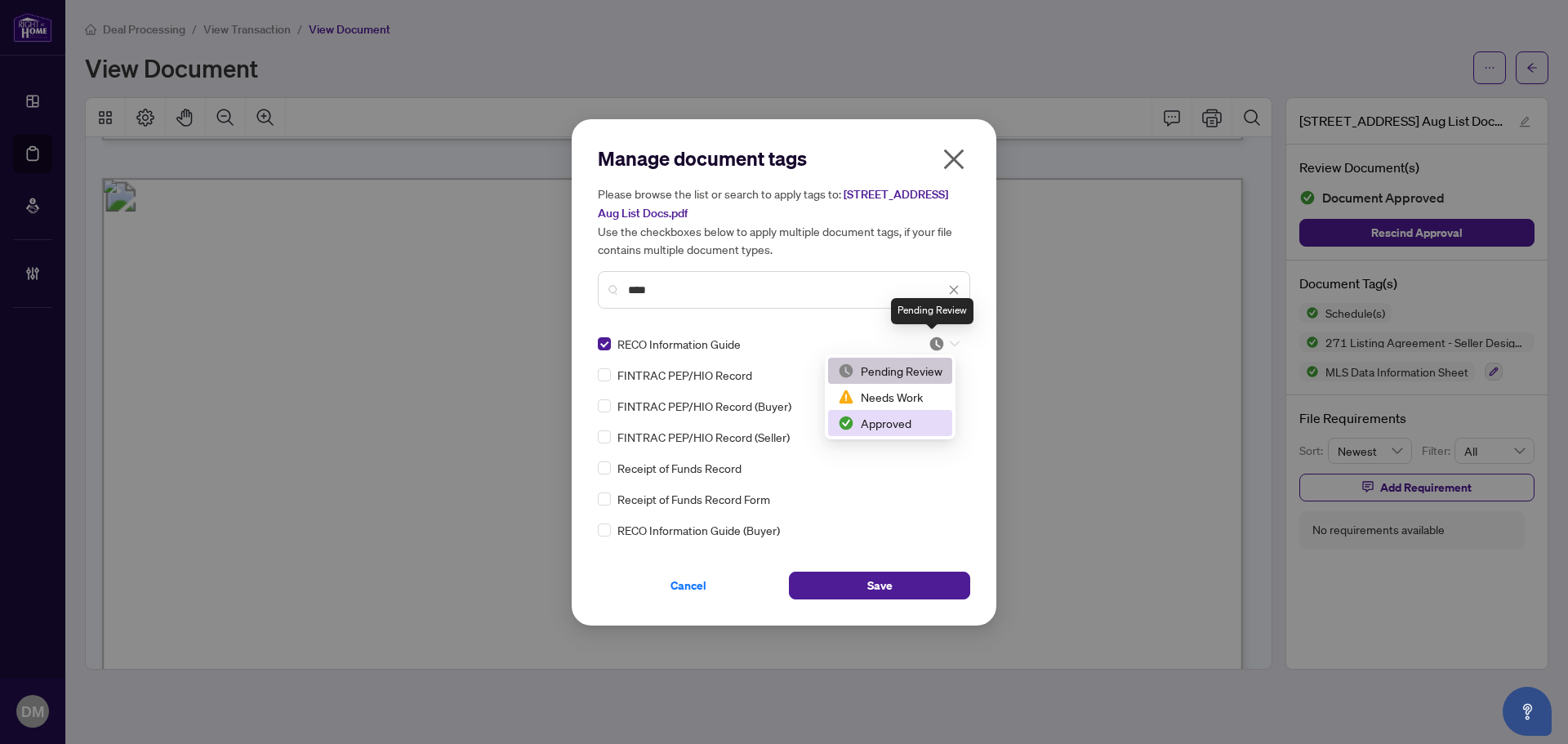
click at [889, 420] on div "Approved" at bounding box center [889, 423] width 105 height 18
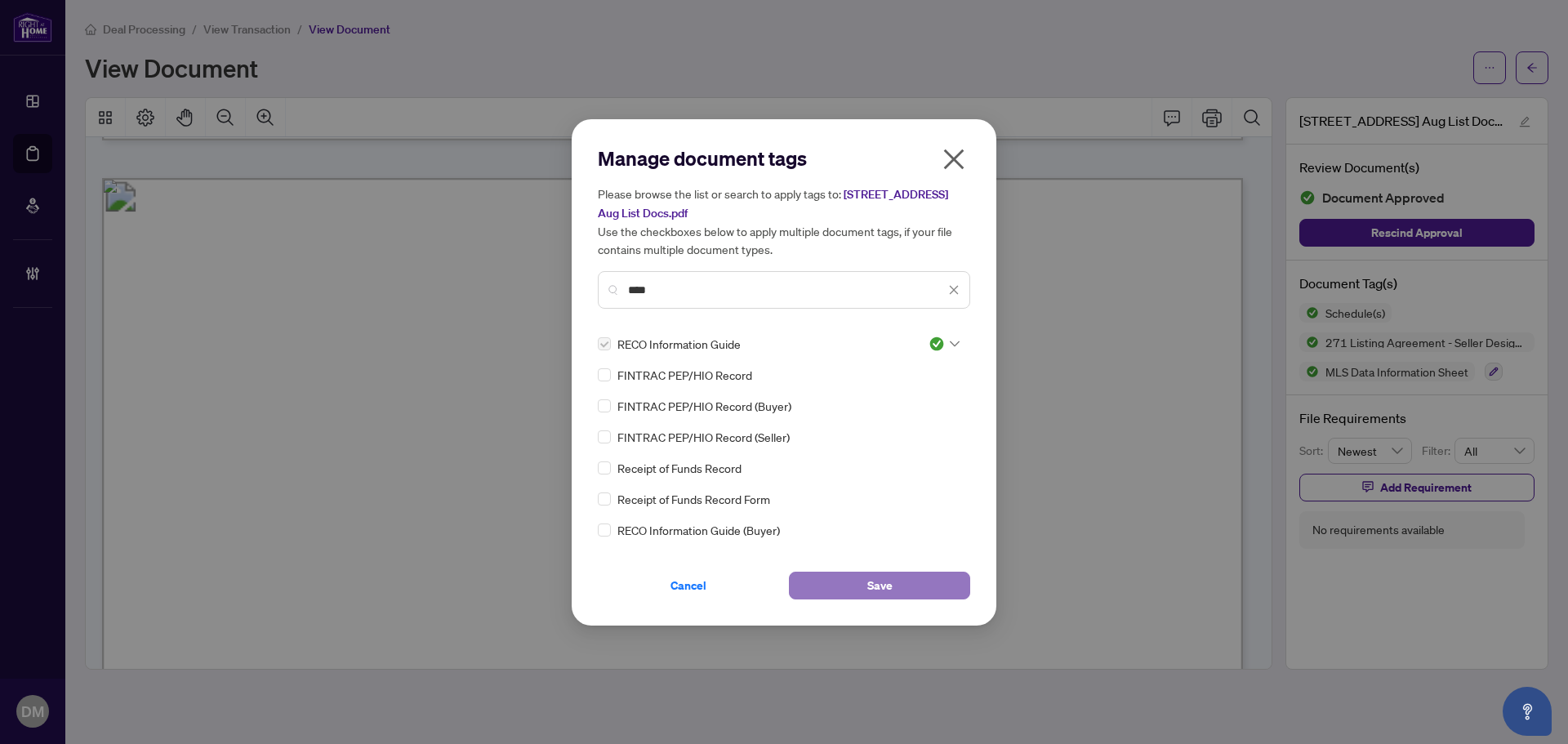
click at [910, 590] on button "Save" at bounding box center [879, 585] width 182 height 28
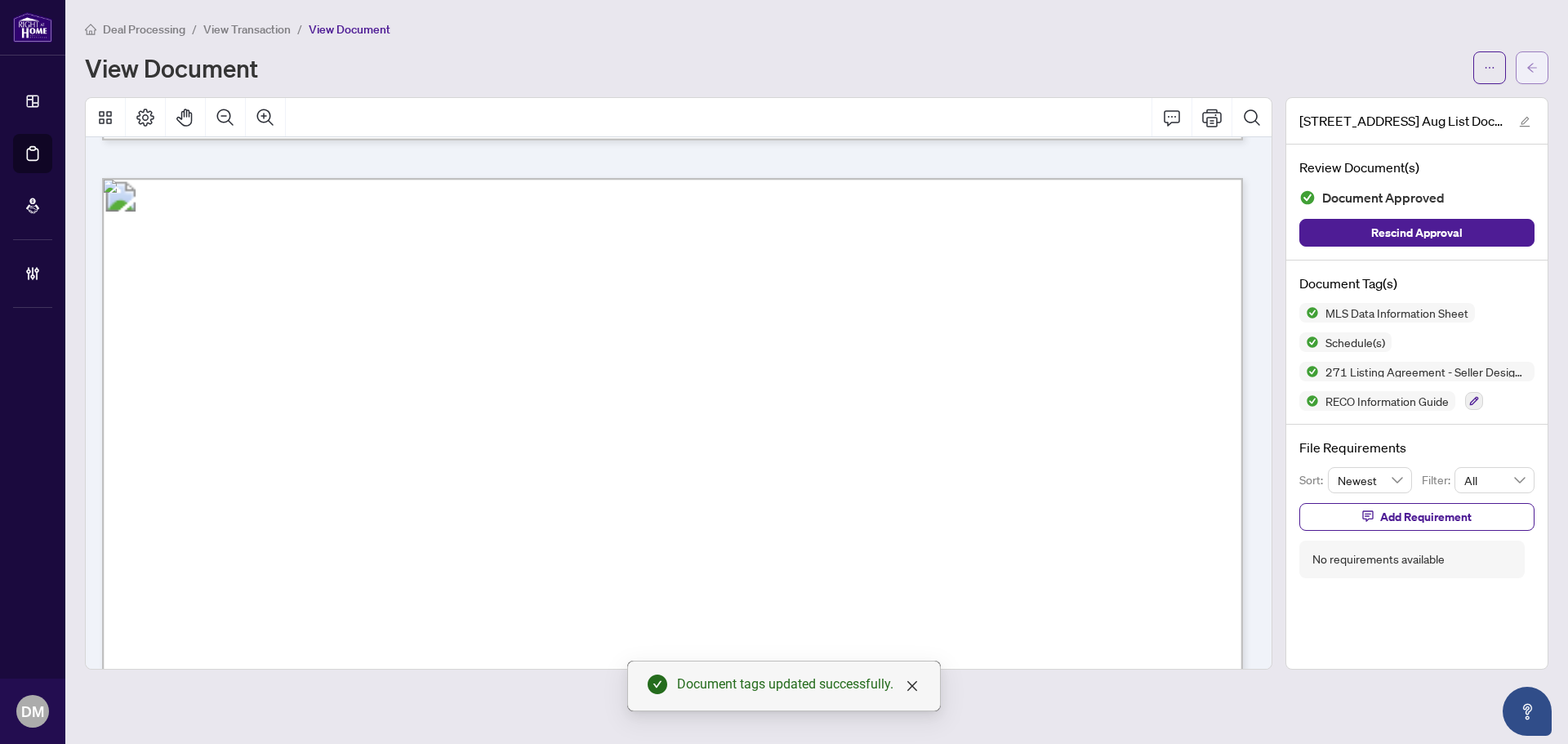
click at [1533, 72] on icon "arrow-left" at bounding box center [1532, 67] width 10 height 9
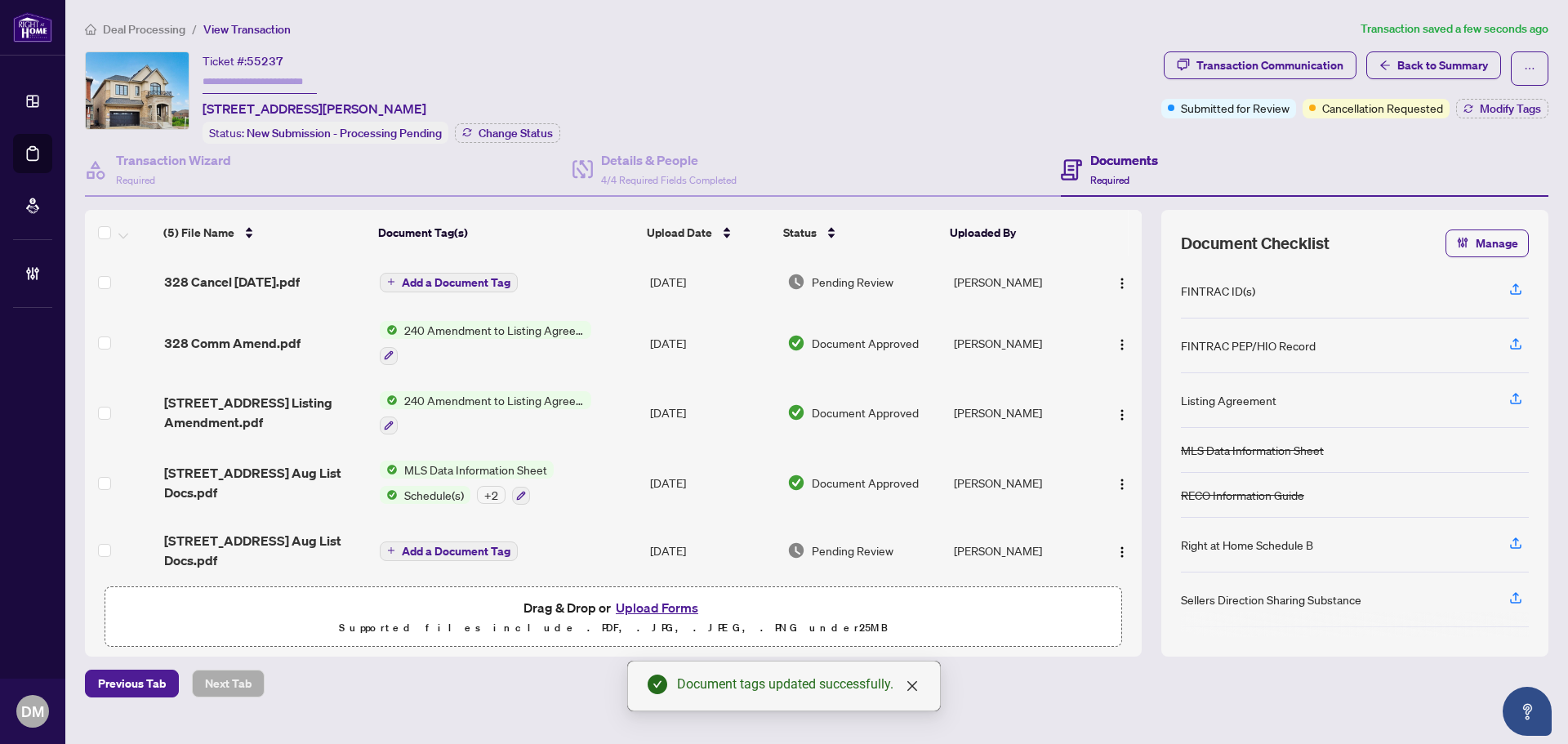
scroll to position [10, 0]
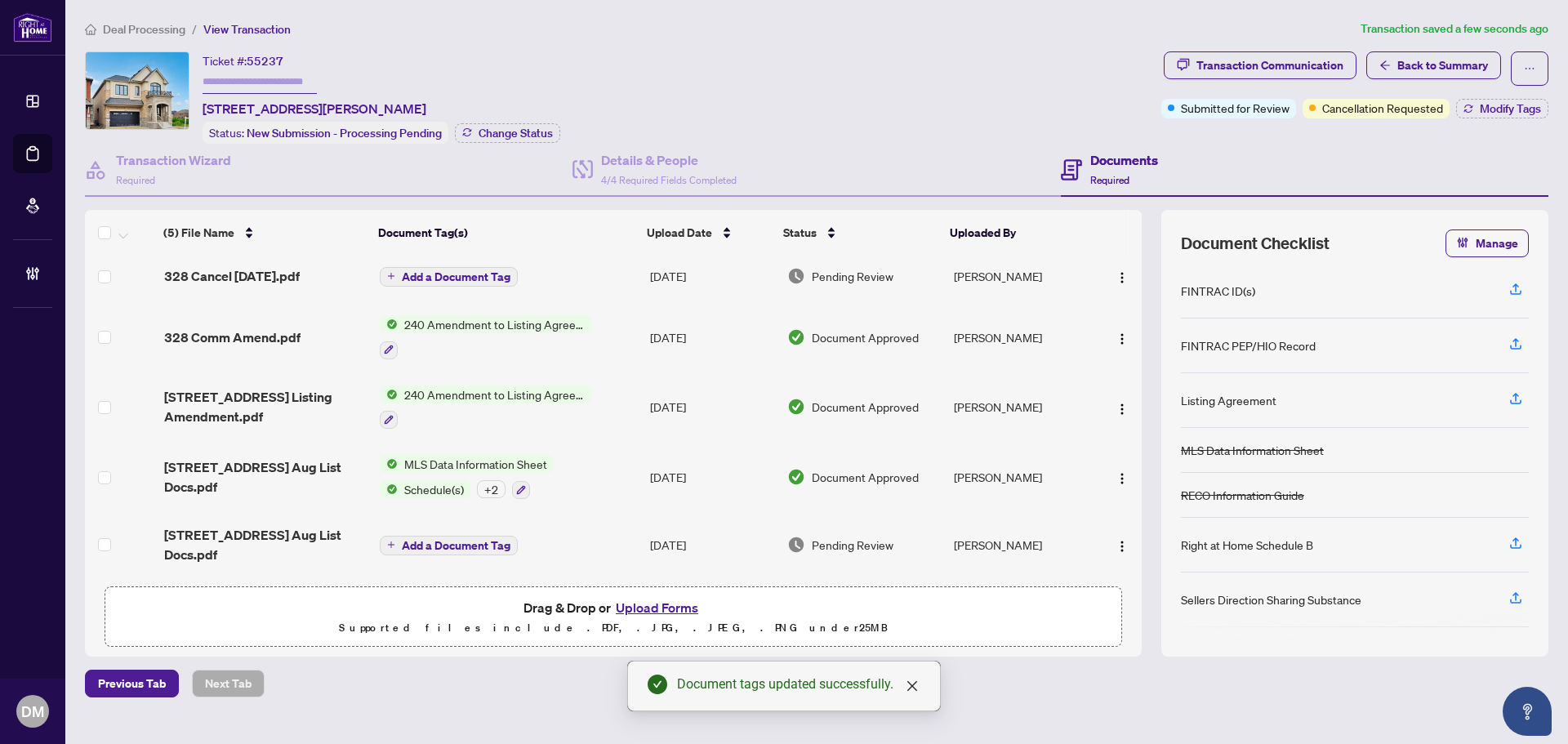
click at [492, 480] on div "+ 2" at bounding box center [491, 489] width 28 height 18
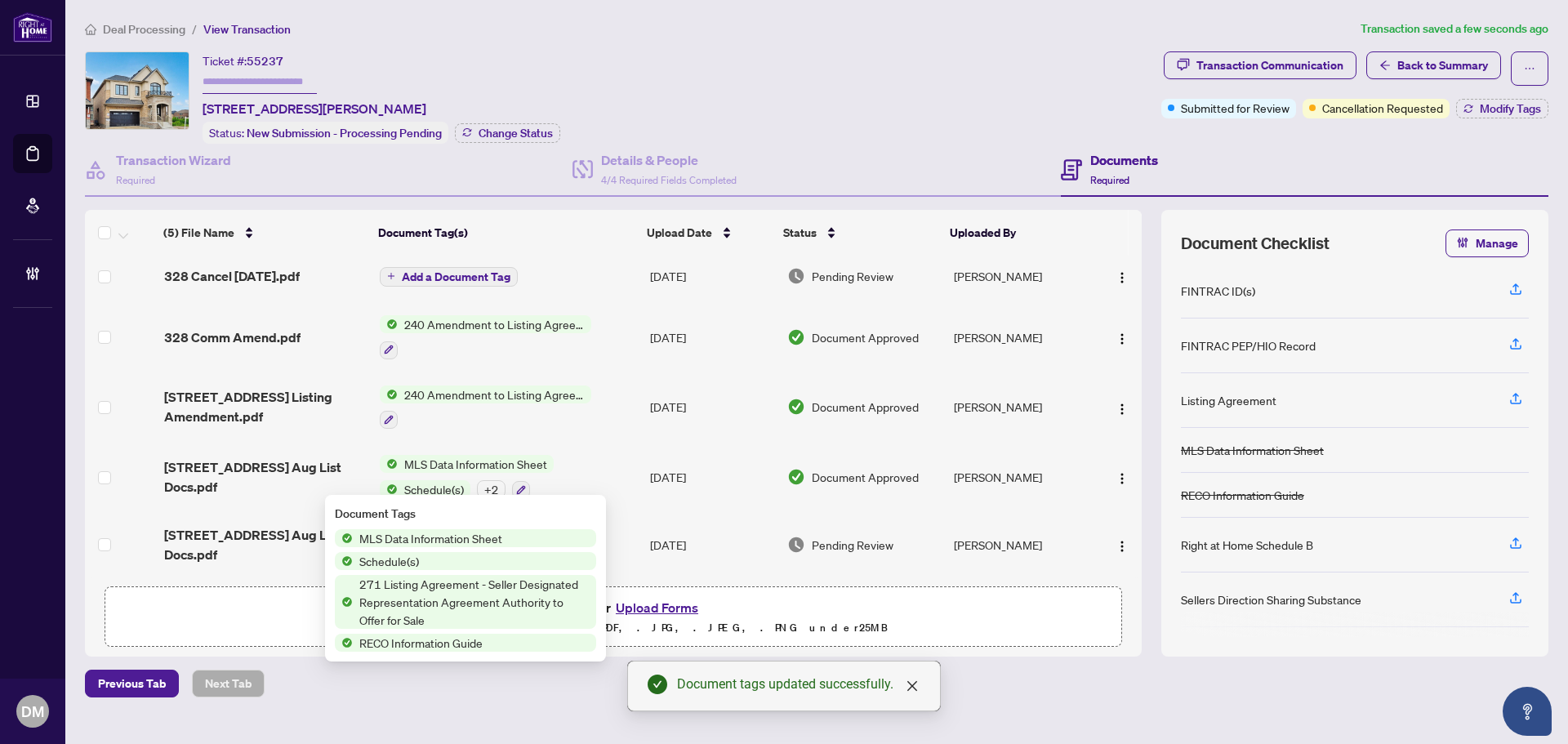
click at [493, 480] on div "+ 2" at bounding box center [491, 489] width 28 height 18
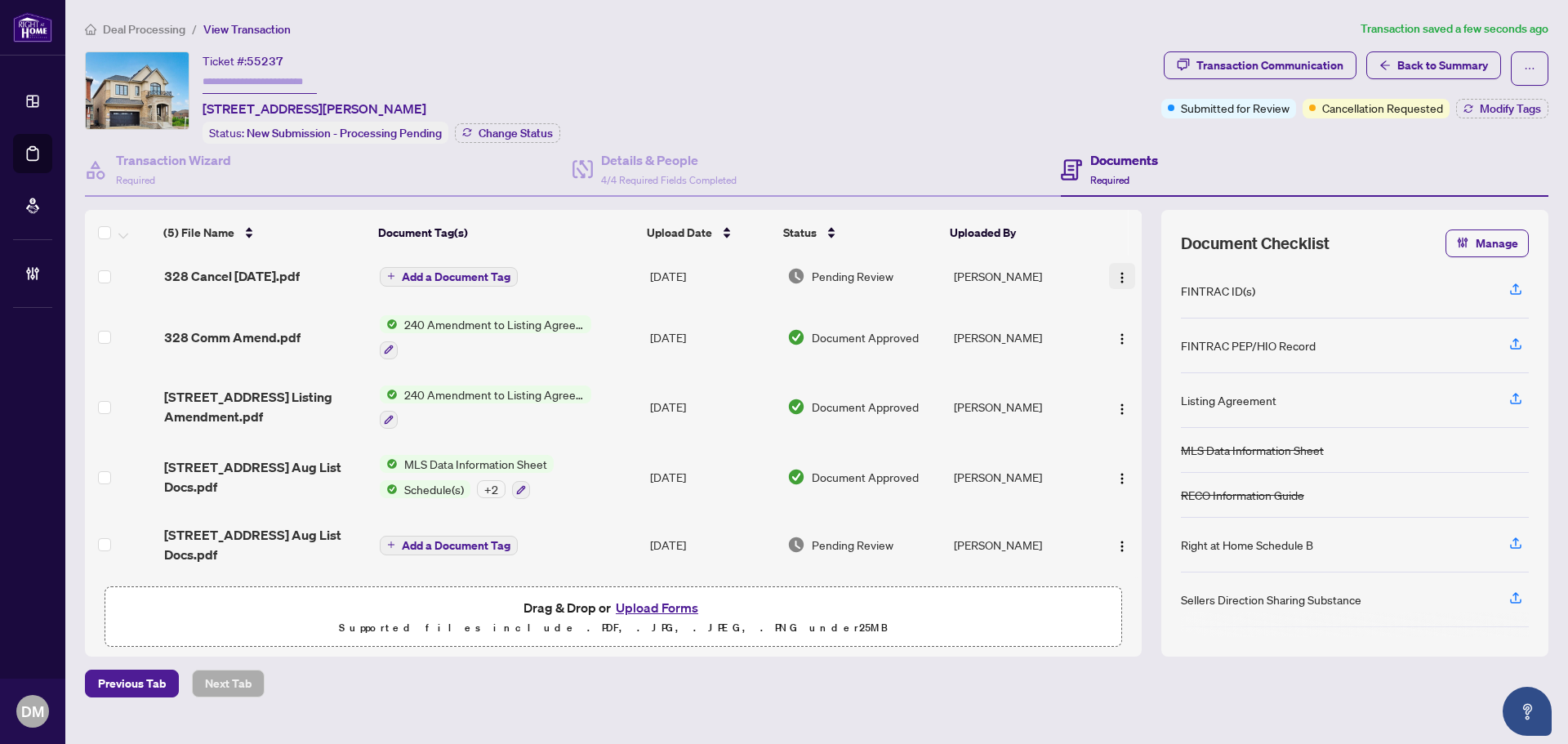
click at [1115, 267] on span "button" at bounding box center [1122, 275] width 13 height 18
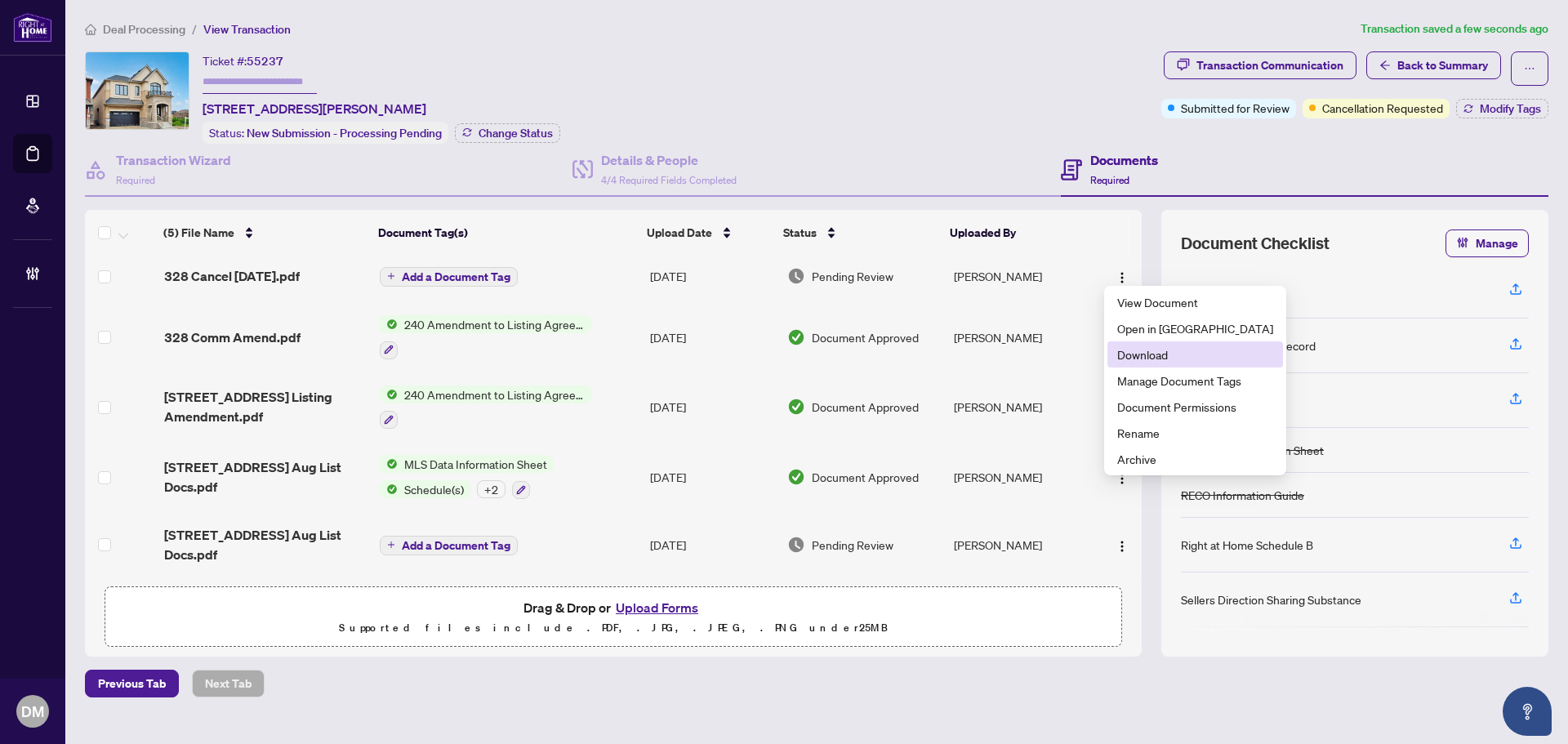
click at [1156, 358] on span "Download" at bounding box center [1195, 354] width 156 height 18
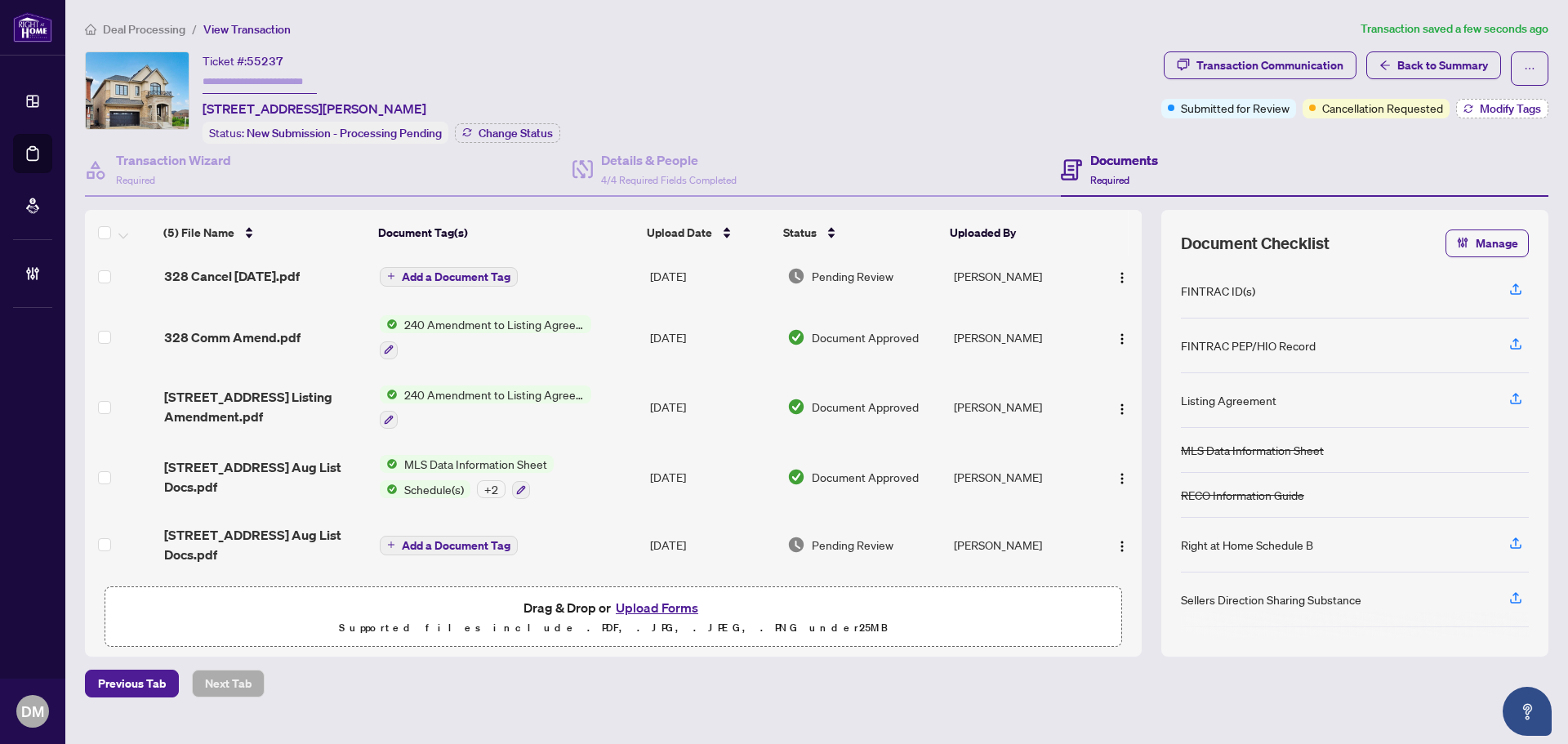
click at [1519, 103] on span "Modify Tags" at bounding box center [1510, 109] width 61 height 12
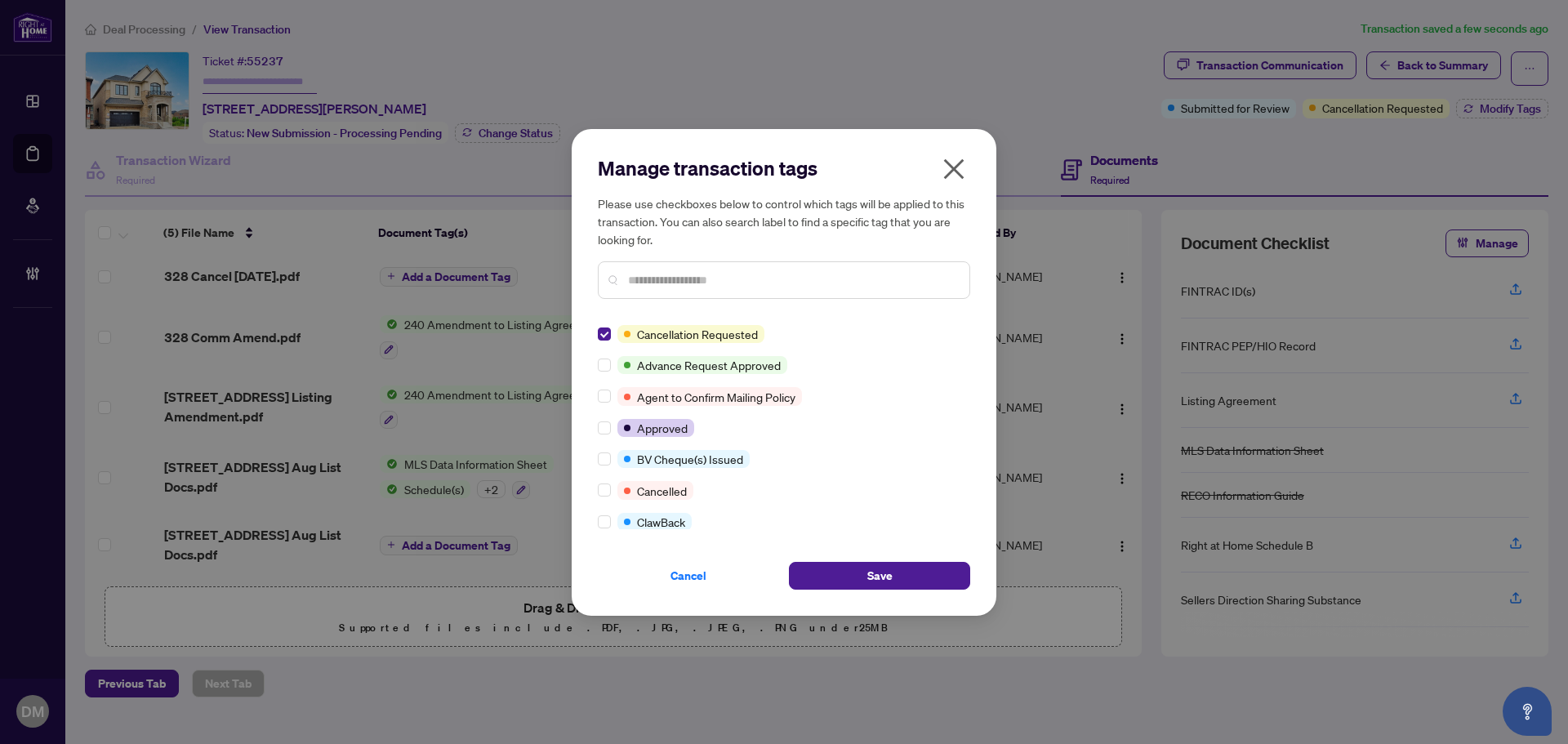
scroll to position [0, 0]
drag, startPoint x: 859, startPoint y: 568, endPoint x: 828, endPoint y: 383, distance: 187.6
click at [857, 568] on button "Save" at bounding box center [879, 576] width 182 height 28
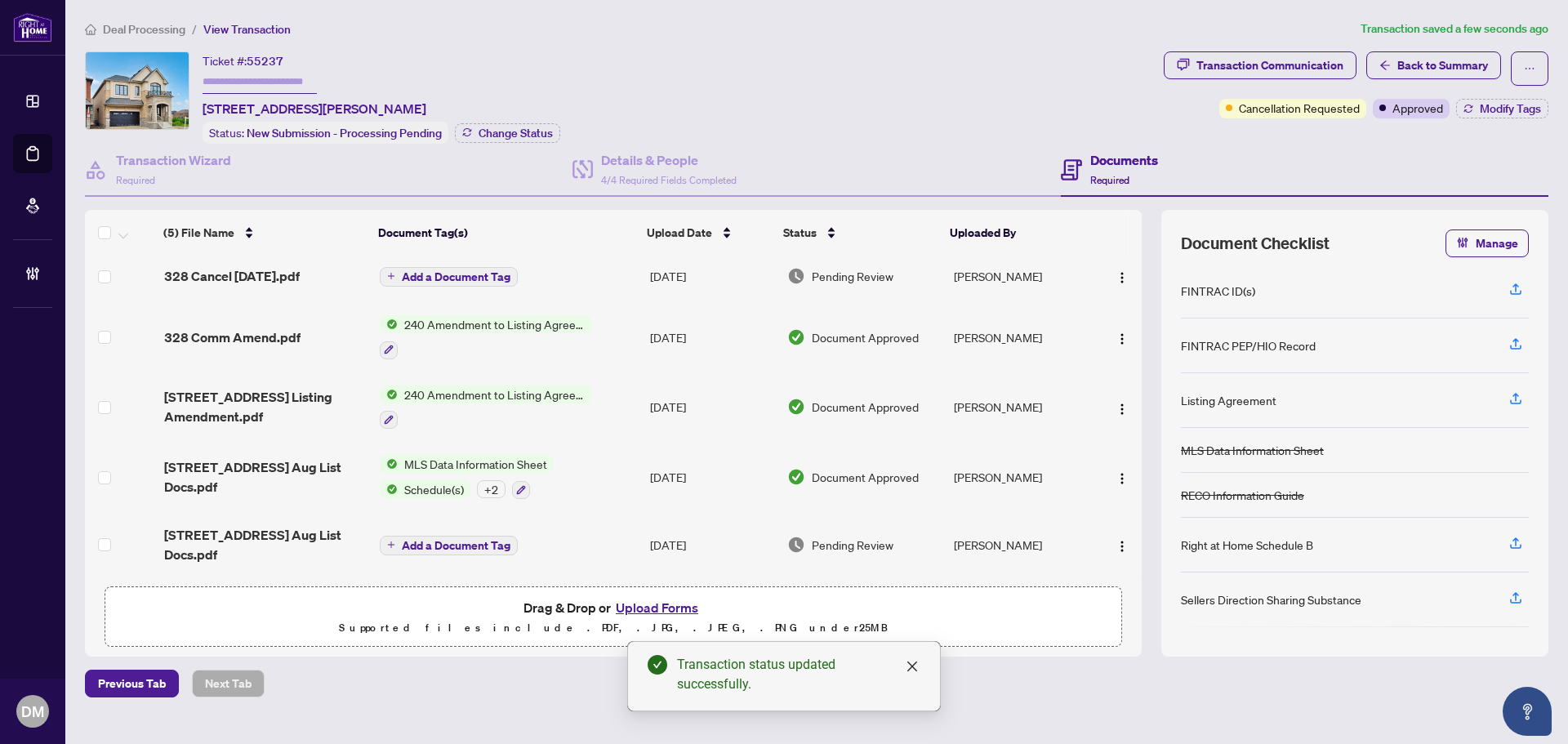
drag, startPoint x: 238, startPoint y: 104, endPoint x: 530, endPoint y: 95, distance: 292.1
click at [530, 95] on div "Ticket #: 55237 328 Bergamot Ave, Milton, Ontario L9E 1Y8, Canada Status: New S…" at bounding box center [622, 97] width 1073 height 92
copy span "[STREET_ADDRESS][PERSON_NAME]"
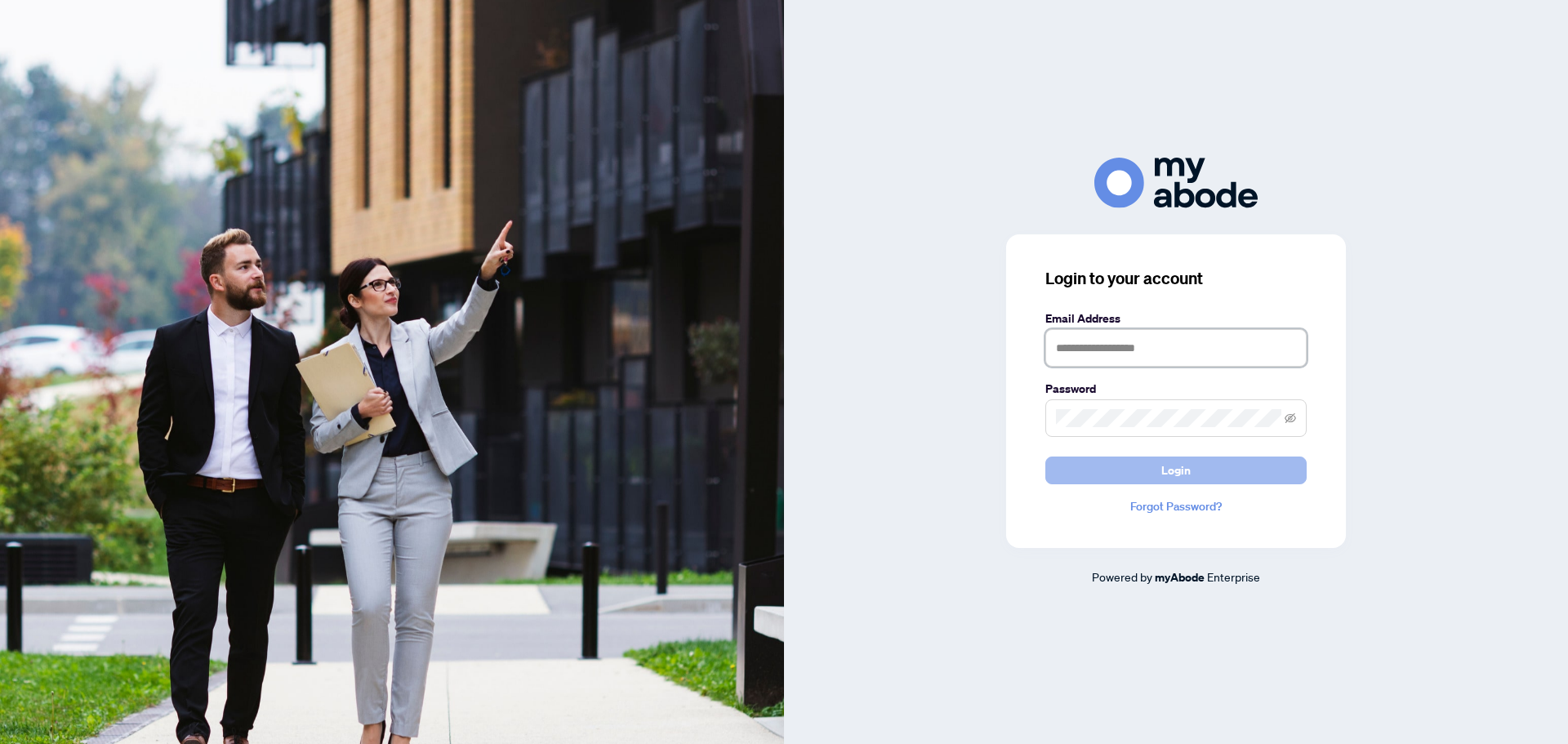
type input "**********"
click at [1227, 464] on button "Login" at bounding box center [1176, 470] width 261 height 28
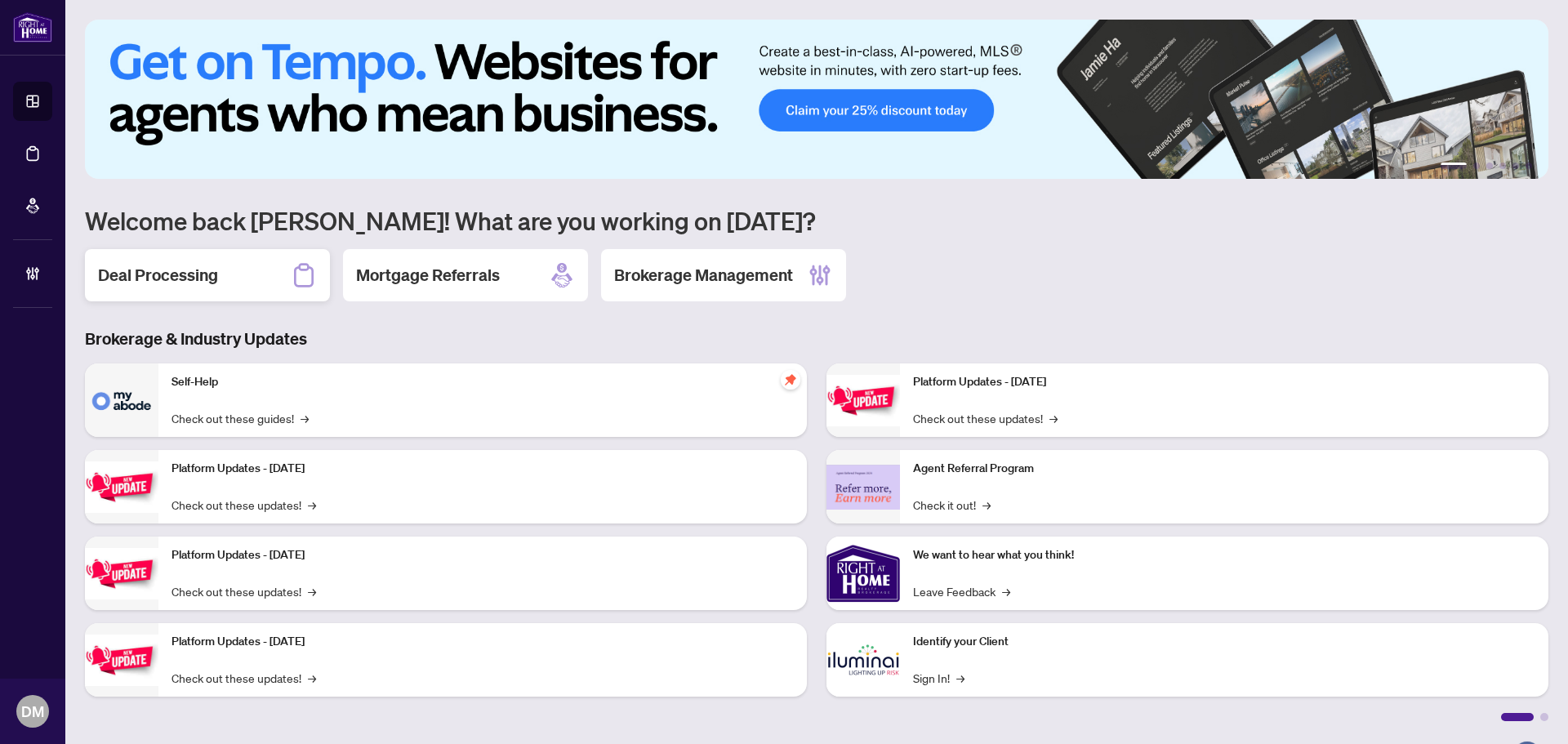
click at [251, 280] on div "Deal Processing" at bounding box center [208, 275] width 245 height 52
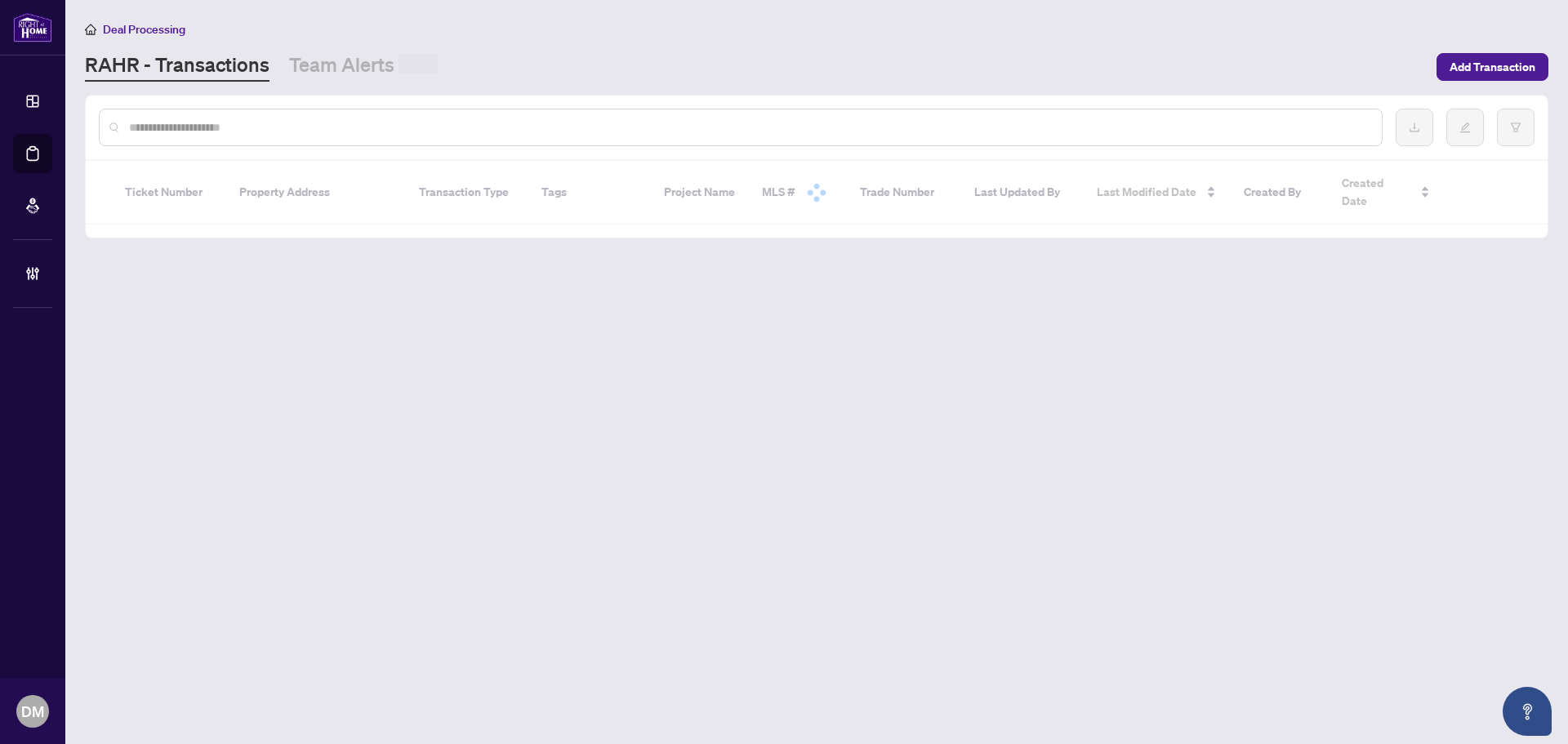
click at [306, 125] on input "text" at bounding box center [749, 127] width 1240 height 18
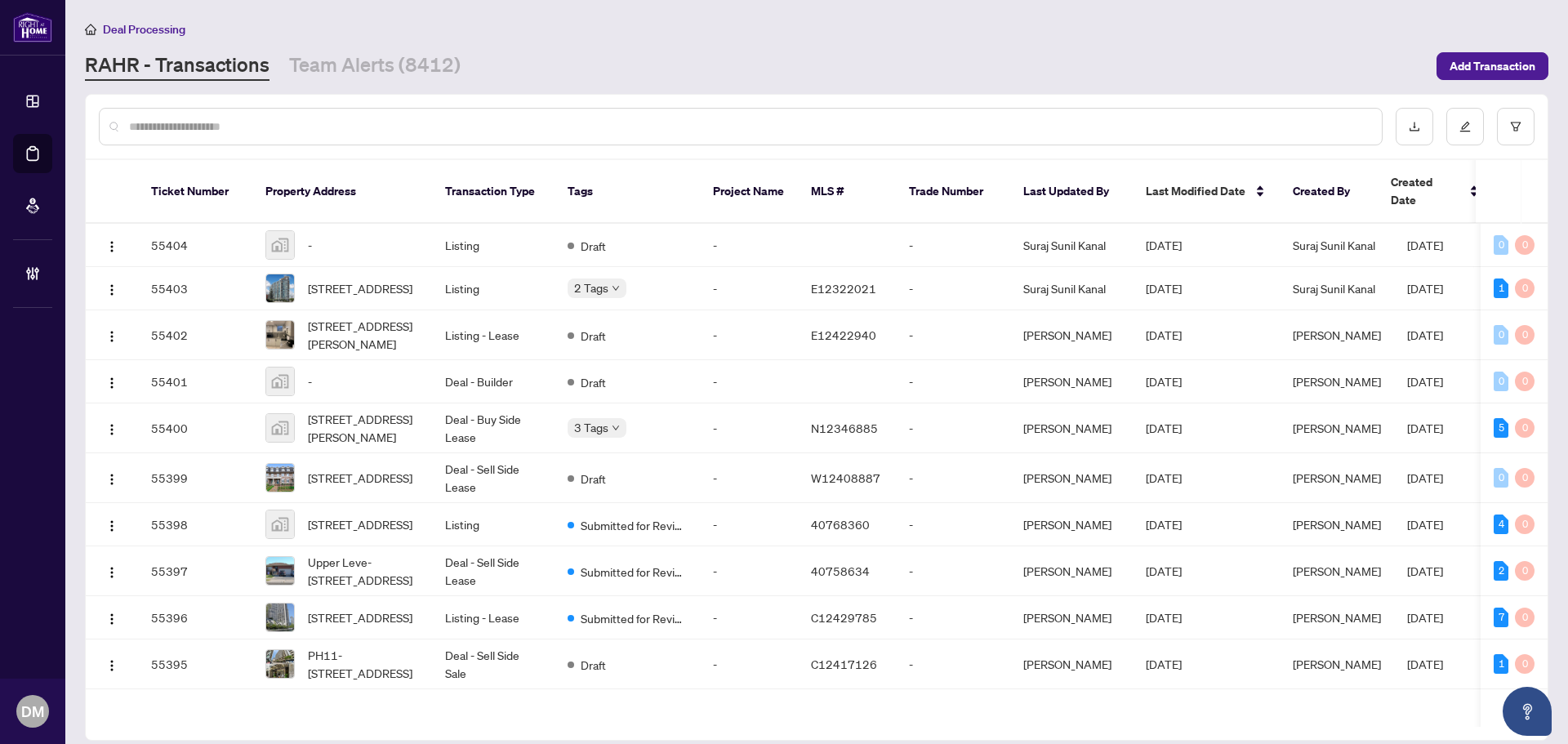
click at [512, 28] on div "Deal Processing" at bounding box center [817, 28] width 1463 height 18
drag, startPoint x: 515, startPoint y: 27, endPoint x: 473, endPoint y: 29, distance: 42.0
click at [473, 29] on div "Deal Processing" at bounding box center [817, 28] width 1463 height 18
click at [553, 31] on div "Deal Processing" at bounding box center [817, 28] width 1463 height 18
click at [547, 51] on div "[PERSON_NAME] - Transactions Team Alerts (8412)" at bounding box center [756, 65] width 1342 height 29
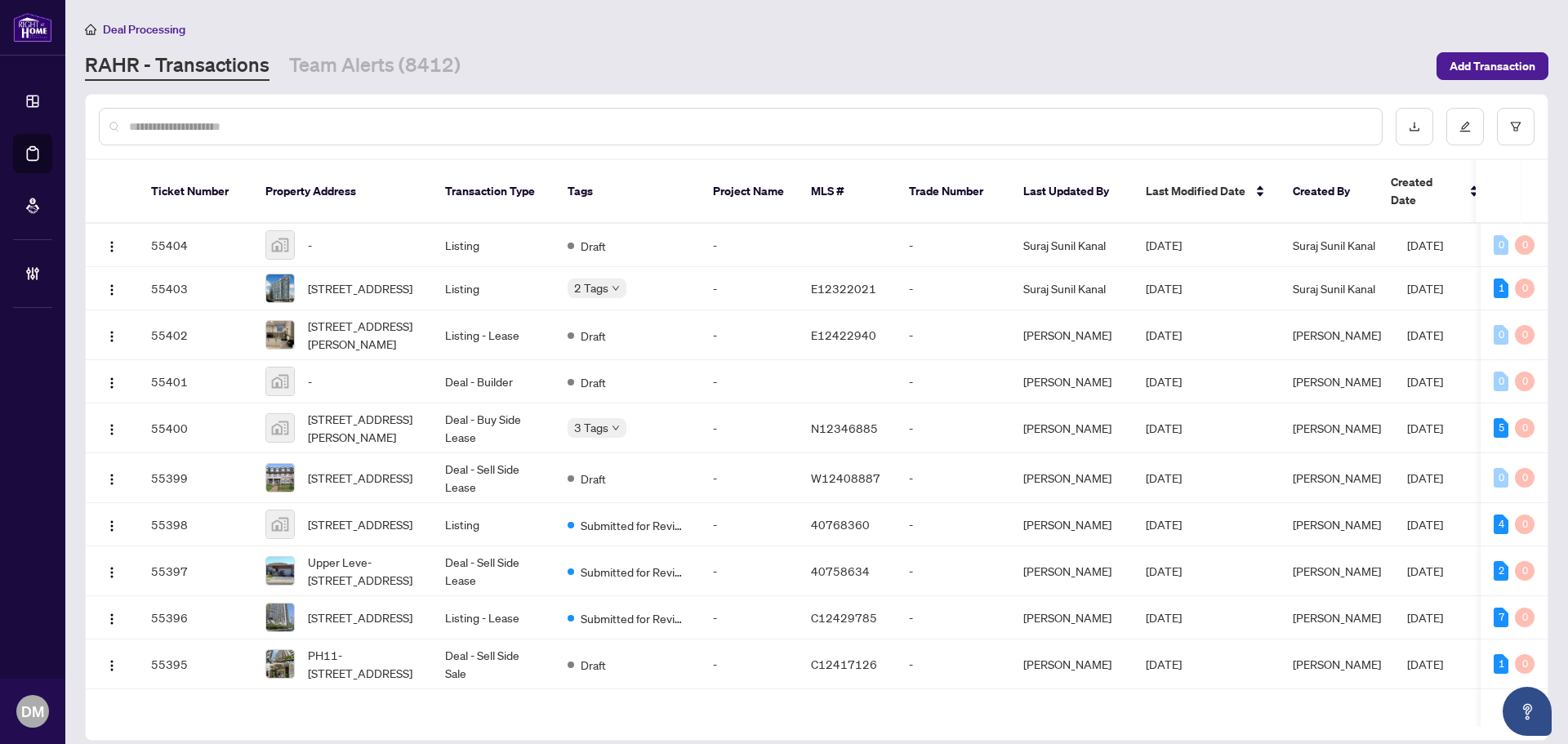
click at [496, 71] on div "[PERSON_NAME] - Transactions Team Alerts (8412)" at bounding box center [756, 65] width 1342 height 29
click at [869, 90] on main "Deal Processing [PERSON_NAME] - Transactions Team Alerts (8412) Add Transaction…" at bounding box center [817, 372] width 1503 height 744
click at [863, 87] on main "Deal Processing [PERSON_NAME] - Transactions Team Alerts (8412) Add Transaction…" at bounding box center [817, 372] width 1503 height 744
click at [676, 74] on div "[PERSON_NAME] - Transactions Team Alerts (8412)" at bounding box center [756, 65] width 1342 height 29
click at [532, 71] on div "[PERSON_NAME] - Transactions Team Alerts (8412)" at bounding box center [756, 65] width 1342 height 29
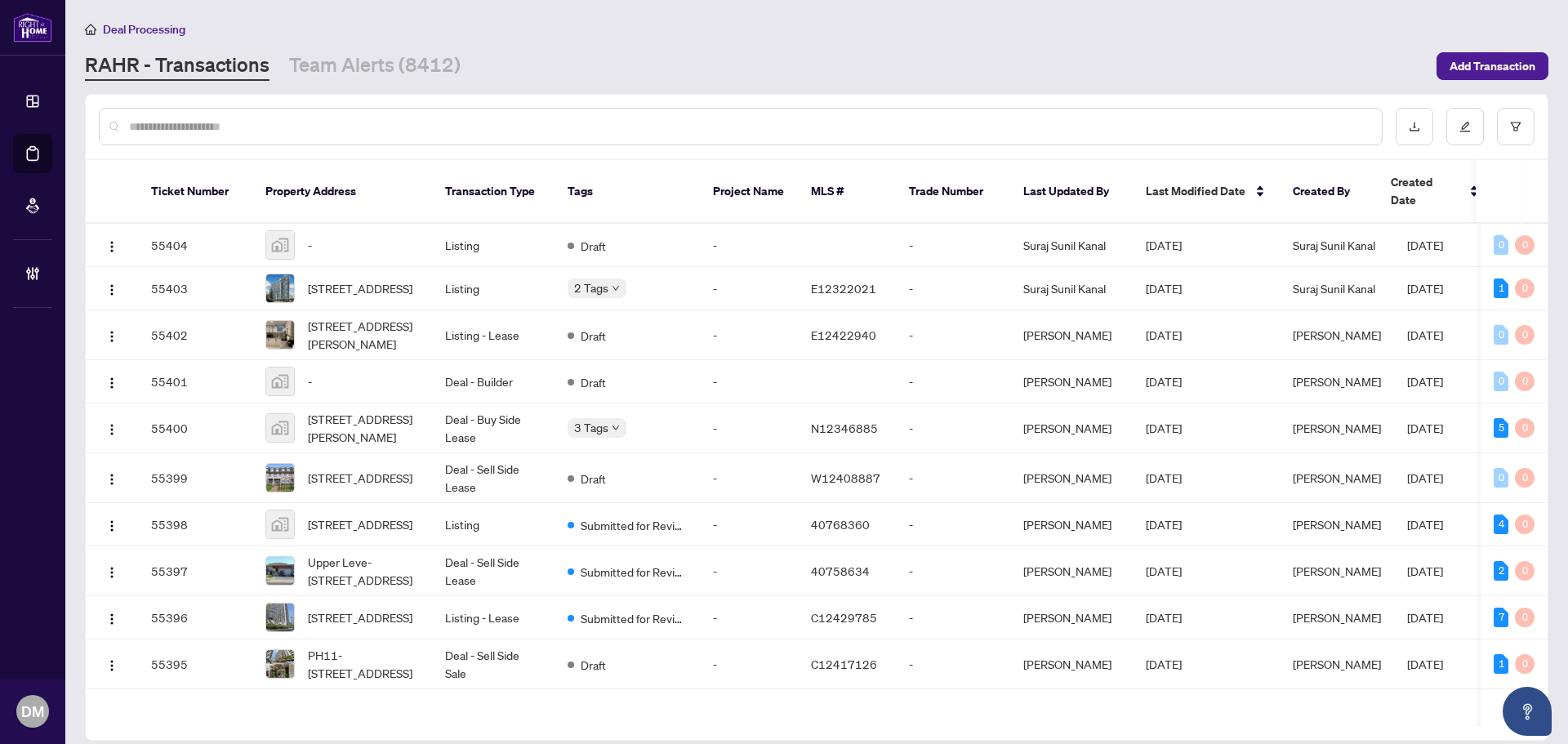
click at [388, 118] on input "text" at bounding box center [749, 126] width 1240 height 18
click at [520, 80] on div "[PERSON_NAME] - Transactions Team Alerts (8412)" at bounding box center [756, 65] width 1342 height 29
click at [535, 121] on input "text" at bounding box center [749, 126] width 1240 height 18
click at [509, 121] on input "text" at bounding box center [749, 126] width 1240 height 18
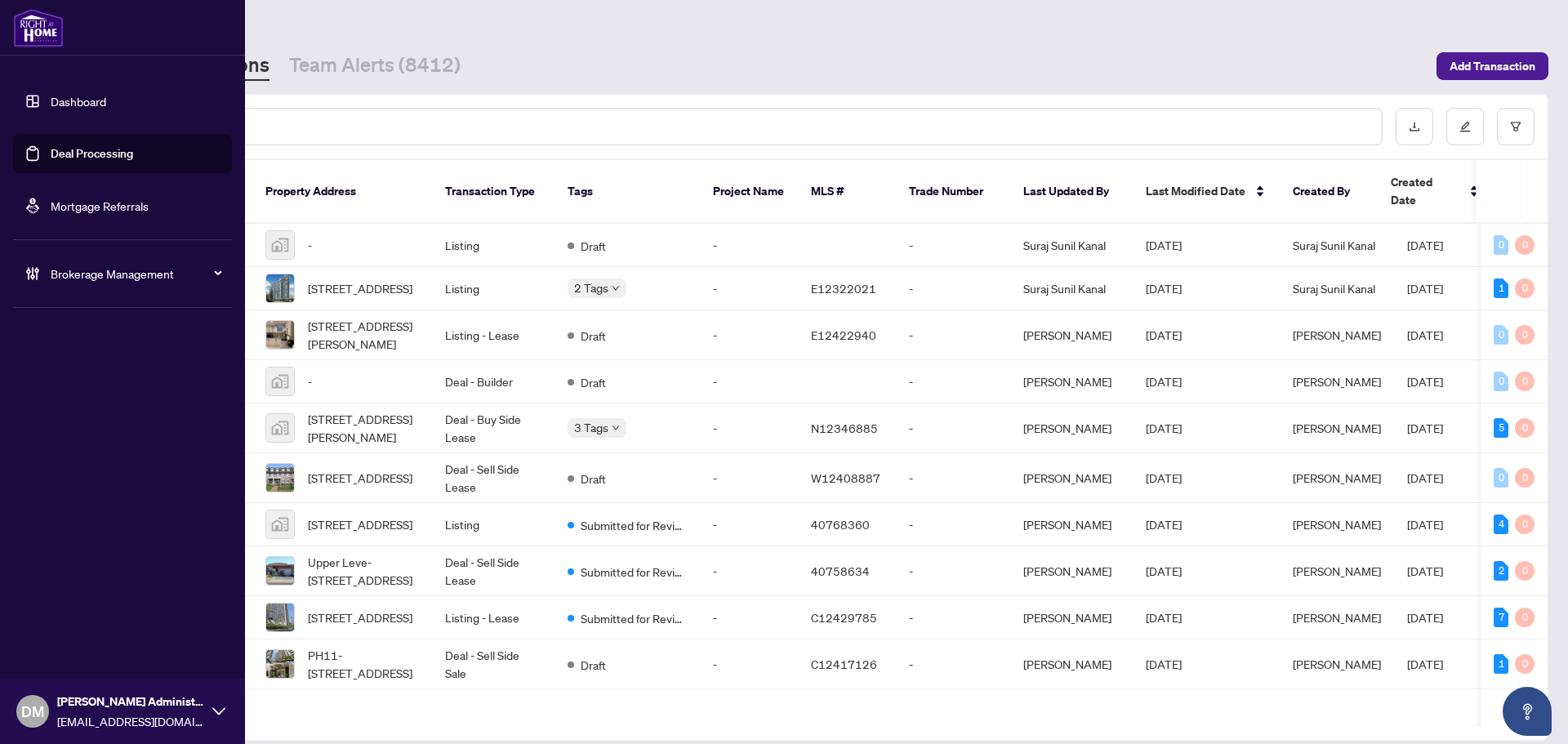
click at [56, 280] on span "Brokerage Management" at bounding box center [136, 273] width 170 height 18
drag, startPoint x: 44, startPoint y: 302, endPoint x: 66, endPoint y: 290, distance: 25.1
click at [45, 302] on li "Brokerage Management" at bounding box center [123, 274] width 219 height 65
click at [68, 289] on div "Brokerage Management" at bounding box center [123, 274] width 219 height 39
click at [74, 384] on link "Manage Agents" at bounding box center [74, 392] width 81 height 15
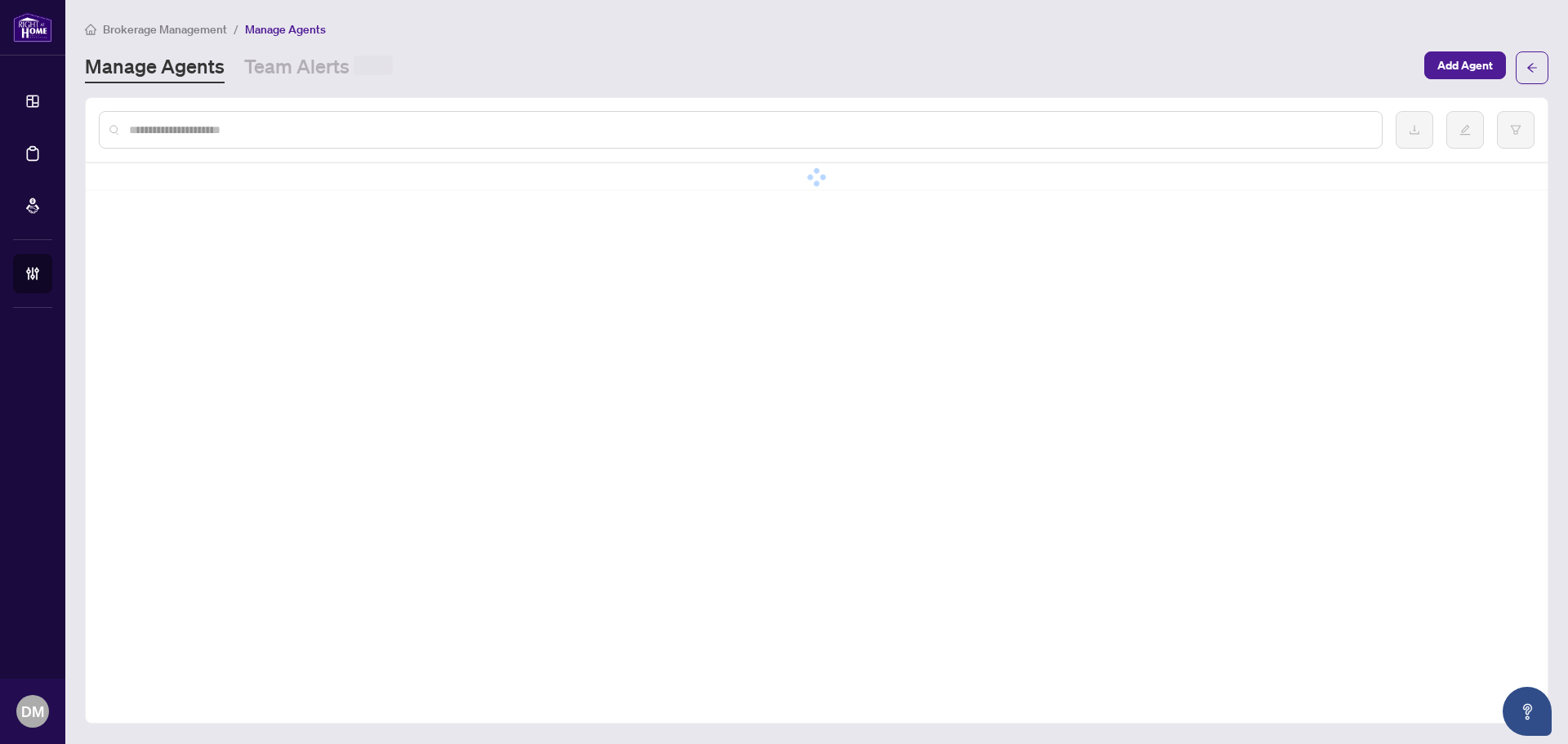
click at [328, 133] on input "text" at bounding box center [749, 129] width 1240 height 18
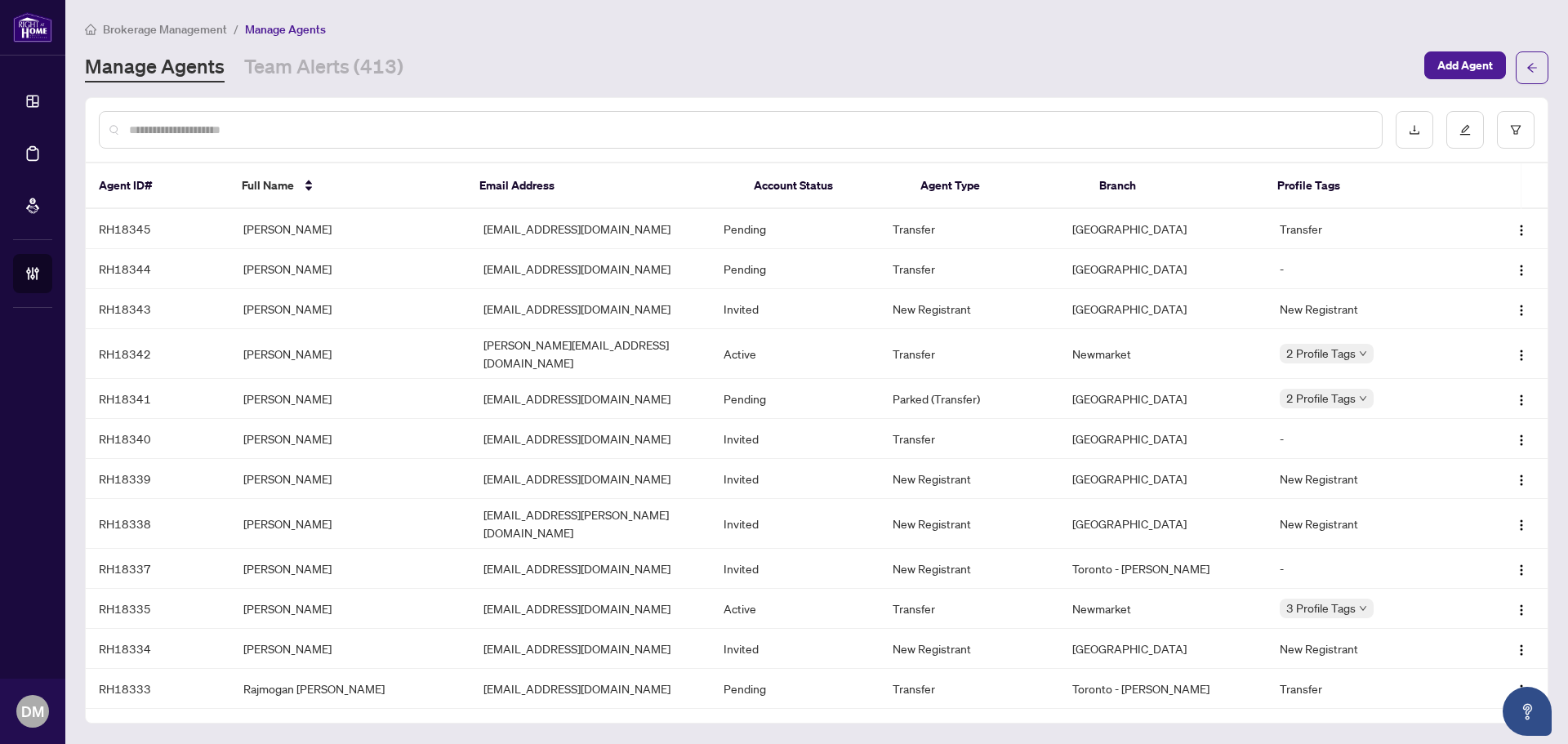
click at [406, 135] on input "text" at bounding box center [749, 129] width 1240 height 18
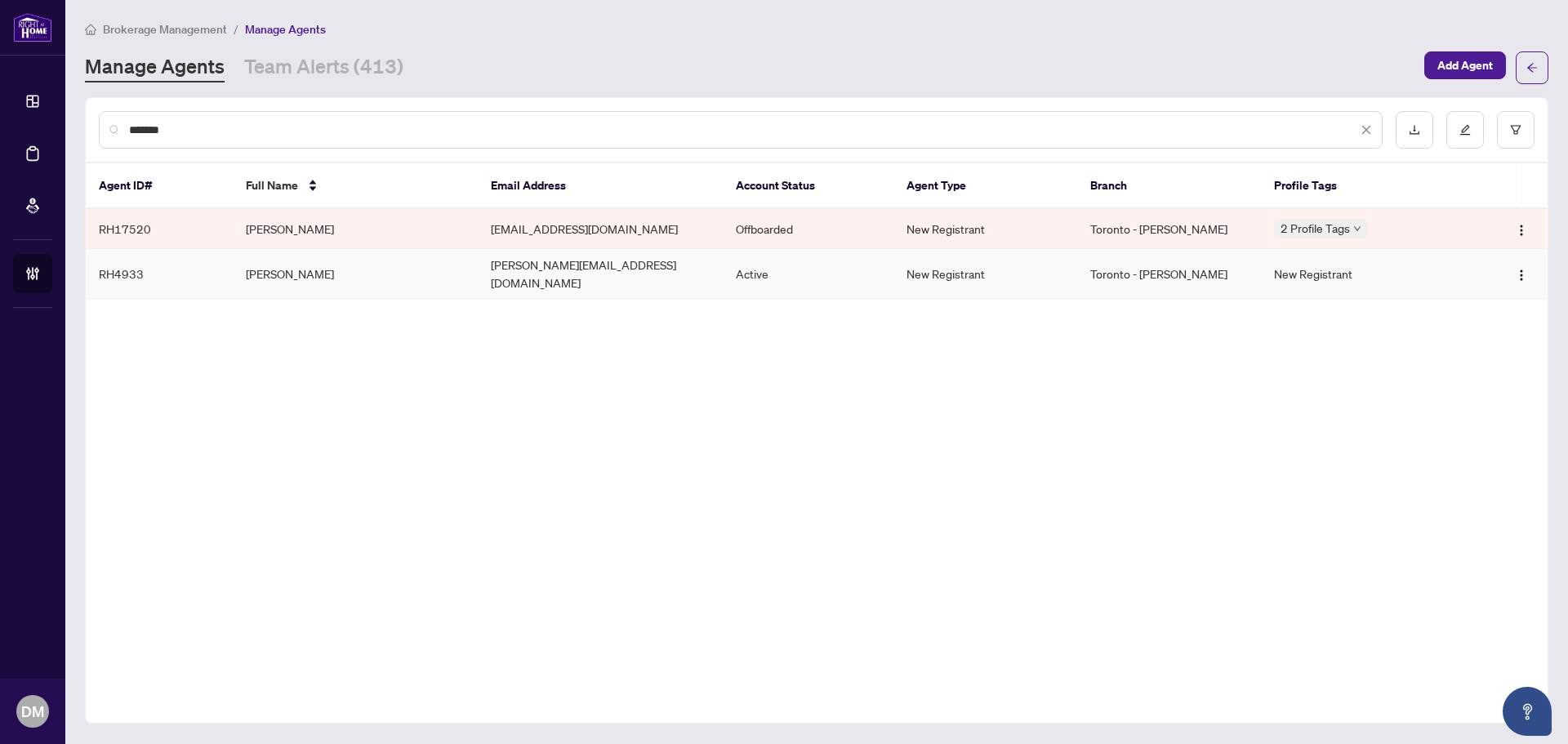
type input "*******"
click at [354, 276] on td "Paul Johnston" at bounding box center [355, 275] width 245 height 50
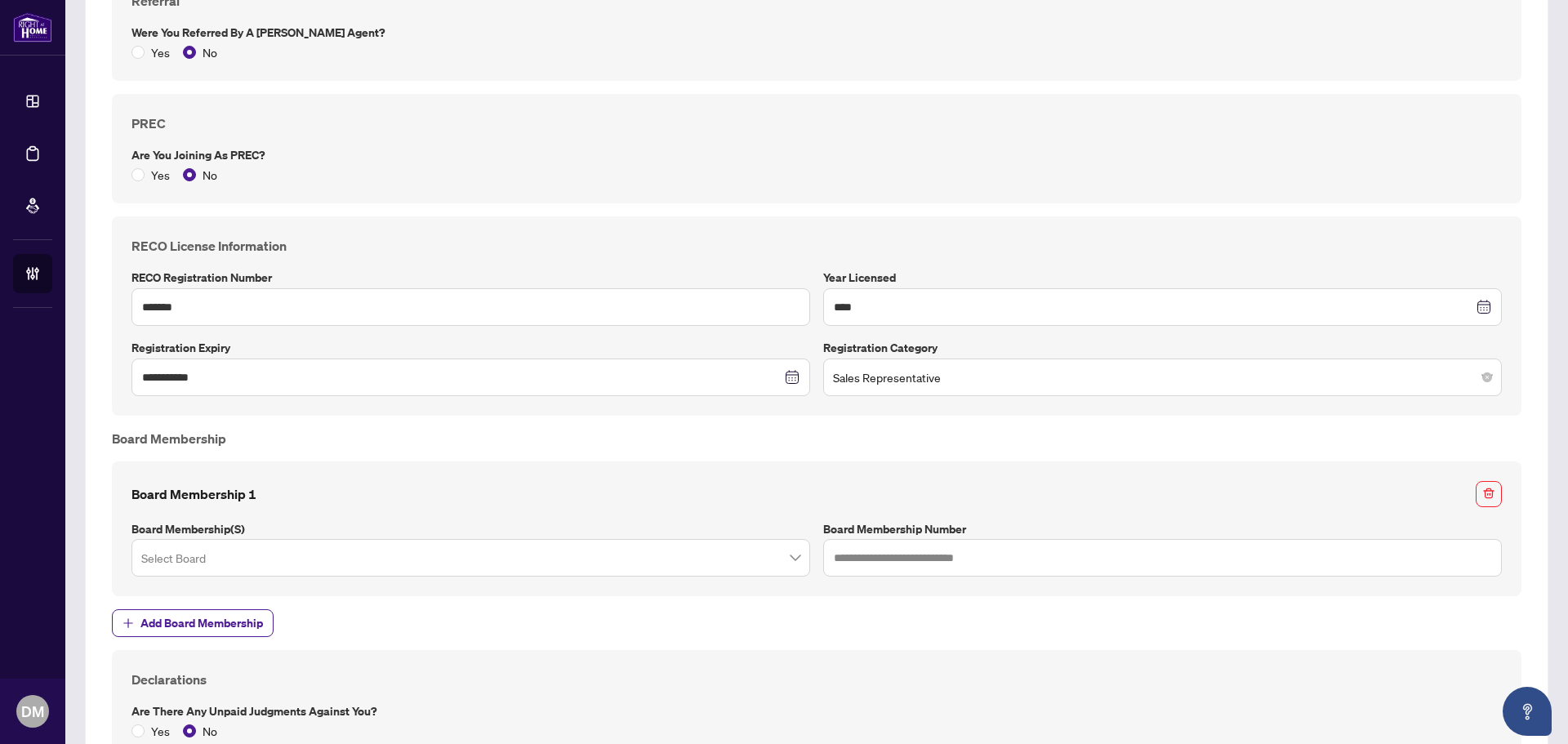
scroll to position [1246, 0]
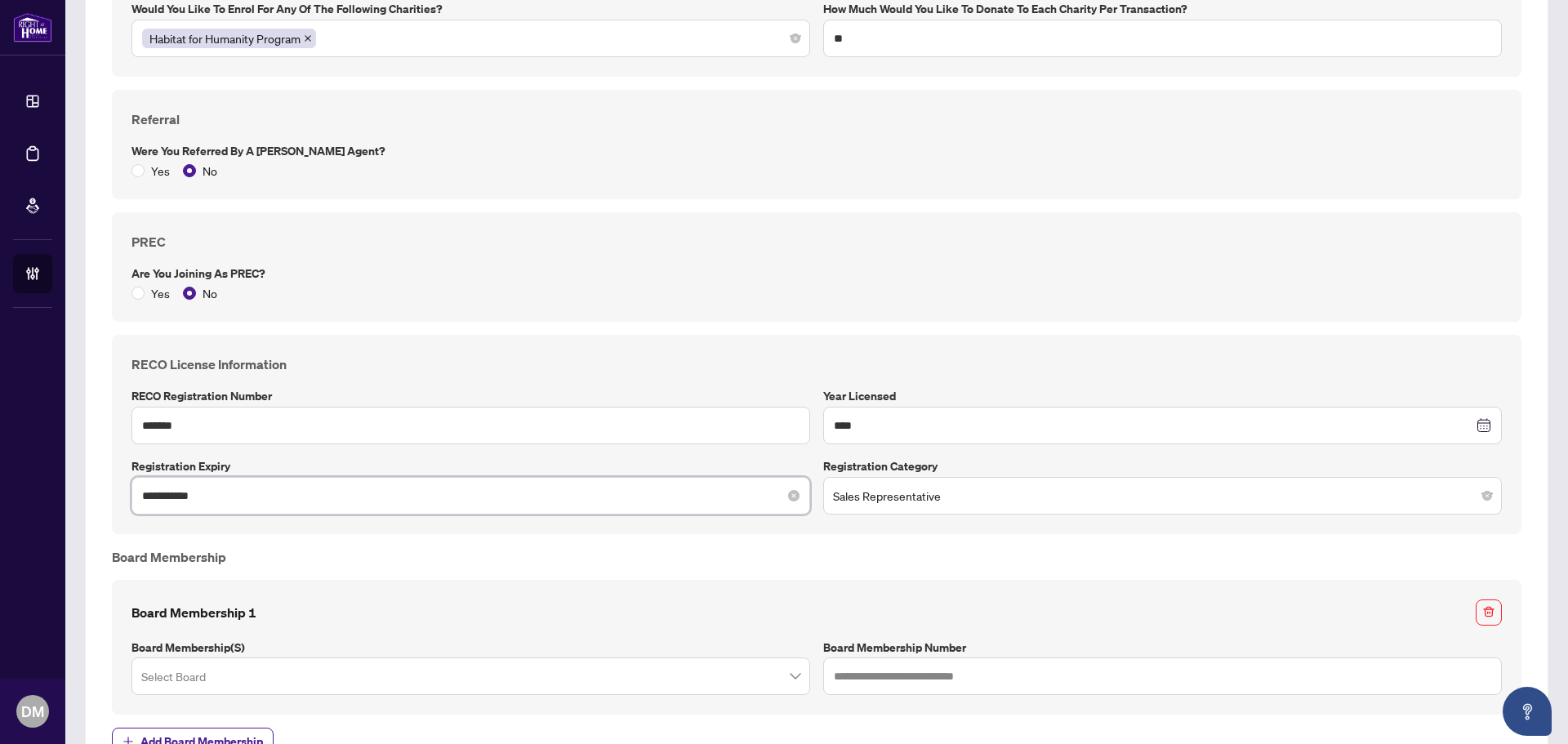
click at [229, 496] on input "**********" at bounding box center [462, 495] width 639 height 18
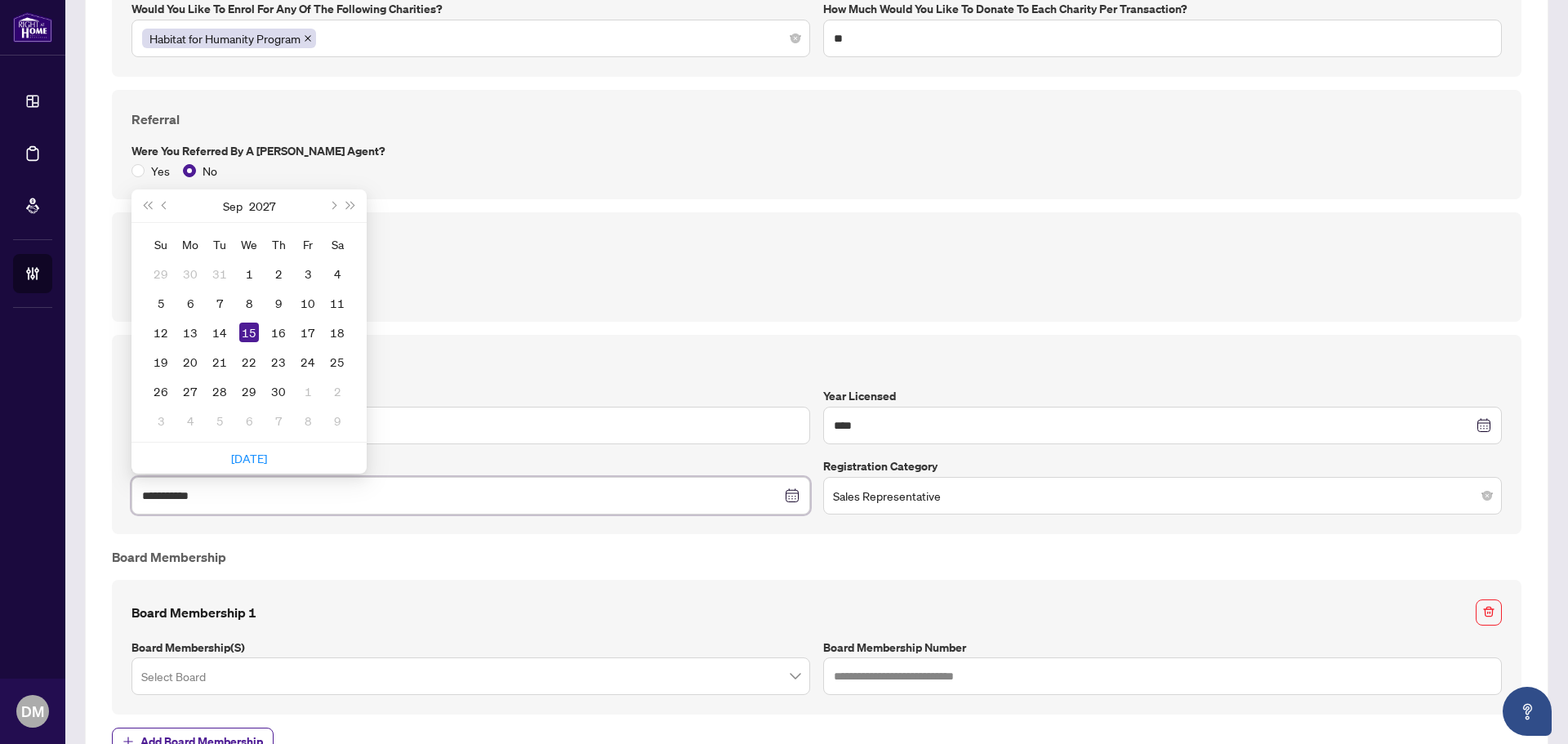
type input "**********"
click at [239, 548] on h4 "Board Membership" at bounding box center [817, 557] width 1410 height 19
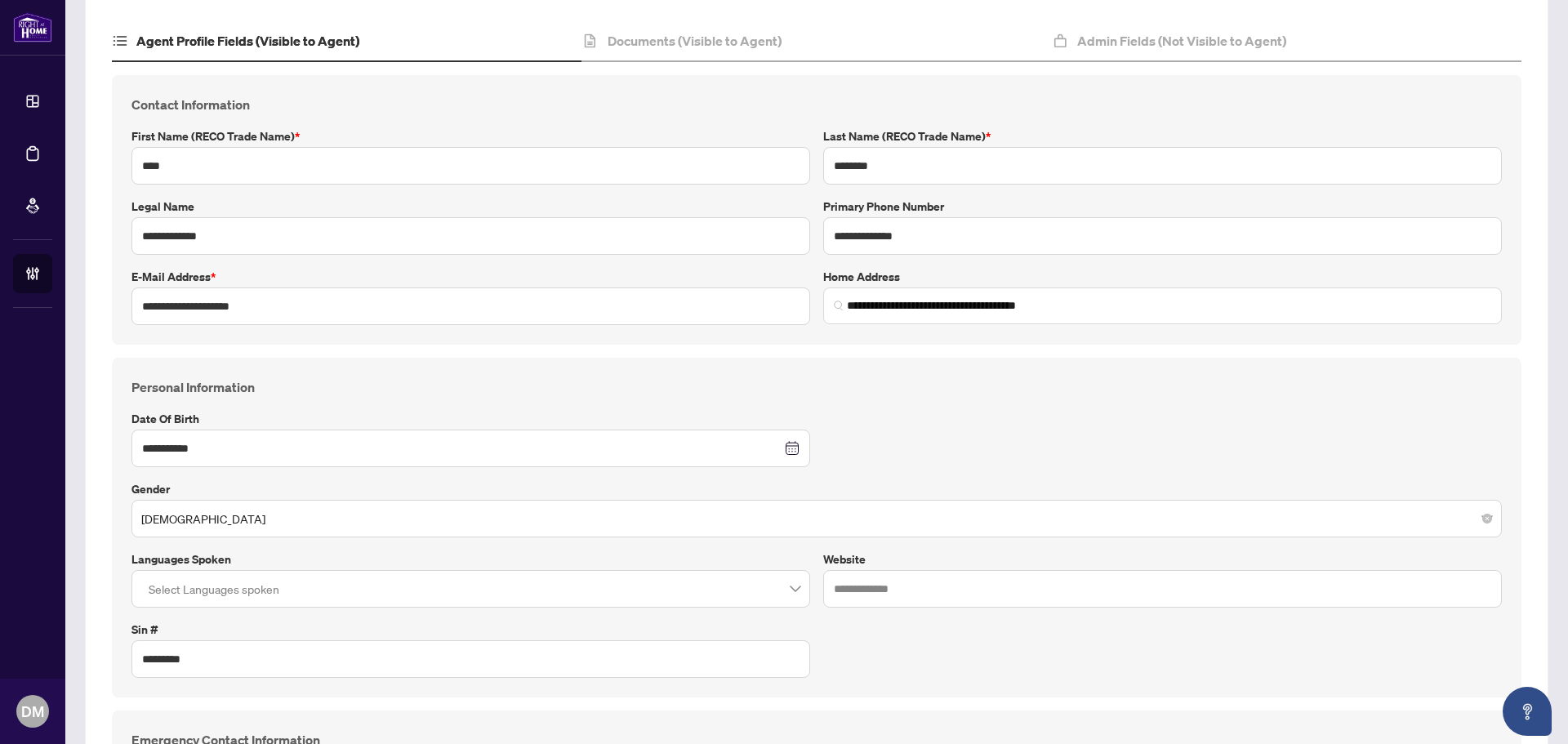
scroll to position [0, 0]
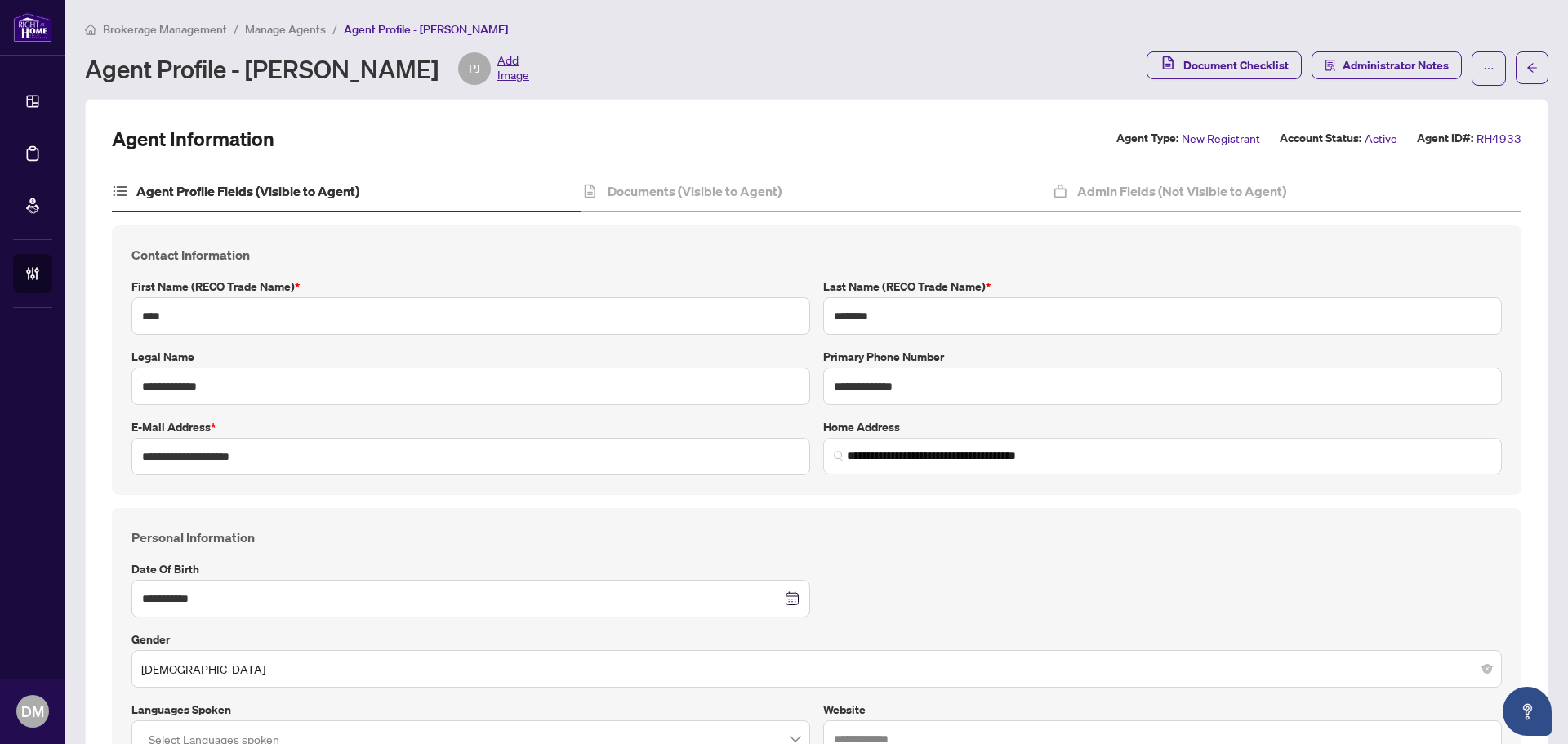
click at [276, 23] on span "Manage Agents" at bounding box center [285, 29] width 81 height 15
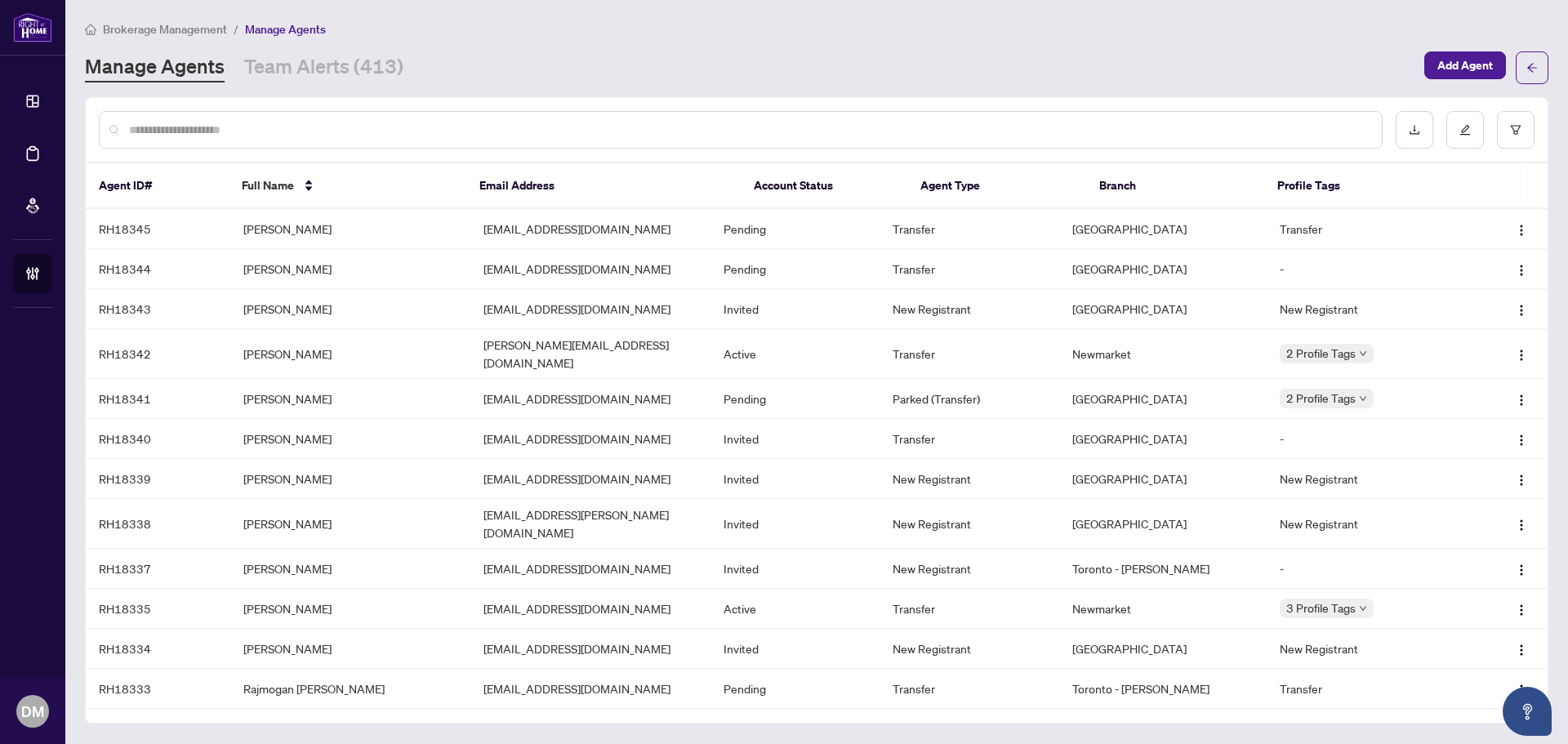
click at [283, 137] on input "text" at bounding box center [749, 129] width 1240 height 18
paste input "****"
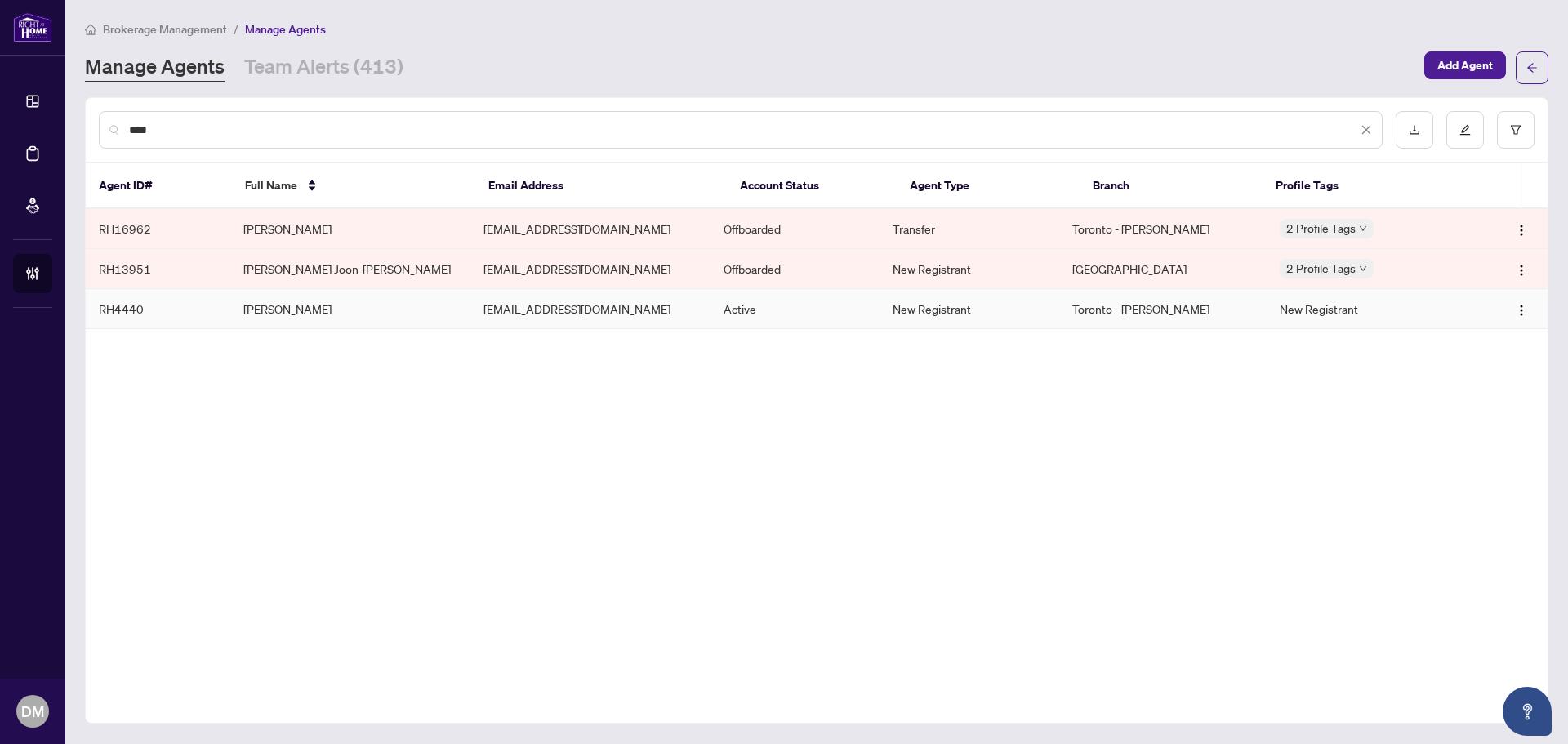
type input "****"
click at [347, 317] on td "Joon Huh" at bounding box center [350, 310] width 240 height 40
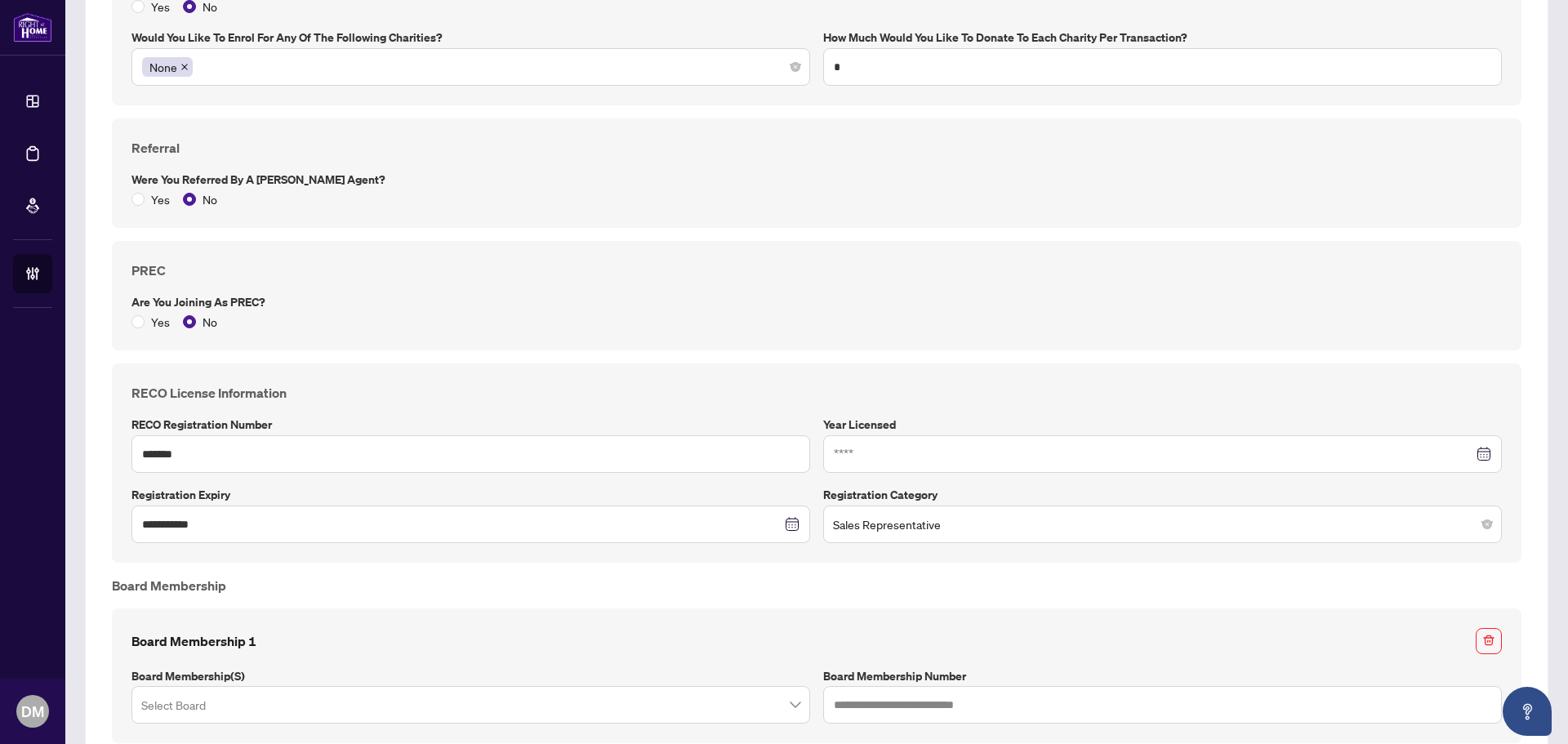
scroll to position [1388, 0]
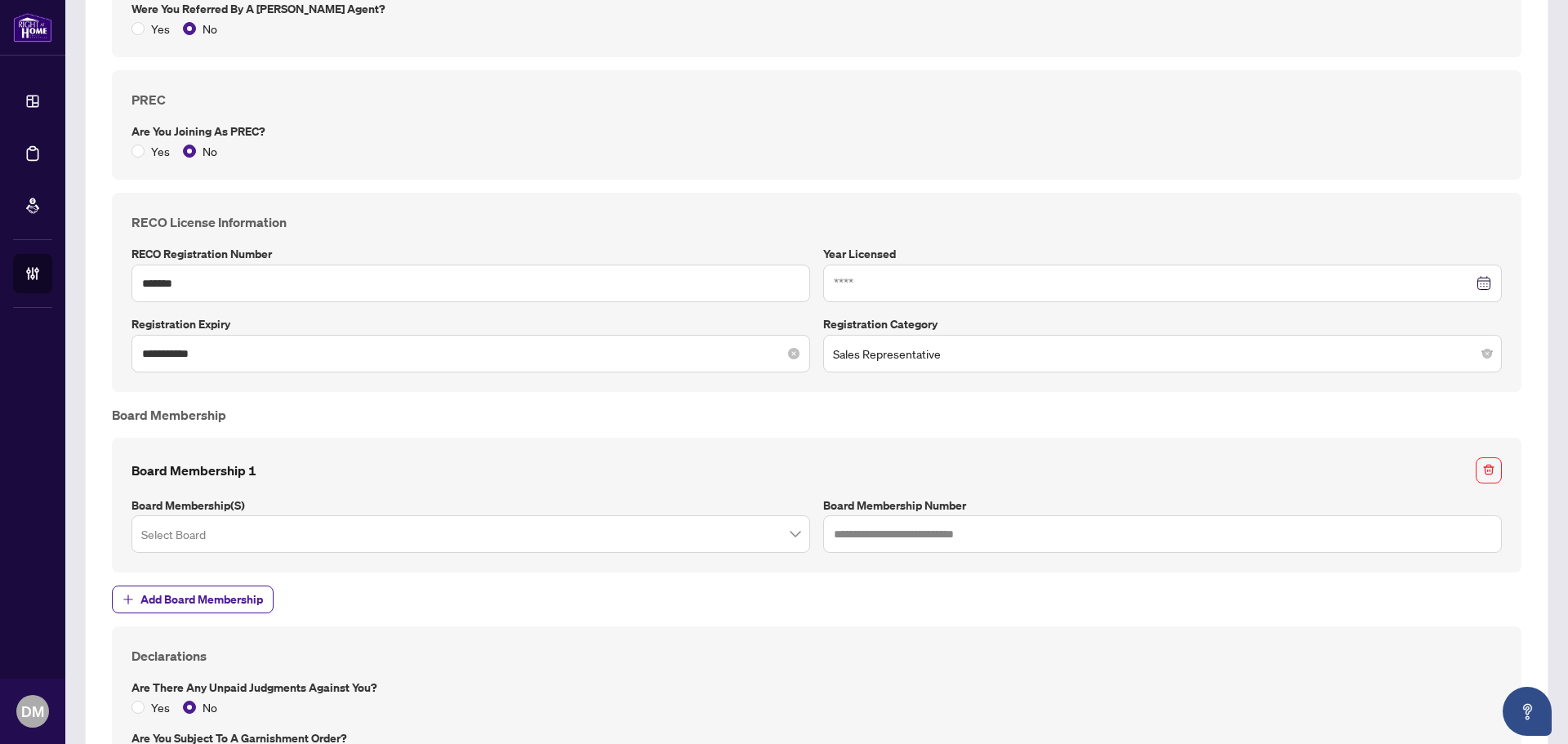
click at [238, 365] on div "**********" at bounding box center [470, 353] width 679 height 38
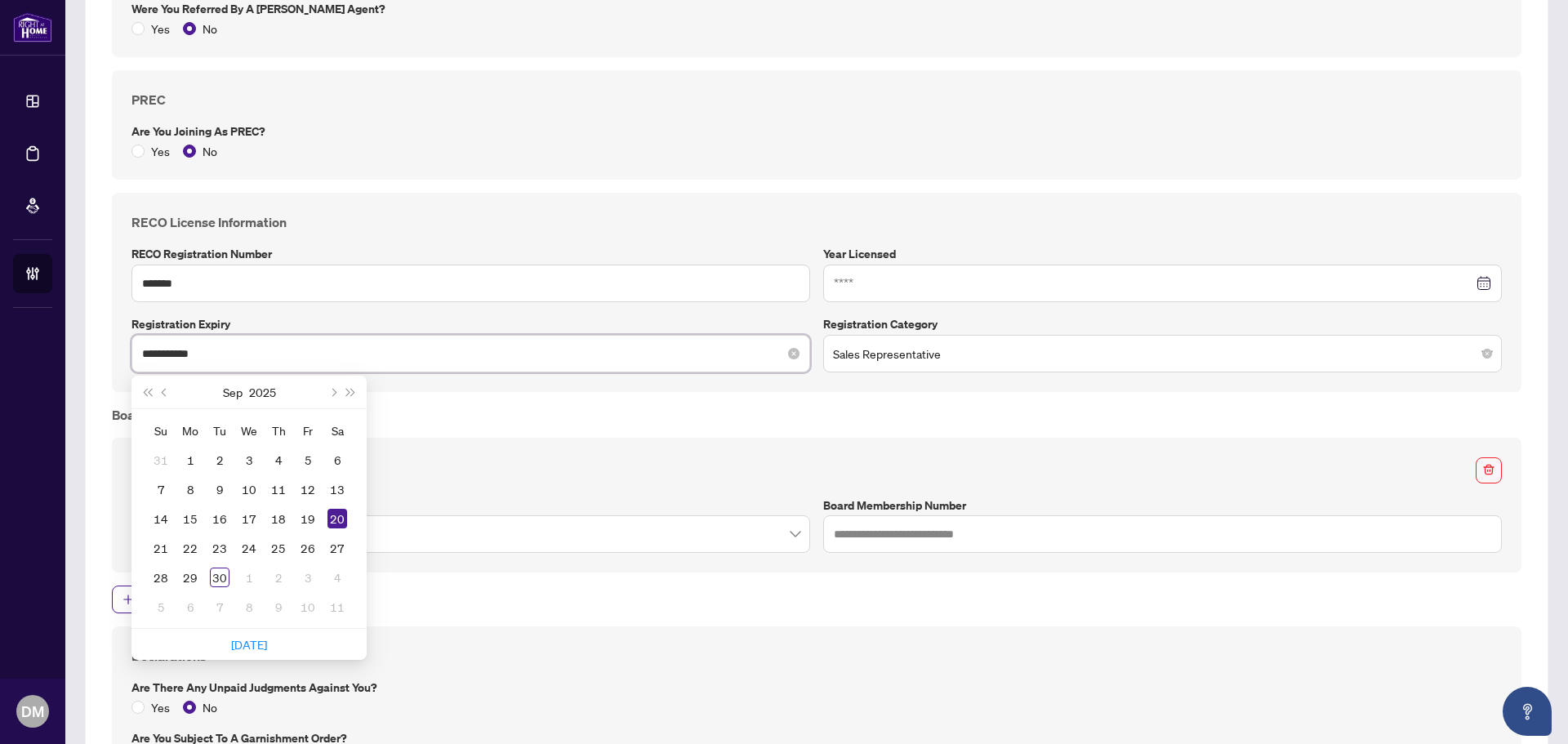
click at [246, 355] on input "**********" at bounding box center [462, 353] width 639 height 18
type input "**********"
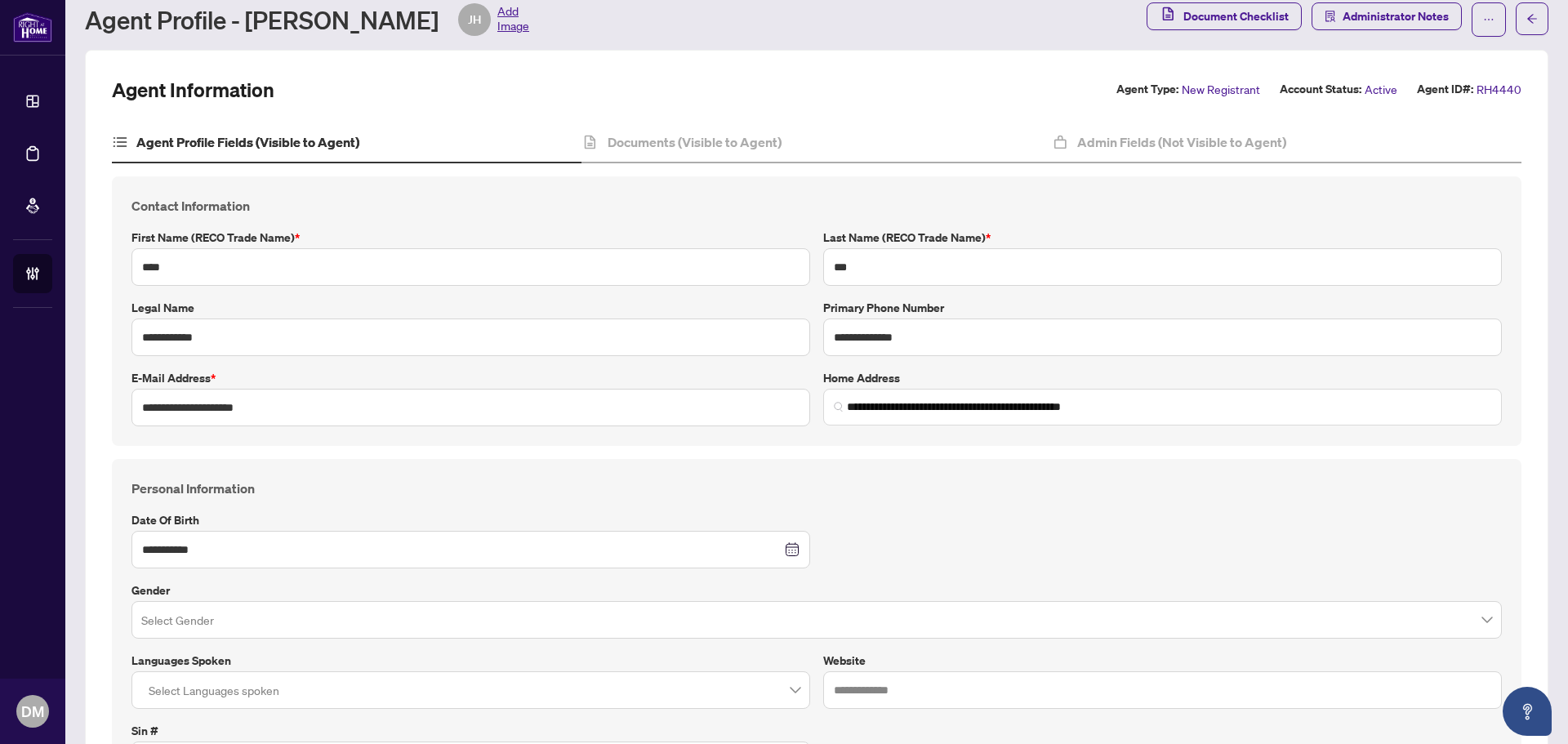
scroll to position [0, 0]
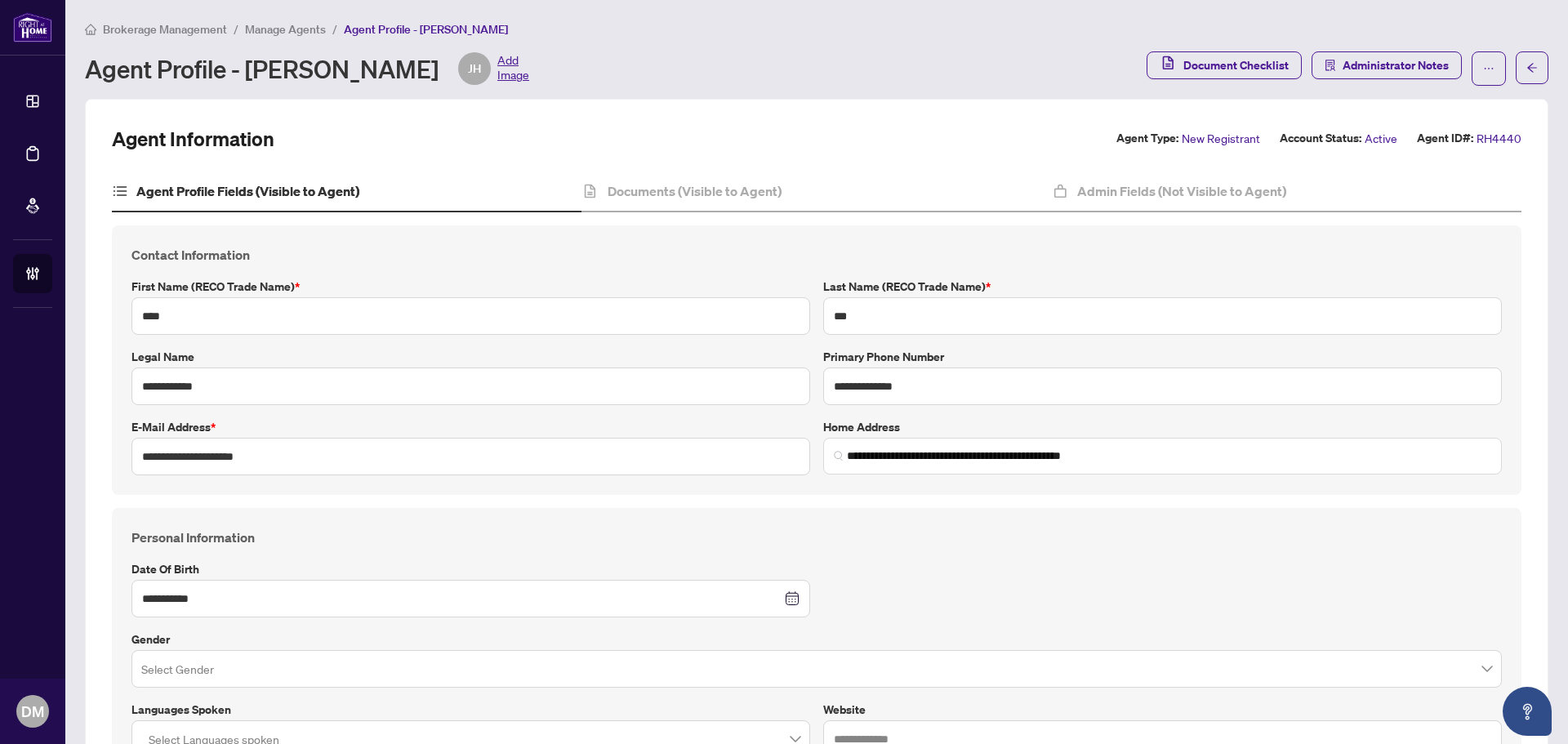
click at [279, 30] on span "Manage Agents" at bounding box center [285, 29] width 81 height 15
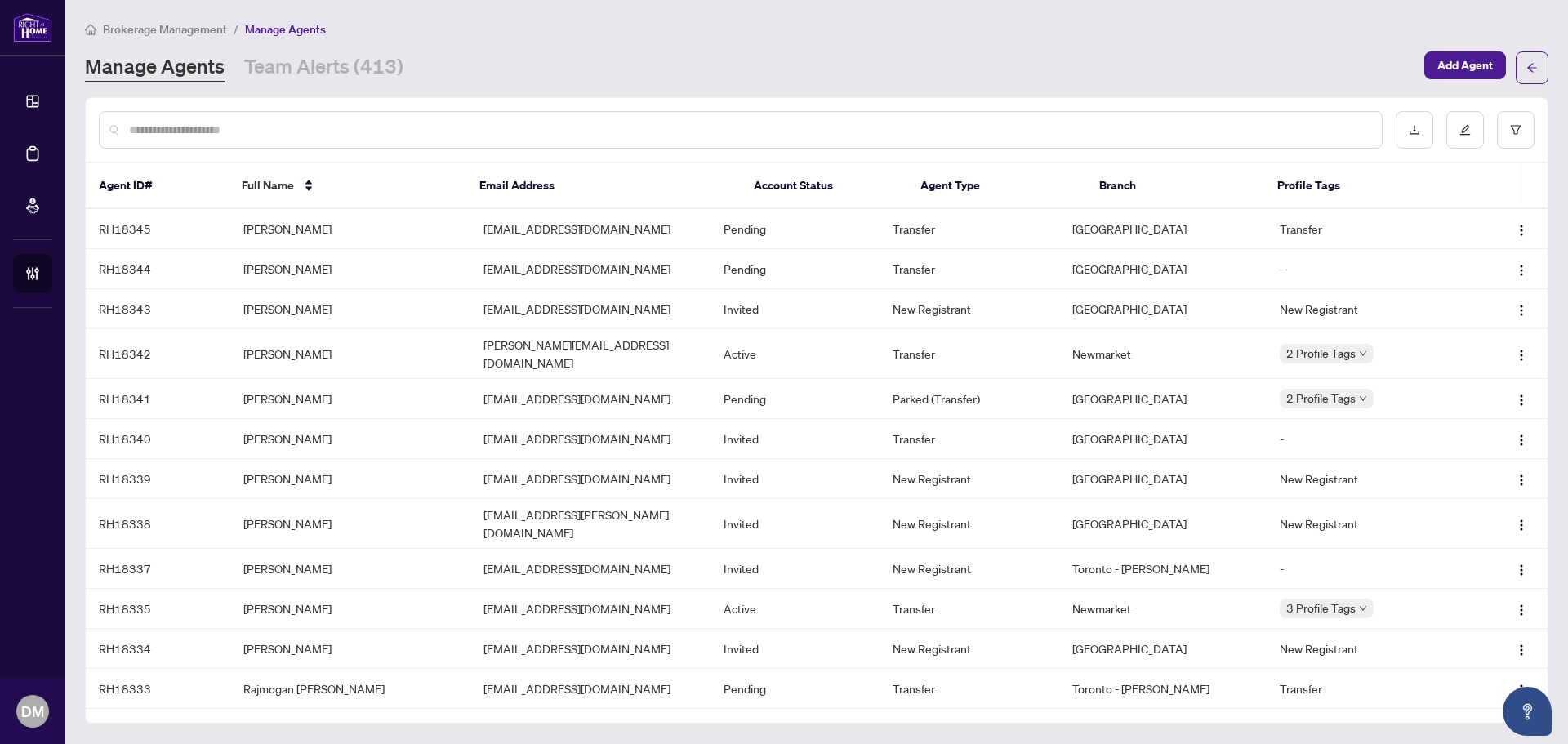
click at [182, 133] on input "text" at bounding box center [749, 129] width 1240 height 18
paste input "****"
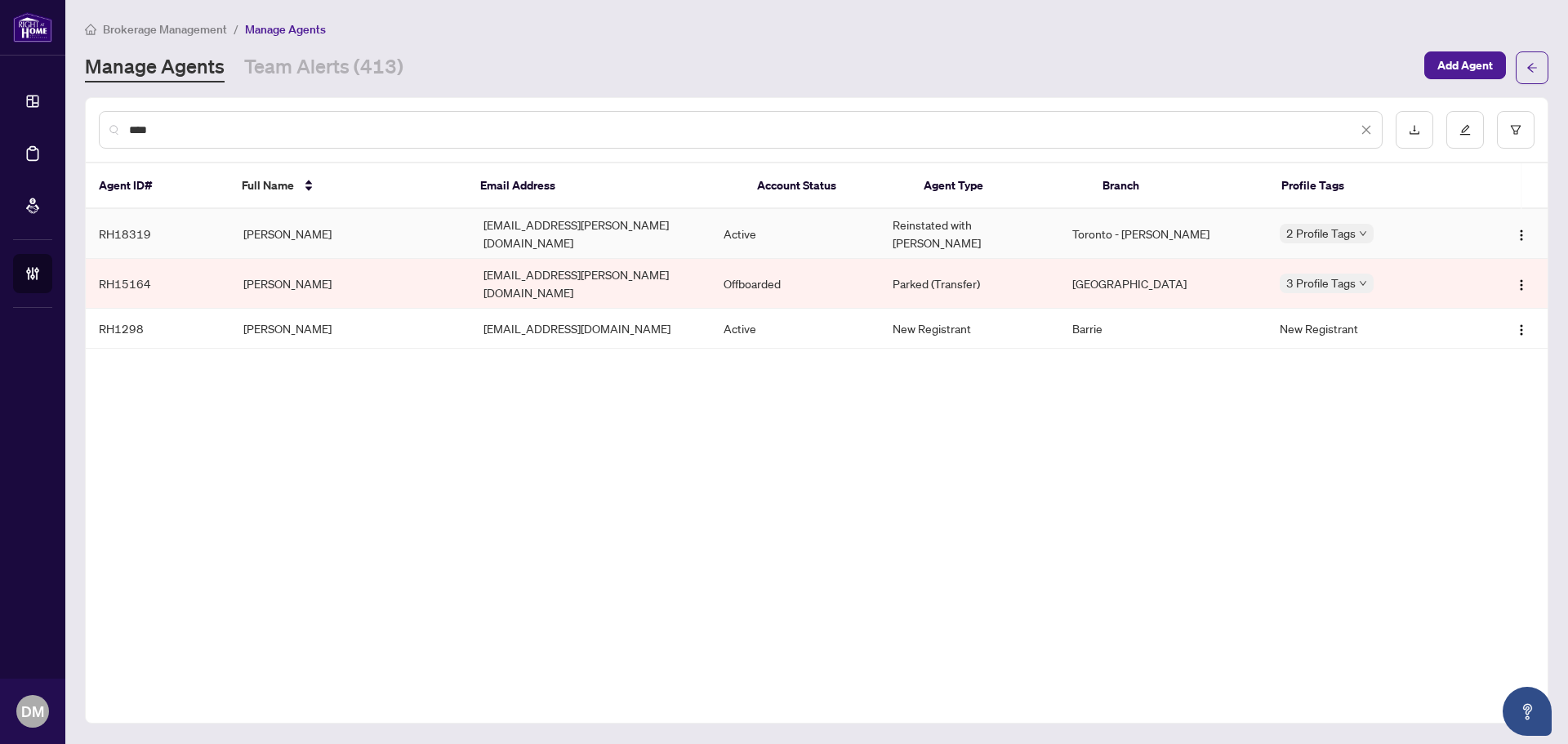
type input "****"
click at [323, 229] on td "Pena Nurjanov" at bounding box center [350, 234] width 240 height 50
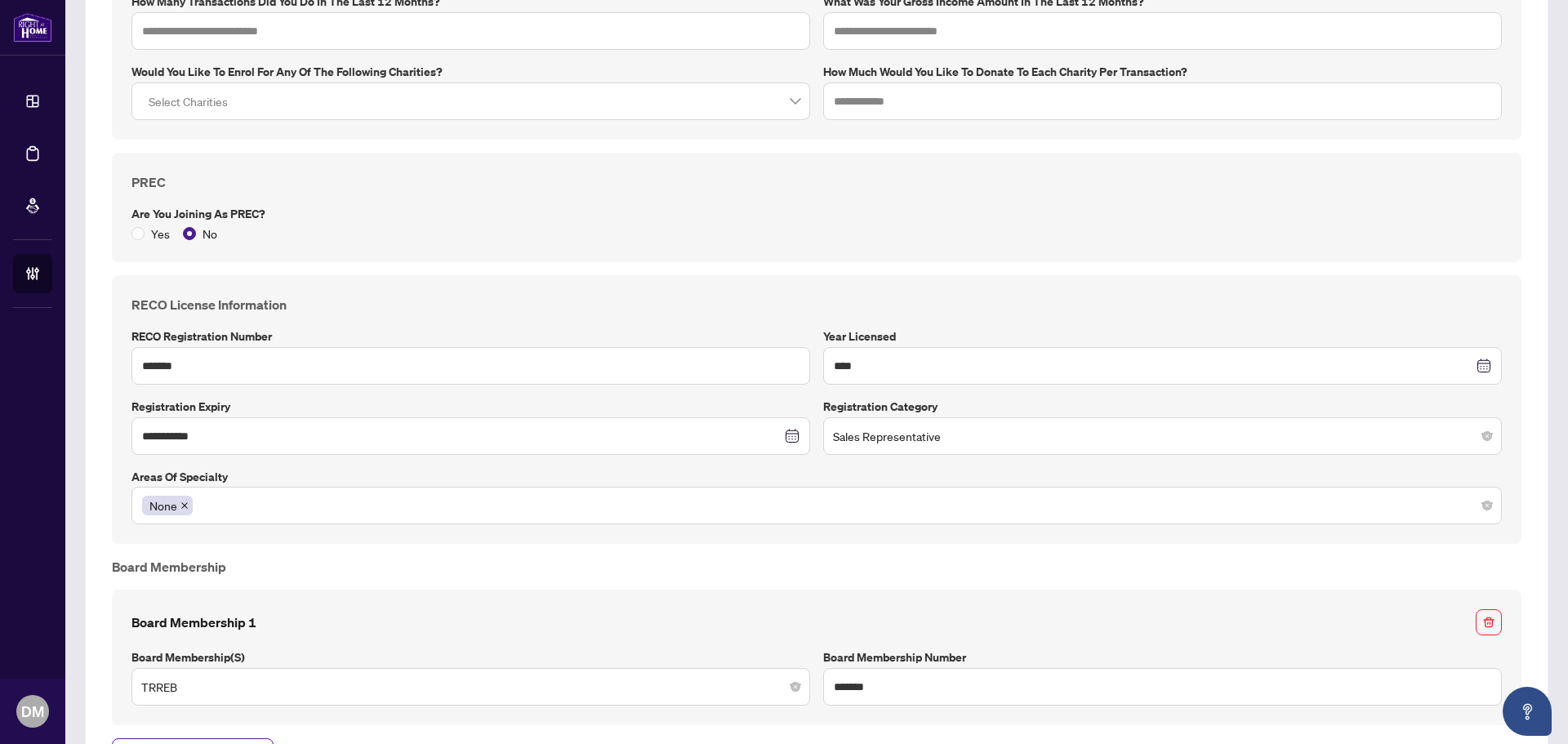
scroll to position [1225, 0]
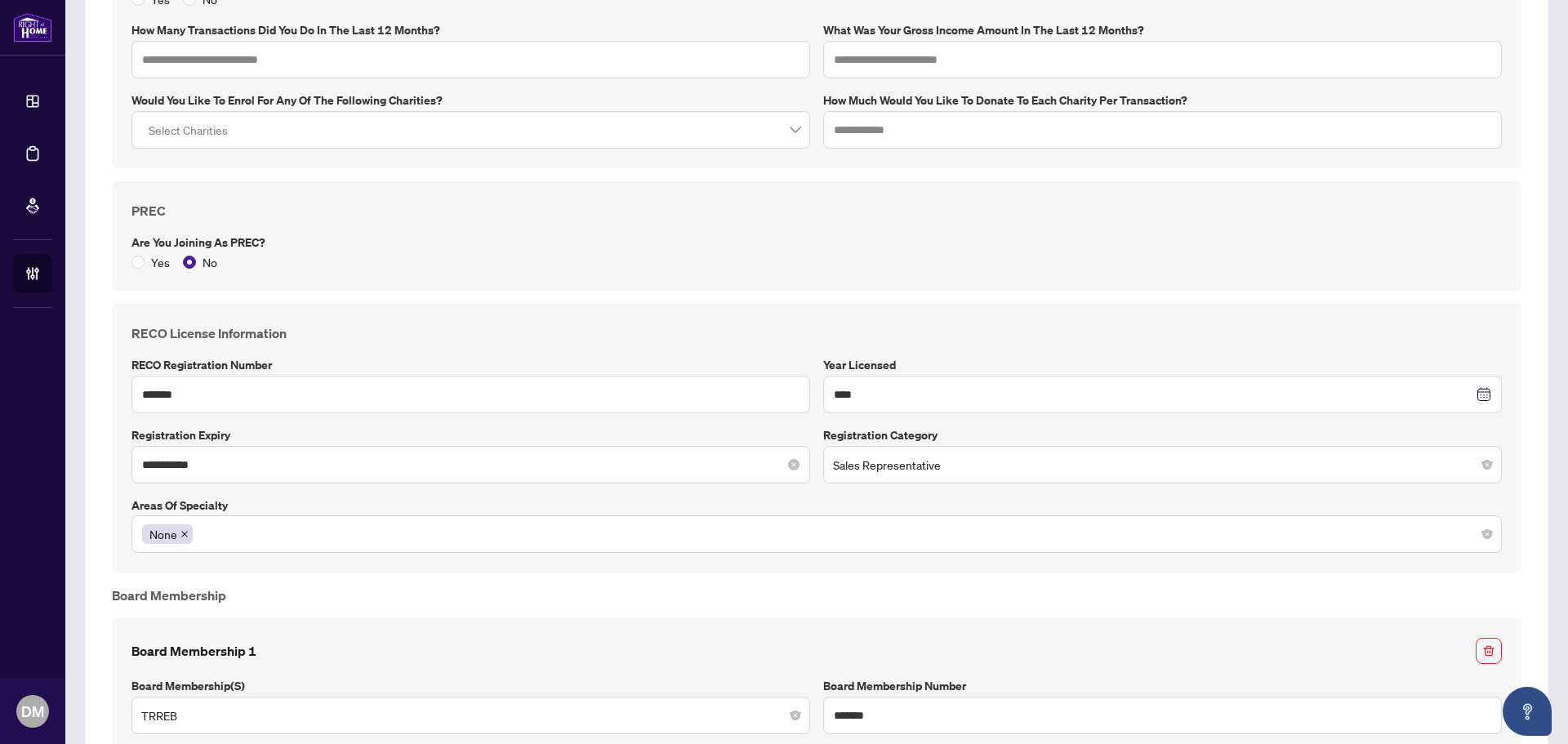
drag, startPoint x: 255, startPoint y: 450, endPoint x: 238, endPoint y: 455, distance: 17.7
click at [238, 455] on div "**********" at bounding box center [470, 464] width 679 height 38
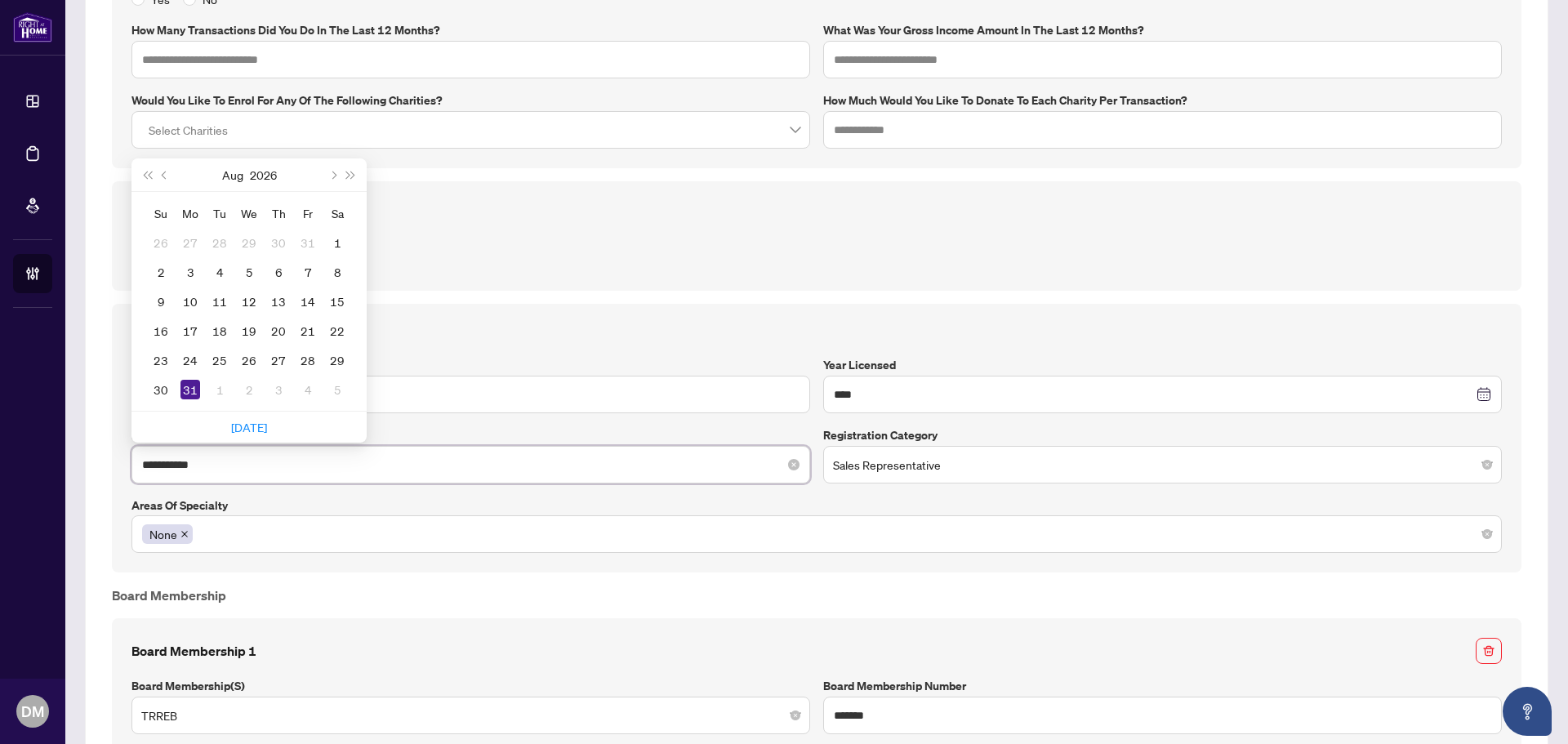
click at [244, 459] on input "**********" at bounding box center [462, 464] width 639 height 18
drag, startPoint x: 247, startPoint y: 454, endPoint x: 123, endPoint y: 452, distance: 124.0
click at [123, 452] on div "**********" at bounding box center [817, 439] width 1410 height 269
click at [259, 177] on button "2026" at bounding box center [264, 174] width 27 height 33
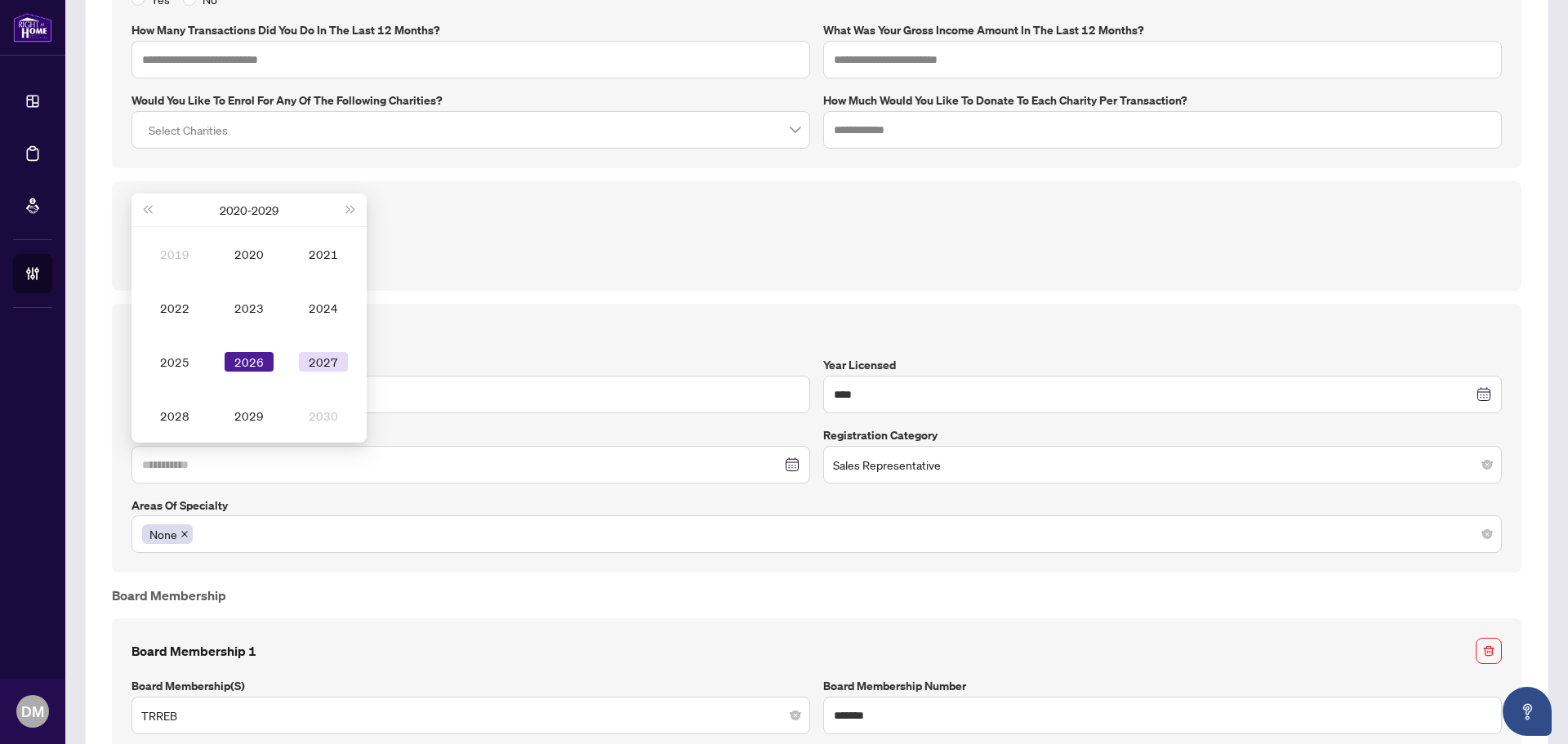
click at [304, 361] on div "2027" at bounding box center [323, 362] width 49 height 19
click at [332, 371] on td "Sep" at bounding box center [323, 362] width 74 height 54
type input "**********"
click at [181, 328] on div "20" at bounding box center [190, 331] width 19 height 19
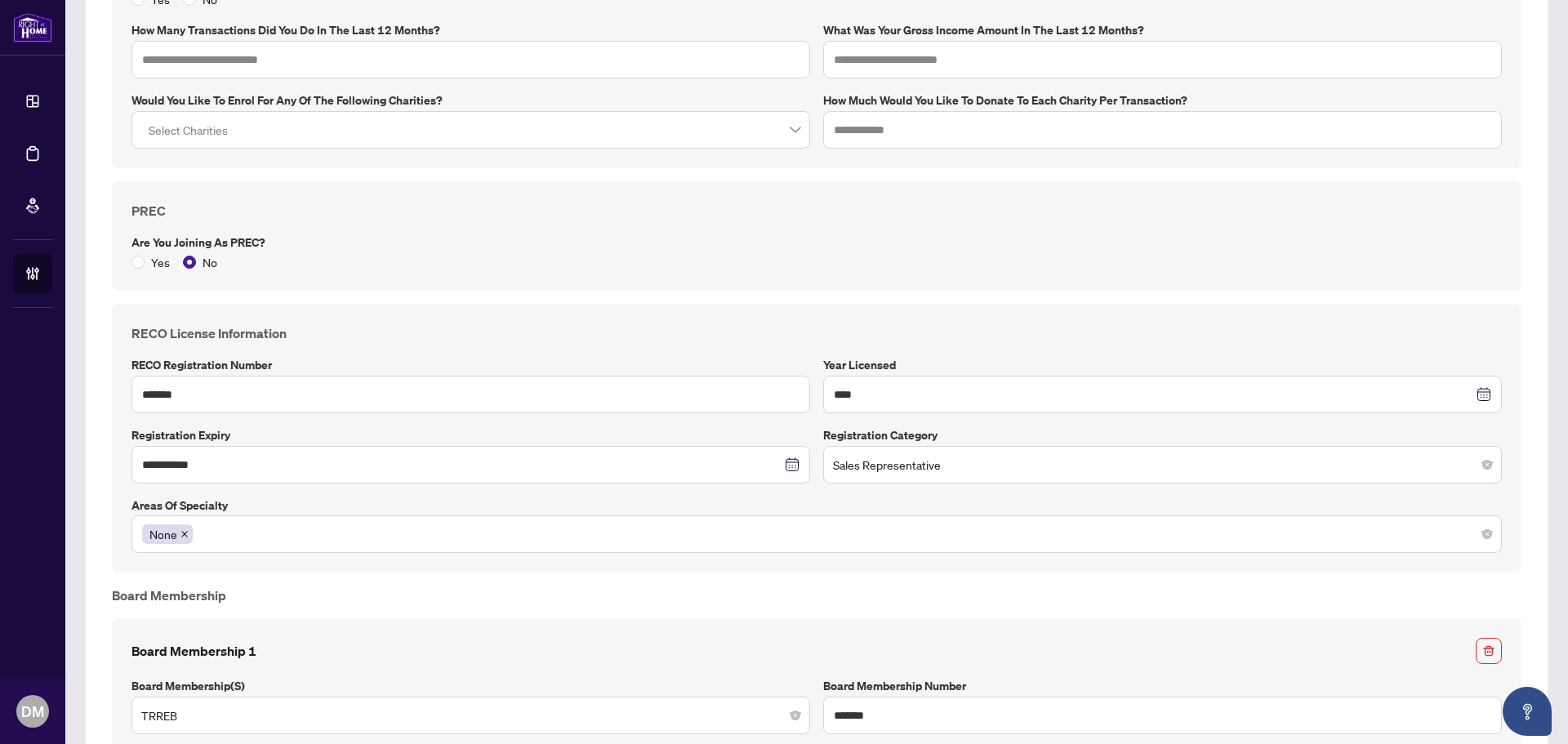
click at [602, 291] on div "**********" at bounding box center [817, 115] width 1422 height 2231
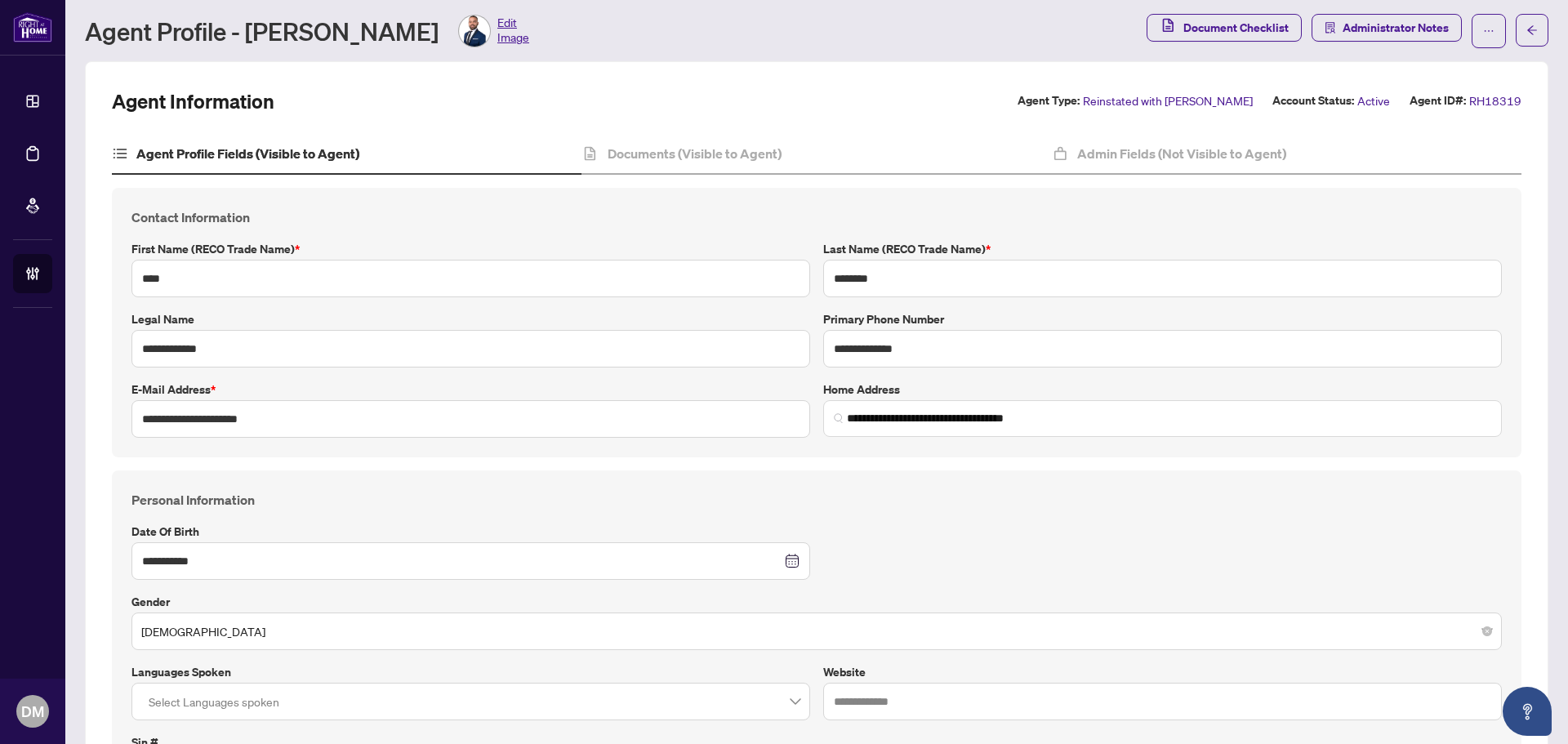
scroll to position [0, 0]
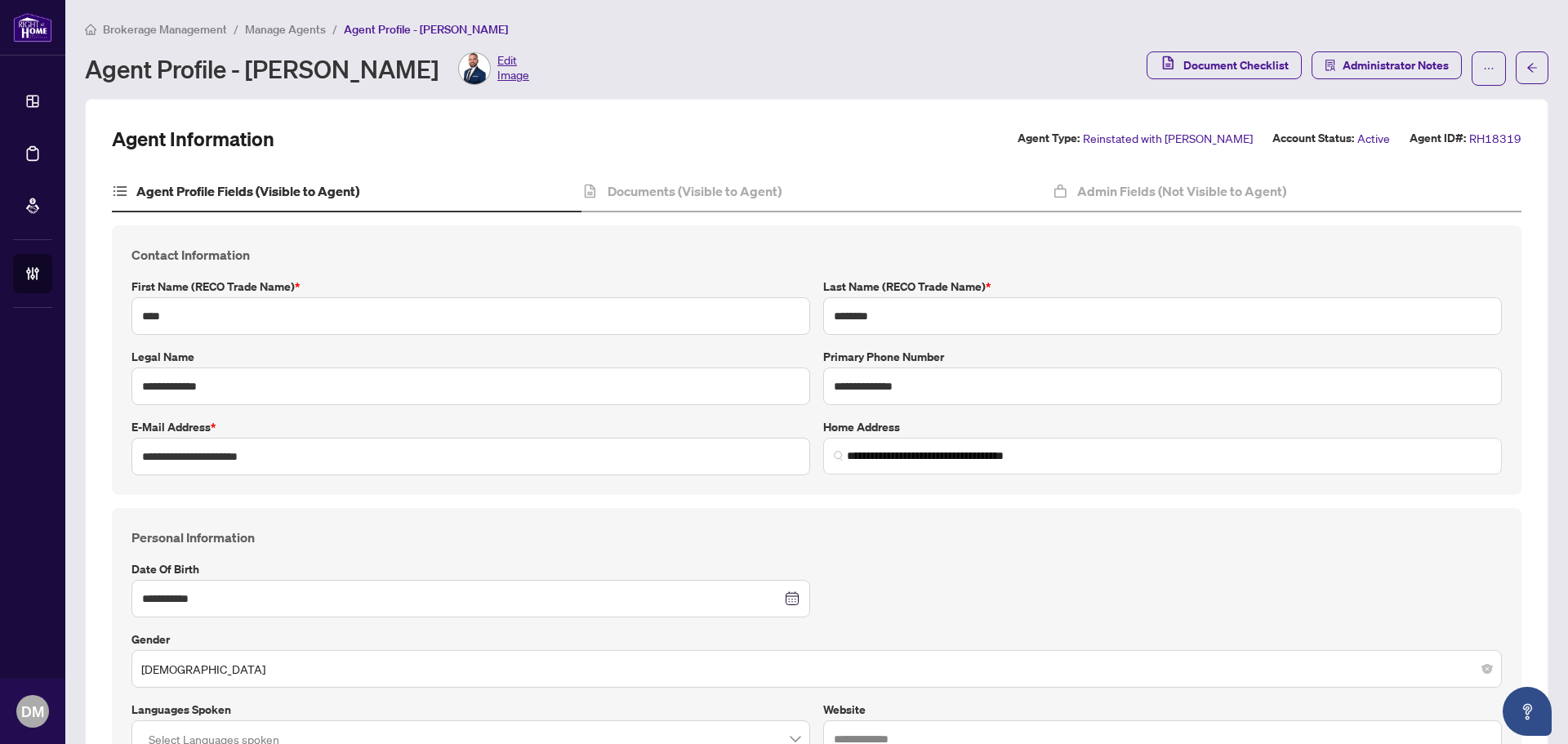
click at [278, 26] on span "Manage Agents" at bounding box center [285, 29] width 81 height 15
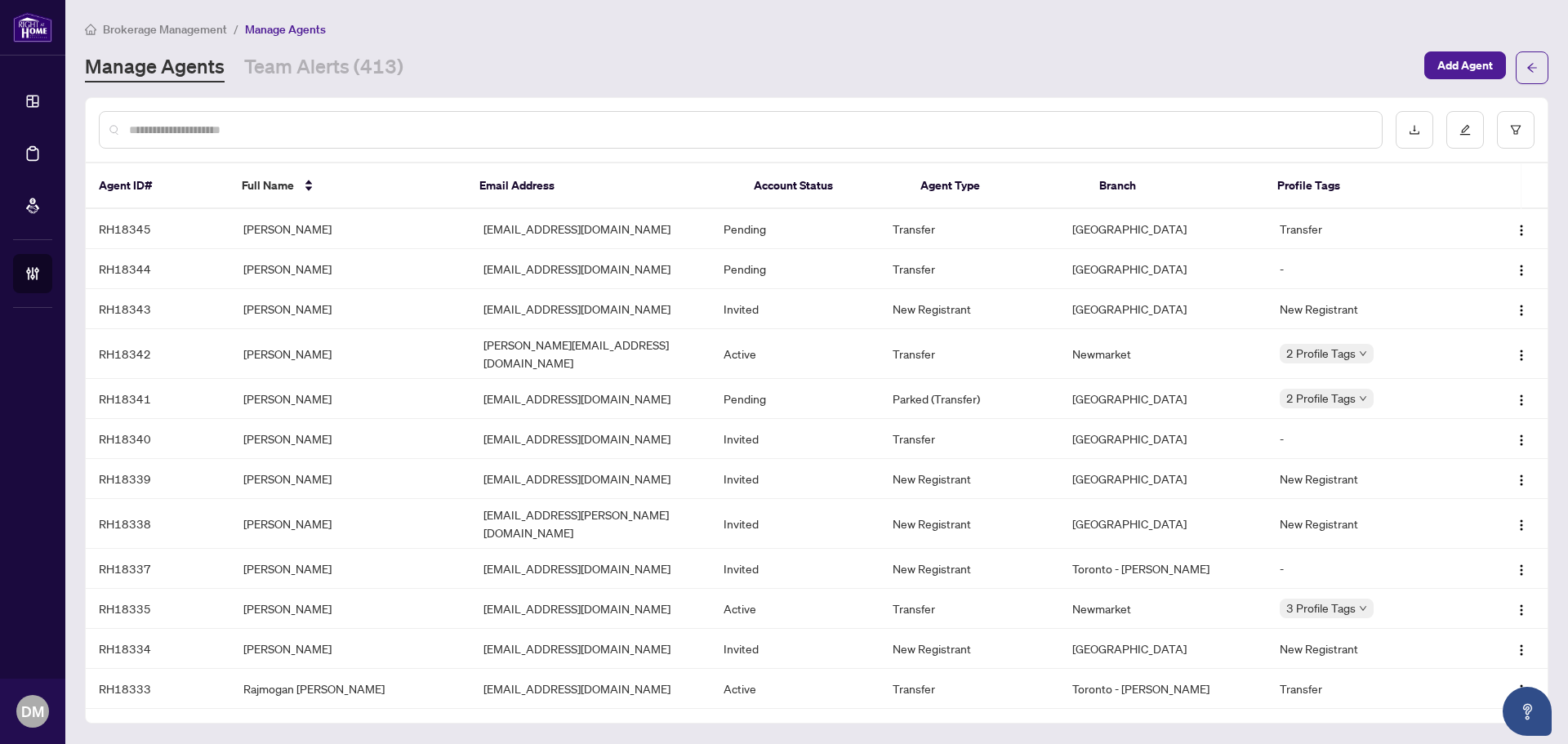
click at [228, 126] on input "text" at bounding box center [749, 129] width 1240 height 18
paste input "*****"
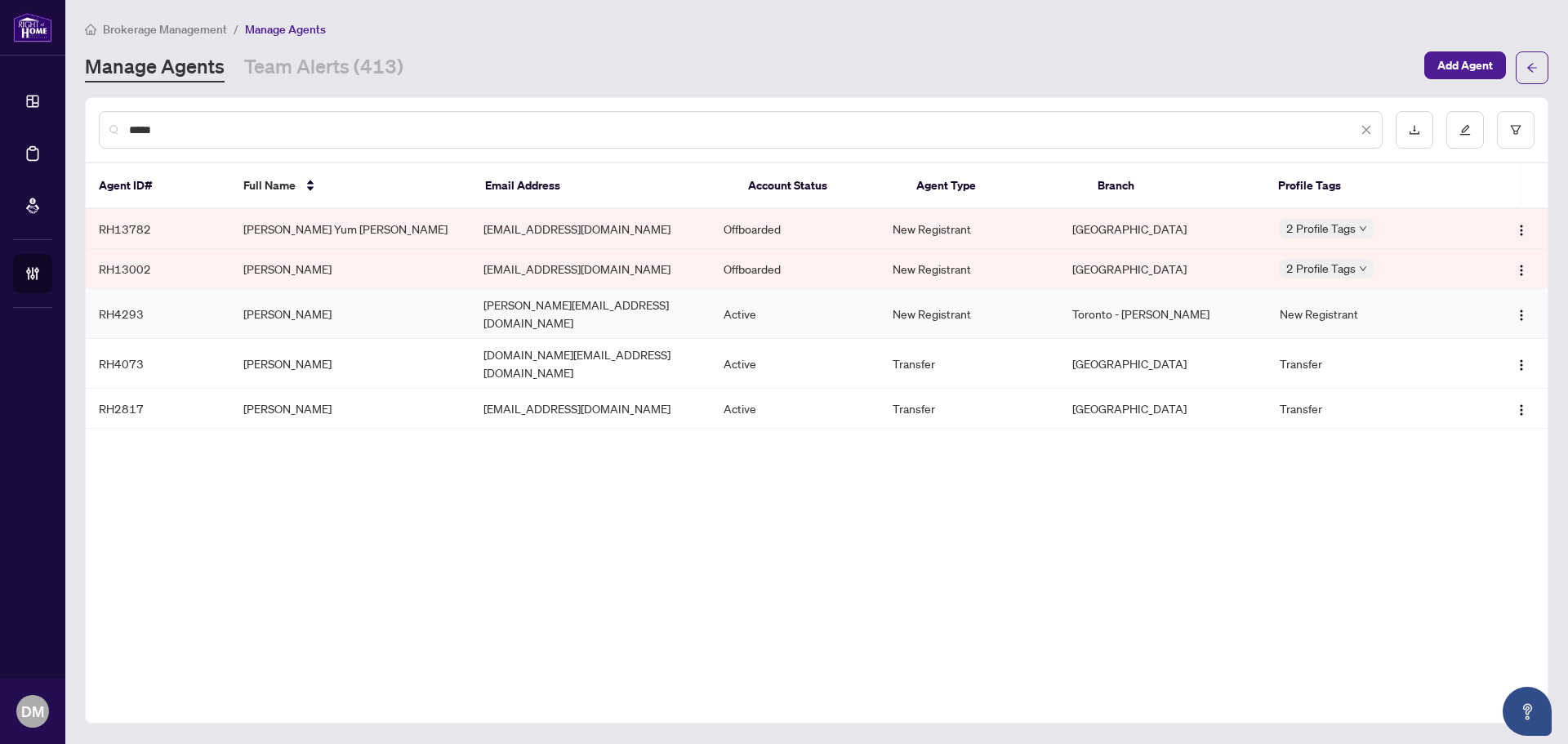
type input "*****"
click at [318, 316] on td "Ricky Lau" at bounding box center [350, 315] width 240 height 50
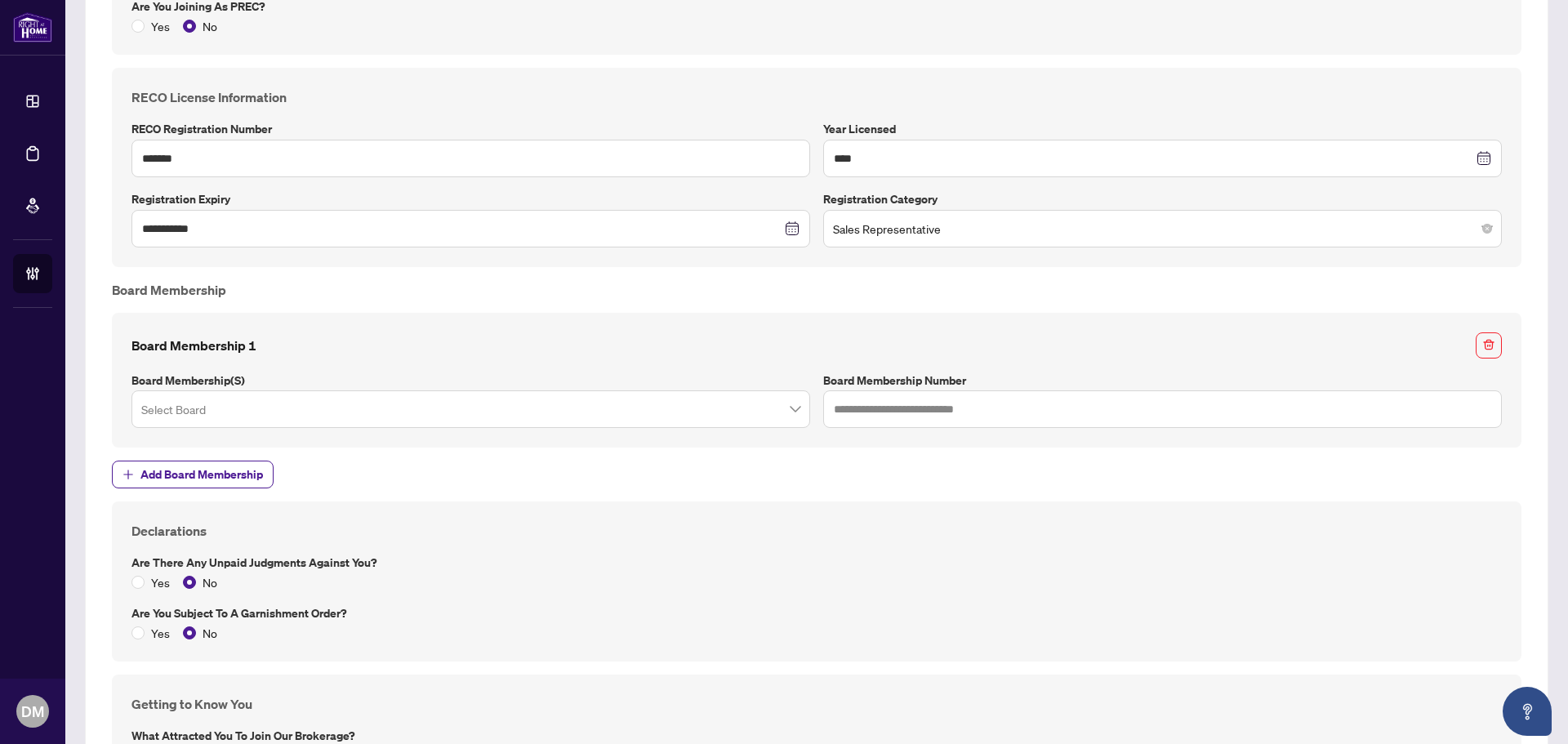
scroll to position [1165, 0]
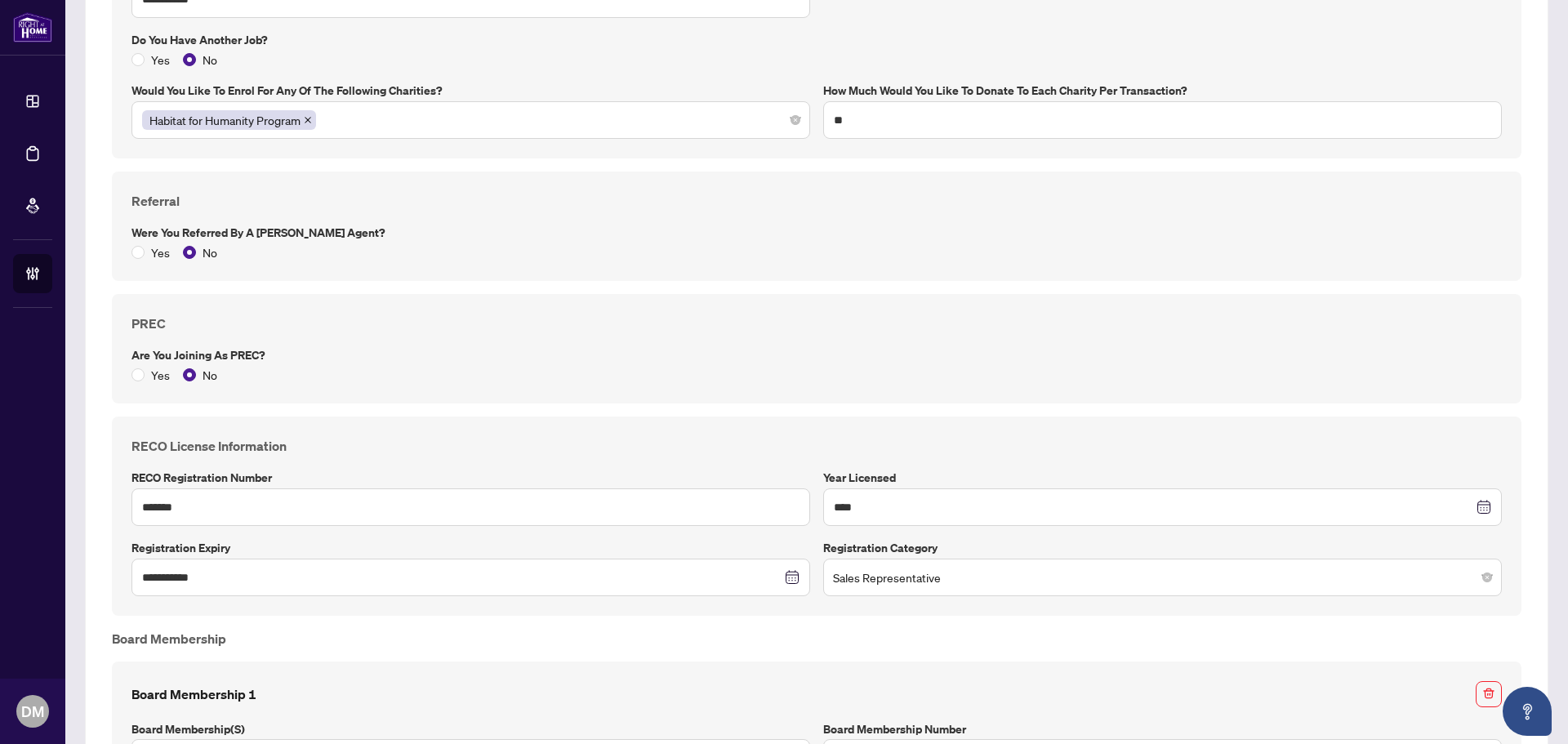
click at [450, 341] on div "PREC Are you joining as PREC? Yes No" at bounding box center [816, 349] width 1383 height 70
click at [294, 574] on input "**********" at bounding box center [462, 577] width 639 height 18
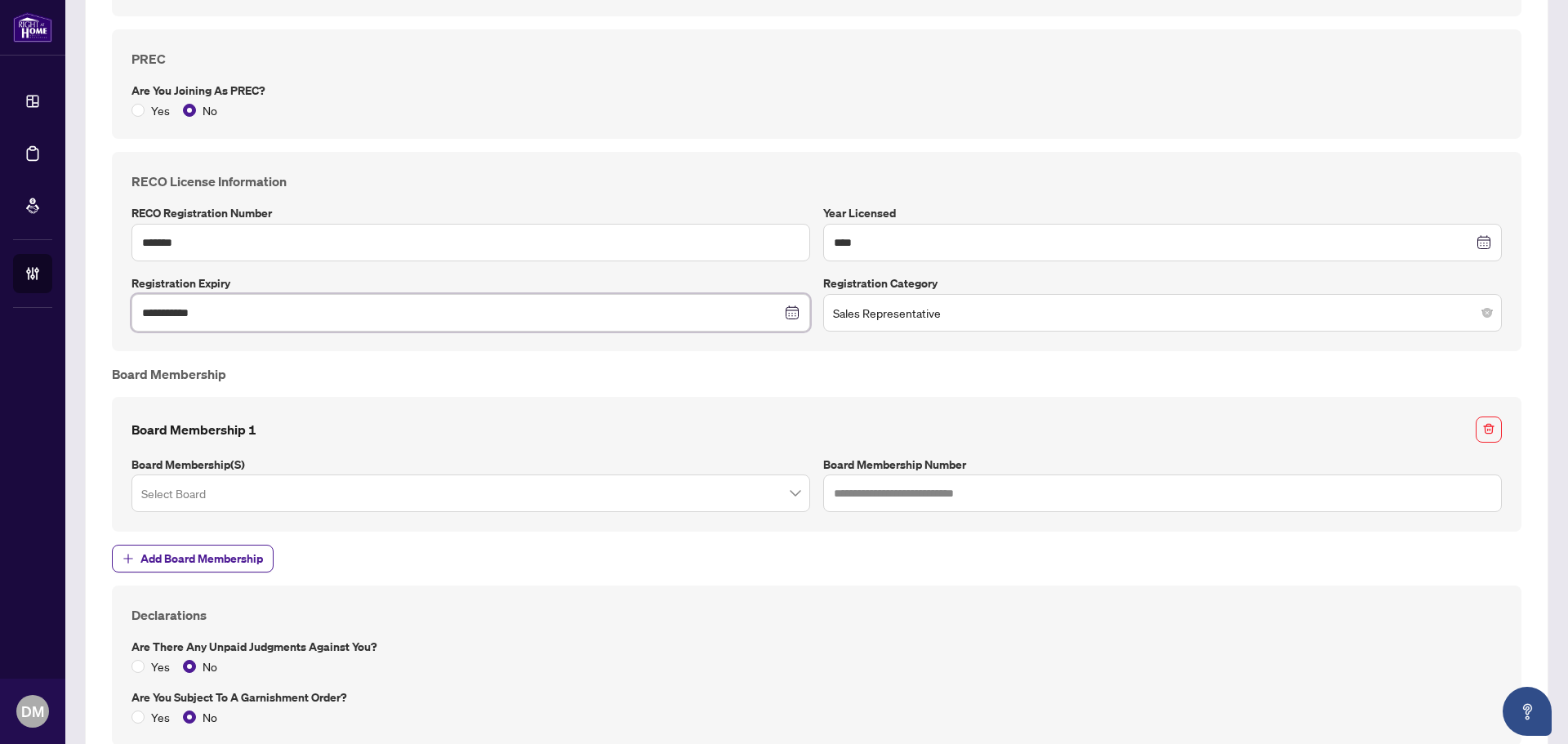
scroll to position [1328, 0]
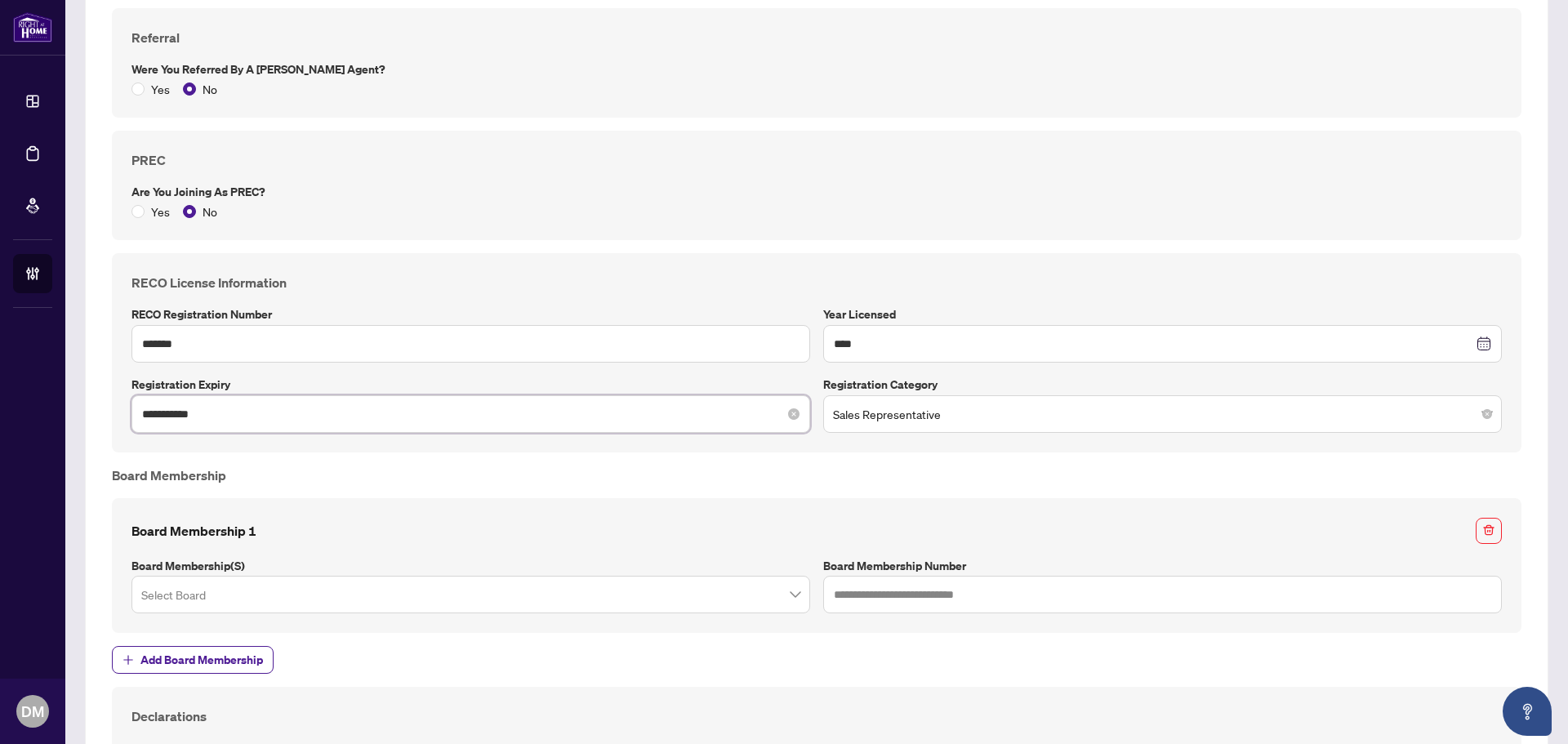
drag, startPoint x: 259, startPoint y: 408, endPoint x: 269, endPoint y: 415, distance: 12.2
click at [257, 408] on input "**********" at bounding box center [462, 413] width 639 height 18
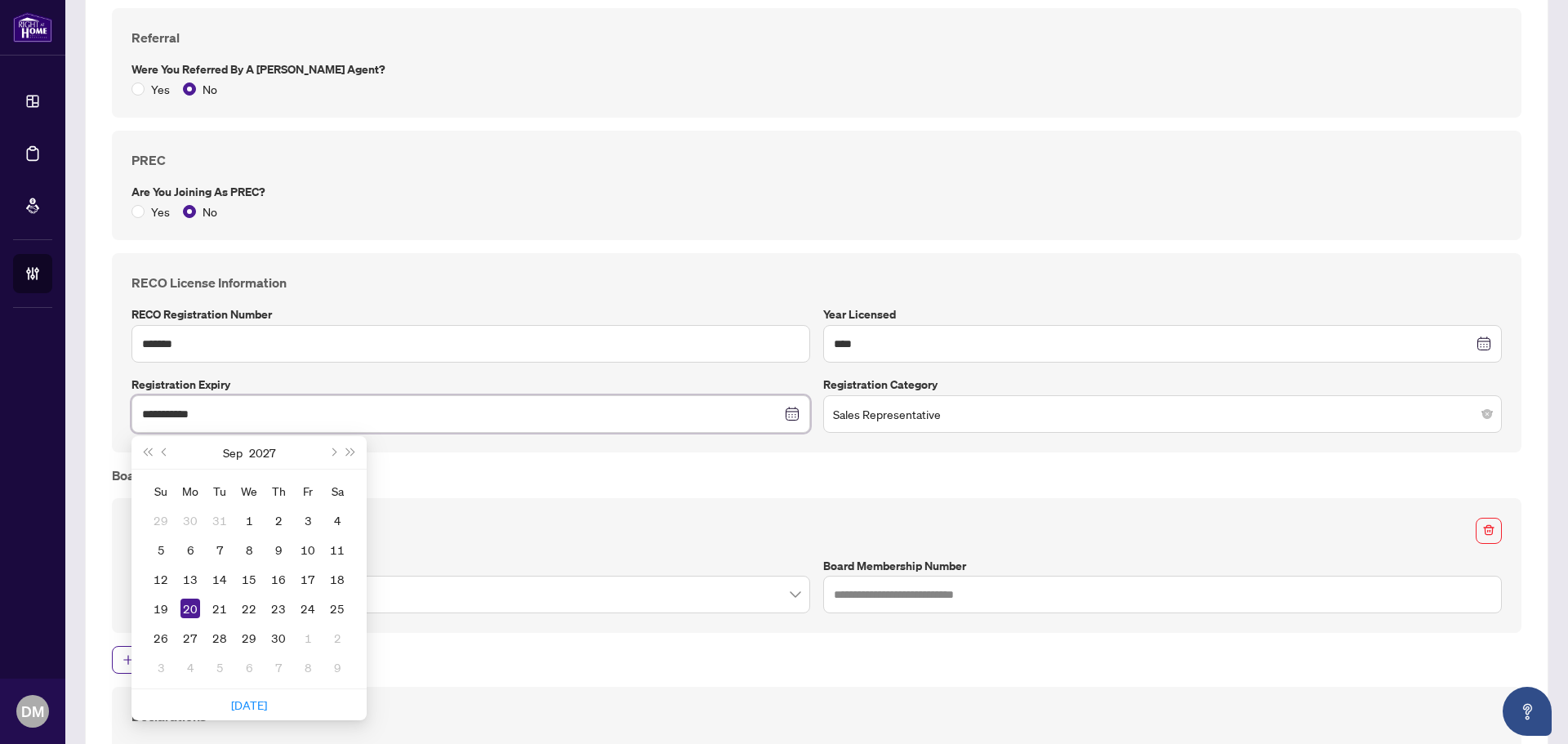
type input "**********"
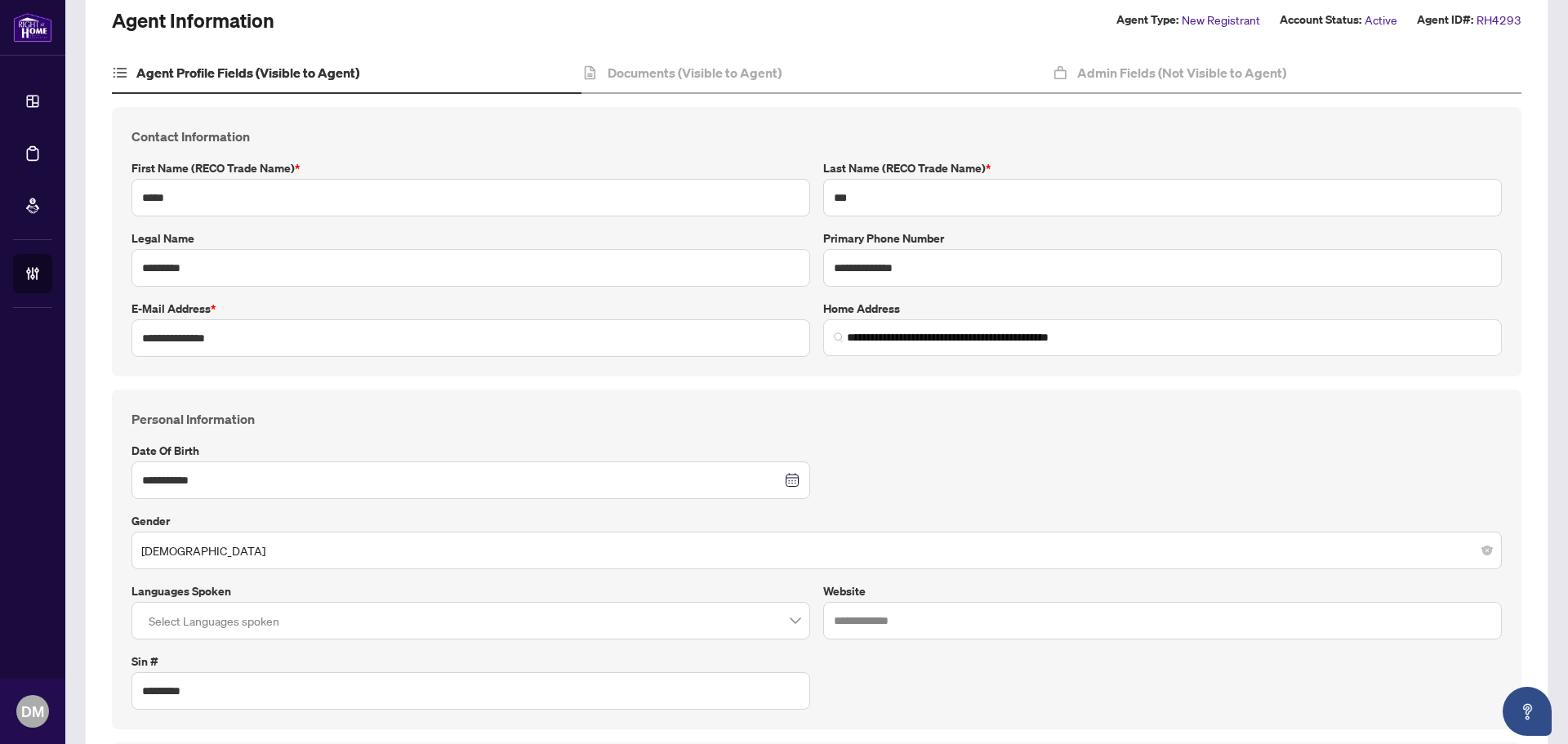
scroll to position [0, 0]
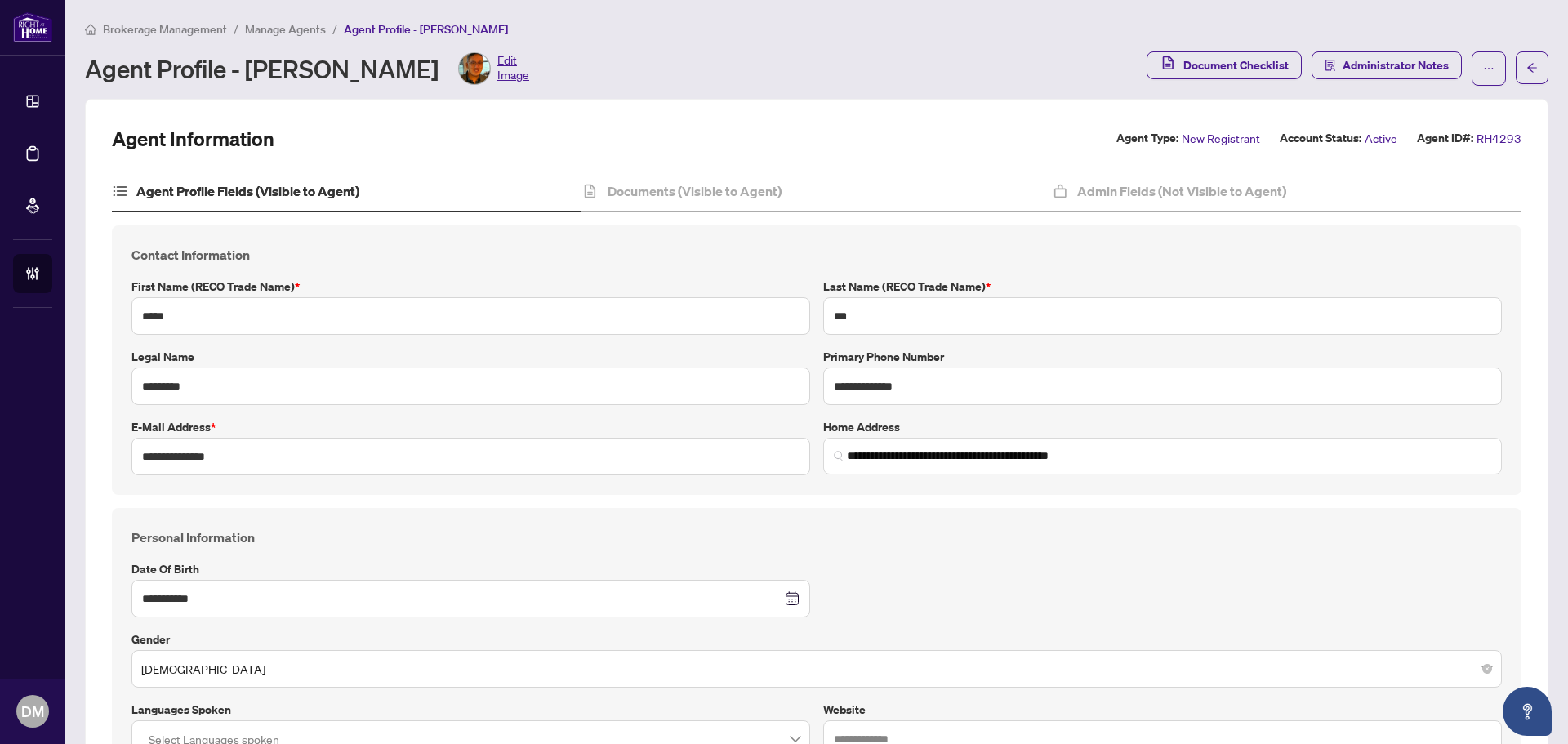
click at [287, 35] on span "Manage Agents" at bounding box center [285, 29] width 81 height 15
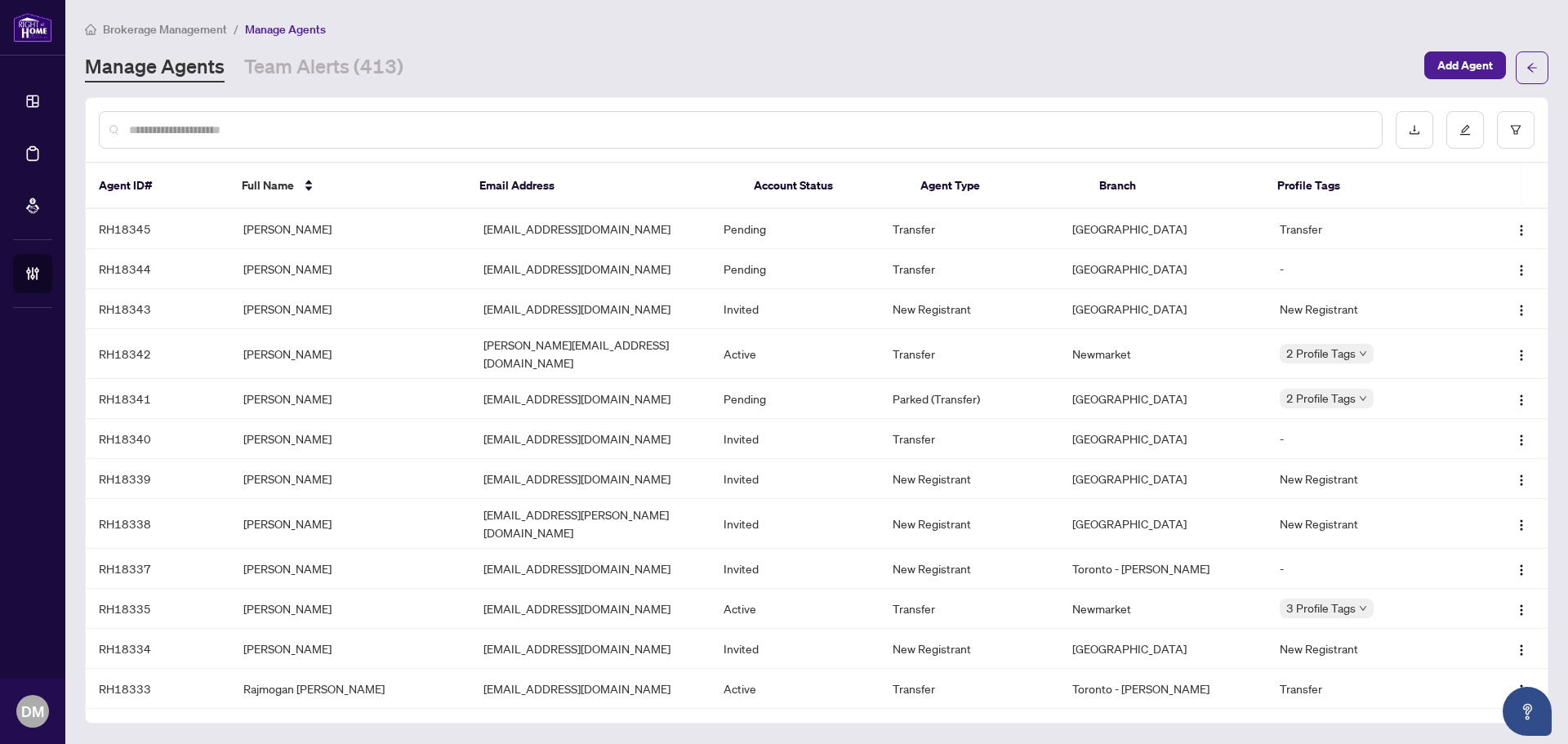
click at [252, 136] on input "text" at bounding box center [749, 129] width 1240 height 18
paste input "*****"
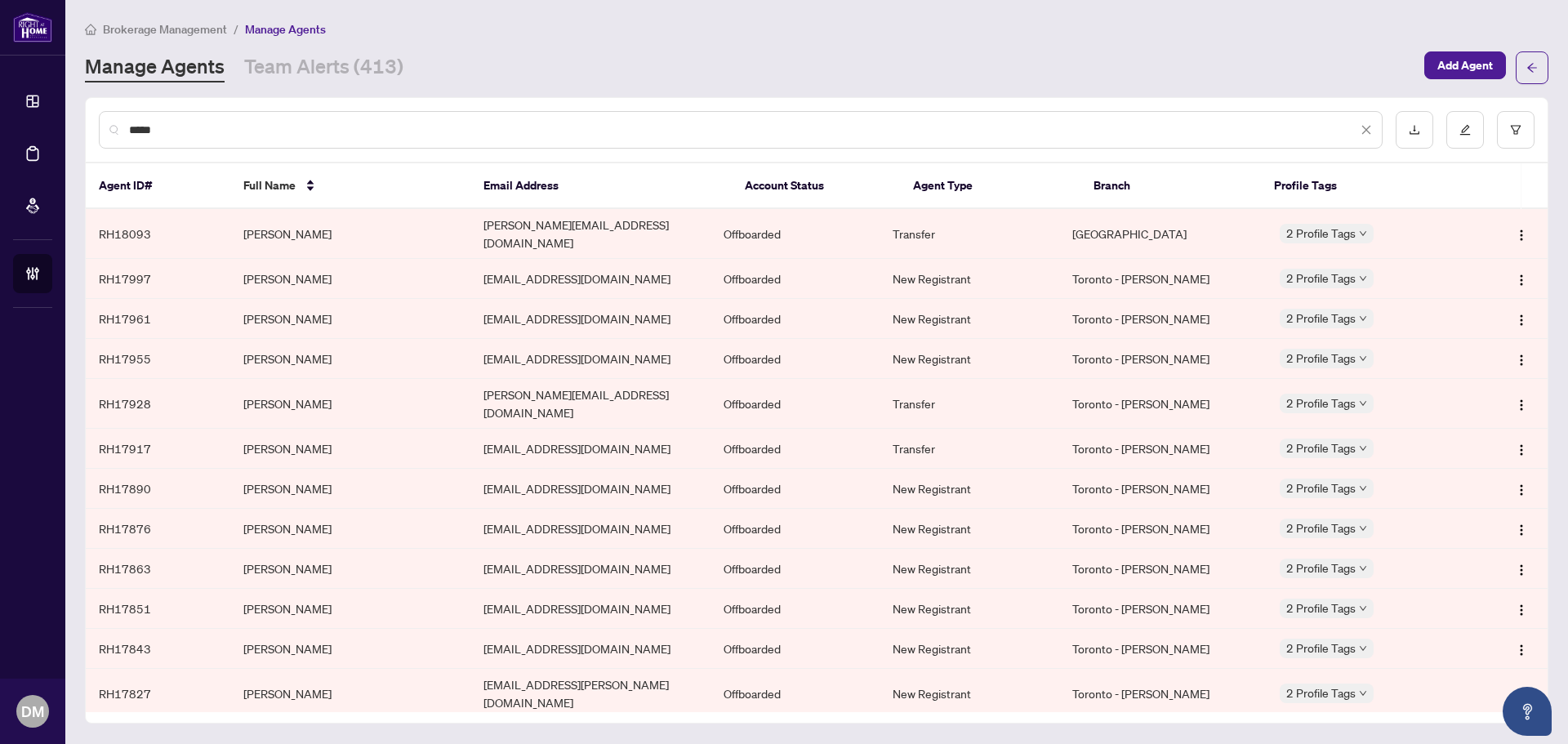
click at [268, 137] on input "*****" at bounding box center [743, 129] width 1228 height 18
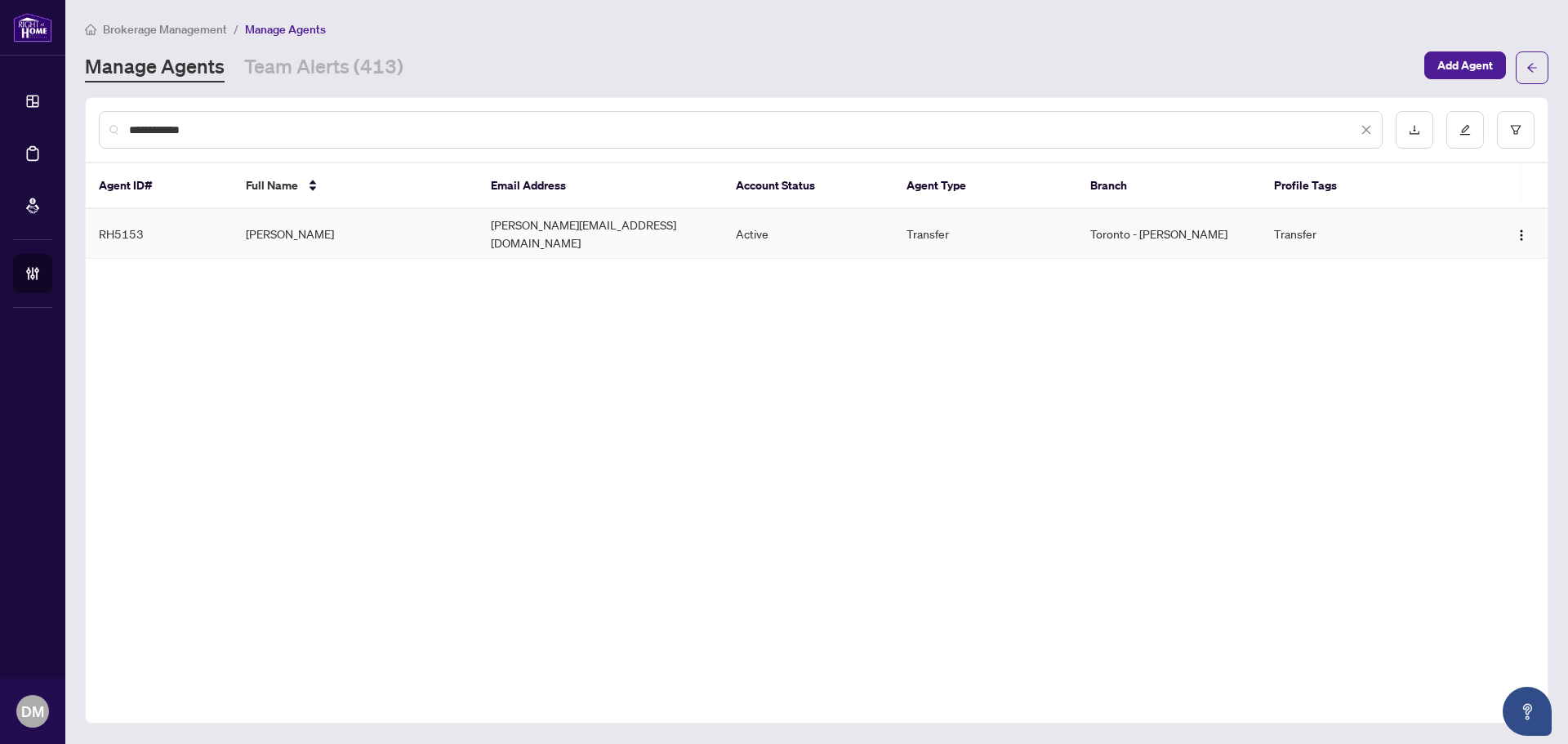
type input "**********"
click at [346, 238] on td "Steve Cheyne" at bounding box center [355, 234] width 245 height 50
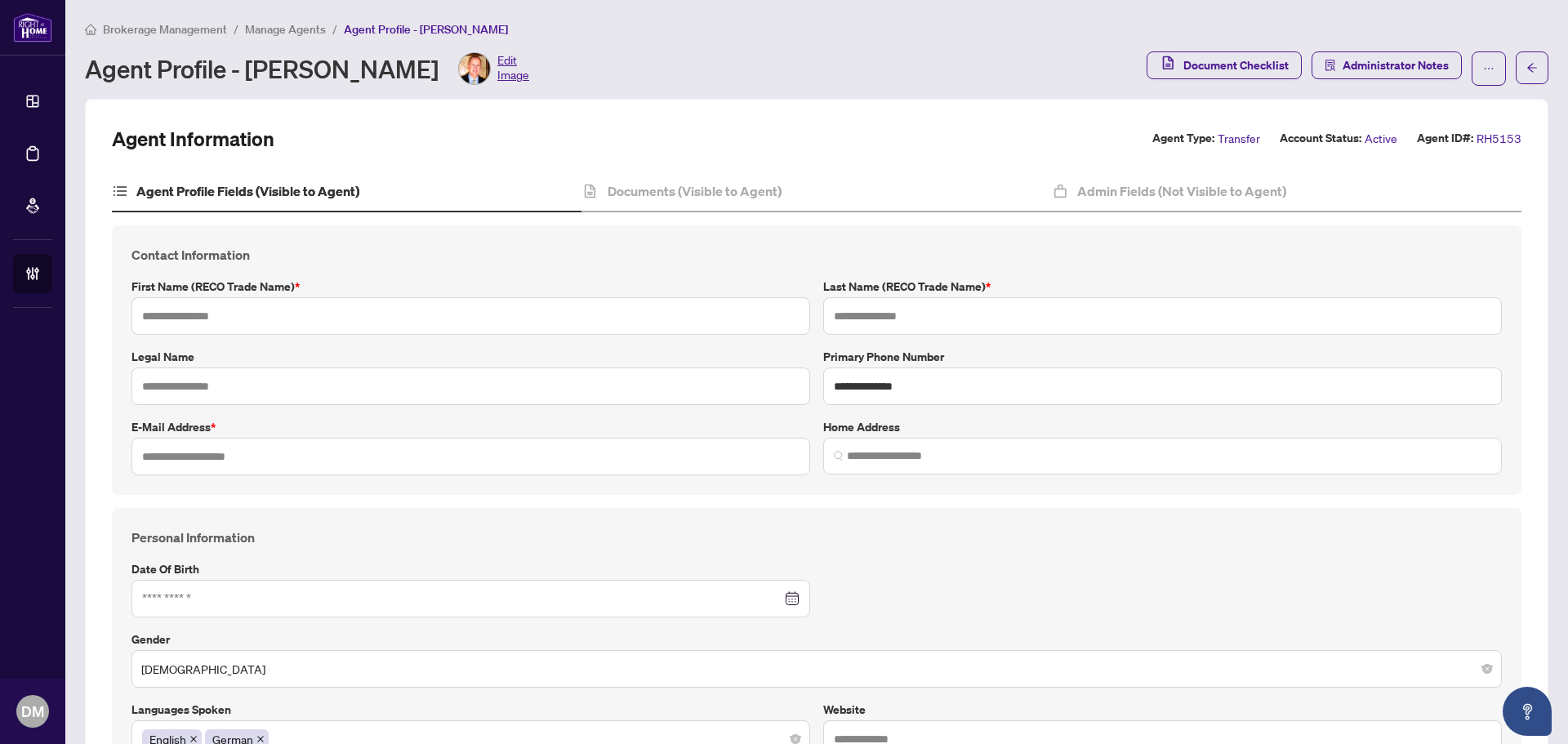
type input "*****"
type input "******"
type input "**********"
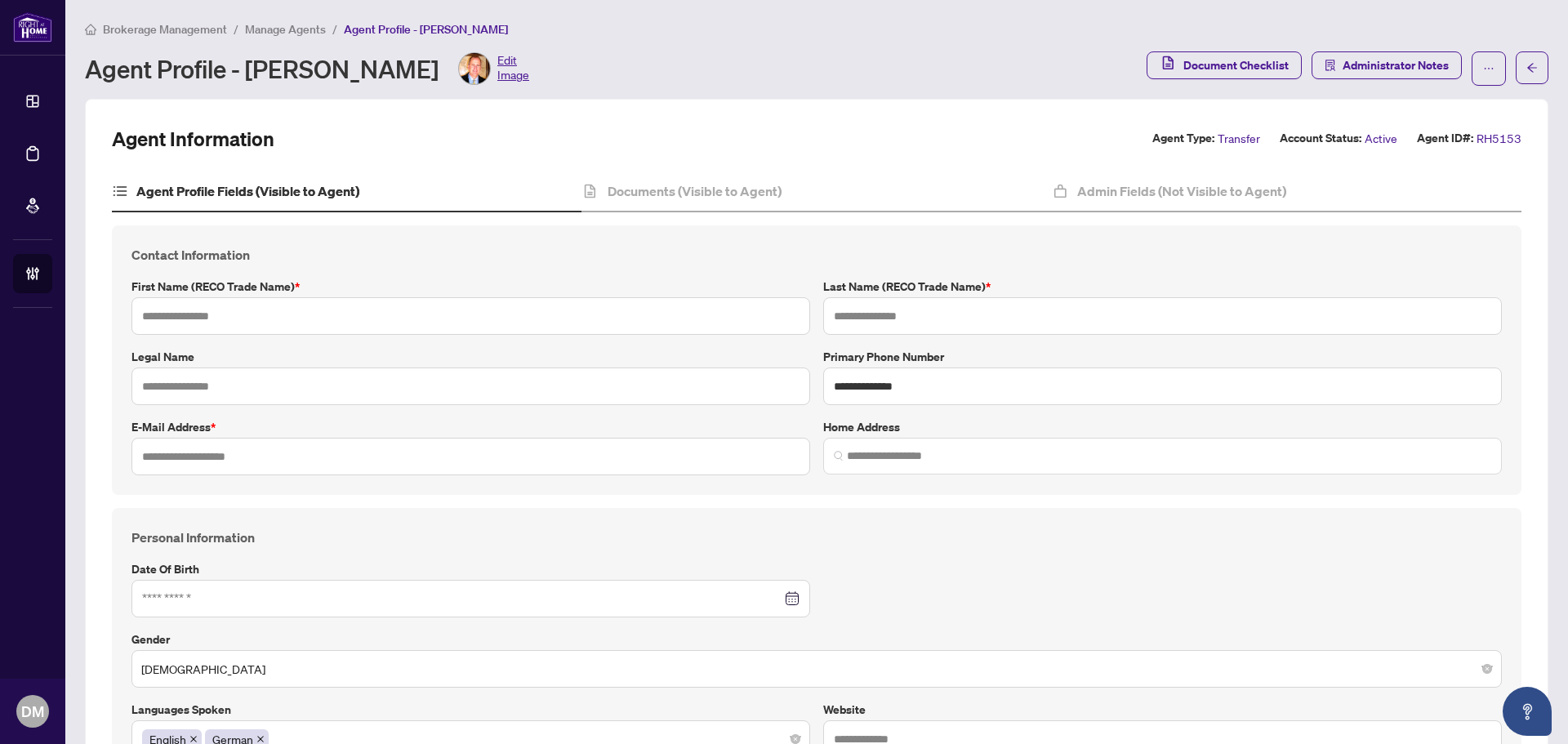
type input "**********"
type input "*********"
type input "**********"
type input "*****"
type input "**********"
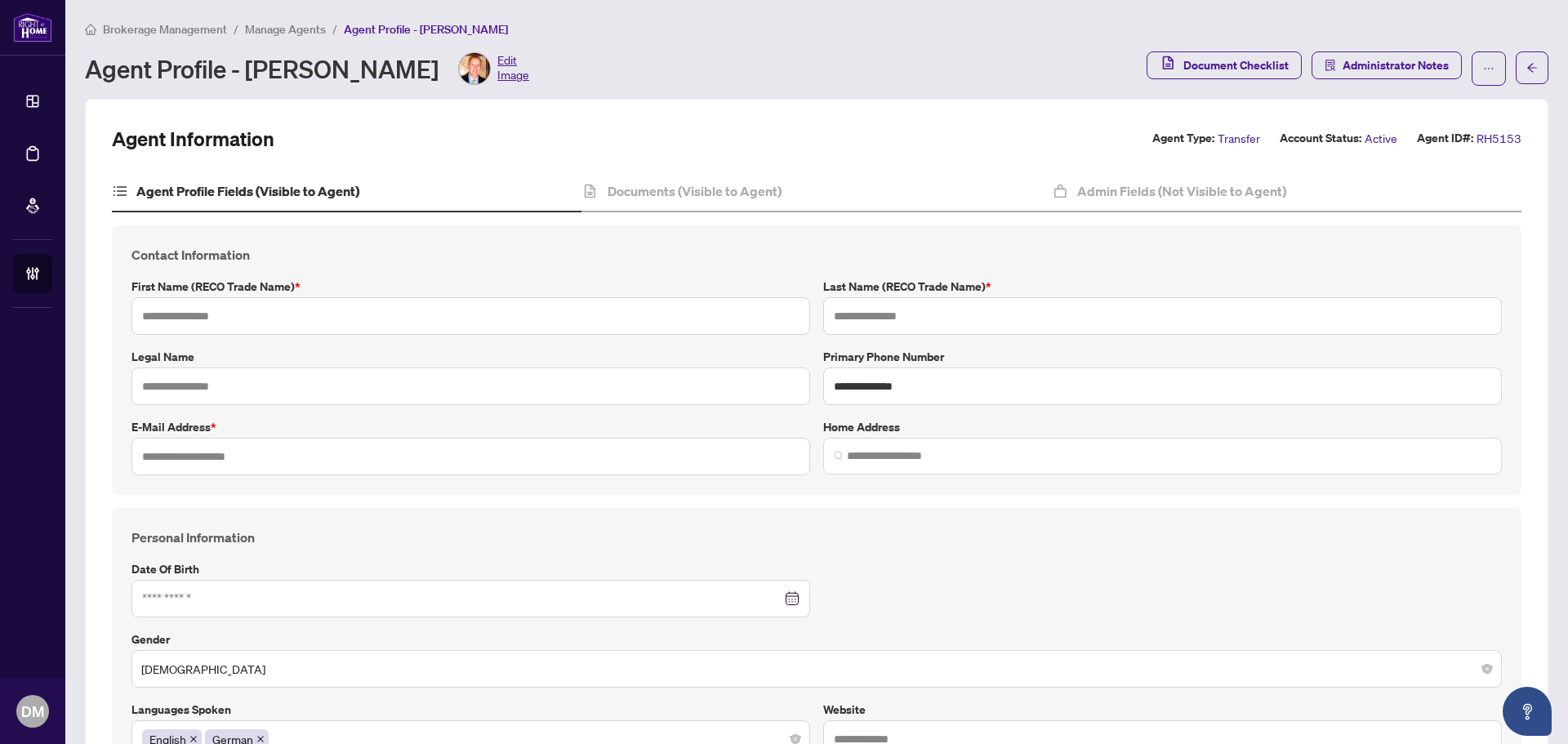
type input "**********"
type input "*"
type input "*****"
type input "*"
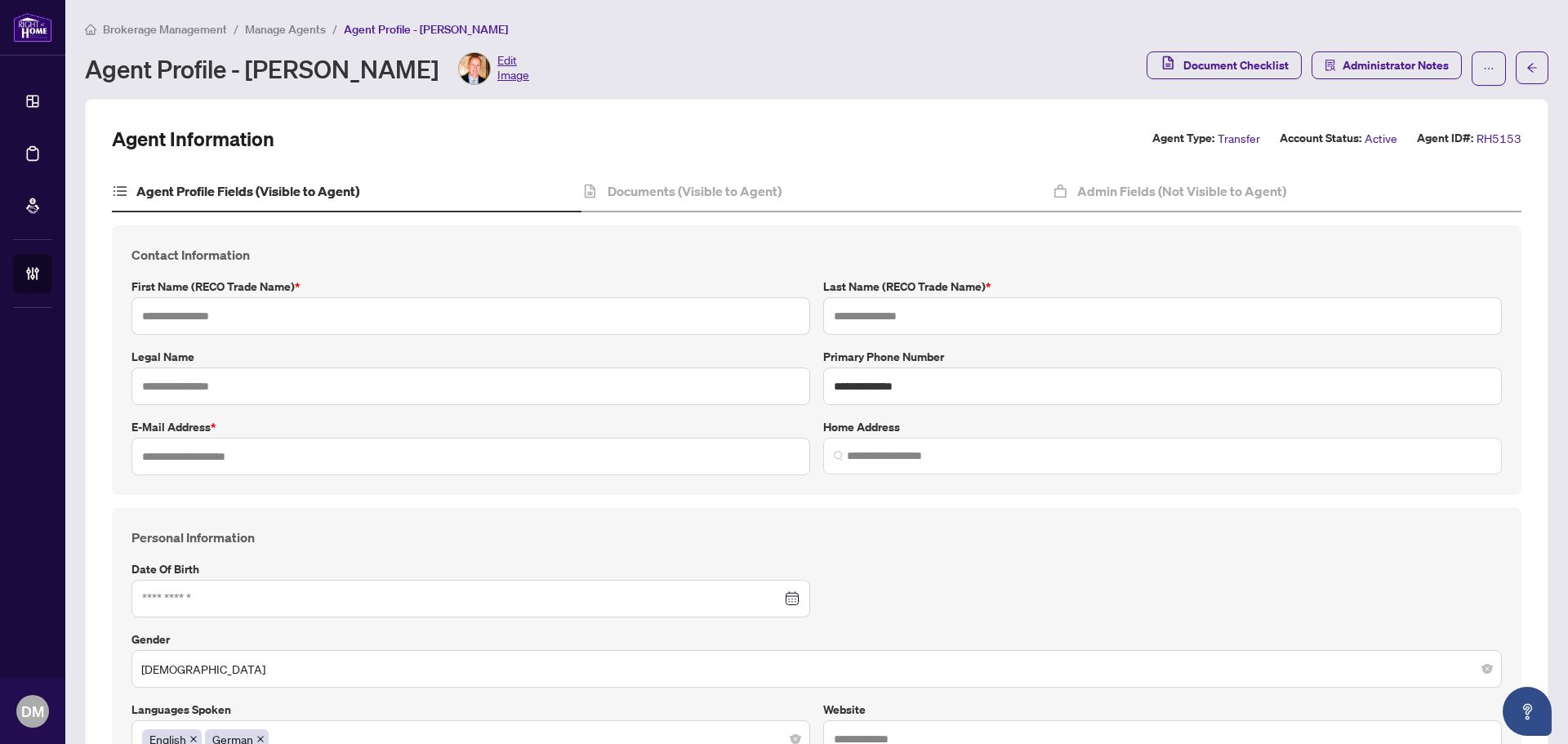
type input "*******"
type input "**********"
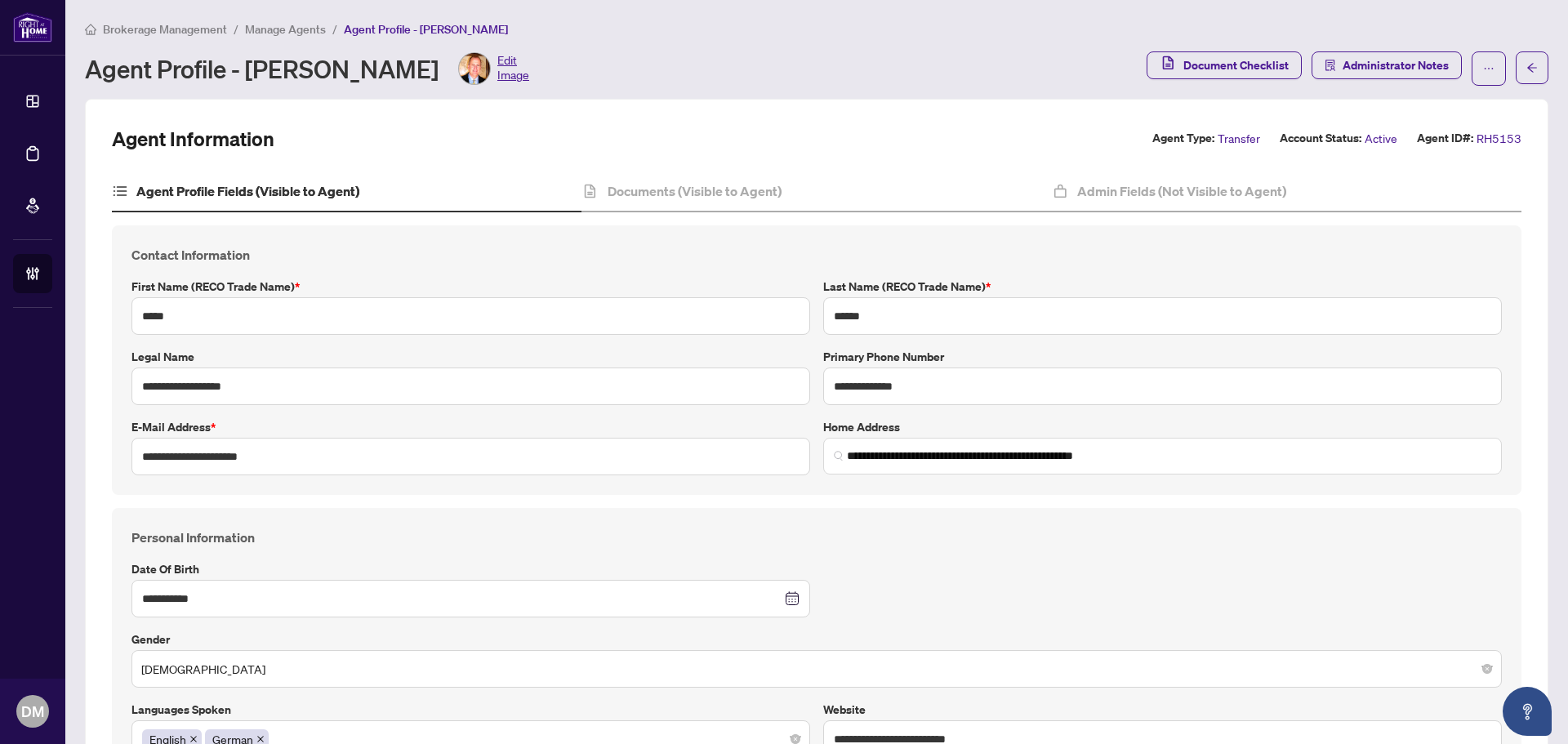
type input "**********"
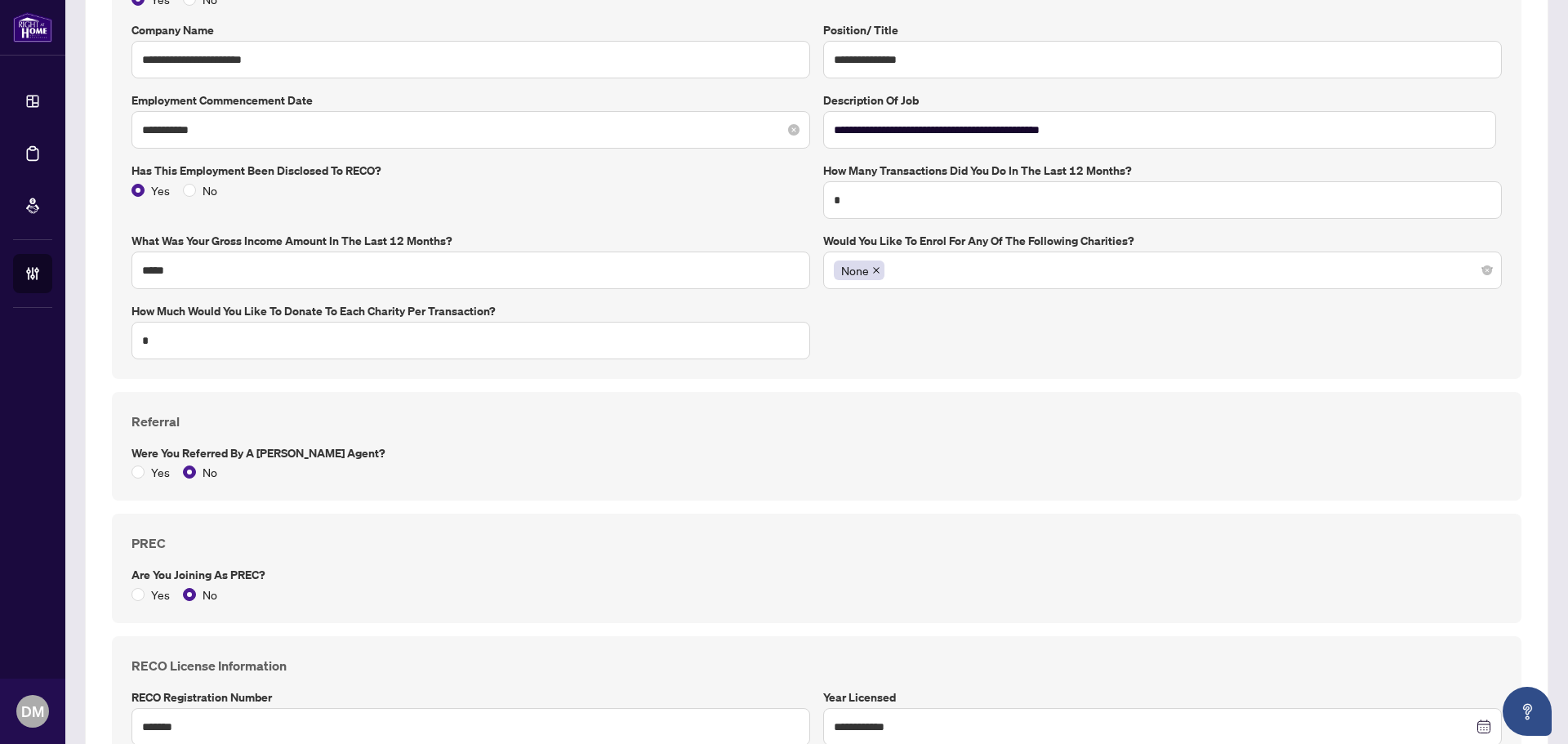
scroll to position [1552, 0]
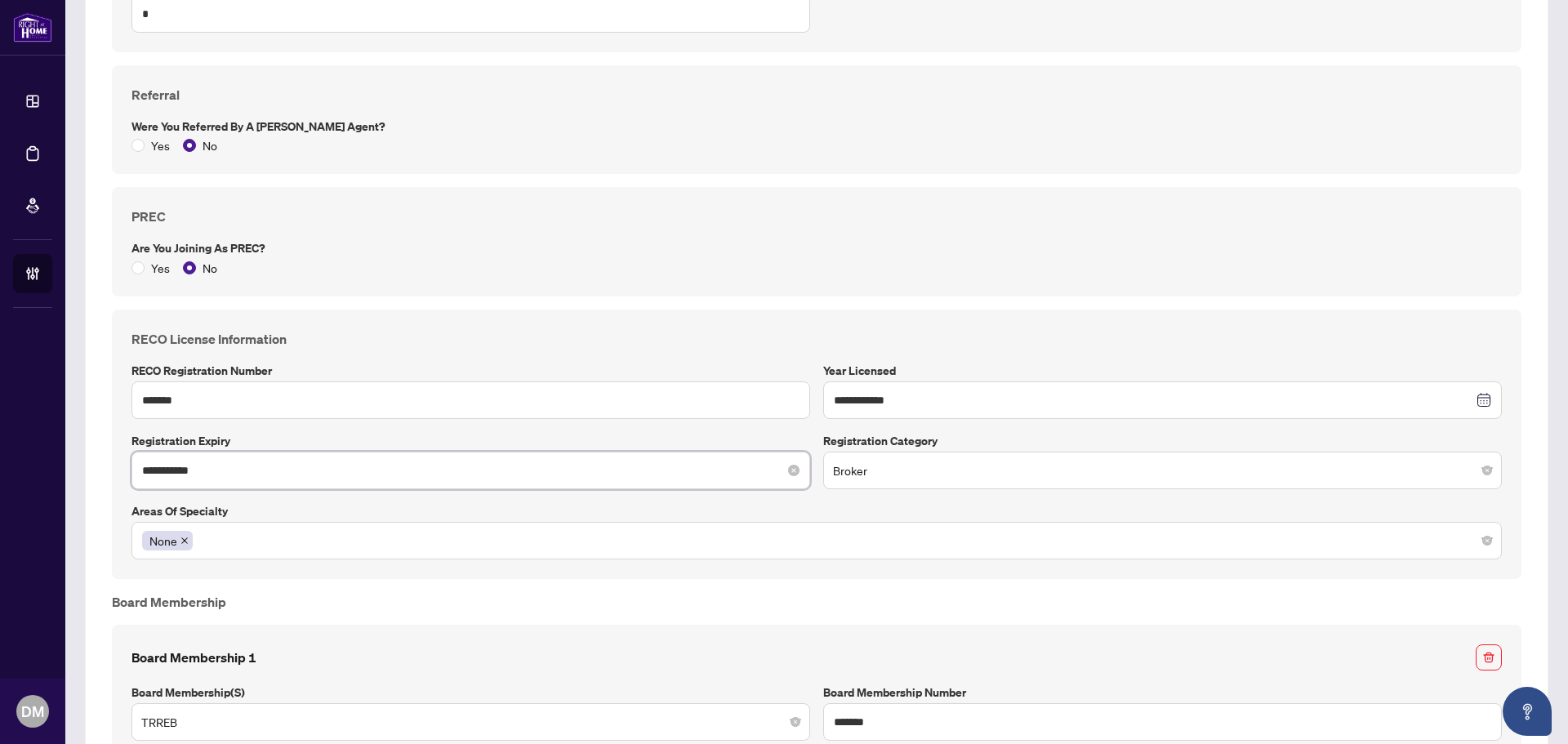
click at [273, 463] on input "**********" at bounding box center [462, 469] width 639 height 18
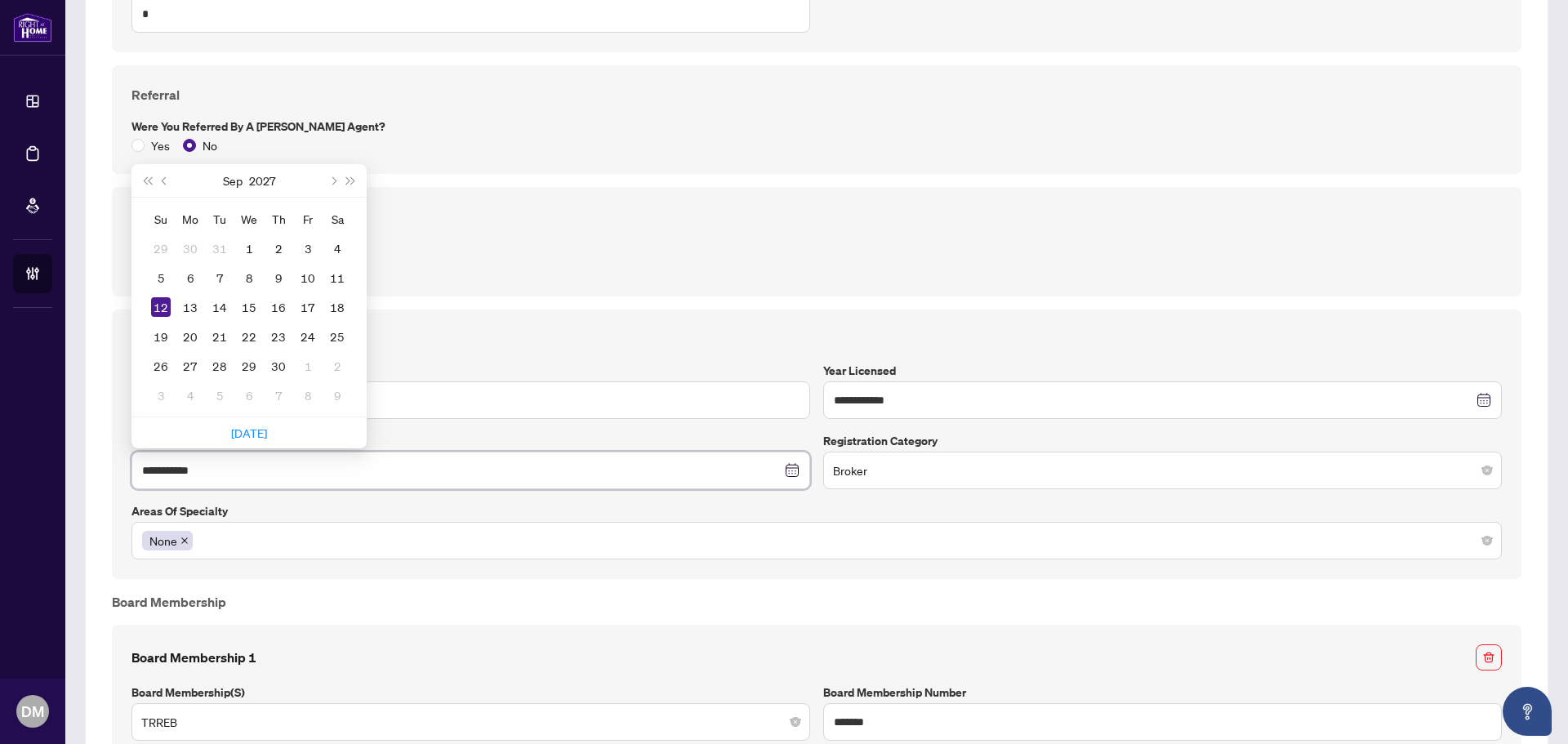
type input "**********"
click at [290, 500] on div "**********" at bounding box center [816, 444] width 1383 height 230
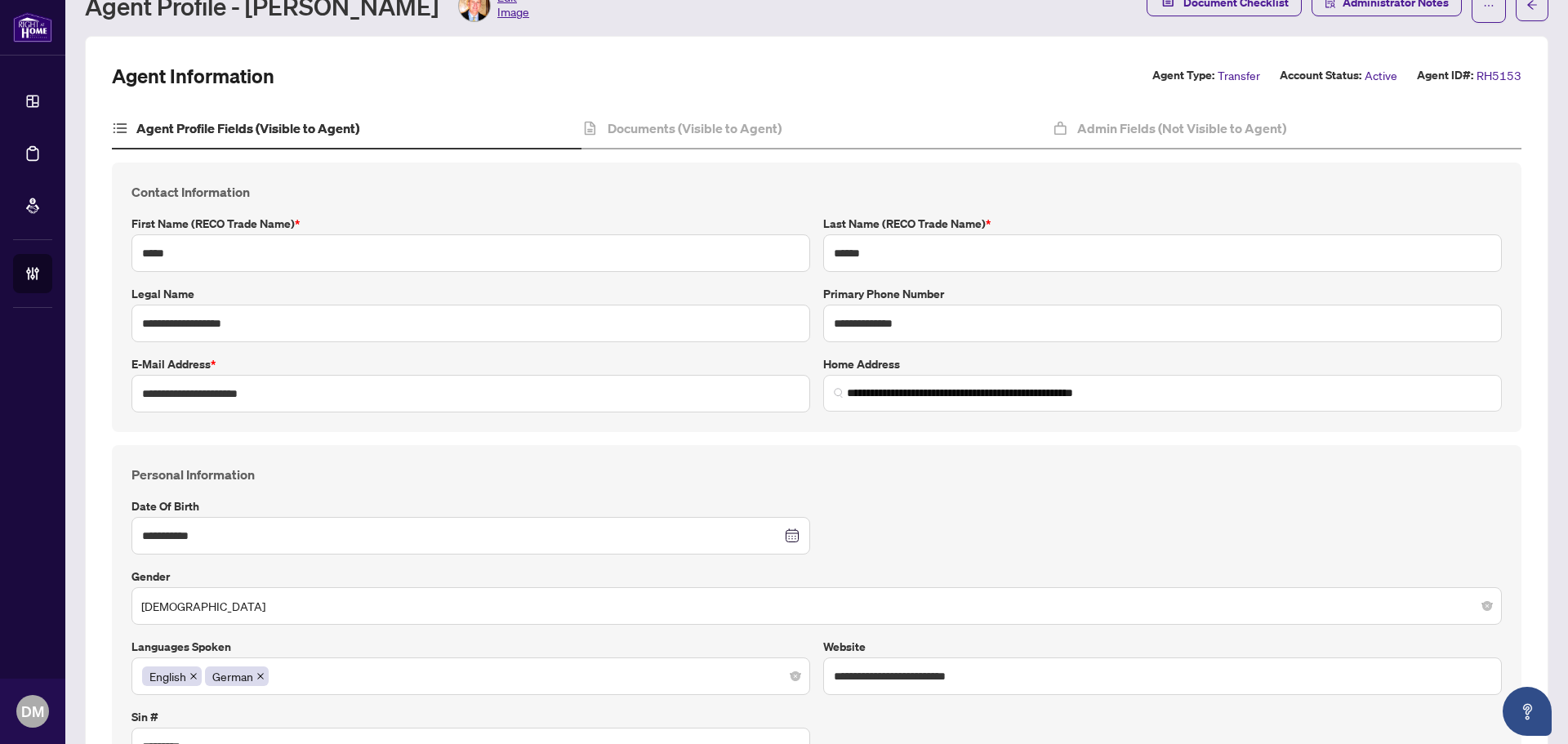
scroll to position [0, 0]
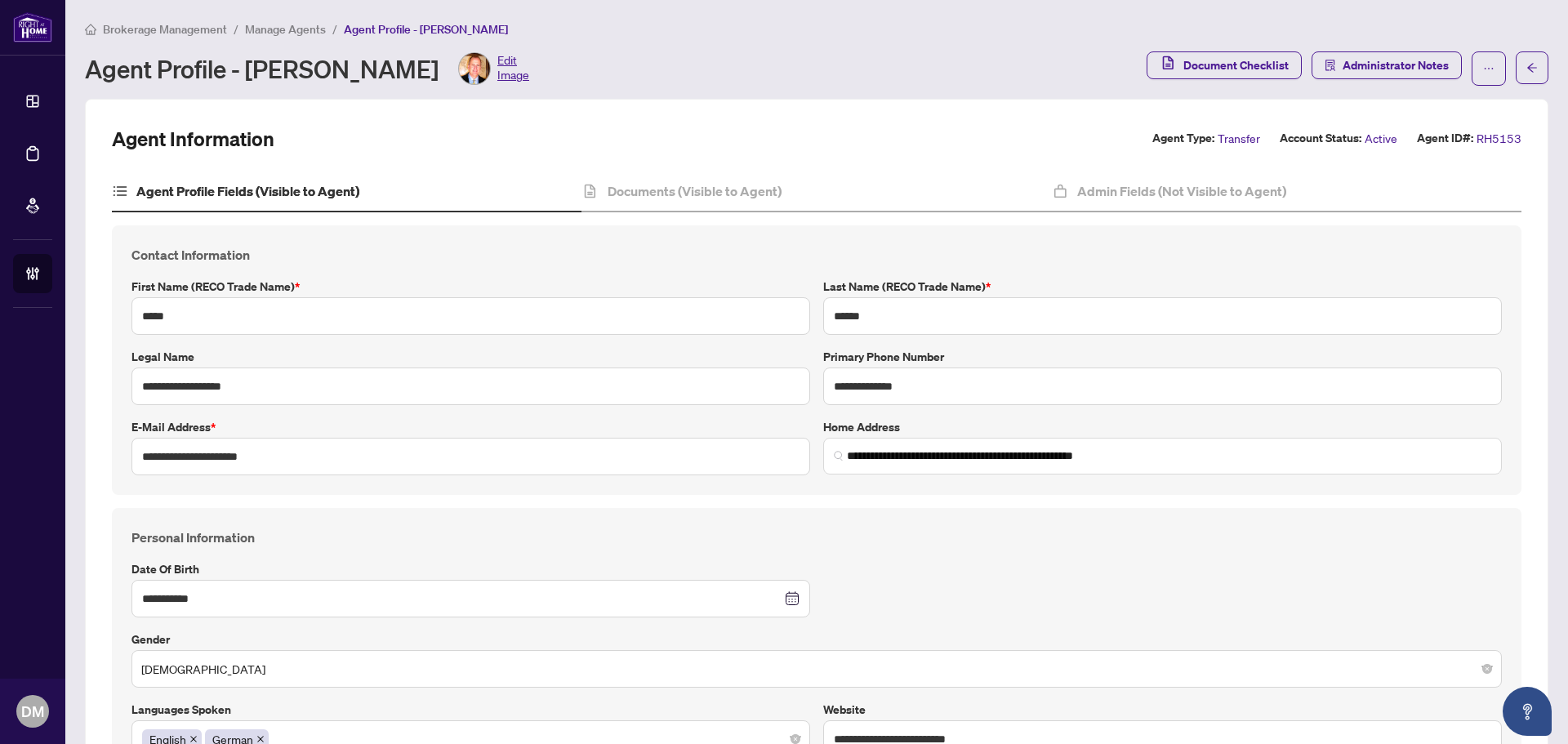
click at [295, 37] on li "Manage Agents" at bounding box center [285, 28] width 81 height 18
click at [297, 35] on li "Manage Agents" at bounding box center [285, 28] width 81 height 18
click at [298, 33] on span "Manage Agents" at bounding box center [285, 29] width 81 height 15
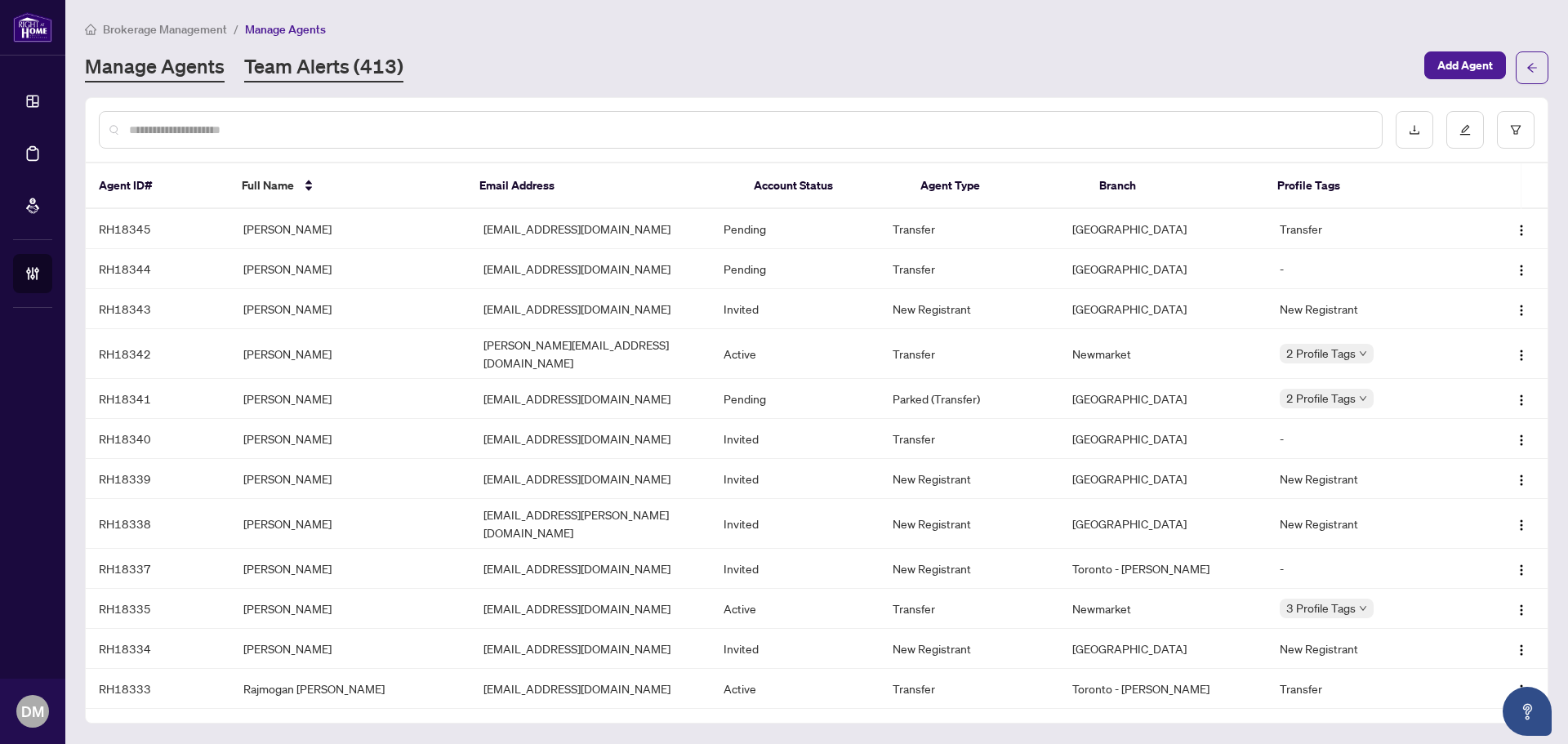
click at [341, 73] on link "Team Alerts (413)" at bounding box center [324, 67] width 159 height 29
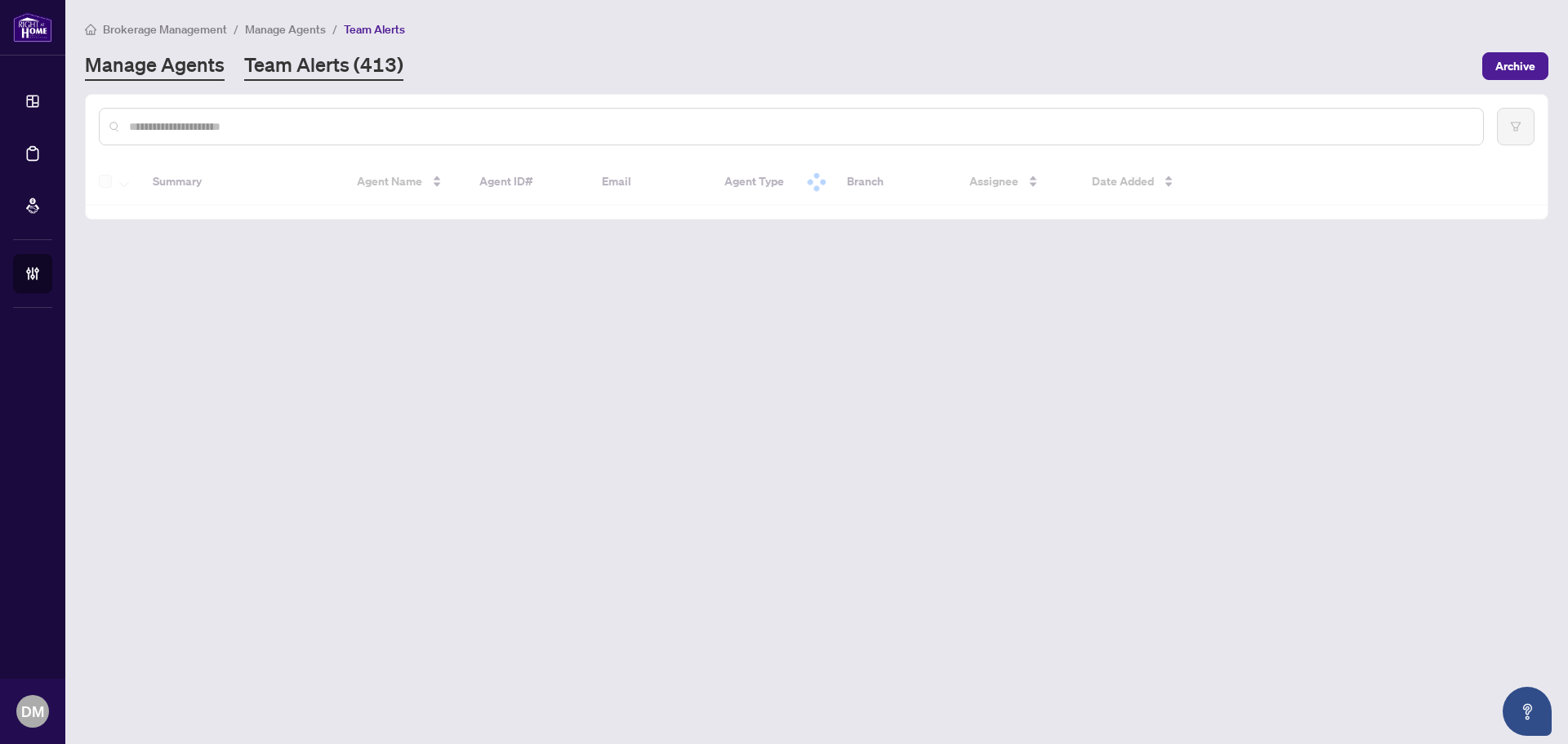
click at [162, 77] on link "Manage Agents" at bounding box center [155, 65] width 140 height 29
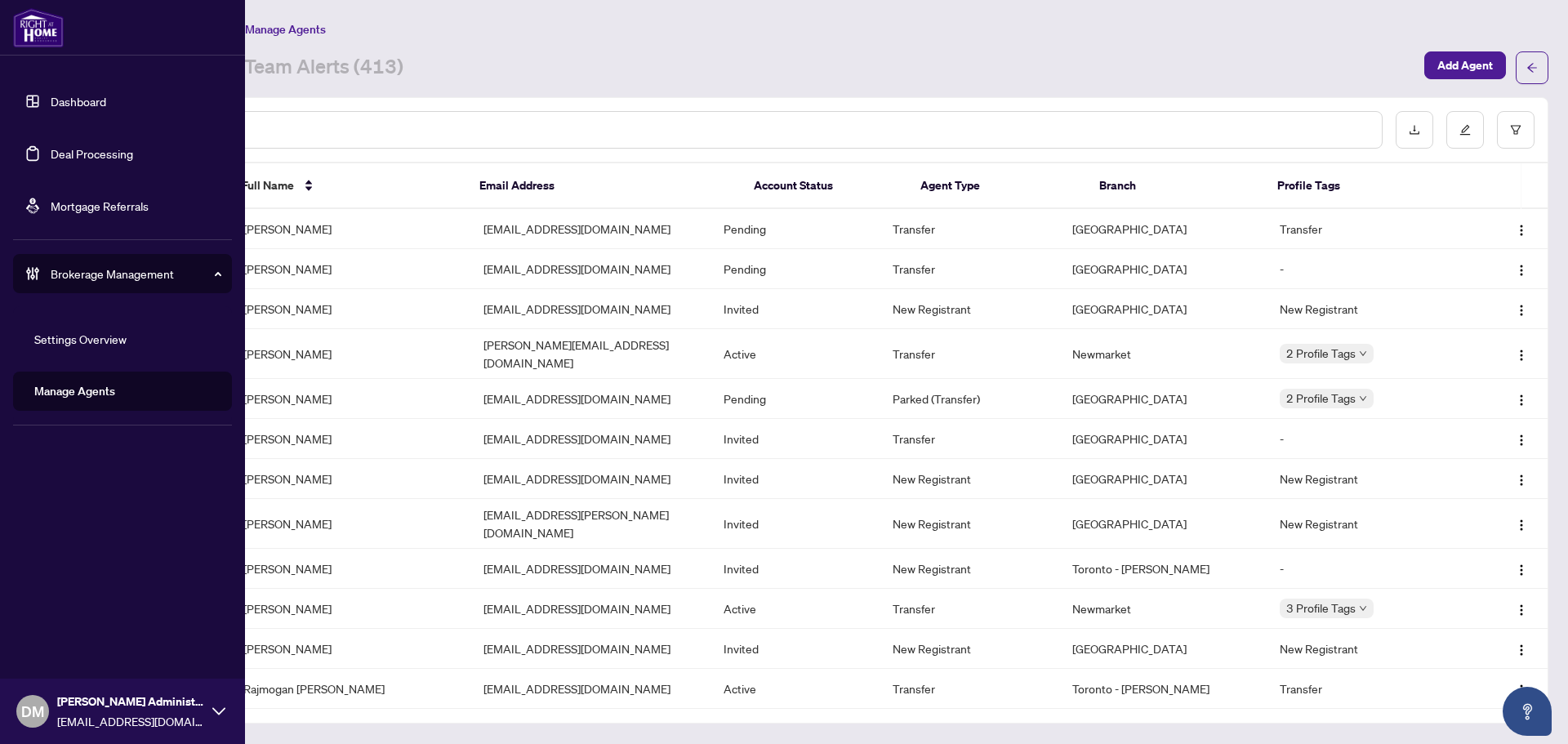
drag, startPoint x: 44, startPoint y: 107, endPoint x: 145, endPoint y: 121, distance: 102.0
click at [51, 107] on link "Dashboard" at bounding box center [79, 101] width 55 height 15
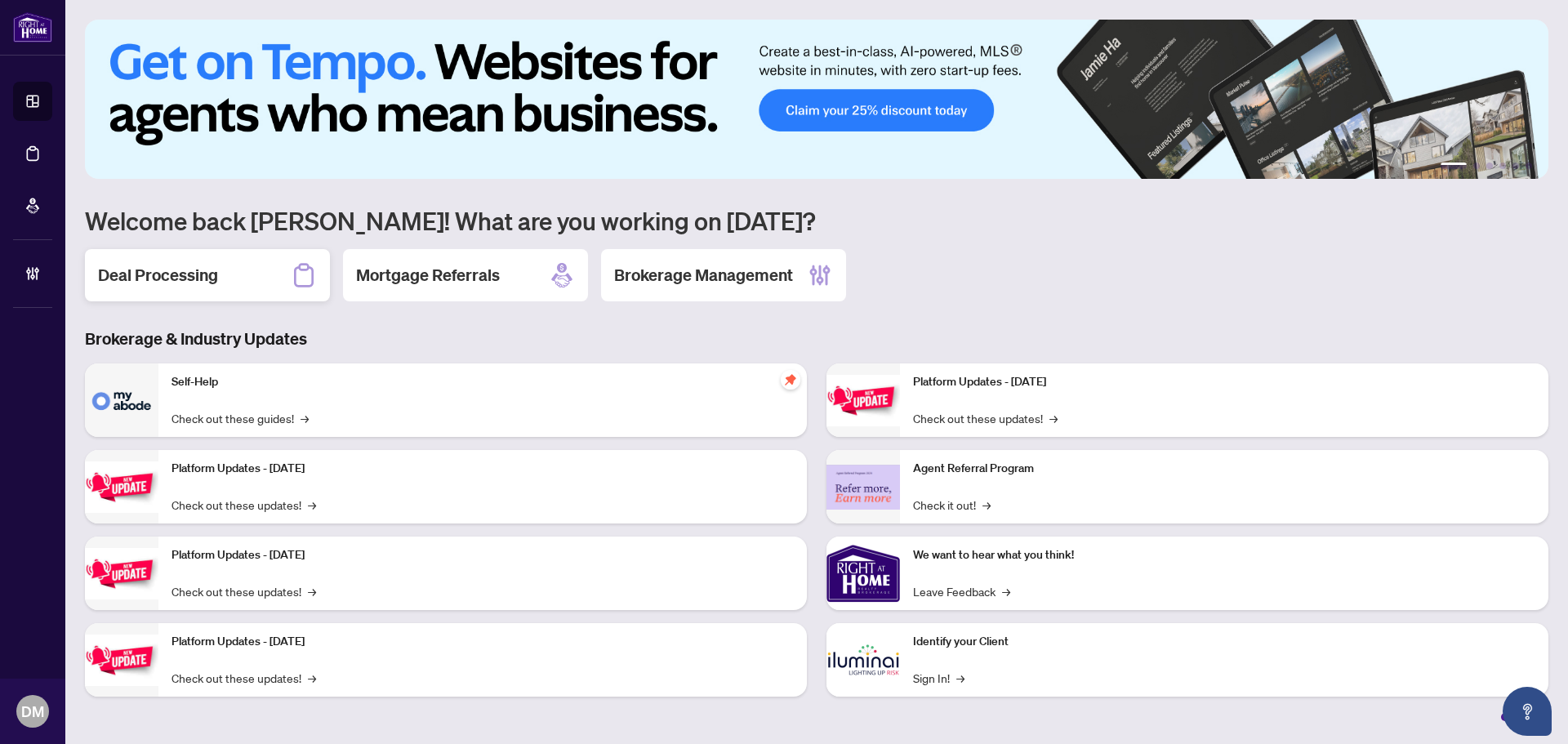
click at [148, 285] on h2 "Deal Processing" at bounding box center [157, 275] width 120 height 23
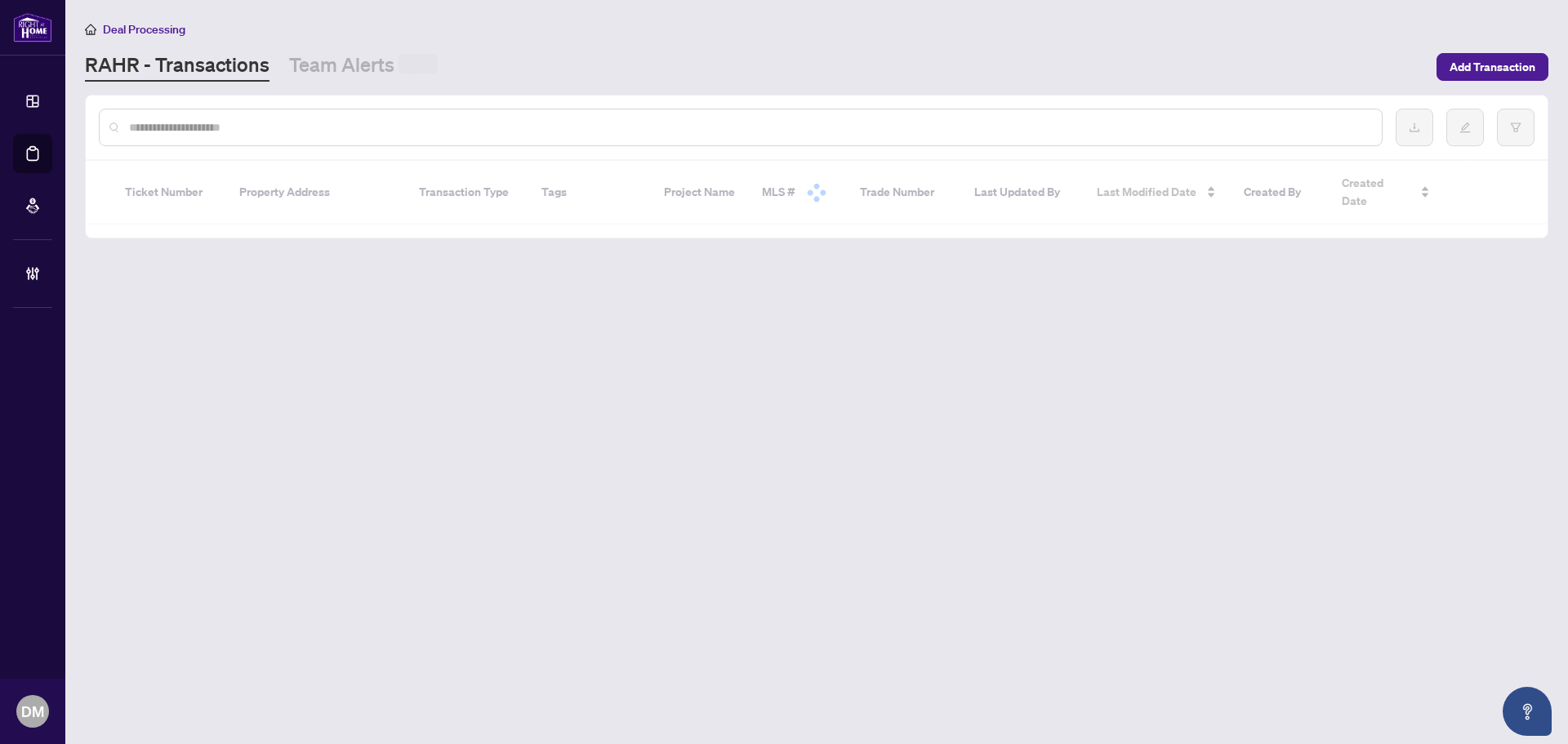
click at [216, 134] on input "text" at bounding box center [749, 127] width 1240 height 18
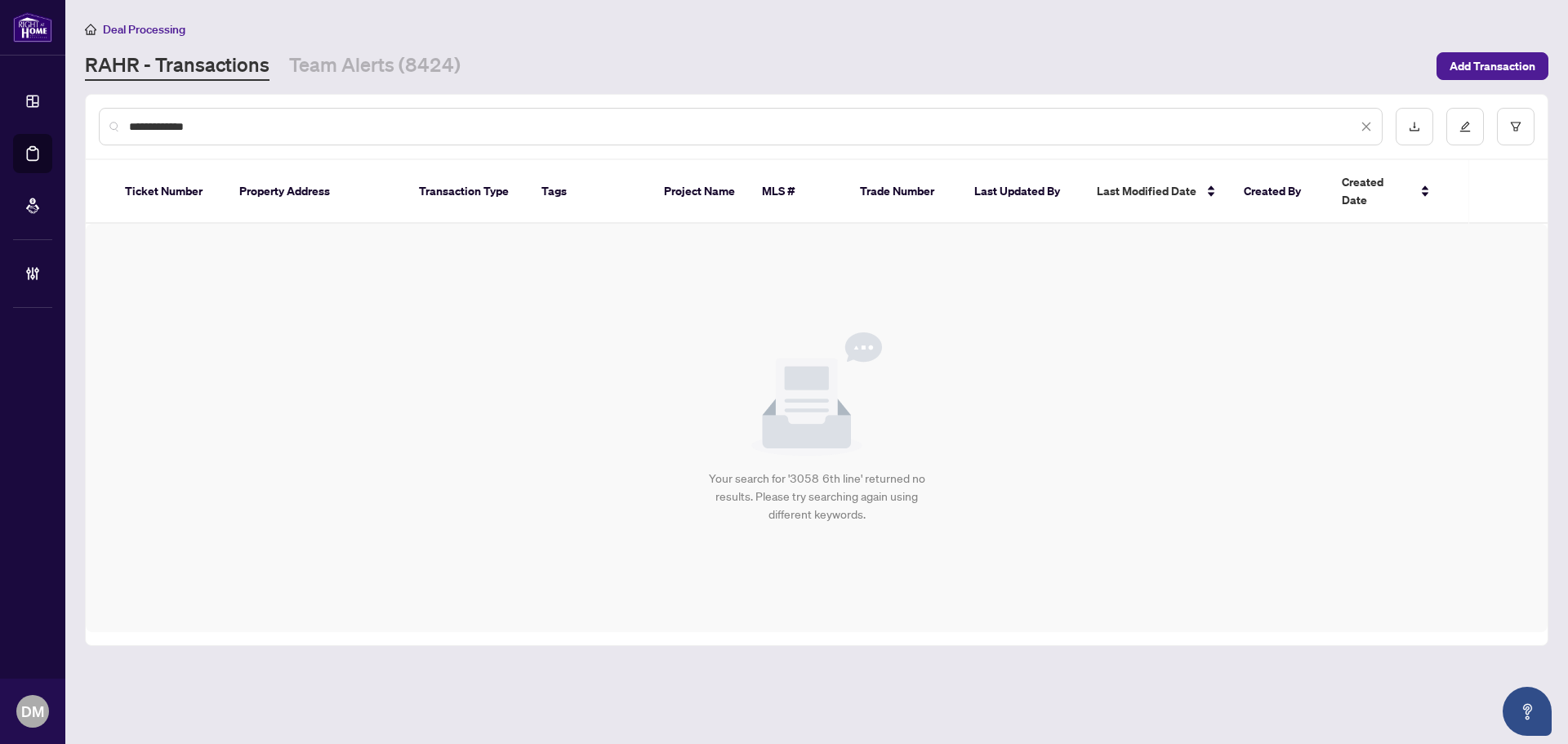
drag, startPoint x: 153, startPoint y: 134, endPoint x: 104, endPoint y: 111, distance: 54.1
click at [104, 111] on div "**********" at bounding box center [740, 126] width 1284 height 38
click at [275, 136] on div "********" at bounding box center [740, 126] width 1284 height 38
click at [285, 126] on input "********" at bounding box center [743, 126] width 1228 height 18
paste input "****"
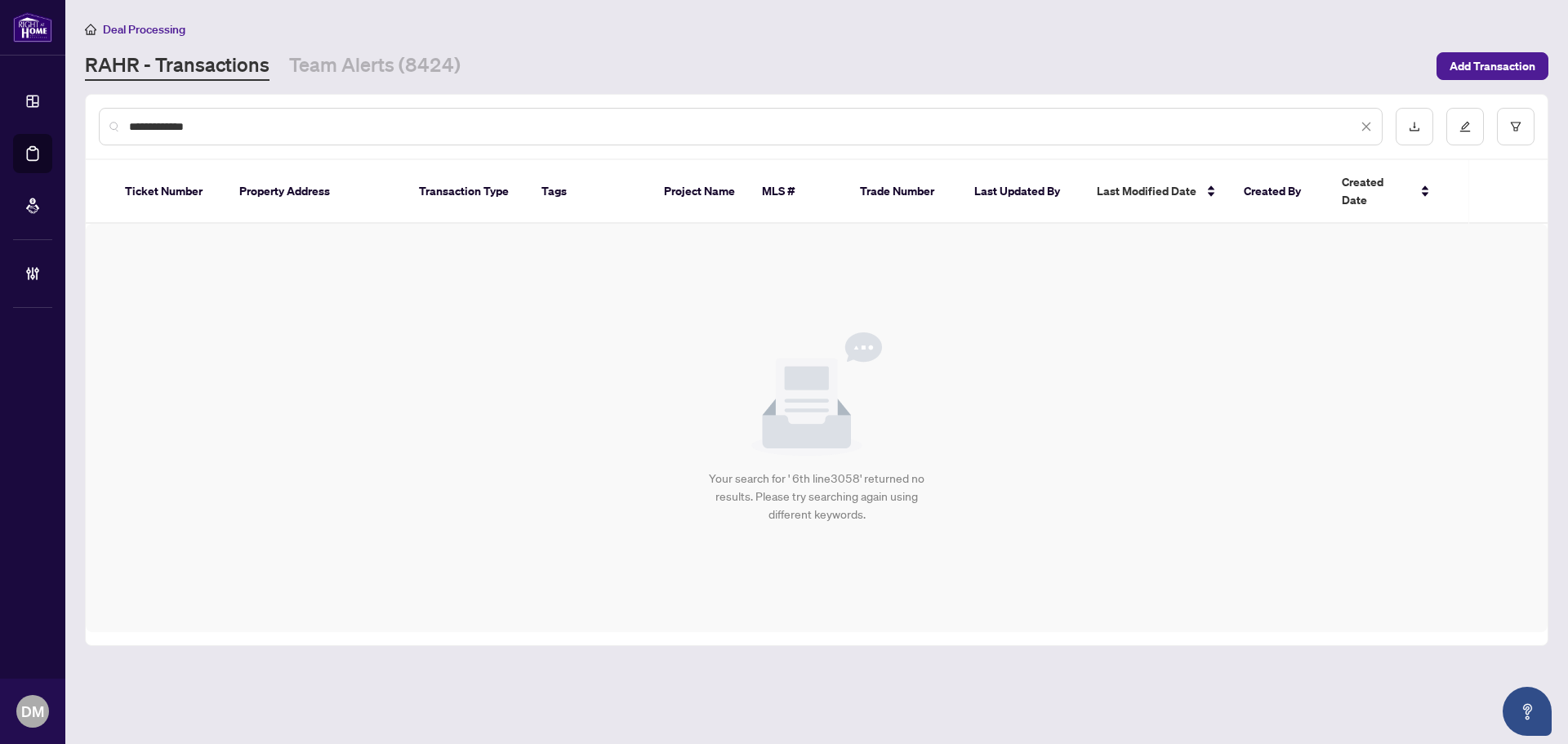
click at [172, 125] on input "**********" at bounding box center [743, 126] width 1228 height 18
click at [171, 126] on input "**********" at bounding box center [743, 126] width 1228 height 18
type input "***"
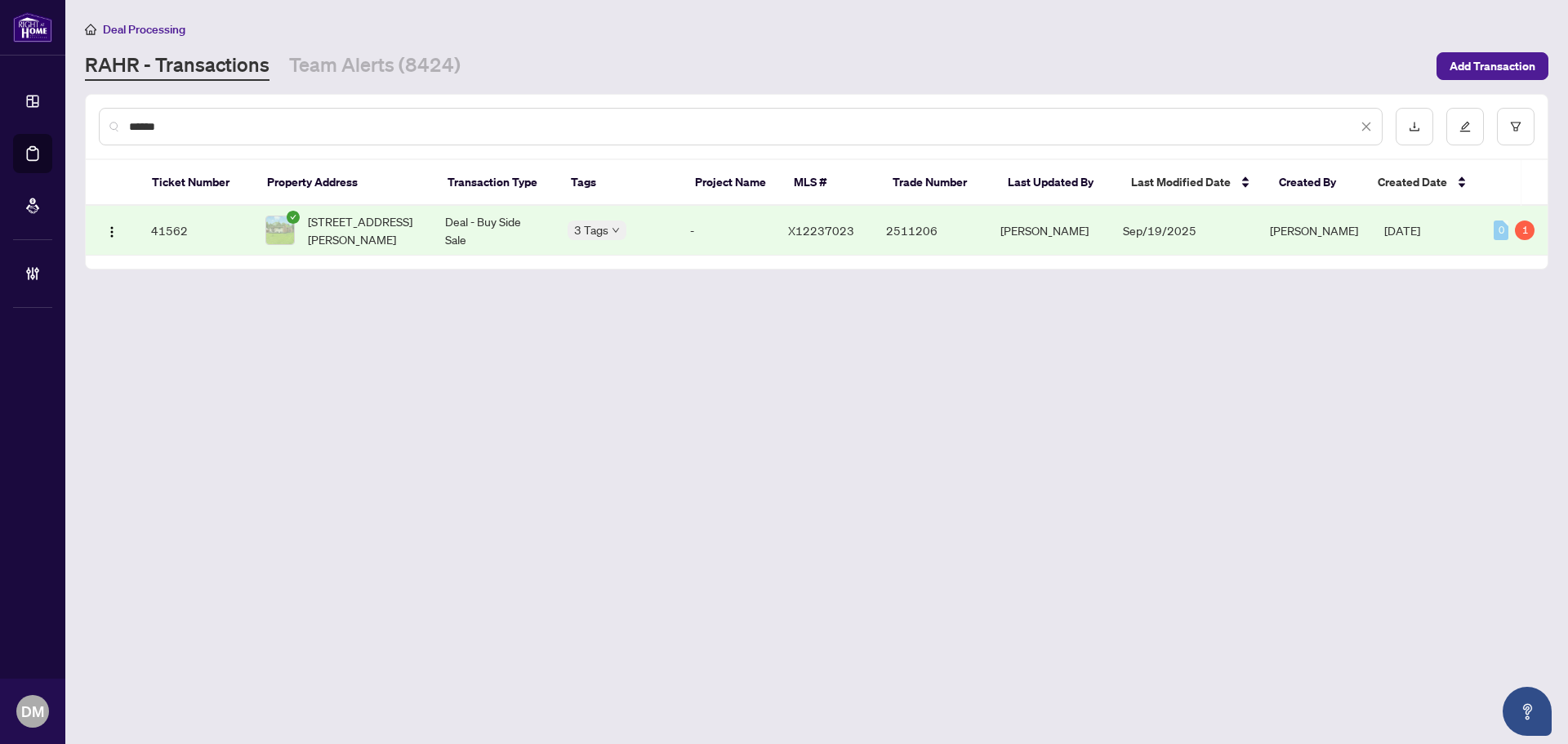
drag, startPoint x: 195, startPoint y: 130, endPoint x: 104, endPoint y: 121, distance: 91.4
click at [104, 121] on div "***" at bounding box center [740, 126] width 1284 height 38
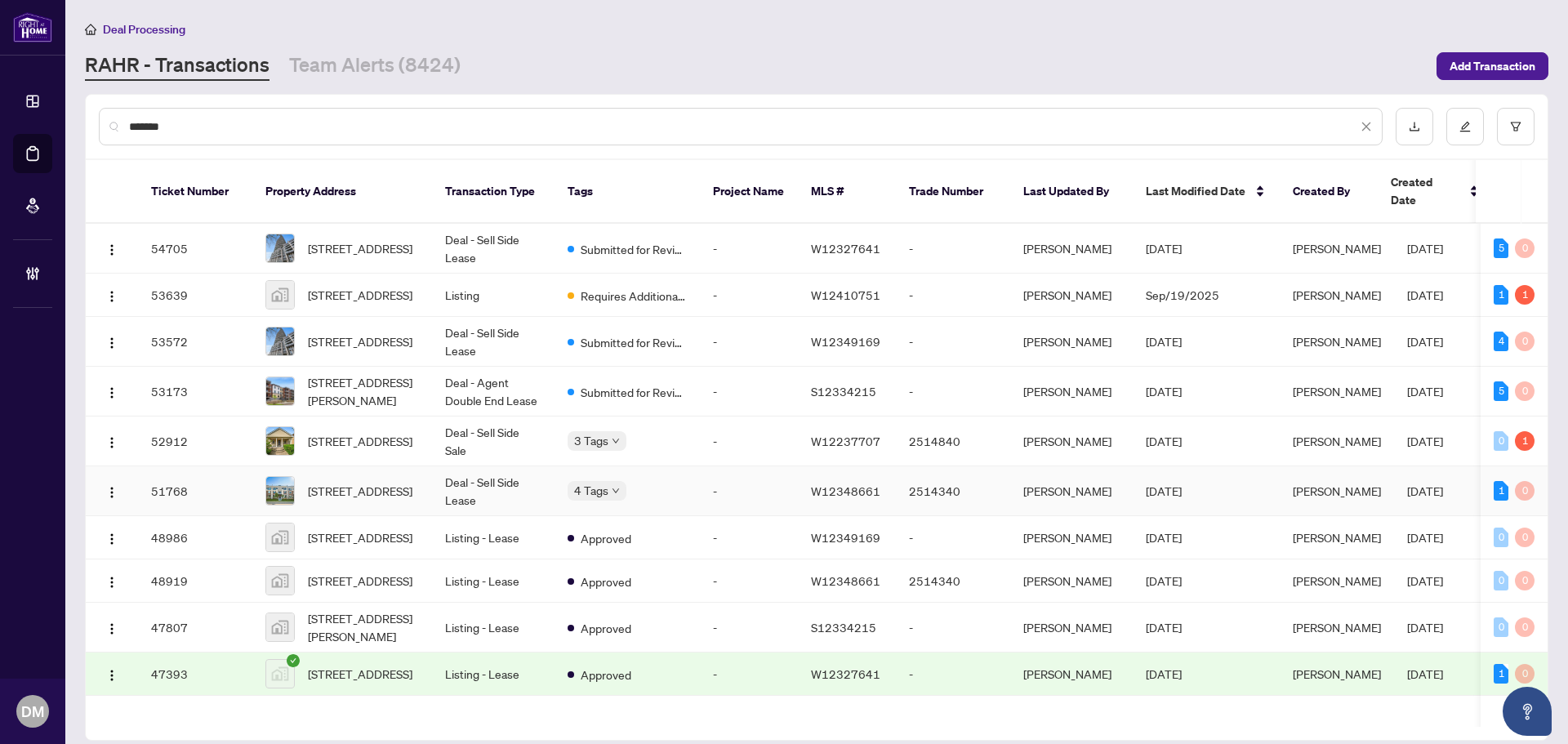
type input "******"
click at [471, 486] on td "Deal - Sell Side Lease" at bounding box center [493, 491] width 122 height 50
drag, startPoint x: 227, startPoint y: 121, endPoint x: 26, endPoint y: 159, distance: 204.6
click at [26, 159] on div "Dashboard Deal Processing Mortgage Referrals Brokerage Management DM Don Mills …" at bounding box center [784, 372] width 1568 height 744
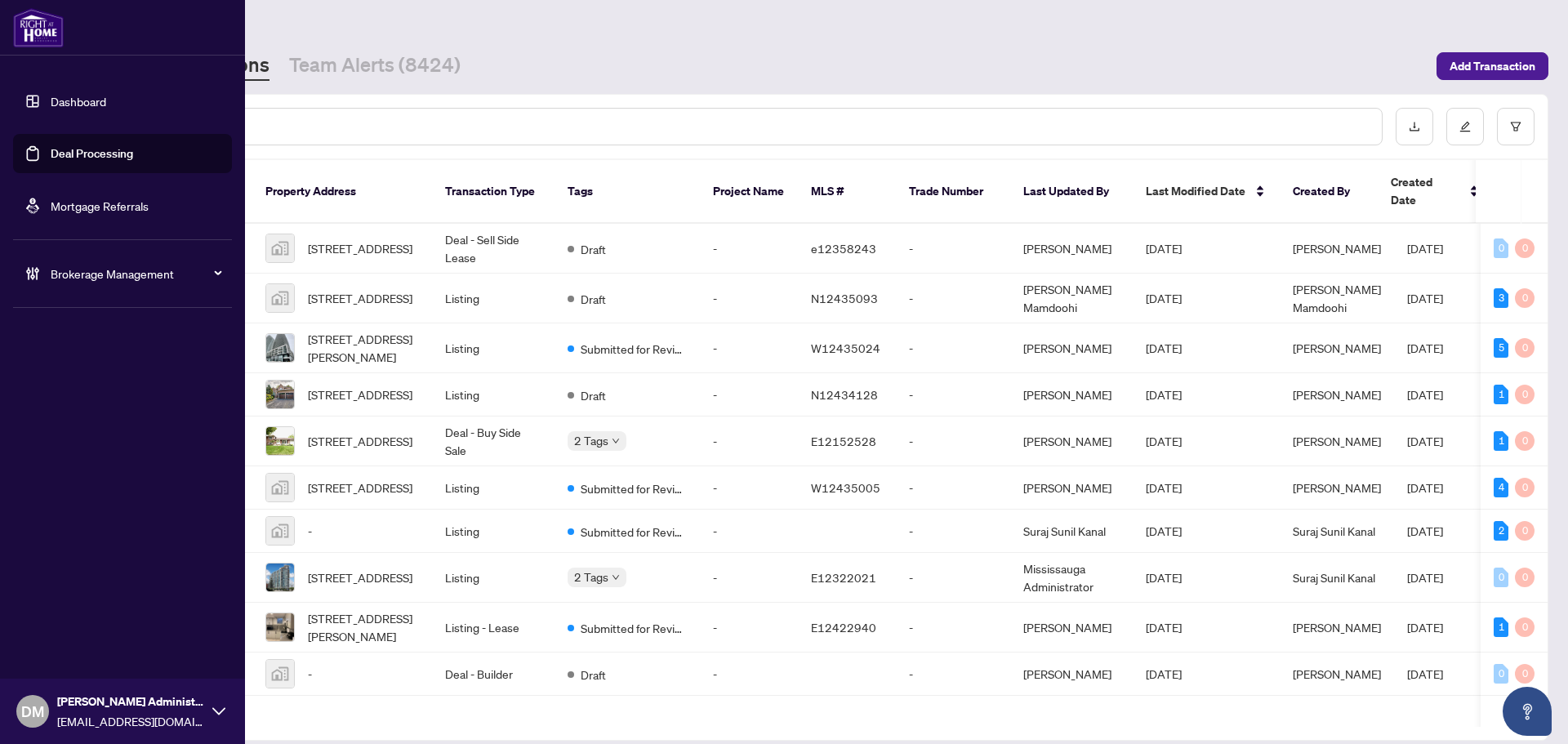
drag, startPoint x: 46, startPoint y: 273, endPoint x: 63, endPoint y: 272, distance: 17.0
click at [47, 273] on div "Brokerage Management" at bounding box center [123, 274] width 219 height 39
click at [85, 385] on link "Manage Agents" at bounding box center [74, 392] width 81 height 15
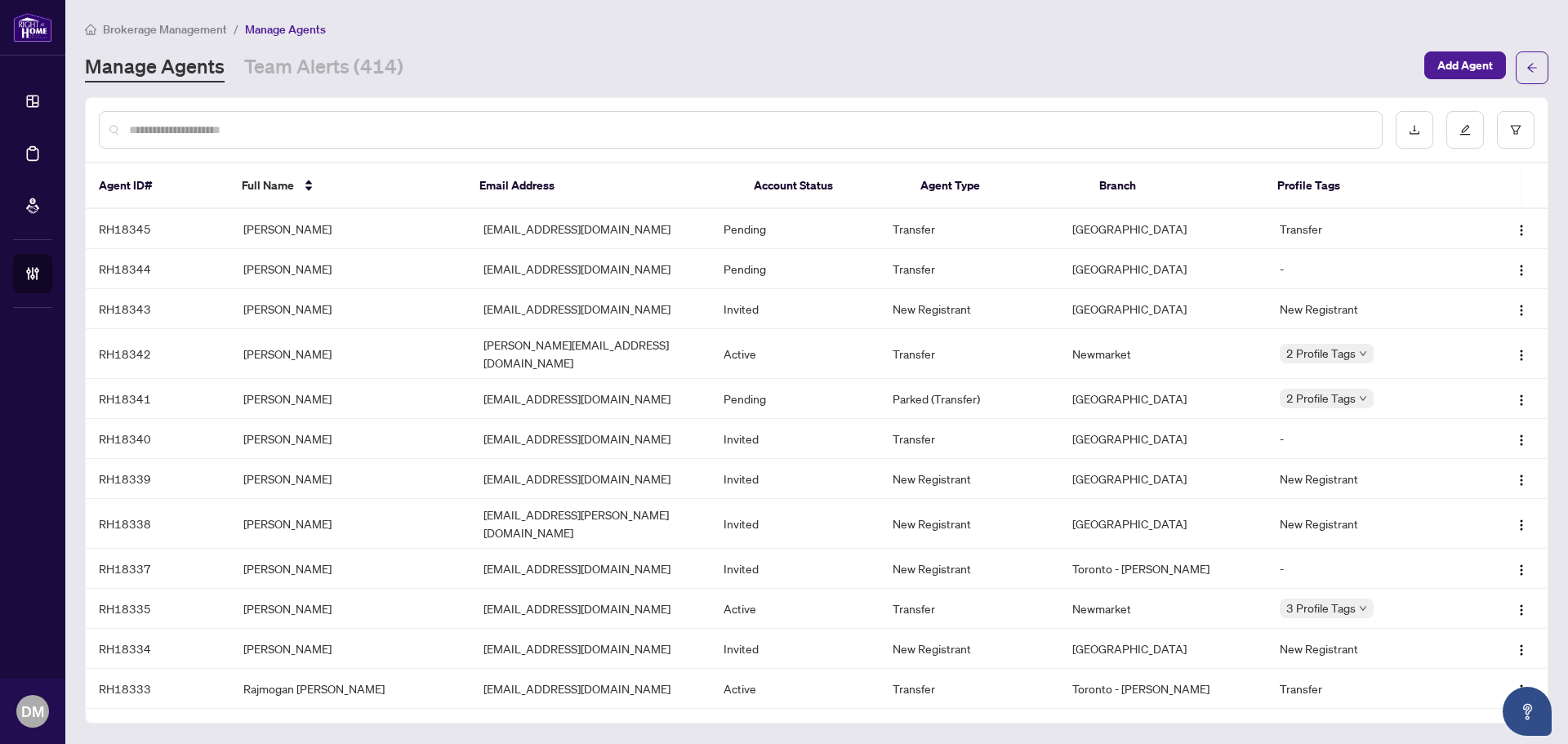
click at [227, 126] on input "text" at bounding box center [749, 129] width 1240 height 18
paste input "********"
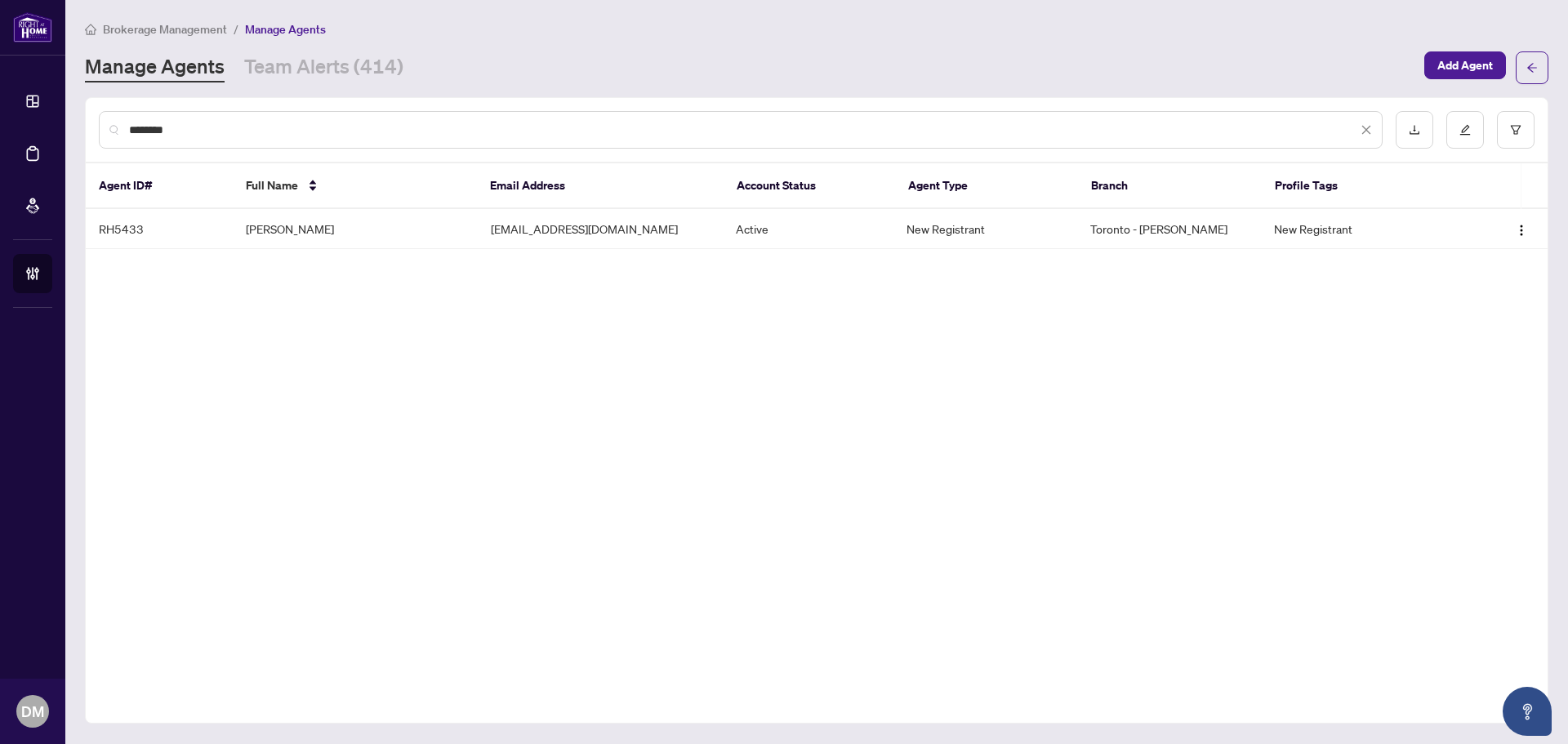
type input "********"
click at [360, 248] on td "Taras Mintenko" at bounding box center [355, 229] width 245 height 40
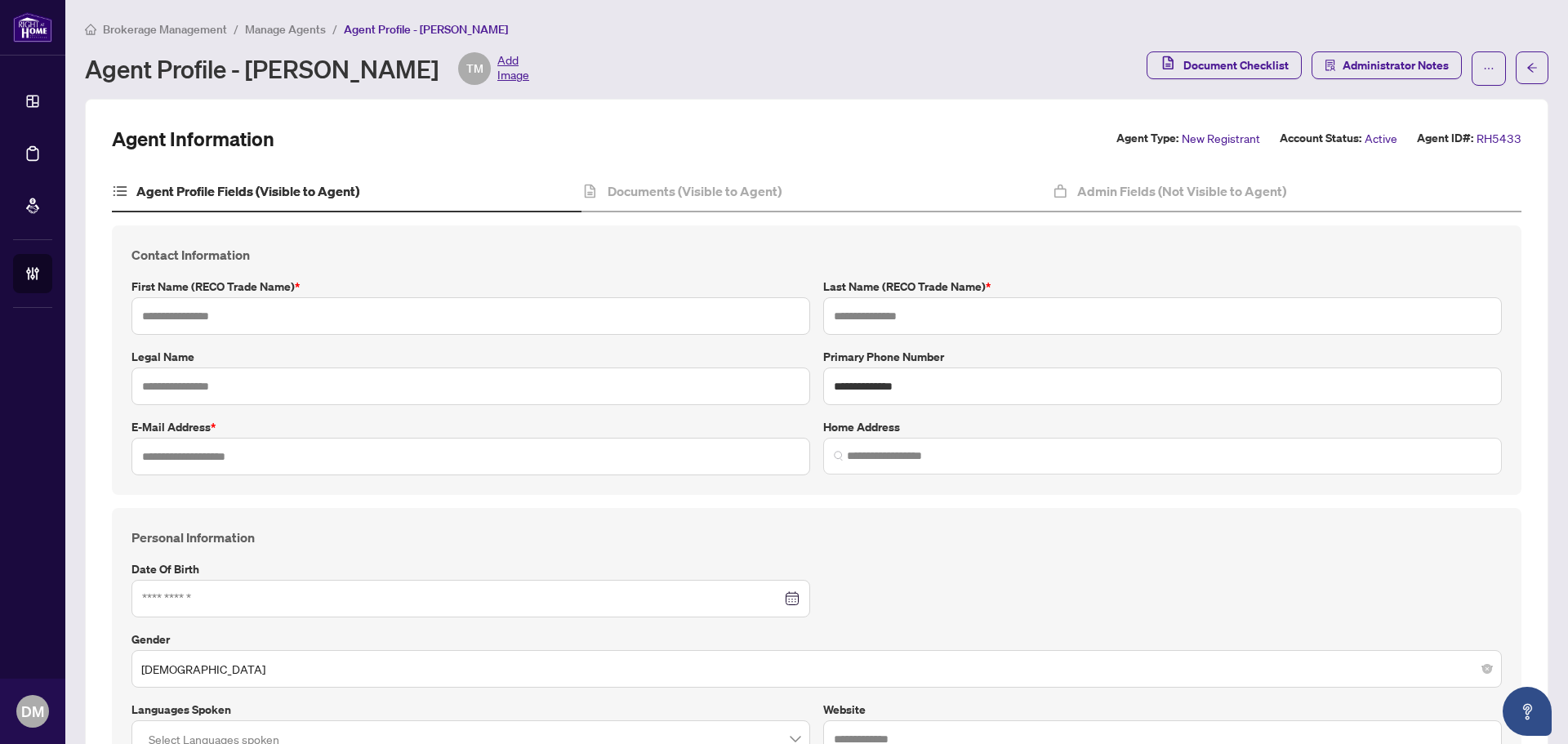
type input "*****"
type input "********"
type input "**********"
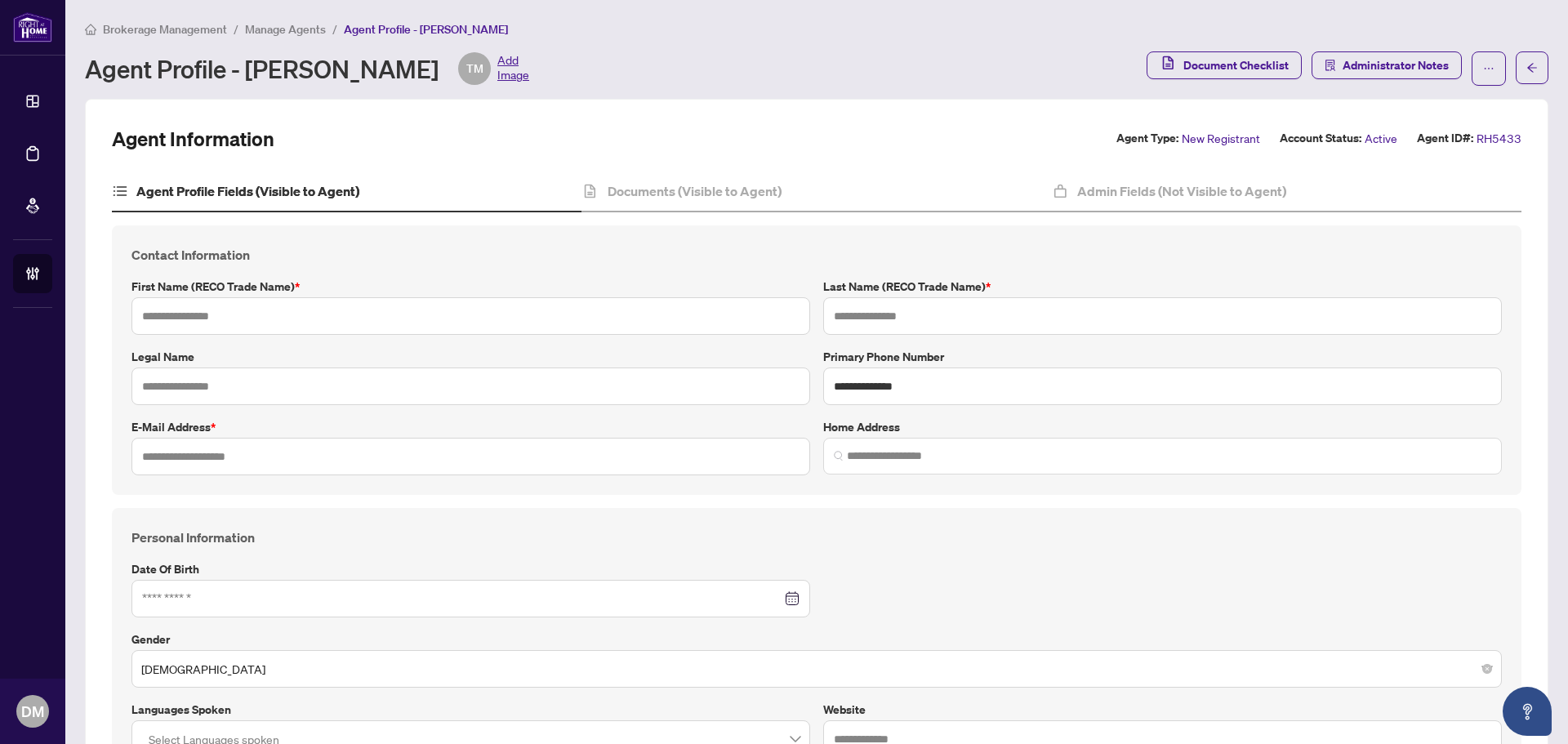
type input "*********"
type input "*"
type input "*******"
type input "**********"
type input "****"
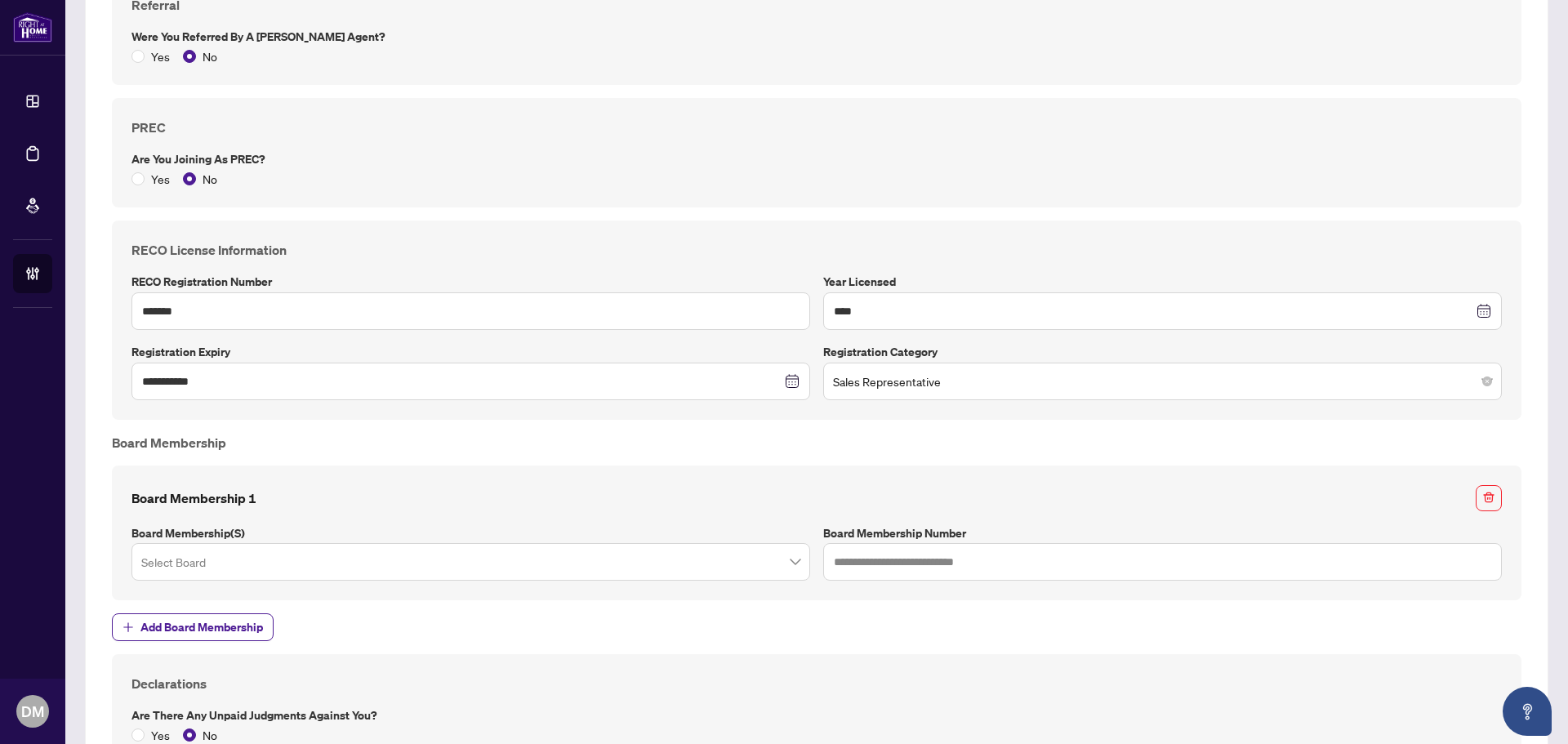
scroll to position [1470, 0]
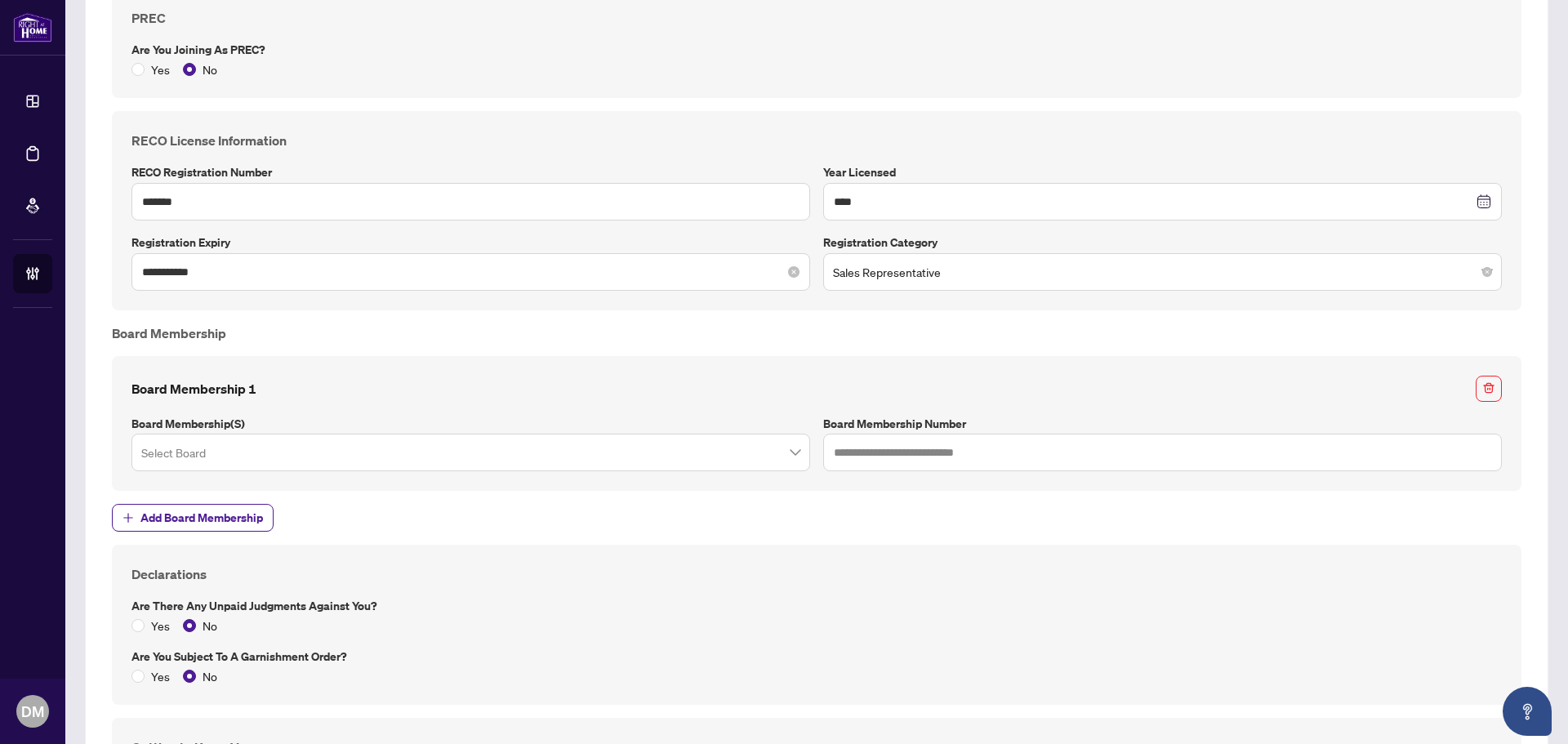
click at [259, 283] on div "**********" at bounding box center [470, 272] width 679 height 38
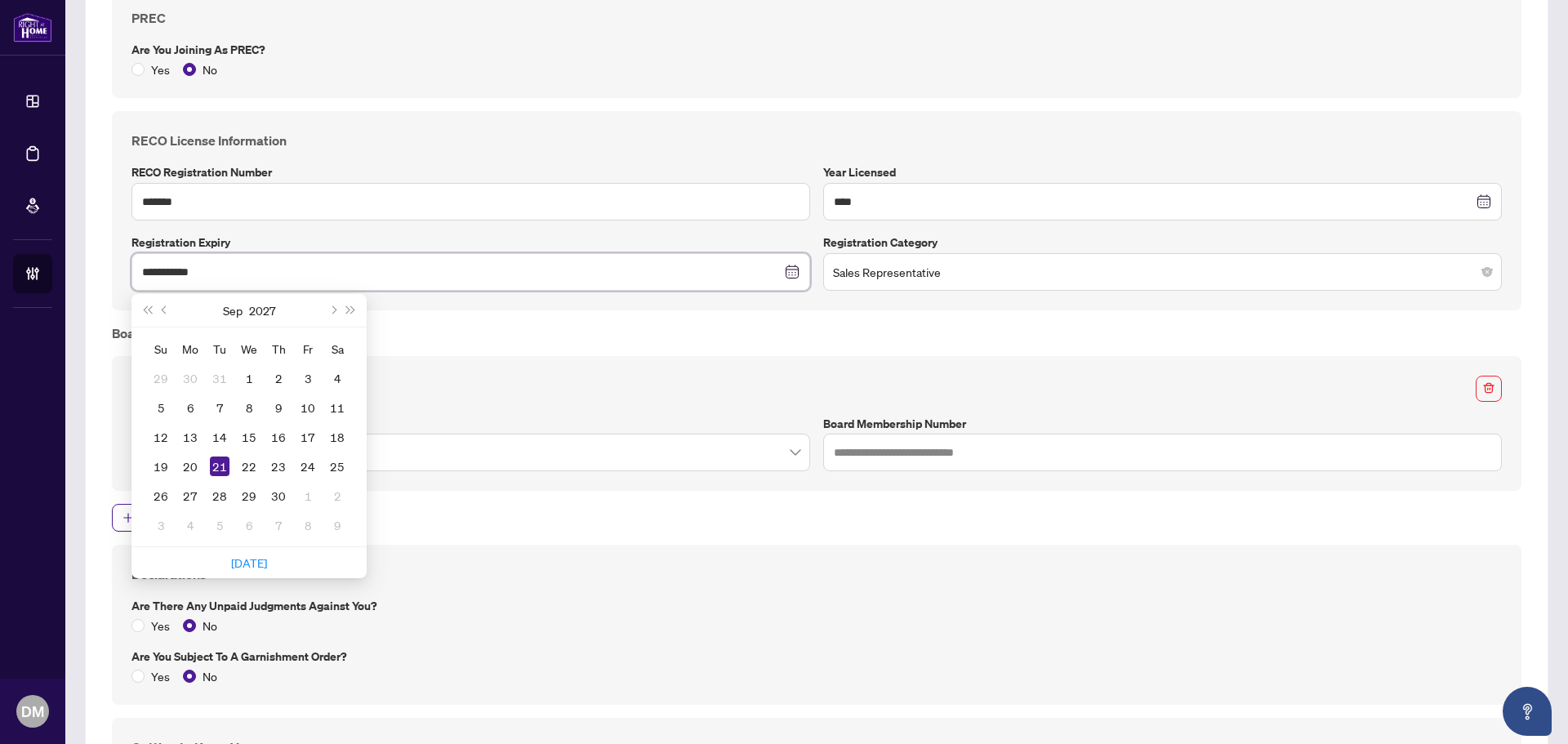
type input "**********"
click at [572, 357] on div "Board Membership 1 Board Membership(s) Select Board Board Membership Number" at bounding box center [817, 424] width 1410 height 136
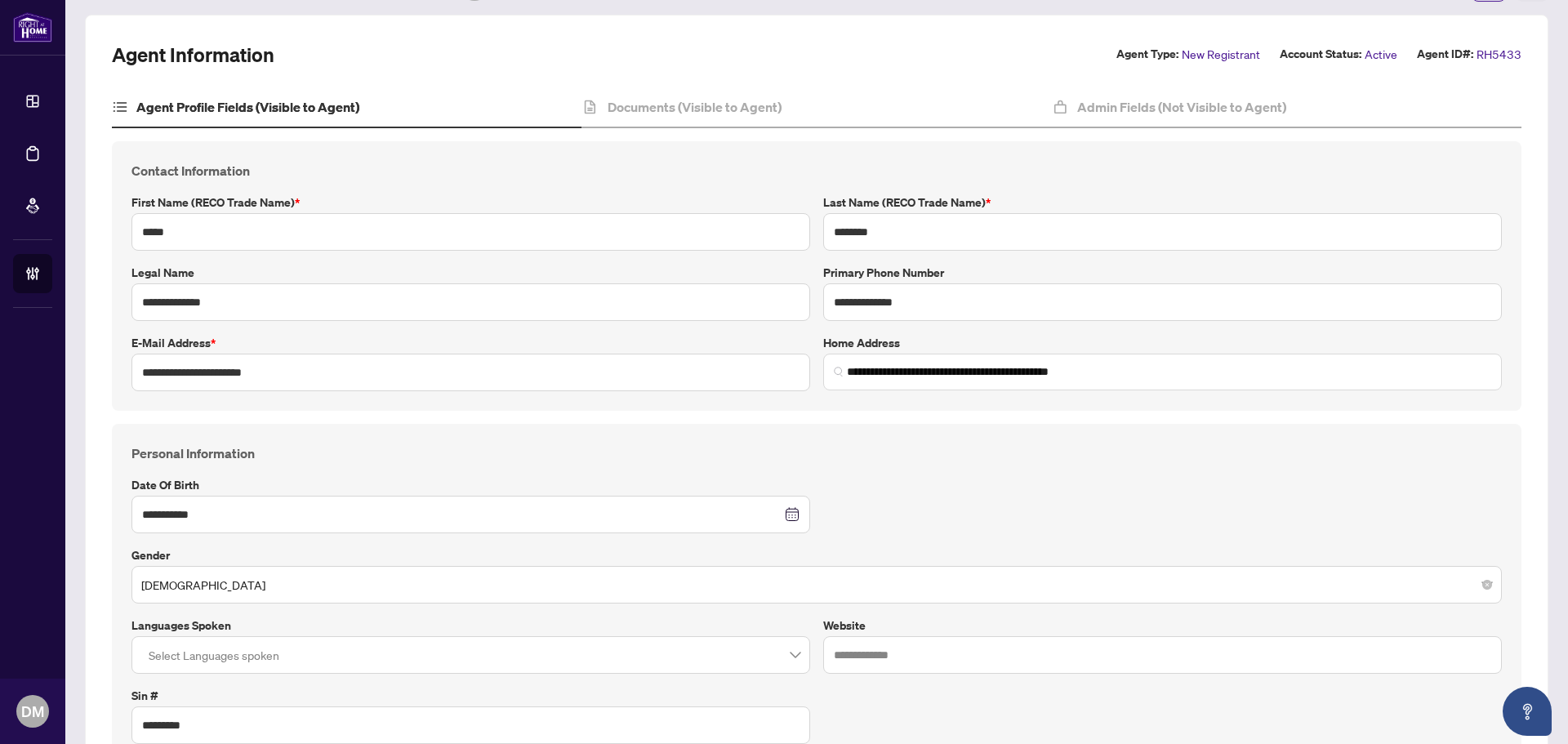
scroll to position [0, 0]
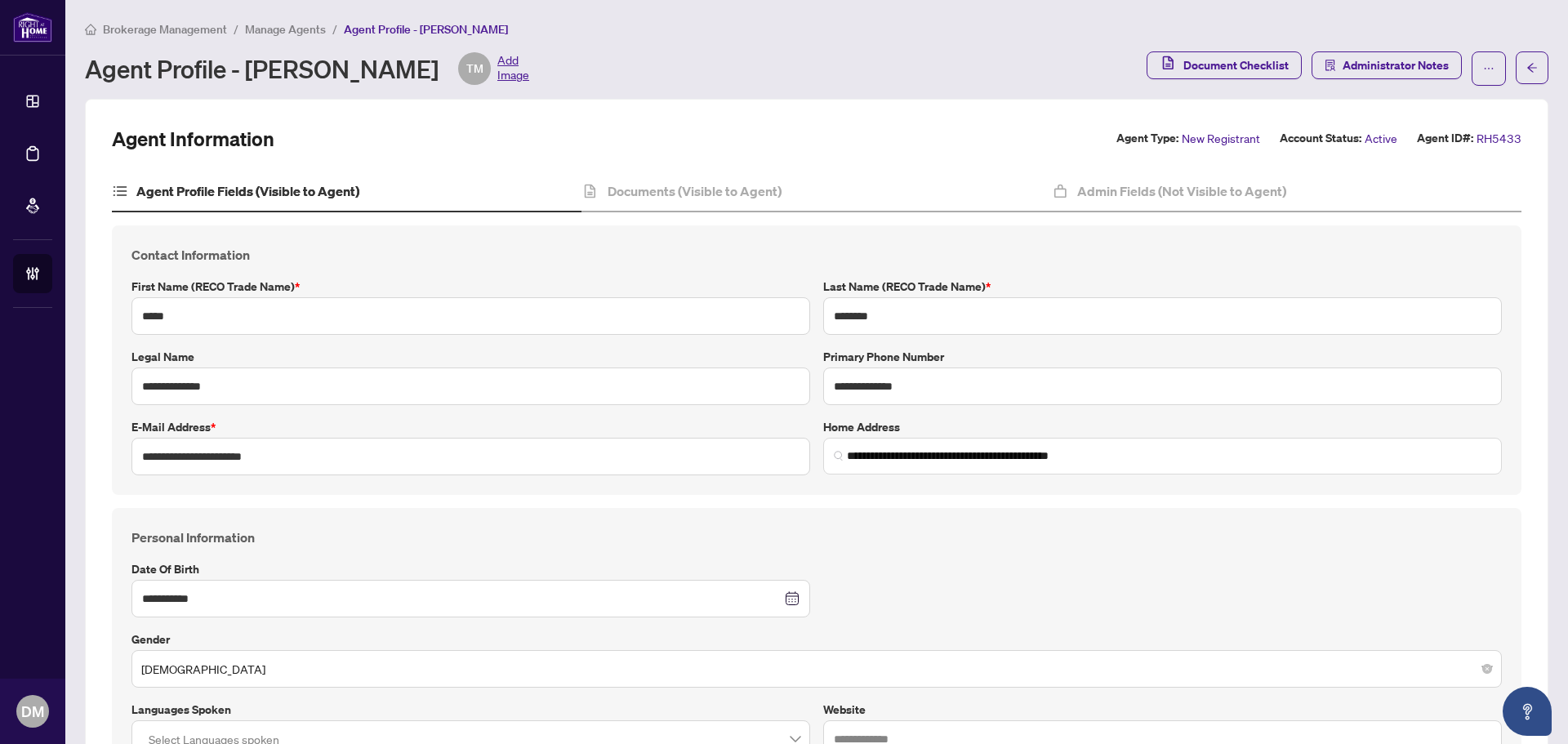
click at [292, 30] on span "Manage Agents" at bounding box center [285, 29] width 81 height 15
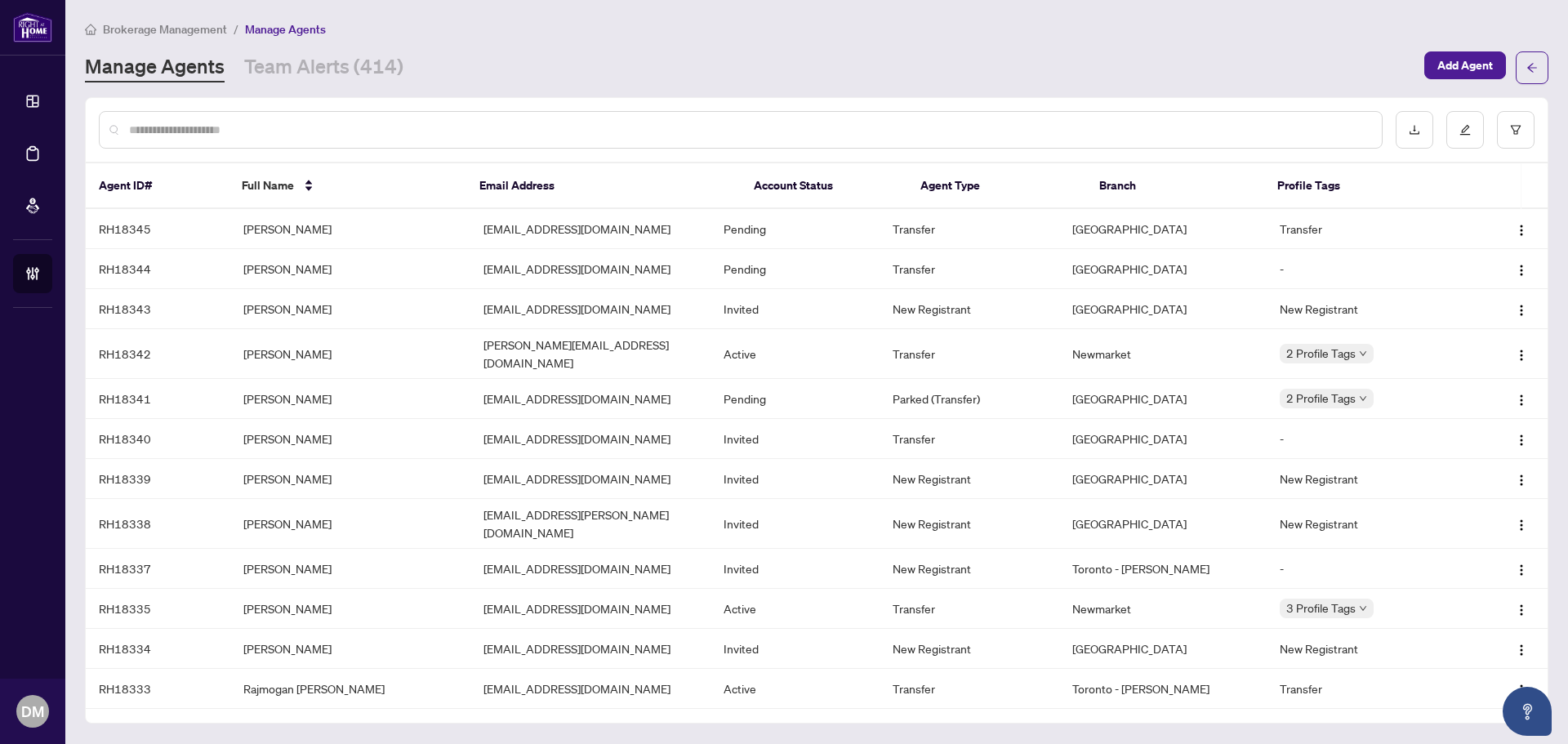
paste input "*********"
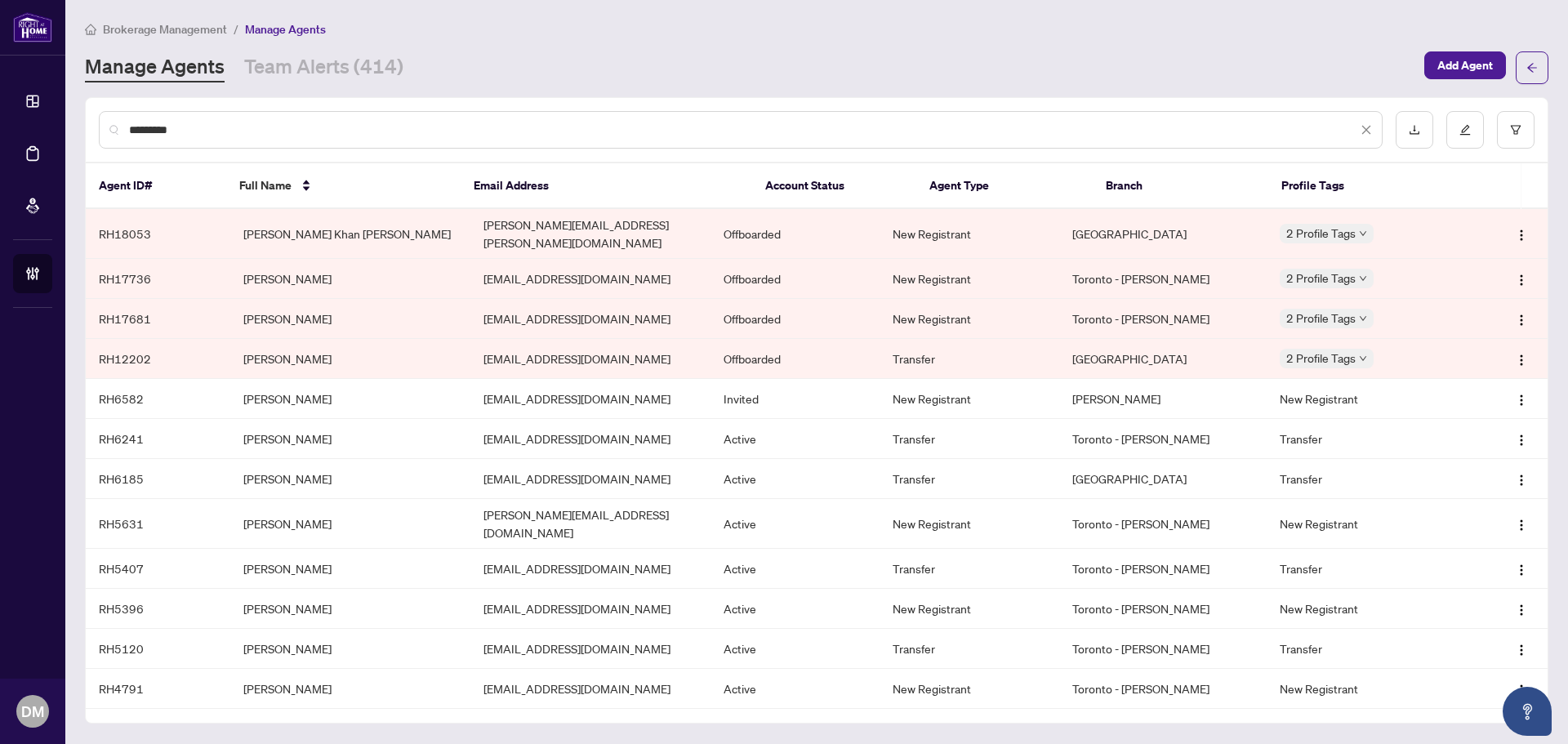
click at [128, 129] on div "*********" at bounding box center [740, 130] width 1284 height 38
click at [131, 128] on input "*********" at bounding box center [743, 129] width 1228 height 18
type input "**********"
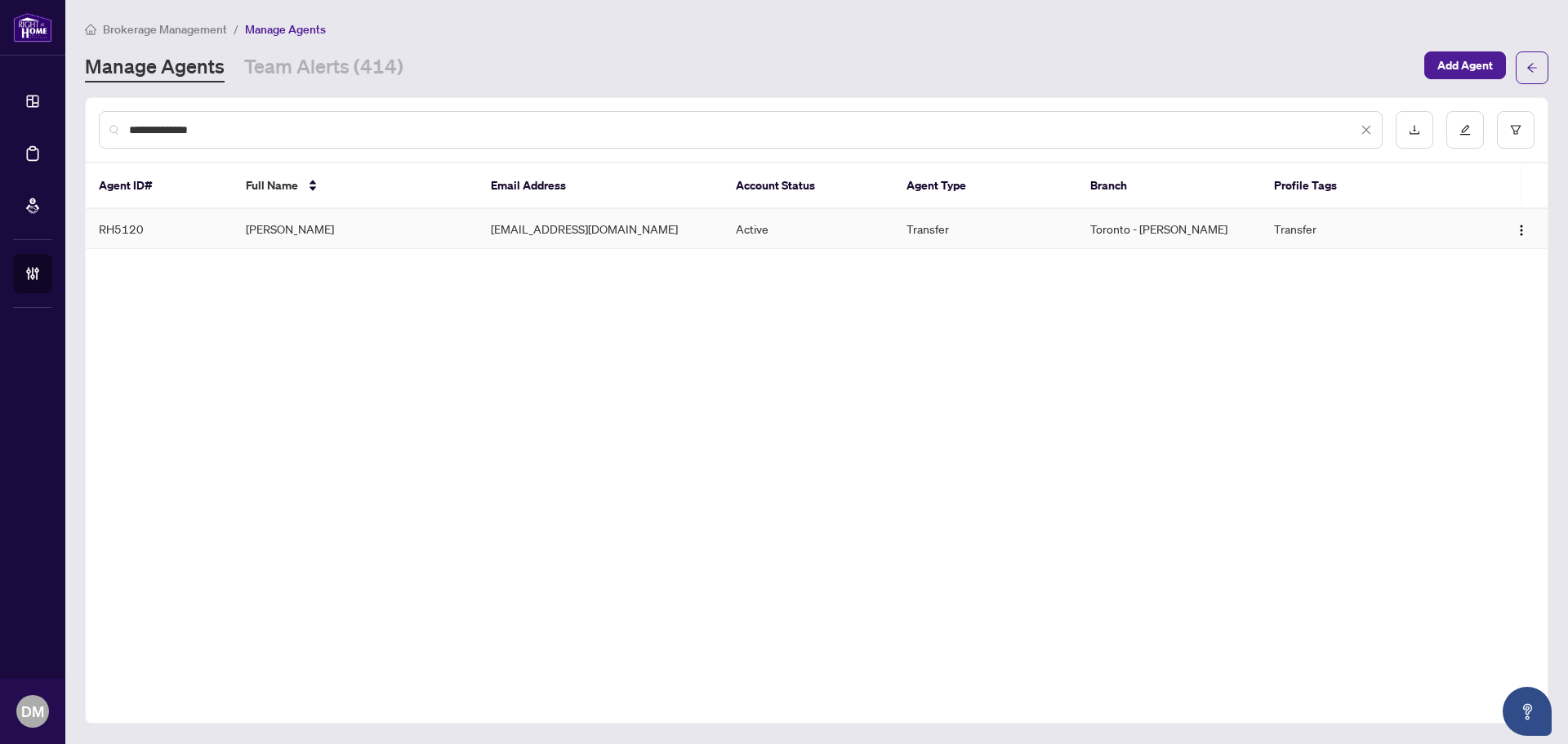
click at [345, 238] on td "Adam Chowdhury" at bounding box center [355, 229] width 245 height 40
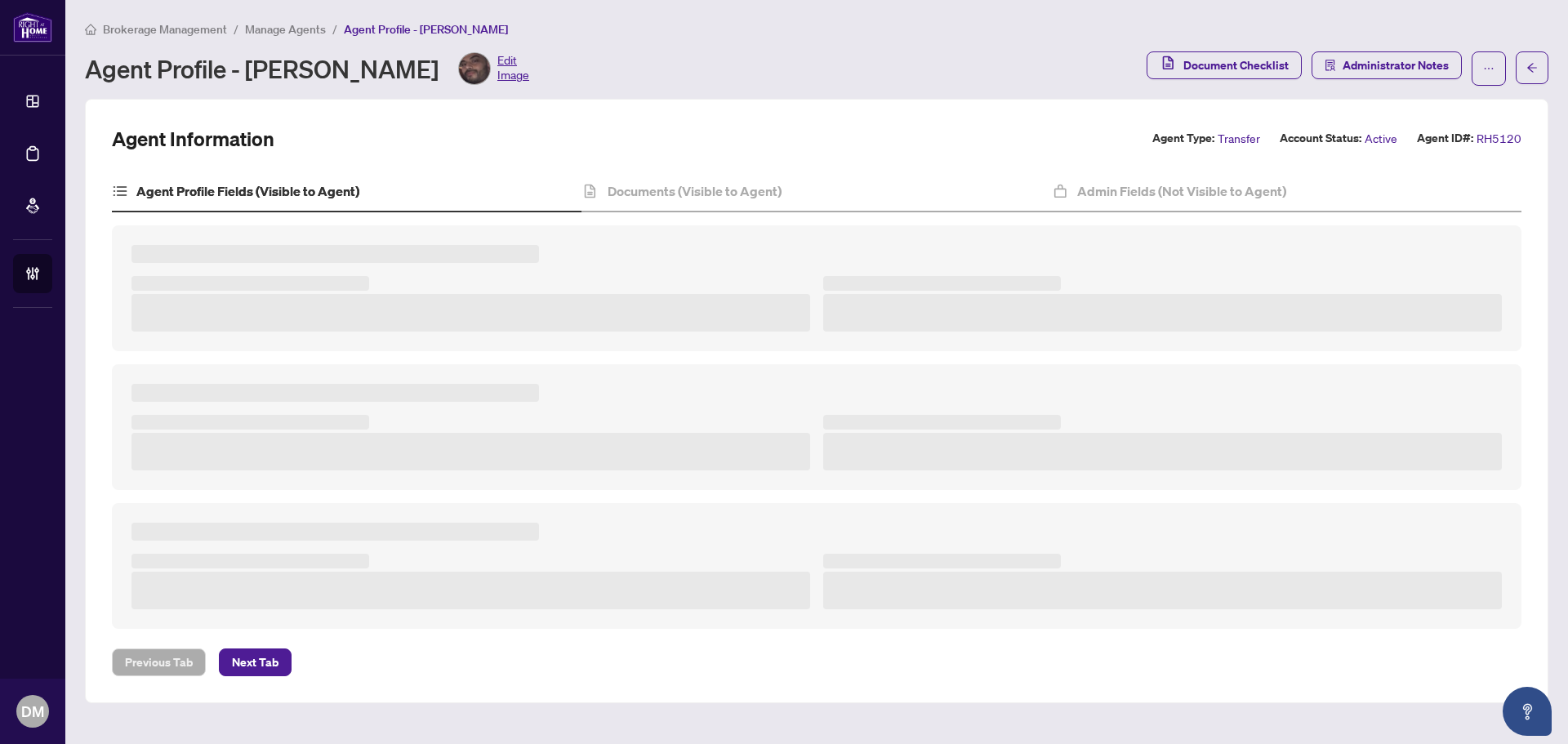
type textarea "**********"
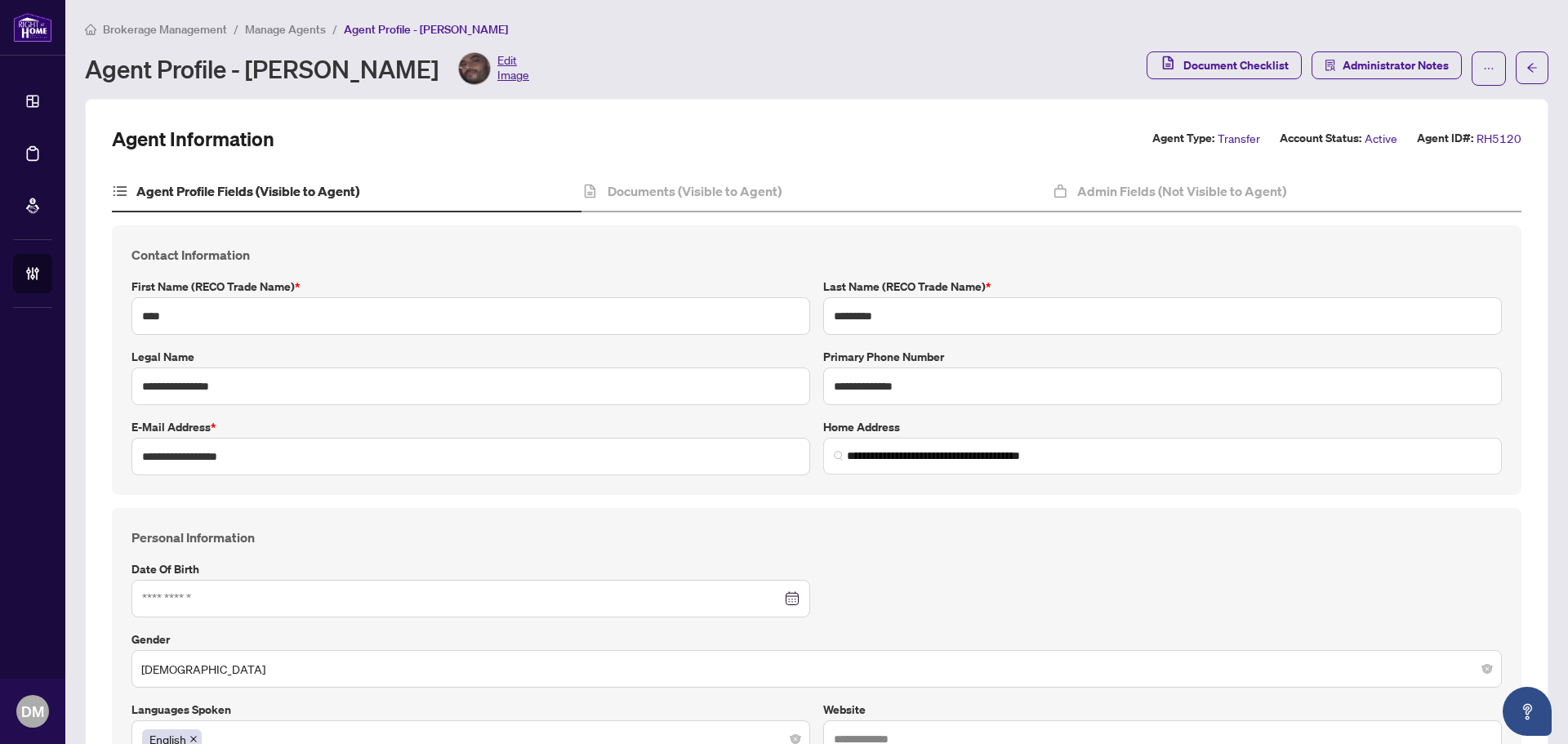
type input "**********"
type input "****"
type input "**********"
click at [469, 246] on h4 "Contact Information" at bounding box center [817, 254] width 1371 height 19
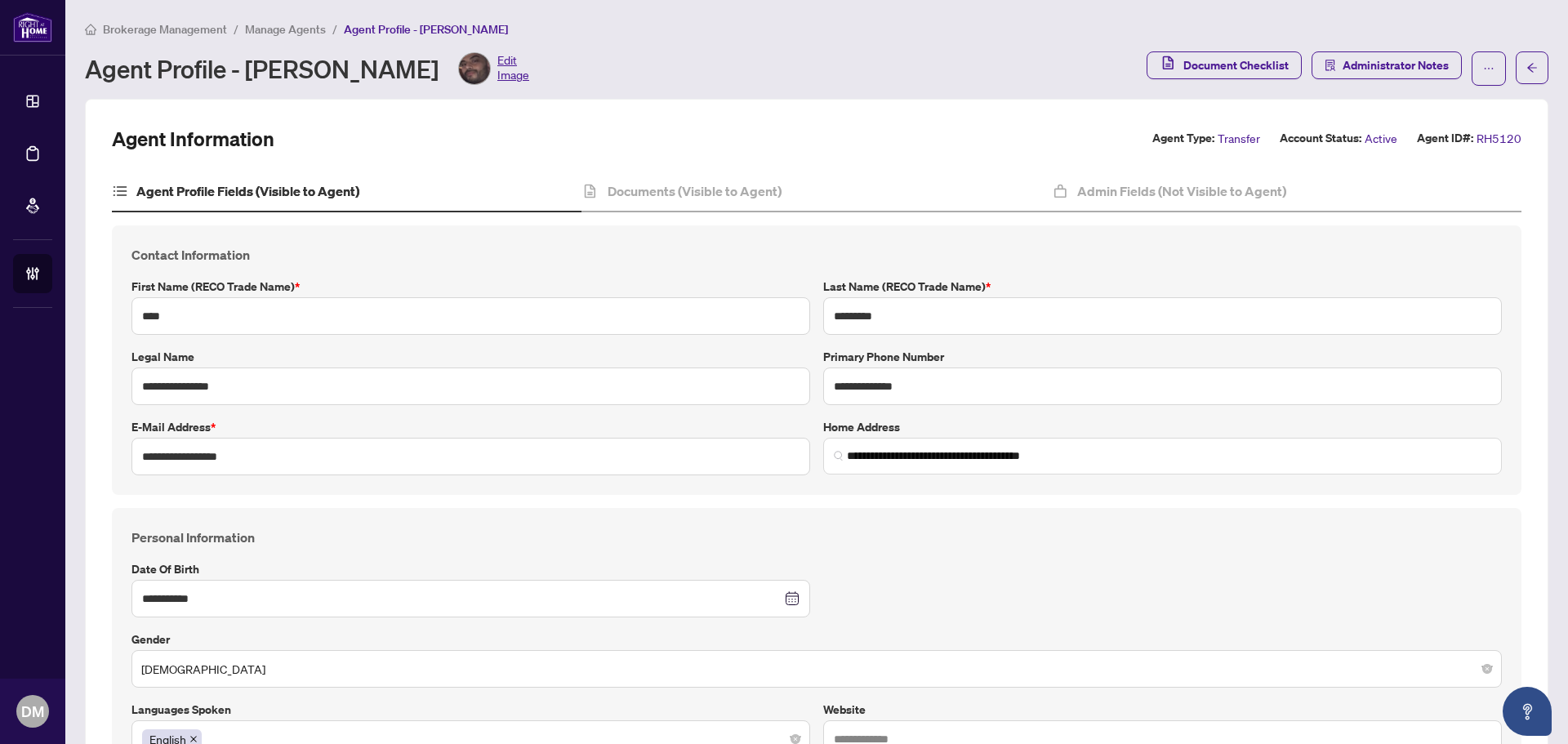
click at [497, 226] on div "**********" at bounding box center [817, 360] width 1410 height 269
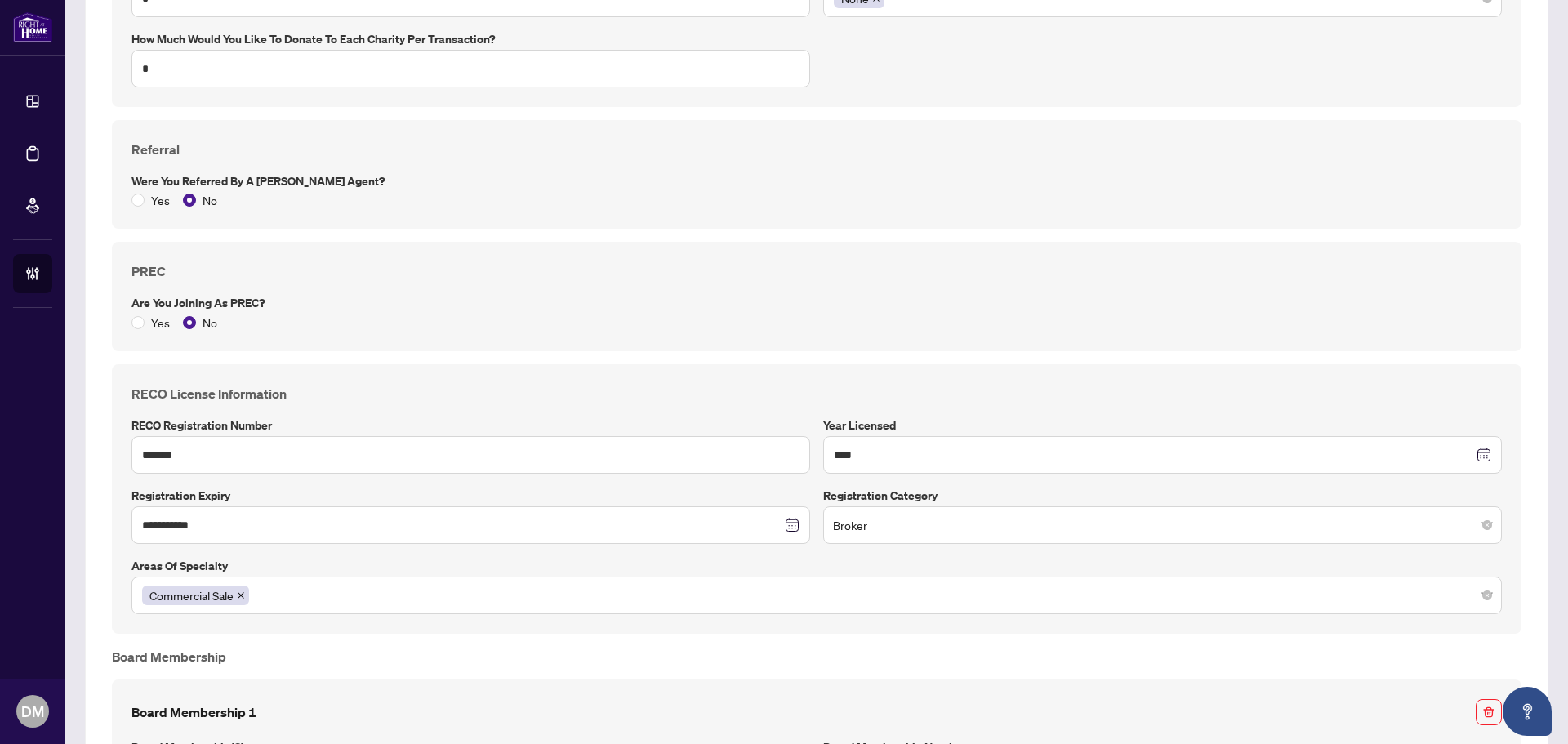
scroll to position [1634, 0]
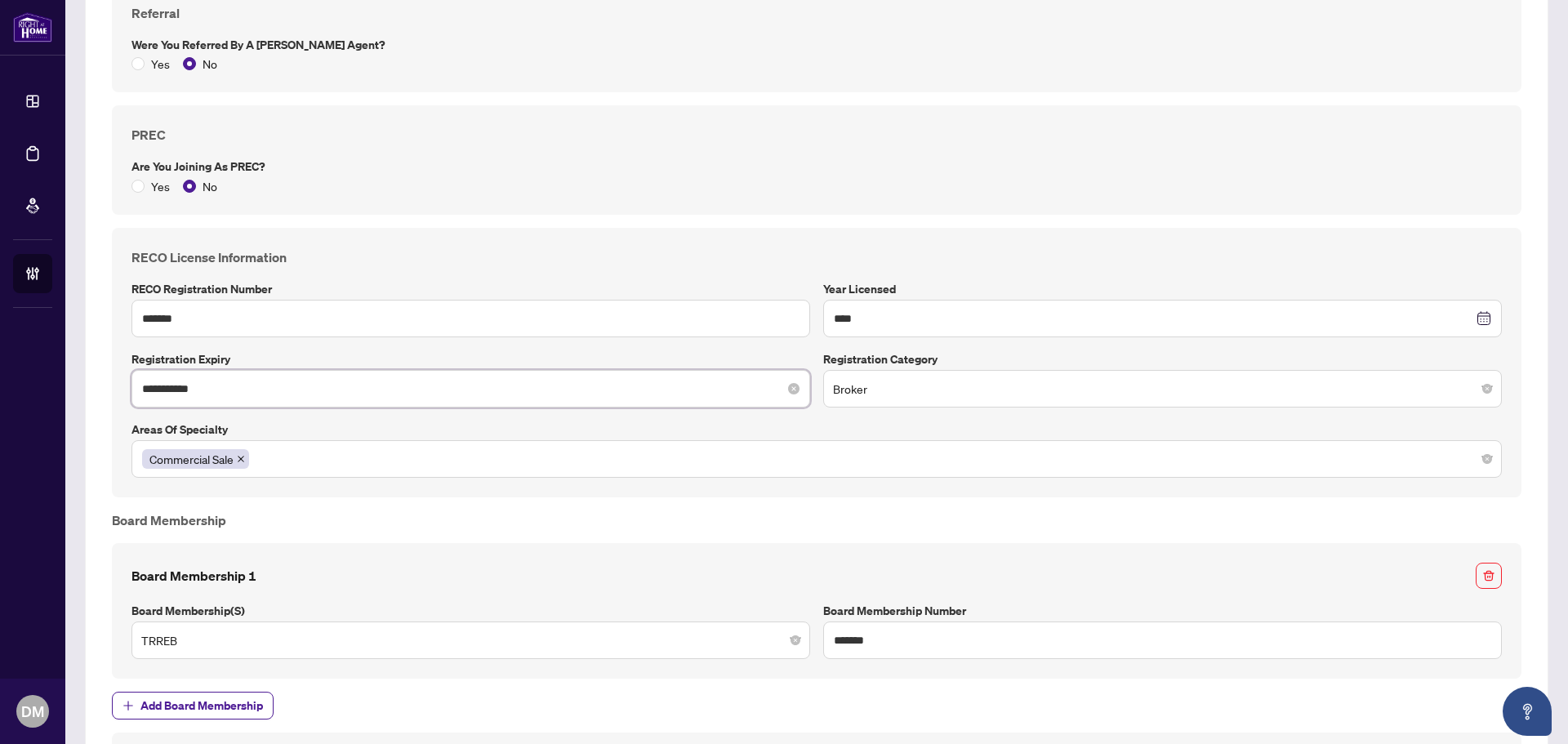
click at [261, 388] on input "**********" at bounding box center [462, 388] width 639 height 18
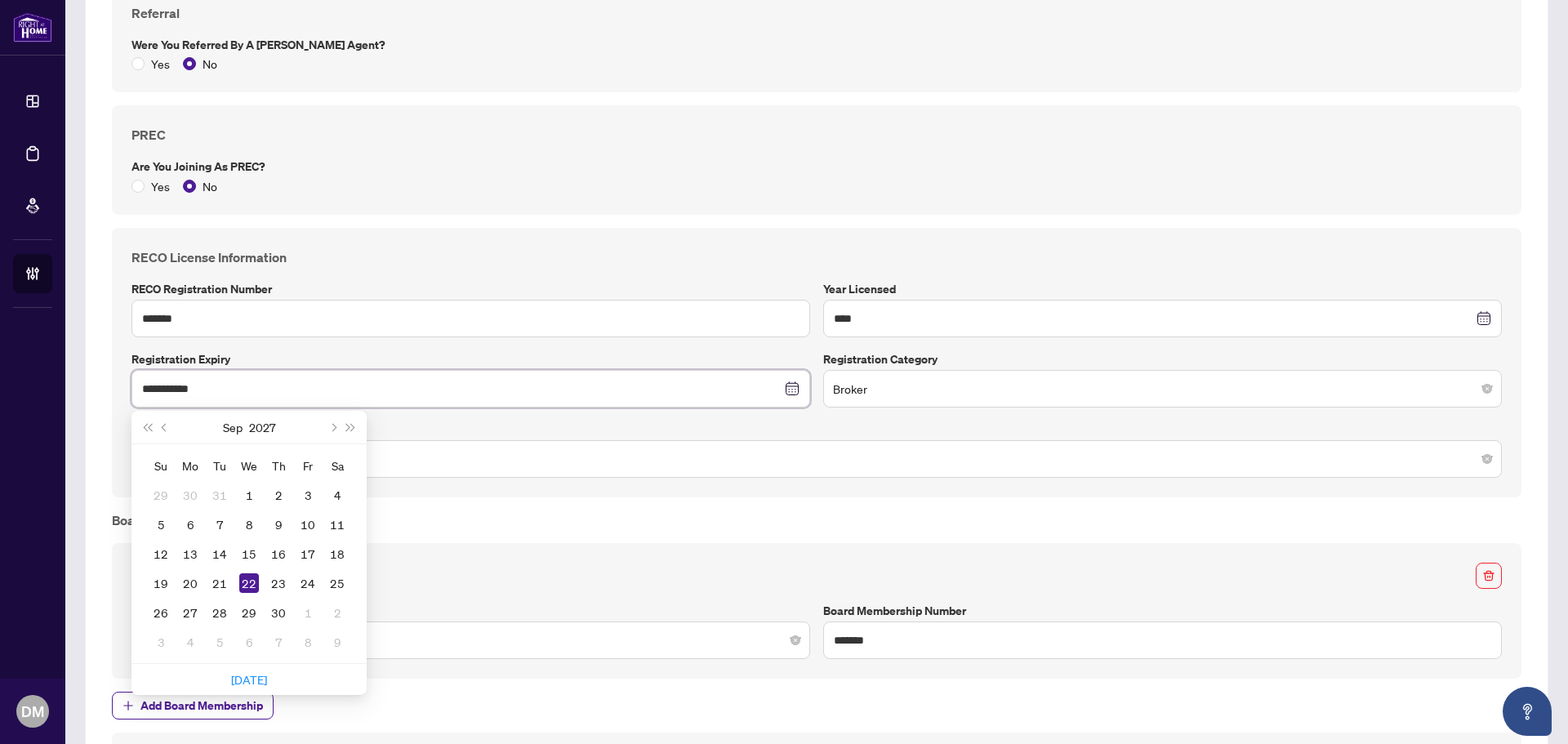
click at [530, 459] on div "Commercial Sale" at bounding box center [817, 459] width 1349 height 29
type input "**********"
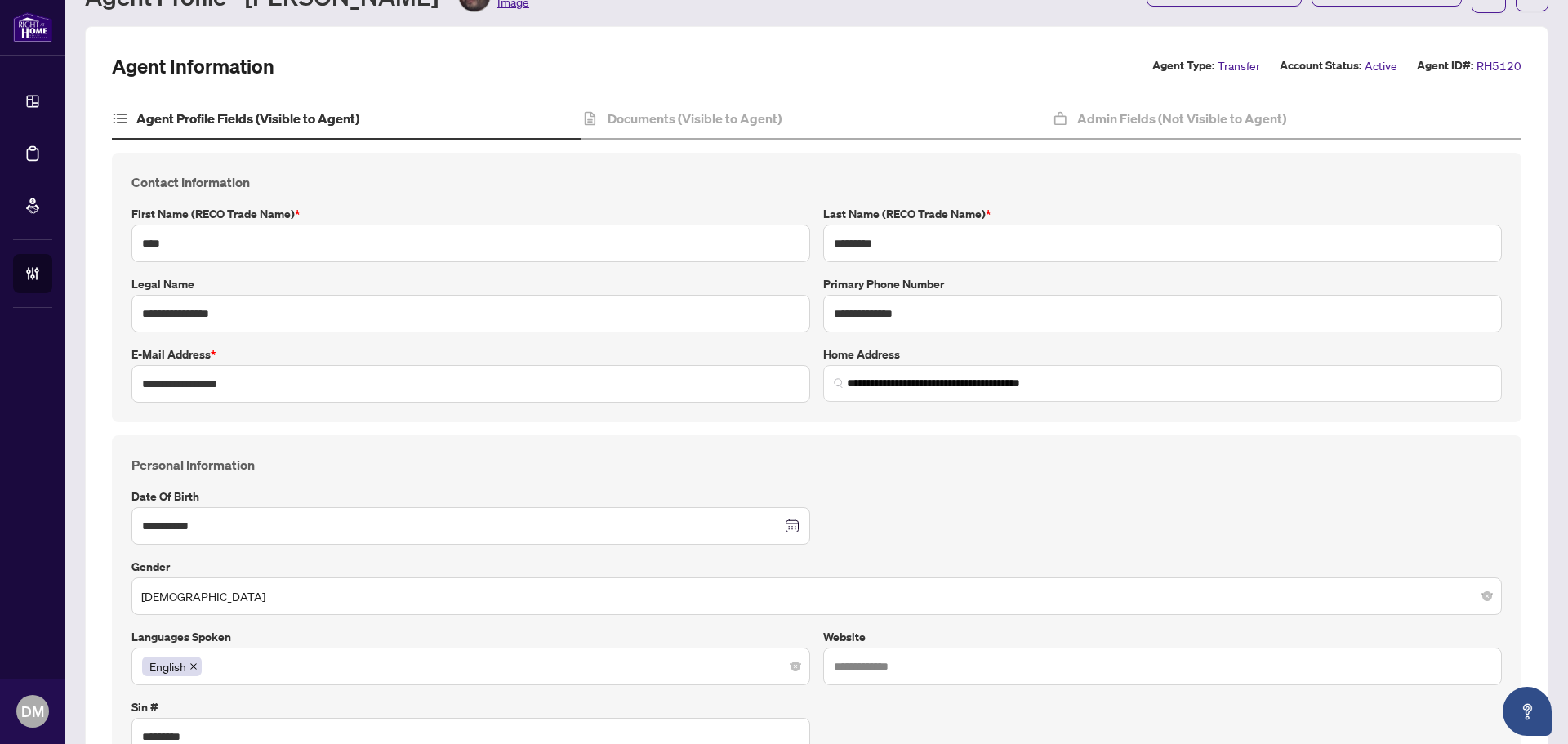
scroll to position [0, 0]
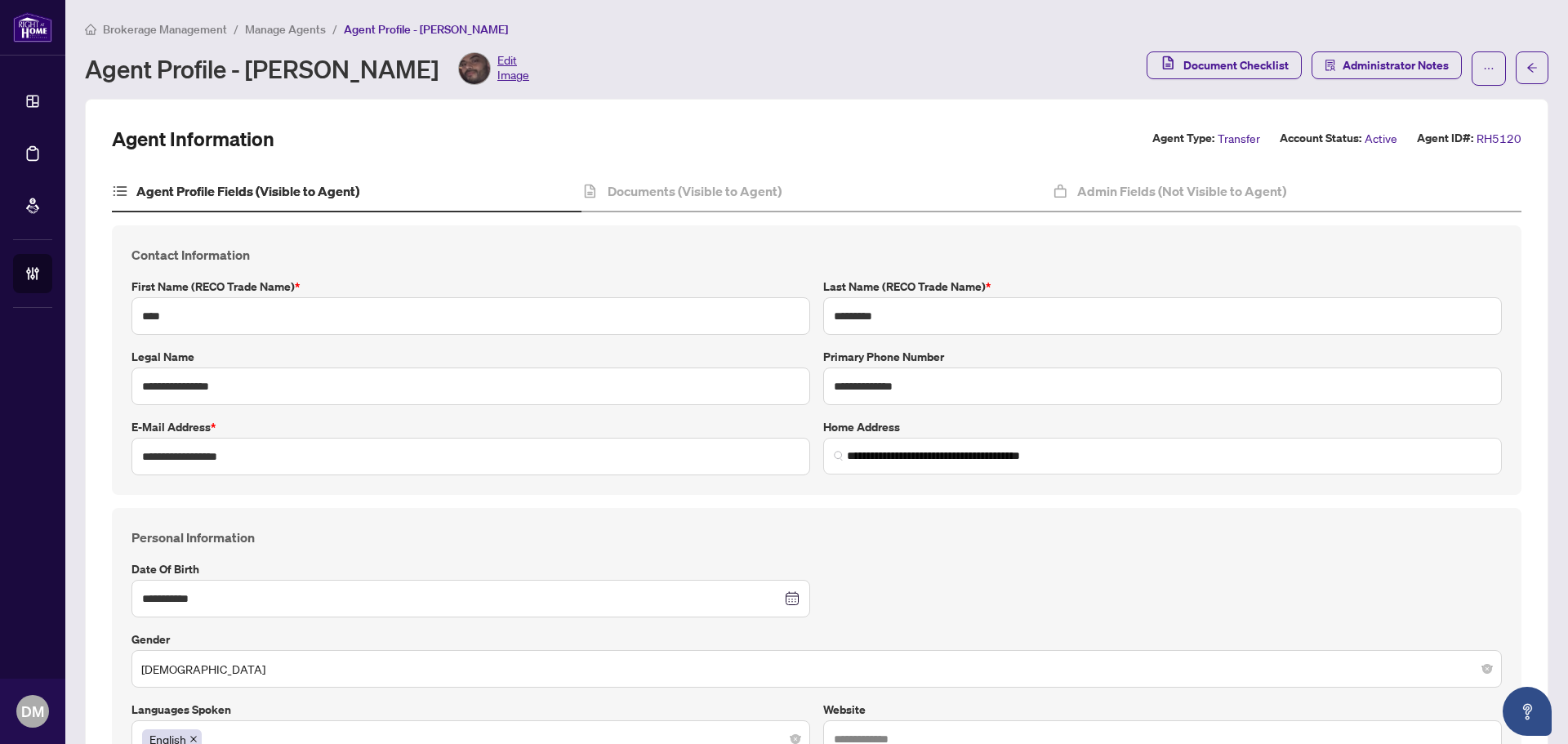
click at [300, 33] on span "Manage Agents" at bounding box center [285, 29] width 81 height 15
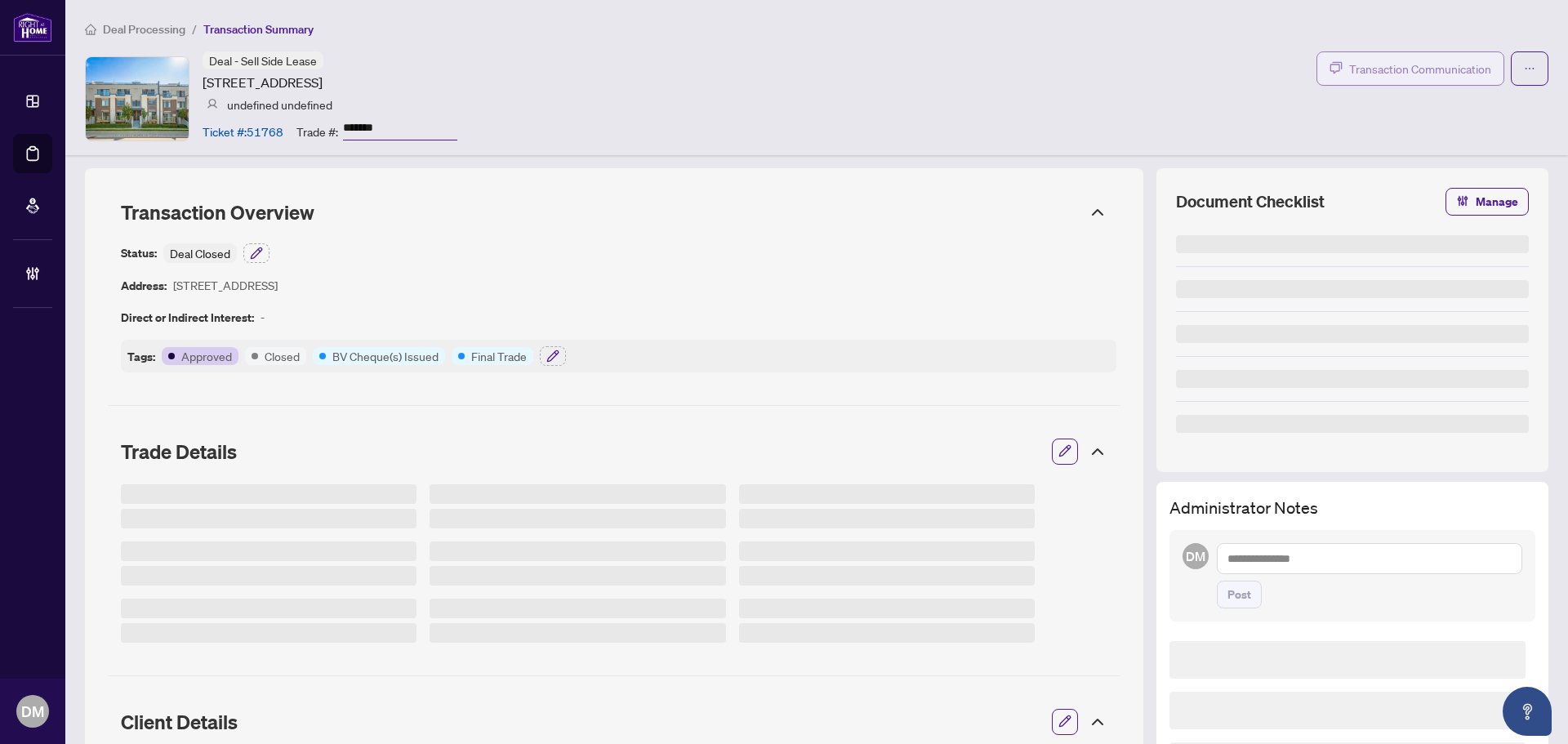
click at [1401, 74] on span "Transaction Communication" at bounding box center [1420, 69] width 142 height 18
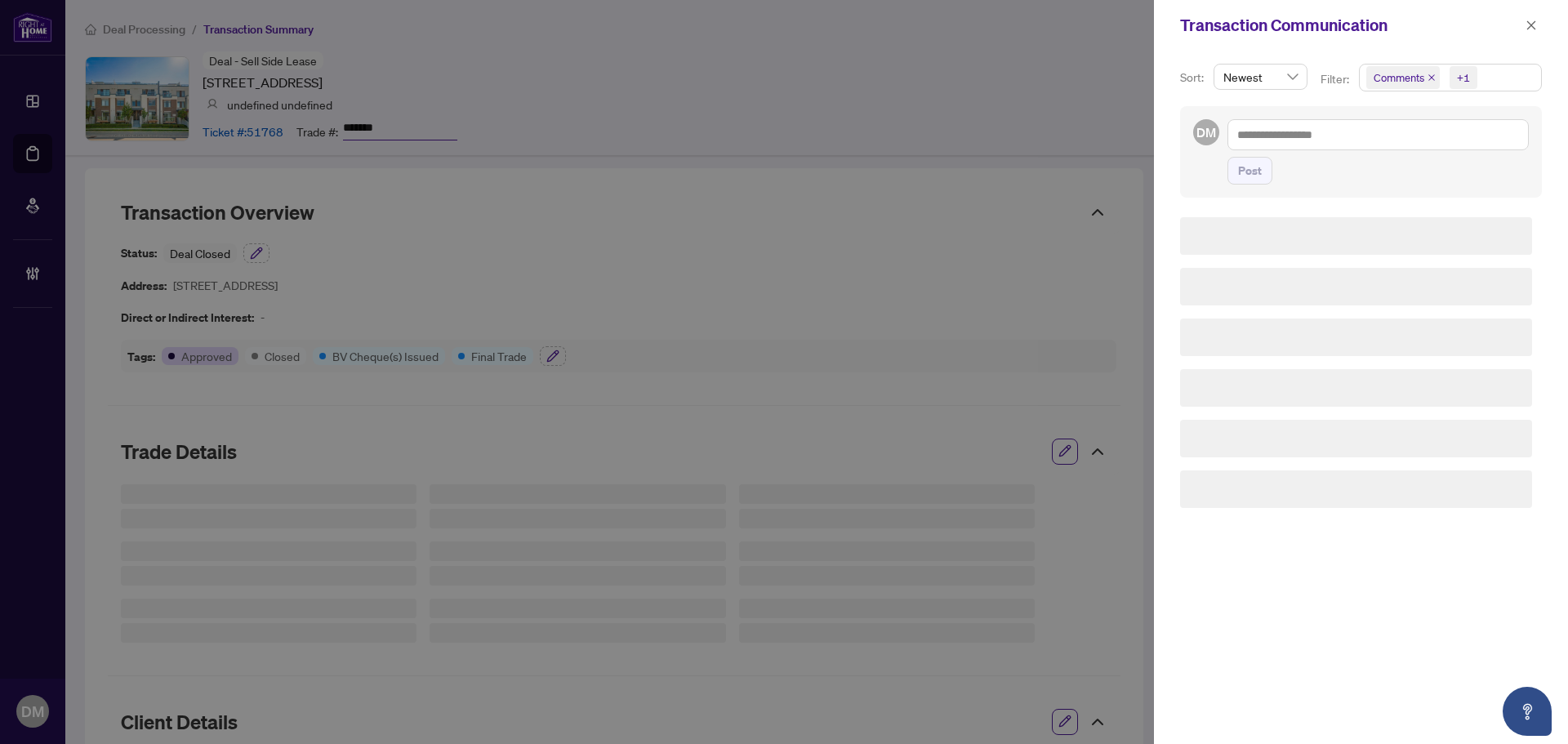
drag, startPoint x: 1353, startPoint y: 259, endPoint x: 1361, endPoint y: 255, distance: 8.9
click at [1357, 258] on div at bounding box center [1355, 362] width 352 height 290
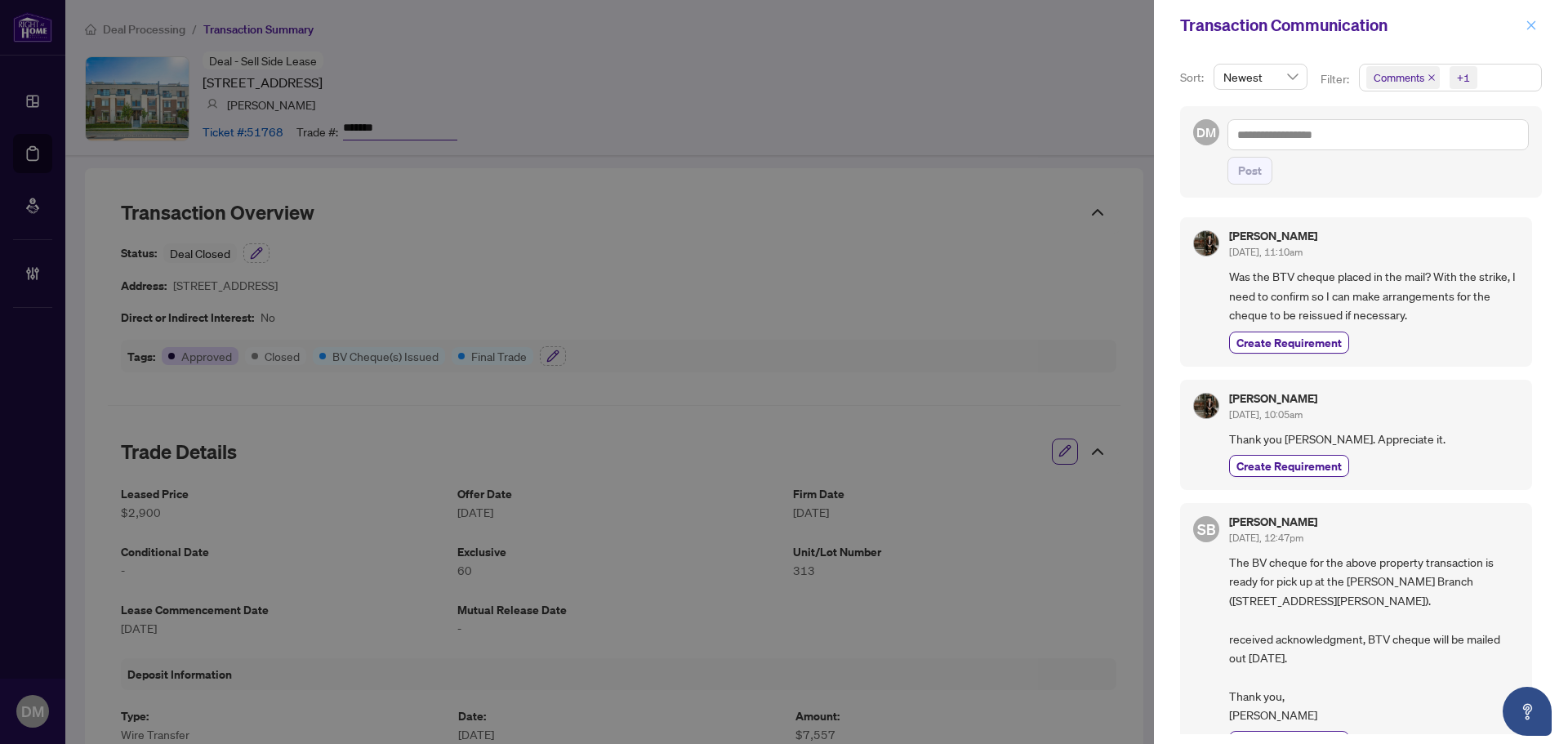
click at [1536, 26] on icon "close" at bounding box center [1531, 25] width 12 height 12
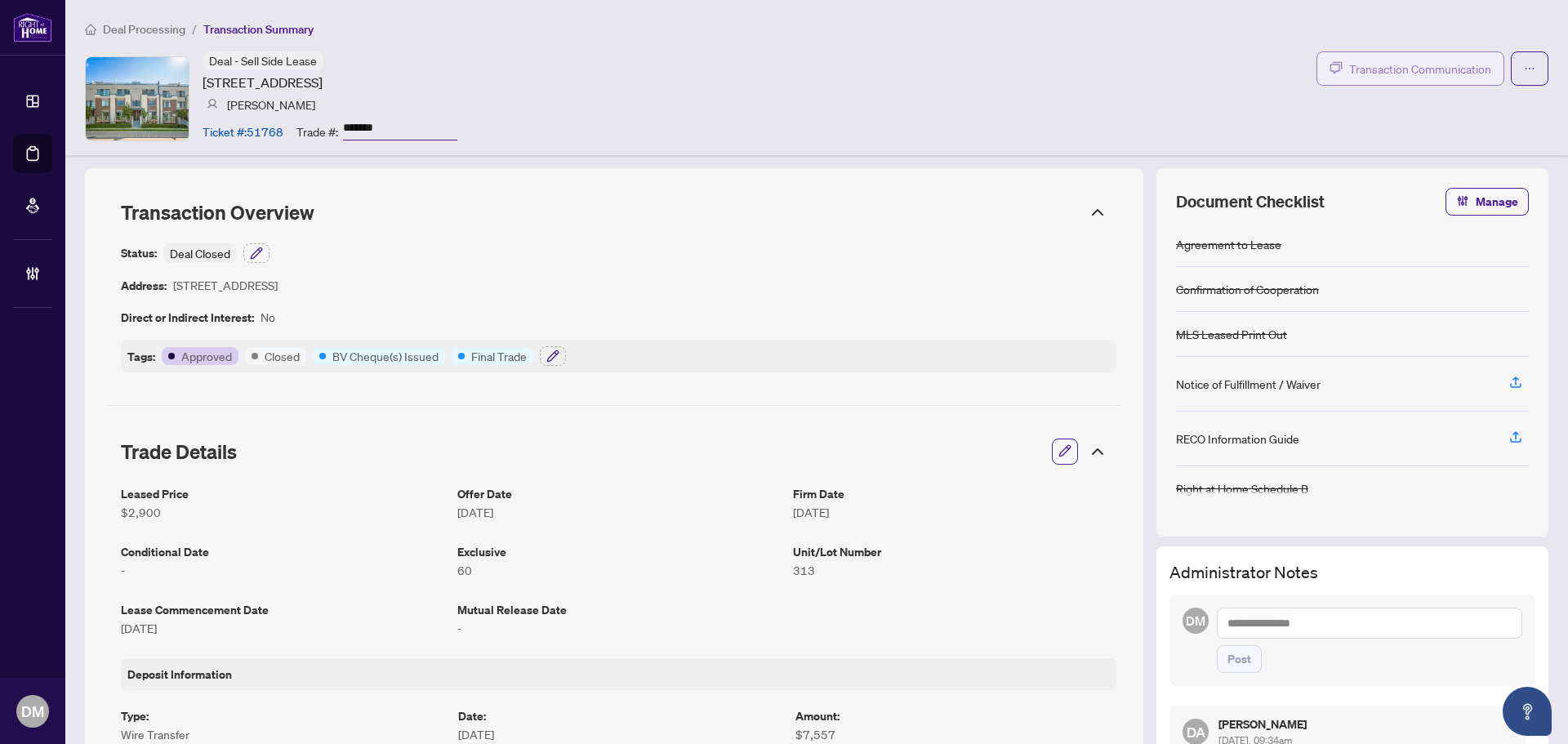
click at [1420, 61] on span "Transaction Communication" at bounding box center [1420, 69] width 142 height 18
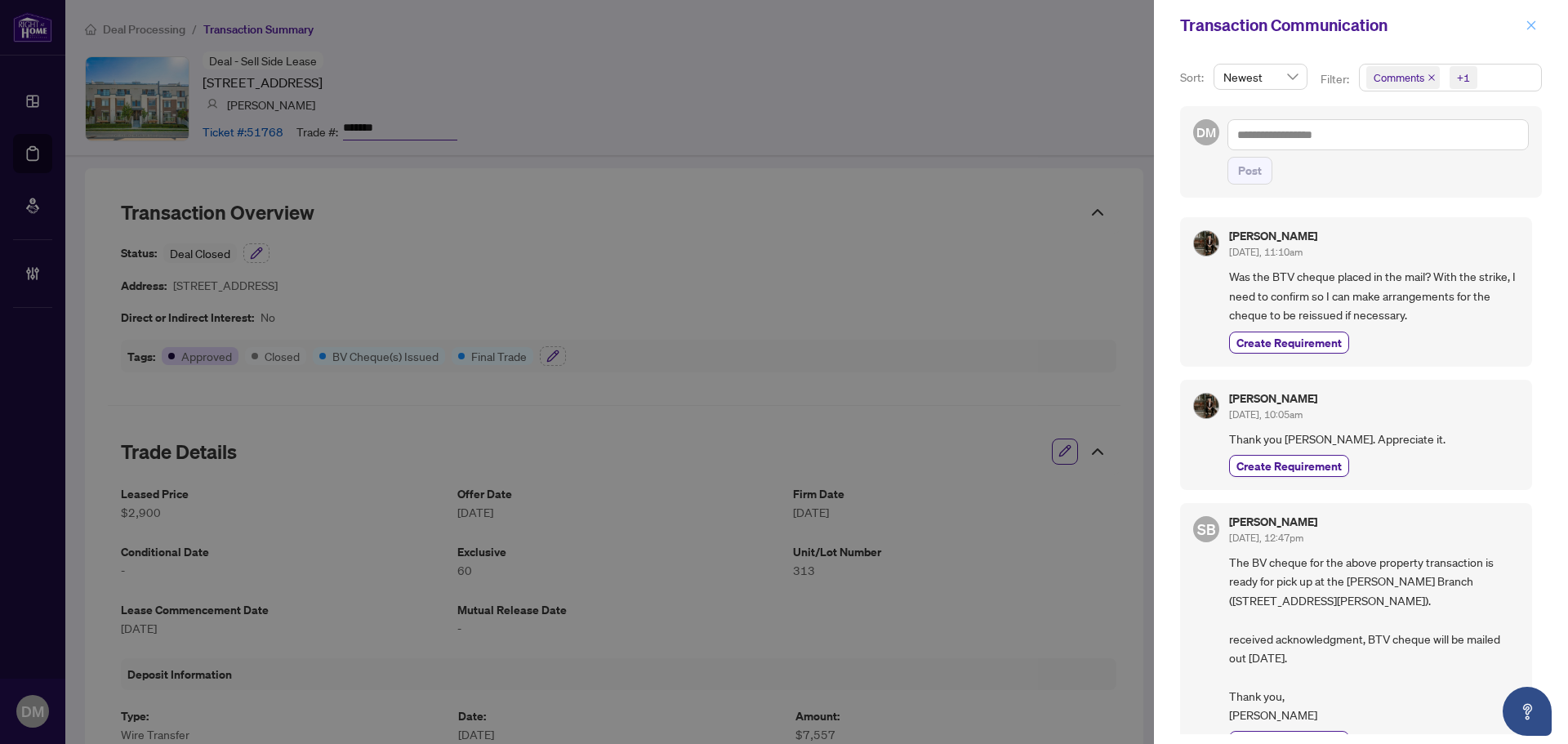
click at [1537, 16] on button "button" at bounding box center [1530, 25] width 21 height 19
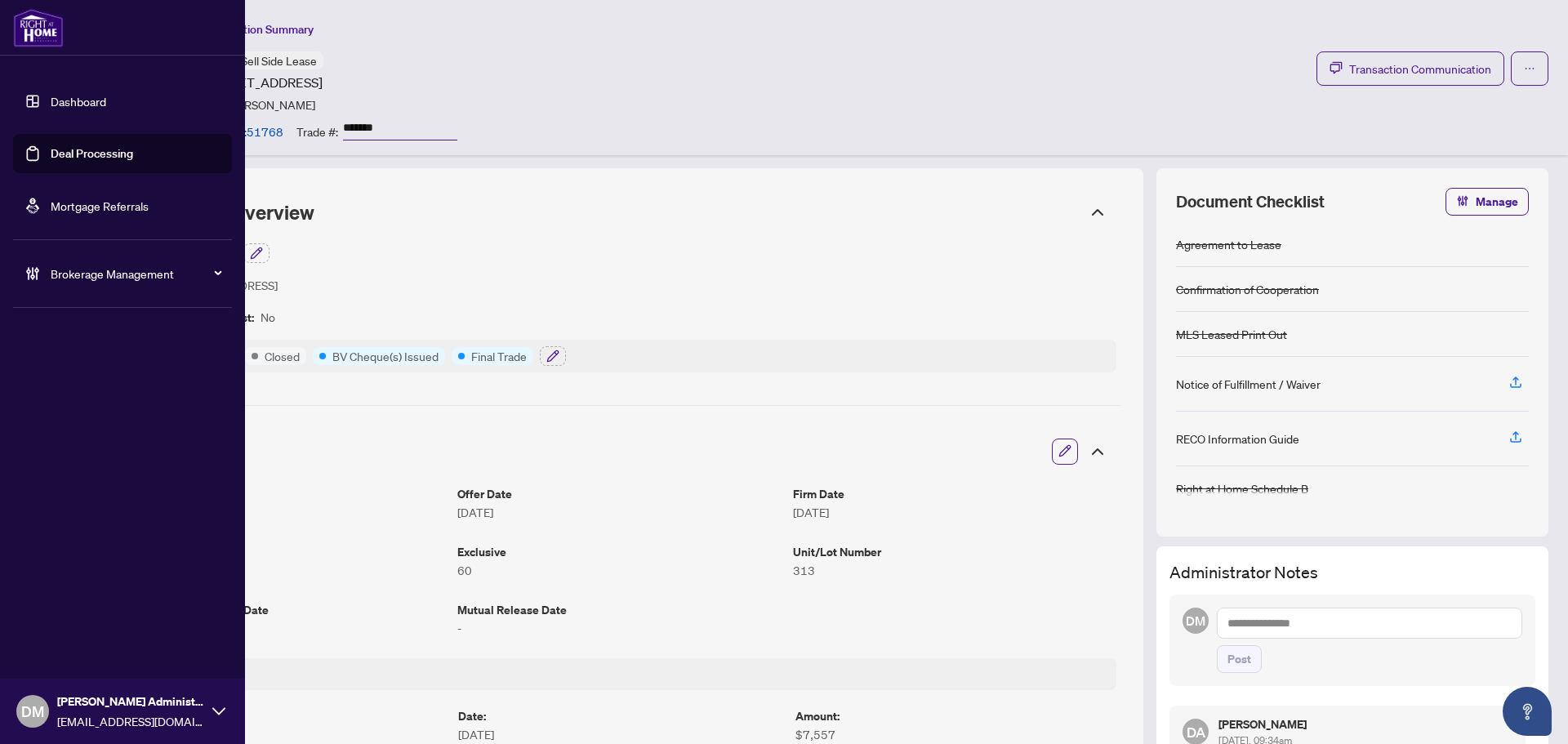
drag, startPoint x: 55, startPoint y: 108, endPoint x: 143, endPoint y: 133, distance: 91.5
click at [55, 108] on link "Dashboard" at bounding box center [79, 101] width 55 height 15
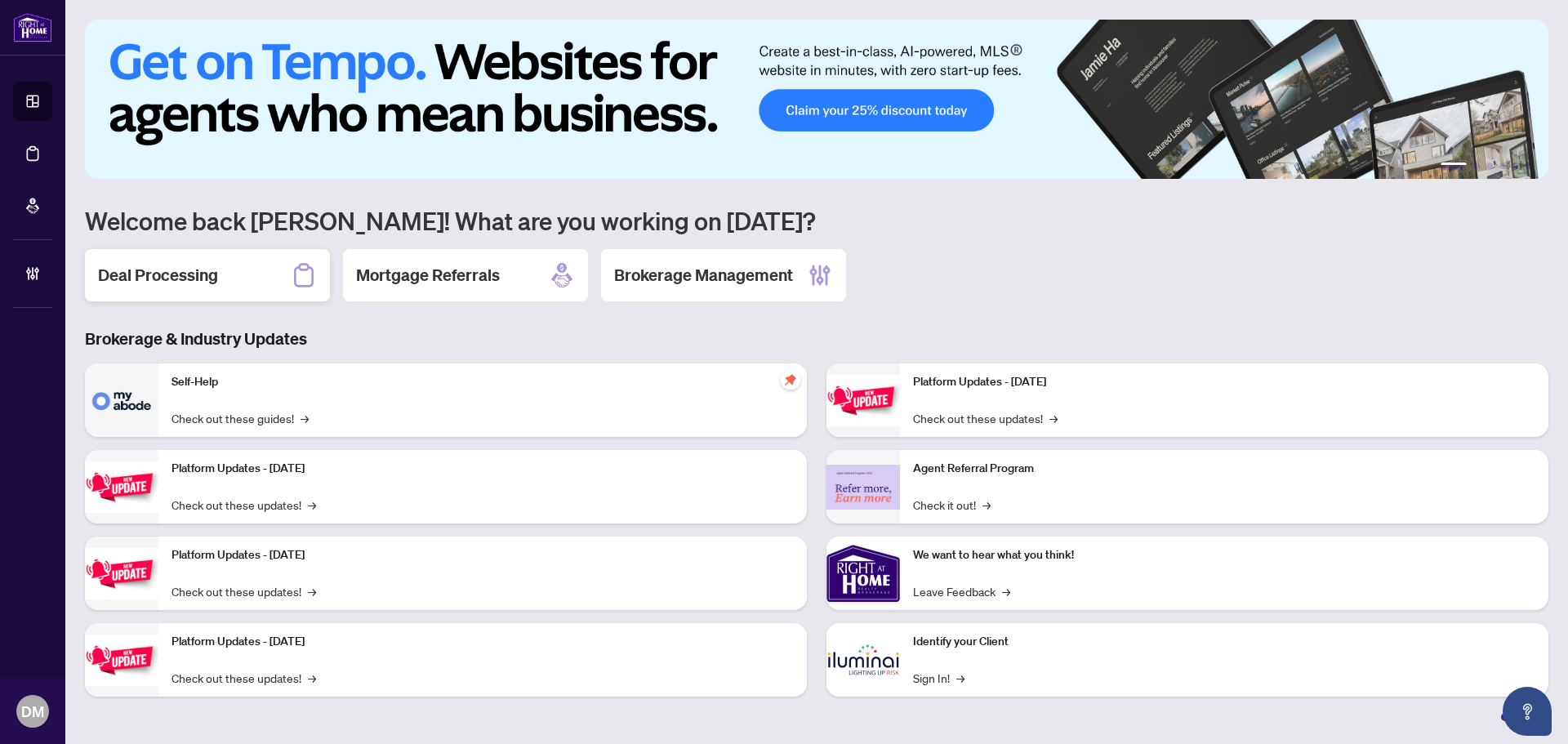
click at [212, 277] on h2 "Deal Processing" at bounding box center [157, 275] width 120 height 23
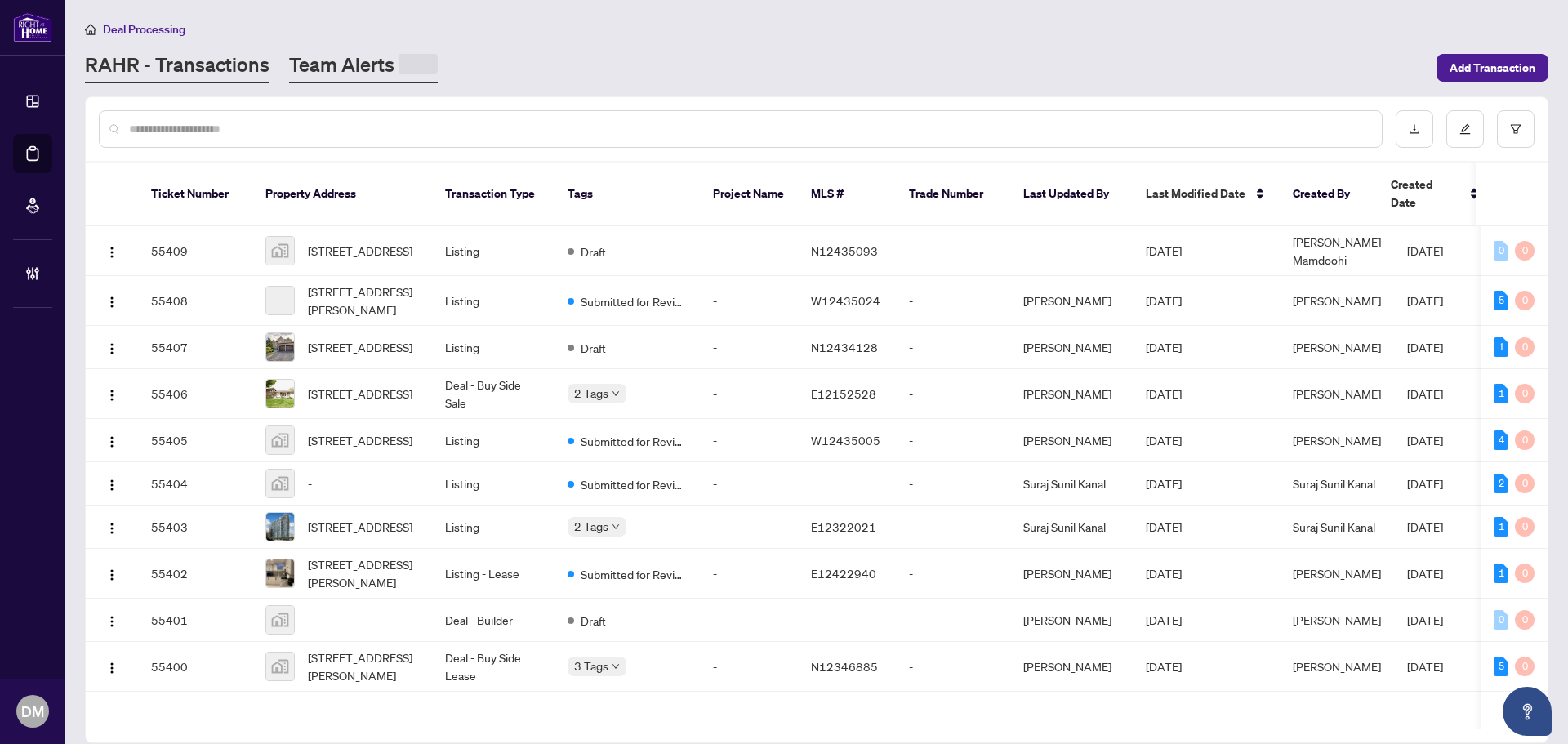
click at [367, 53] on link "Team Alerts" at bounding box center [364, 67] width 149 height 32
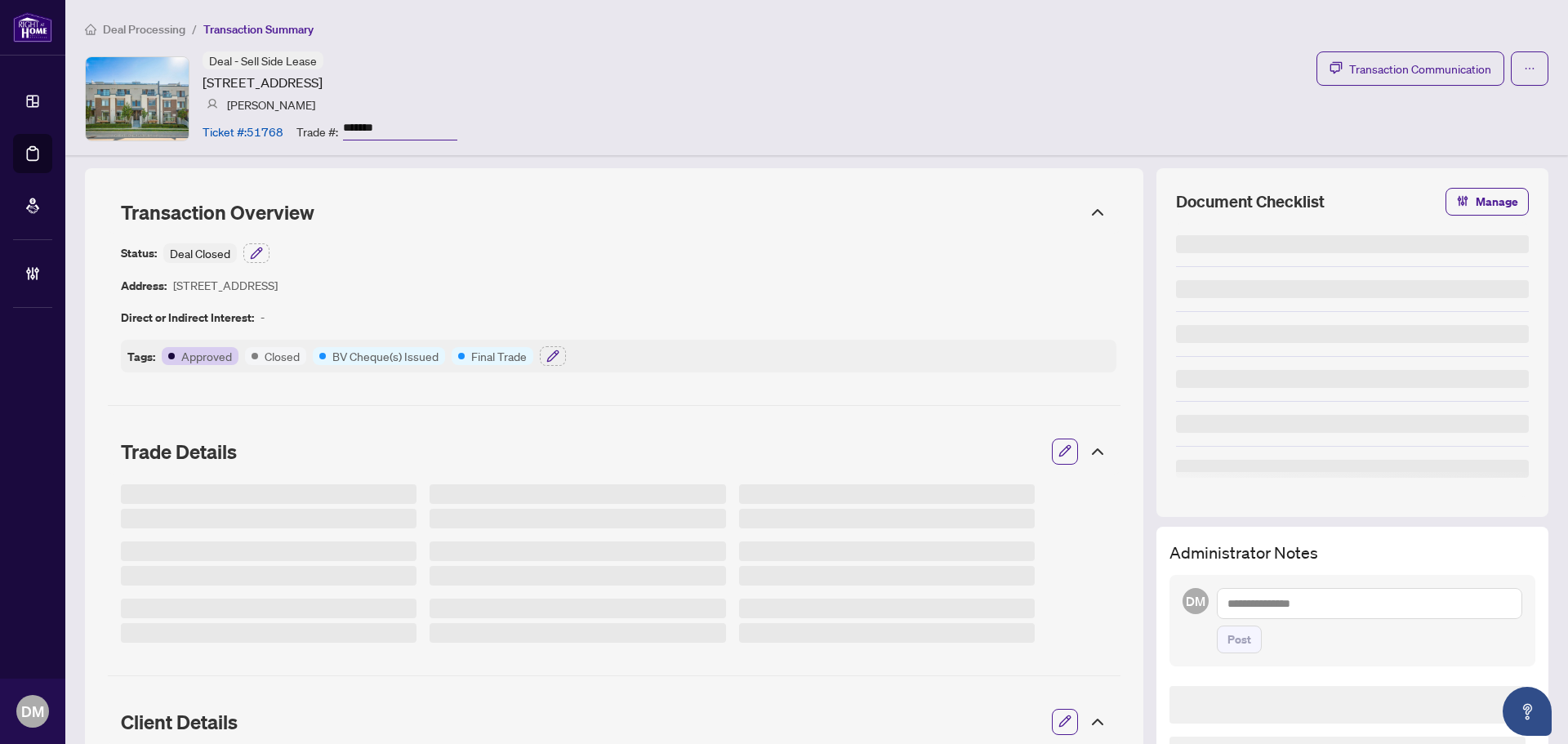
drag, startPoint x: 200, startPoint y: 83, endPoint x: 508, endPoint y: 80, distance: 308.0
click at [508, 80] on div "Deal - Sell Side Lease 3058 Sixth Line, Oakville, Ontario L6M 1P8, Canada Sergi…" at bounding box center [817, 98] width 1463 height 94
copy article "3058 Sixth Line, Oakville, Ontario L6M 1P8, Canada"
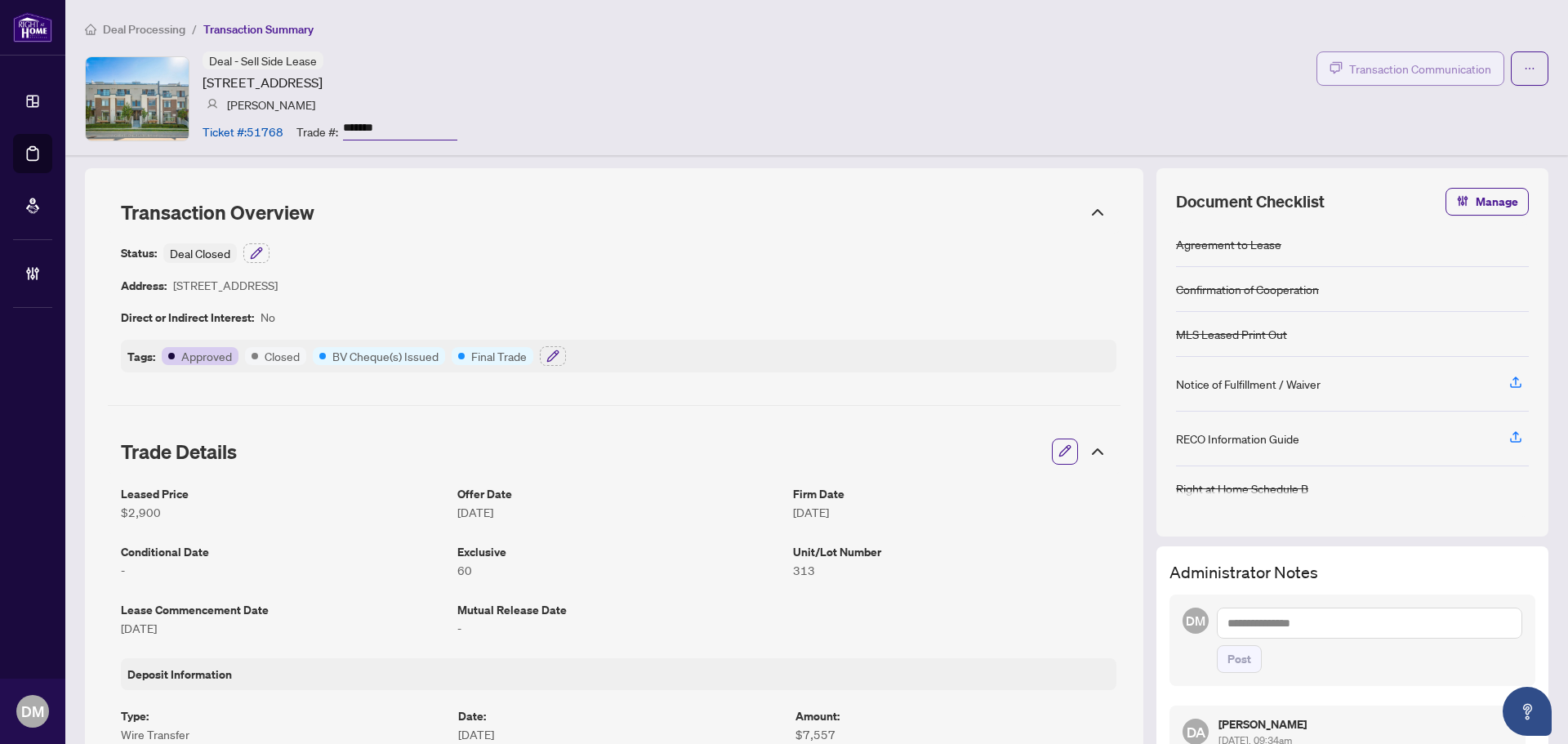
click at [1400, 69] on span "Transaction Communication" at bounding box center [1420, 69] width 142 height 18
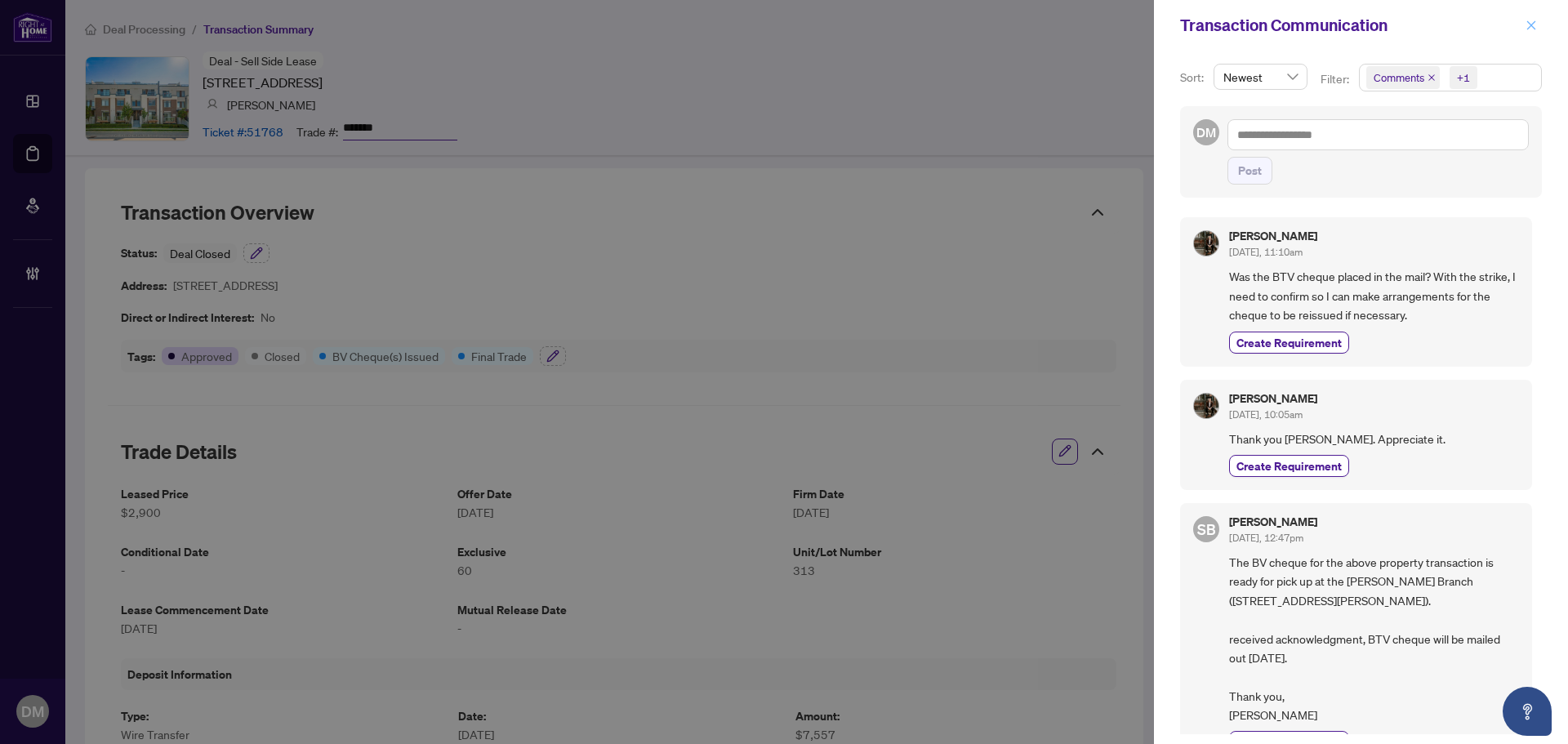
click at [1534, 27] on icon "close" at bounding box center [1531, 25] width 12 height 12
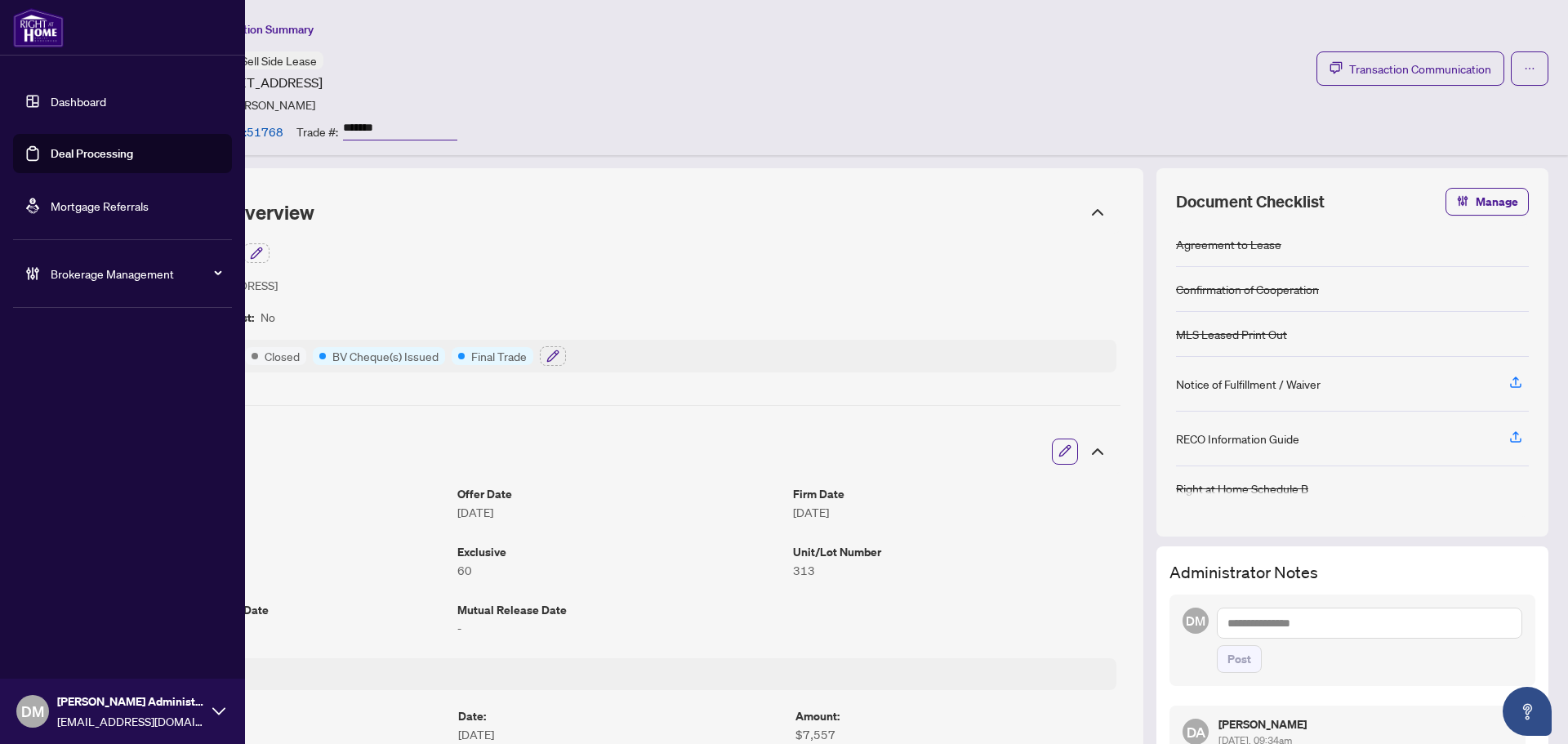
click at [64, 98] on link "Dashboard" at bounding box center [79, 101] width 55 height 15
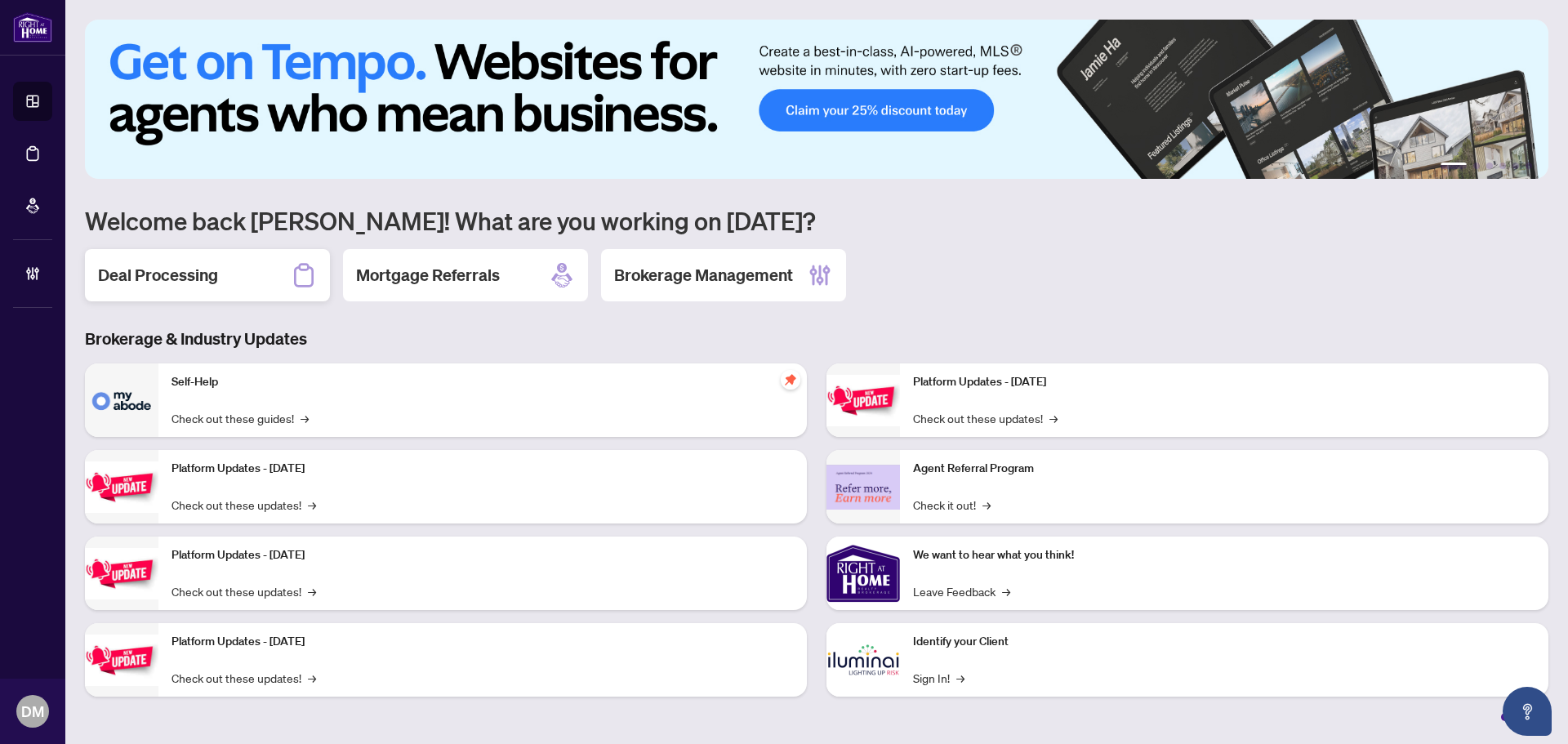
click at [262, 293] on div "Deal Processing" at bounding box center [208, 275] width 245 height 52
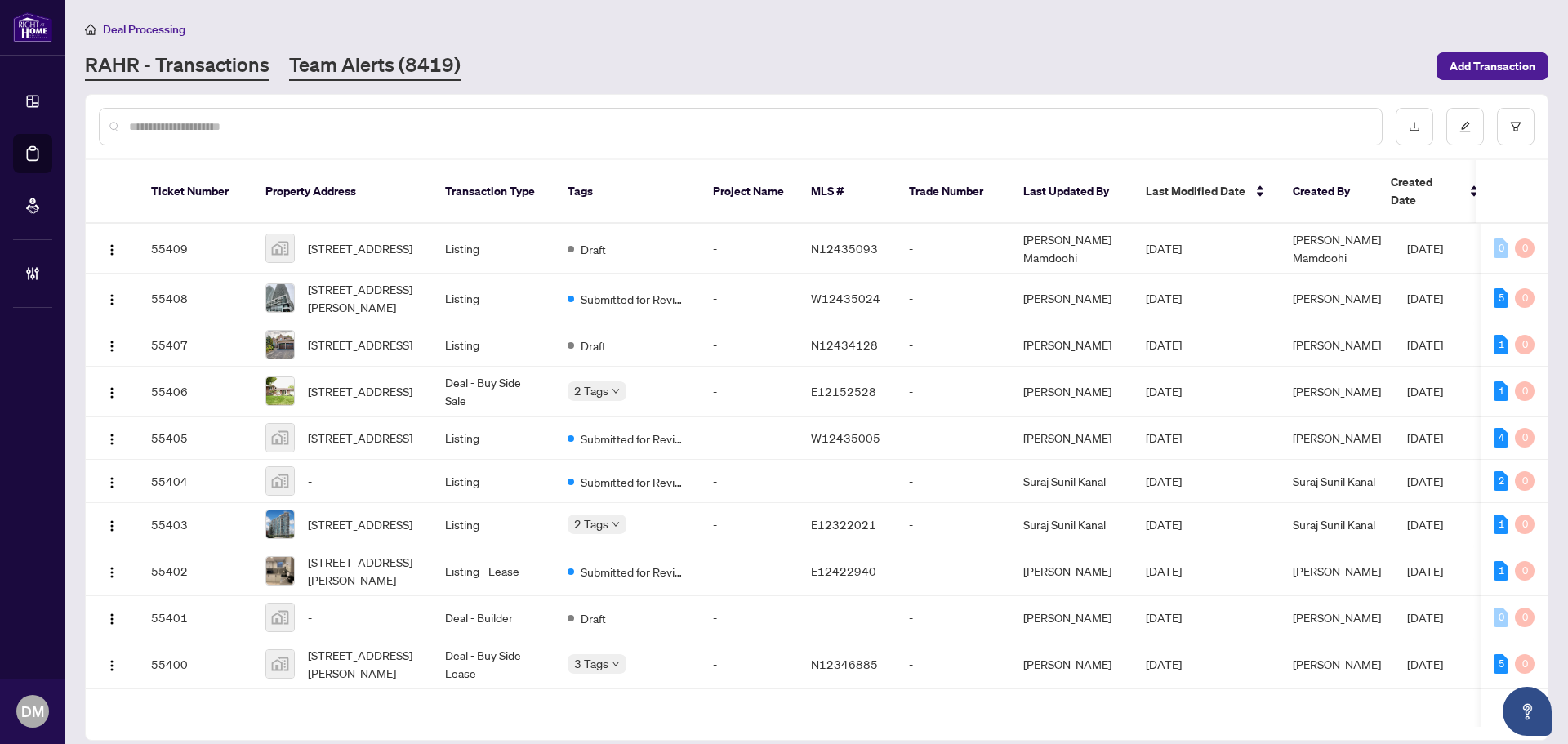
click at [345, 74] on link "Team Alerts (8419)" at bounding box center [375, 65] width 172 height 29
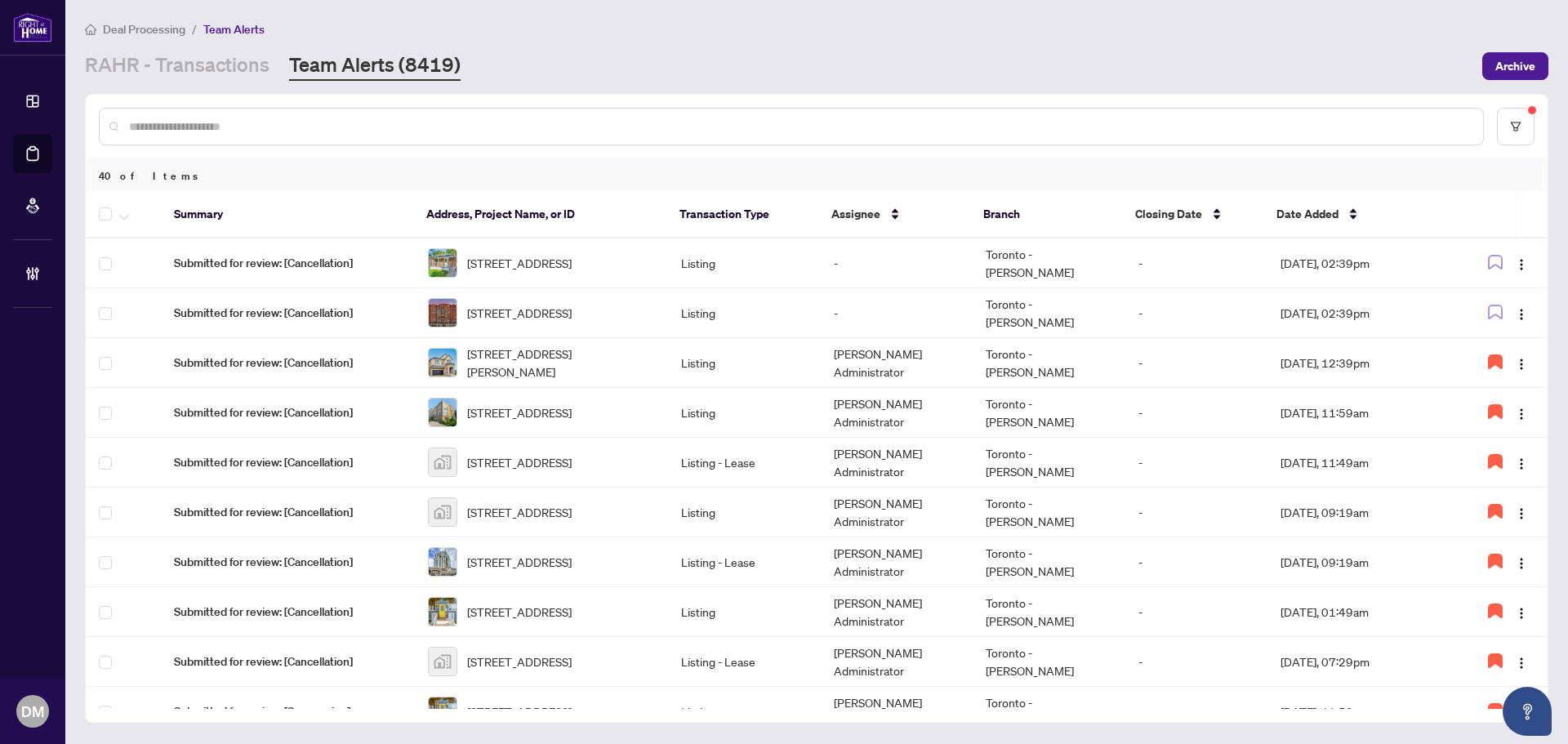
click at [981, 63] on div "RAHR - Transactions Team Alerts (8419)" at bounding box center [779, 65] width 1387 height 29
click at [571, 454] on span "406 Dovedale Drive, Whitby, ON, Canada" at bounding box center [519, 462] width 105 height 18
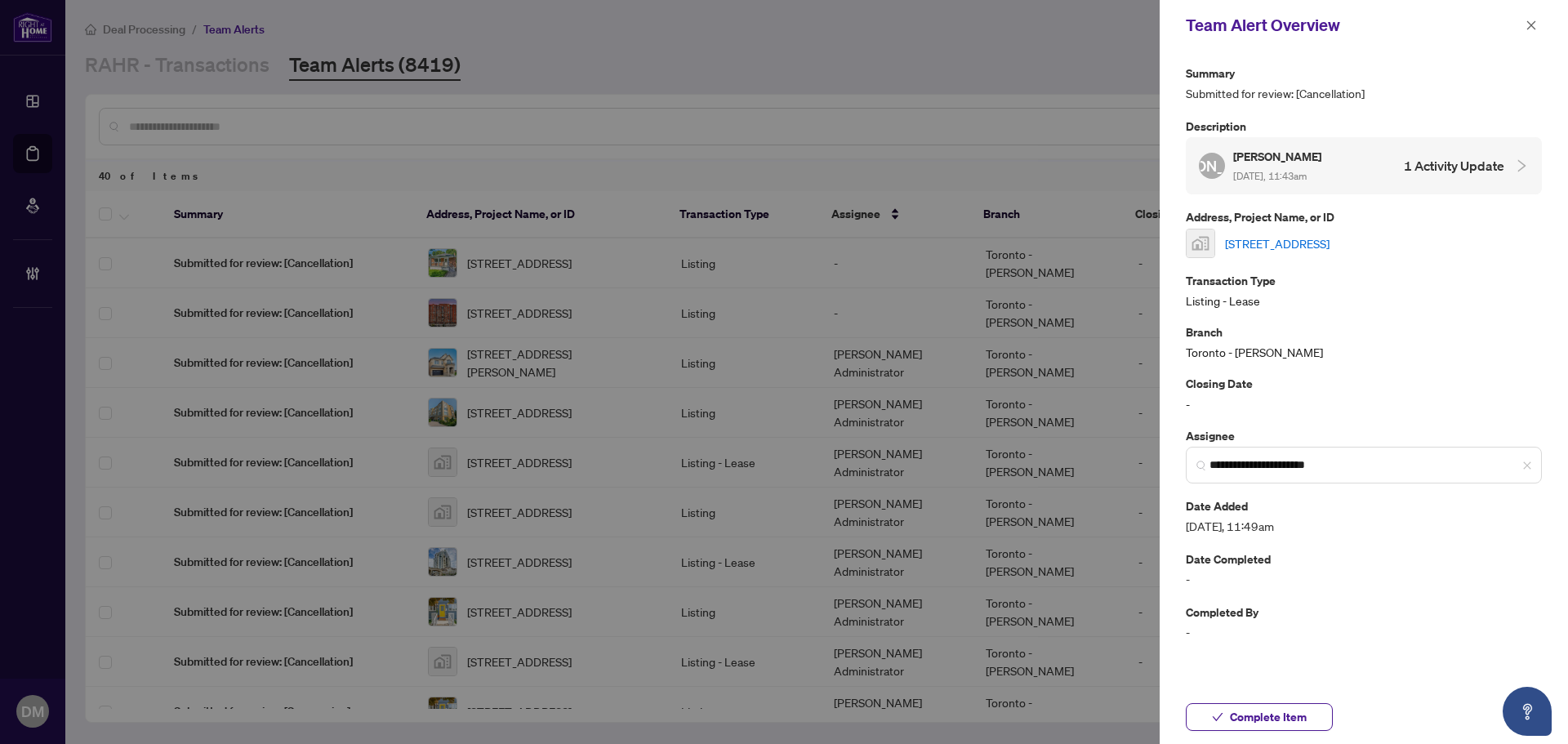
click at [1323, 240] on link "406 Dovedale Drive, Whitby, ON, Canada" at bounding box center [1277, 243] width 105 height 18
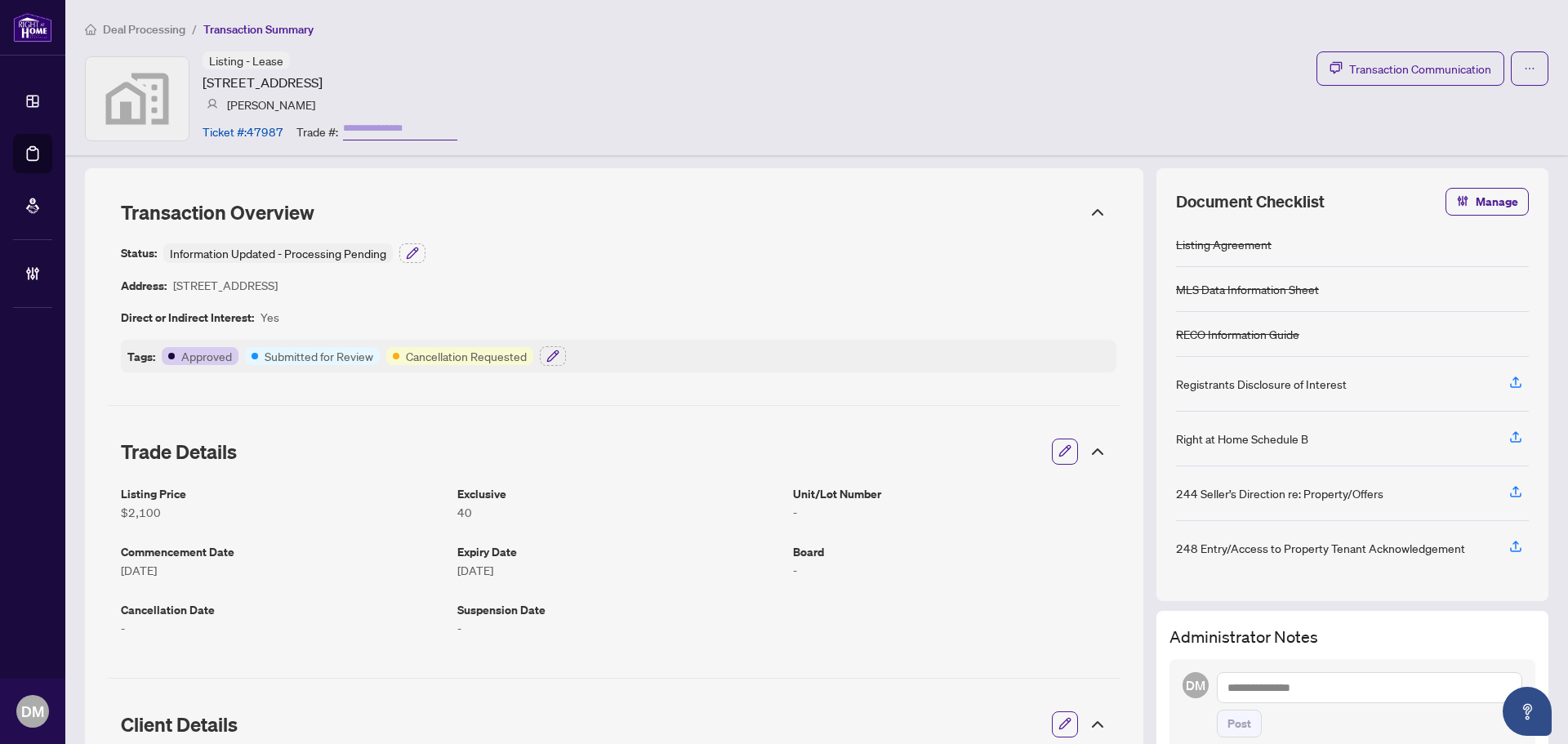
click at [685, 22] on ol "Deal Processing / Transaction Summary" at bounding box center [817, 28] width 1463 height 18
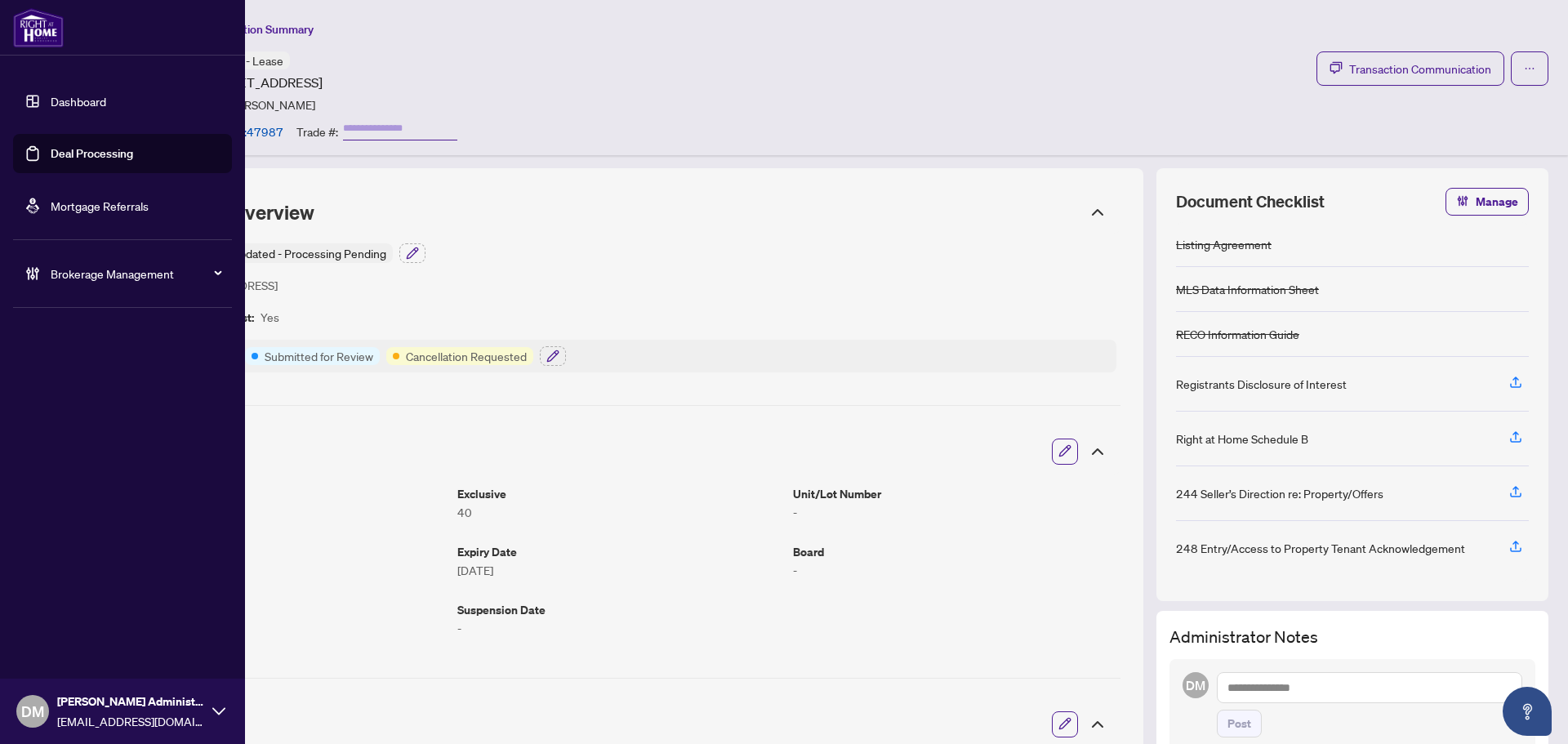
drag, startPoint x: 60, startPoint y: 115, endPoint x: 100, endPoint y: 119, distance: 40.2
click at [60, 109] on link "Dashboard" at bounding box center [79, 101] width 55 height 15
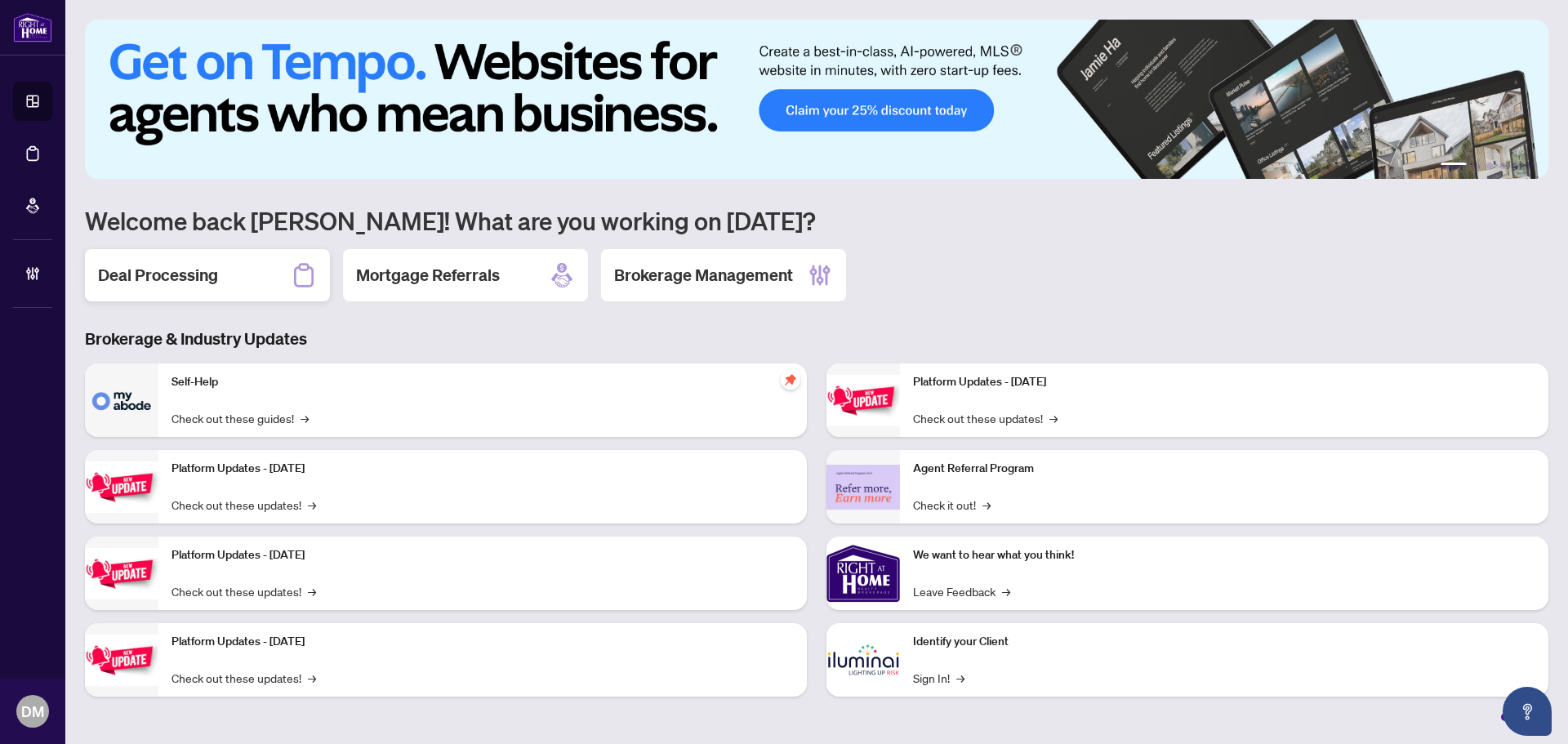
click at [202, 273] on h2 "Deal Processing" at bounding box center [157, 275] width 120 height 23
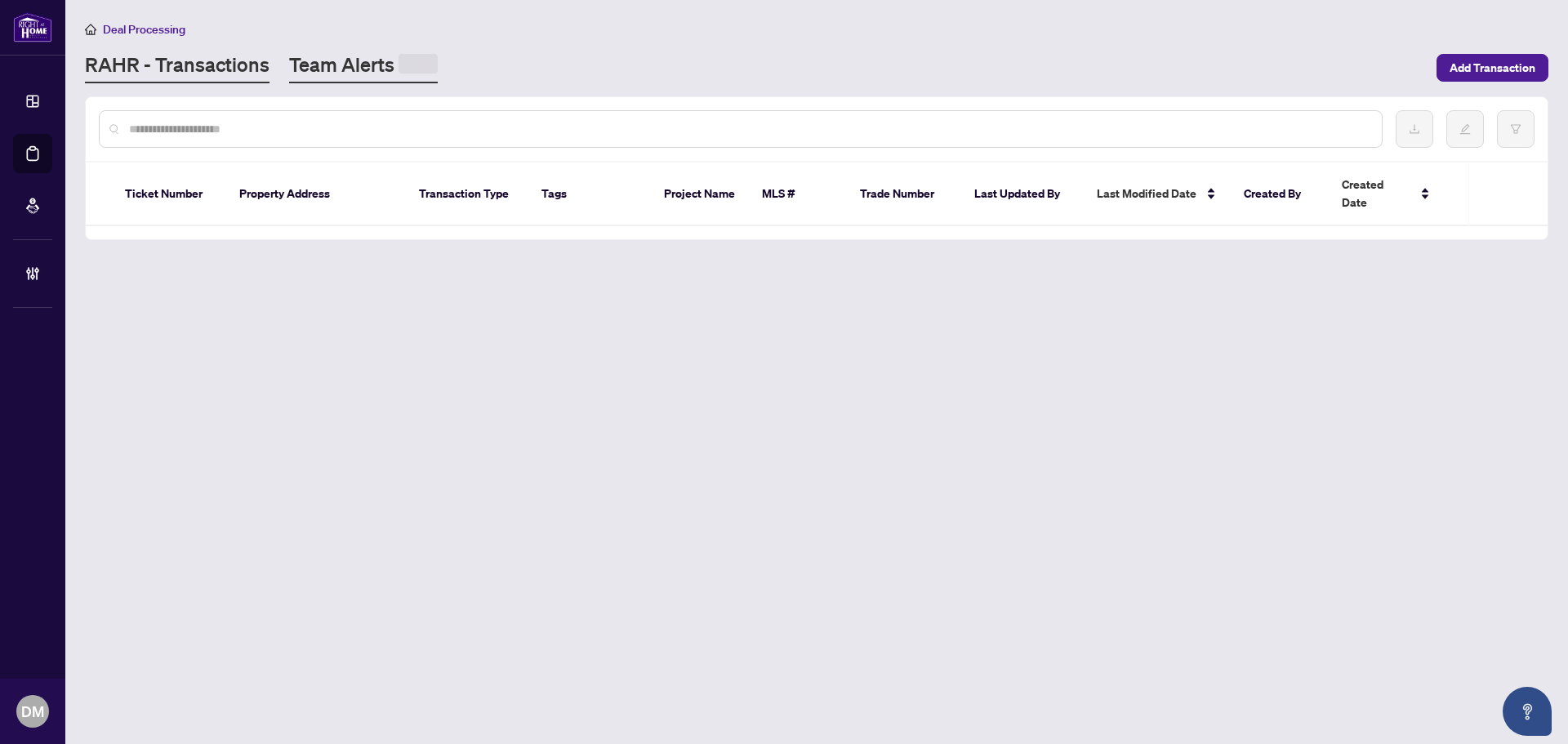
click at [323, 75] on link "Team Alerts" at bounding box center [364, 67] width 149 height 32
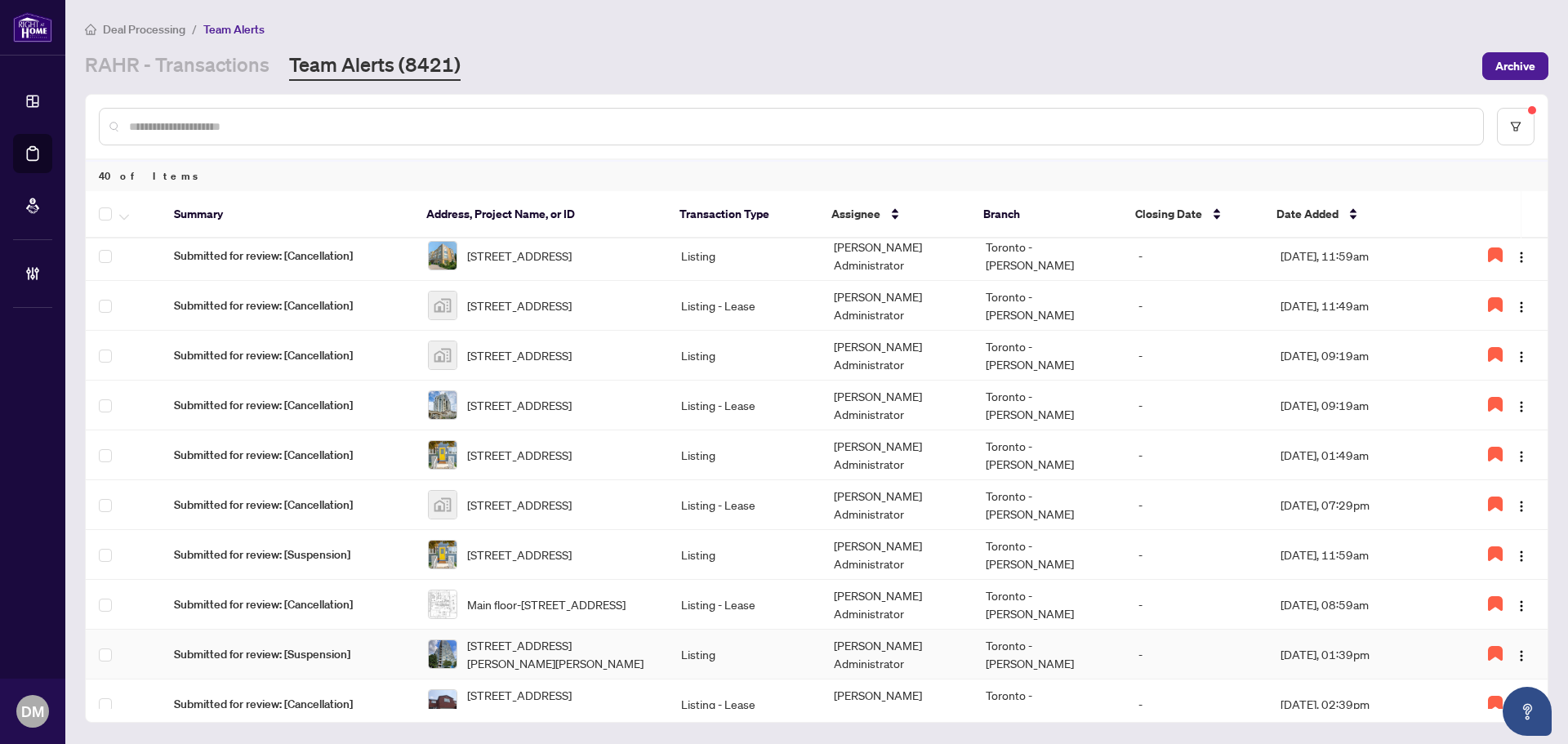
scroll to position [163, 0]
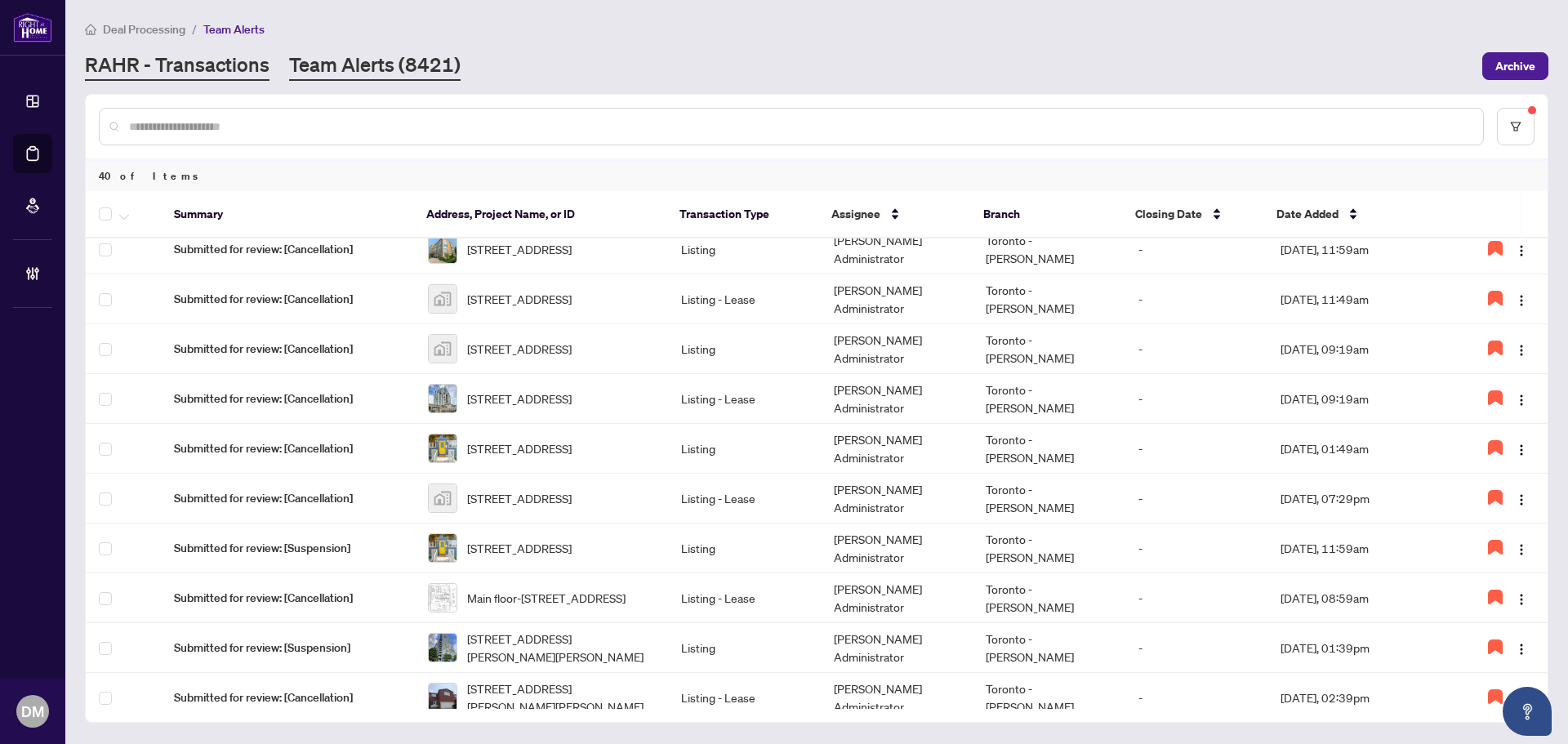
click at [210, 54] on link "RAHR - Transactions" at bounding box center [177, 65] width 185 height 29
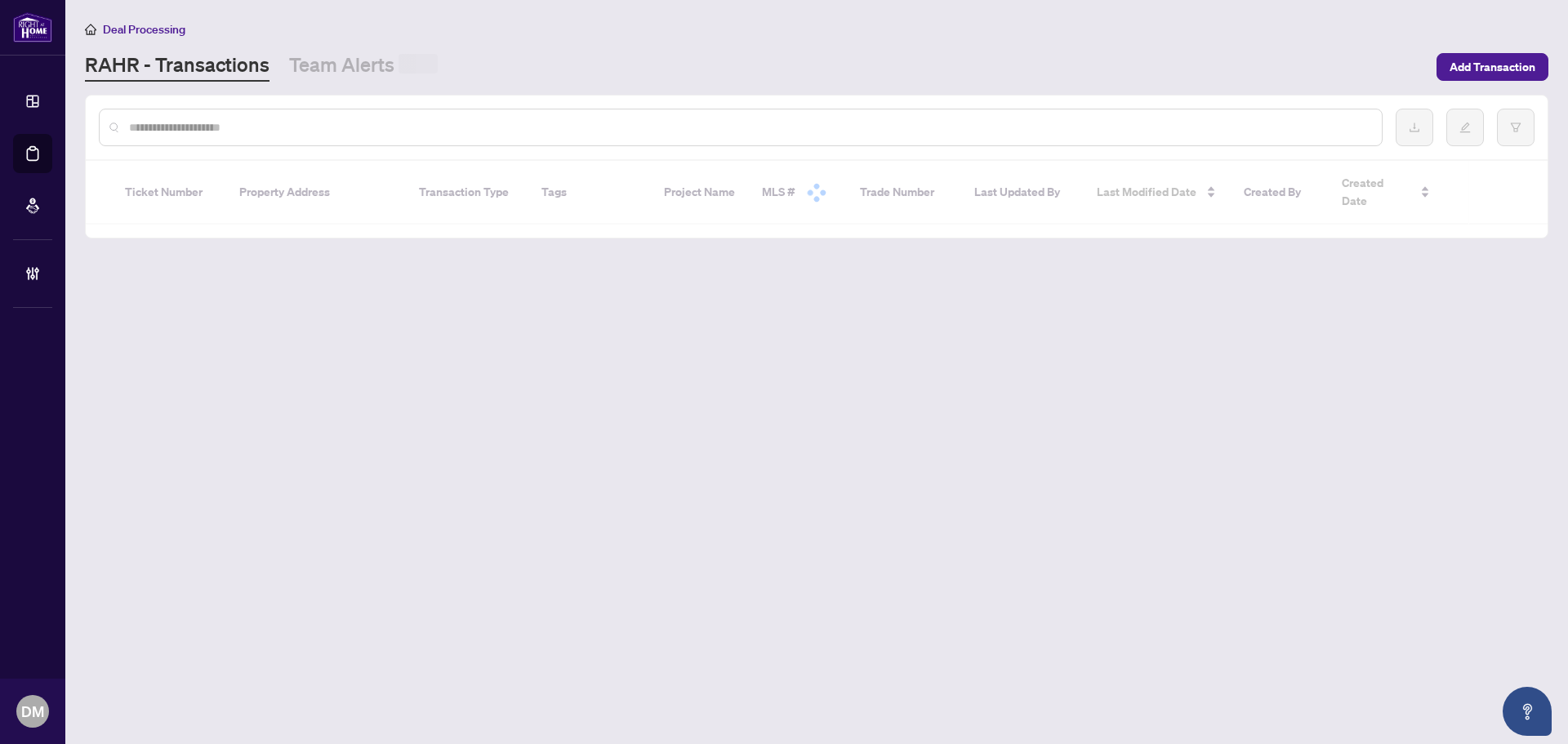
click at [244, 130] on input "text" at bounding box center [749, 127] width 1240 height 18
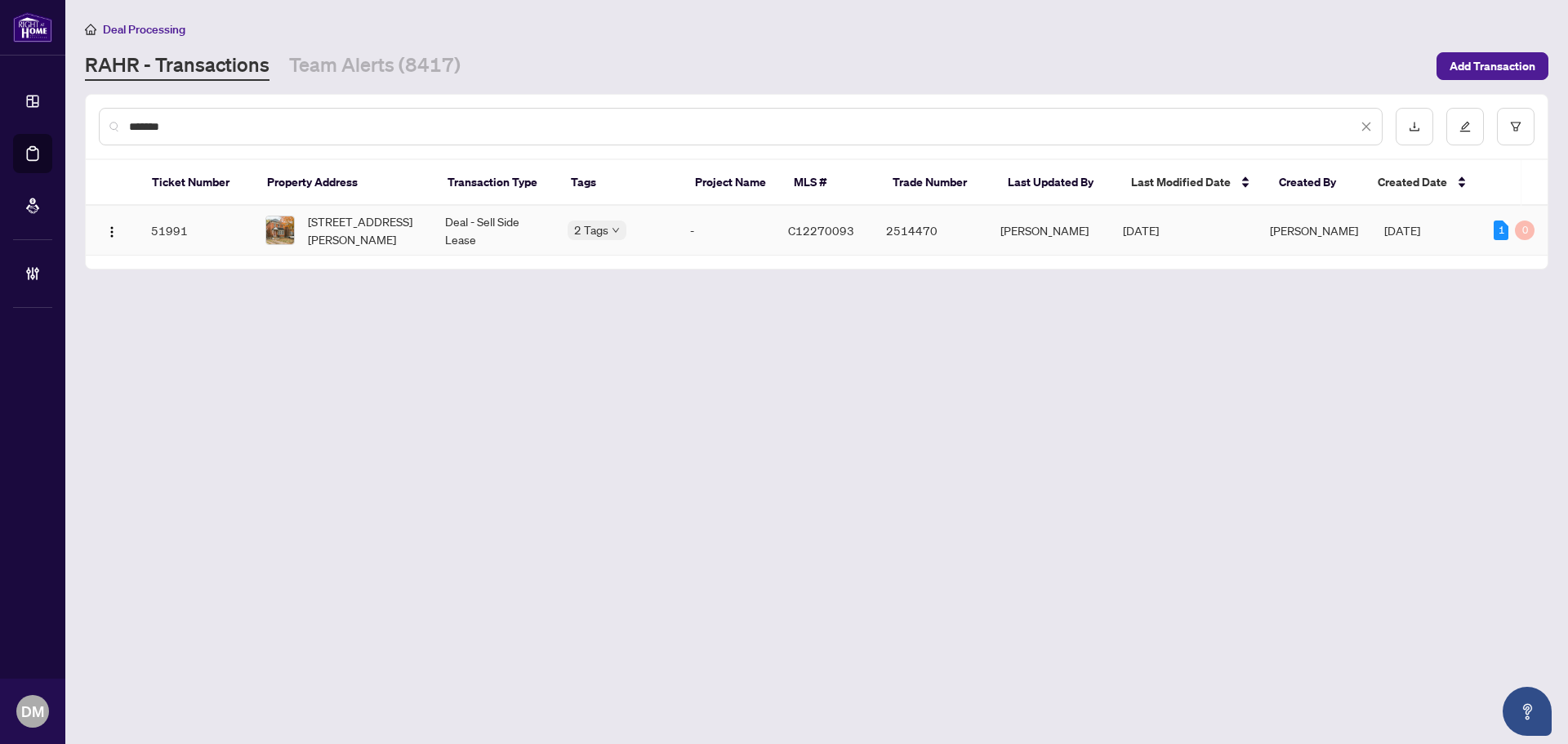
type input "*******"
click at [432, 228] on td "[STREET_ADDRESS][PERSON_NAME]" at bounding box center [342, 231] width 180 height 50
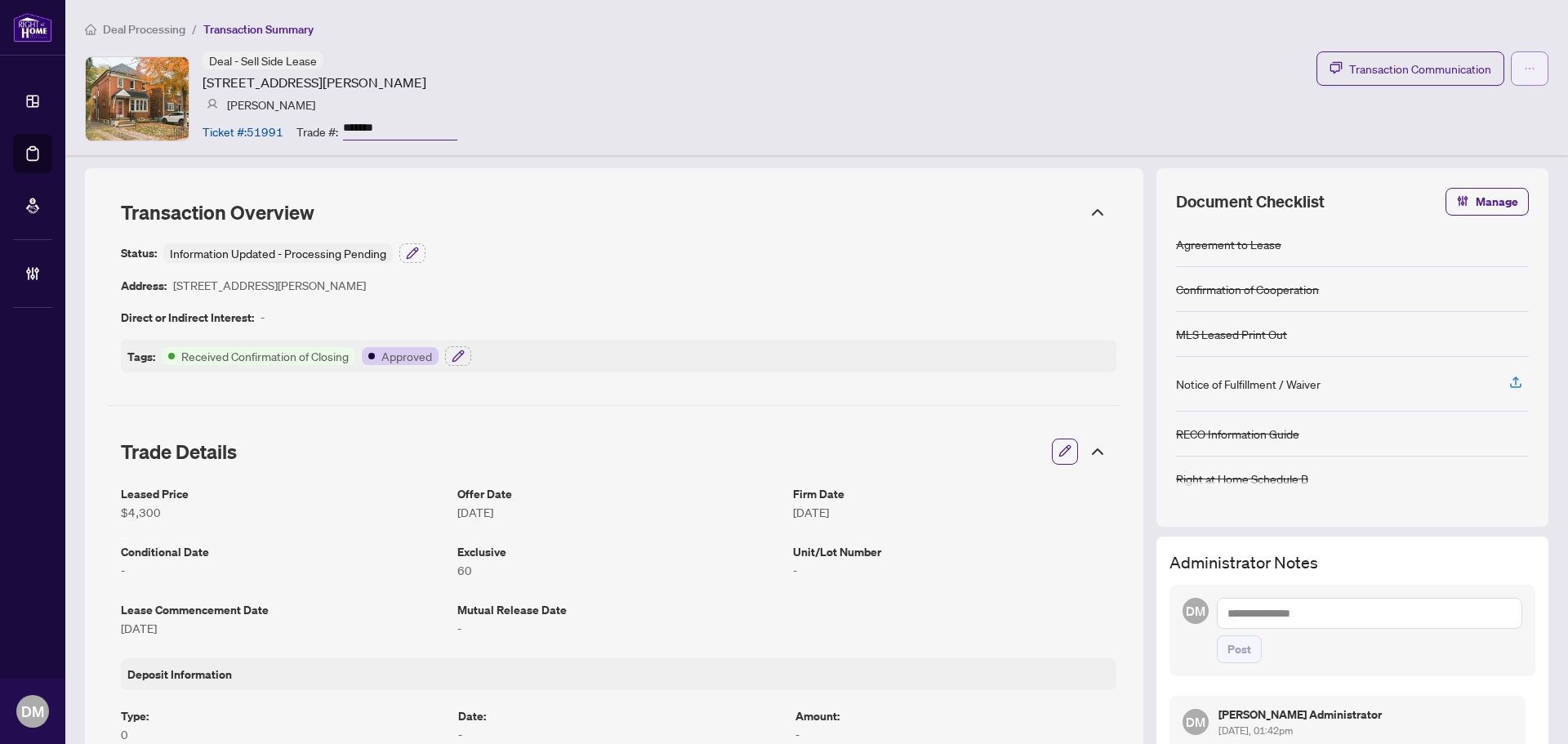
click at [1524, 69] on button "button" at bounding box center [1530, 68] width 38 height 34
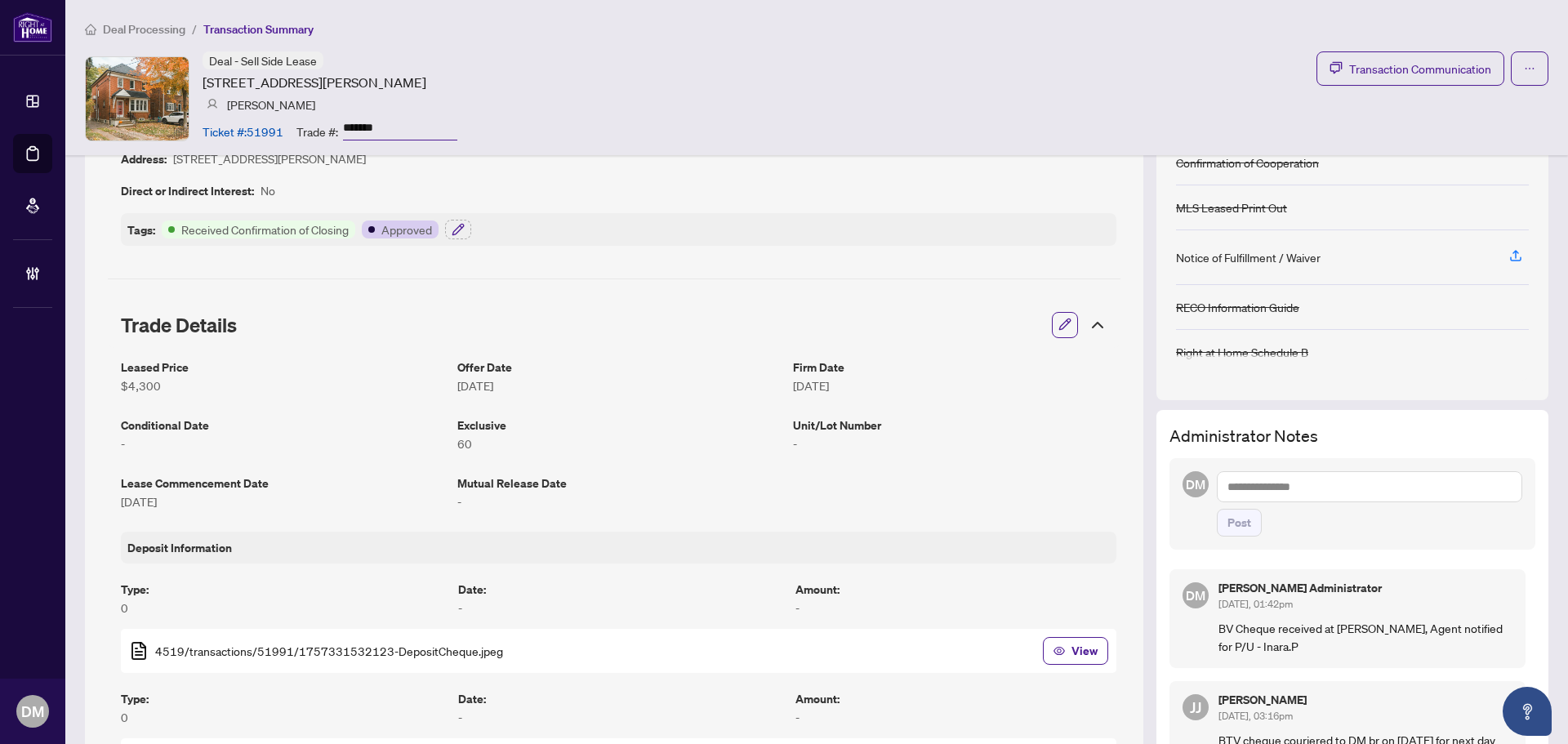
scroll to position [245, 0]
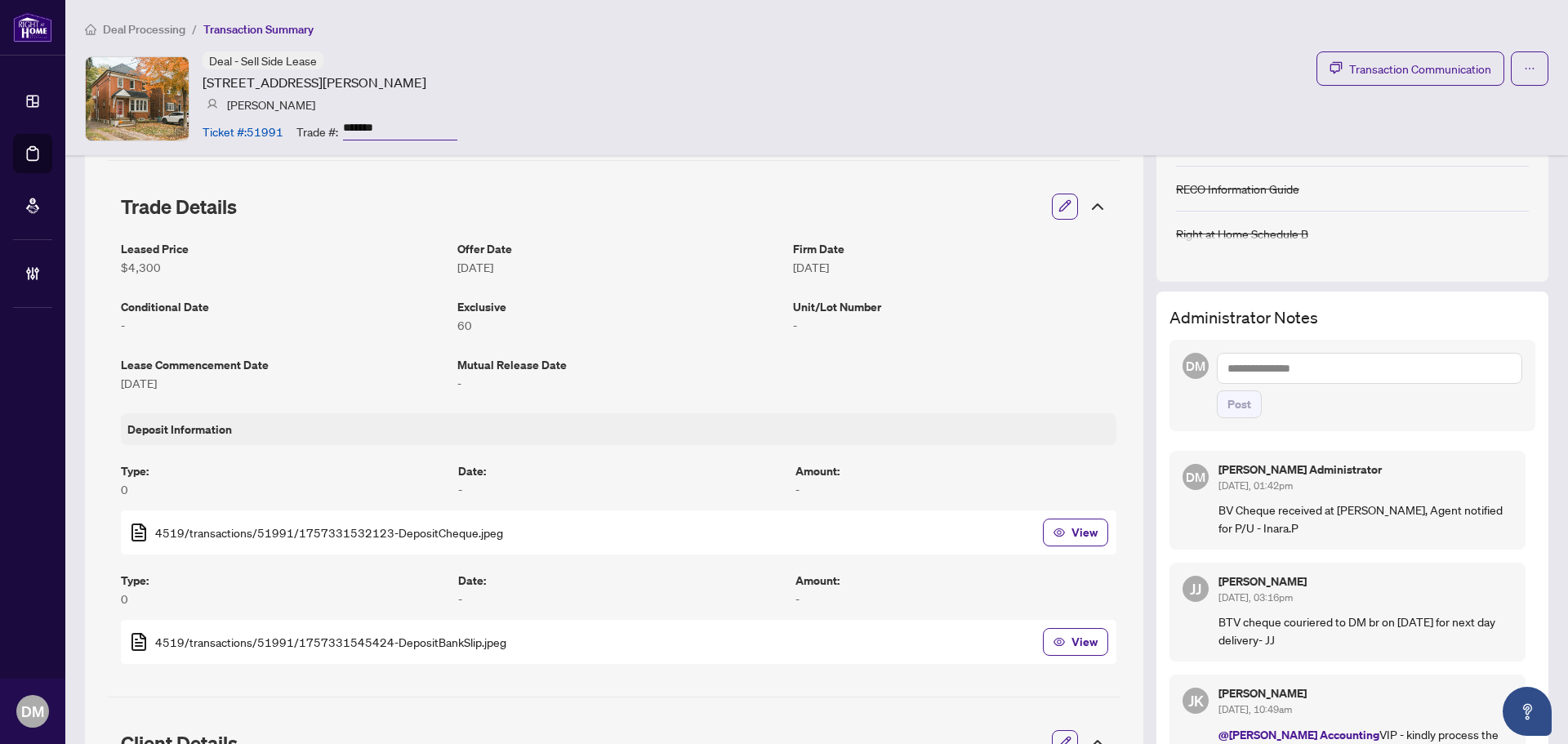
click at [1371, 358] on textarea at bounding box center [1369, 368] width 305 height 31
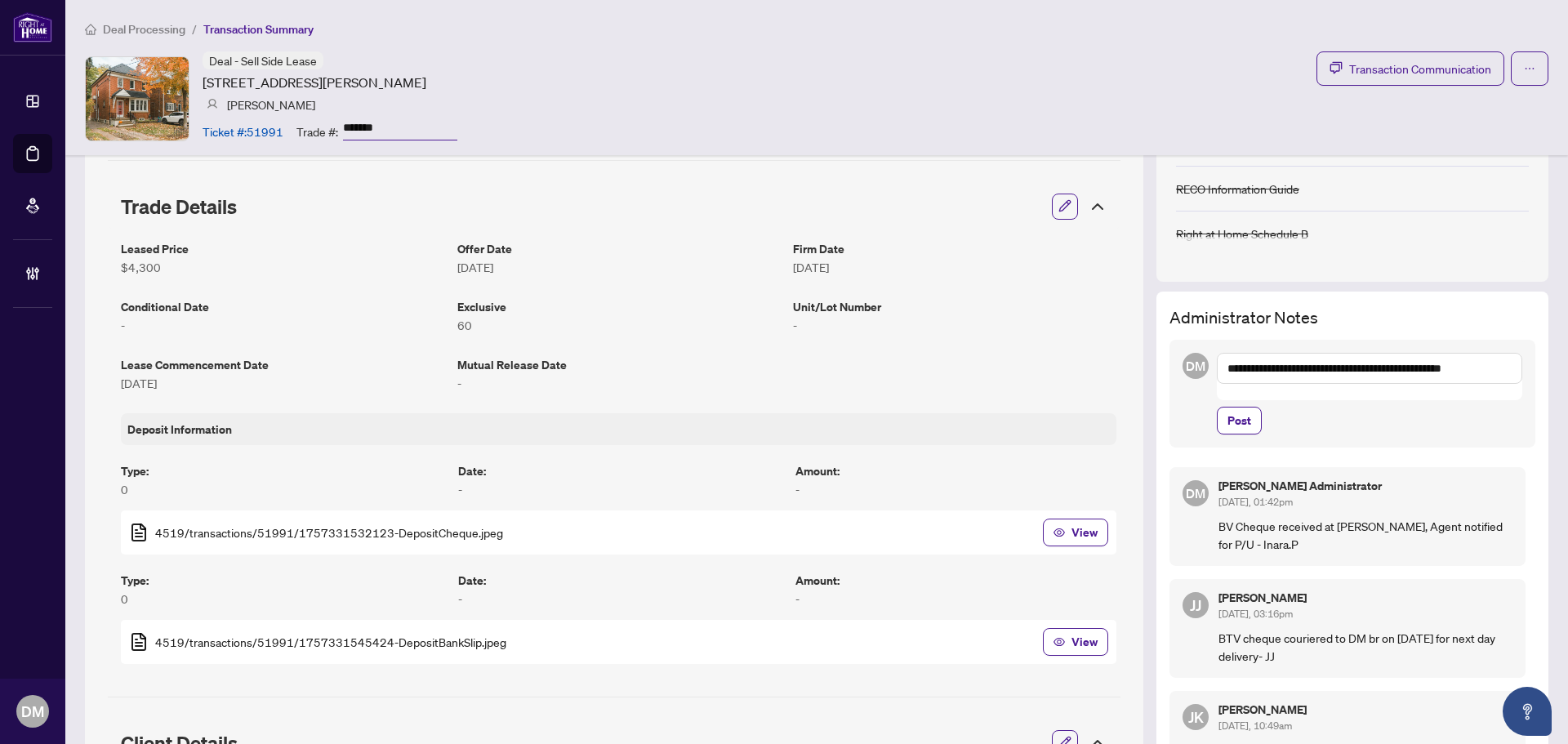
click at [1511, 371] on div "**********" at bounding box center [1352, 393] width 366 height 108
click at [1479, 367] on textarea "**********" at bounding box center [1369, 368] width 305 height 31
click at [1489, 362] on textarea "**********" at bounding box center [1369, 368] width 305 height 31
click at [1375, 389] on textarea "**********" at bounding box center [1369, 377] width 305 height 48
type textarea "**********"
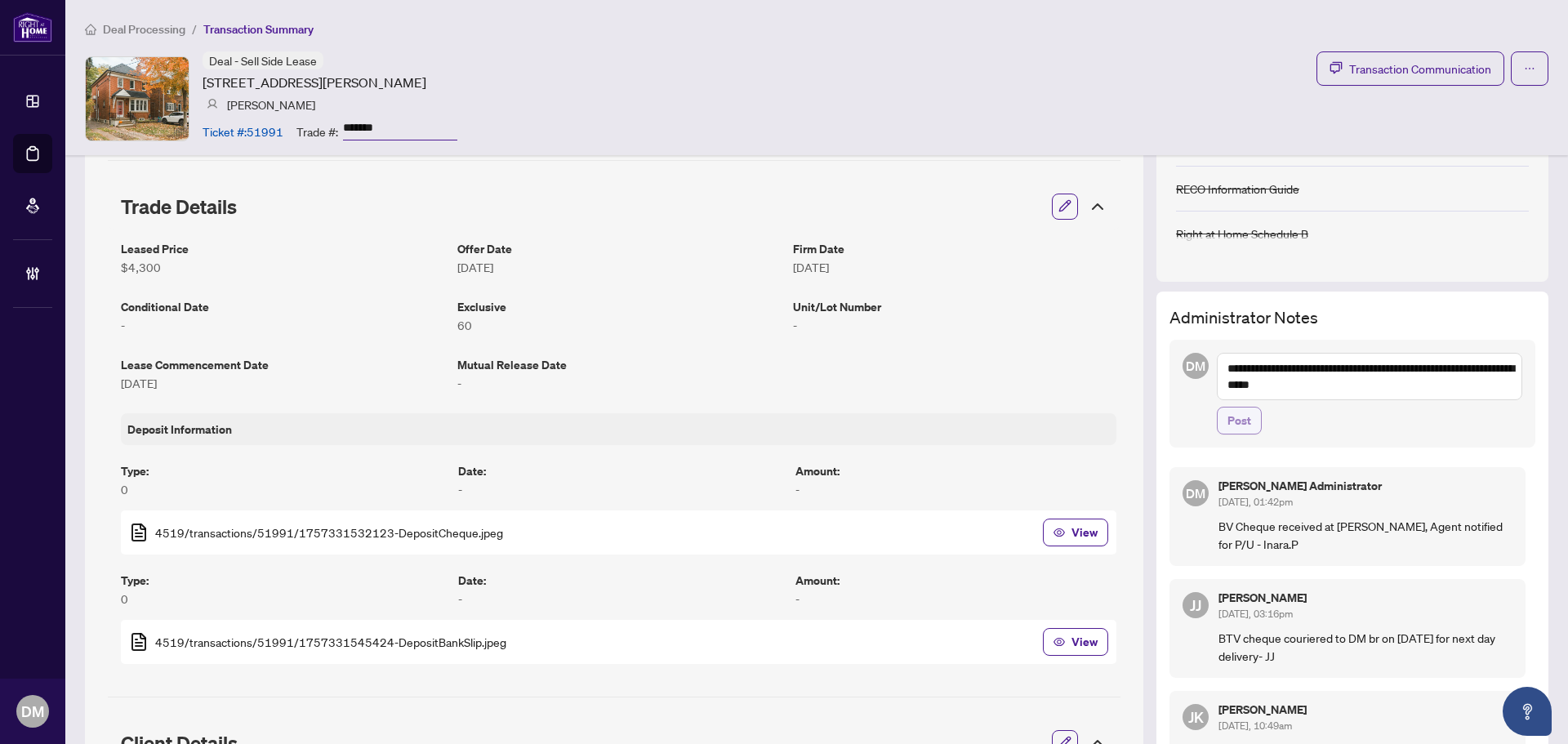
click at [1244, 421] on button "Post" at bounding box center [1239, 420] width 45 height 28
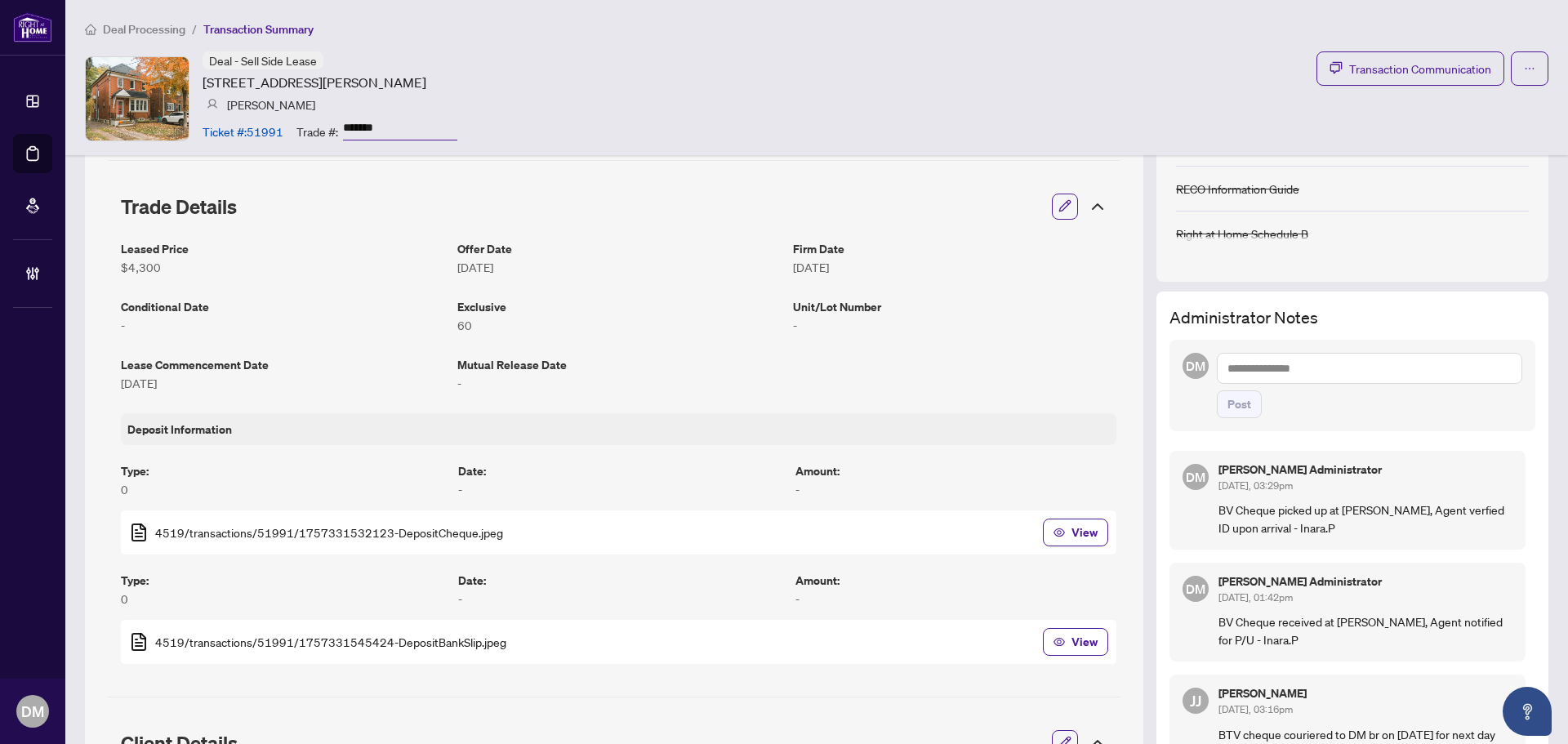
click at [1024, 89] on div "Deal - Sell Side Lease [STREET_ADDRESS][PERSON_NAME] [PERSON_NAME] Ticket #: 51…" at bounding box center [817, 98] width 1463 height 94
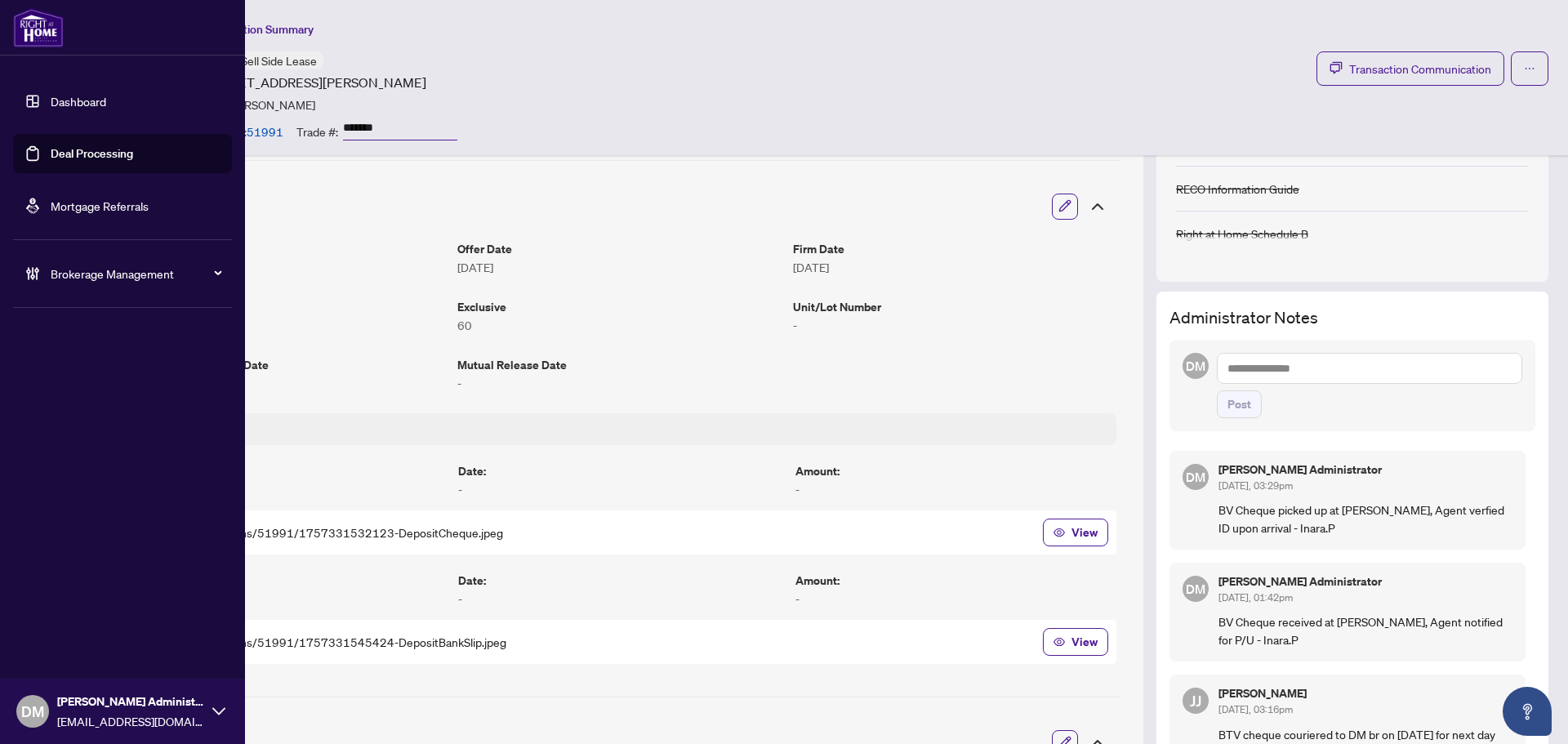
click at [97, 108] on link "Dashboard" at bounding box center [79, 101] width 55 height 15
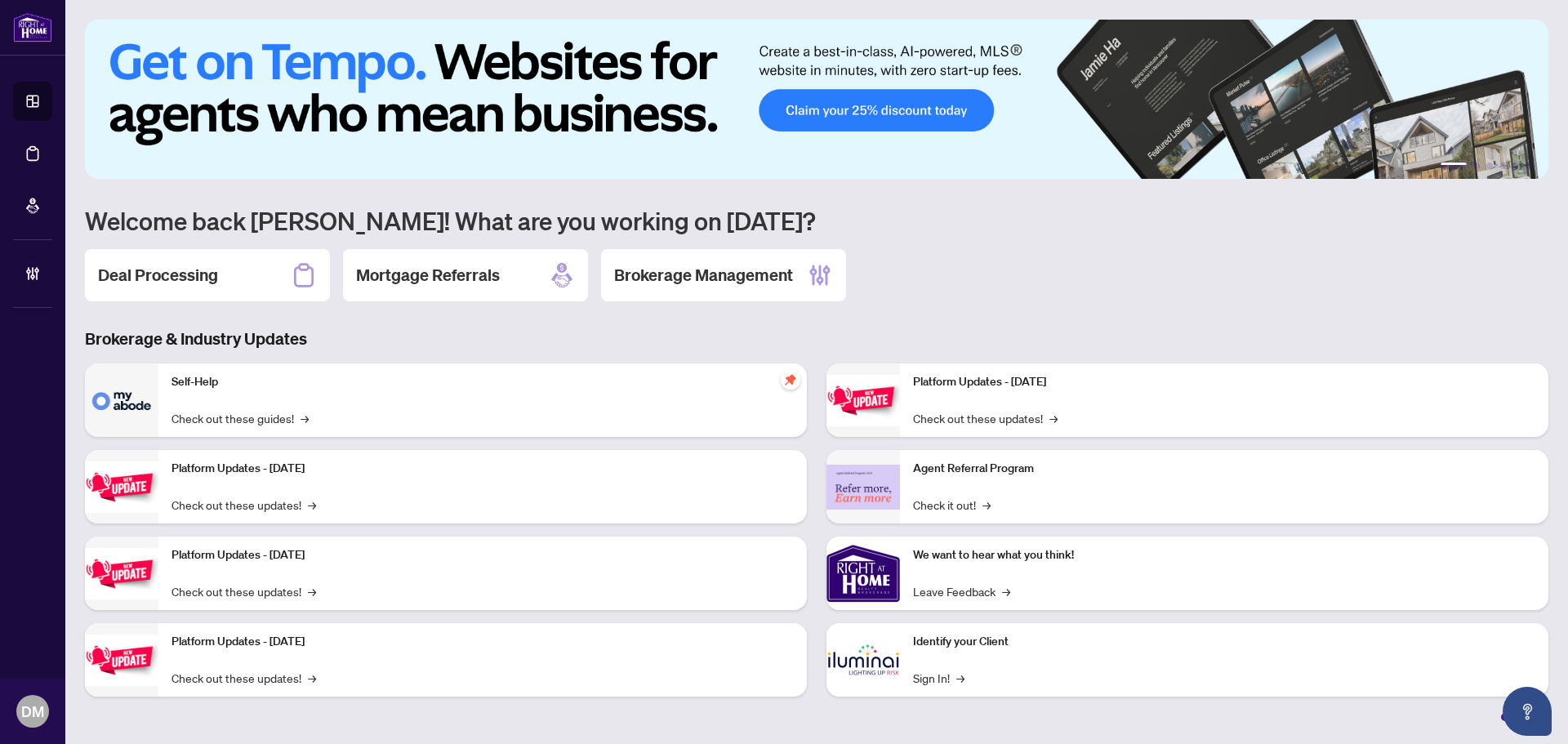
drag, startPoint x: 142, startPoint y: 272, endPoint x: 151, endPoint y: 270, distance: 9.2
click at [144, 271] on h2 "Deal Processing" at bounding box center [157, 275] width 120 height 23
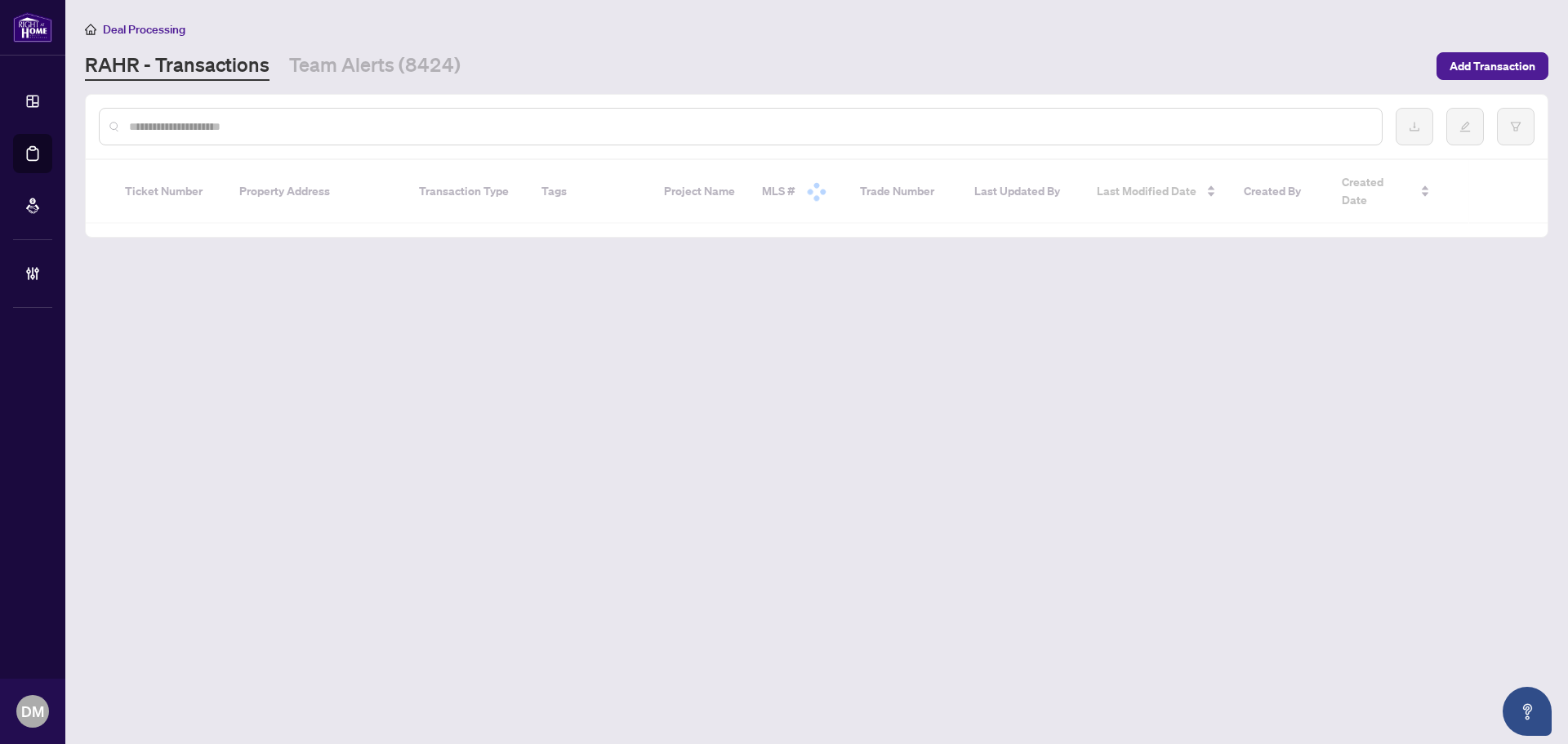
click at [504, 67] on div "[PERSON_NAME] - Transactions Team Alerts (8424)" at bounding box center [756, 65] width 1342 height 29
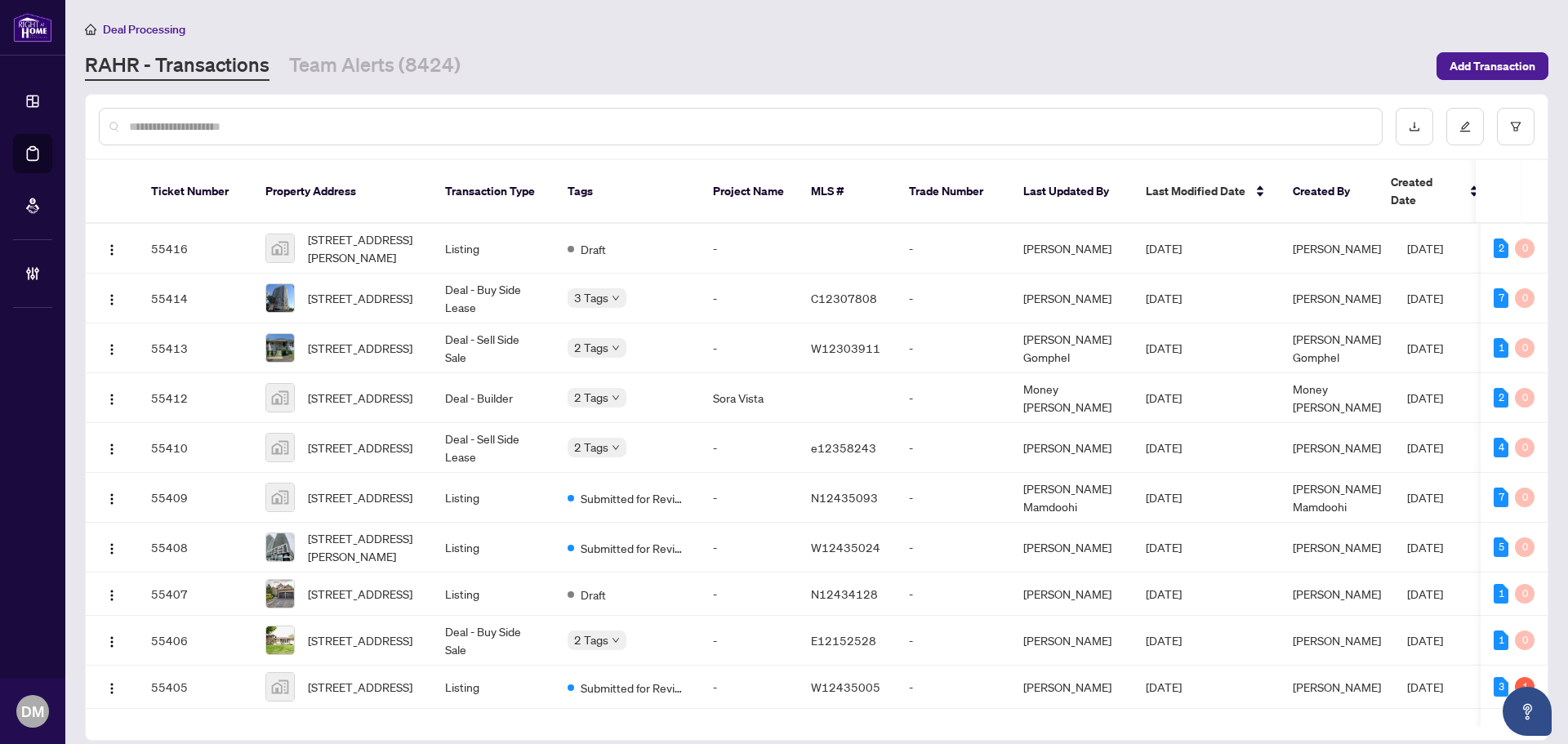
click at [390, 116] on div at bounding box center [740, 126] width 1284 height 38
click at [374, 132] on input "text" at bounding box center [749, 126] width 1240 height 18
type input "******"
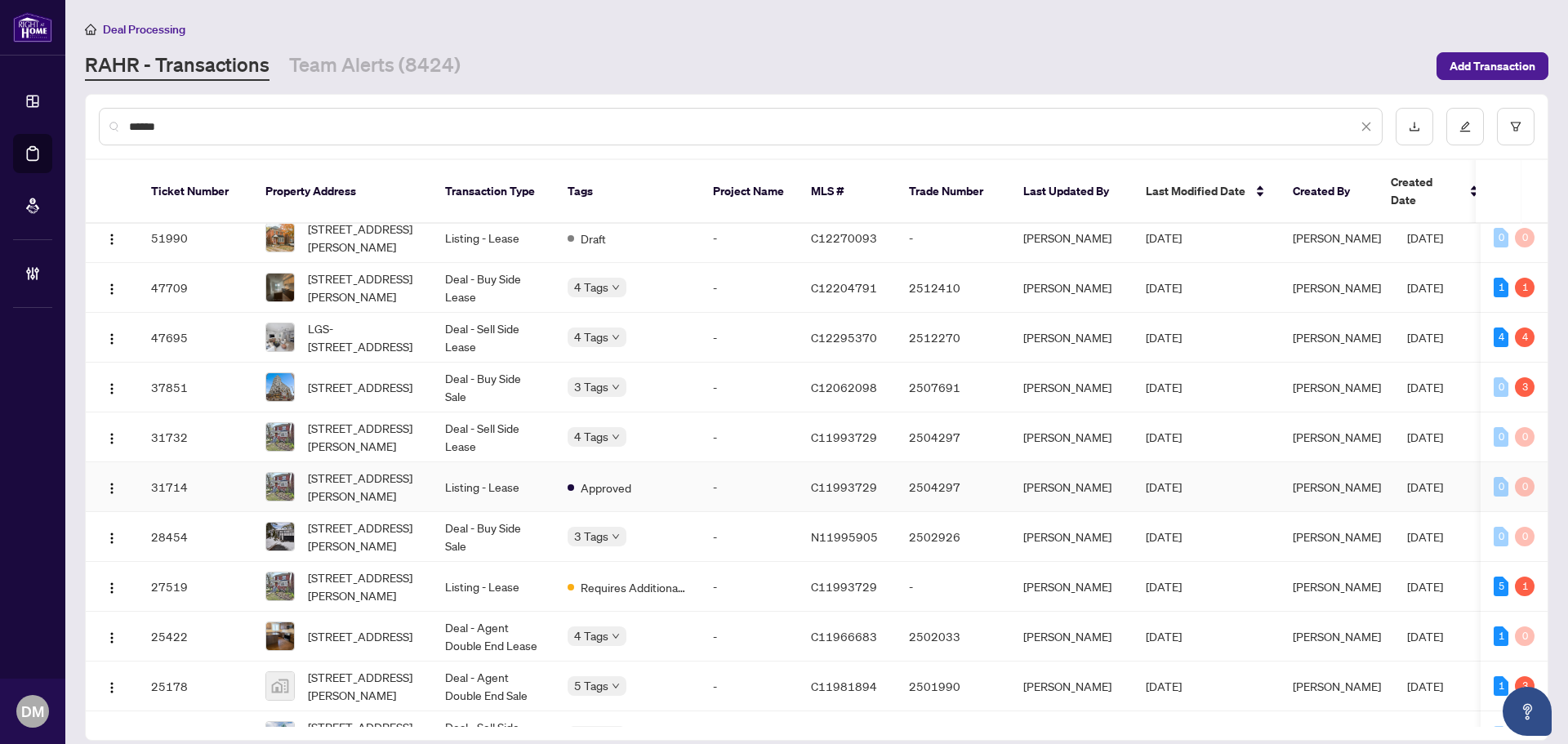
scroll to position [349, 0]
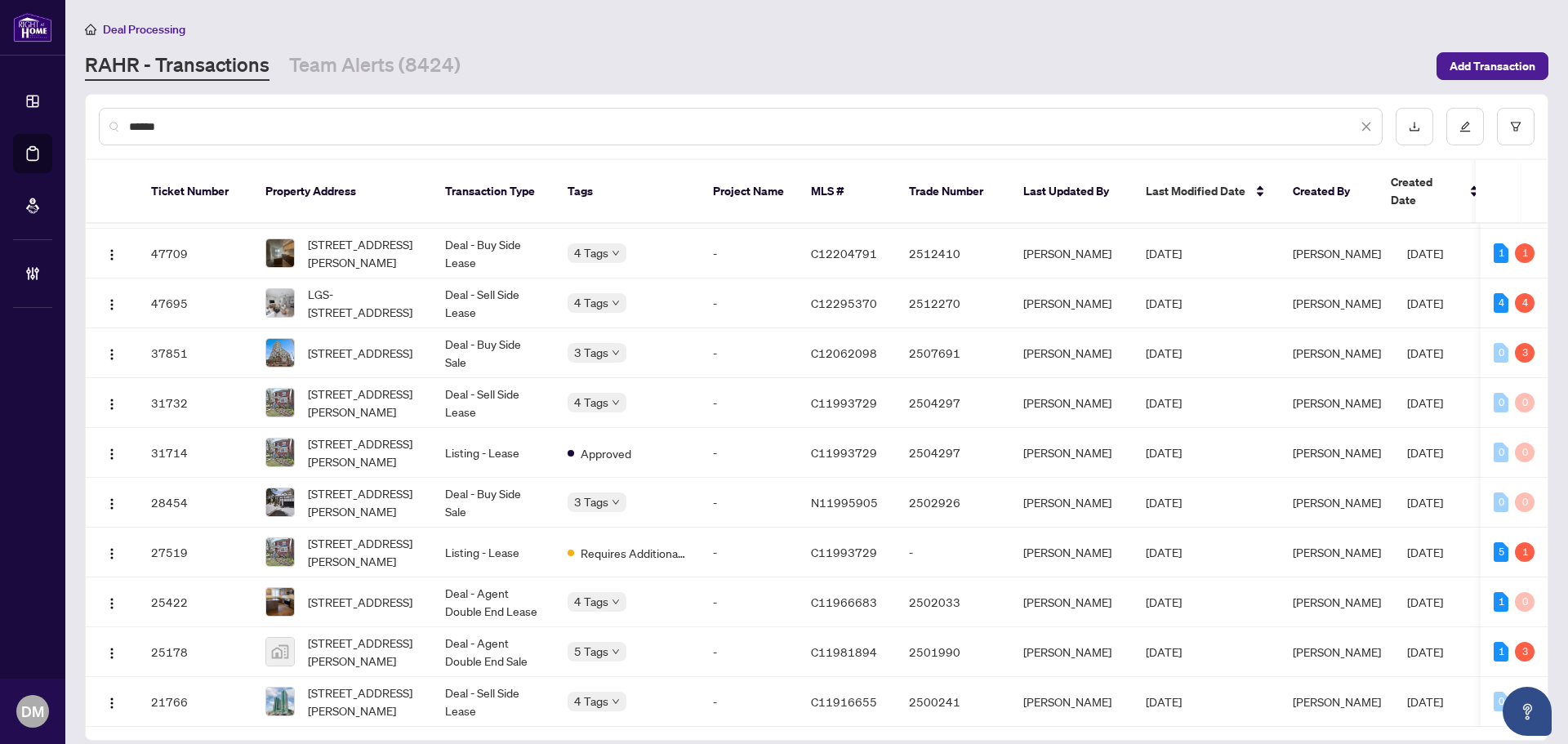
drag, startPoint x: 266, startPoint y: 117, endPoint x: -270, endPoint y: 71, distance: 538.0
click at [0, 71] on html "Dashboard Deal Processing Mortgage Referrals Brokerage Management DM [PERSON_NA…" at bounding box center [784, 372] width 1568 height 744
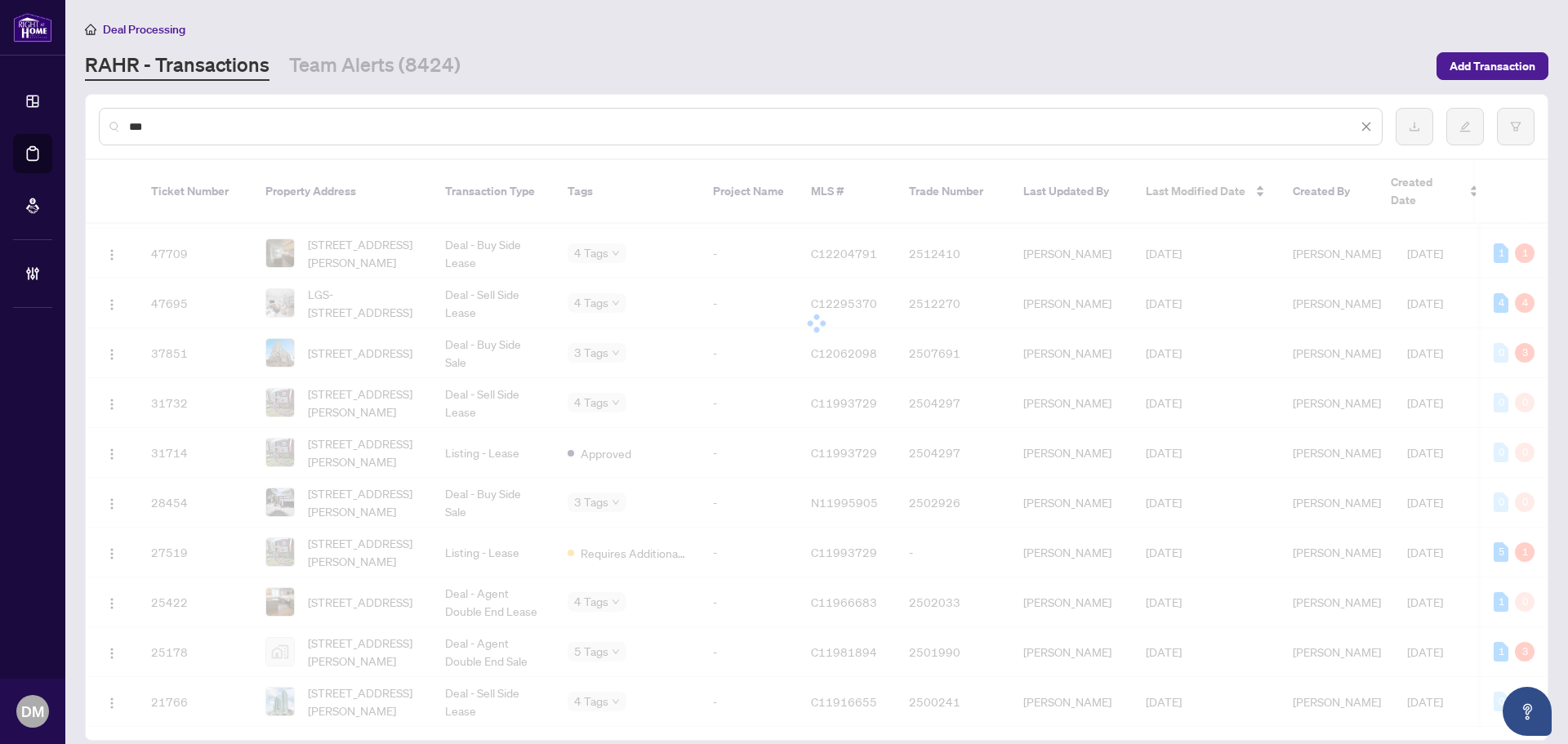
scroll to position [0, 0]
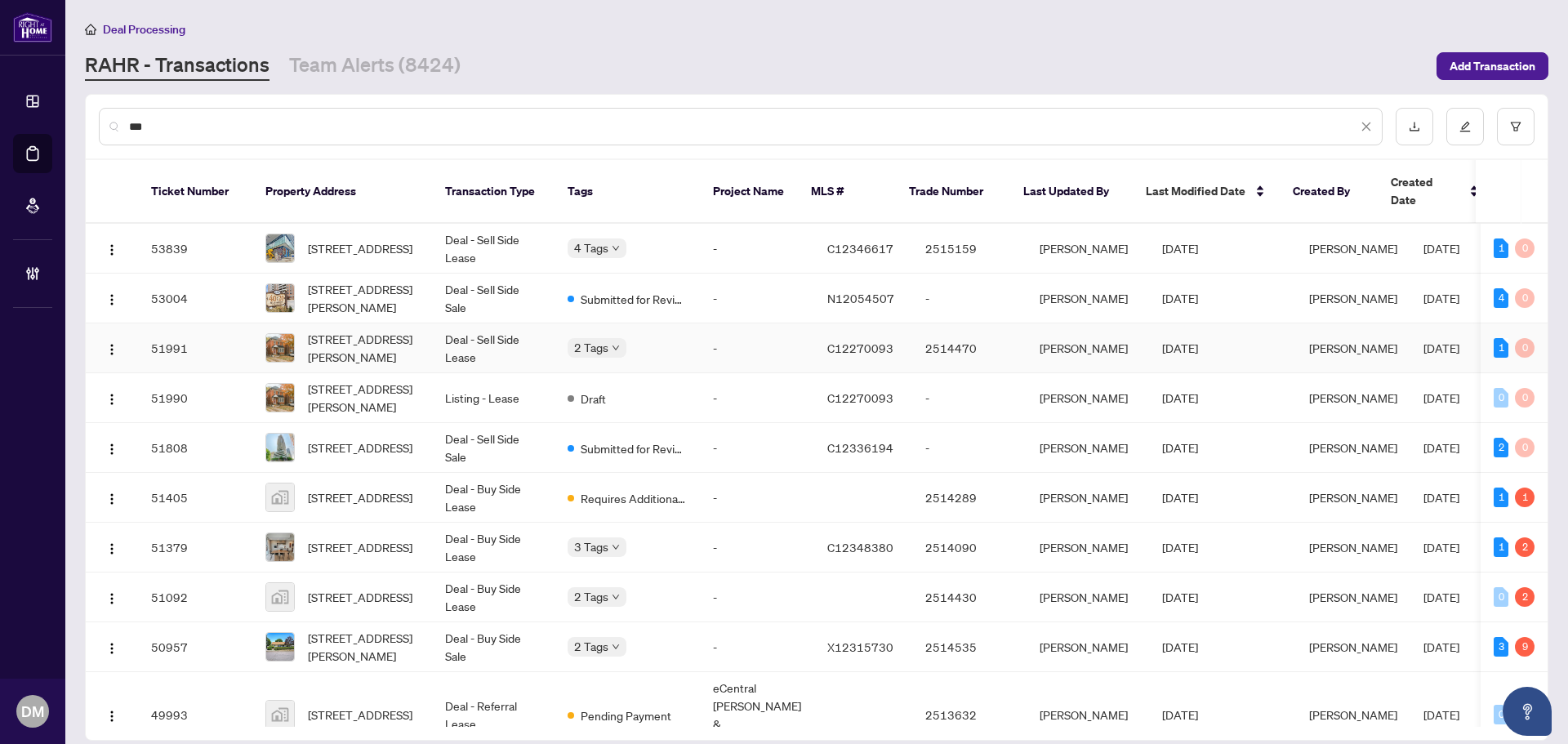
type input "***"
click at [495, 328] on td "Deal - Sell Side Lease" at bounding box center [493, 349] width 122 height 50
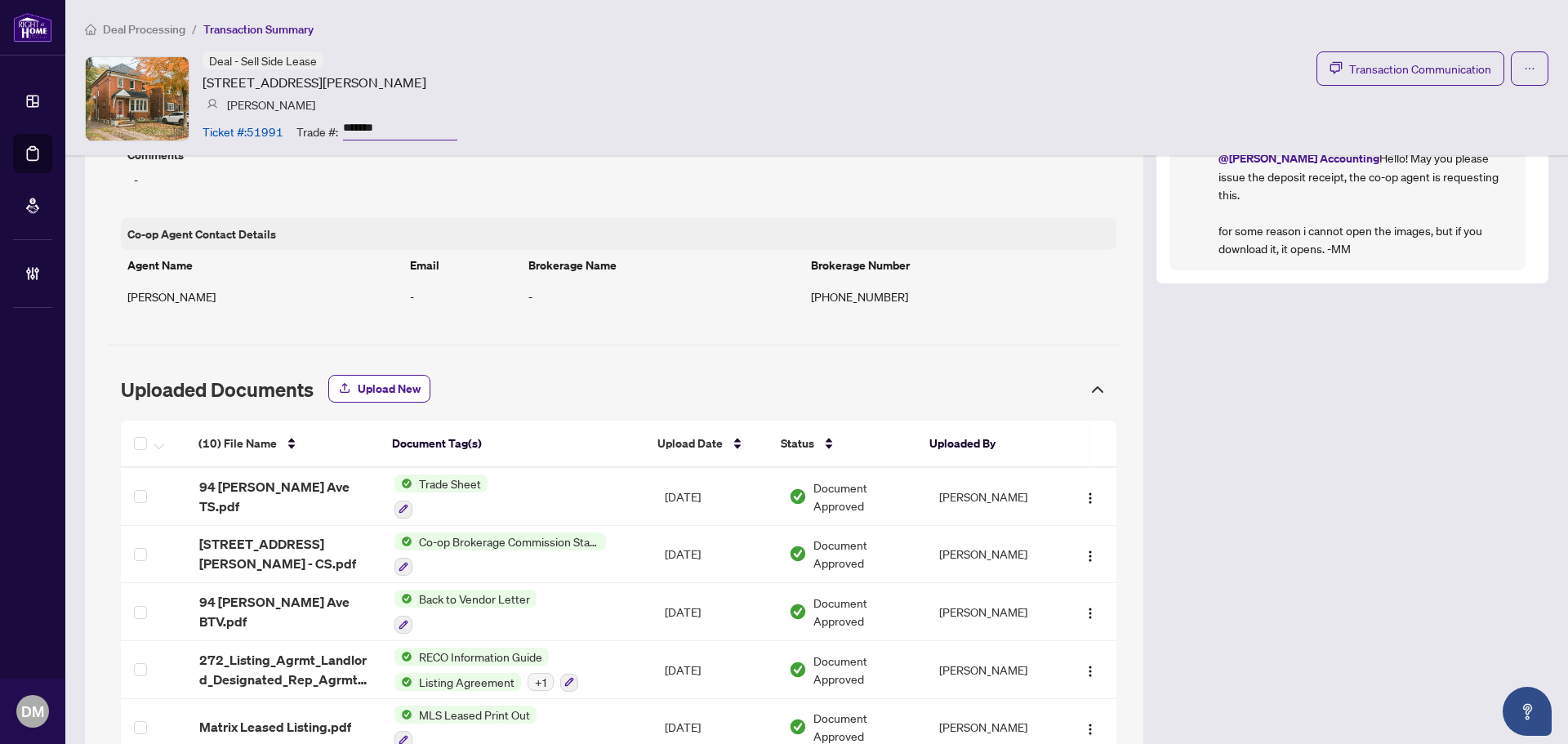
scroll to position [1362, 0]
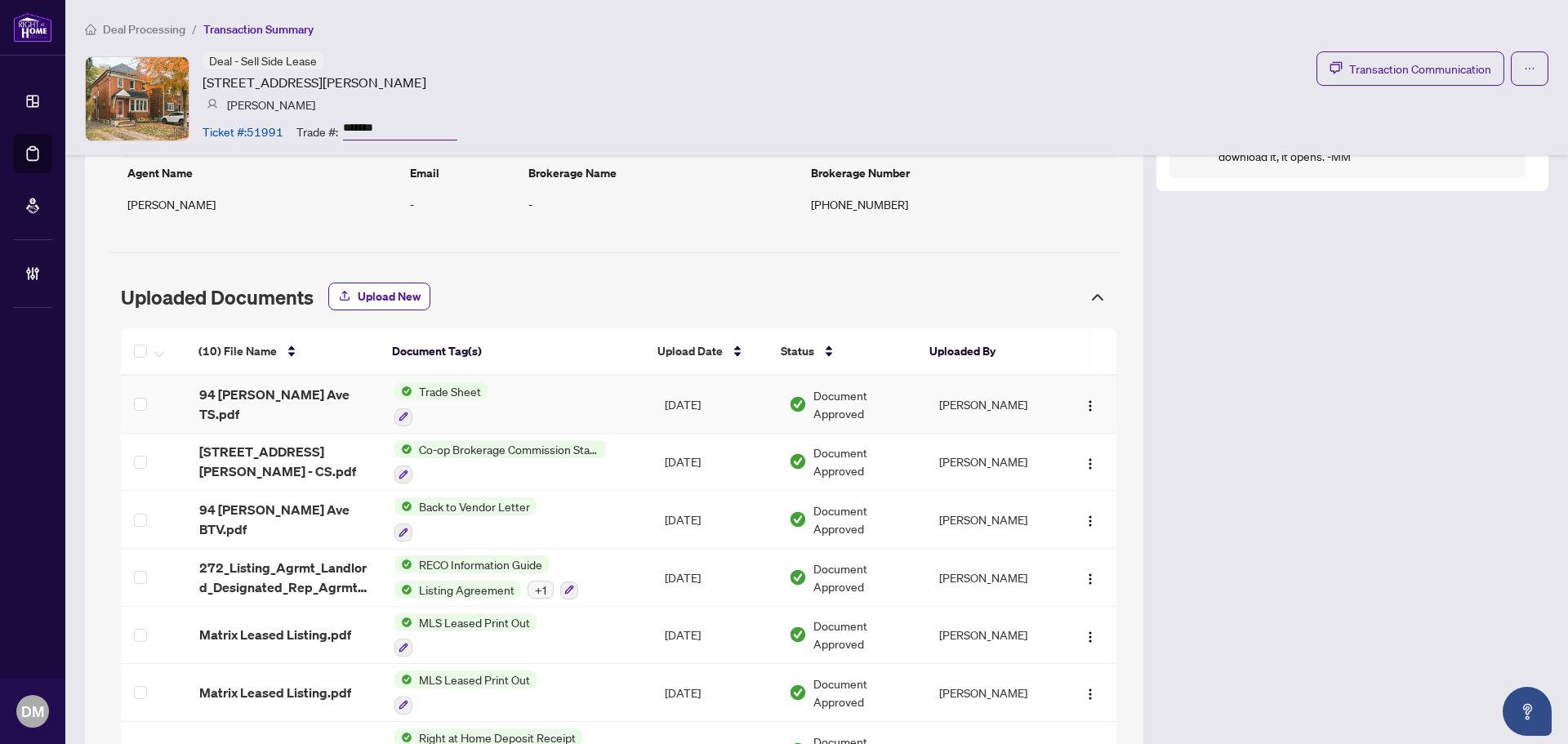
click at [862, 395] on span "Document Approved" at bounding box center [863, 404] width 100 height 36
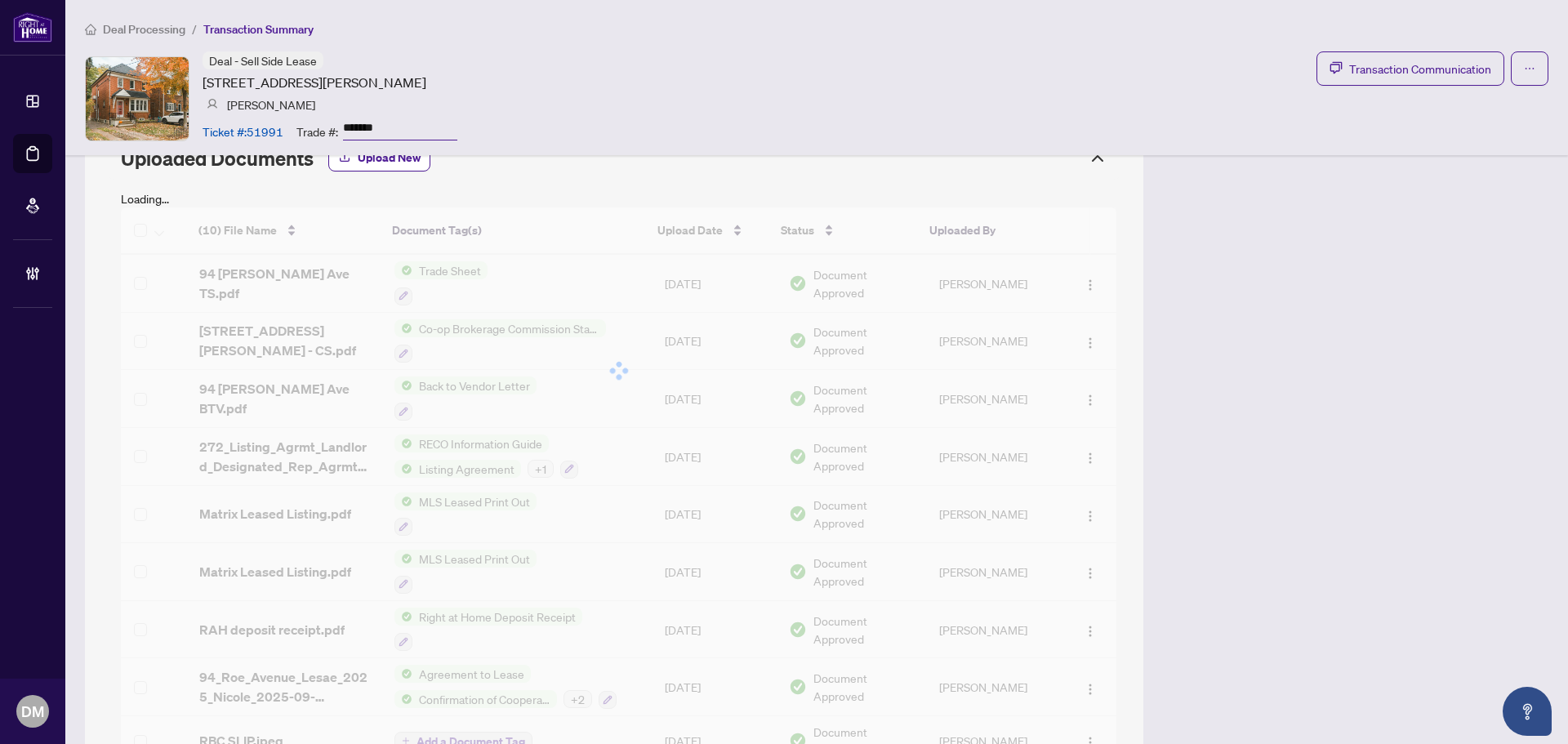
scroll to position [1625, 0]
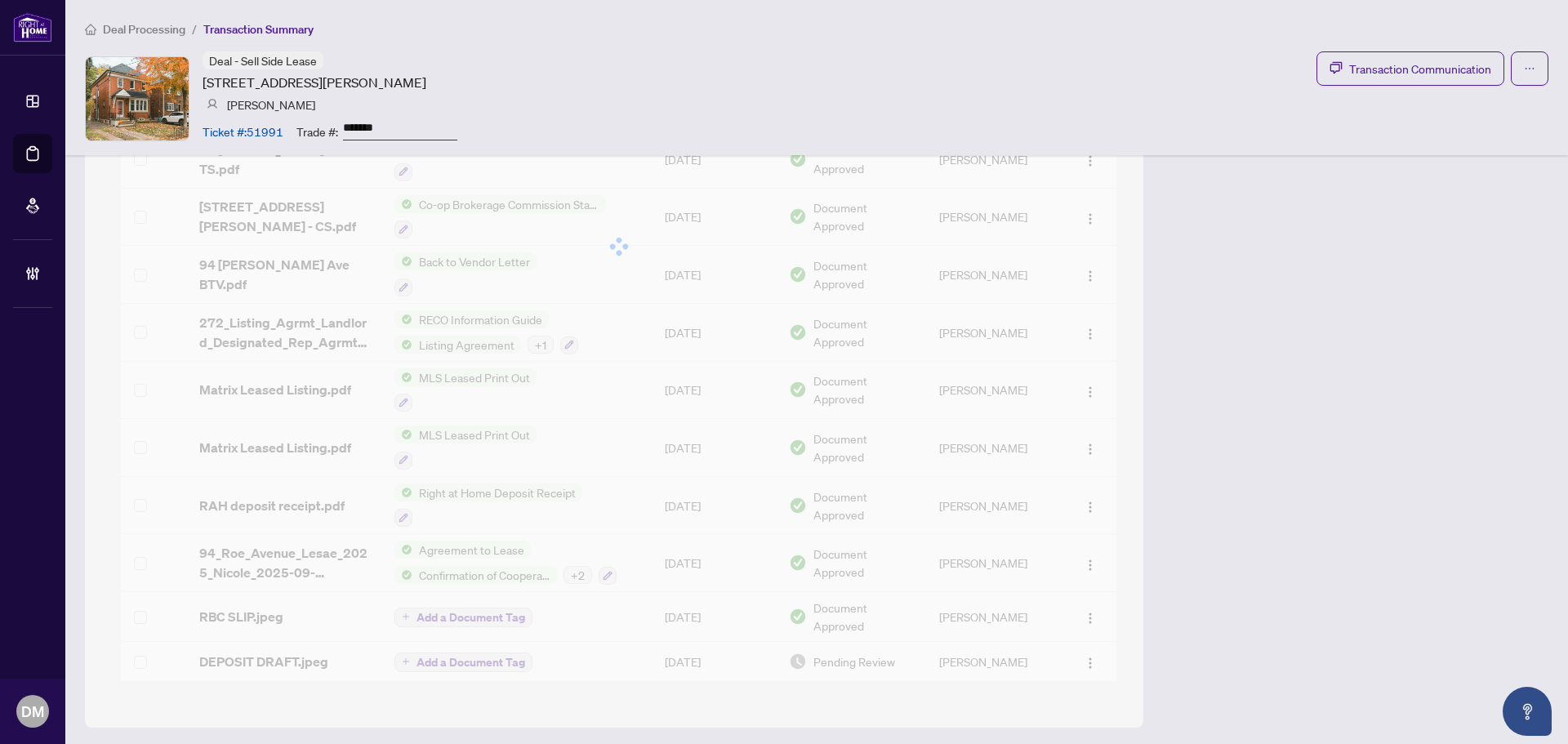
click at [705, 257] on div at bounding box center [618, 247] width 996 height 326
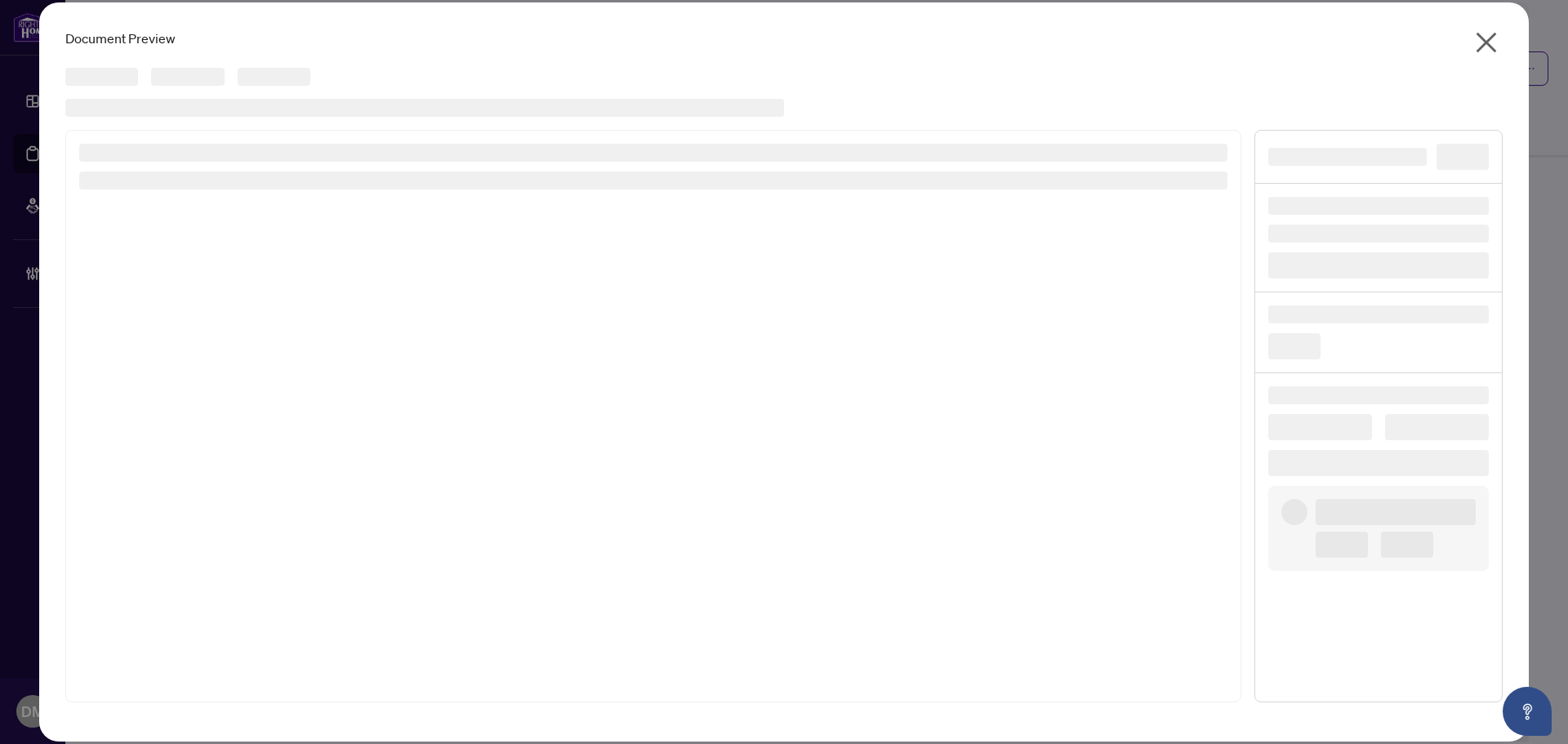
click at [1493, 57] on span "button" at bounding box center [1486, 46] width 26 height 33
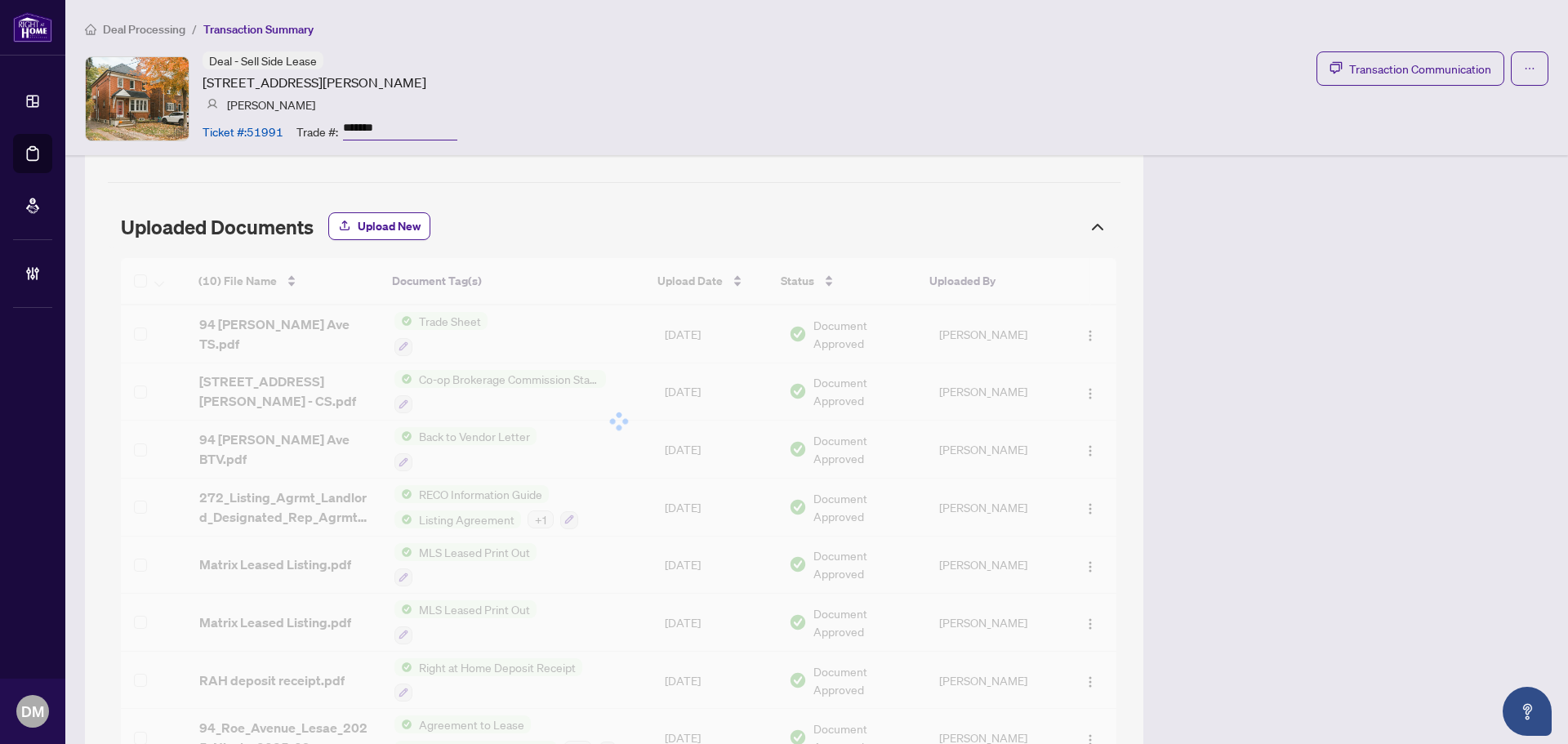
scroll to position [1552, 0]
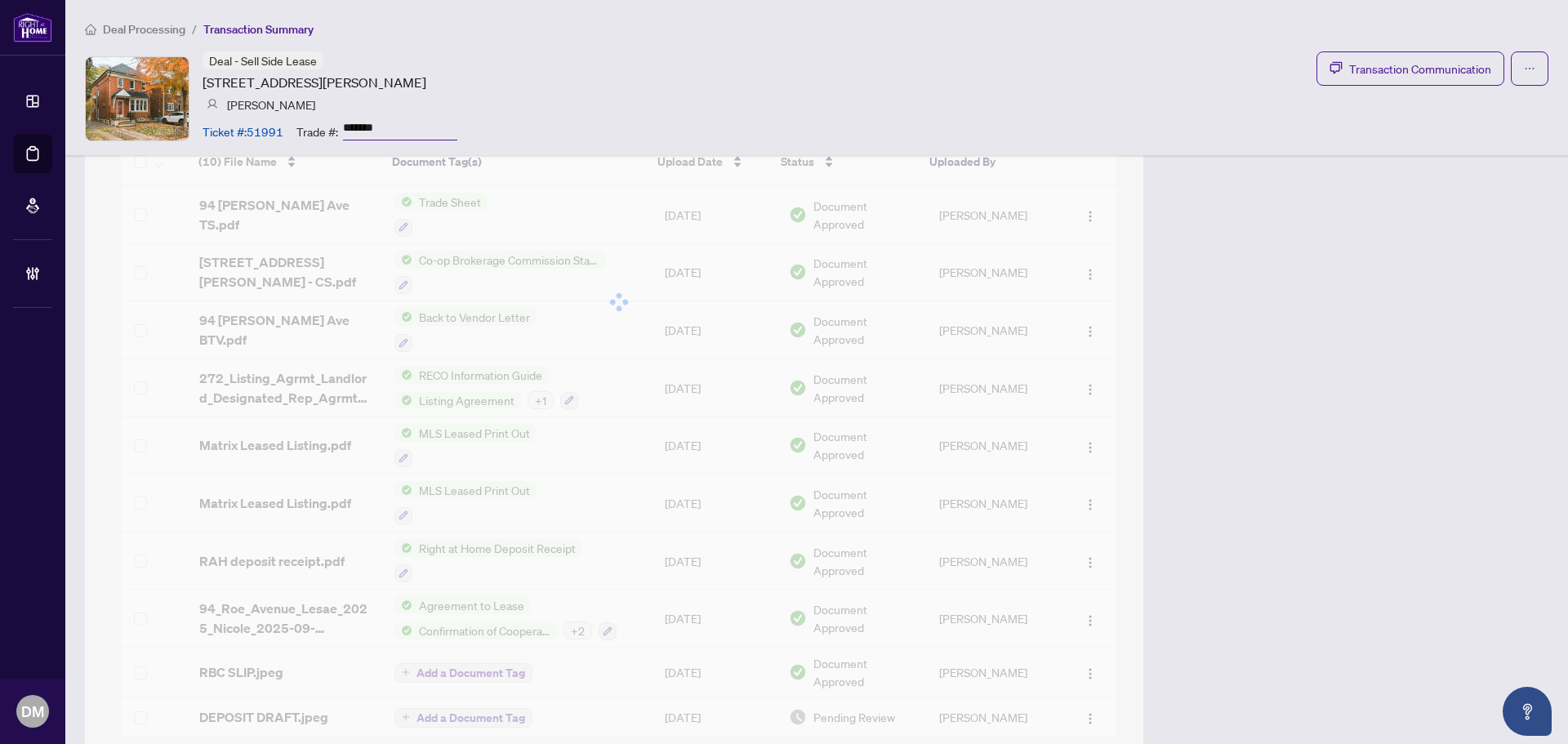
click at [621, 248] on div at bounding box center [618, 302] width 996 height 326
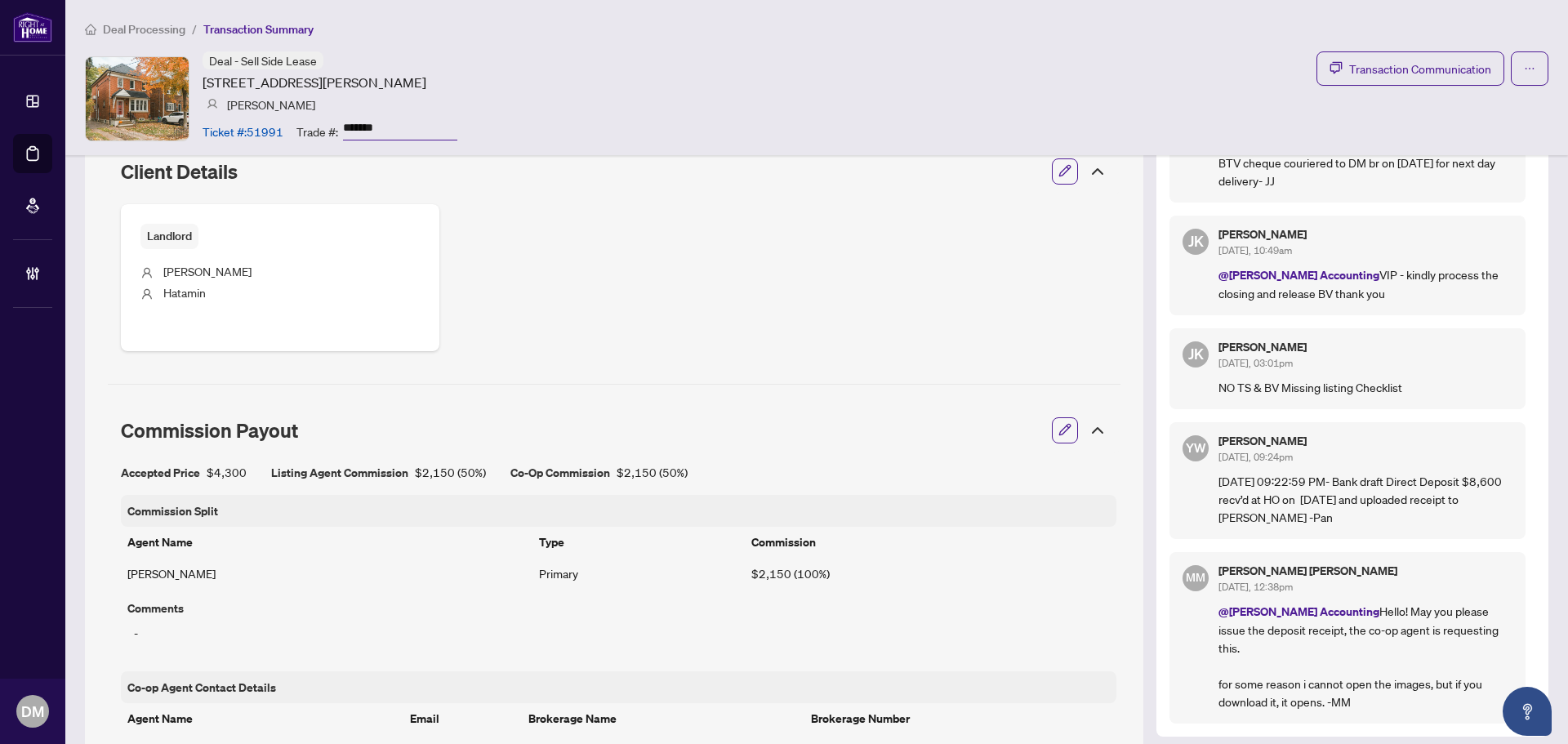
scroll to position [1225, 0]
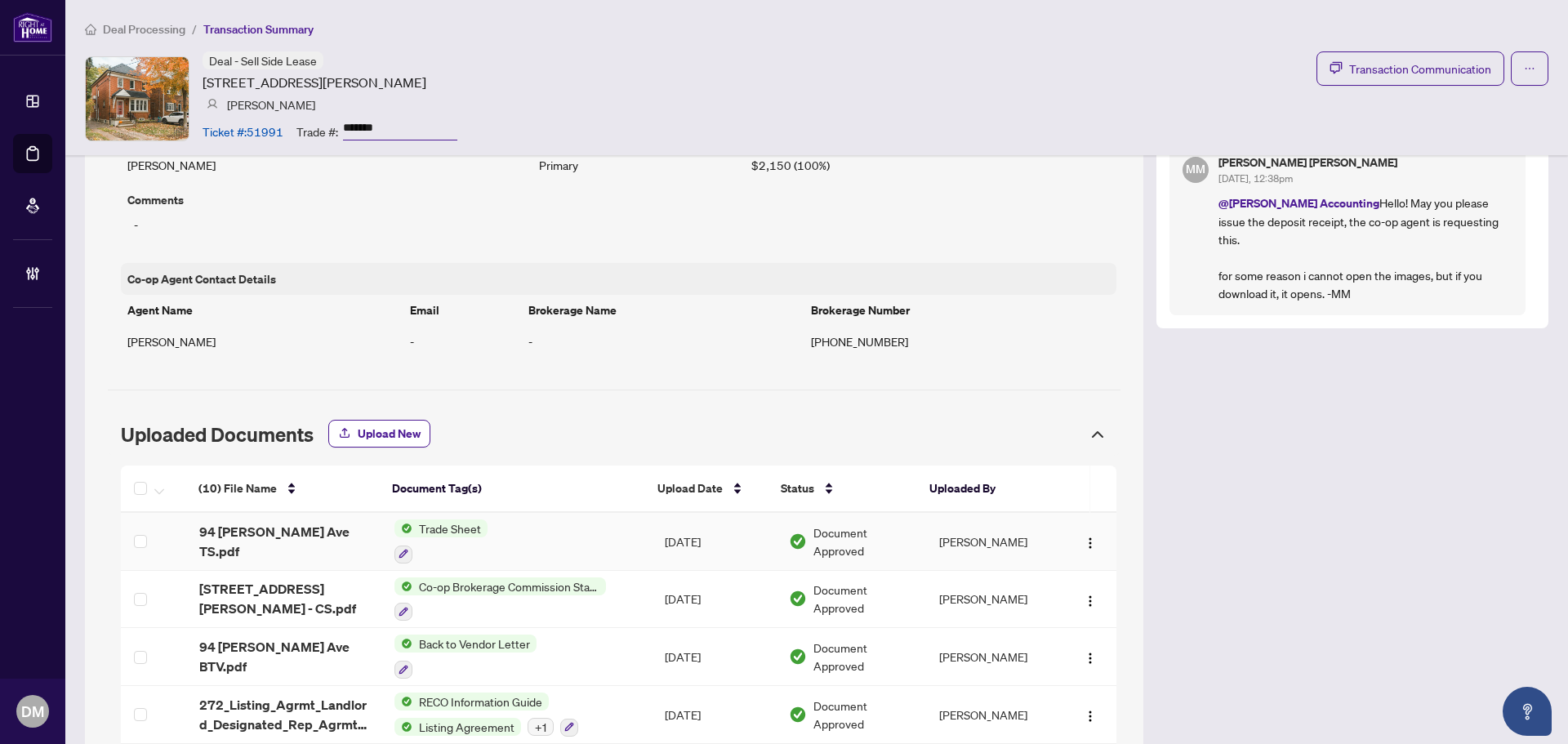
click at [674, 544] on td "Sep/23/2025" at bounding box center [714, 541] width 124 height 58
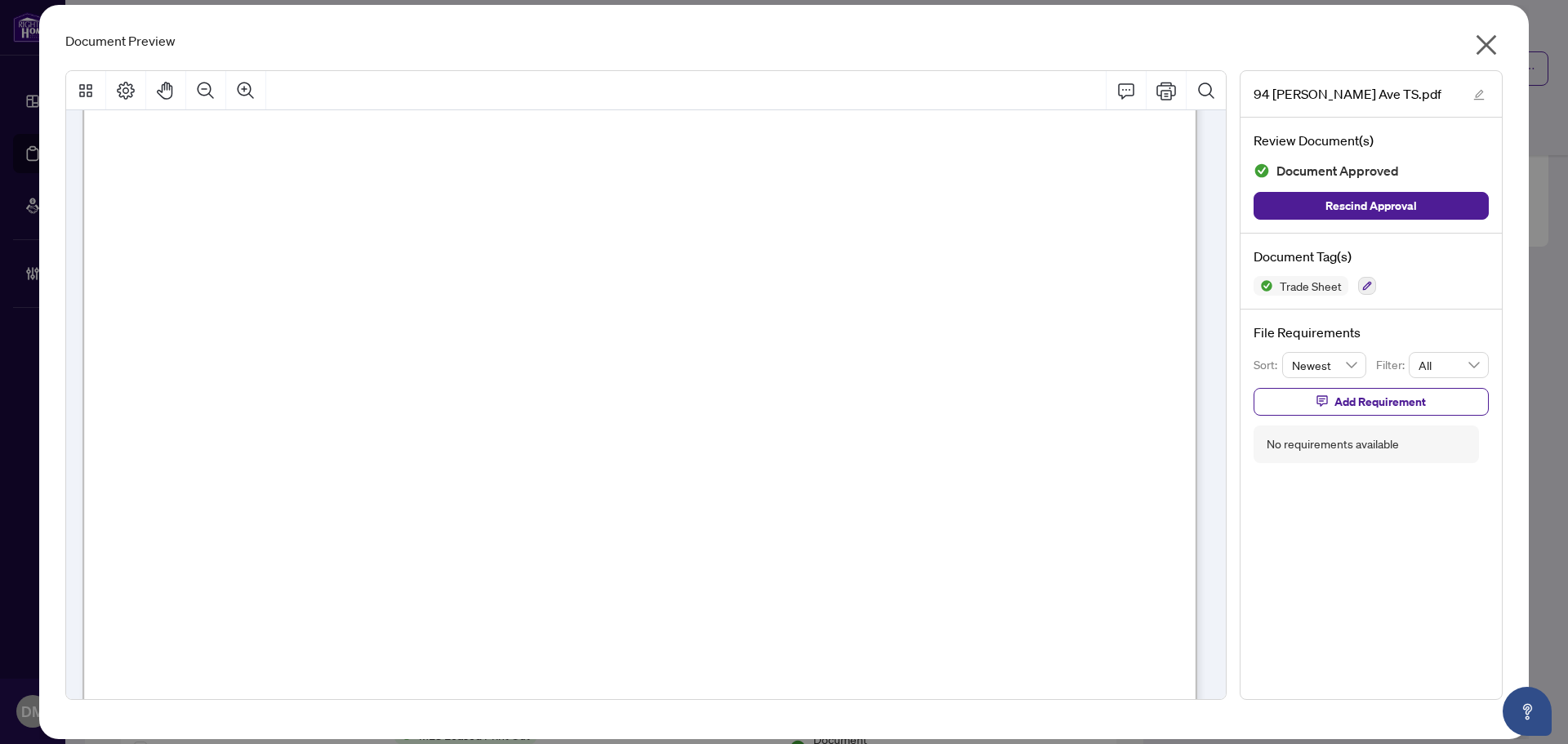
scroll to position [572, 0]
click at [1485, 47] on icon "close" at bounding box center [1487, 45] width 20 height 20
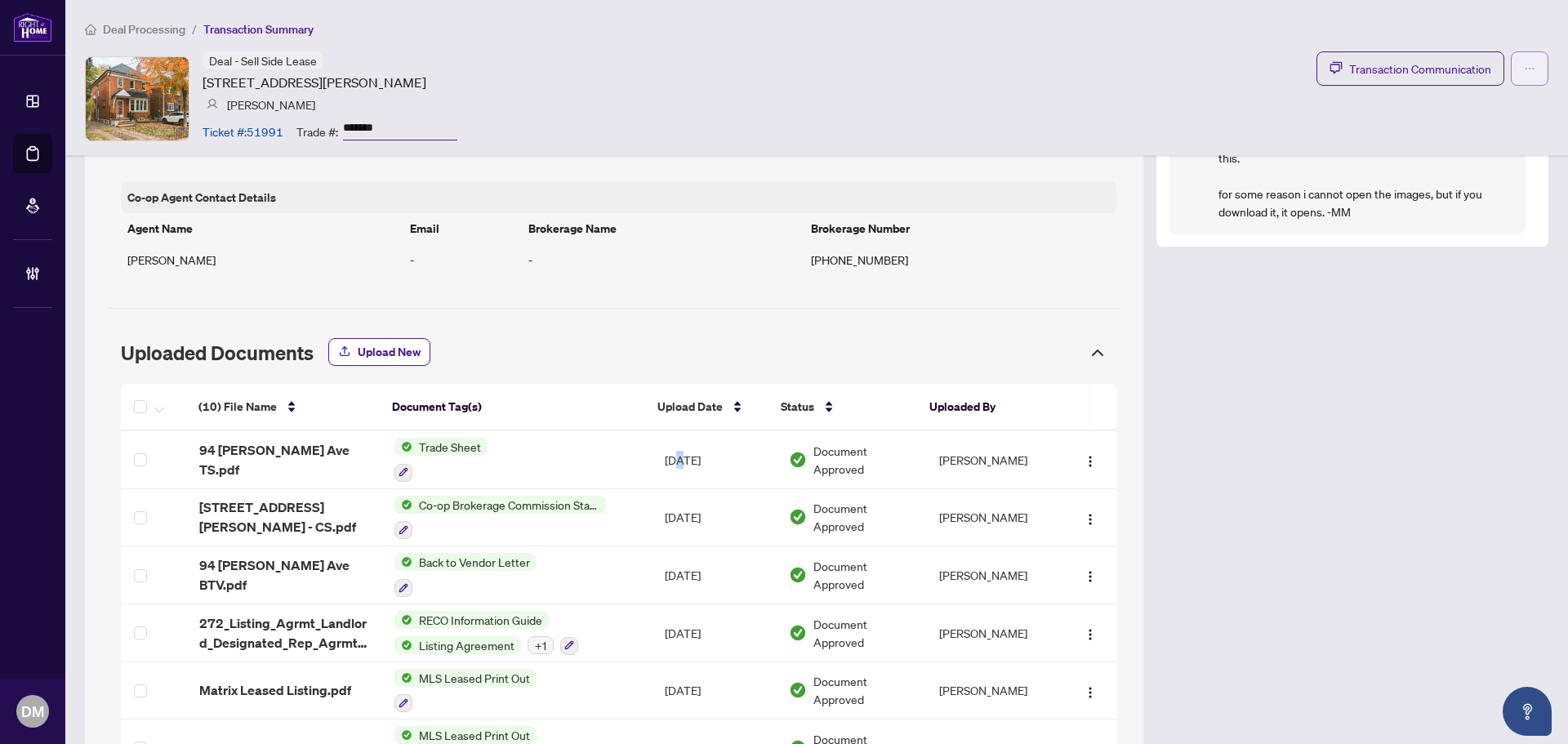
click at [1524, 70] on icon "ellipsis" at bounding box center [1530, 69] width 12 height 12
click at [1525, 68] on icon "ellipsis" at bounding box center [1530, 69] width 9 height 2
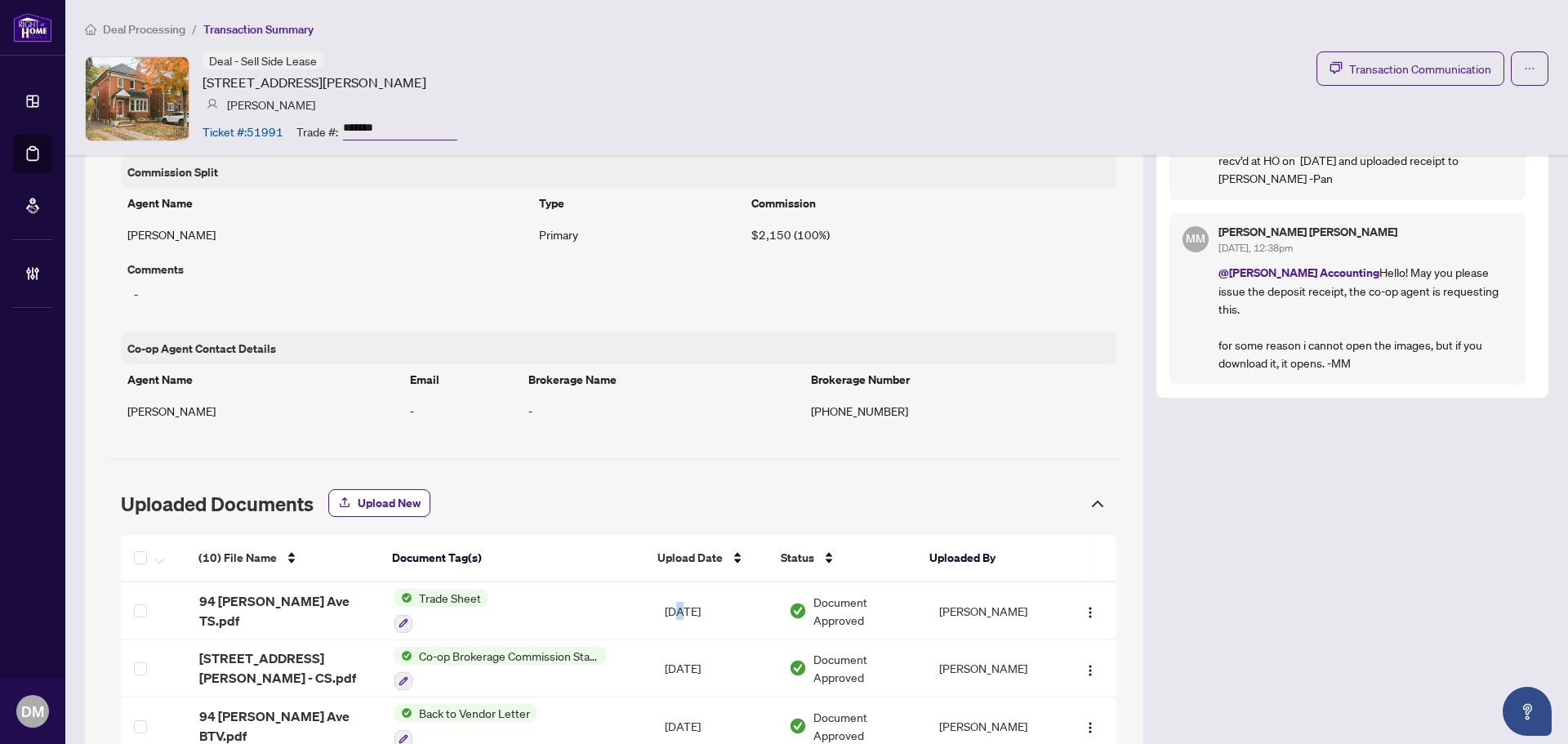
scroll to position [1143, 0]
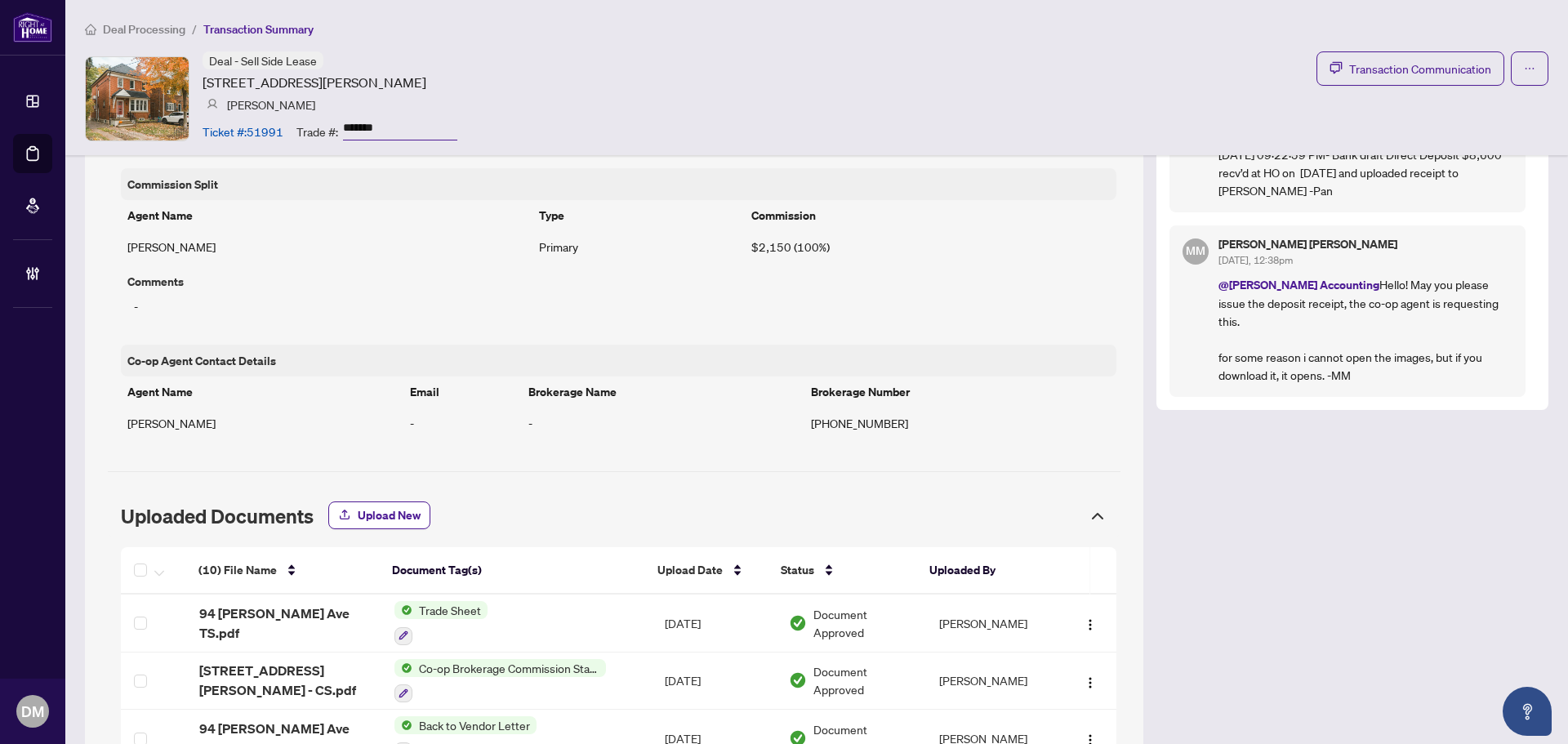
drag, startPoint x: 392, startPoint y: 126, endPoint x: 334, endPoint y: 126, distance: 58.0
click at [334, 126] on div "Trade #: *******" at bounding box center [377, 131] width 161 height 28
drag, startPoint x: 100, startPoint y: 398, endPoint x: 213, endPoint y: 398, distance: 113.0
click at [100, 398] on div "Transaction Overview Status: Information Updated - Processing Pending Address: …" at bounding box center [614, 108] width 1058 height 2167
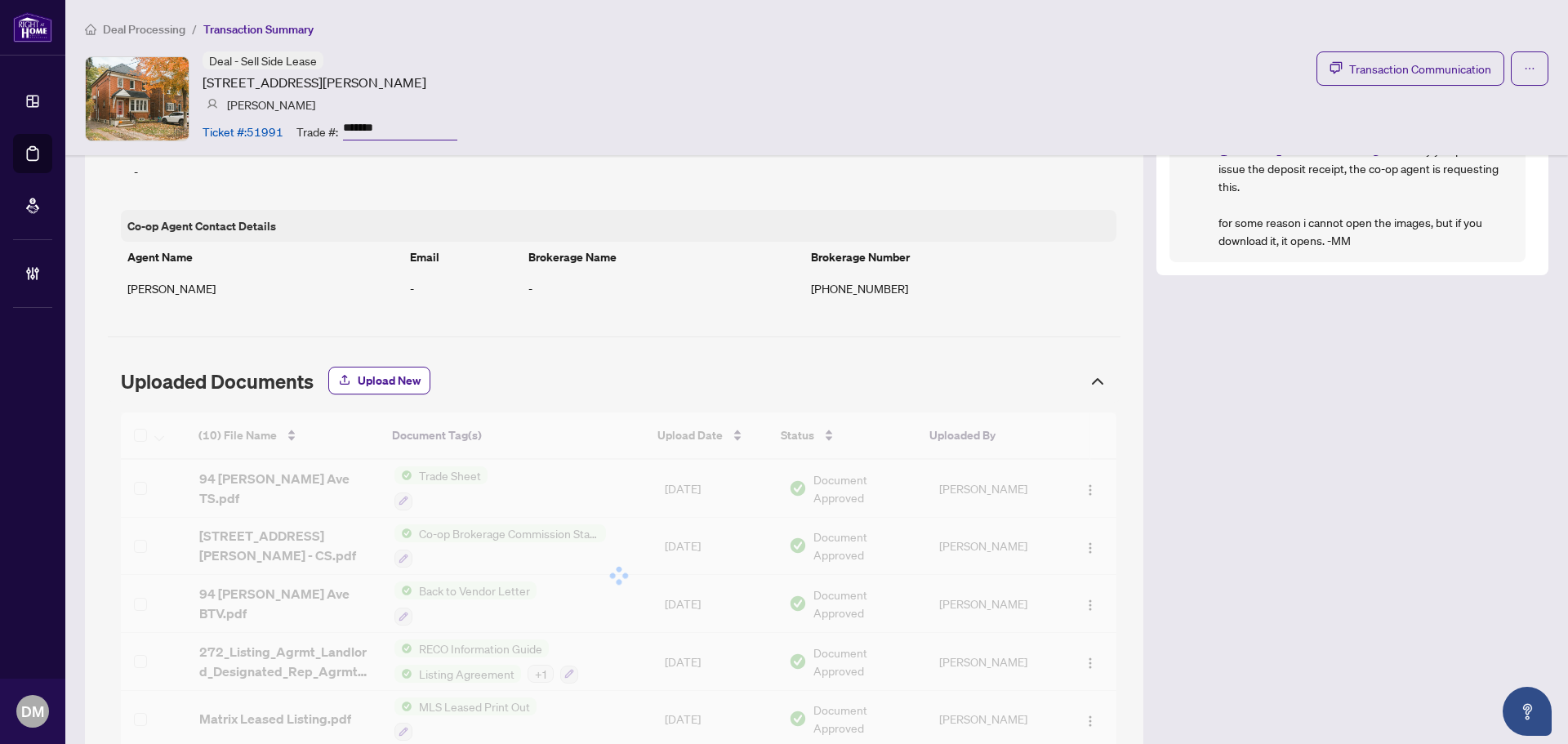
scroll to position [1470, 0]
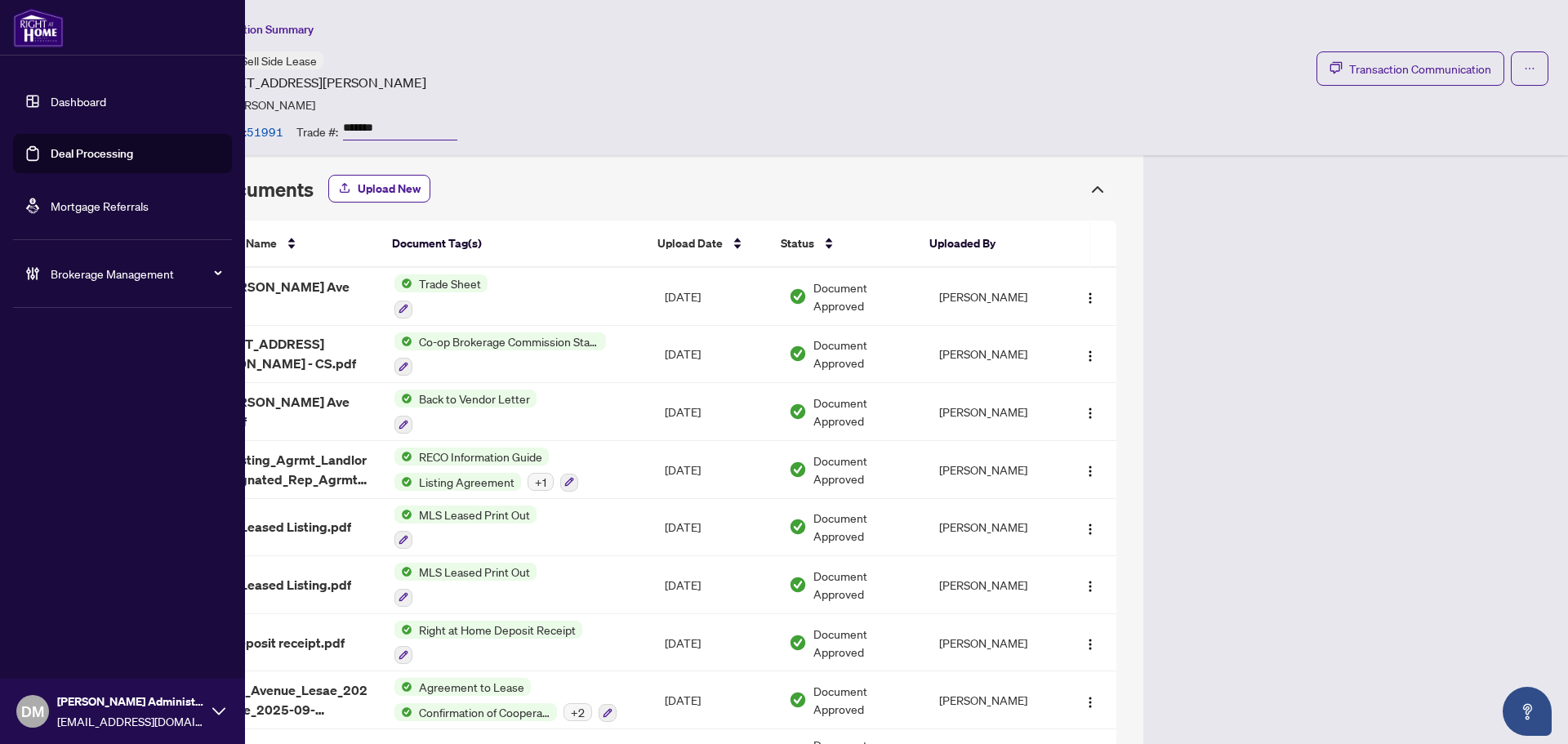
drag, startPoint x: 103, startPoint y: 98, endPoint x: 126, endPoint y: 101, distance: 23.2
click at [102, 98] on link "Dashboard" at bounding box center [79, 101] width 55 height 15
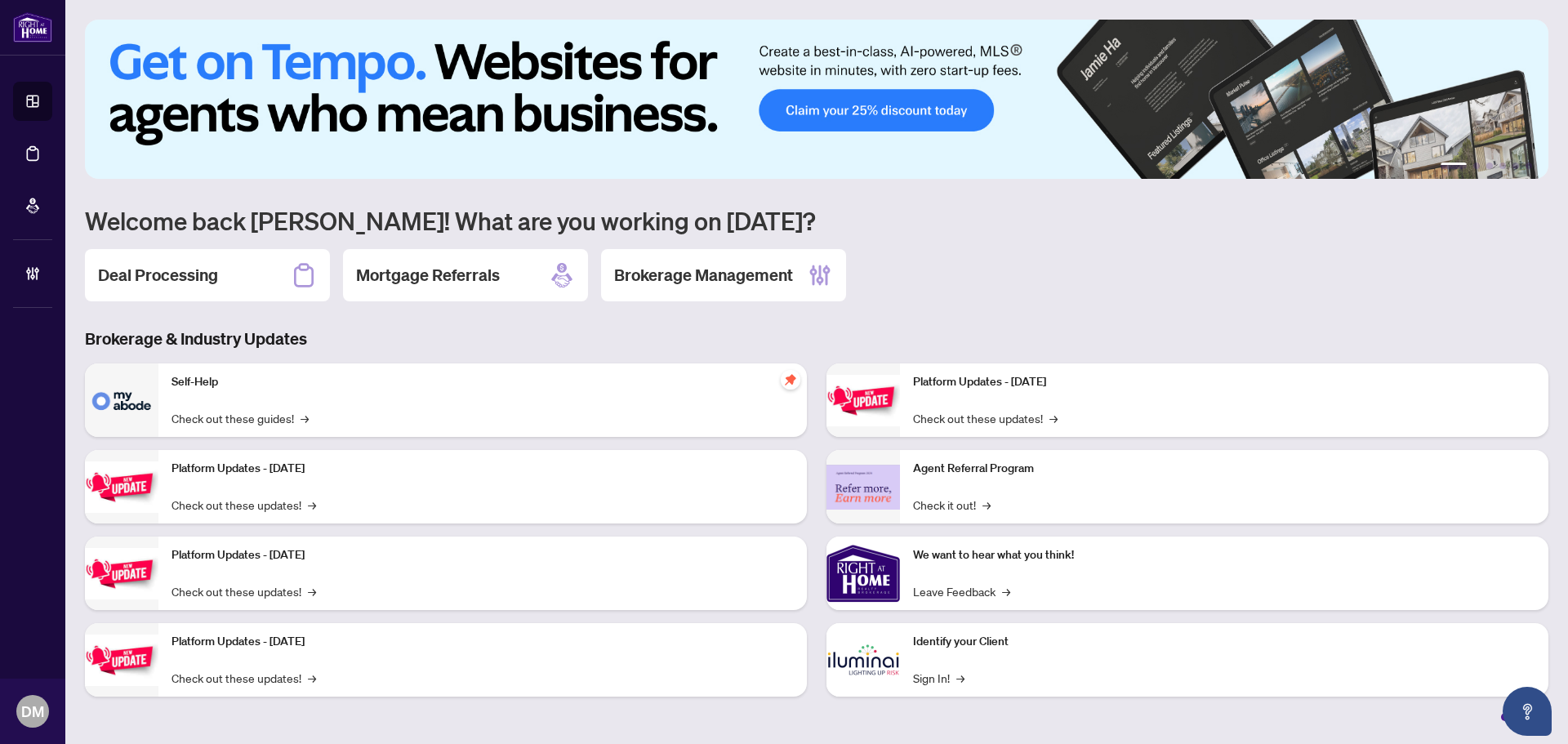
drag, startPoint x: 161, startPoint y: 266, endPoint x: 8, endPoint y: 267, distance: 153.0
click at [161, 267] on h2 "Deal Processing" at bounding box center [157, 275] width 120 height 23
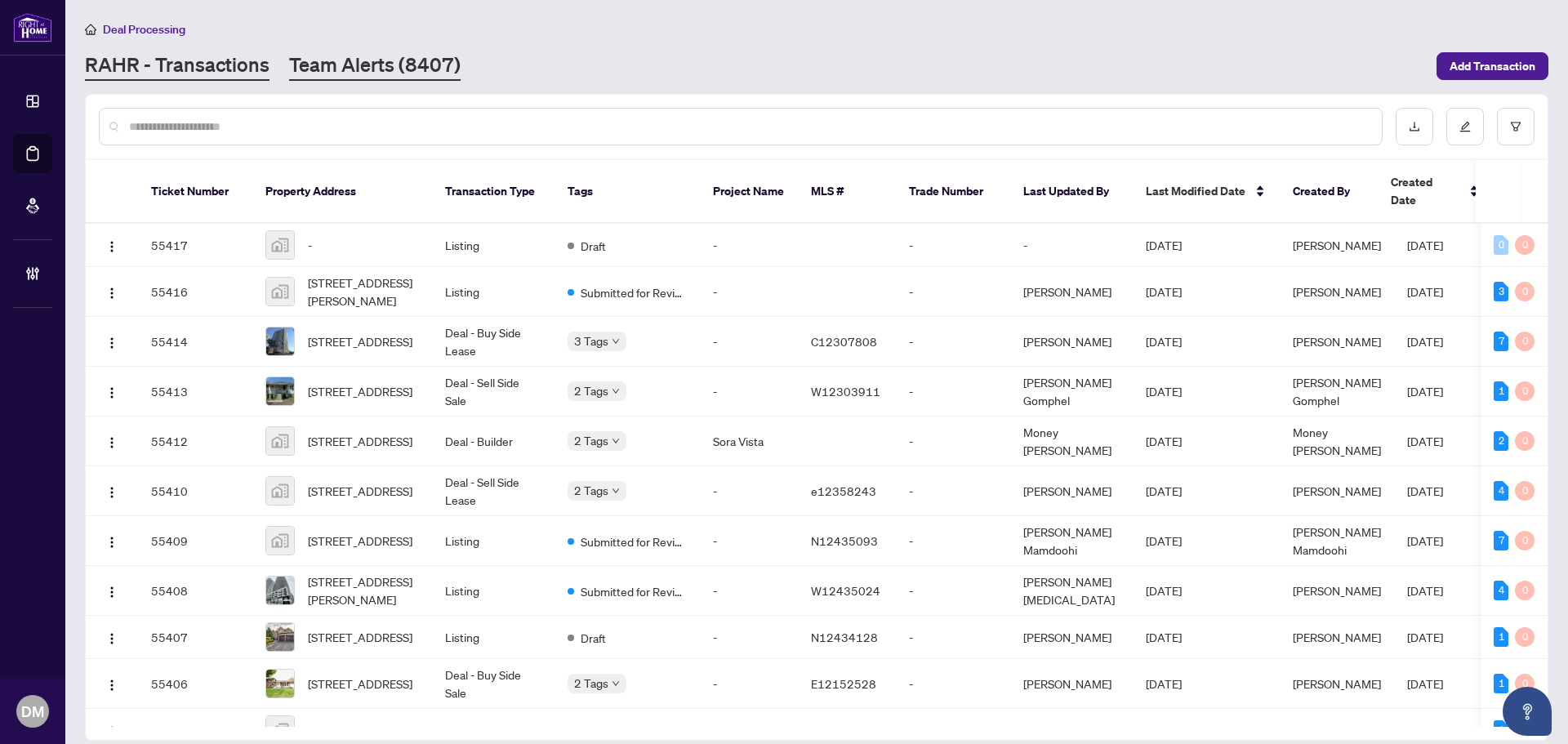
click at [398, 52] on link "Team Alerts (8407)" at bounding box center [375, 65] width 172 height 29
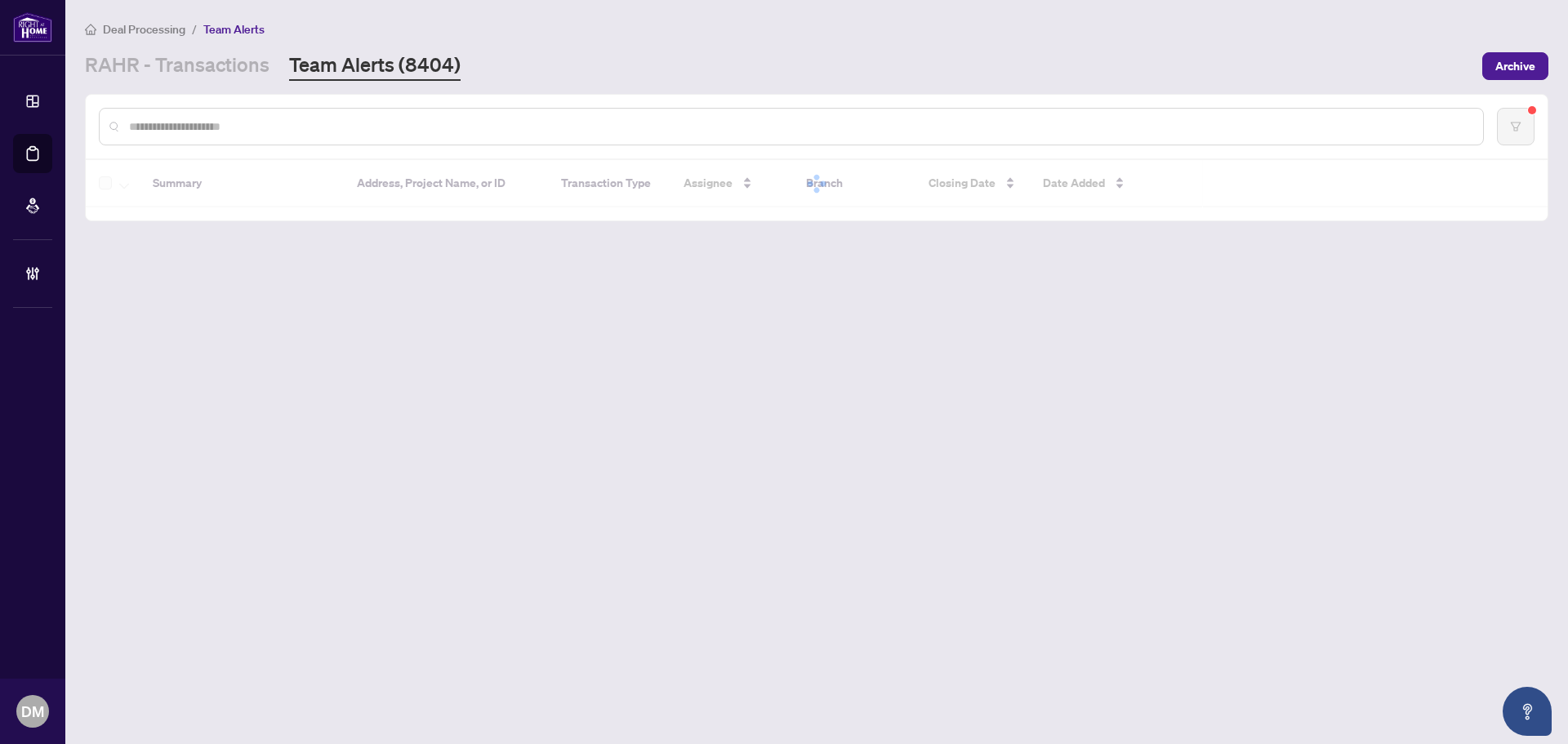
click at [774, 23] on div "Deal Processing / Team Alerts" at bounding box center [817, 28] width 1463 height 18
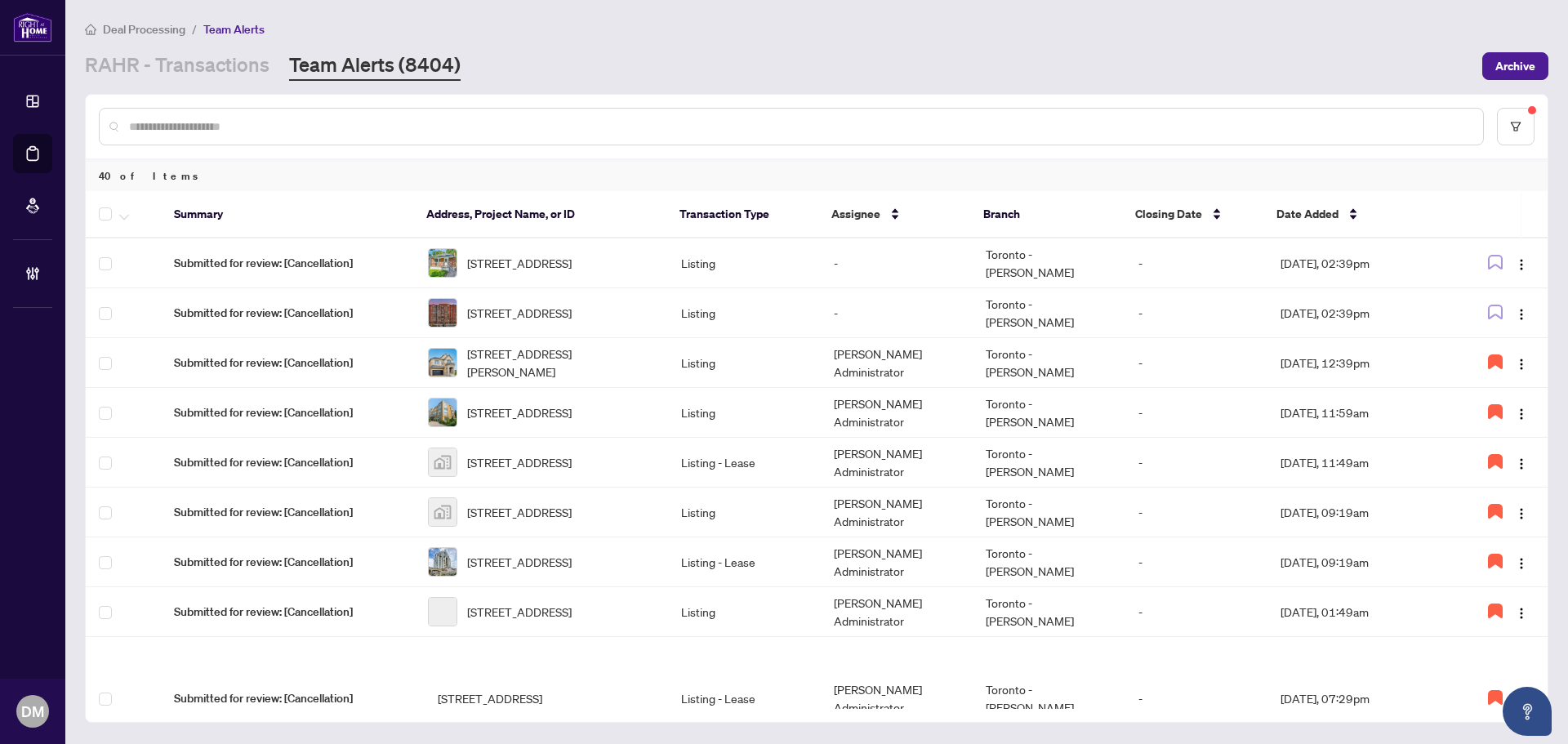
drag, startPoint x: 776, startPoint y: 23, endPoint x: 705, endPoint y: 59, distance: 79.6
click at [665, 80] on main "Deal Processing / Team Alerts RAHR - Transactions Team Alerts (8404) Archive 40…" at bounding box center [817, 372] width 1503 height 744
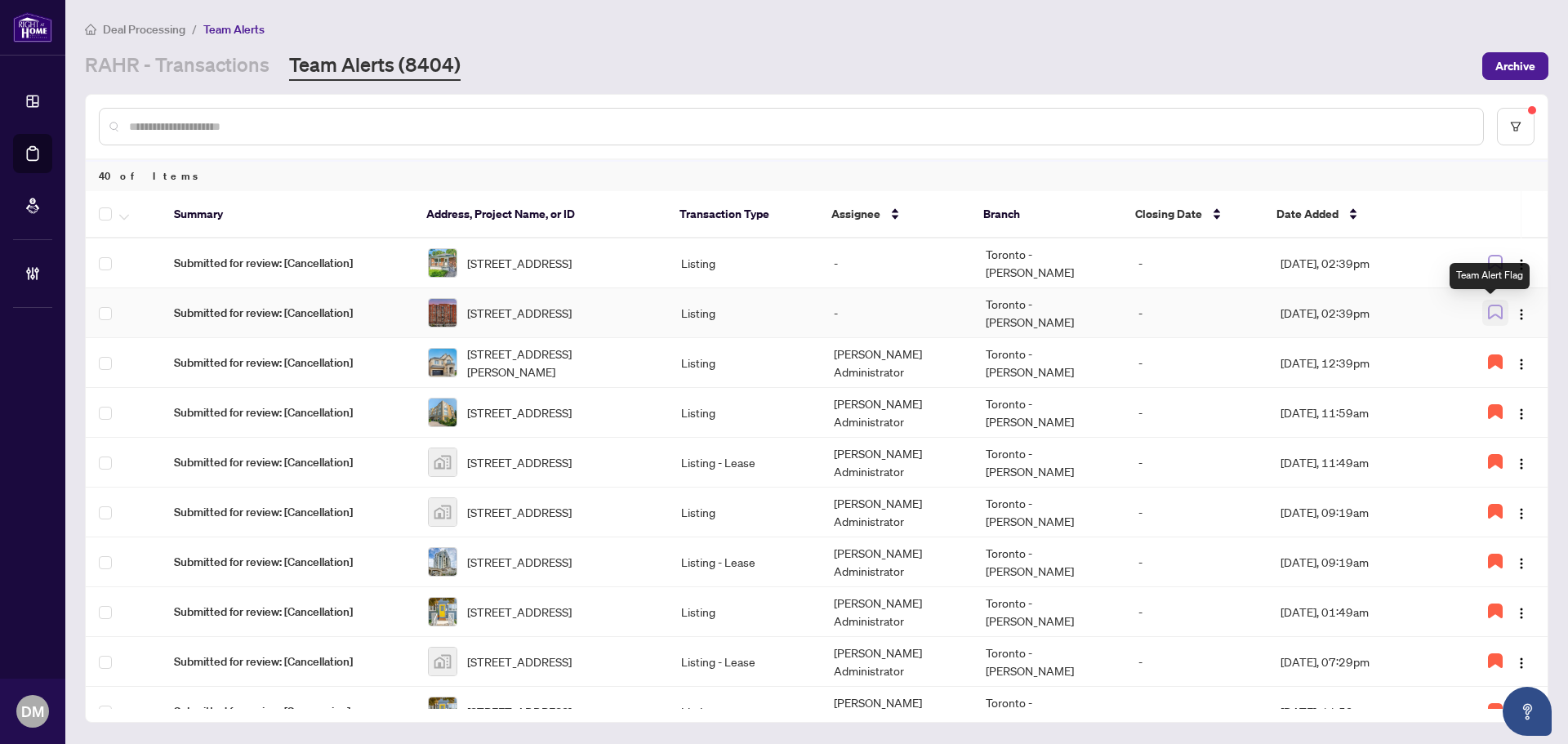
click at [1492, 306] on icon "button" at bounding box center [1495, 312] width 15 height 15
click at [1527, 314] on button "button" at bounding box center [1521, 312] width 26 height 26
click at [1490, 336] on span "Assign Myself" at bounding box center [1478, 344] width 76 height 18
click at [1385, 315] on td "Sep/30/2025, 02:39pm" at bounding box center [1359, 314] width 183 height 50
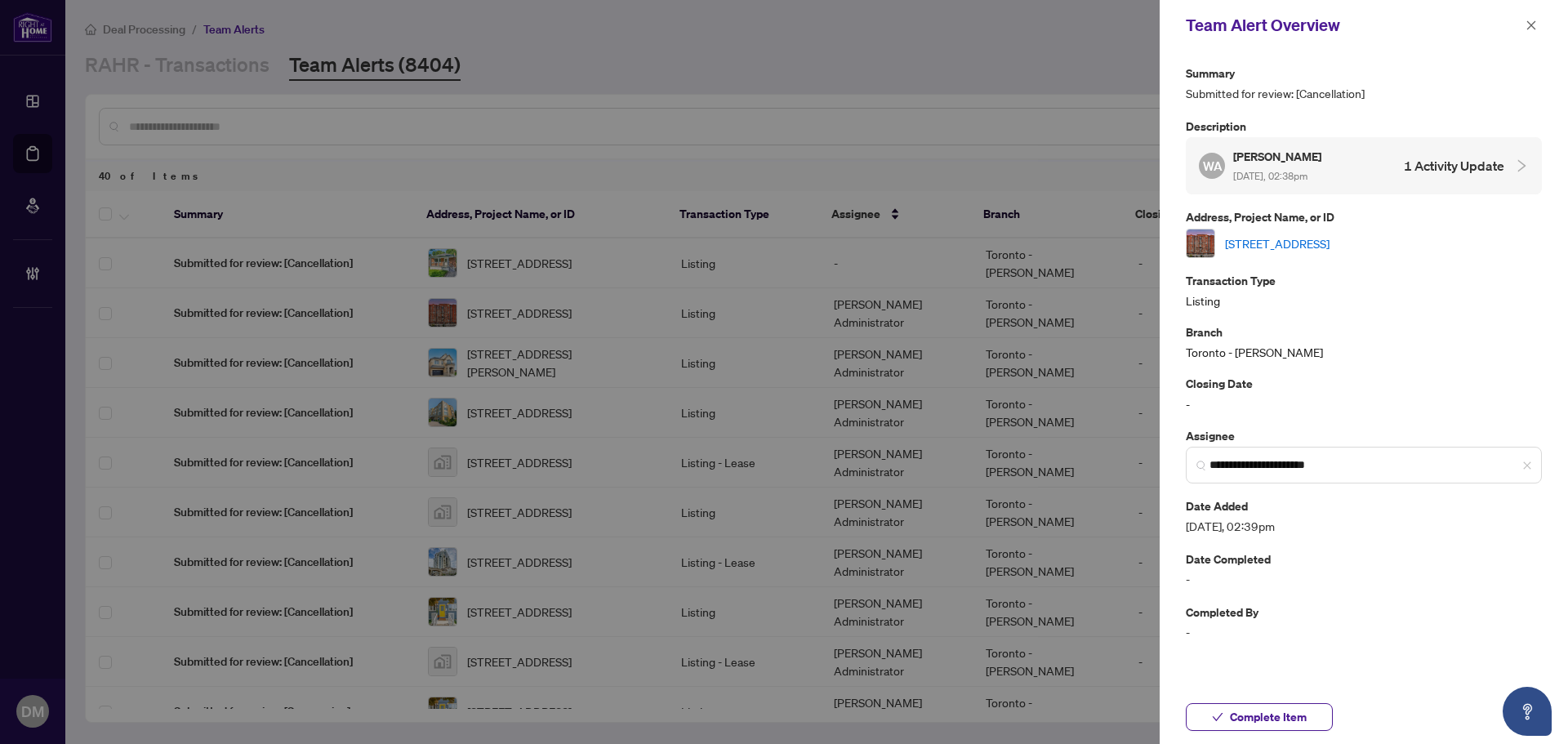
click at [1330, 245] on link "707-2466 Eglinton Ave, Toronto, Ontario M1K 5J8, Canada" at bounding box center [1277, 243] width 105 height 18
click at [1520, 20] on button "button" at bounding box center [1530, 25] width 21 height 19
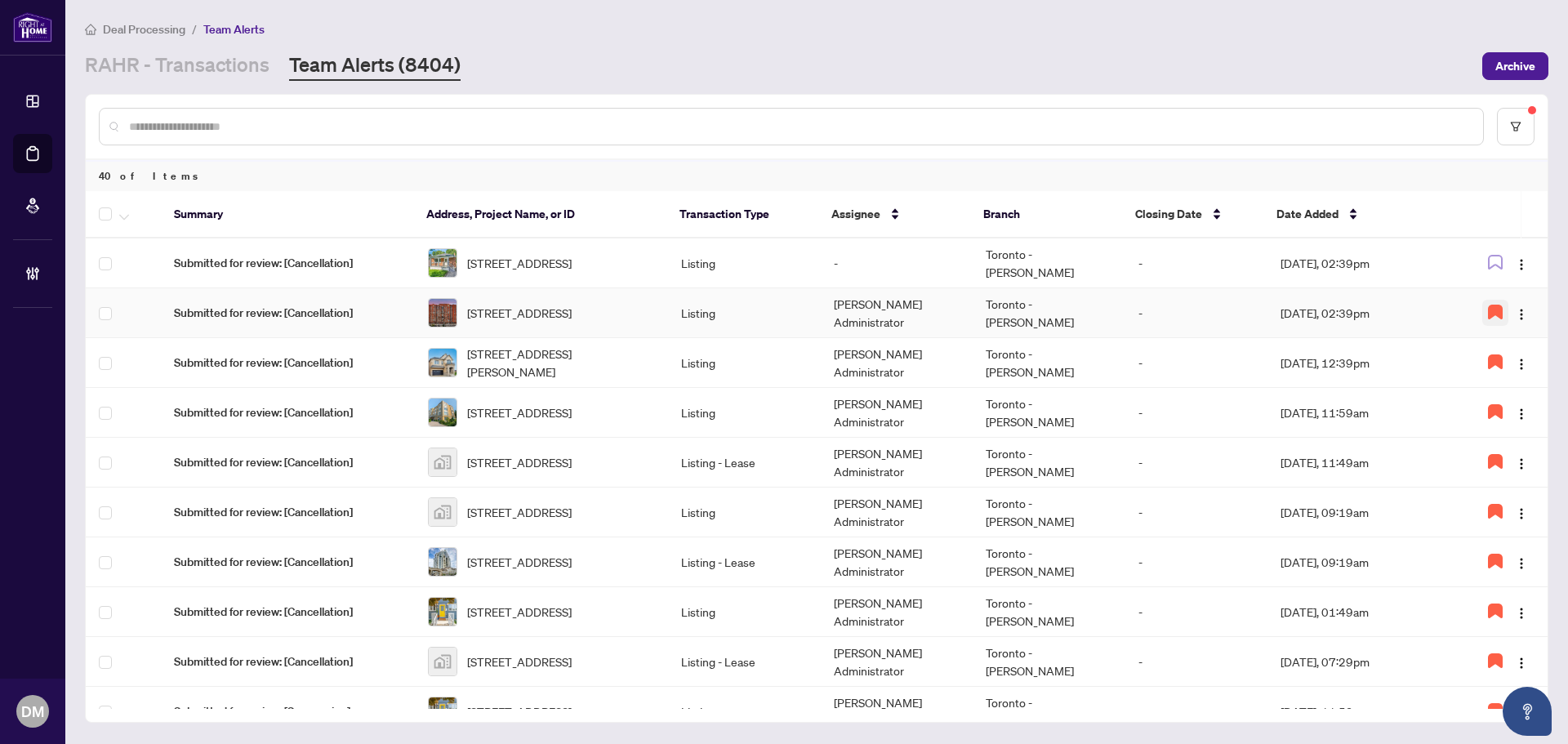
click at [1490, 301] on button "button" at bounding box center [1494, 312] width 26 height 26
click at [1521, 309] on img "button" at bounding box center [1522, 315] width 13 height 13
click at [1499, 346] on span "Unassign Myself" at bounding box center [1475, 344] width 84 height 18
click at [1214, 69] on div "RAHR - Transactions Team Alerts (8404)" at bounding box center [779, 65] width 1387 height 29
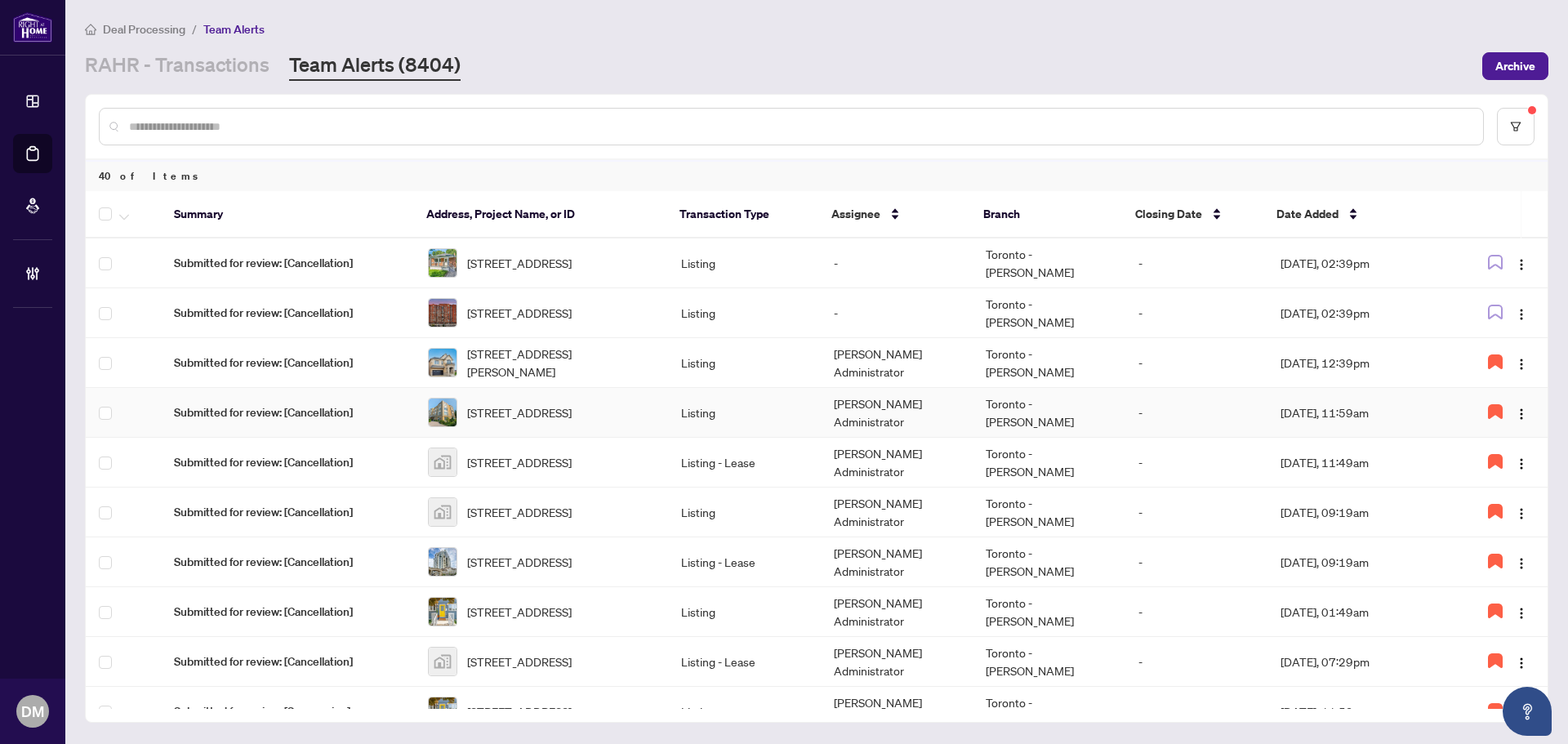
click at [671, 418] on td "Listing" at bounding box center [744, 413] width 152 height 50
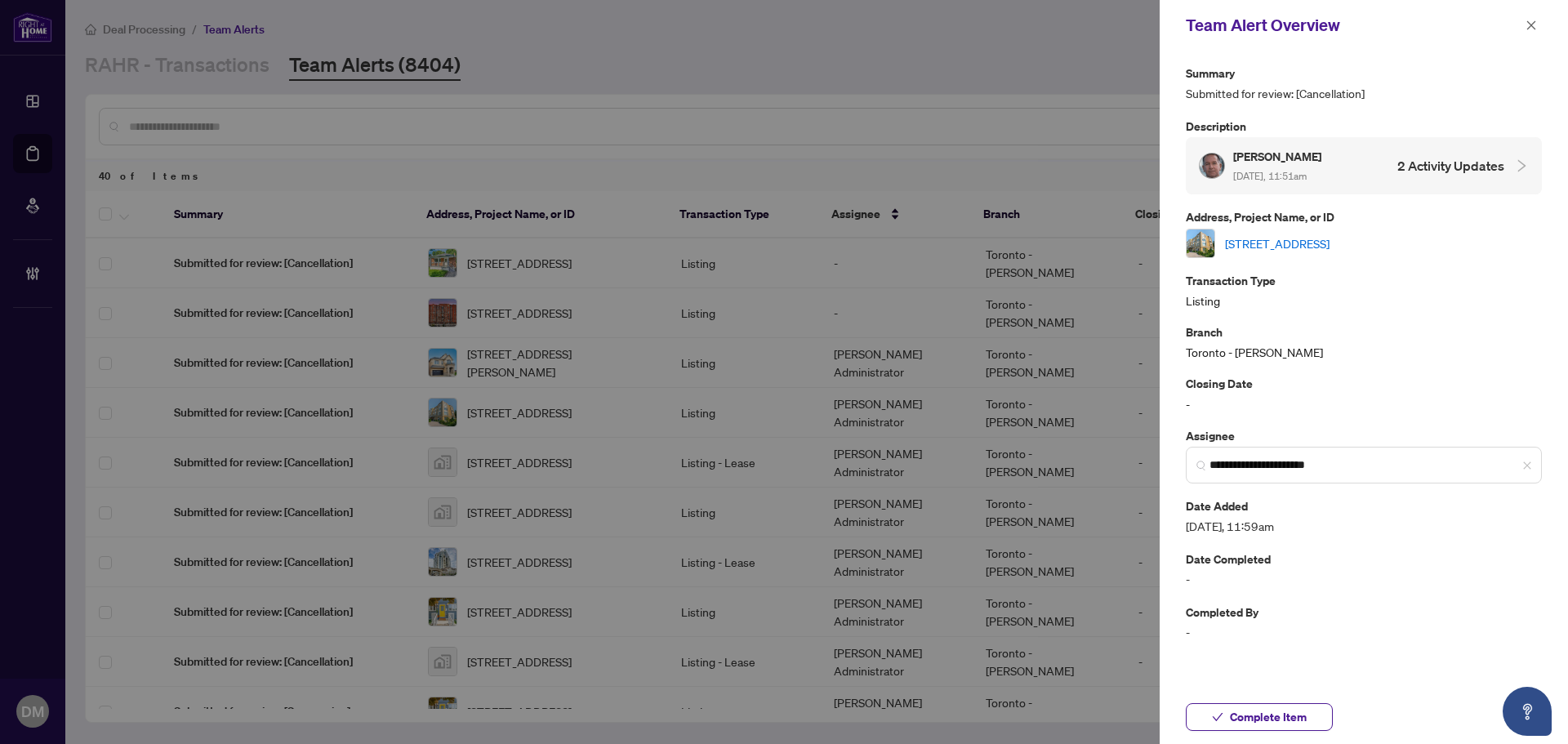
click at [1284, 245] on link "306-1387 Bayview Ave, Toronto, Ontario M4G 3A5, Canada" at bounding box center [1277, 243] width 105 height 18
click at [1537, 23] on button "button" at bounding box center [1530, 25] width 21 height 19
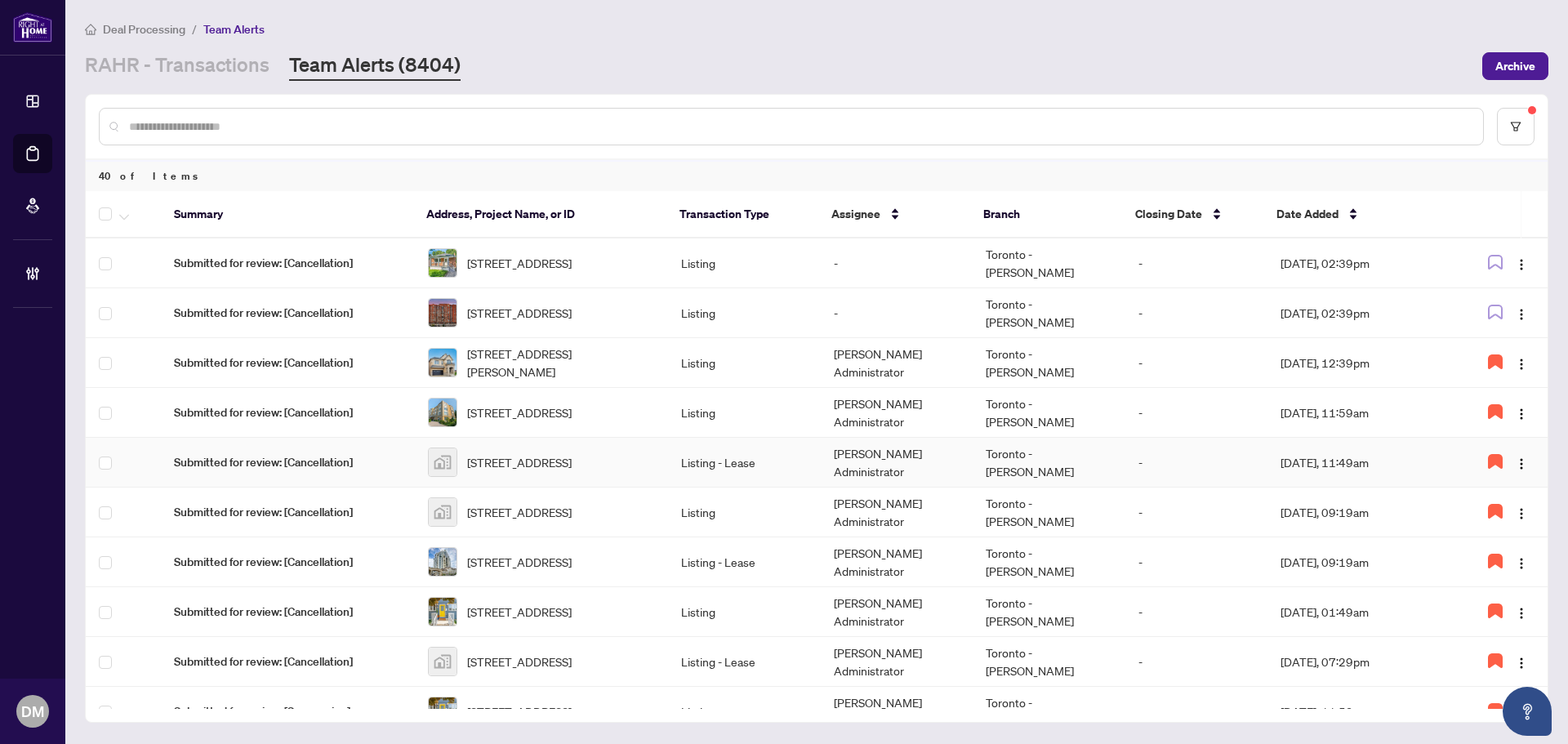
click at [751, 463] on td "Listing - Lease" at bounding box center [744, 463] width 152 height 50
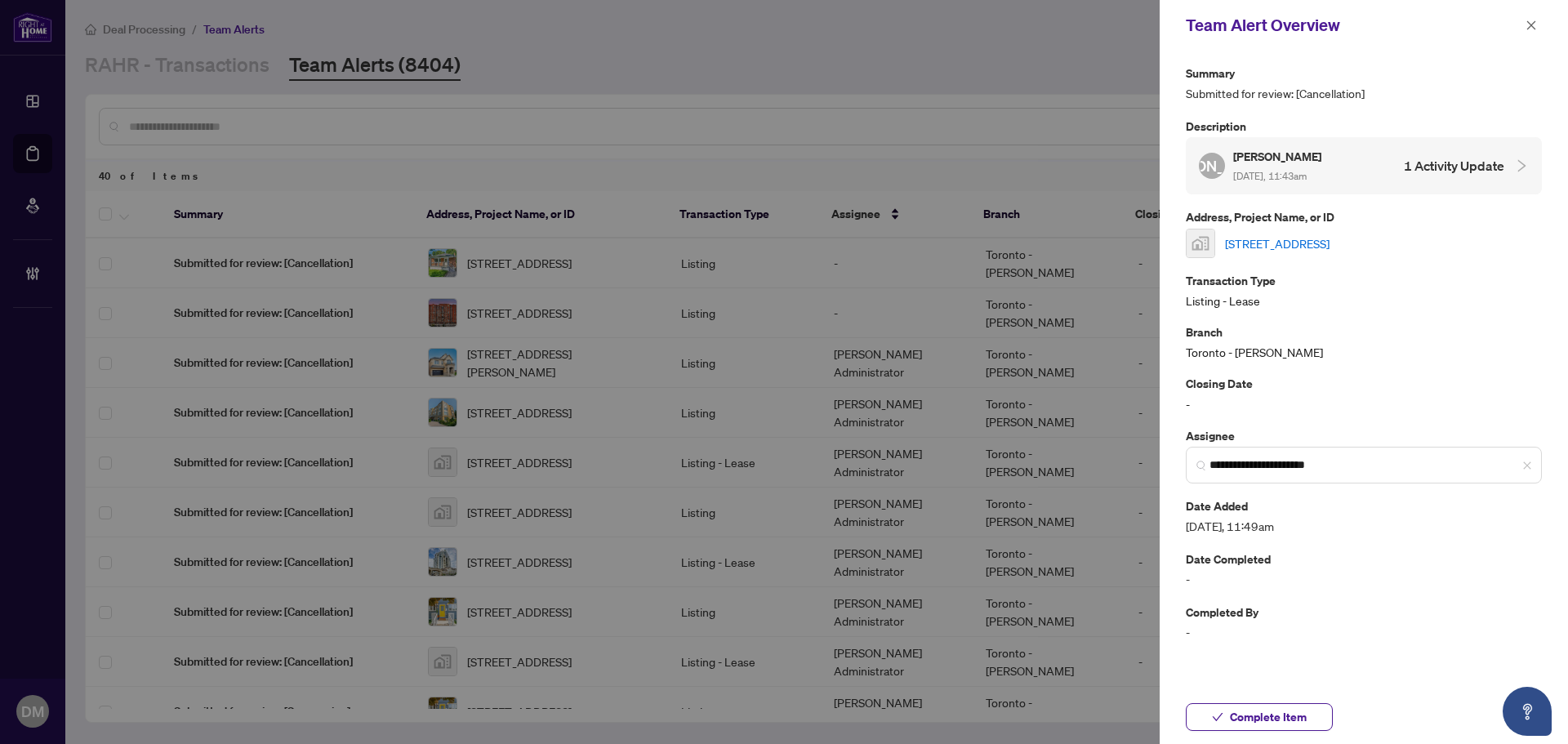
click at [1312, 237] on link "406 Dovedale Drive, Whitby, ON, Canada" at bounding box center [1277, 243] width 105 height 18
click at [1530, 23] on icon "close" at bounding box center [1531, 25] width 12 height 12
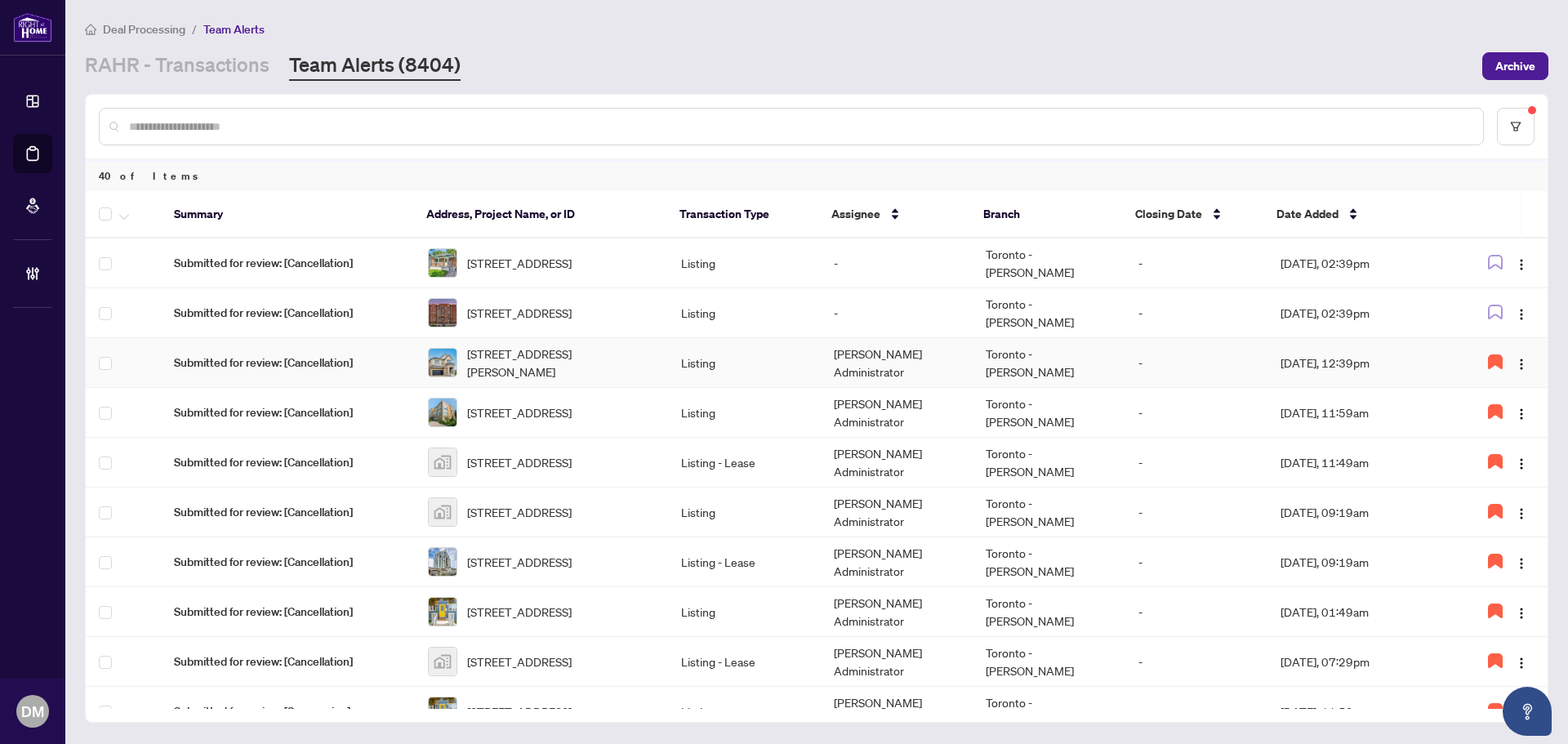
click at [686, 343] on td "Listing" at bounding box center [744, 363] width 152 height 50
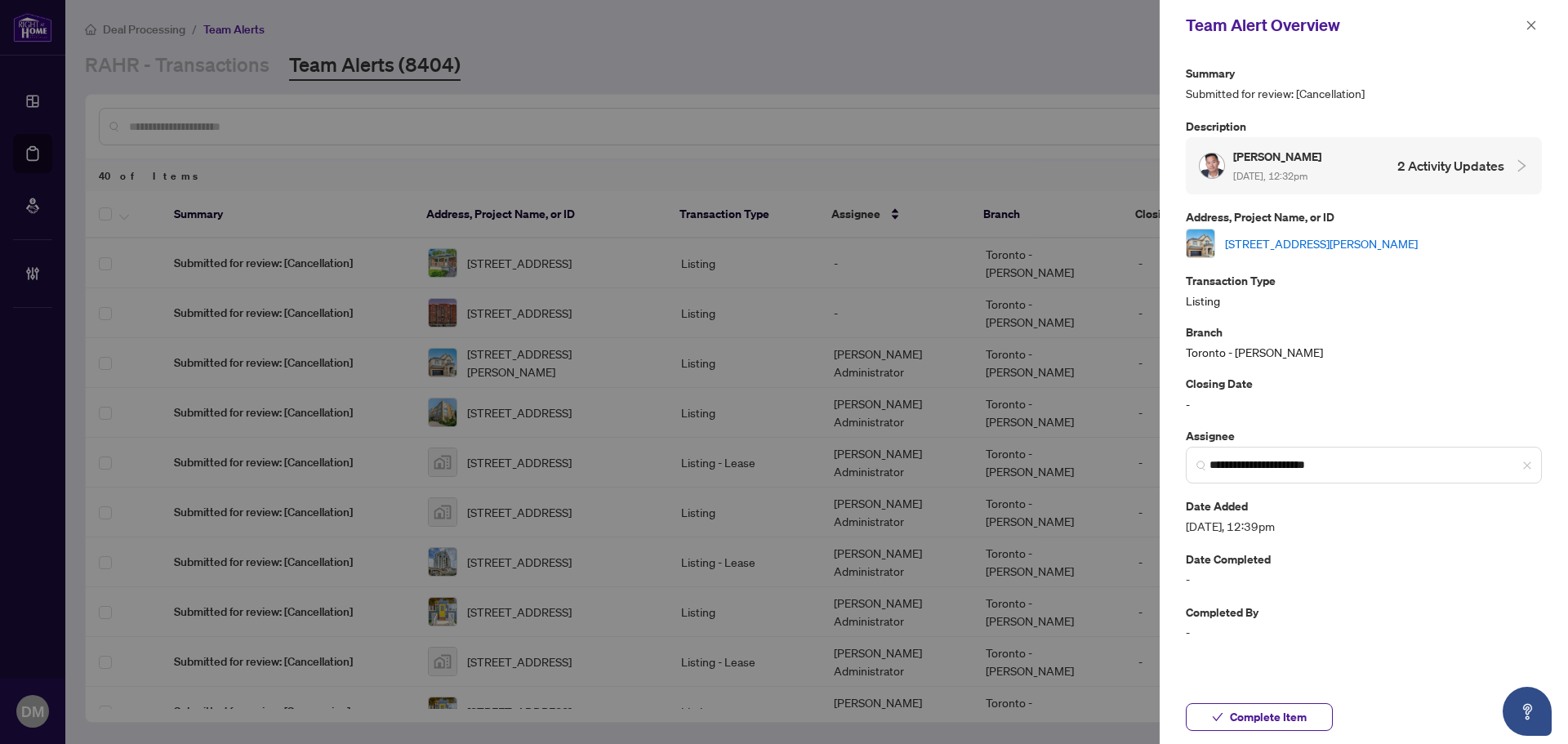
click at [1321, 240] on link "328 Bergamot Ave, Milton, Ontario L9E 1Y8, Canada" at bounding box center [1321, 243] width 192 height 18
click at [1538, 18] on button "button" at bounding box center [1530, 25] width 21 height 19
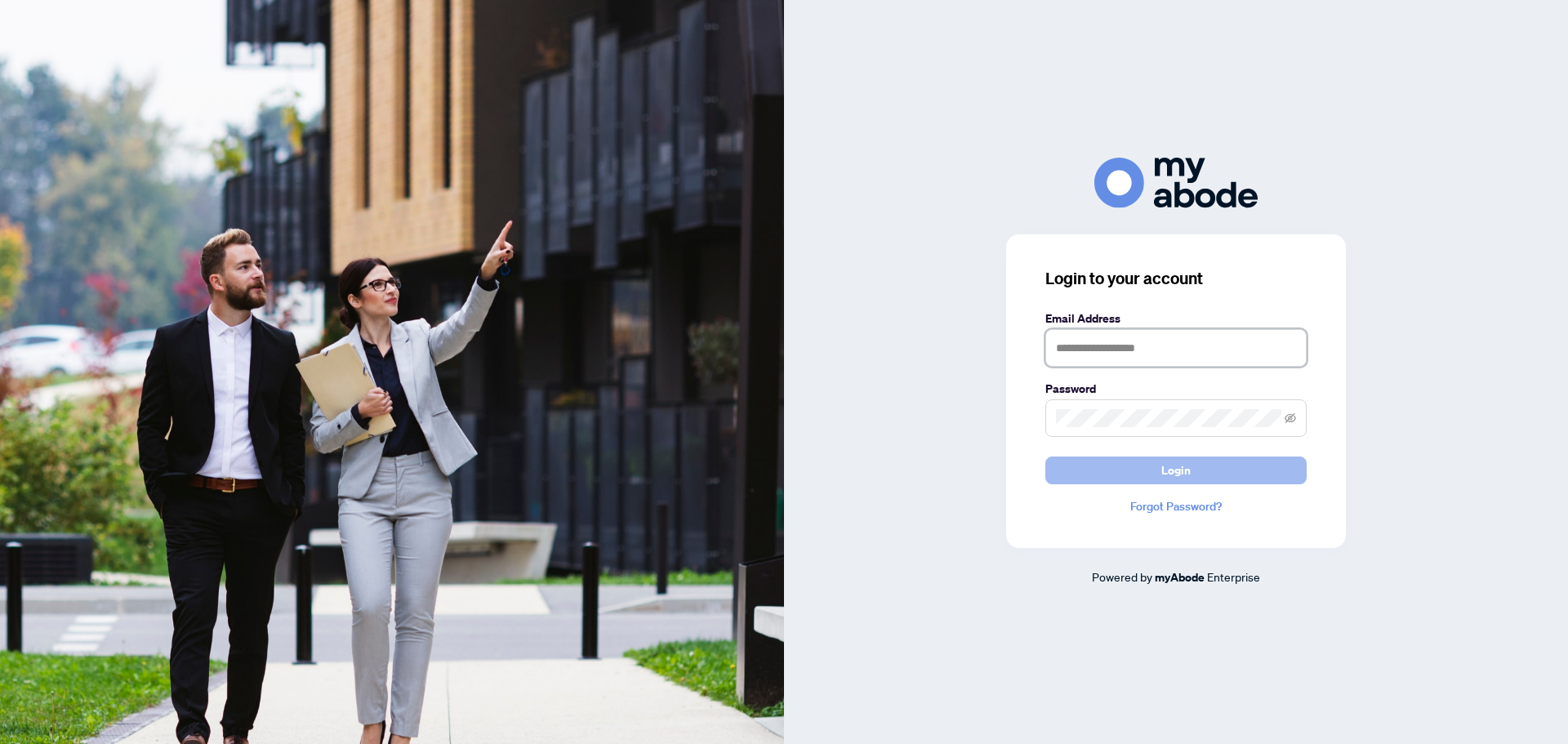
type input "**********"
click at [1120, 459] on button "Login" at bounding box center [1176, 470] width 261 height 28
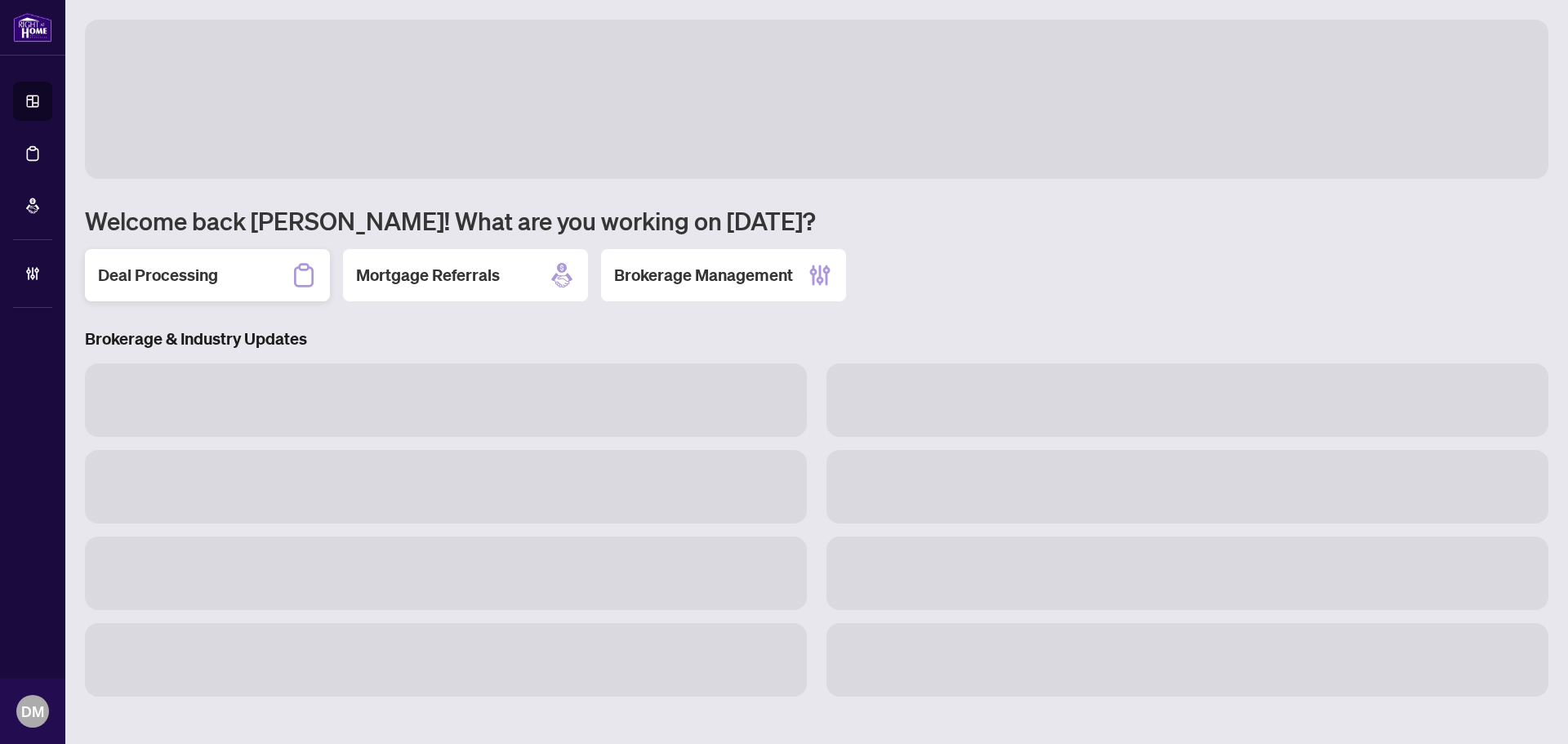
click at [262, 269] on div "Deal Processing" at bounding box center [208, 275] width 245 height 52
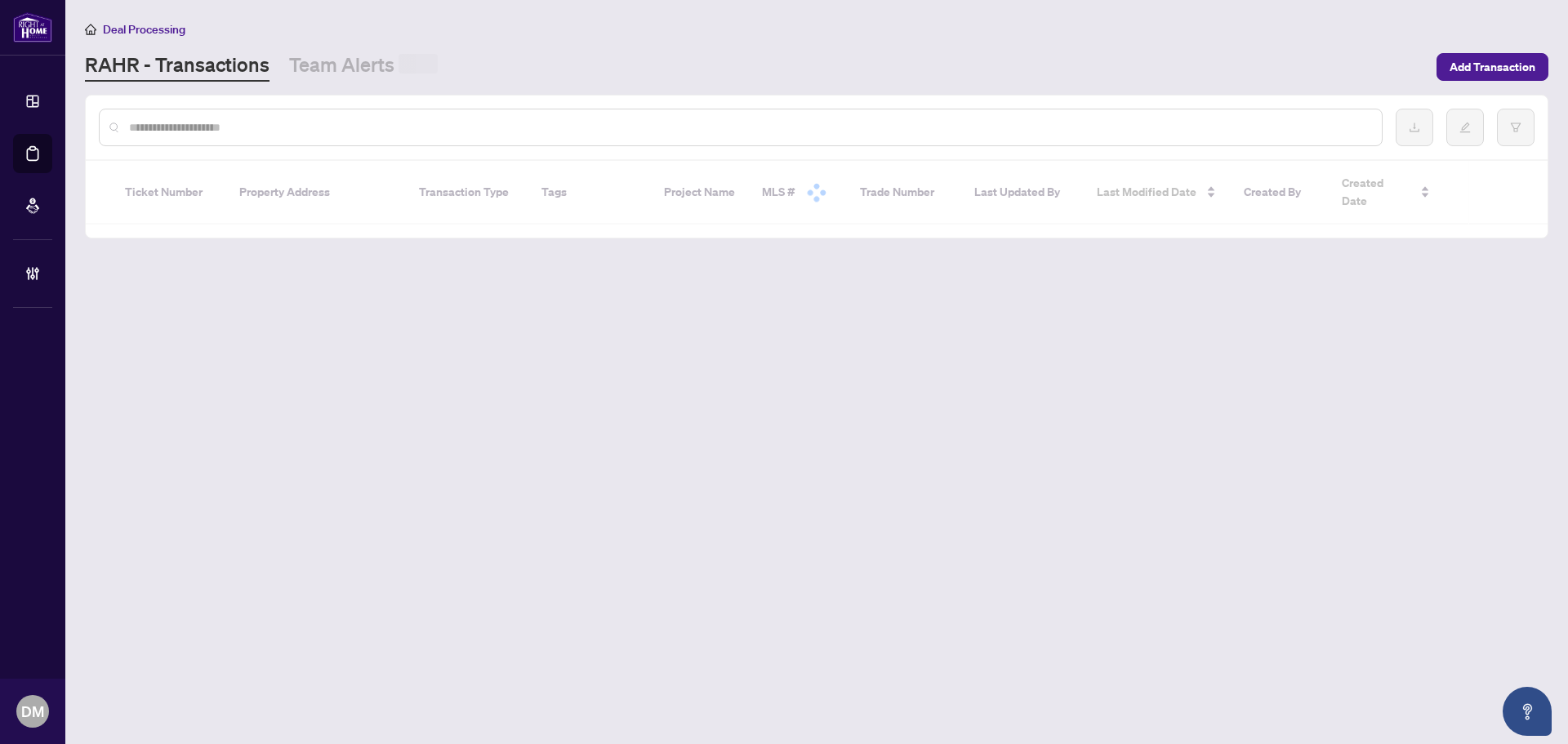
click at [337, 133] on input "text" at bounding box center [749, 127] width 1240 height 18
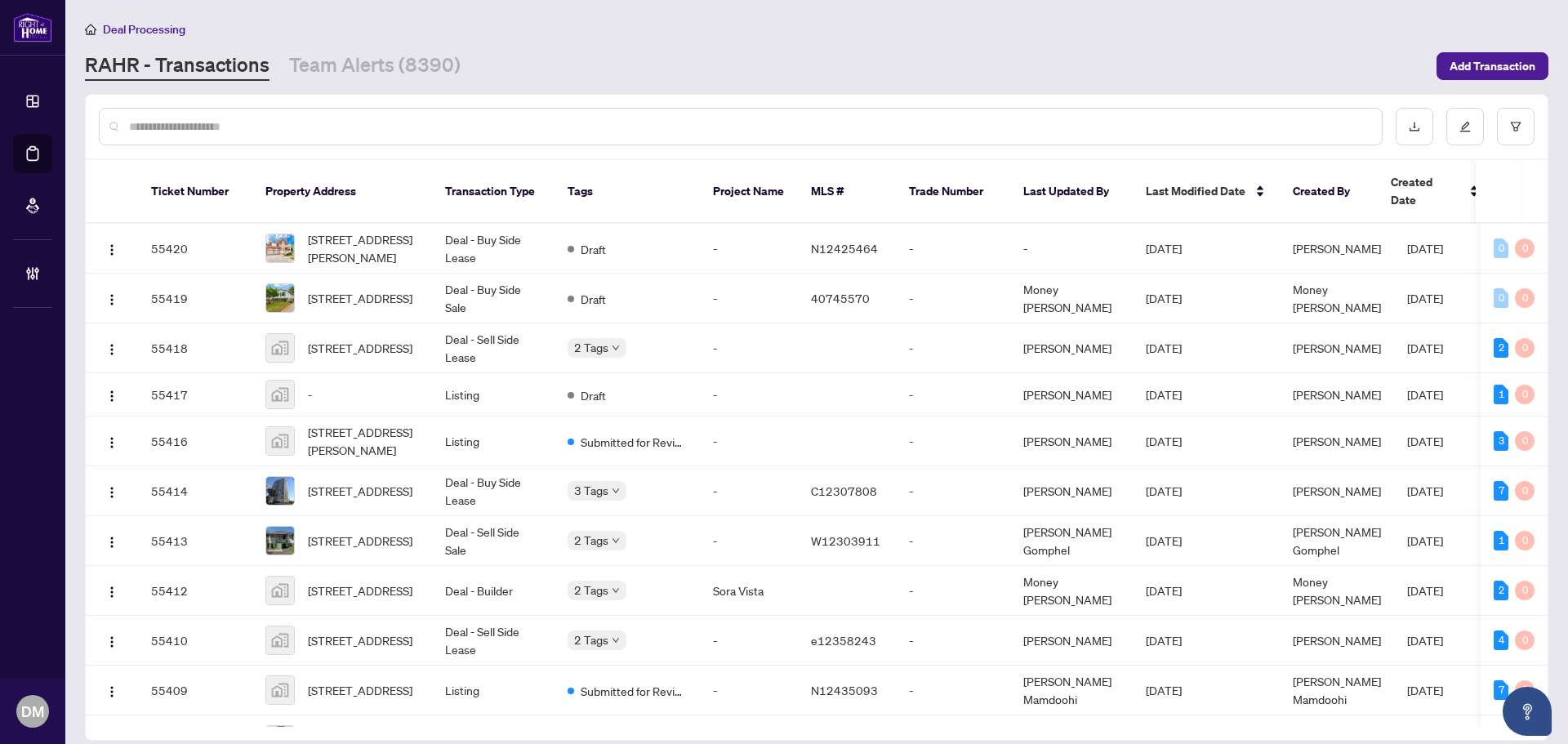
click at [342, 122] on input "text" at bounding box center [749, 126] width 1240 height 18
click at [559, 52] on div "[PERSON_NAME] - Transactions Team Alerts (8390)" at bounding box center [756, 65] width 1342 height 29
click at [652, 50] on div "Deal Processing [PERSON_NAME] - Transactions Team Alerts (8390) Add Transaction" at bounding box center [817, 49] width 1463 height 61
click at [648, 41] on div "Deal Processing [PERSON_NAME] - Transactions Team Alerts (8390) Add Transaction" at bounding box center [817, 49] width 1463 height 61
click at [533, 85] on main "Deal Processing [PERSON_NAME] - Transactions Team Alerts (8390) Add Transaction…" at bounding box center [817, 372] width 1503 height 744
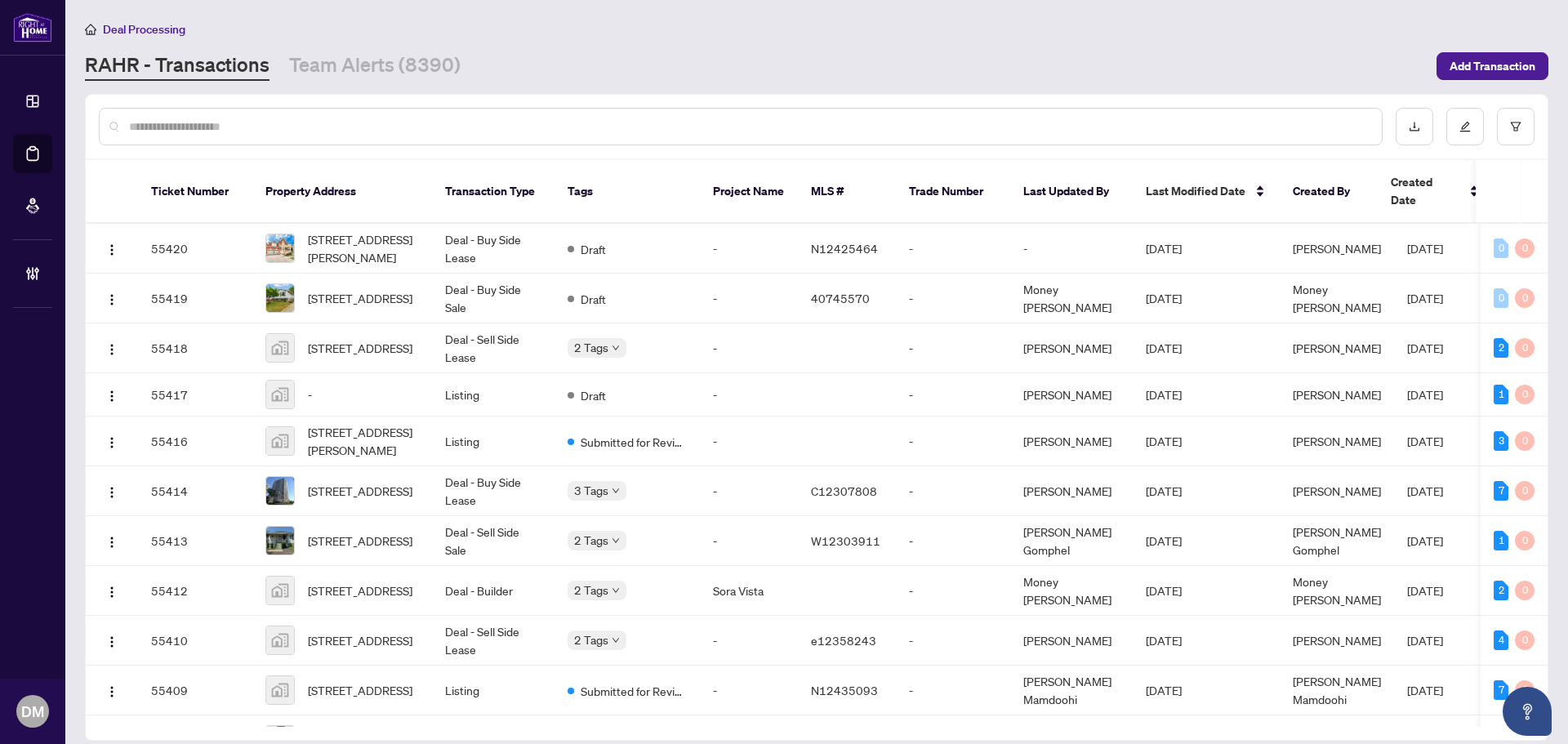
click at [515, 133] on input "text" at bounding box center [749, 126] width 1240 height 18
click at [581, 44] on div "Deal Processing [PERSON_NAME] - Transactions Team Alerts (8390) Add Transaction" at bounding box center [817, 49] width 1463 height 61
click at [528, 113] on div at bounding box center [740, 126] width 1284 height 38
click at [627, 51] on div "[PERSON_NAME] - Transactions Team Alerts (8390)" at bounding box center [756, 65] width 1342 height 29
click at [394, 74] on link "Team Alerts (8390)" at bounding box center [375, 65] width 172 height 29
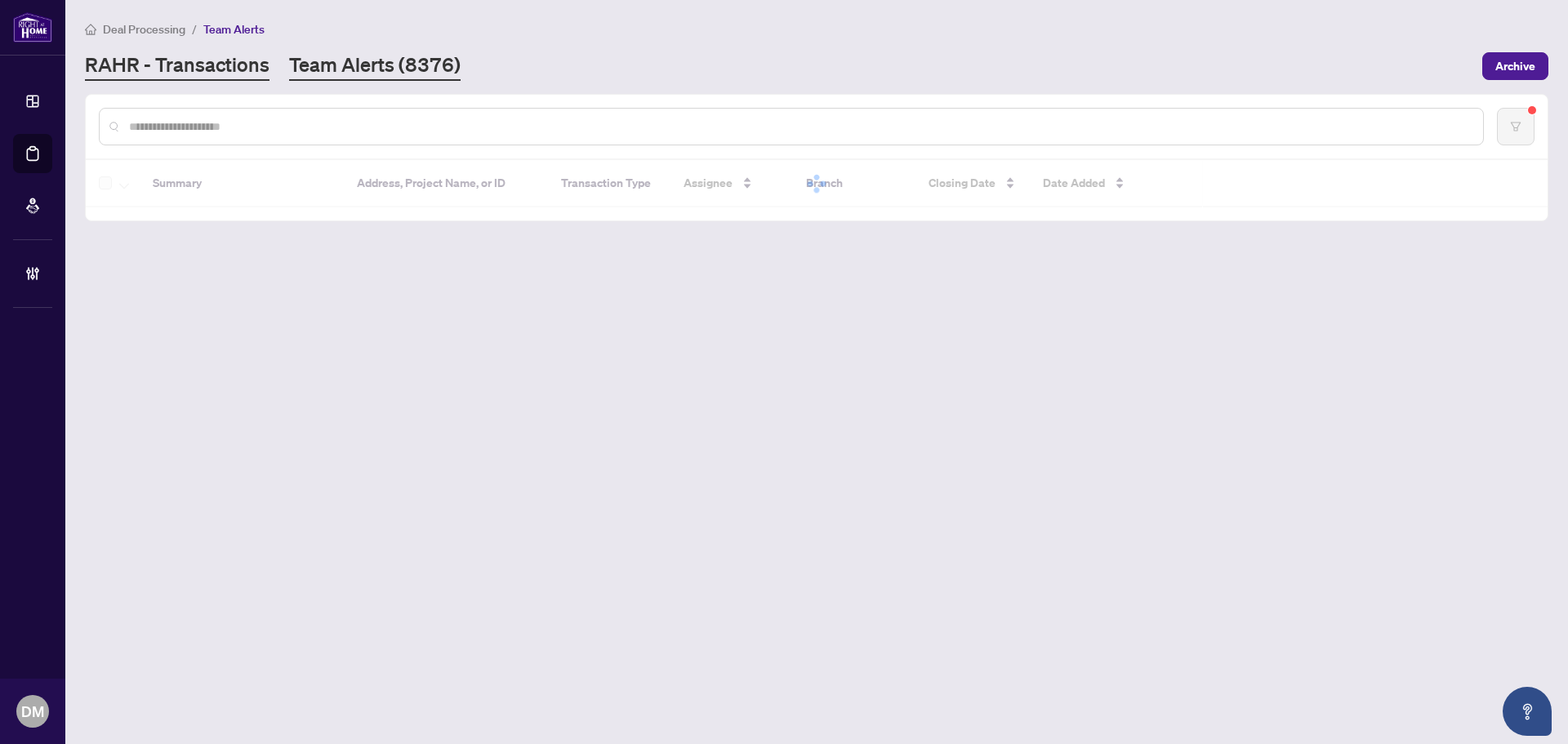
click at [212, 79] on link "RAHR - Transactions" at bounding box center [177, 65] width 185 height 29
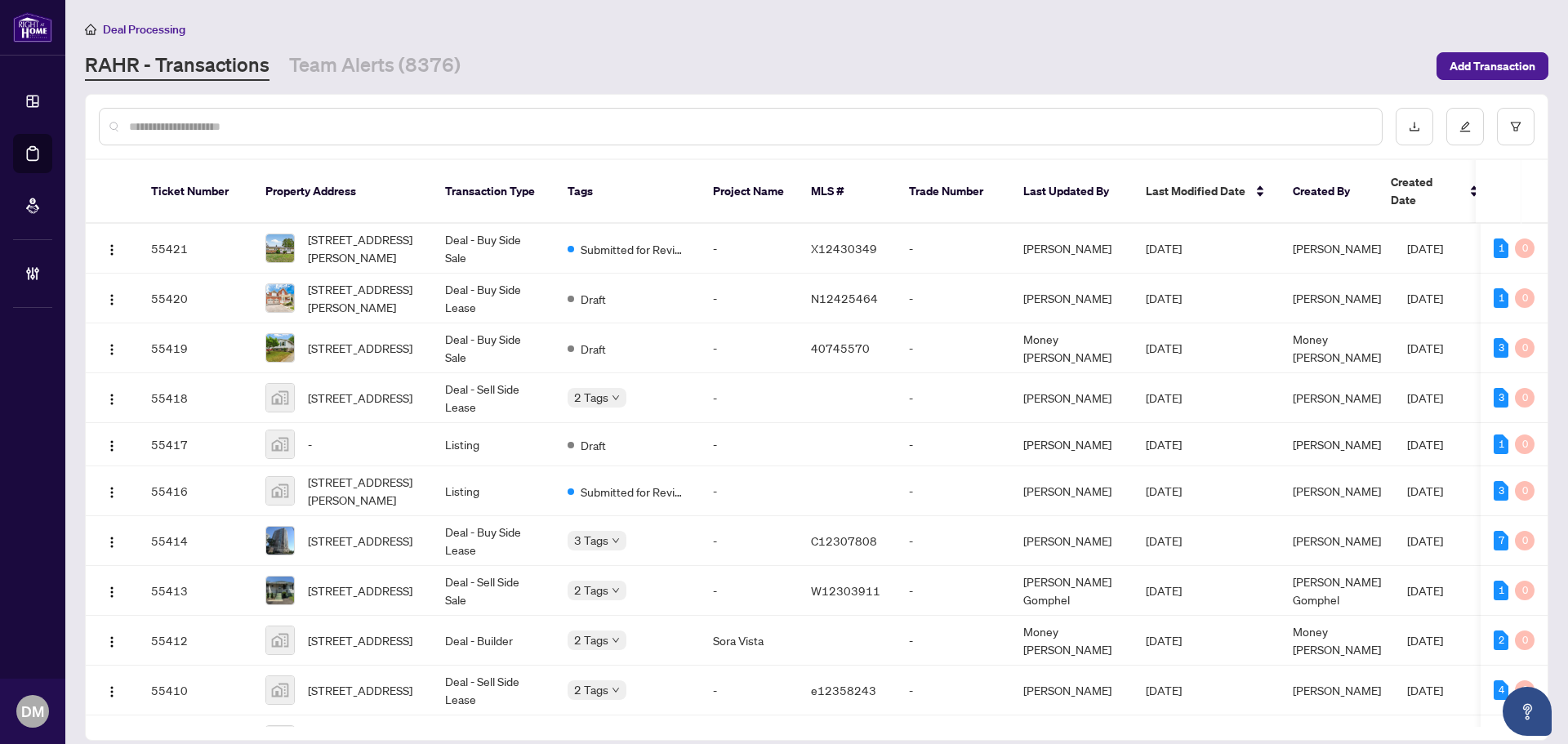
click at [82, 390] on main "Deal Processing [PERSON_NAME] - Transactions Team Alerts (8376) Add Transaction…" at bounding box center [817, 372] width 1503 height 744
click at [85, 480] on td at bounding box center [111, 491] width 52 height 50
click at [372, 75] on main "Deal Processing [PERSON_NAME] - Transactions Team Alerts (8376) Add Transaction…" at bounding box center [817, 372] width 1503 height 744
click at [376, 73] on link "Team Alerts (8376)" at bounding box center [375, 65] width 172 height 29
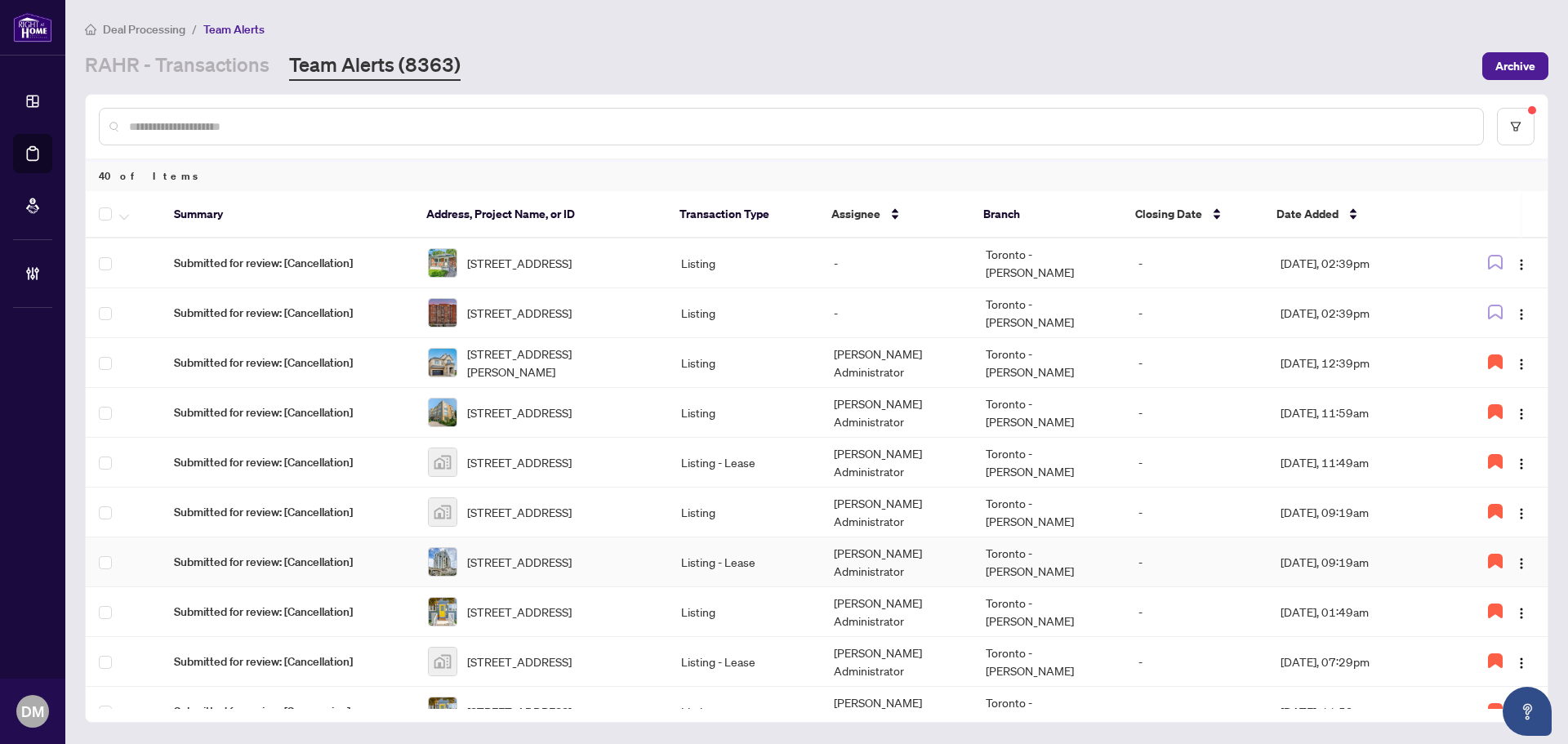
click at [662, 560] on td "[STREET_ADDRESS]" at bounding box center [542, 562] width 254 height 50
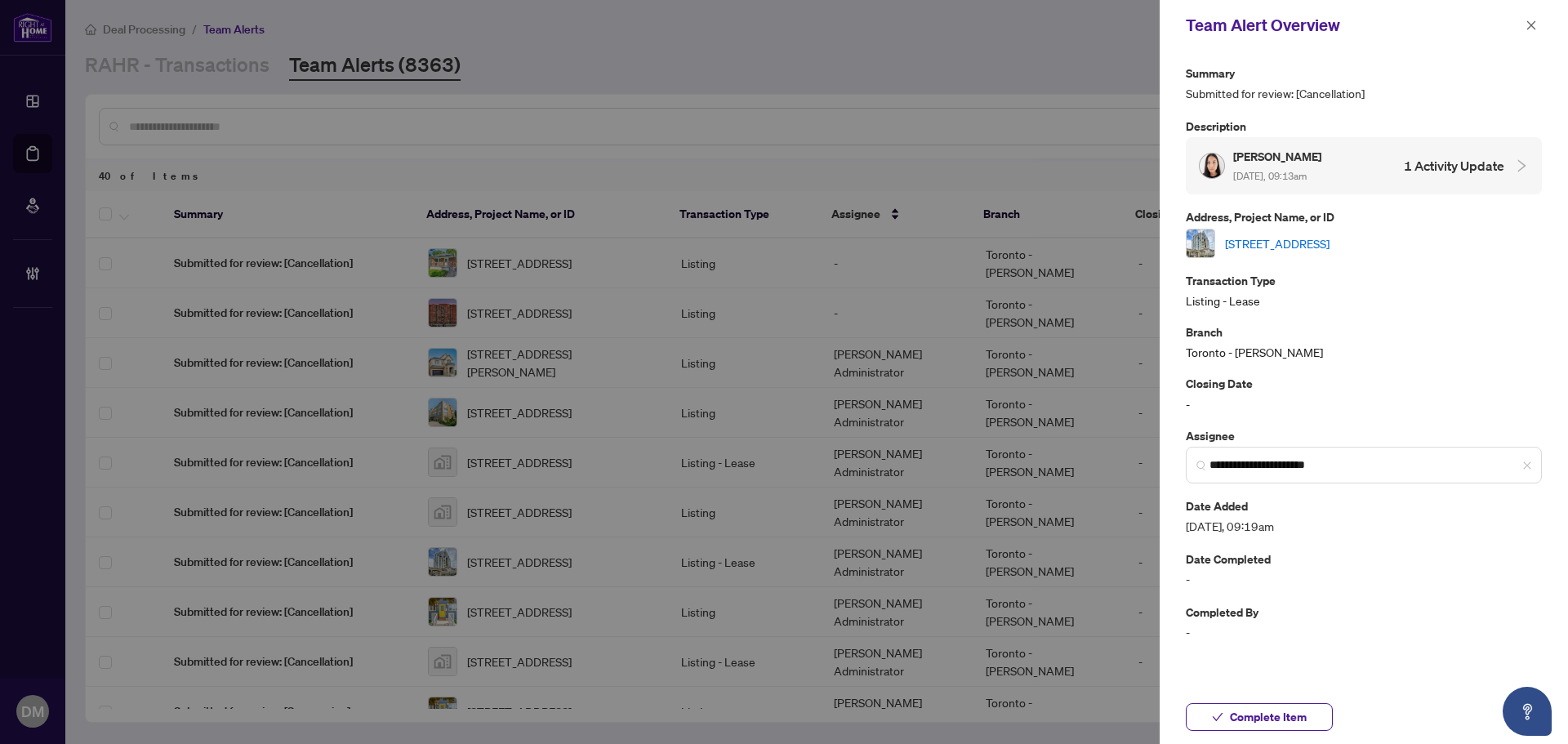
click at [1340, 254] on div "[STREET_ADDRESS]" at bounding box center [1364, 243] width 356 height 29
click at [1330, 244] on link "[STREET_ADDRESS]" at bounding box center [1277, 243] width 105 height 18
click at [1538, 377] on p "Closing Date" at bounding box center [1364, 383] width 356 height 18
click at [1533, 26] on icon "close" at bounding box center [1531, 25] width 12 height 12
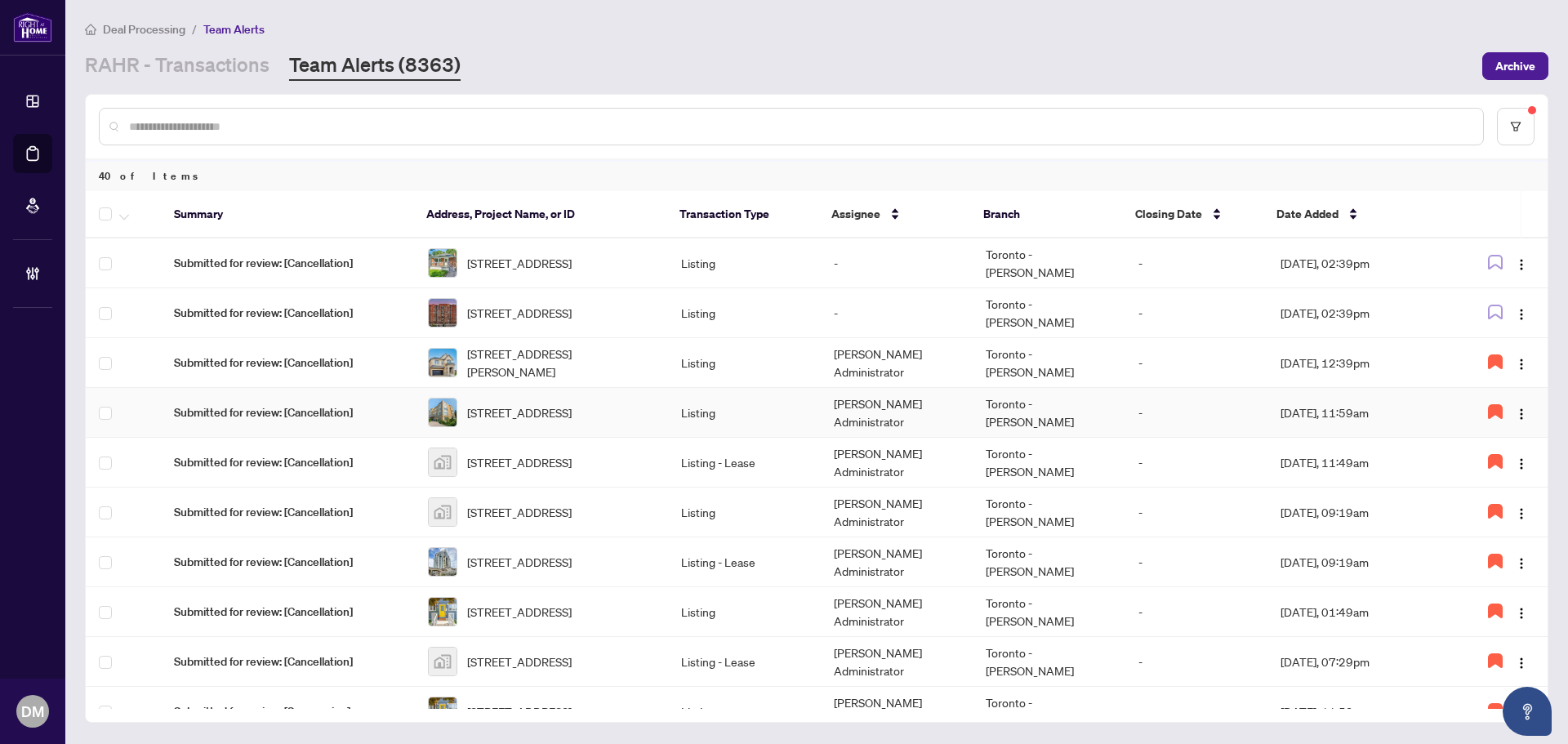
click at [720, 426] on td "Listing" at bounding box center [744, 413] width 152 height 50
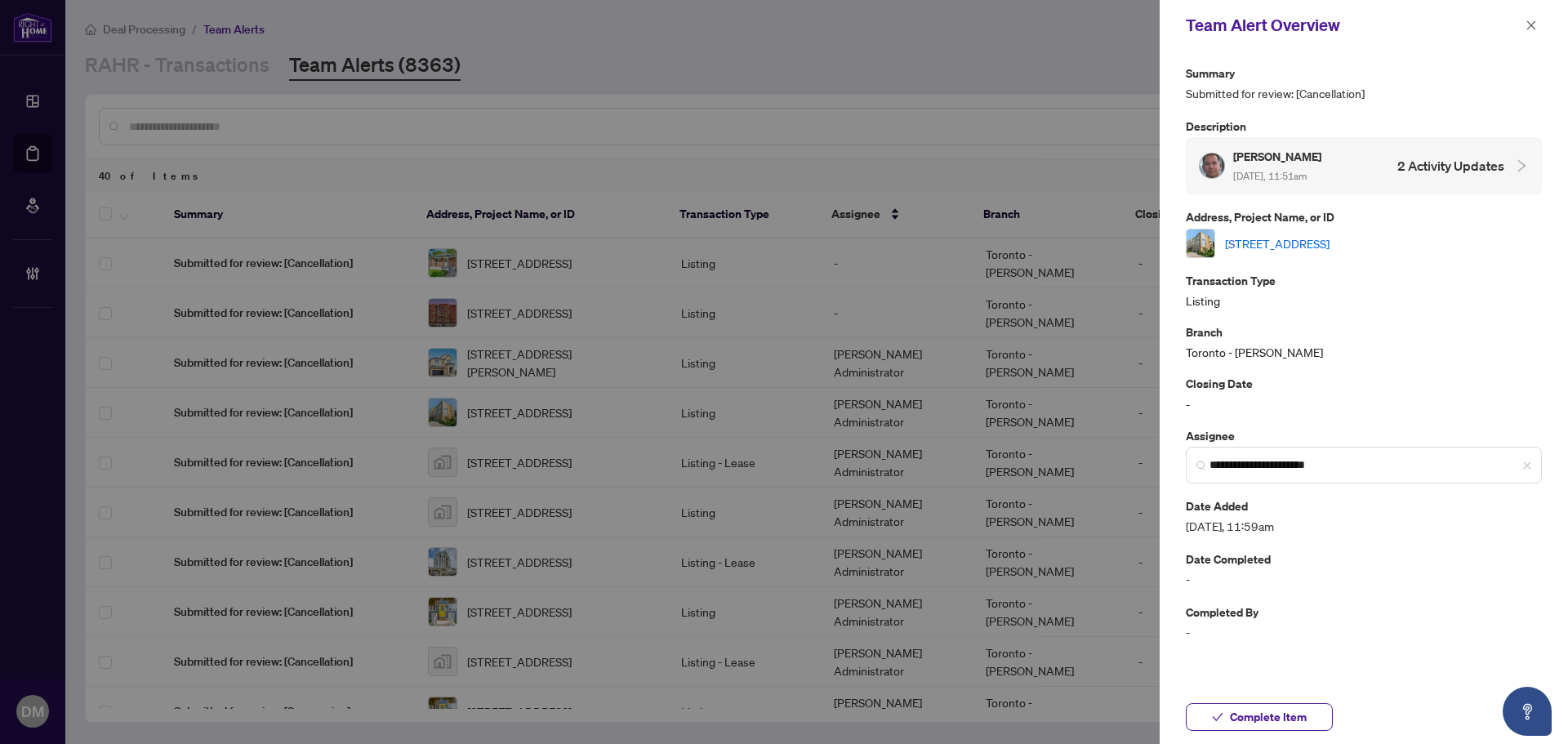
click at [1314, 250] on link "306-1387 Bayview Ave, Toronto, Ontario M4G 3A5, Canada" at bounding box center [1277, 243] width 105 height 18
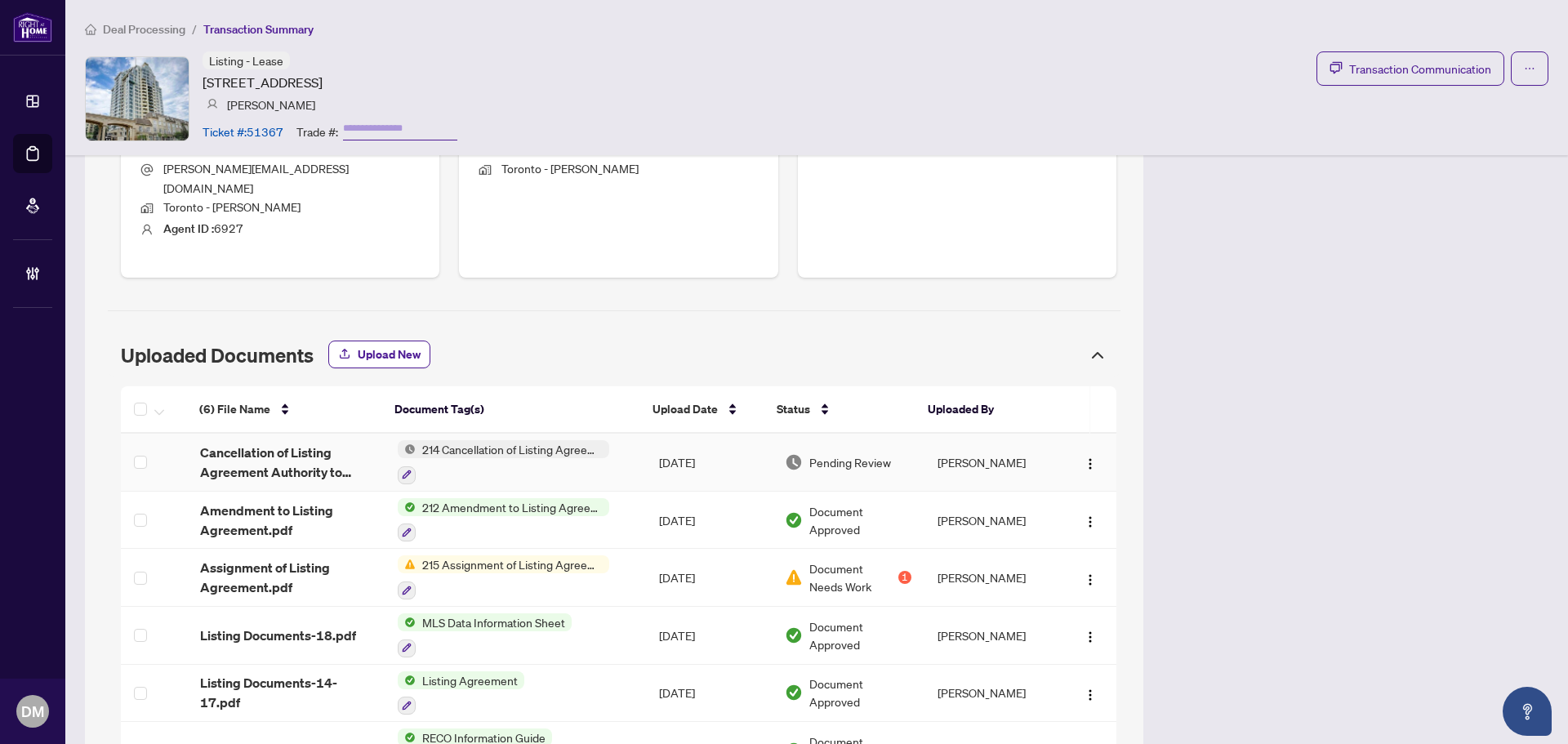
scroll to position [780, 0]
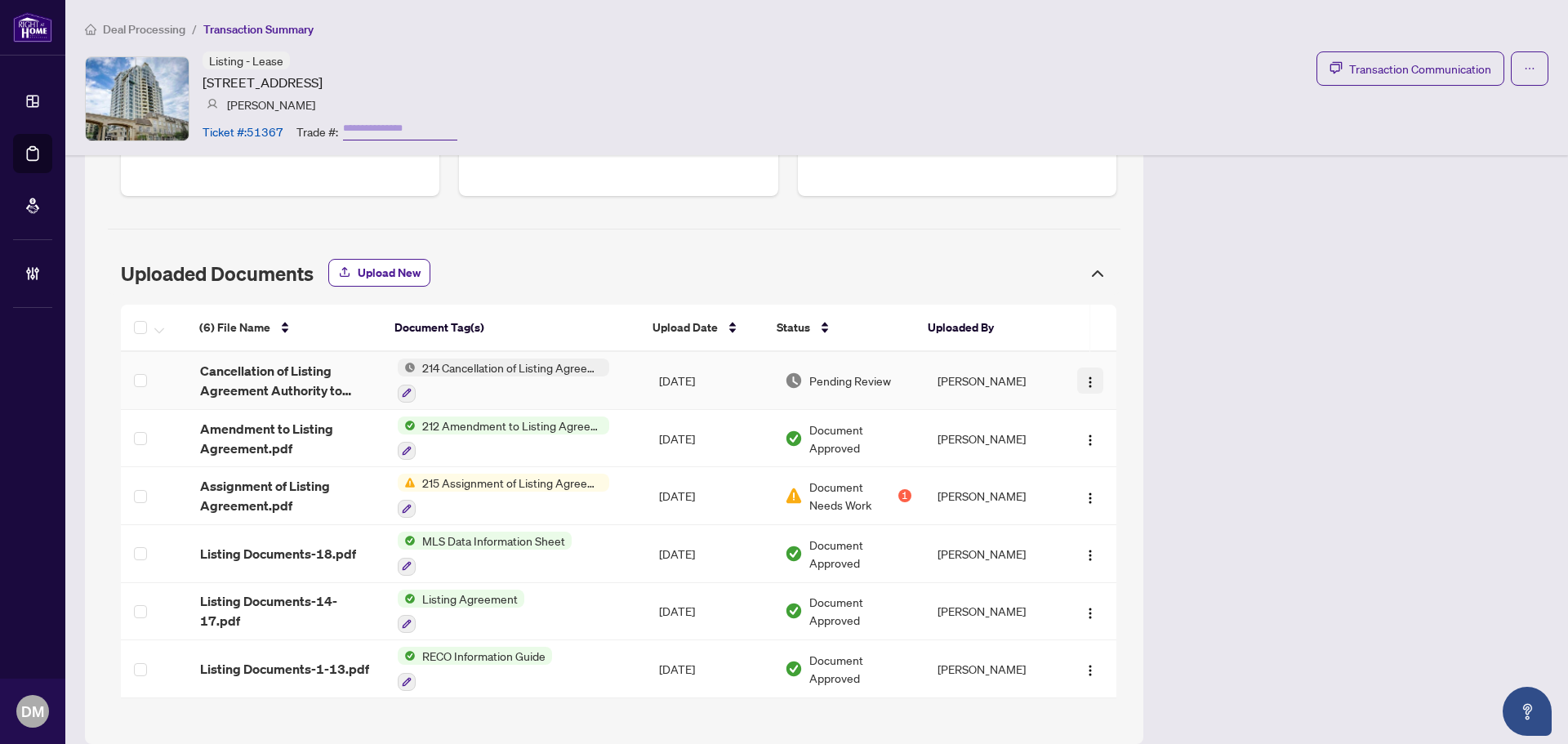
click at [1084, 376] on img "button" at bounding box center [1090, 382] width 13 height 13
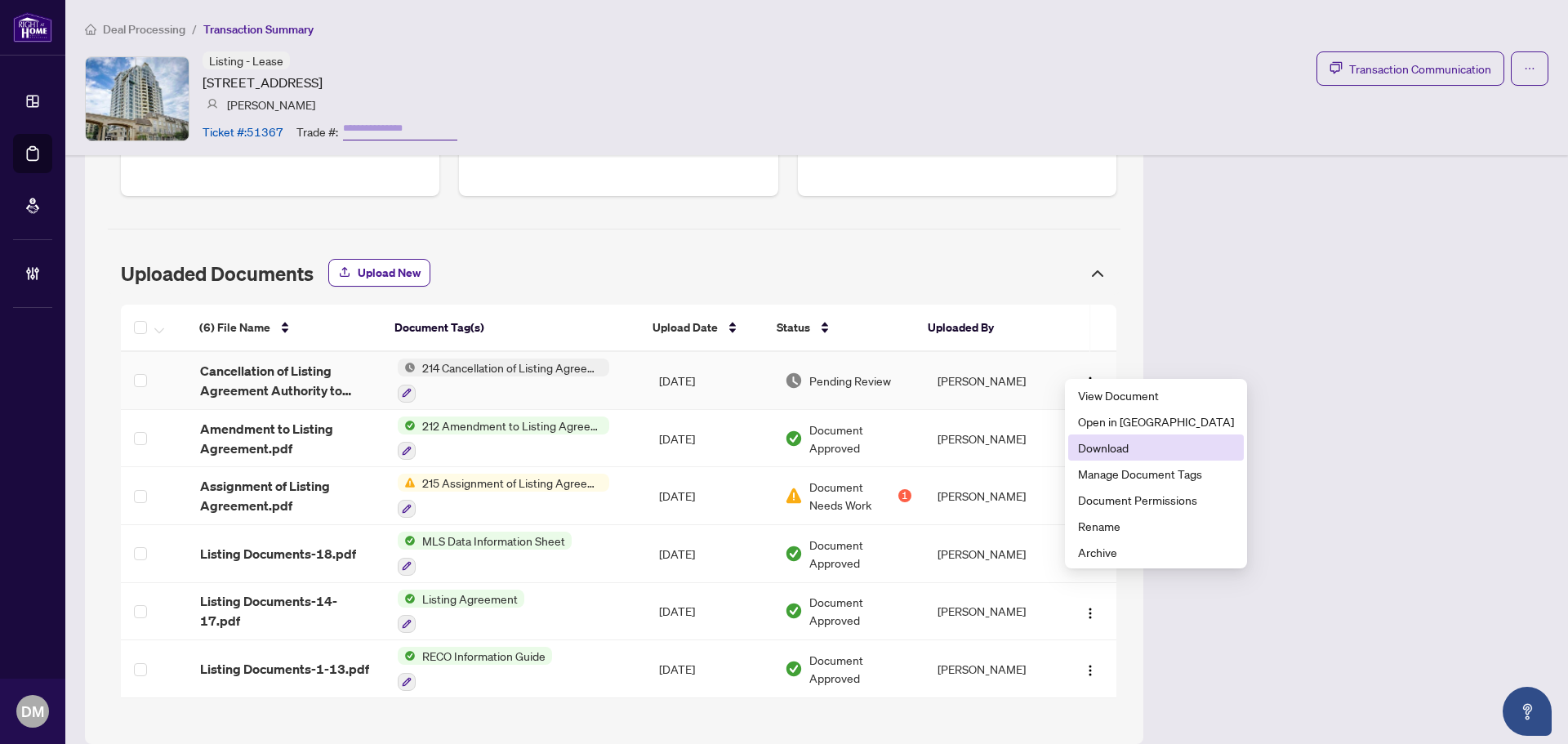
click at [1119, 450] on span "Download" at bounding box center [1156, 447] width 156 height 18
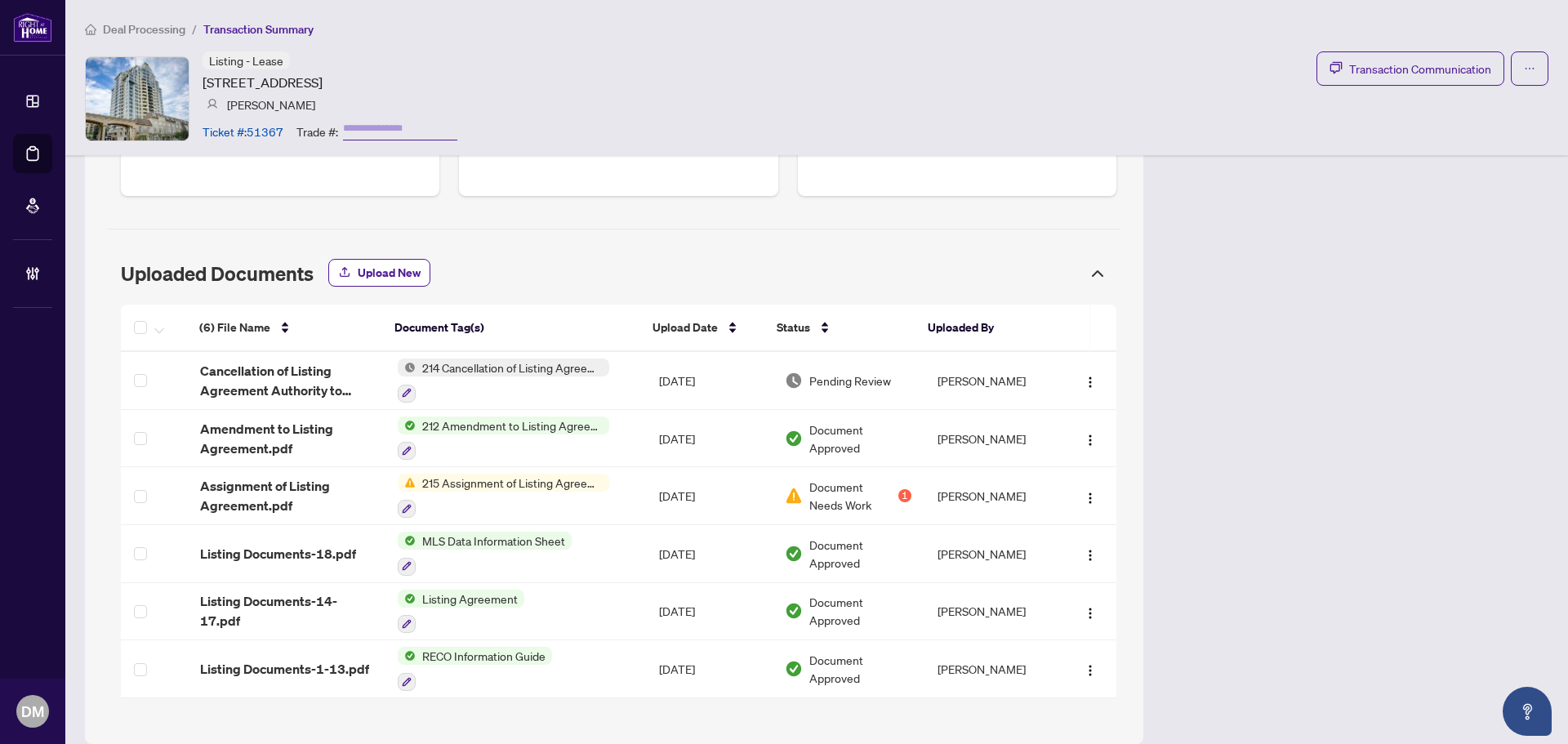
click at [1434, 40] on div "Deal Processing / Transaction Summary Listing - Lease 8 Rean Dr, Toronto, Ontar…" at bounding box center [817, 77] width 1503 height 155
click at [1425, 57] on button "Transaction Communication" at bounding box center [1410, 68] width 187 height 34
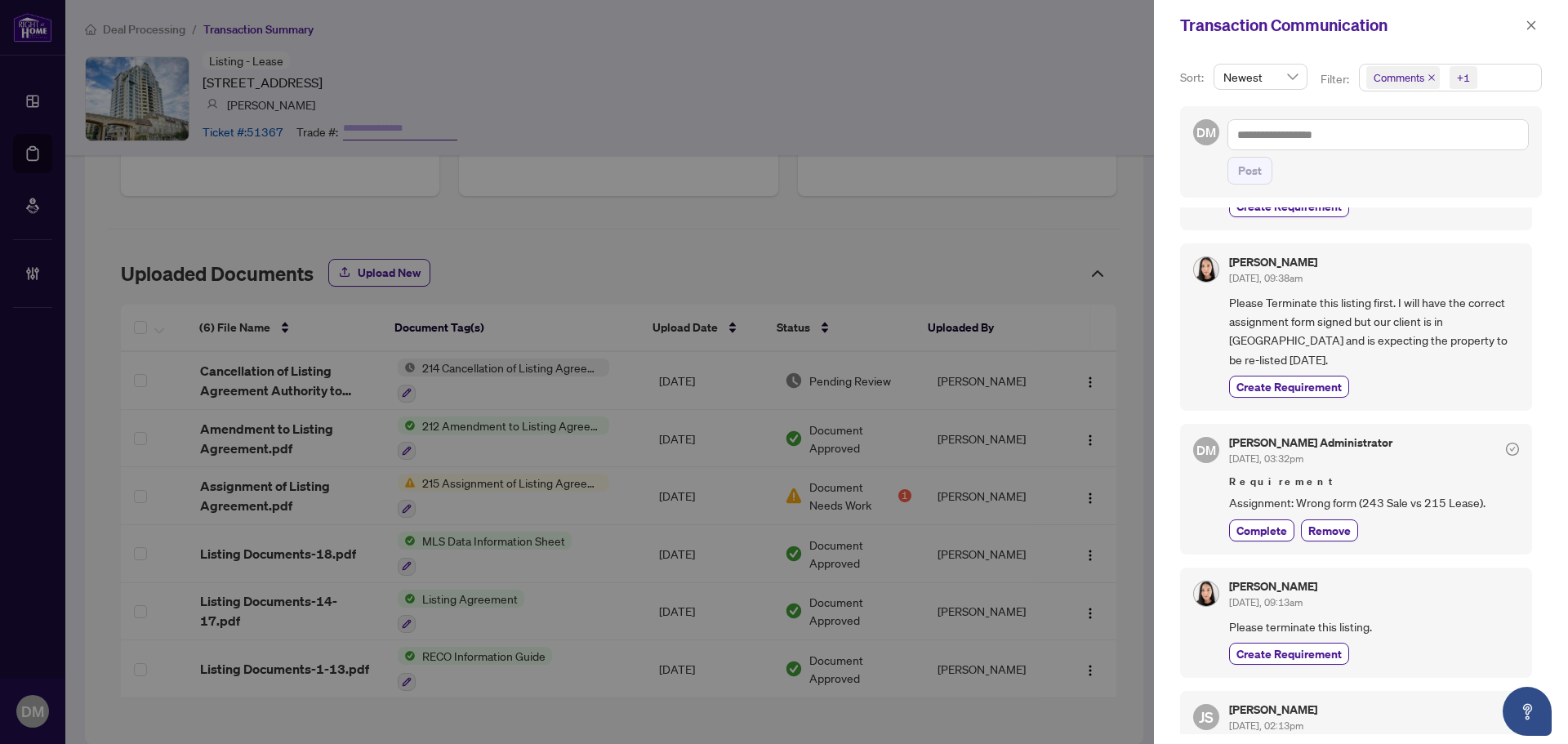
scroll to position [204, 0]
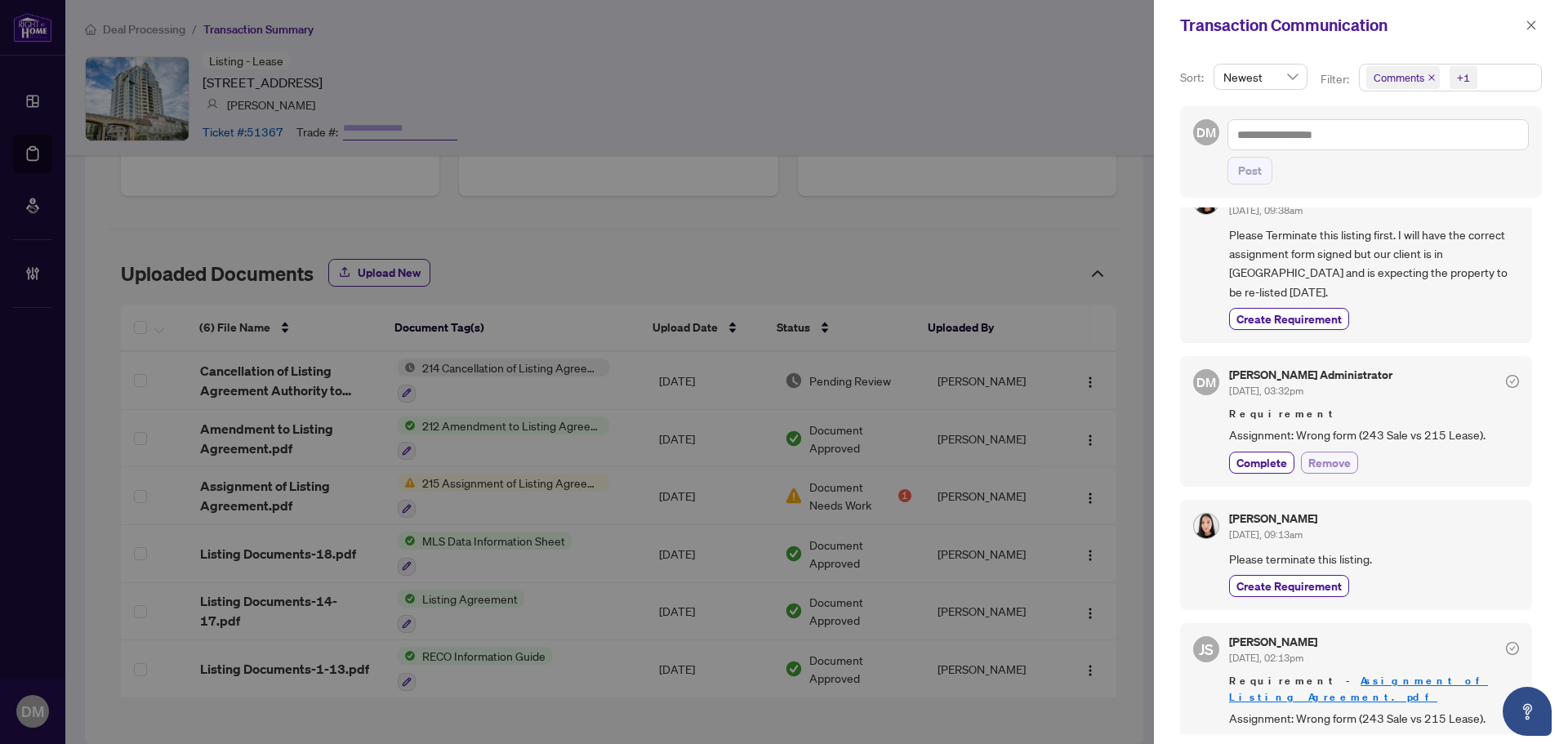
click at [1335, 454] on span "Remove" at bounding box center [1330, 463] width 43 height 17
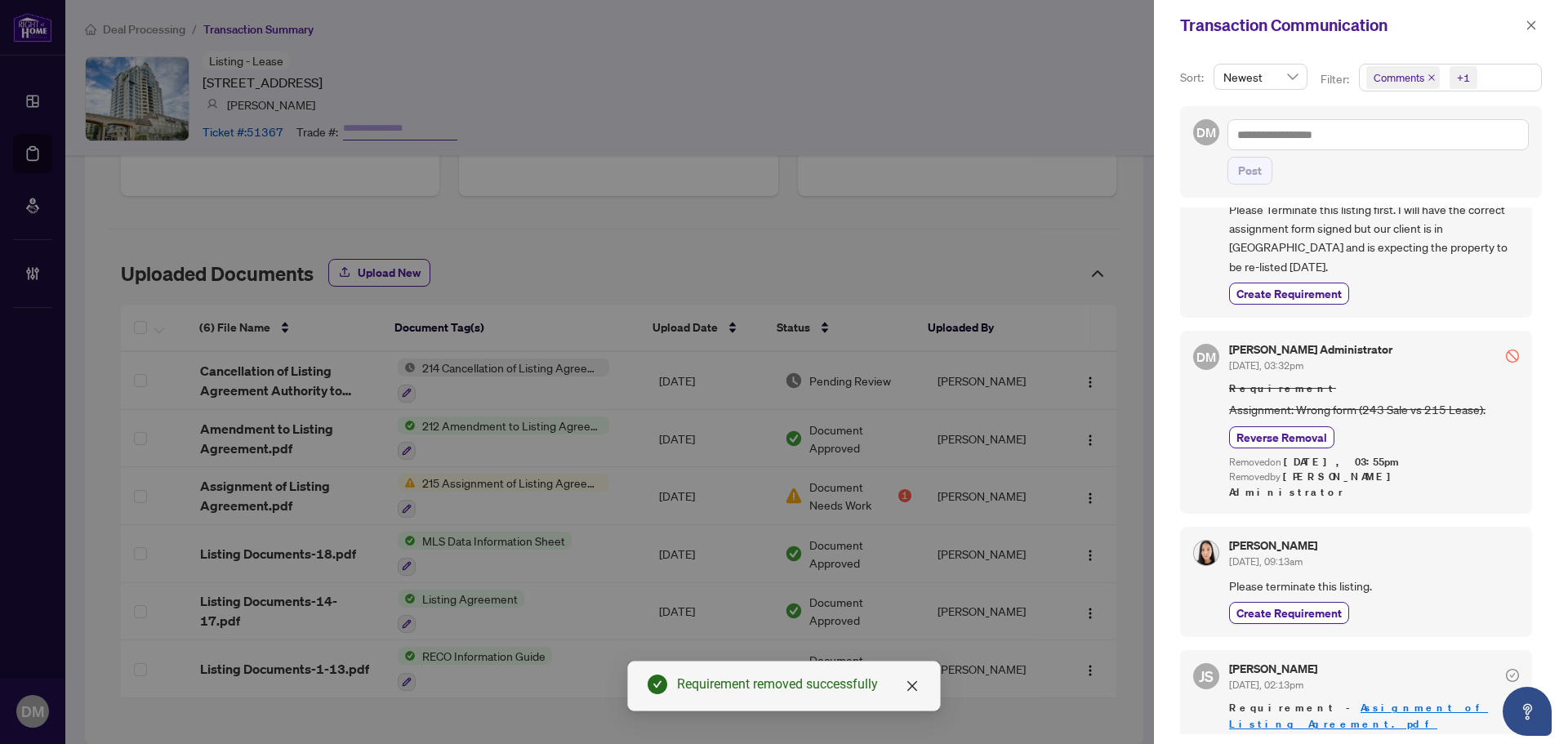
scroll to position [241, 0]
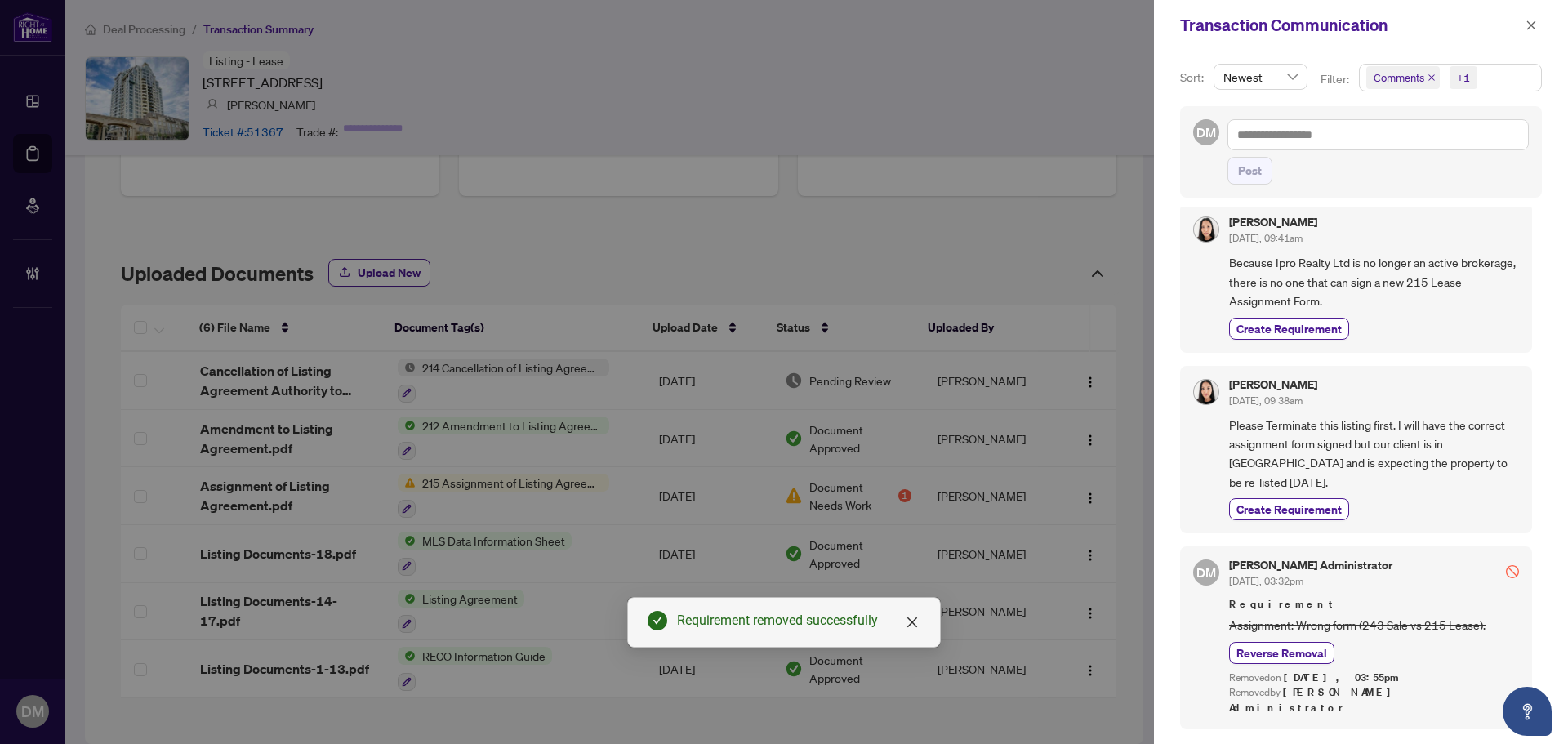
scroll to position [0, 0]
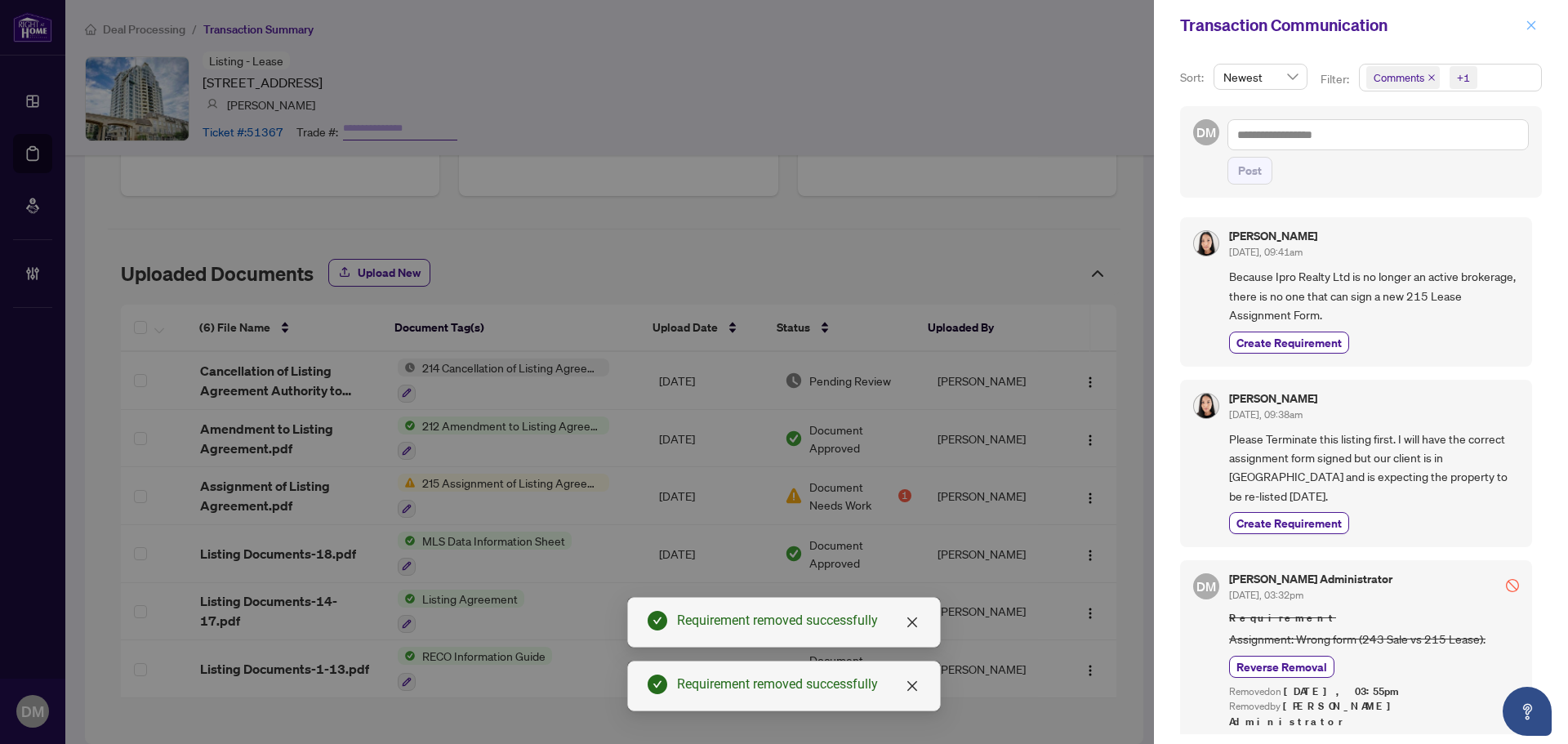
click at [1530, 25] on icon "close" at bounding box center [1531, 24] width 9 height 9
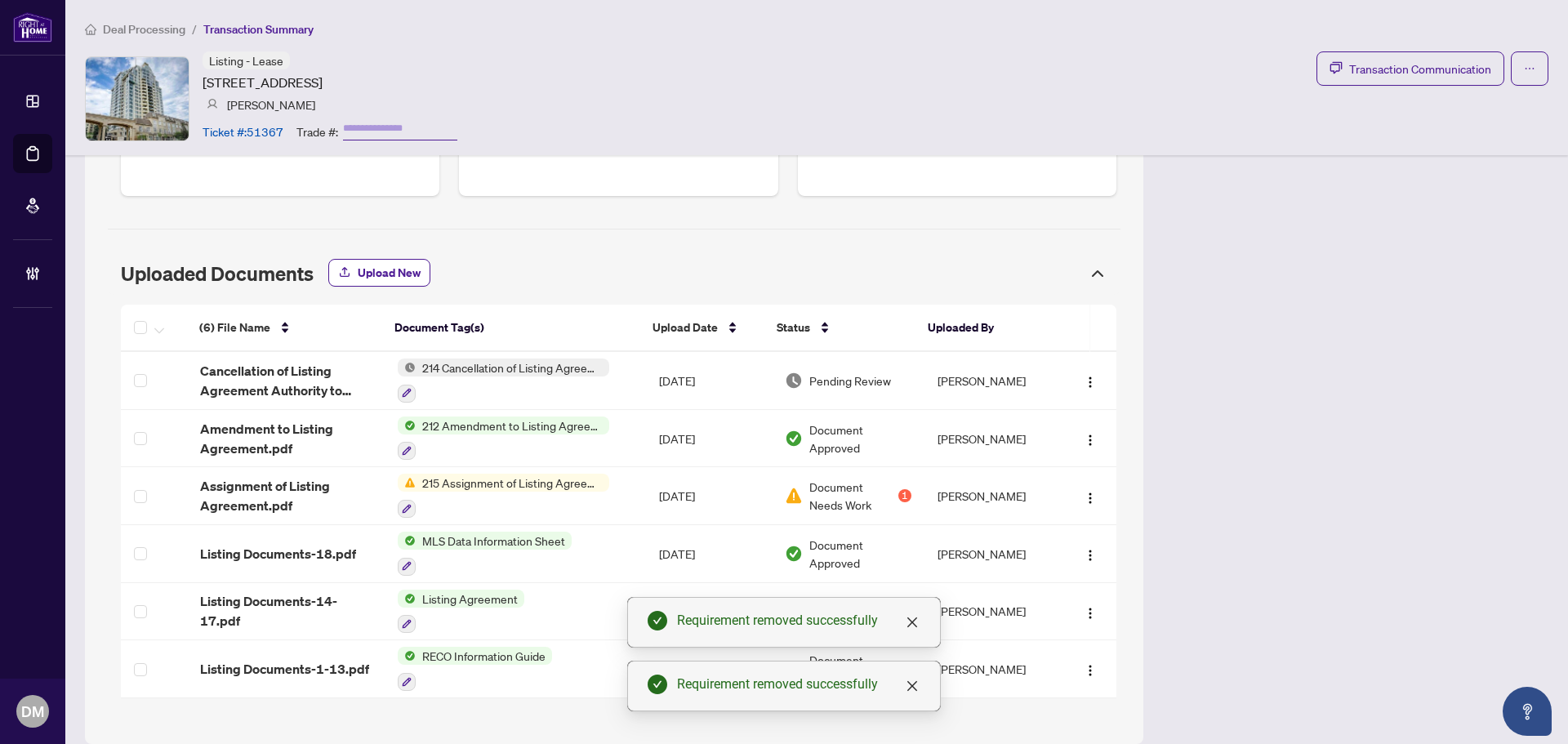
click at [859, 97] on div "Listing - Lease 8 Rean Dr, Toronto, Ontario M2K 3B9, Canada Vivian Kim Ticket #…" at bounding box center [817, 98] width 1463 height 94
drag, startPoint x: 200, startPoint y: 81, endPoint x: 520, endPoint y: 77, distance: 320.0
click at [520, 77] on div "Listing - Lease 8 Rean Dr, Toronto, Ontario M2K 3B9, Canada Vivian Kim Ticket #…" at bounding box center [817, 98] width 1463 height 94
copy article "8 Rean Dr, Toronto, Ontario M2K 3B9, Canada"
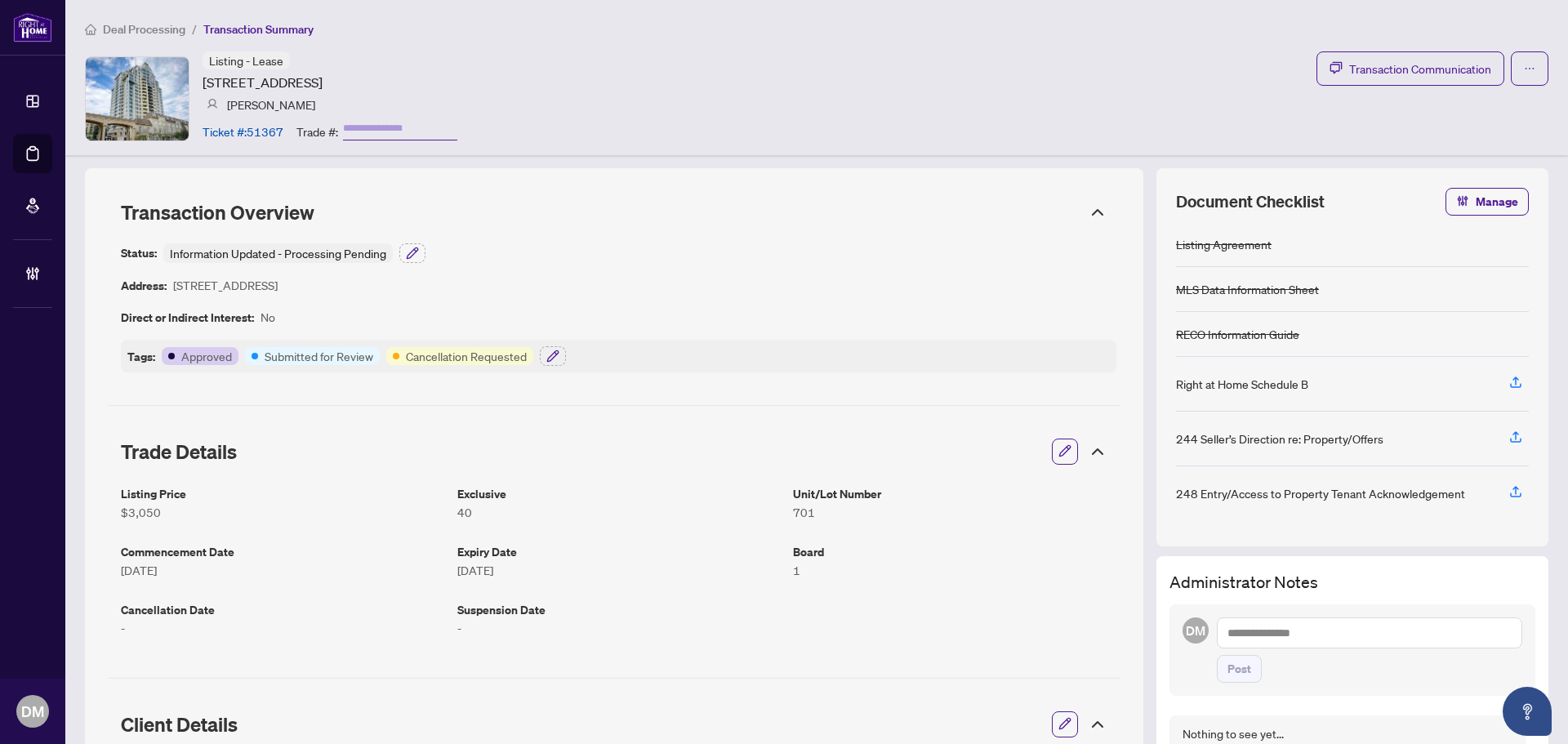
click at [689, 258] on div "Status: Information Updated - Processing Pending Address: 8 Rean Dr, Toronto, O…" at bounding box center [618, 308] width 996 height 129
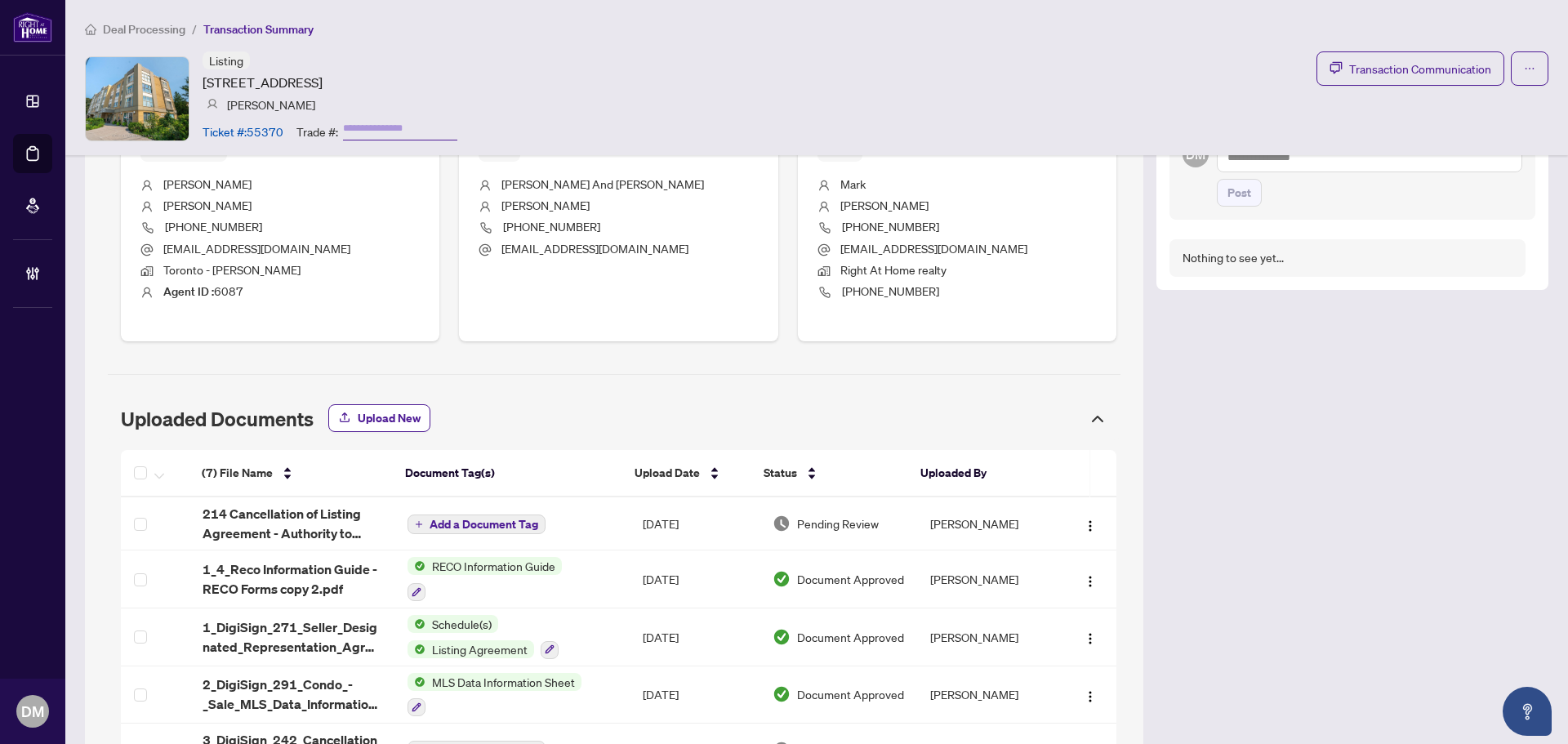
scroll to position [852, 0]
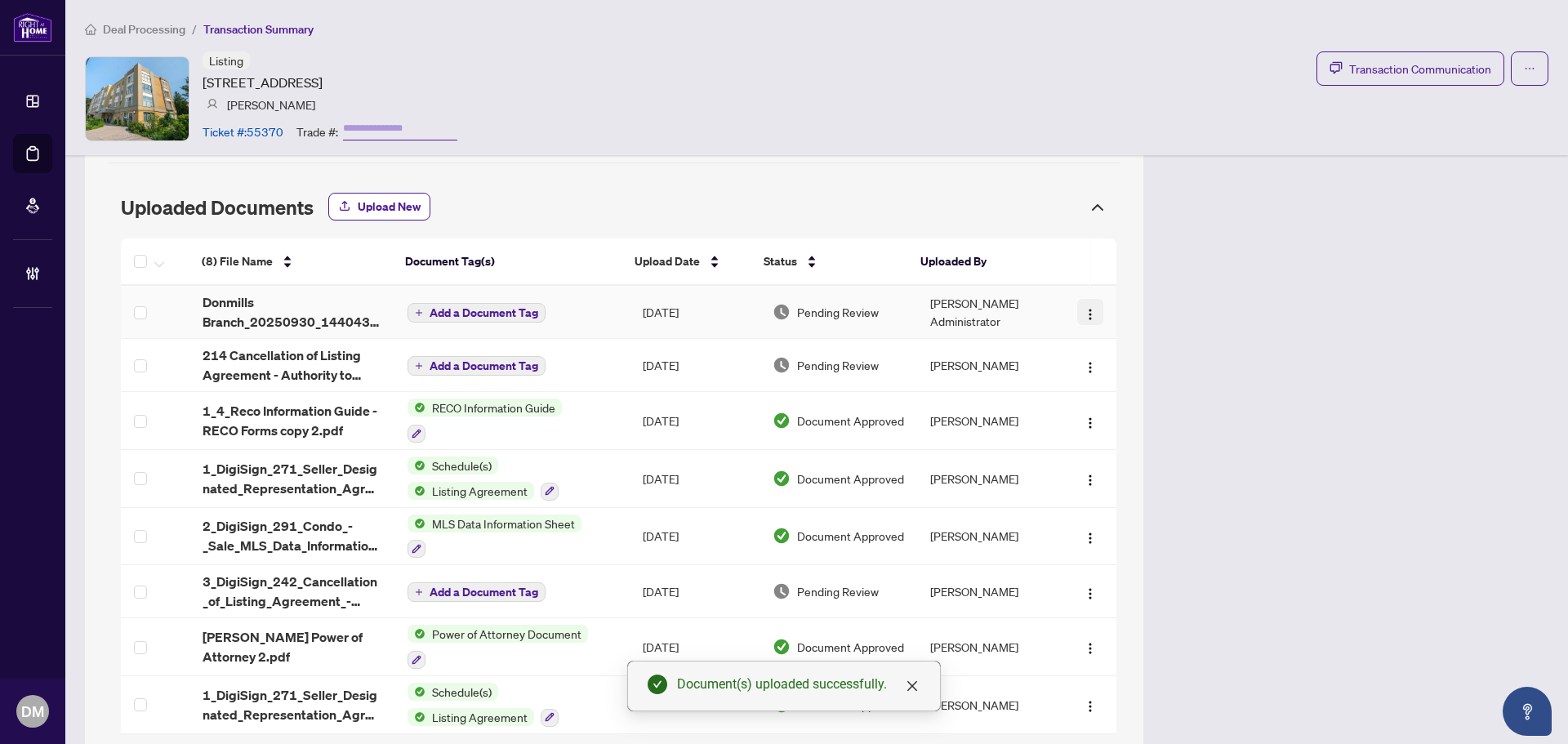
click at [1087, 309] on button "button" at bounding box center [1089, 311] width 26 height 26
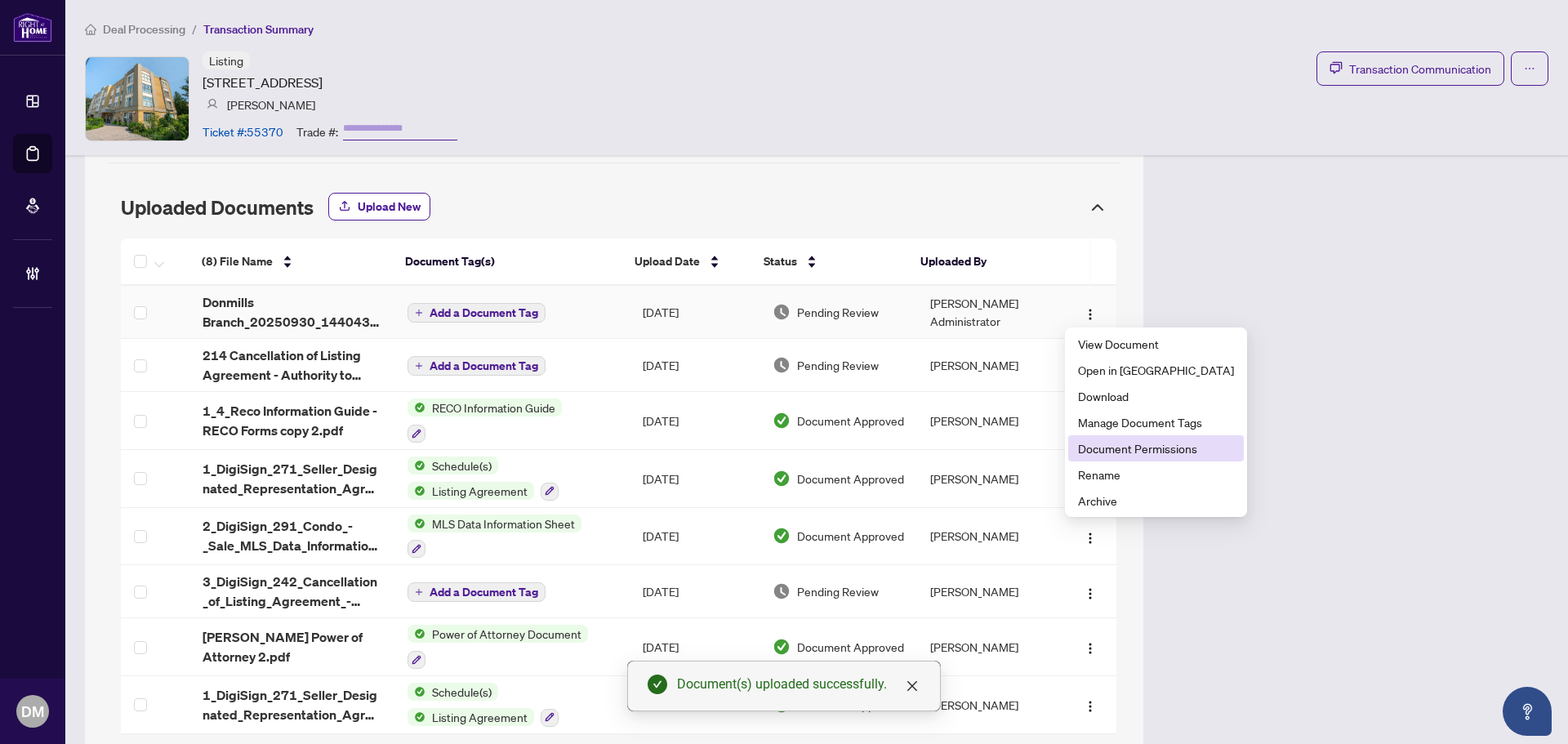
click at [1133, 444] on span "Document Permissions" at bounding box center [1156, 448] width 156 height 18
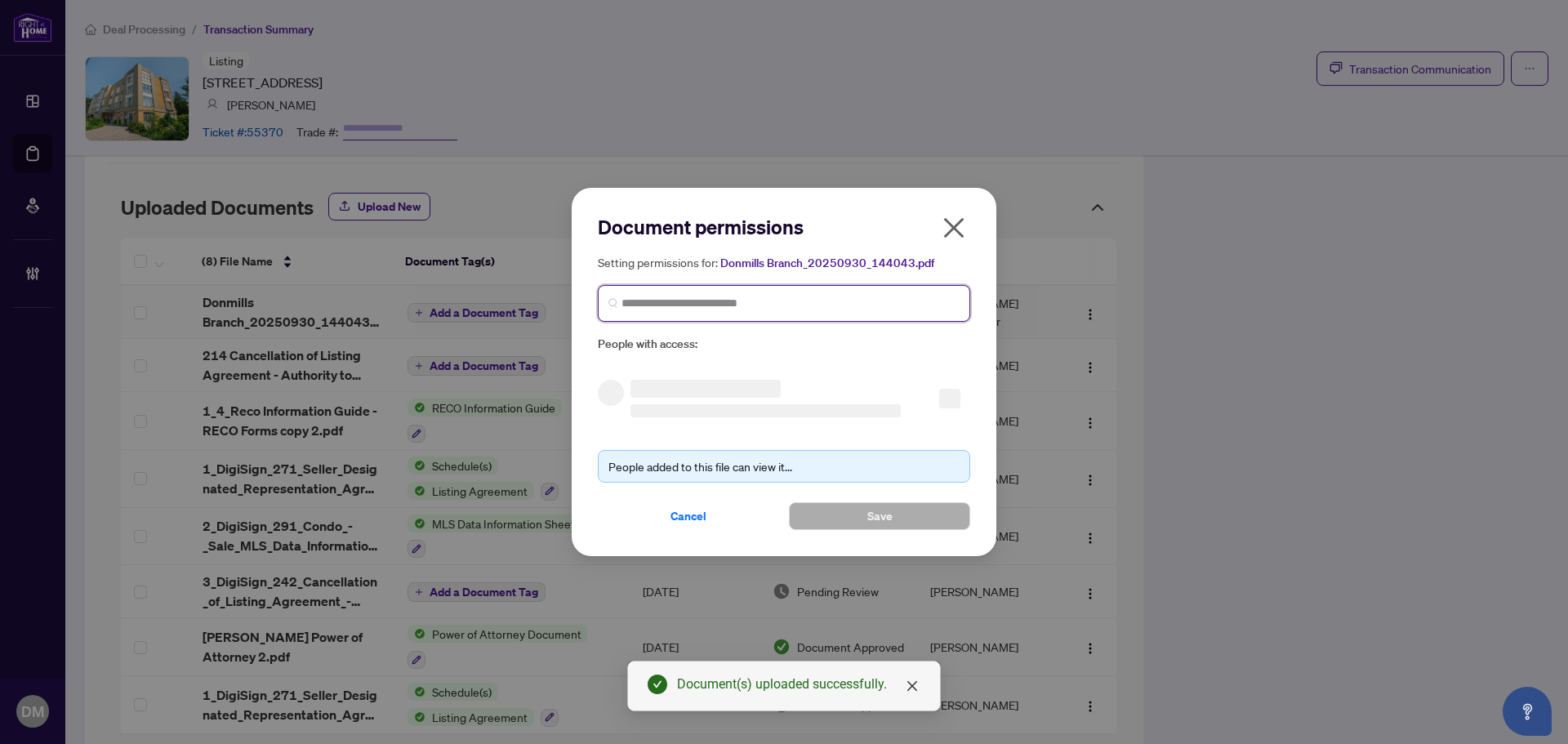
drag, startPoint x: 723, startPoint y: 305, endPoint x: 733, endPoint y: 285, distance: 22.4
click at [720, 305] on input "search" at bounding box center [791, 303] width 338 height 17
type input "******"
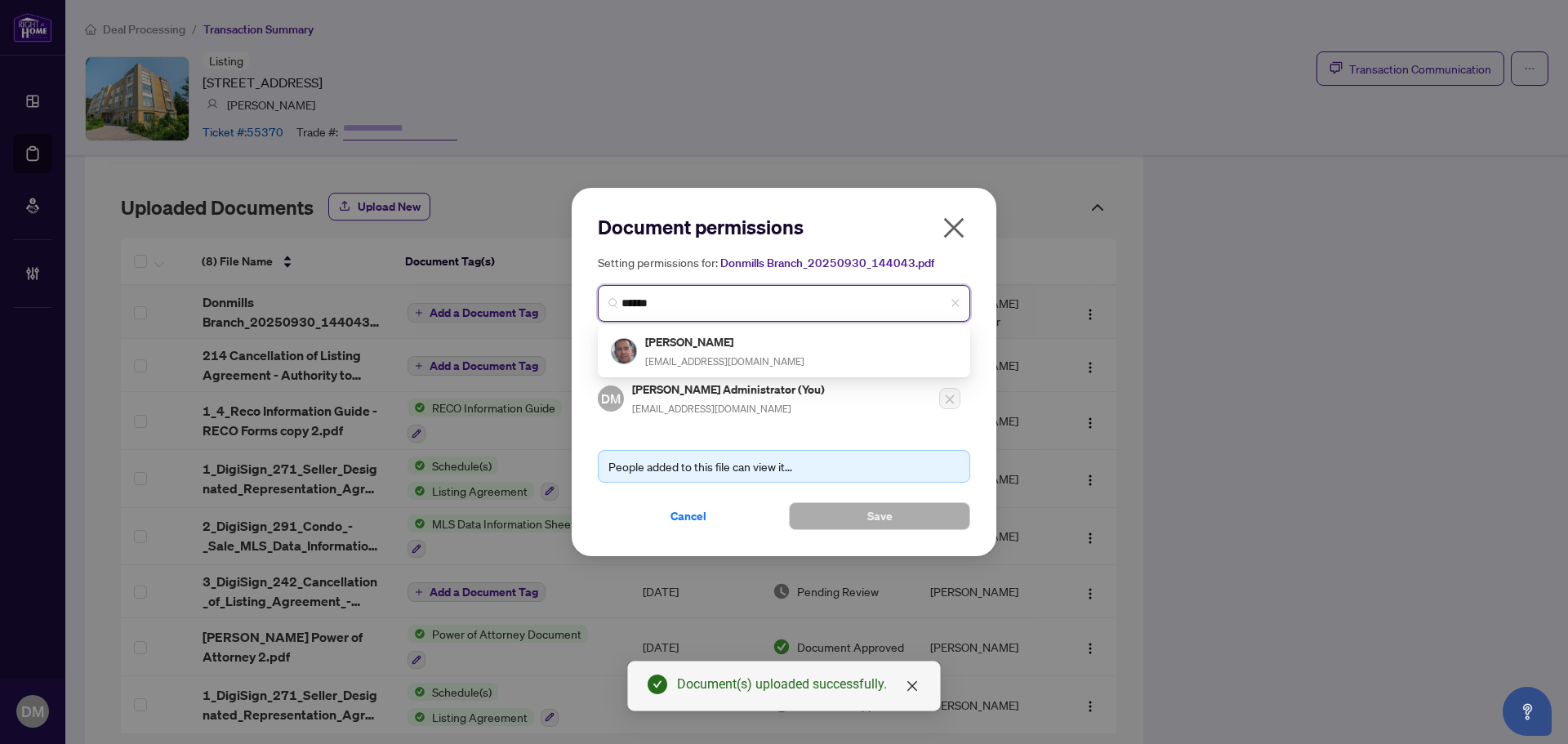
click at [684, 364] on span "[EMAIL_ADDRESS][DOMAIN_NAME]" at bounding box center [725, 362] width 159 height 13
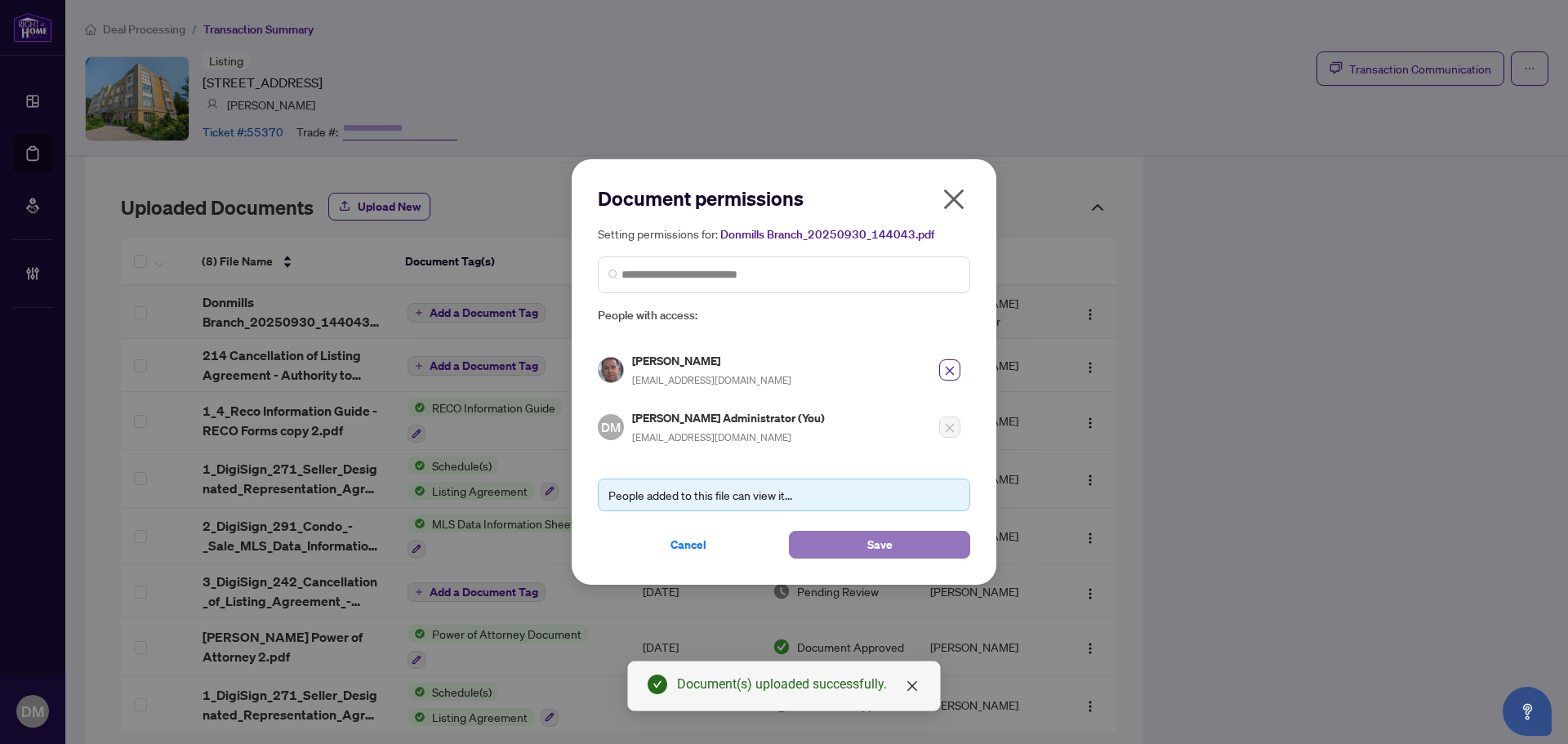
click at [878, 533] on span "Save" at bounding box center [880, 544] width 25 height 26
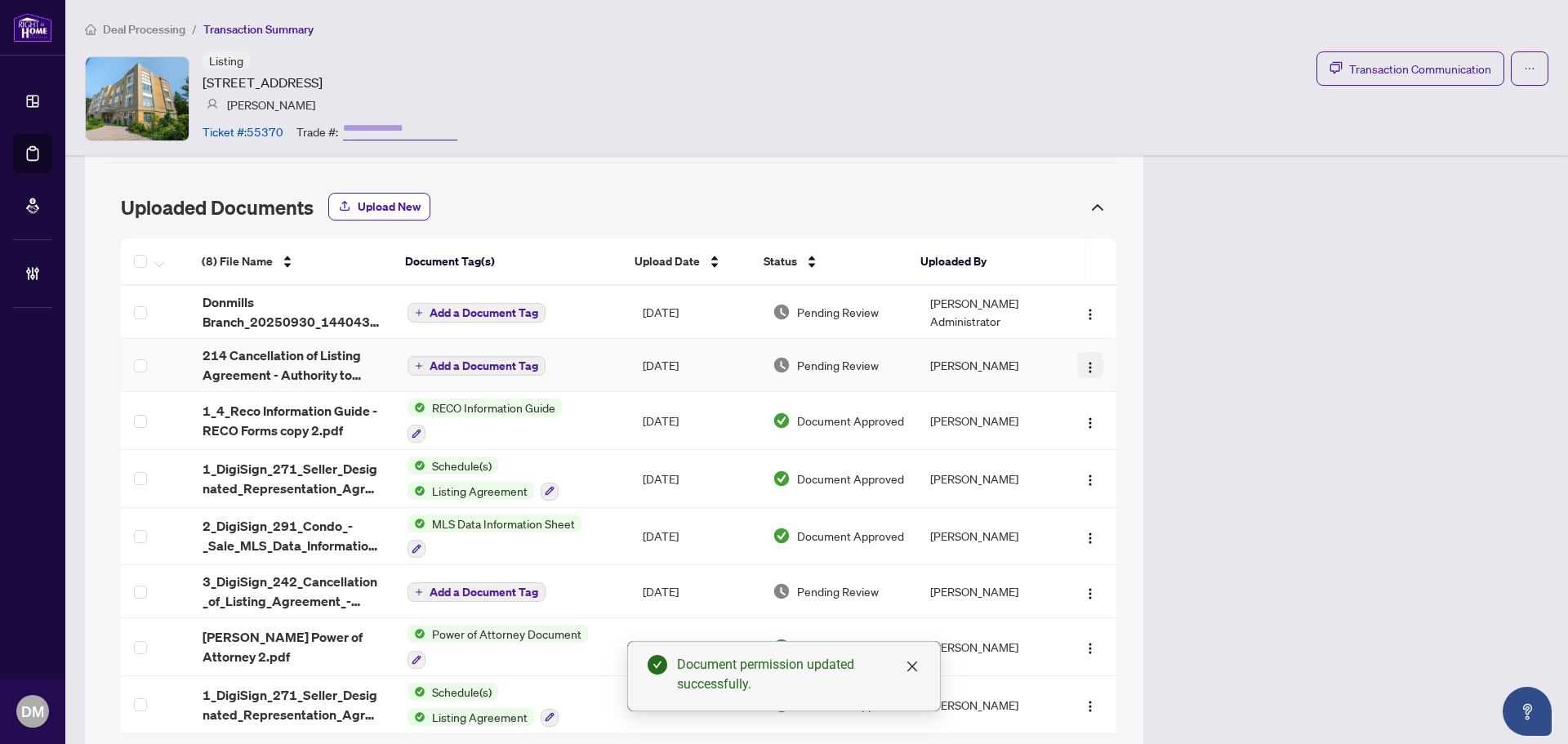
click at [1077, 354] on button "button" at bounding box center [1089, 365] width 26 height 26
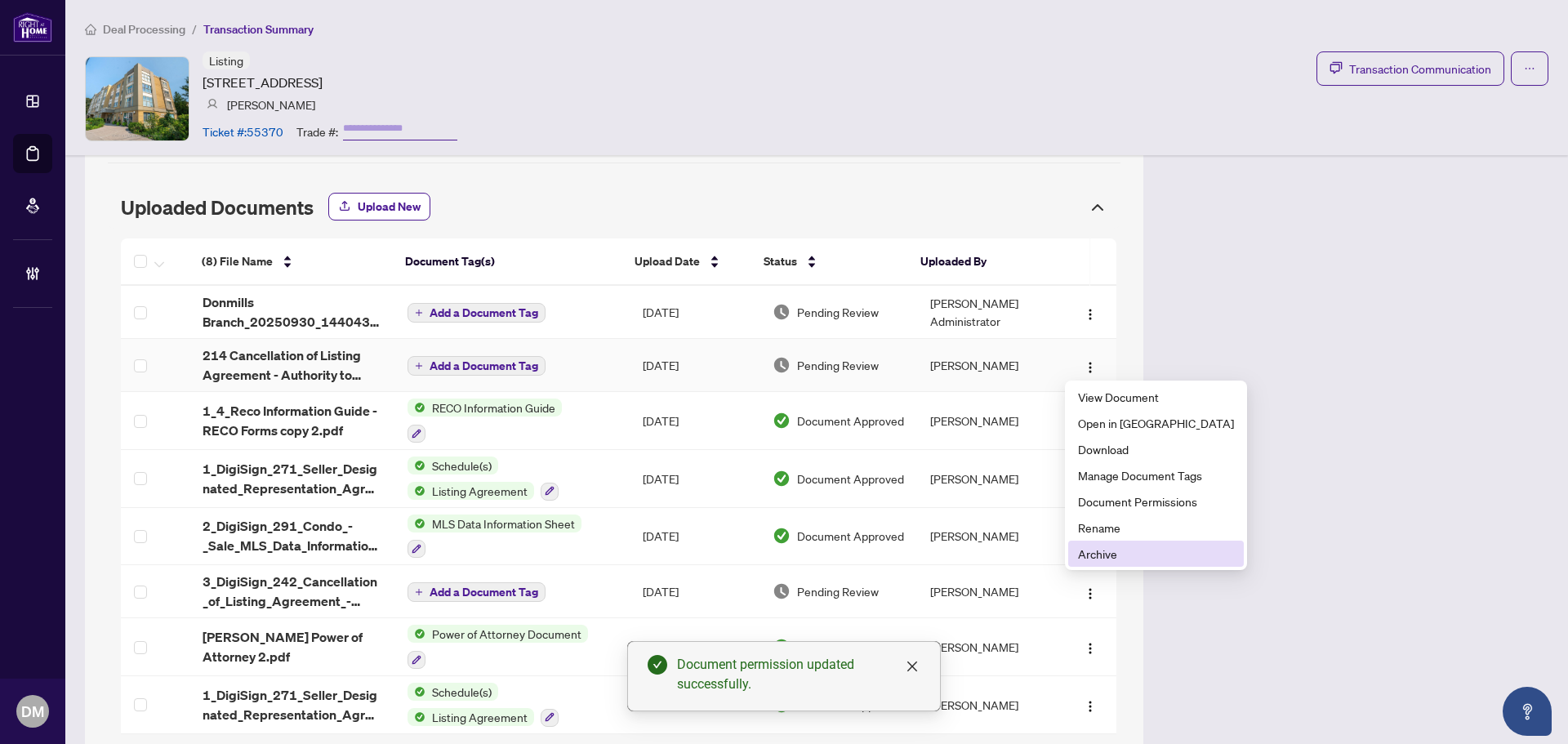
click at [1132, 555] on span "Archive" at bounding box center [1156, 553] width 156 height 18
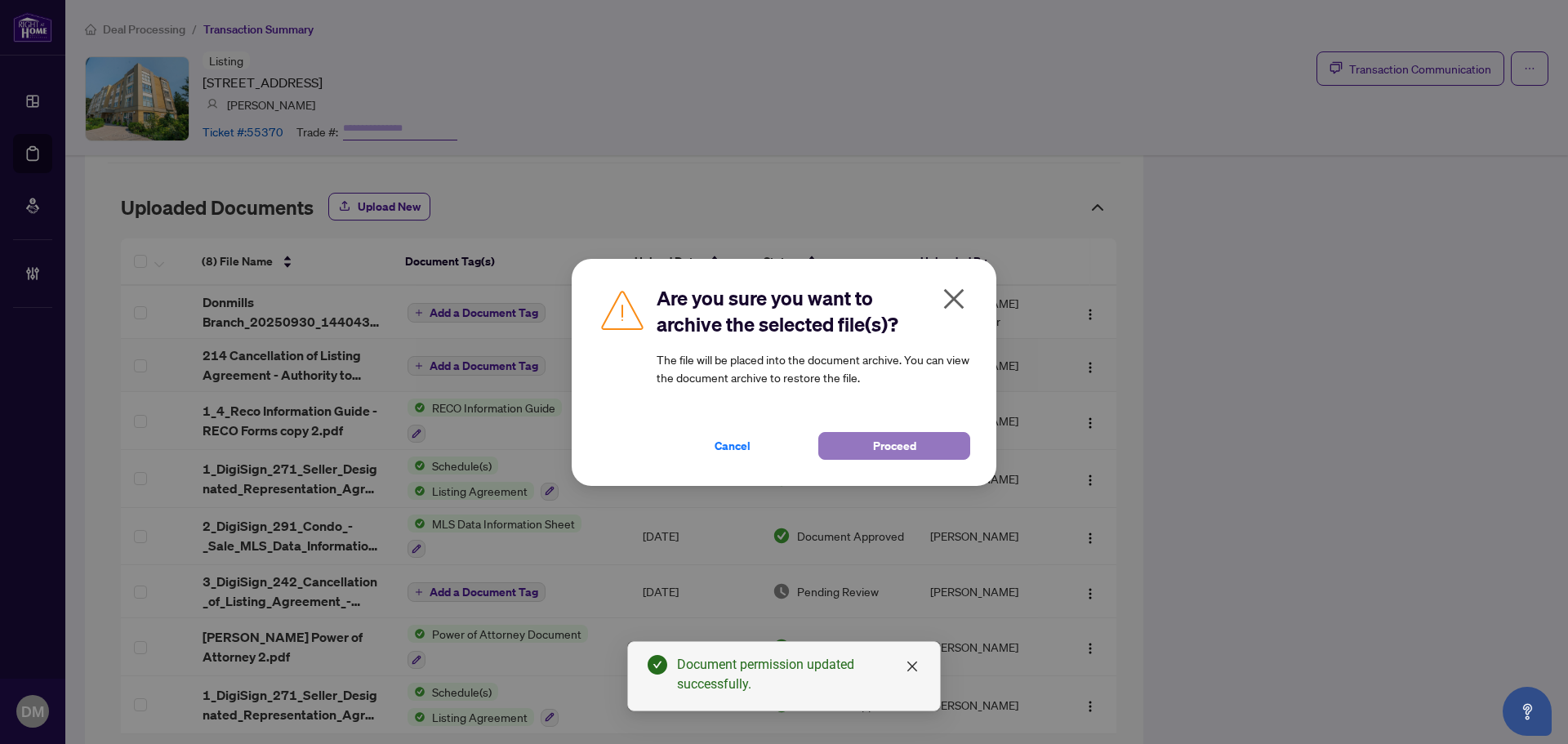
click at [884, 446] on span "Proceed" at bounding box center [894, 445] width 44 height 26
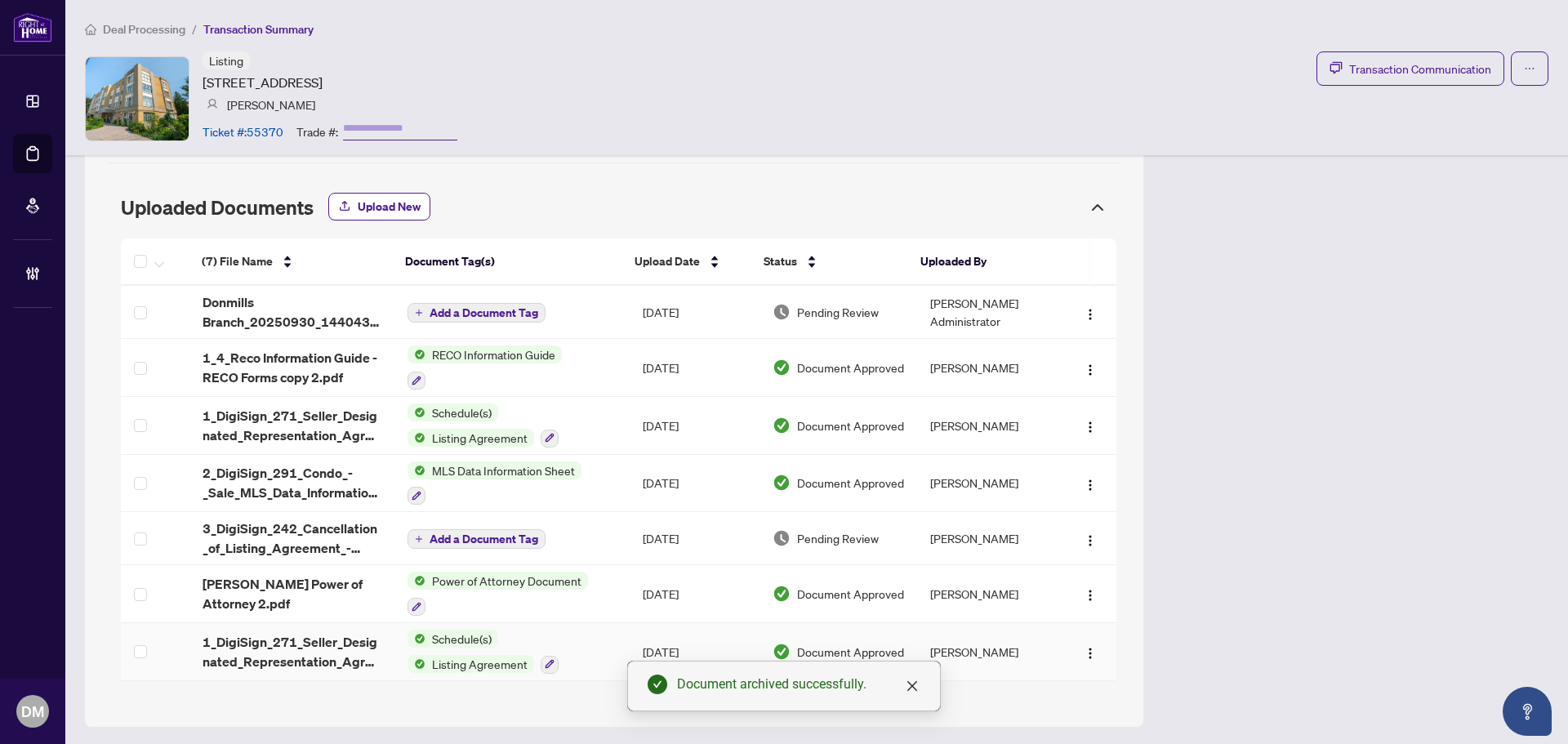
click at [595, 652] on td "Schedule(s) Listing Agreement" at bounding box center [511, 652] width 235 height 58
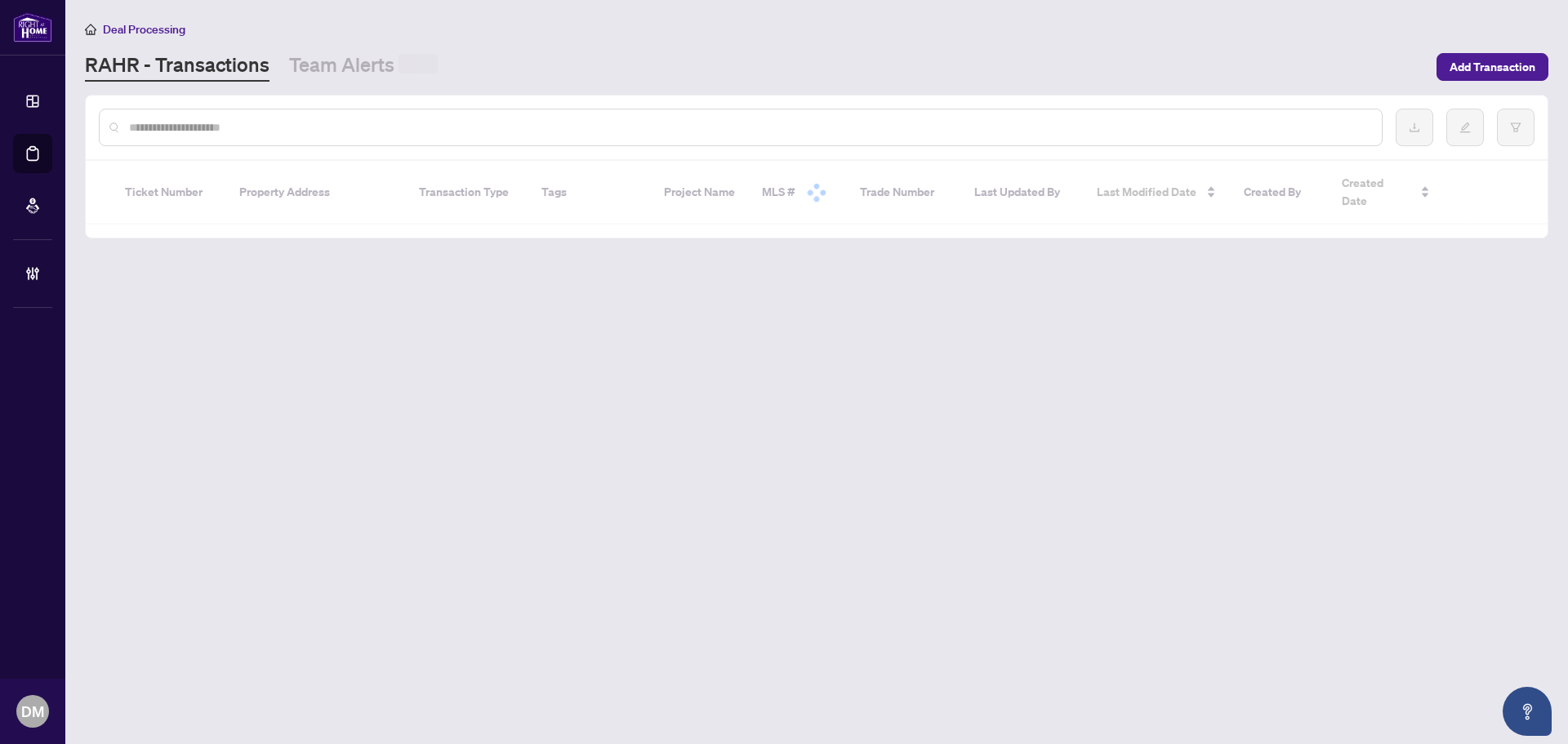
click at [374, 126] on input "text" at bounding box center [749, 127] width 1240 height 18
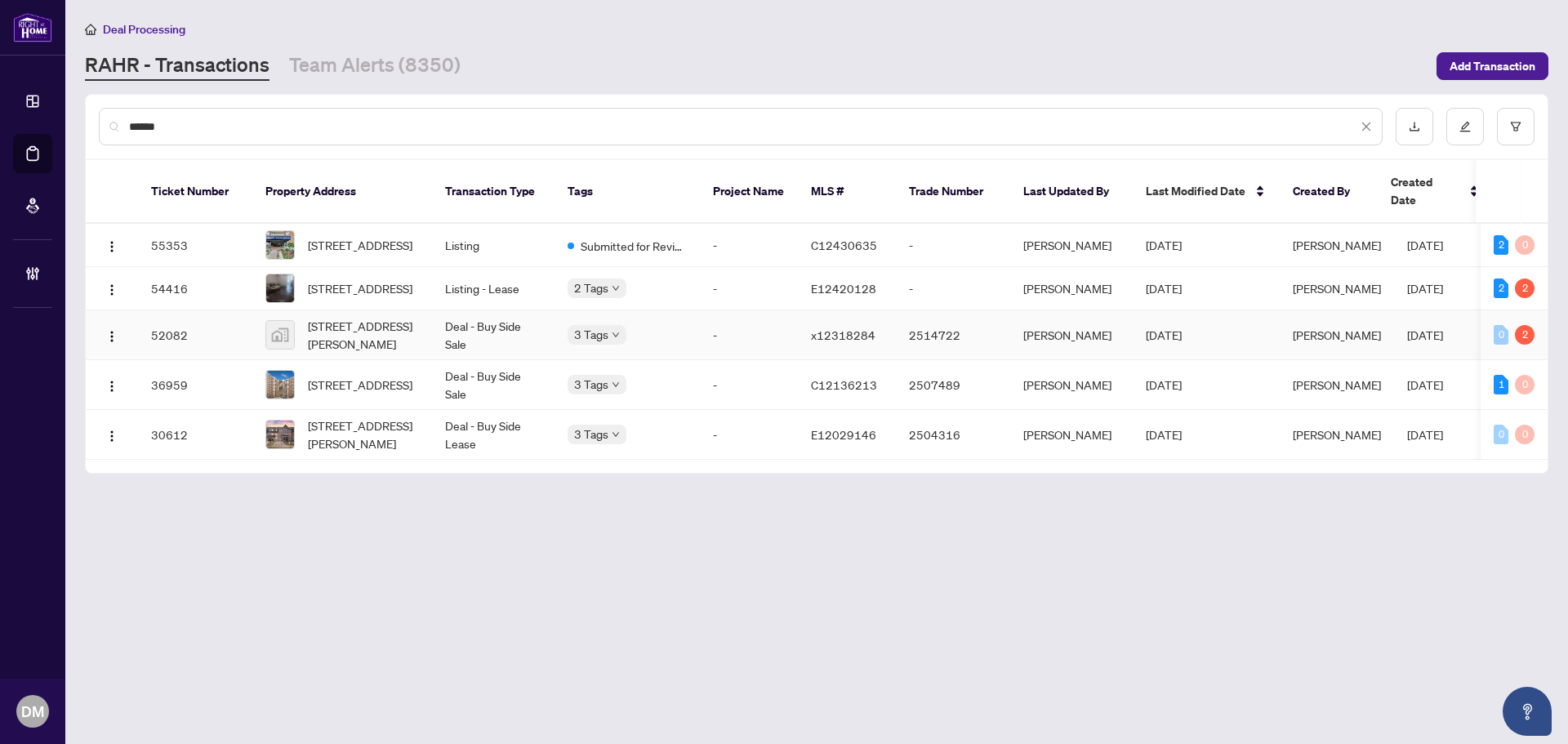
type input "******"
click at [1423, 336] on span "[DATE]" at bounding box center [1425, 335] width 36 height 15
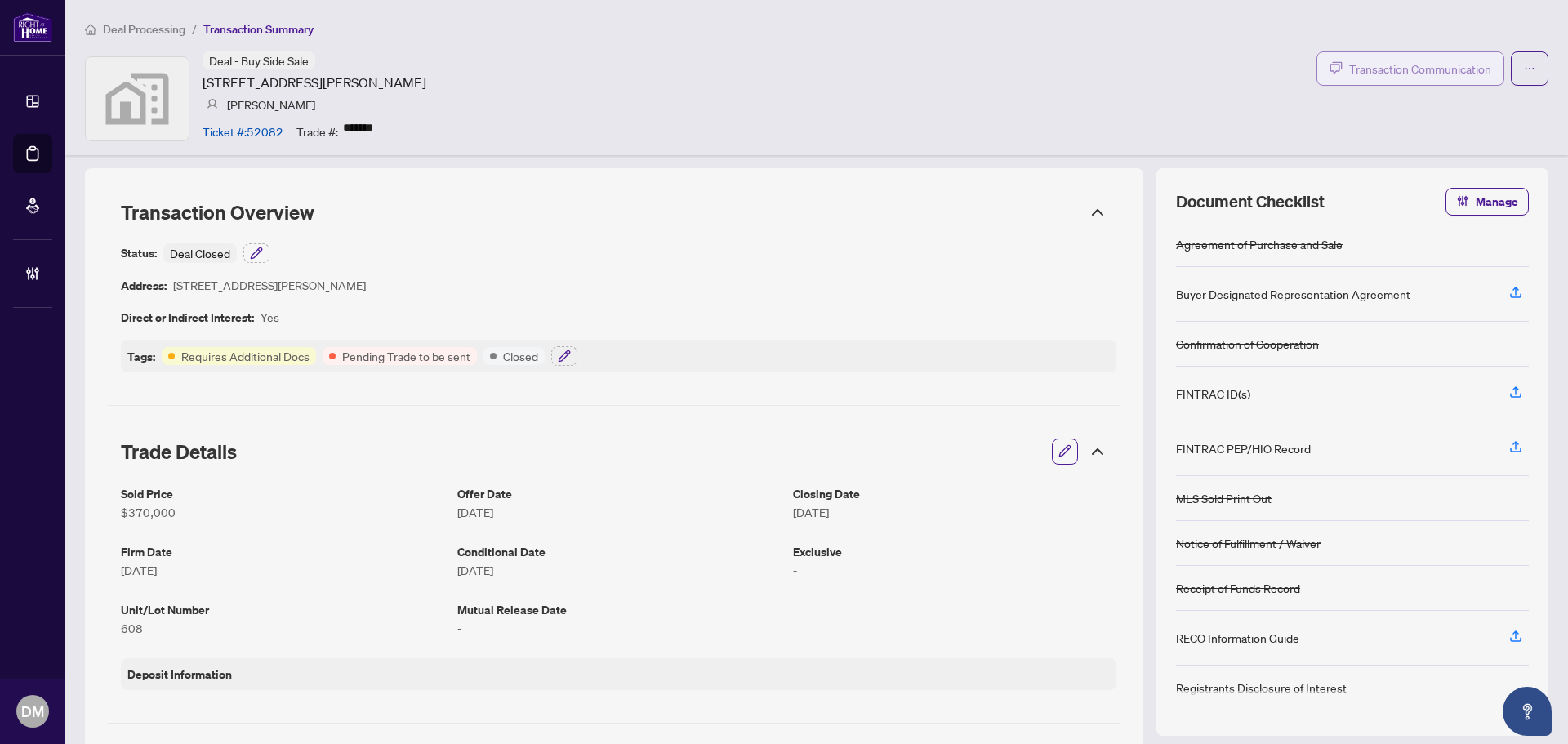
click at [1386, 75] on span "Transaction Communication" at bounding box center [1420, 69] width 142 height 18
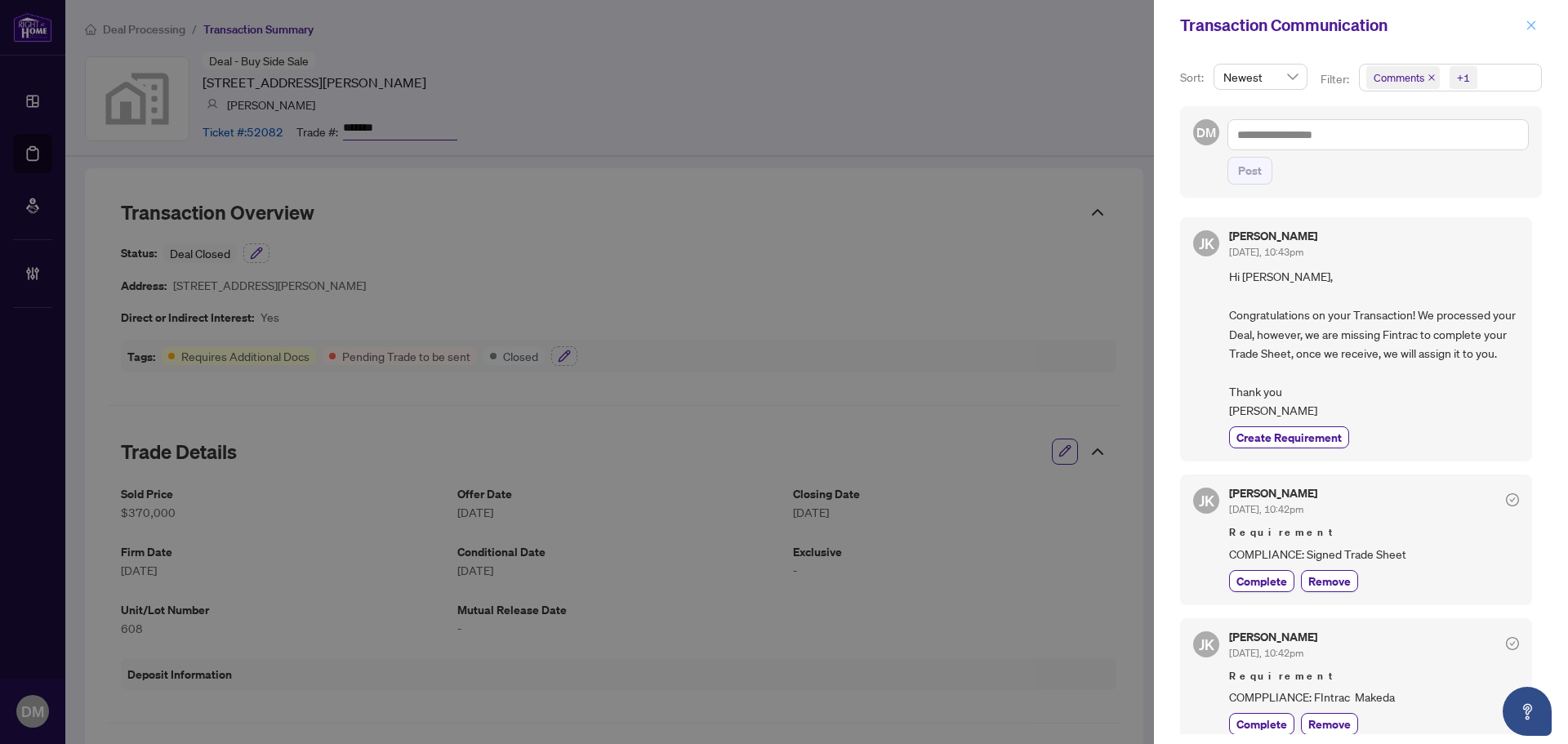
click at [1530, 17] on span "button" at bounding box center [1531, 25] width 12 height 26
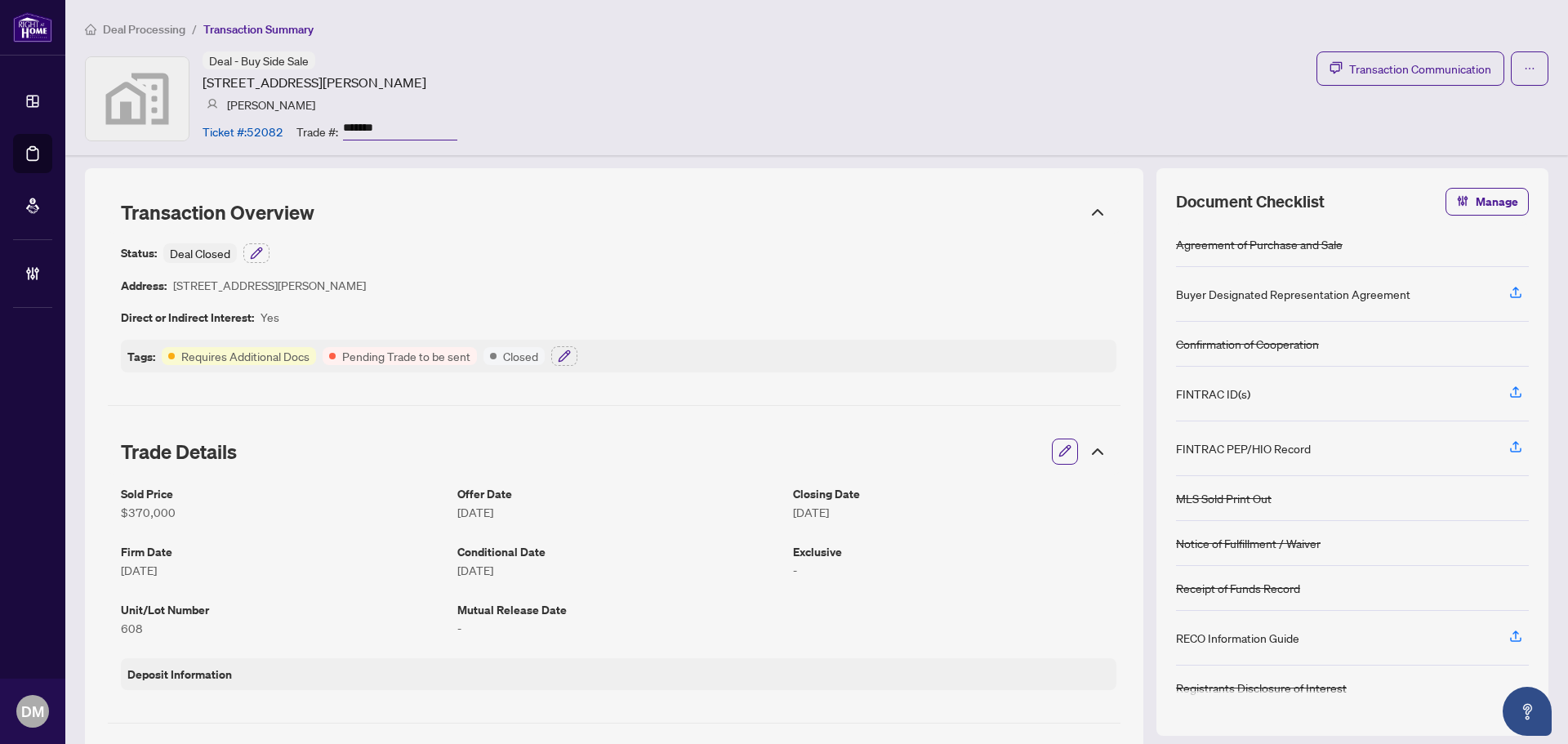
scroll to position [654, 0]
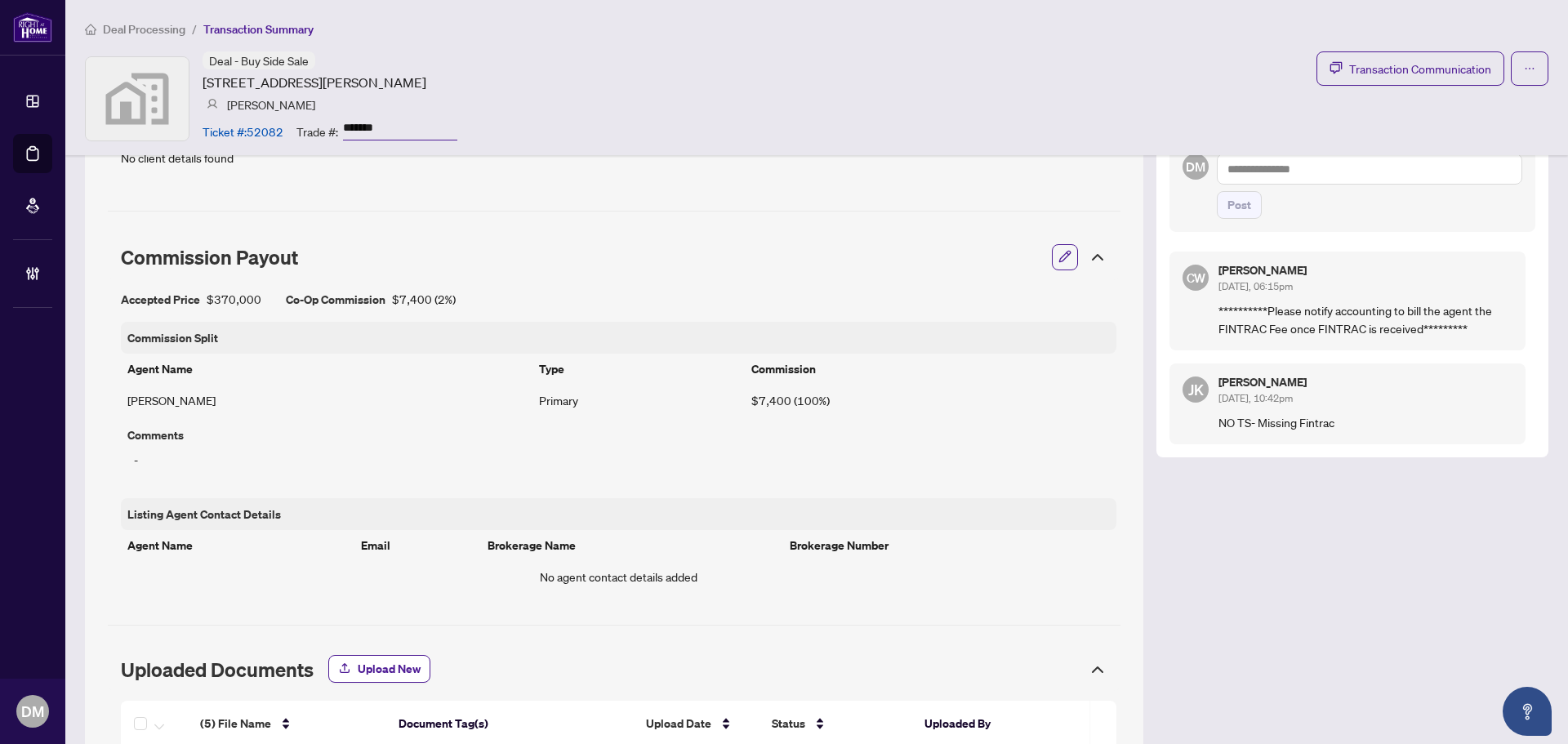
click at [1229, 490] on div "Transaction Overview Status: Deal Closed Address: [STREET_ADDRESS][PERSON_NAME]…" at bounding box center [817, 298] width 1463 height 1568
click at [1327, 434] on div "[PERSON_NAME] [DATE], 10:42pm NO TS- Missing Fintrac" at bounding box center [1348, 403] width 356 height 81
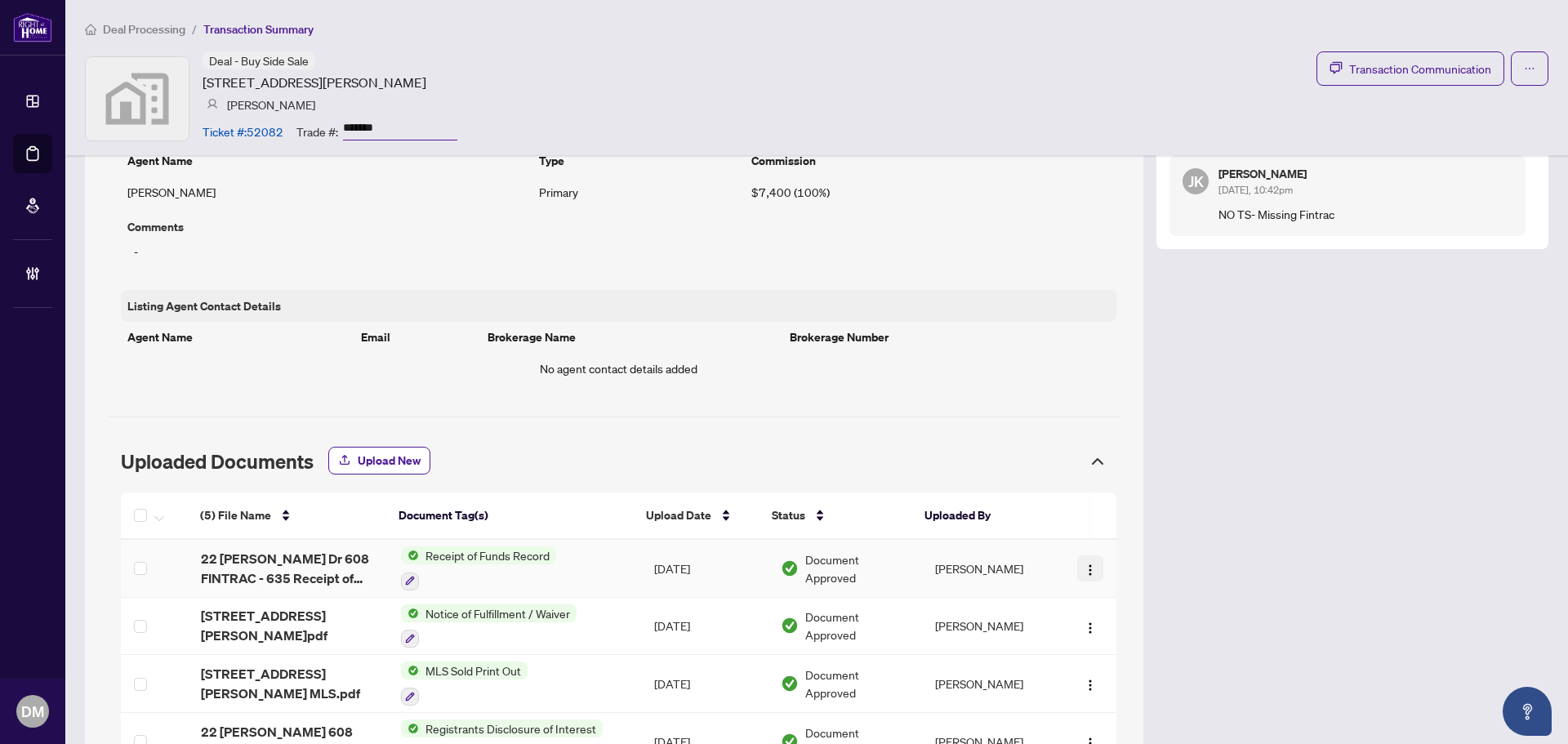
scroll to position [1008, 0]
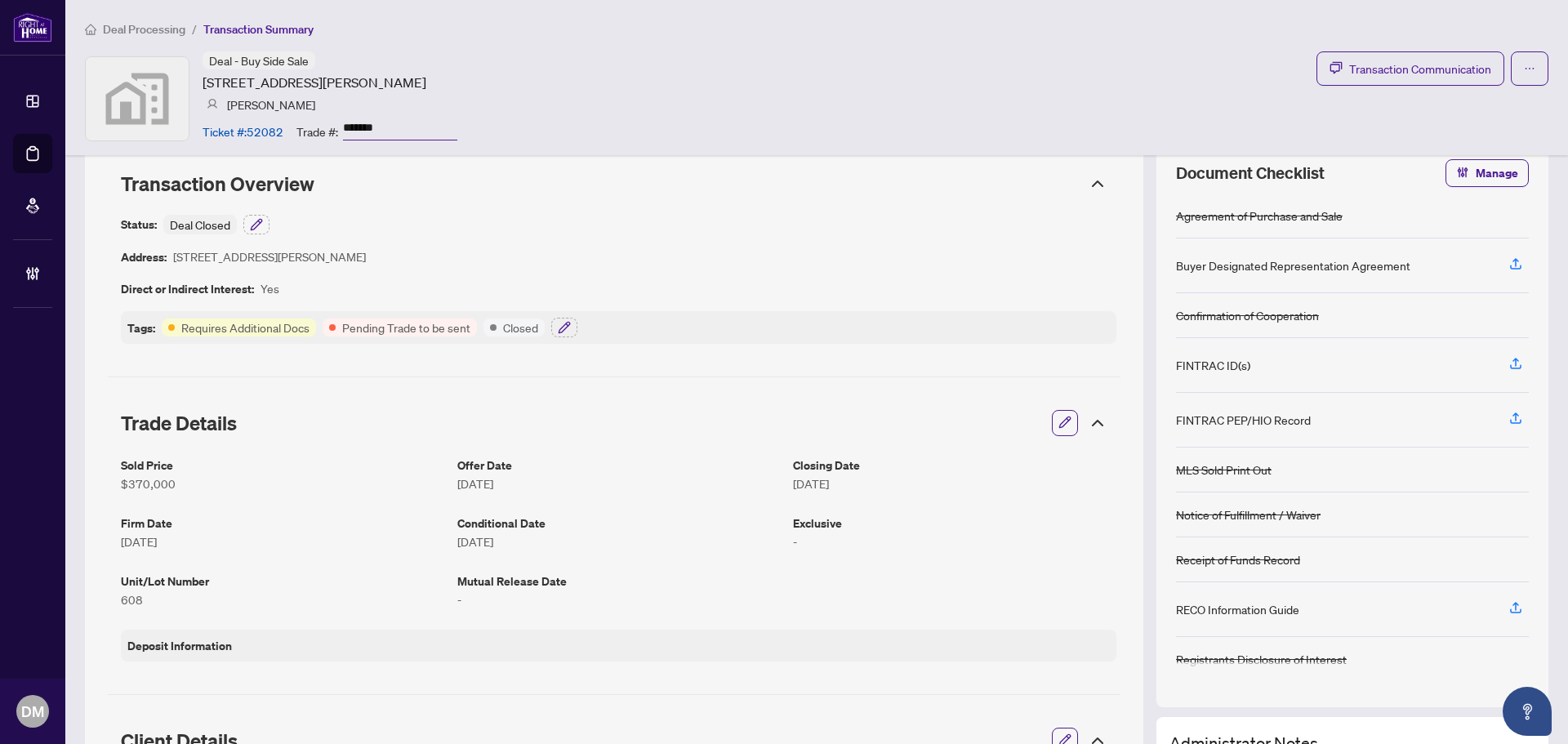
scroll to position [0, 0]
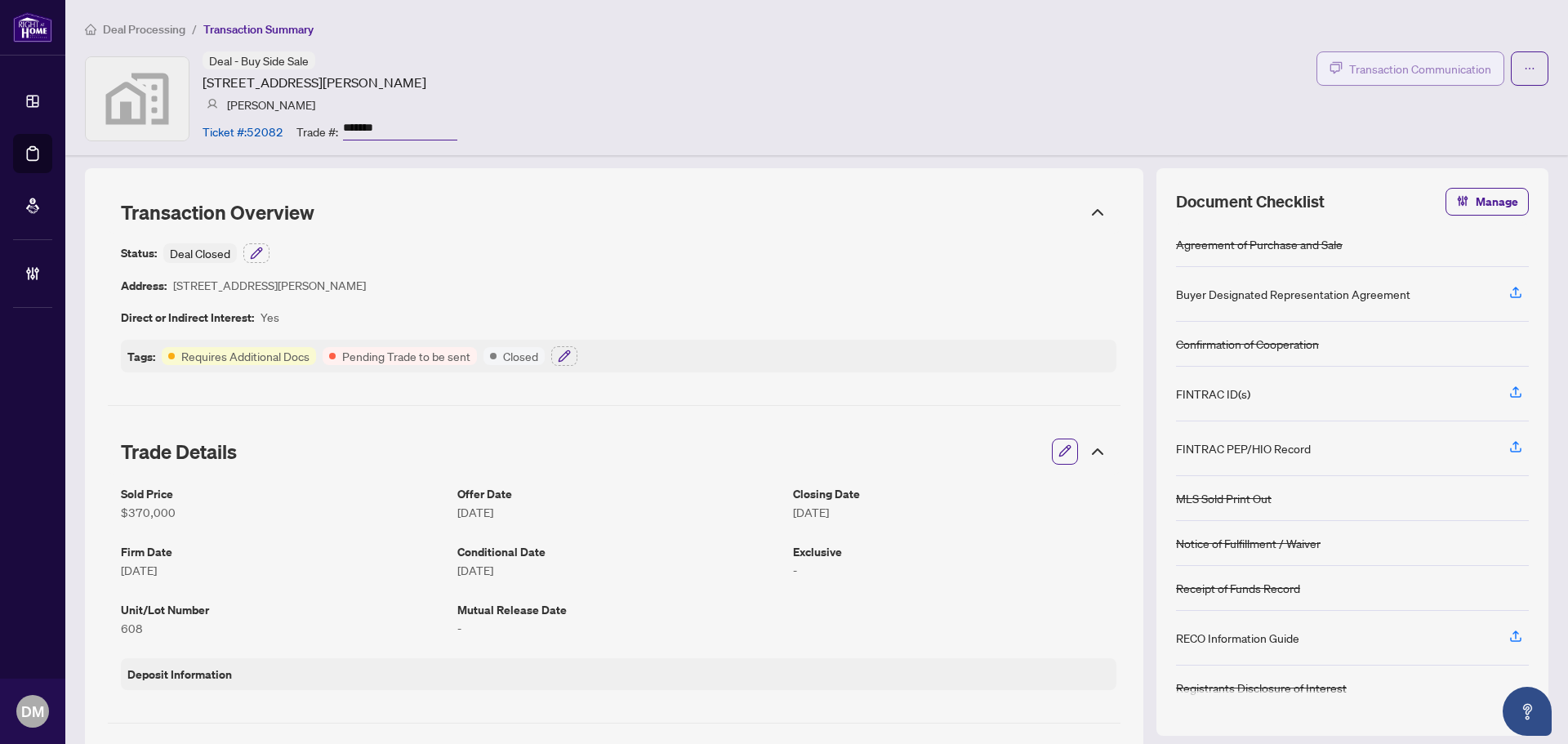
click at [1373, 72] on span "Transaction Communication" at bounding box center [1420, 69] width 142 height 18
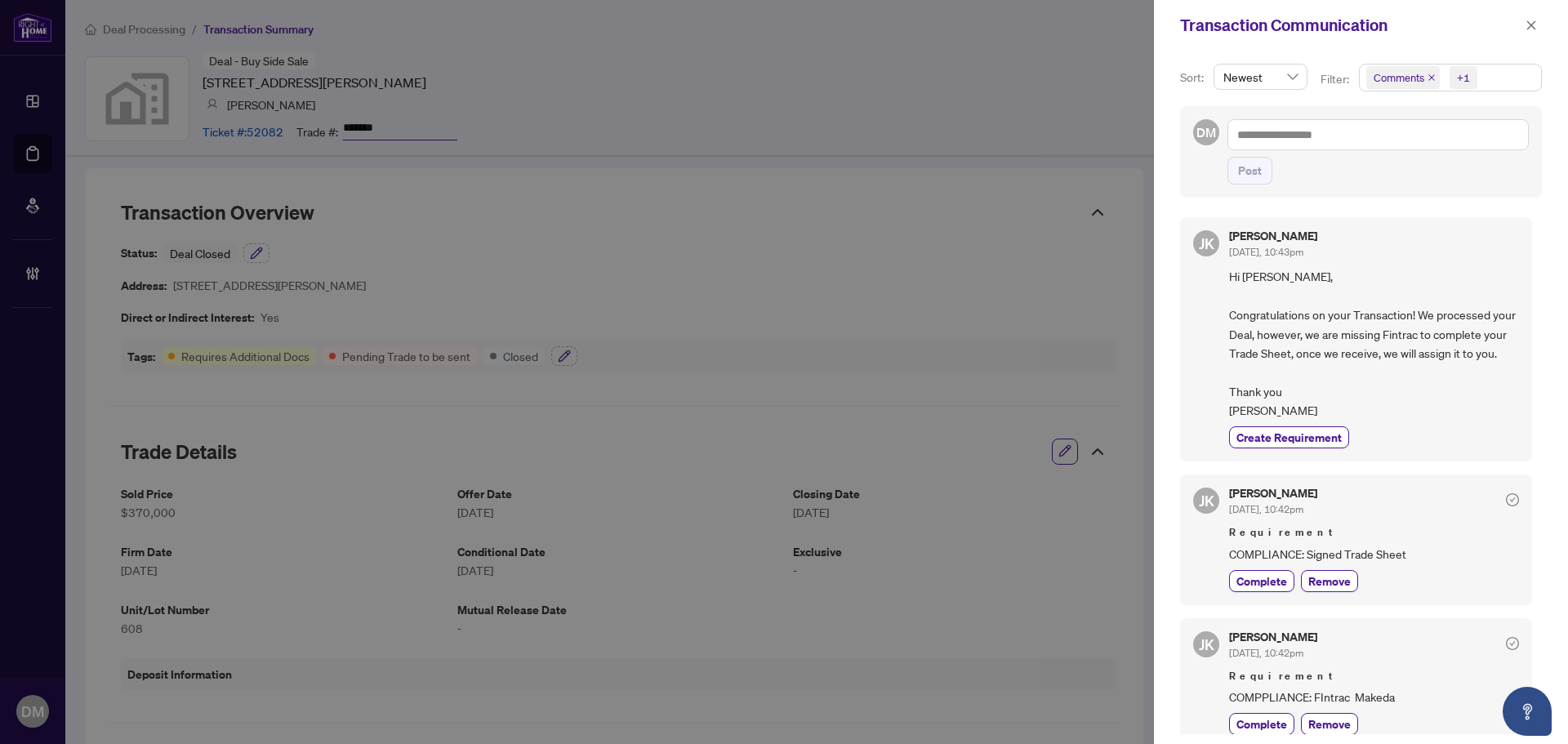
scroll to position [33, 0]
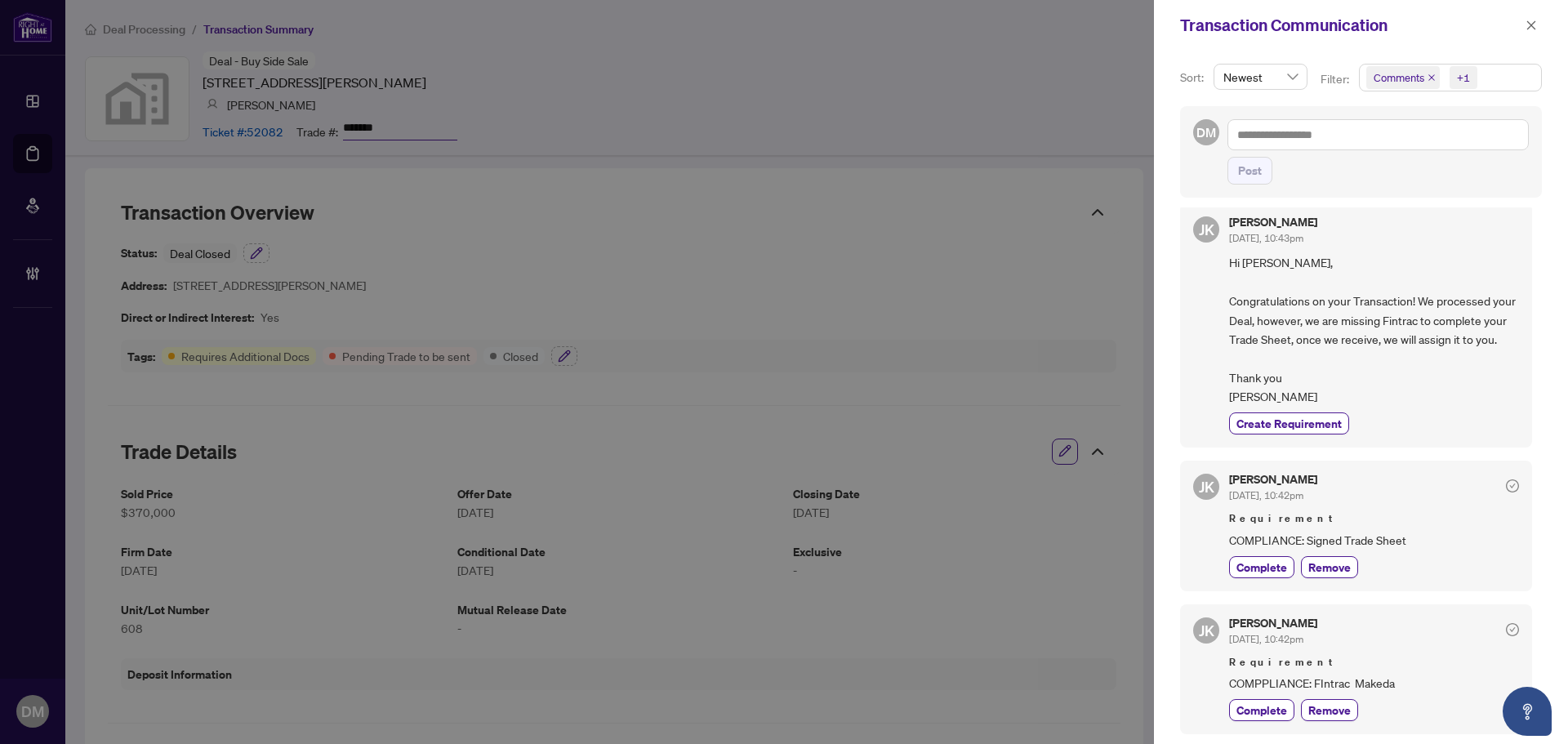
click at [1409, 452] on div "[PERSON_NAME] [DATE], 10:43pm Hi [PERSON_NAME], Congratulations on your Transac…" at bounding box center [1360, 471] width 361 height 527
click at [1033, 323] on div at bounding box center [784, 372] width 1568 height 744
click at [1450, 511] on span "Requirement" at bounding box center [1374, 519] width 290 height 17
click at [1455, 505] on div "[PERSON_NAME] [DATE], 10:42pm Requirement COMPLIANCE: Signed Trade Sheet Comple…" at bounding box center [1374, 526] width 290 height 104
click at [1535, 16] on span "button" at bounding box center [1531, 25] width 12 height 26
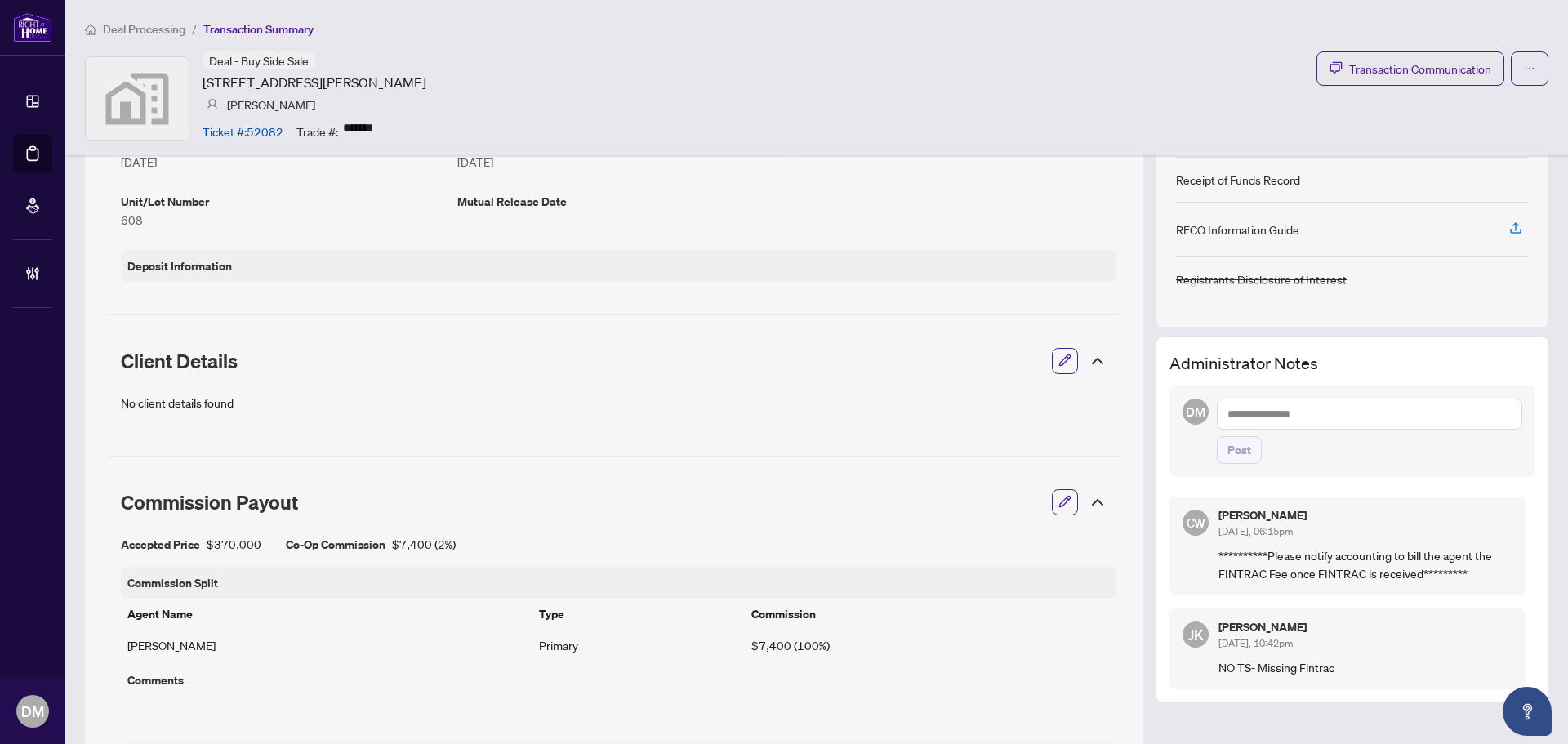
scroll to position [245, 0]
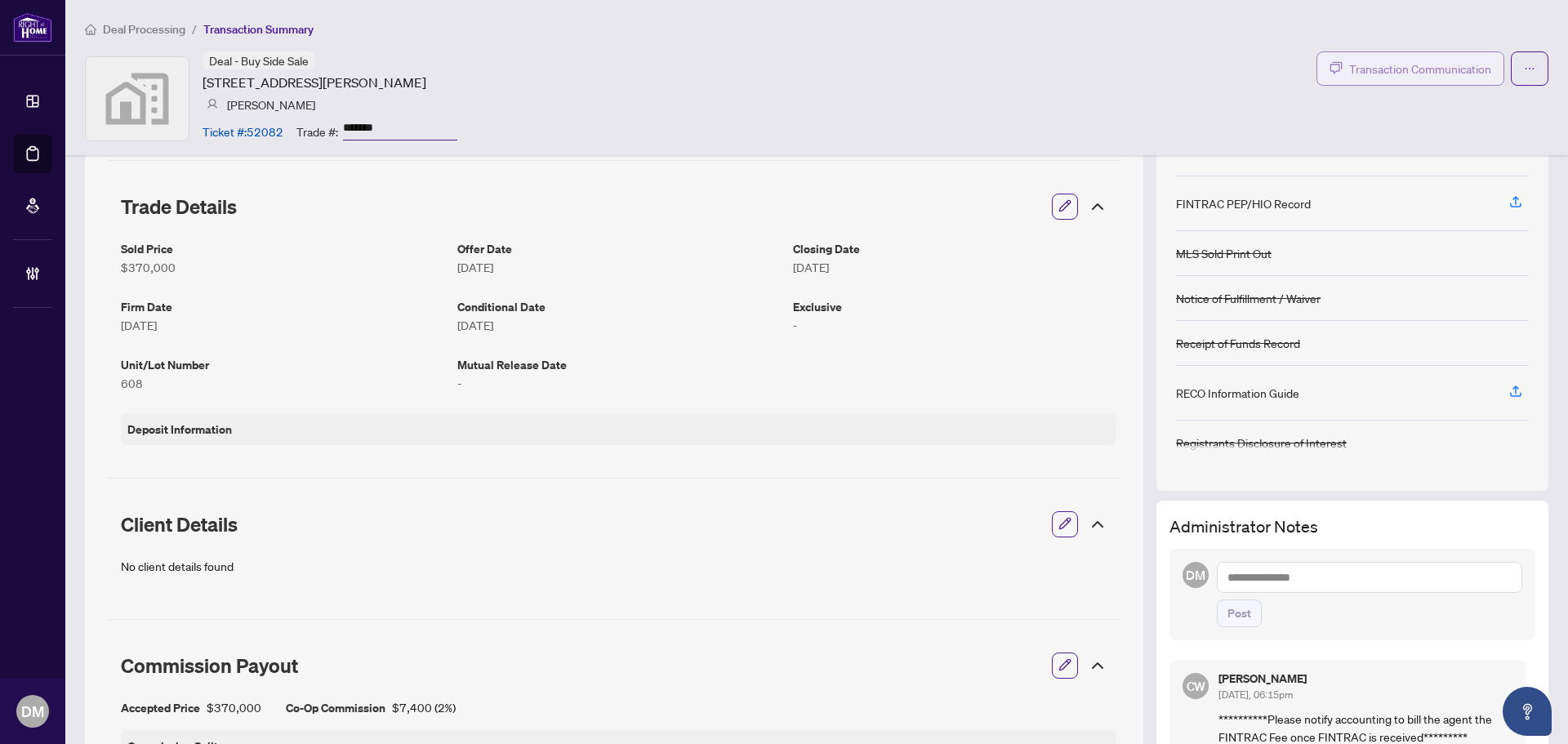
click at [1396, 62] on span "Transaction Communication" at bounding box center [1420, 69] width 142 height 18
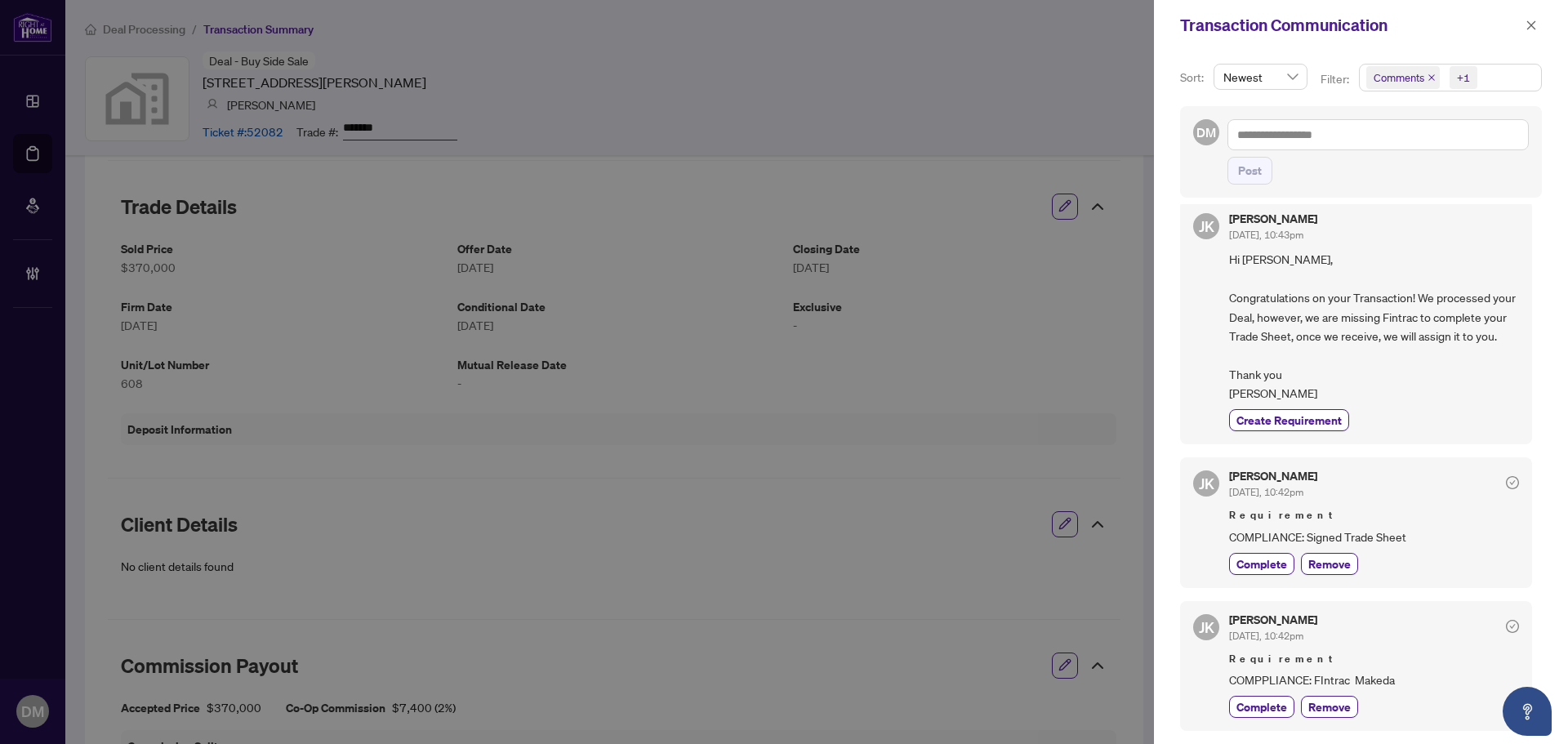
scroll to position [33, 0]
click at [1536, 28] on icon "close" at bounding box center [1531, 25] width 12 height 12
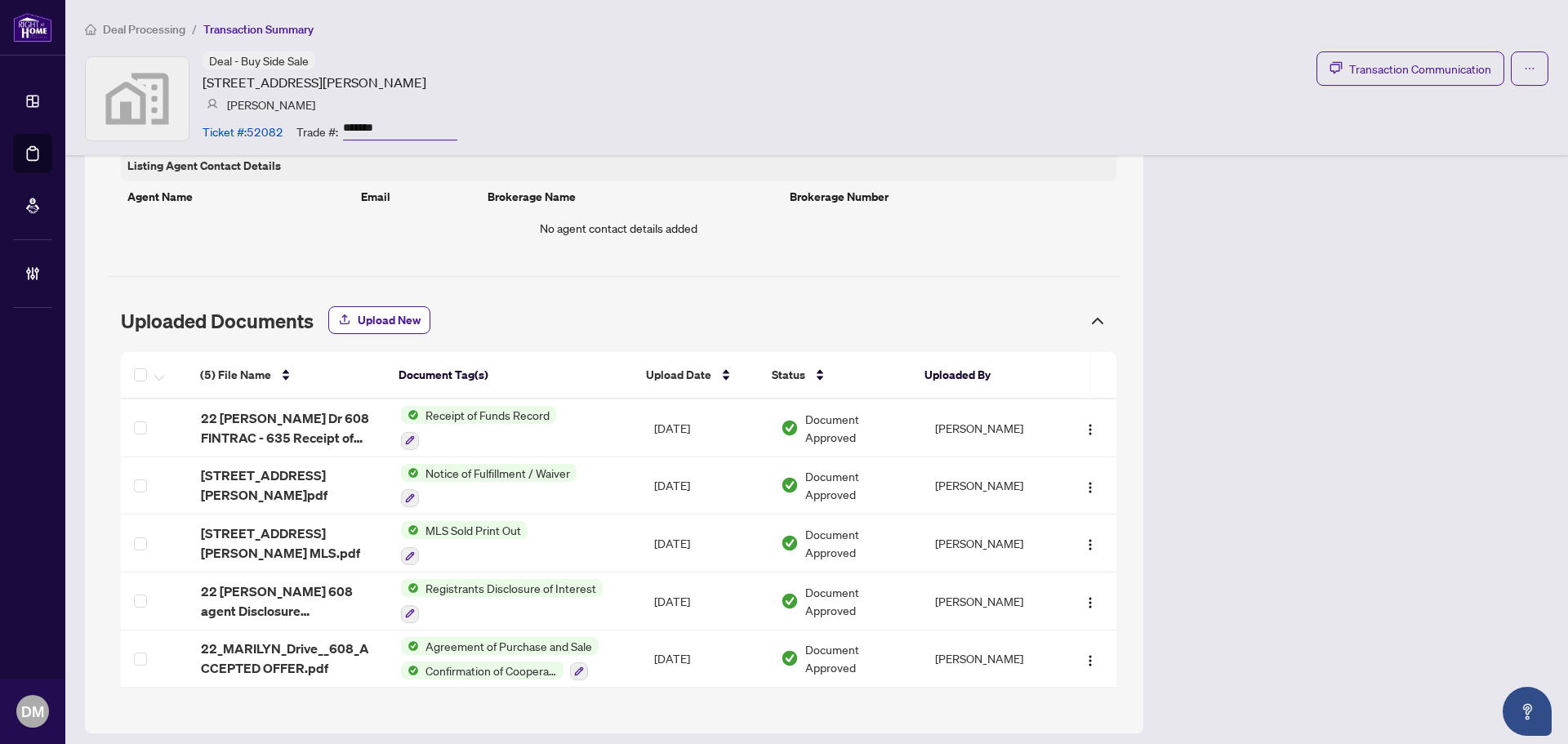
scroll to position [1008, 0]
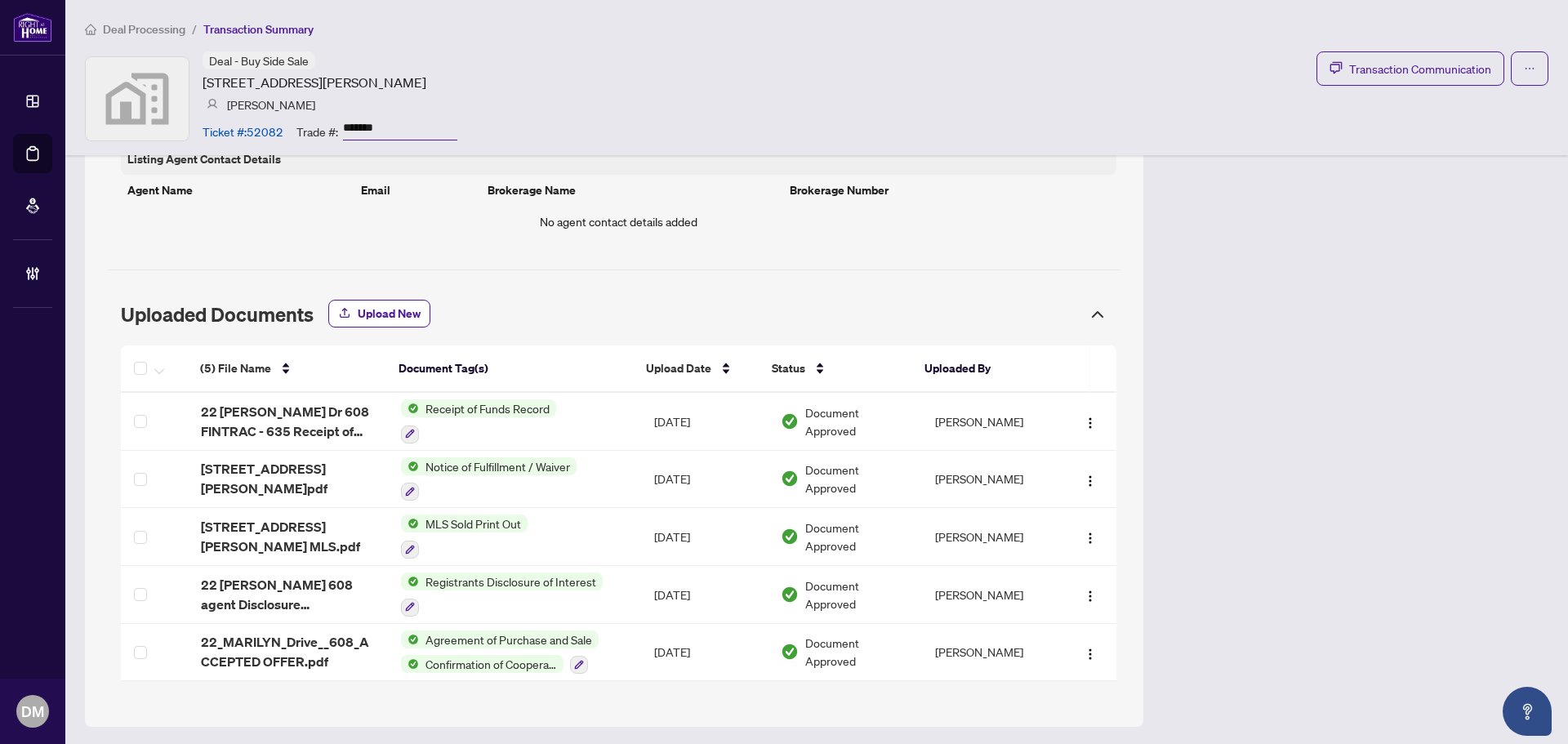
drag, startPoint x: 630, startPoint y: 377, endPoint x: 852, endPoint y: 305, distance: 233.4
click at [852, 305] on span "Uploaded Documents" at bounding box center [599, 314] width 957 height 23
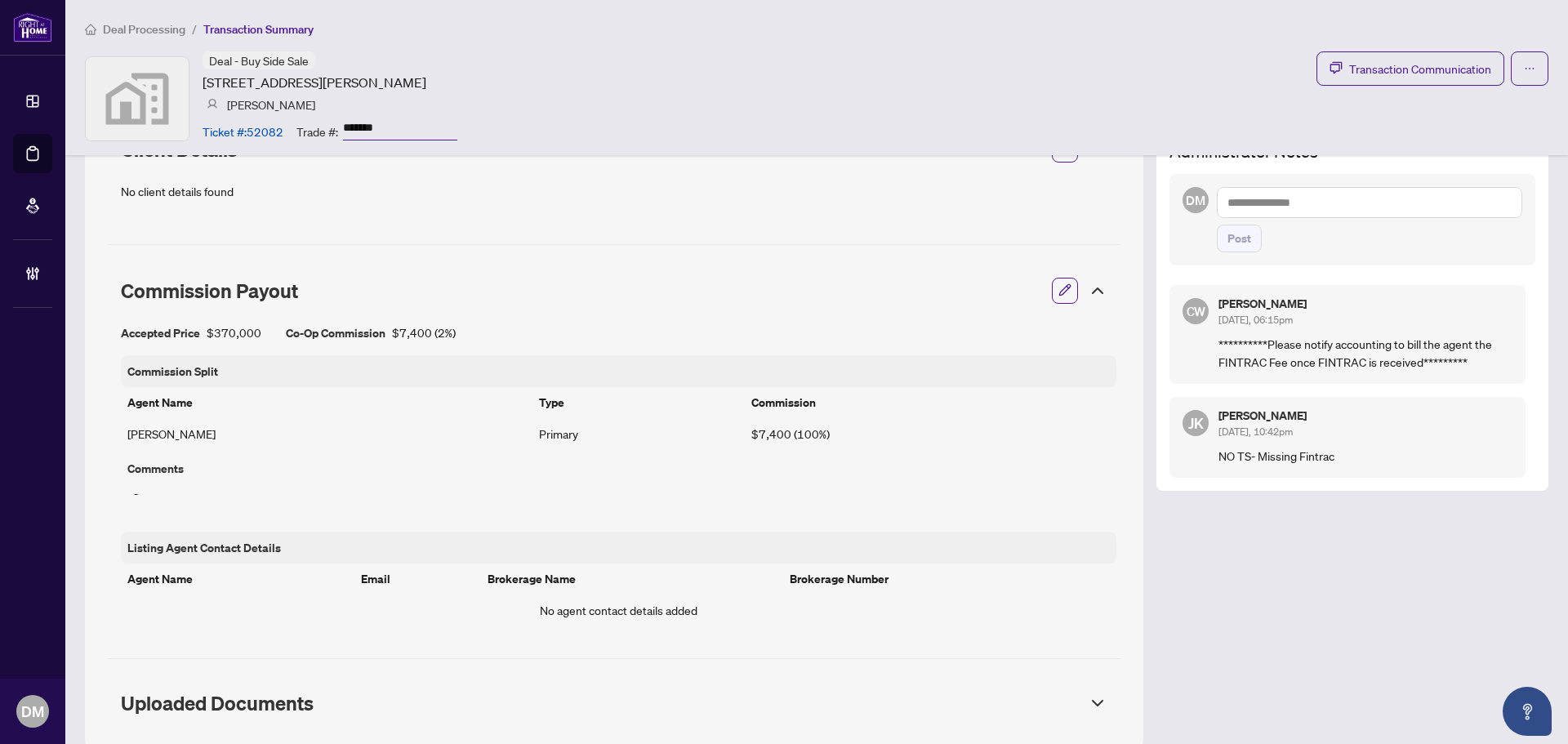
scroll to position [642, 0]
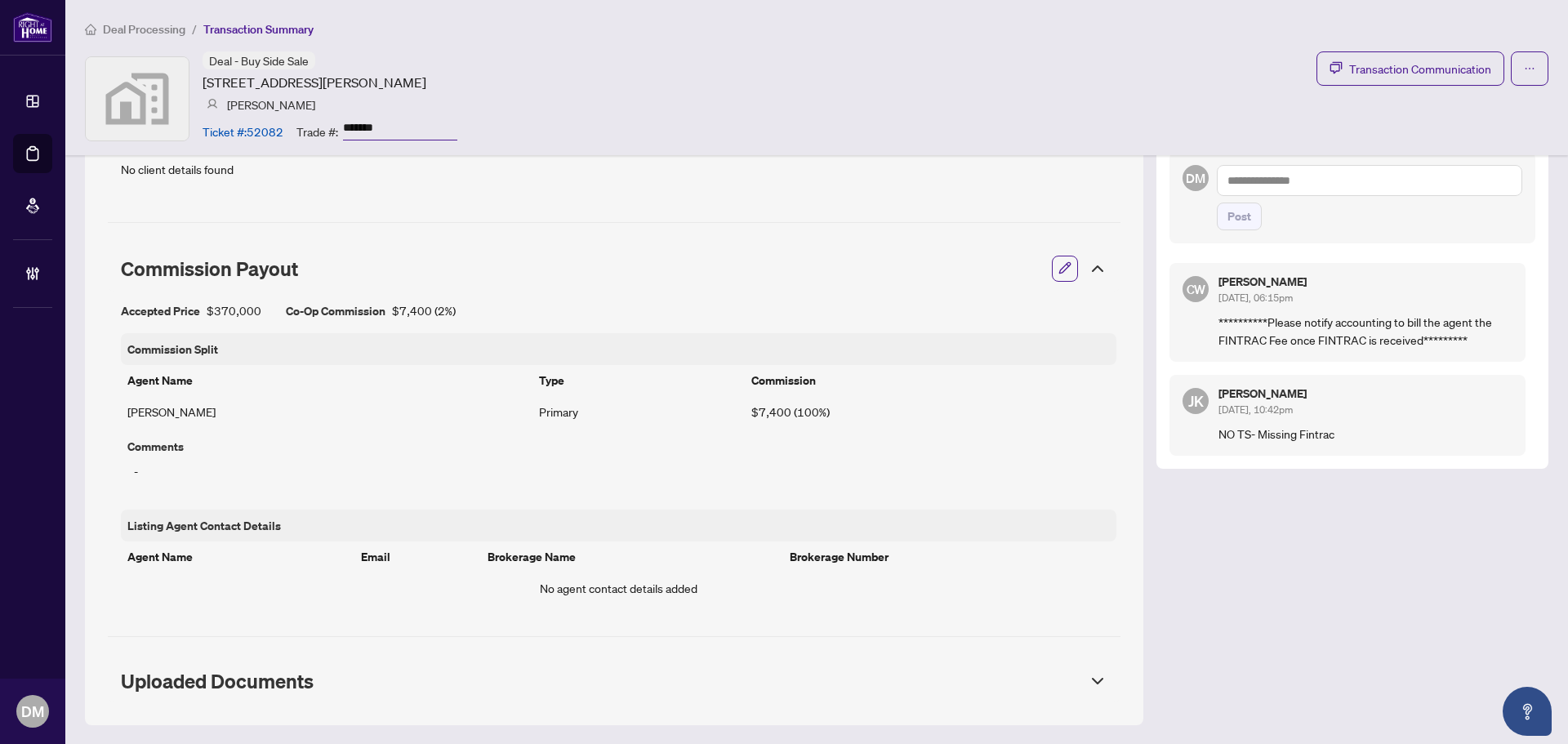
click at [351, 676] on span "Uploaded Documents" at bounding box center [599, 680] width 957 height 23
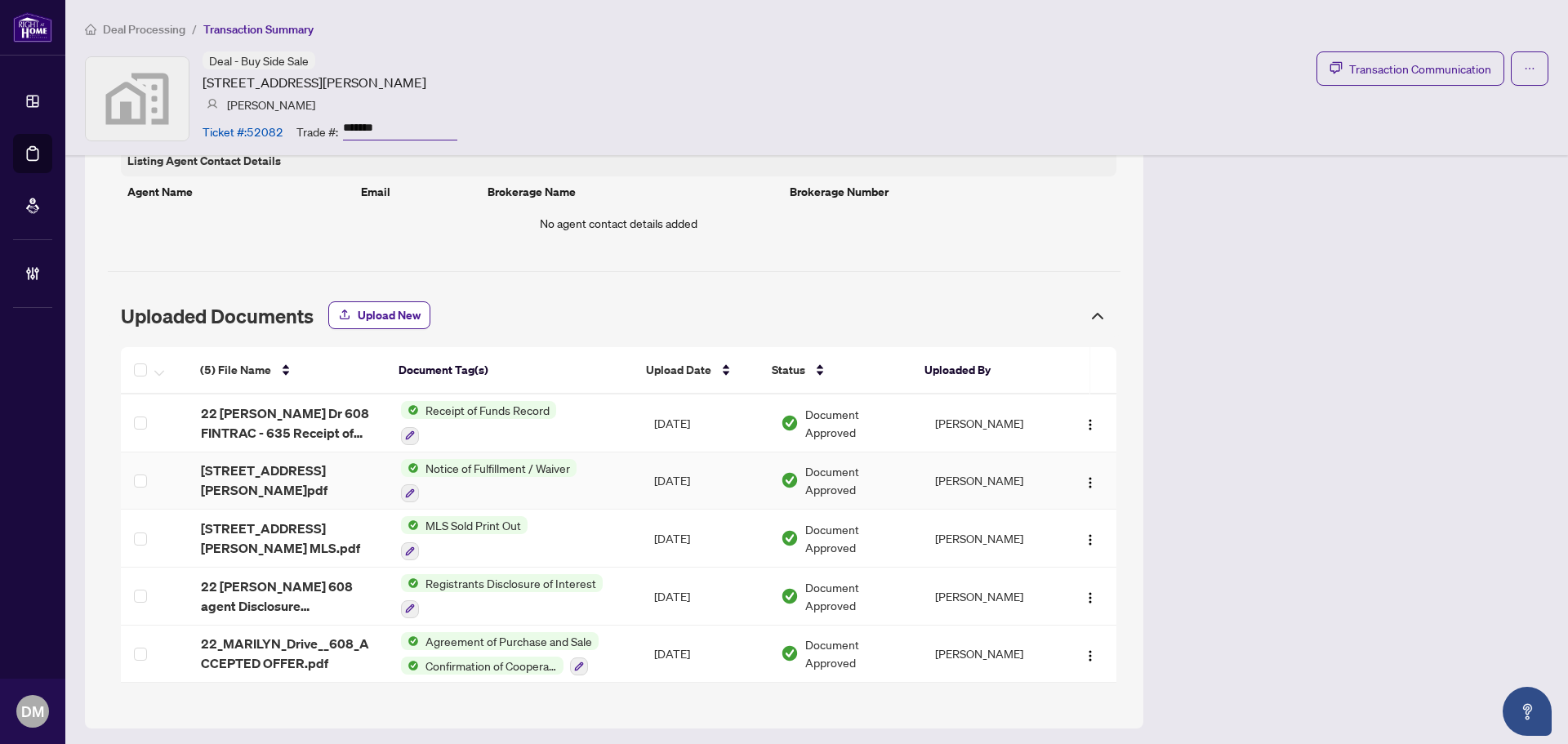
scroll to position [1008, 0]
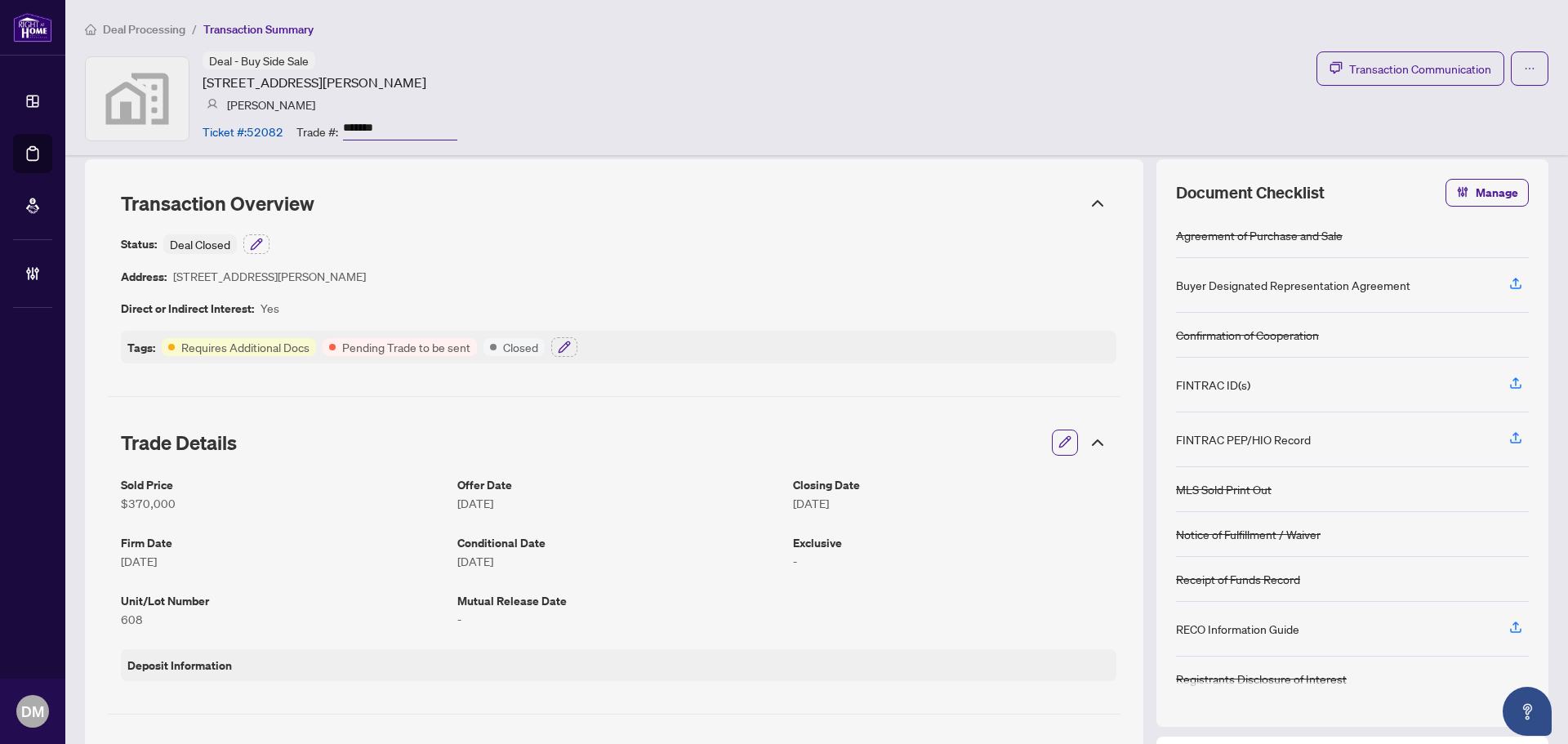
scroll to position [0, 0]
